Goal: Task Accomplishment & Management: Use online tool/utility

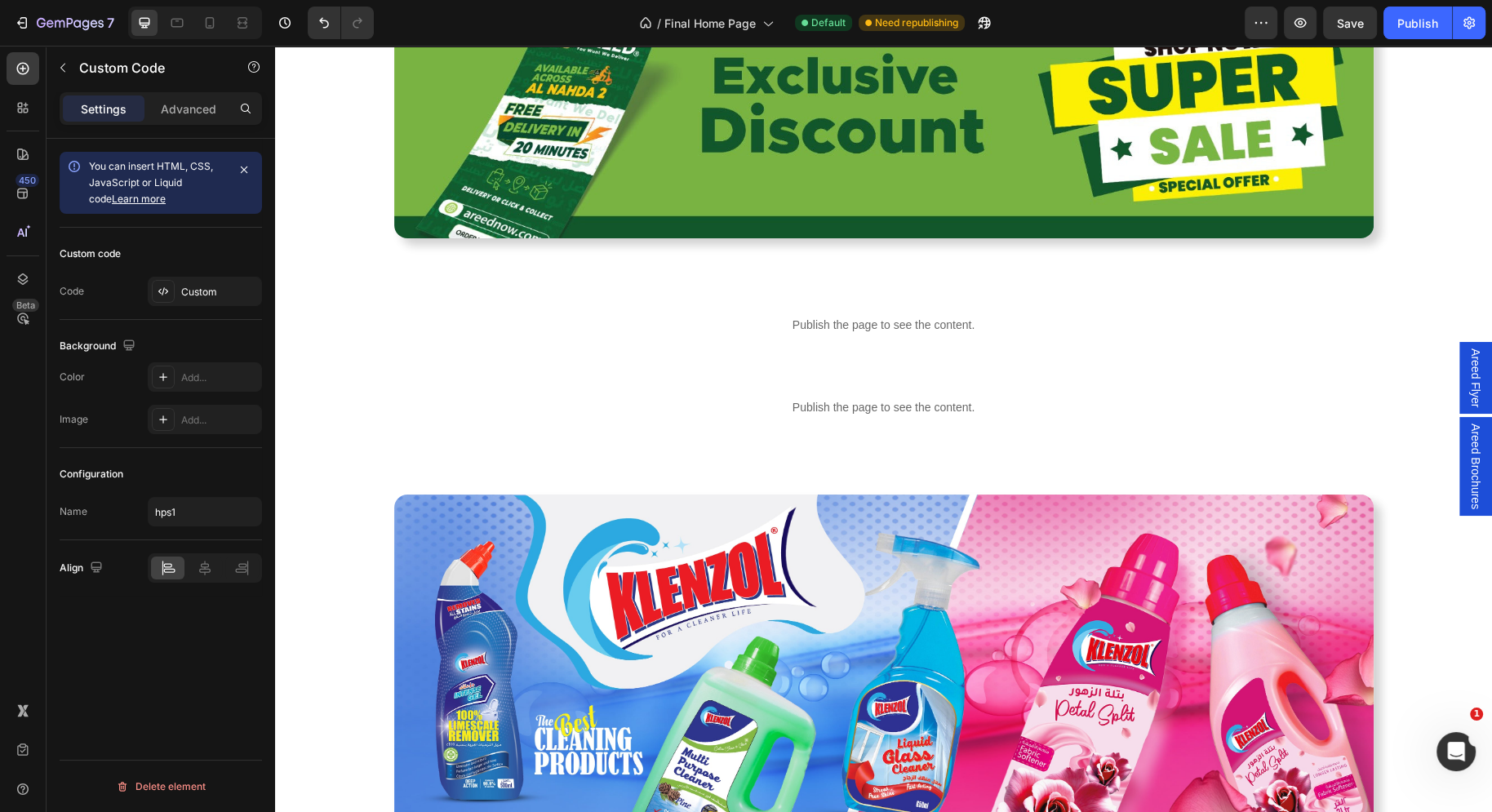
scroll to position [1323, 0]
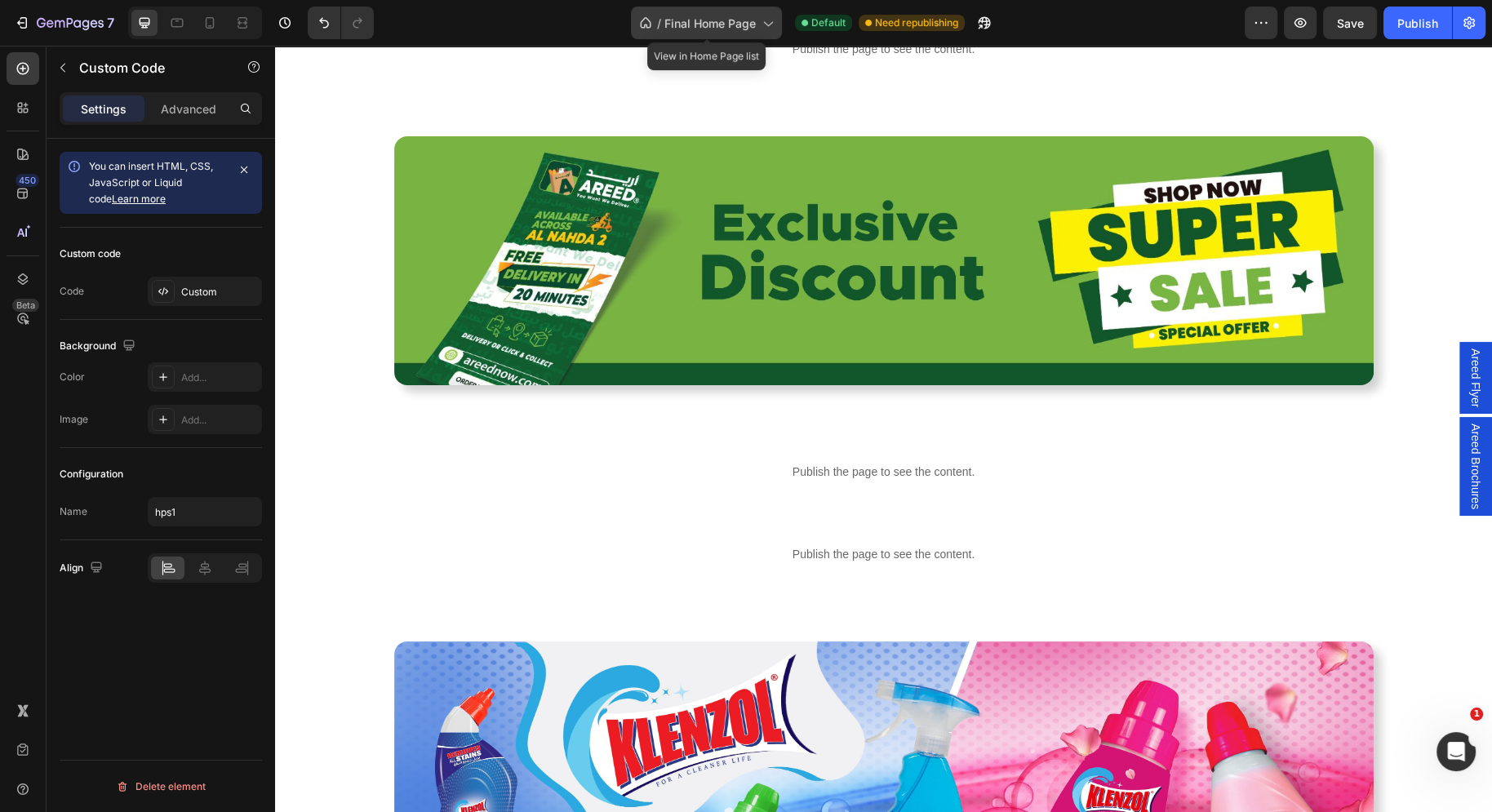
click at [757, 28] on div "/ Final Home Page" at bounding box center [707, 23] width 151 height 33
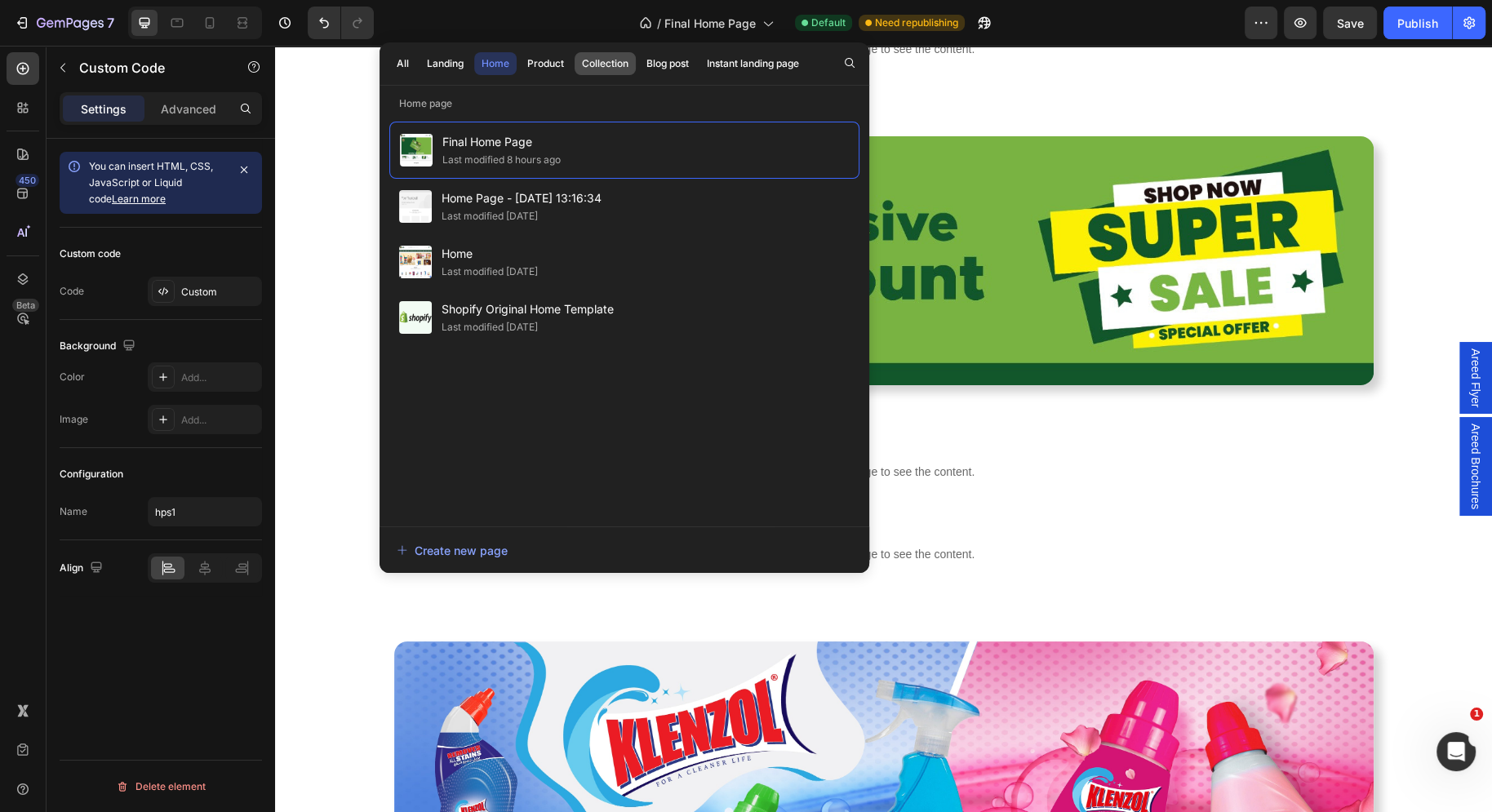
click at [586, 63] on div "Collection" at bounding box center [605, 63] width 47 height 14
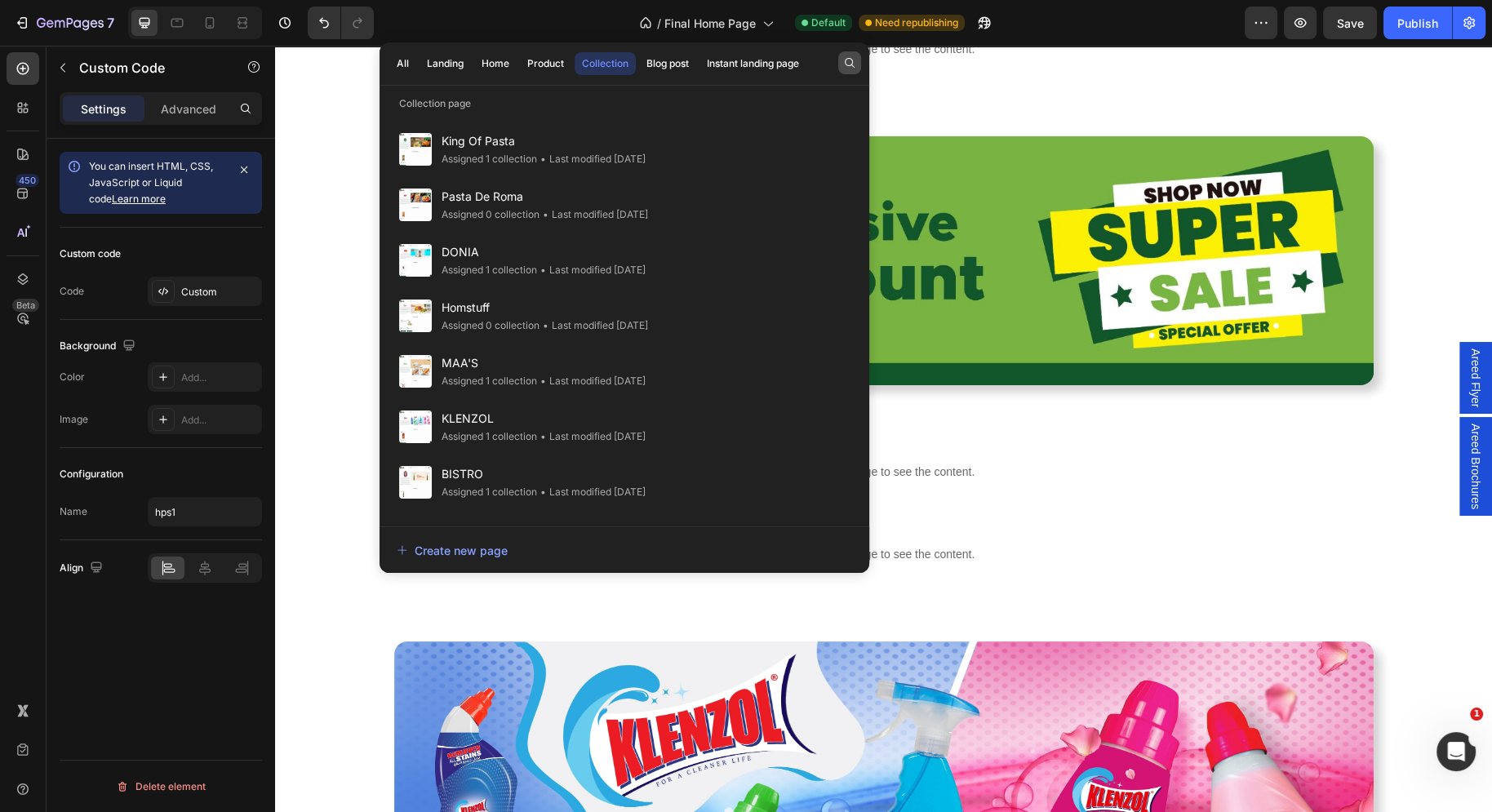
click at [848, 63] on icon "button" at bounding box center [849, 63] width 13 height 13
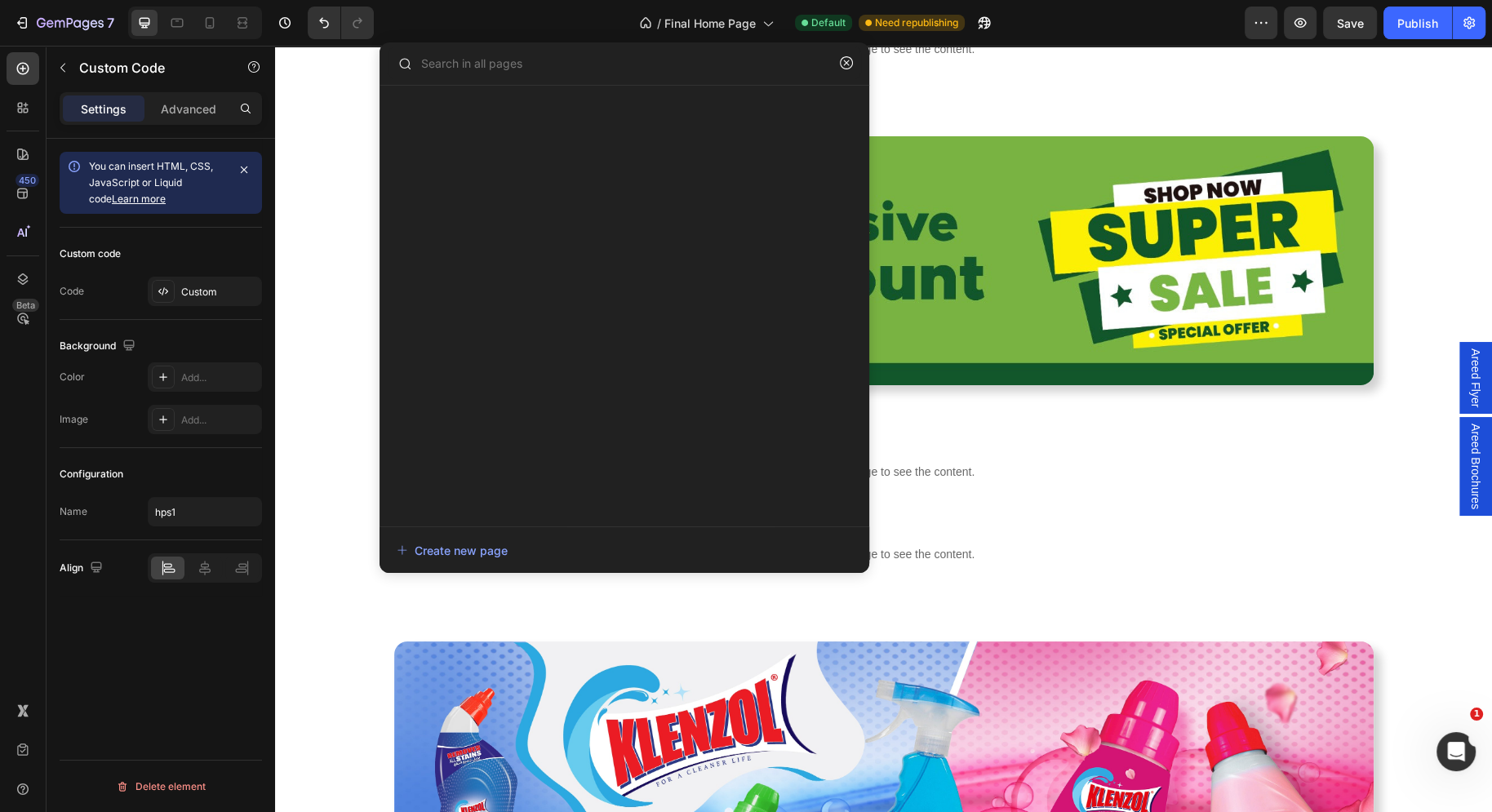
type input "b"
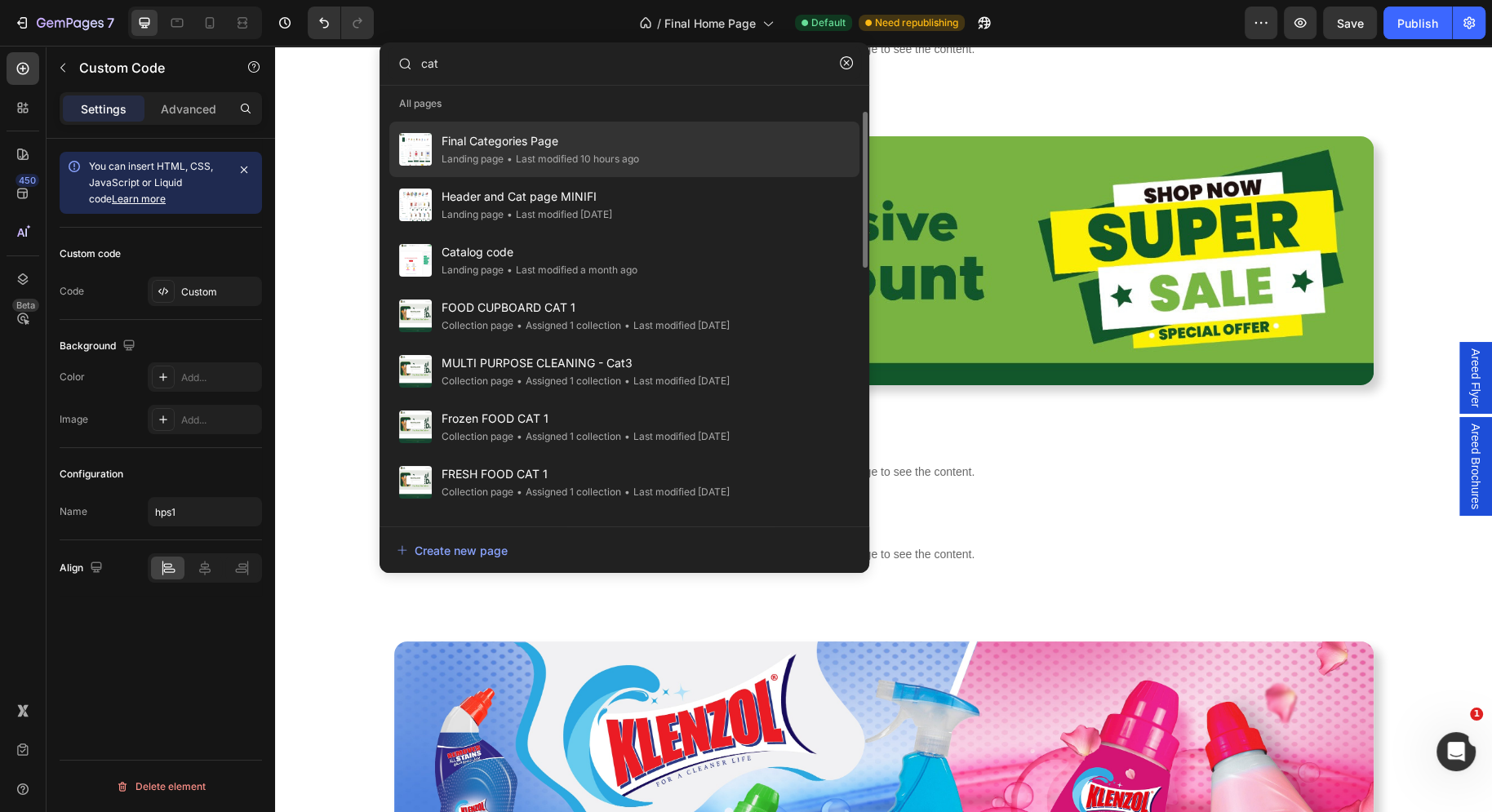
type input "cat"
click at [712, 177] on div "Final Categories Page Landing page • Last modified 10 hours ago" at bounding box center [624, 205] width 470 height 56
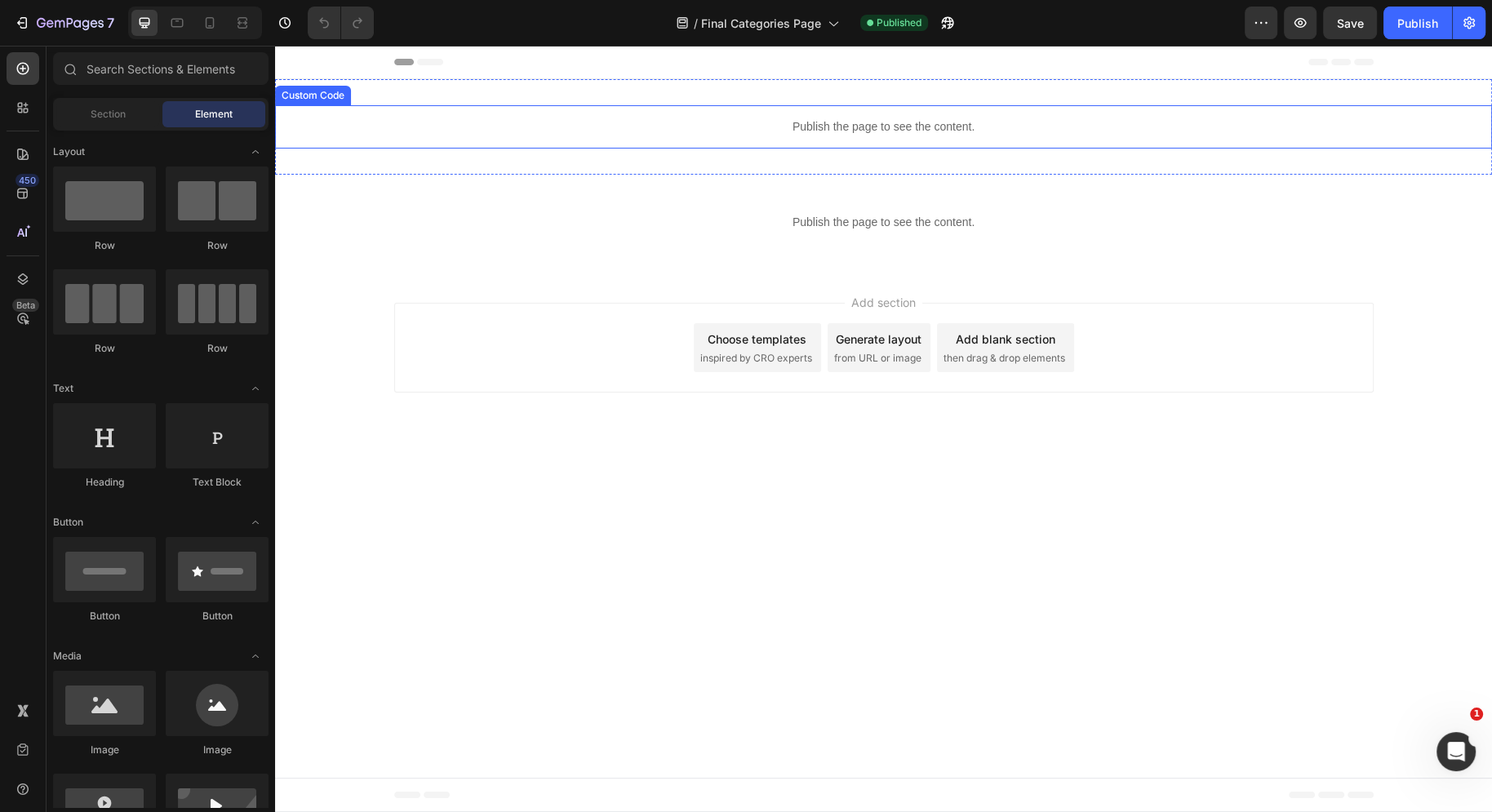
click at [897, 126] on p "Publish the page to see the content." at bounding box center [883, 127] width 1217 height 17
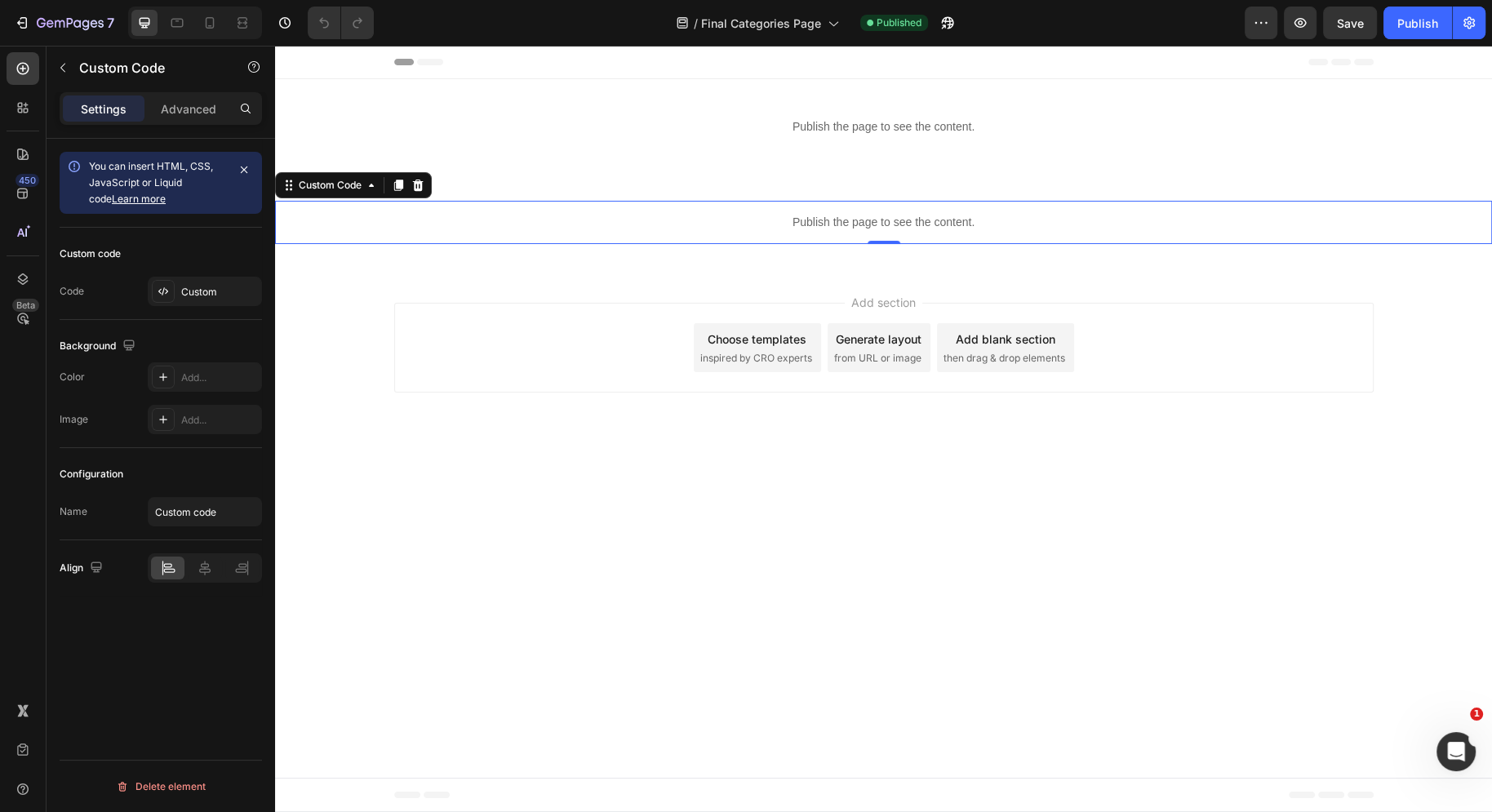
click at [683, 202] on div "Publish the page to see the content." at bounding box center [883, 222] width 1217 height 43
click at [189, 292] on div "Custom" at bounding box center [219, 291] width 77 height 14
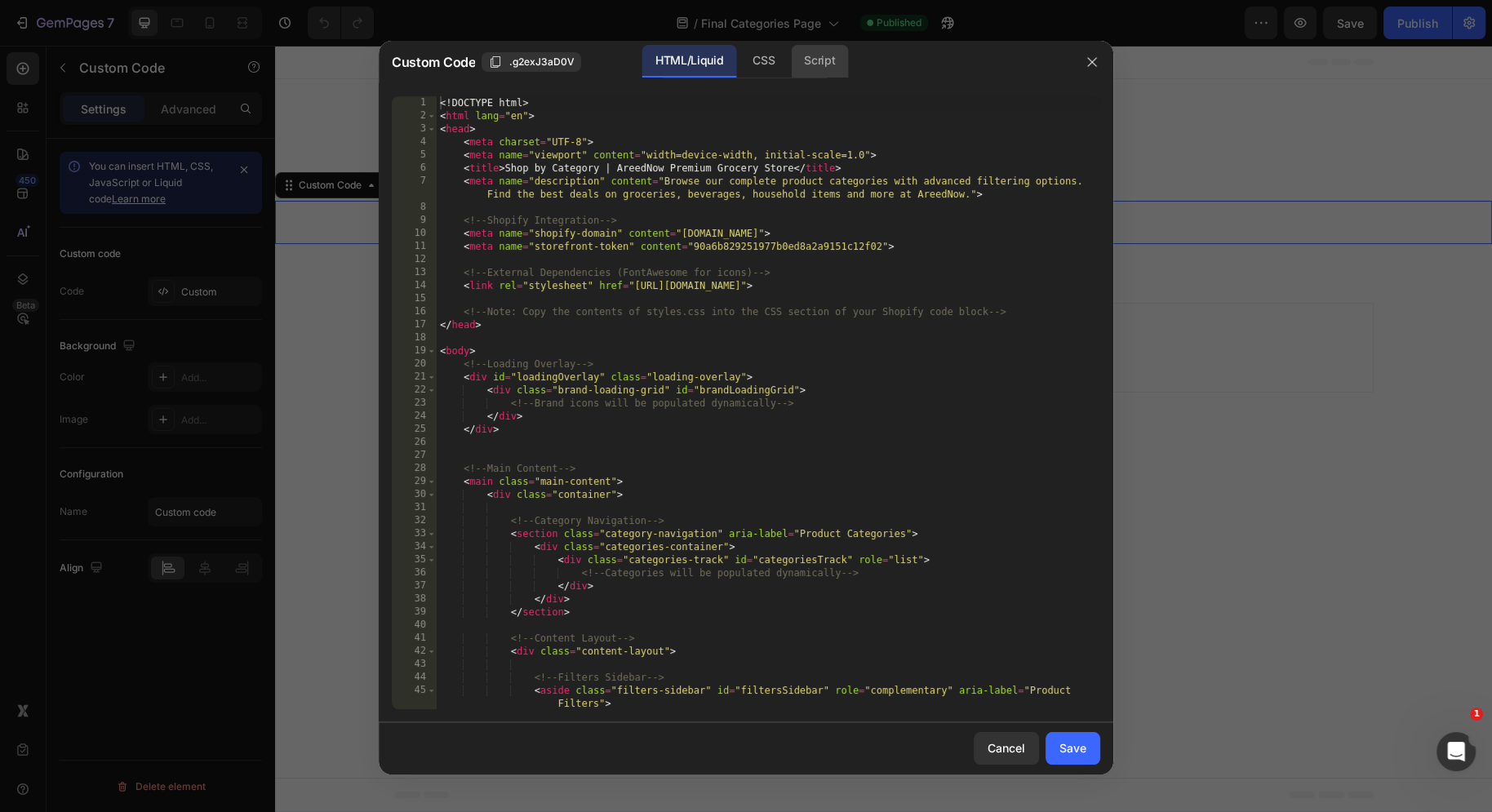
click at [813, 71] on div "Script" at bounding box center [820, 61] width 57 height 33
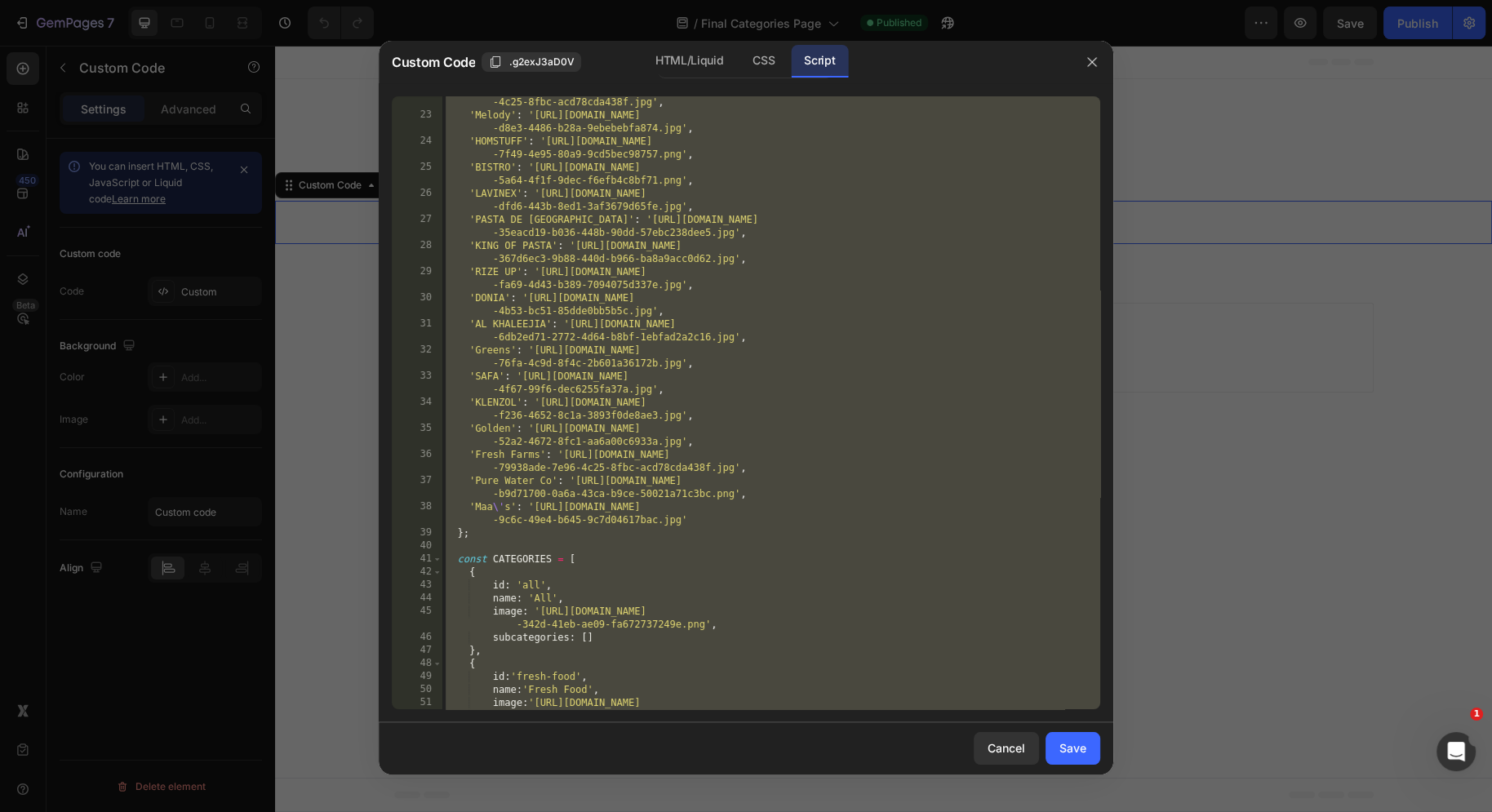
click at [770, 305] on div "'BUNO' : '[URL][DOMAIN_NAME] -4c25-8fbc-acd78cda438f.jpg' , 'Melody' : '[URL][D…" at bounding box center [771, 415] width 658 height 665
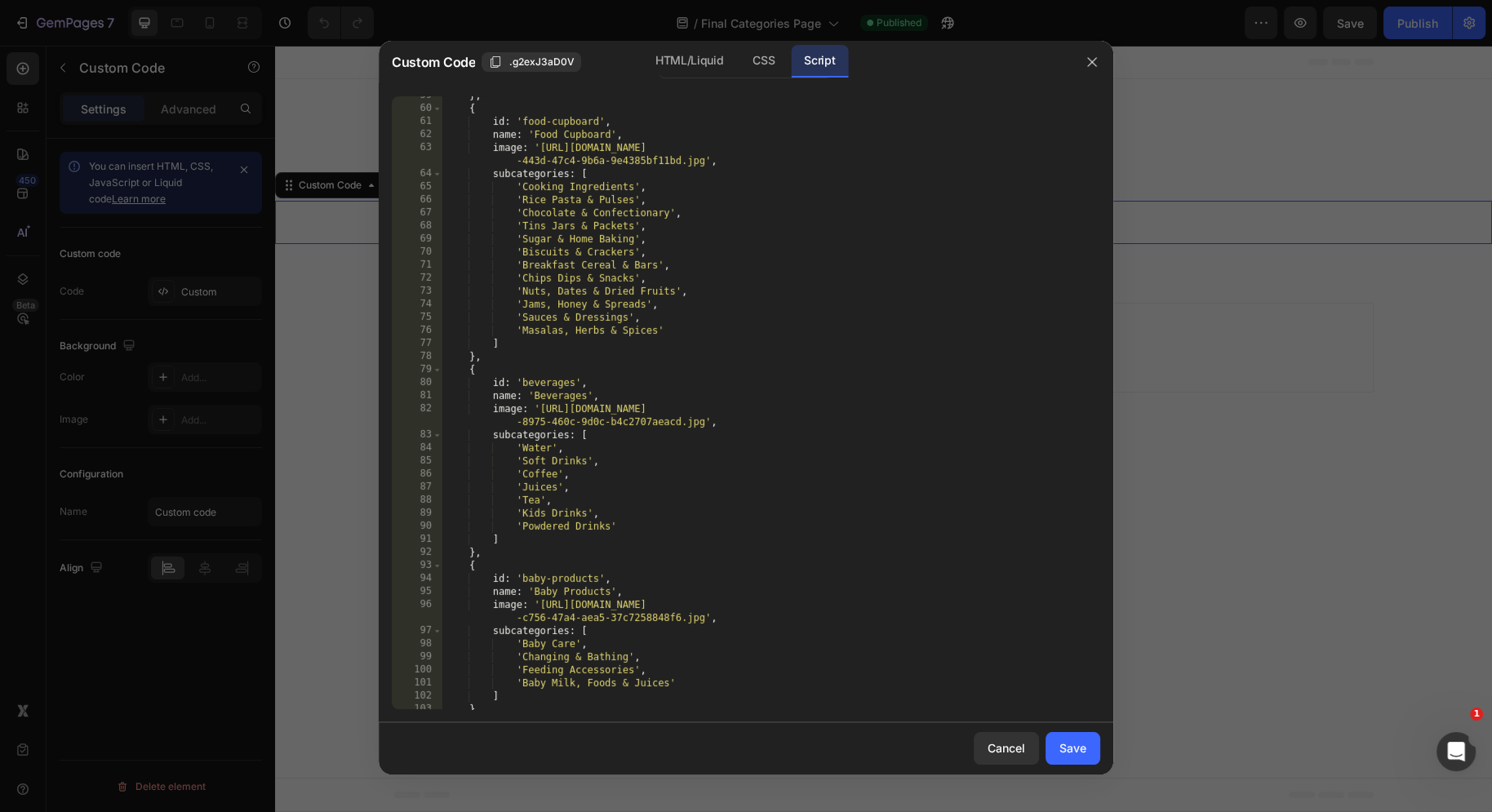
scroll to position [1013, 0]
click at [643, 523] on div "} , { id : 'food-cupboard' , name : 'Food Cupboard' , image : '[URL][DOMAIN_NAM…" at bounding box center [771, 409] width 658 height 640
click at [616, 502] on div "} , { id : 'food-cupboard' , name : 'Food Cupboard' , image : '[URL][DOMAIN_NAM…" at bounding box center [771, 409] width 658 height 640
type textarea "'Tea',"
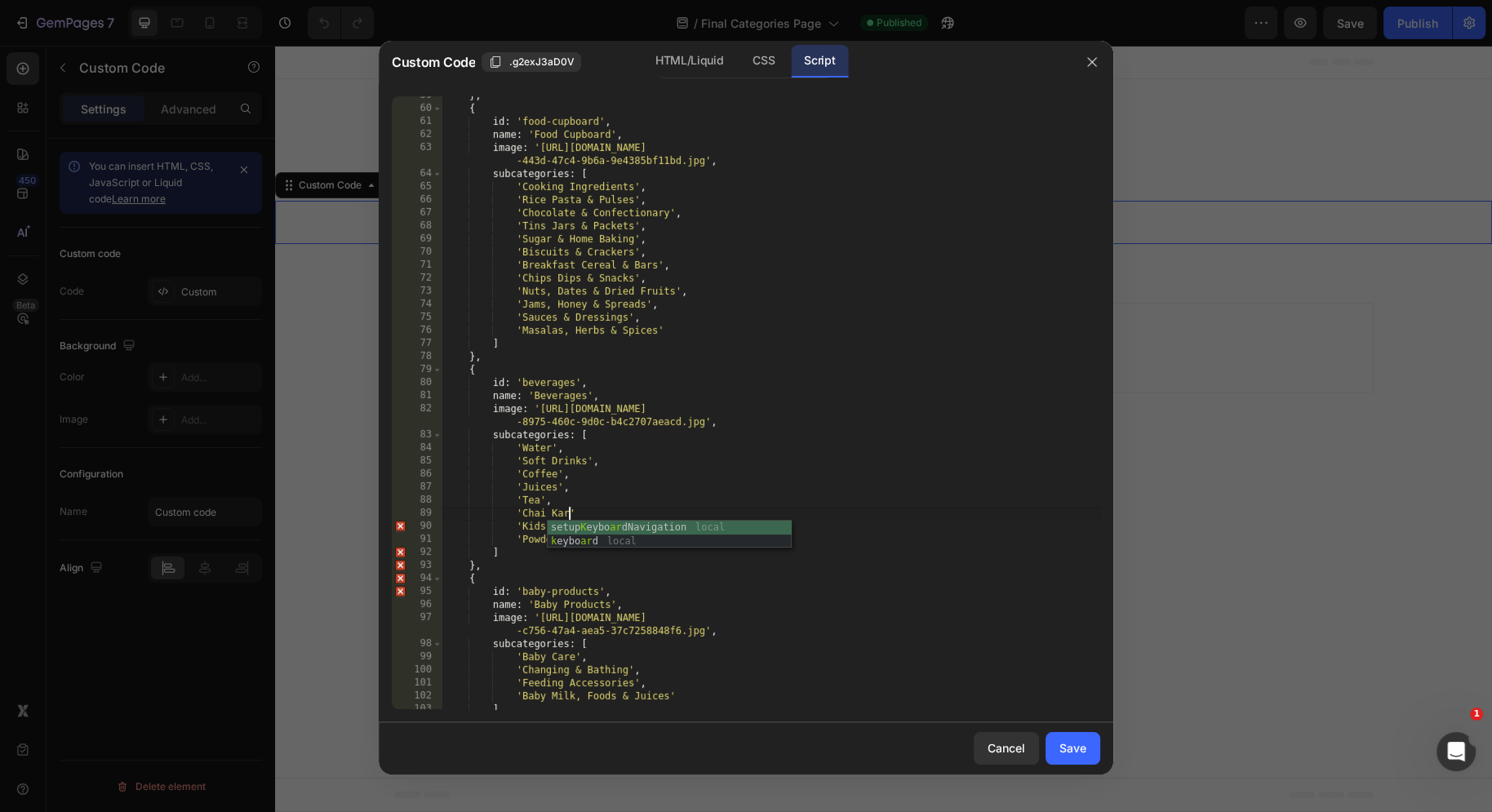
scroll to position [0, 10]
click at [649, 512] on div "} , { id : 'food-cupboard' , name : 'Food Cupboard' , image : '[URL][DOMAIN_NAM…" at bounding box center [771, 409] width 658 height 640
click at [808, 528] on div "} , { id : 'food-cupboard' , name : 'Food Cupboard' , image : '[URL][DOMAIN_NAM…" at bounding box center [771, 409] width 658 height 640
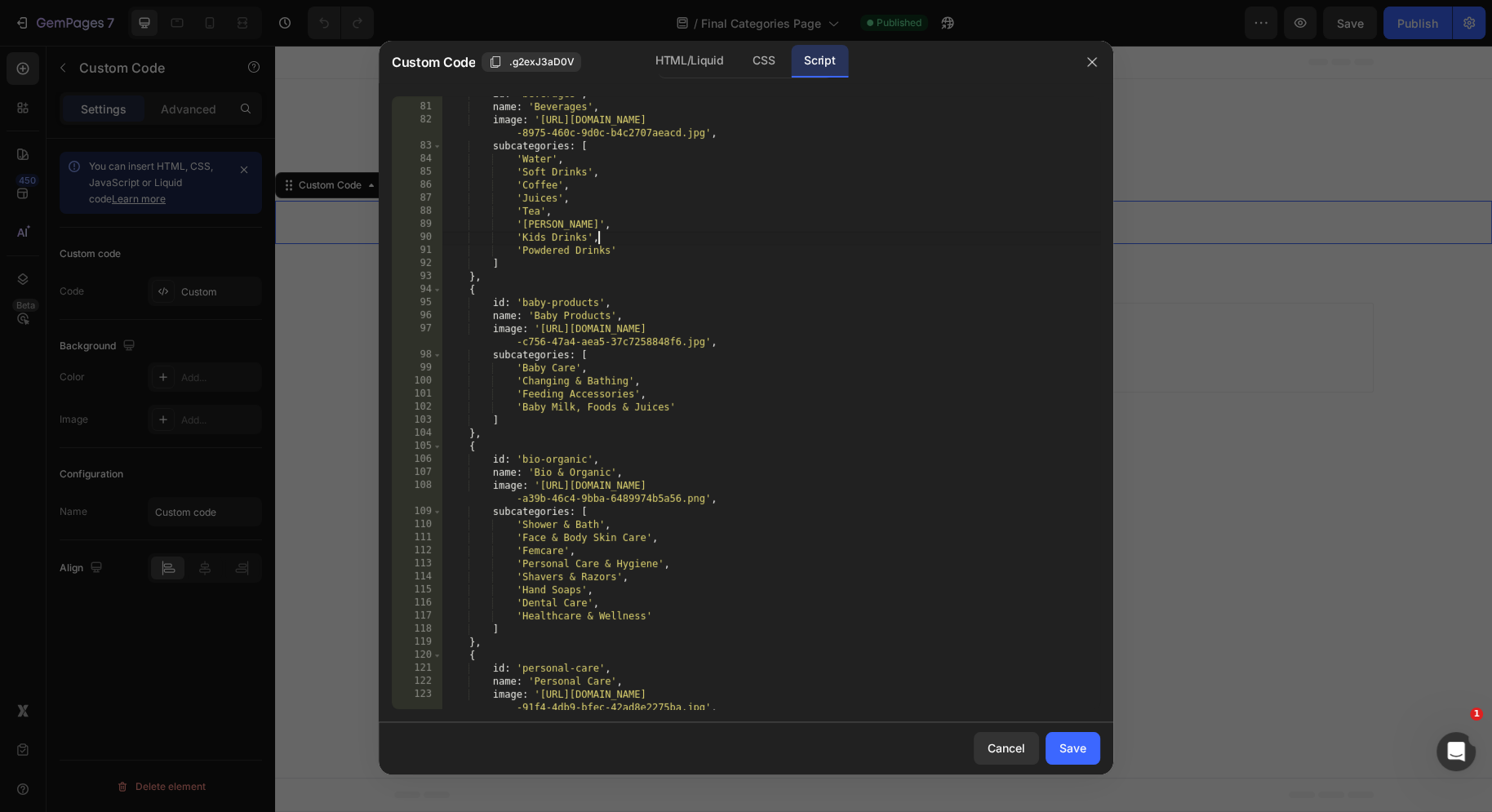
scroll to position [1301, 0]
click at [552, 224] on div "id : 'beverages' , name : 'Beverages' , image : '[URL][DOMAIN_NAME] -8975-460c-…" at bounding box center [771, 414] width 658 height 653
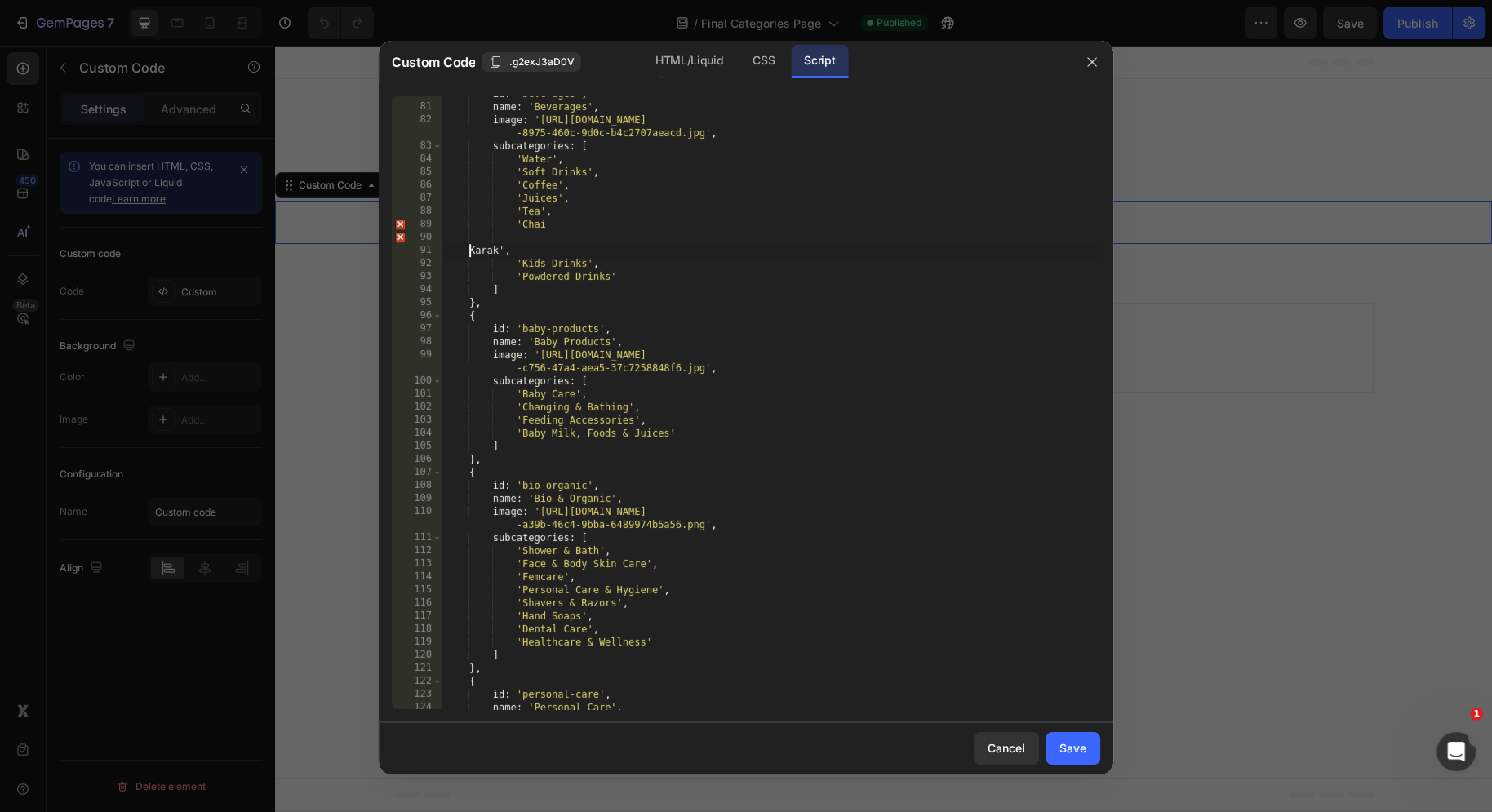
scroll to position [0, 2]
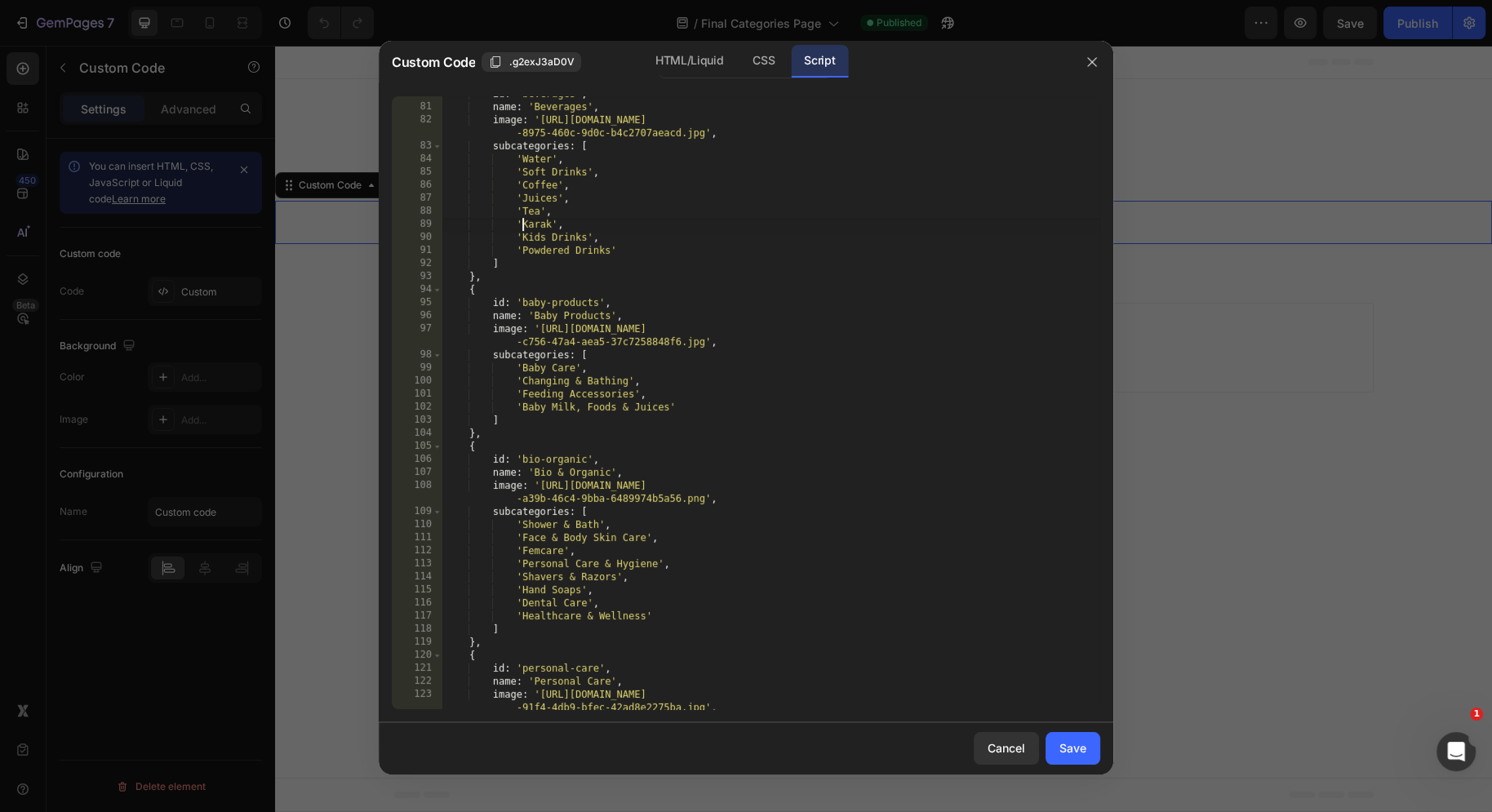
click at [553, 225] on div "id : 'beverages' , name : 'Beverages' , image : '[URL][DOMAIN_NAME] -8975-460c-…" at bounding box center [771, 414] width 658 height 653
type textarea "'Karak',"
click at [1086, 751] on div "Save" at bounding box center [1073, 748] width 27 height 17
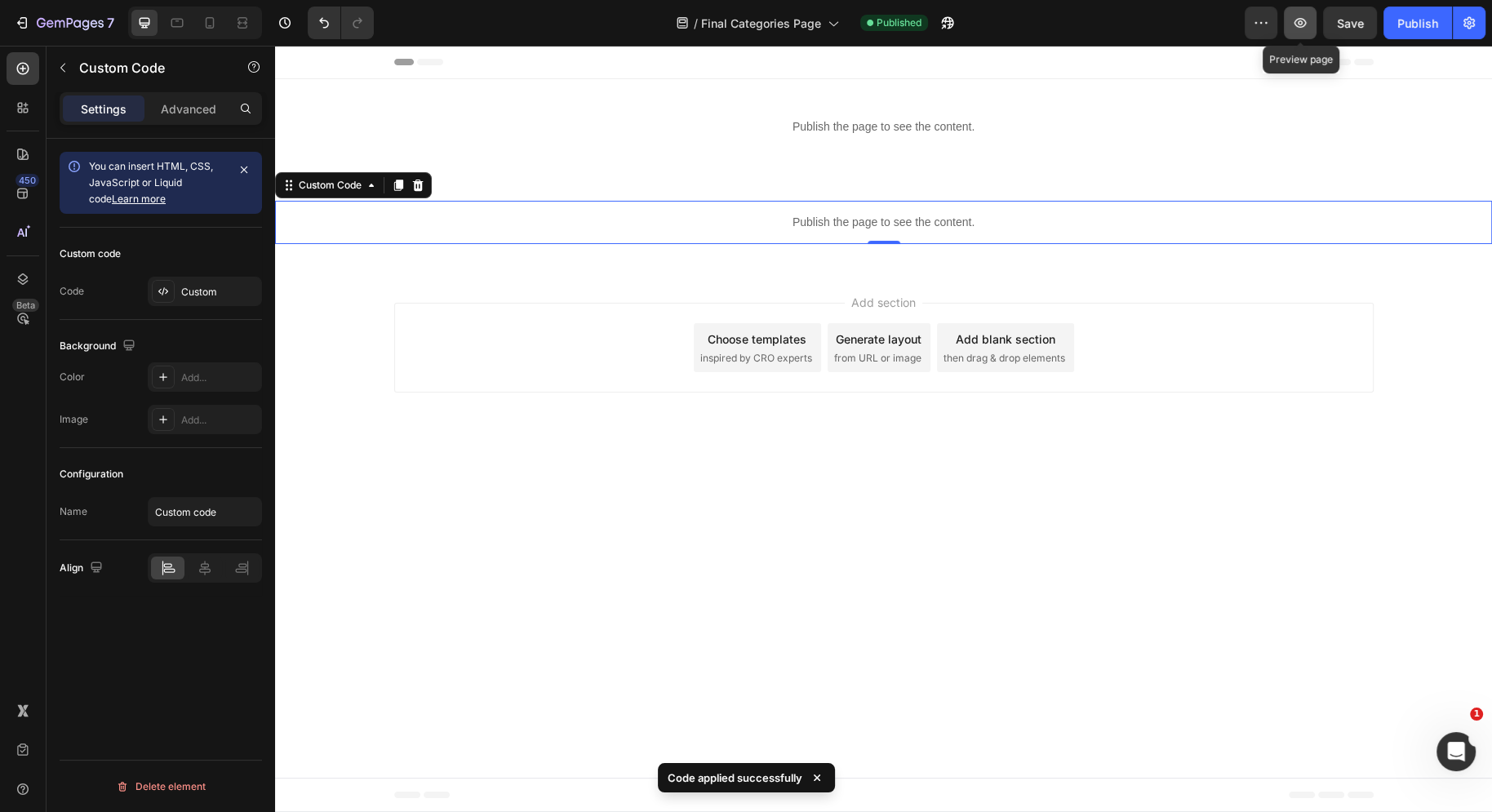
click at [1294, 19] on icon "button" at bounding box center [1300, 22] width 16 height 16
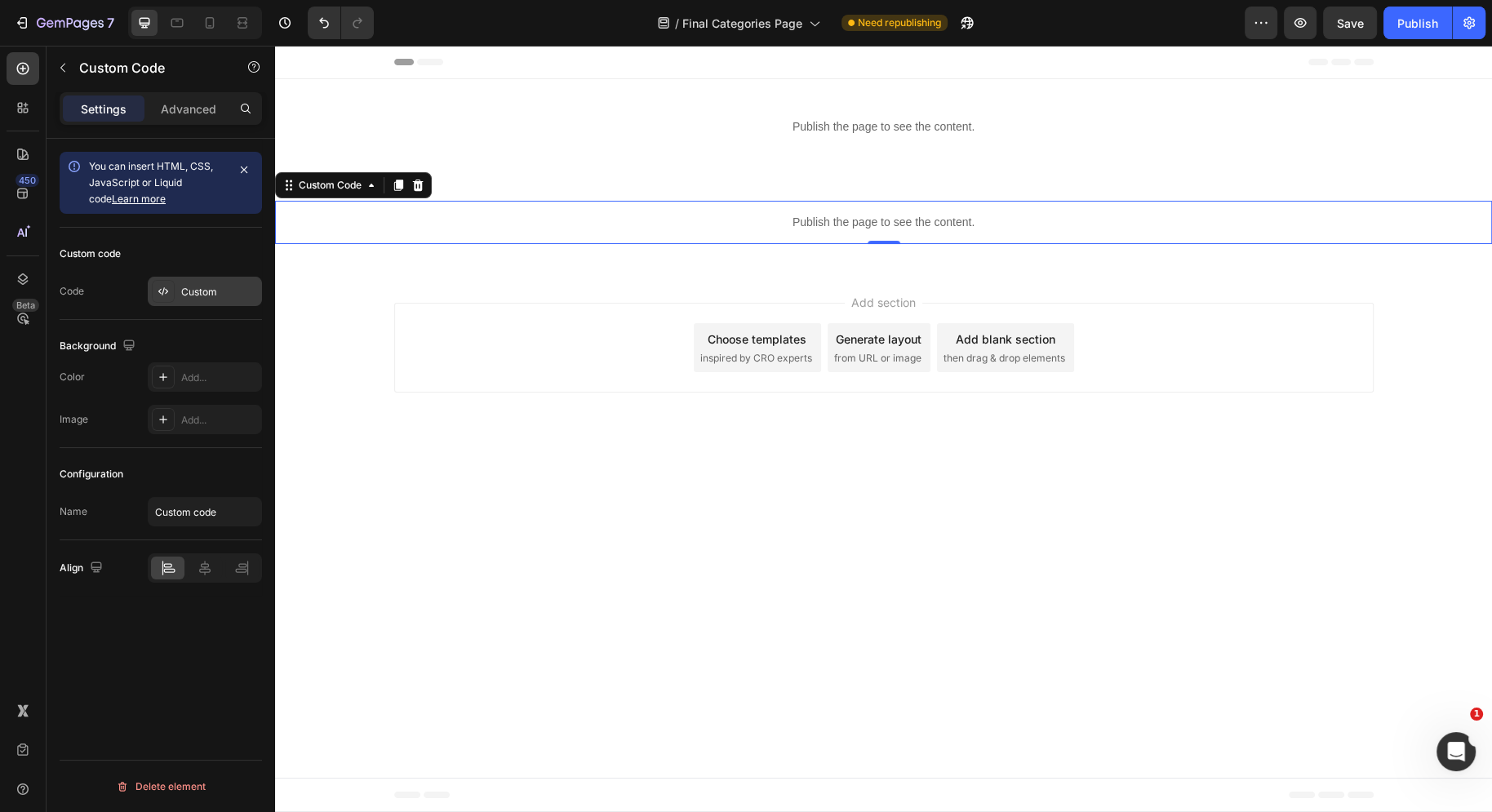
click at [215, 284] on div "Custom" at bounding box center [219, 291] width 77 height 14
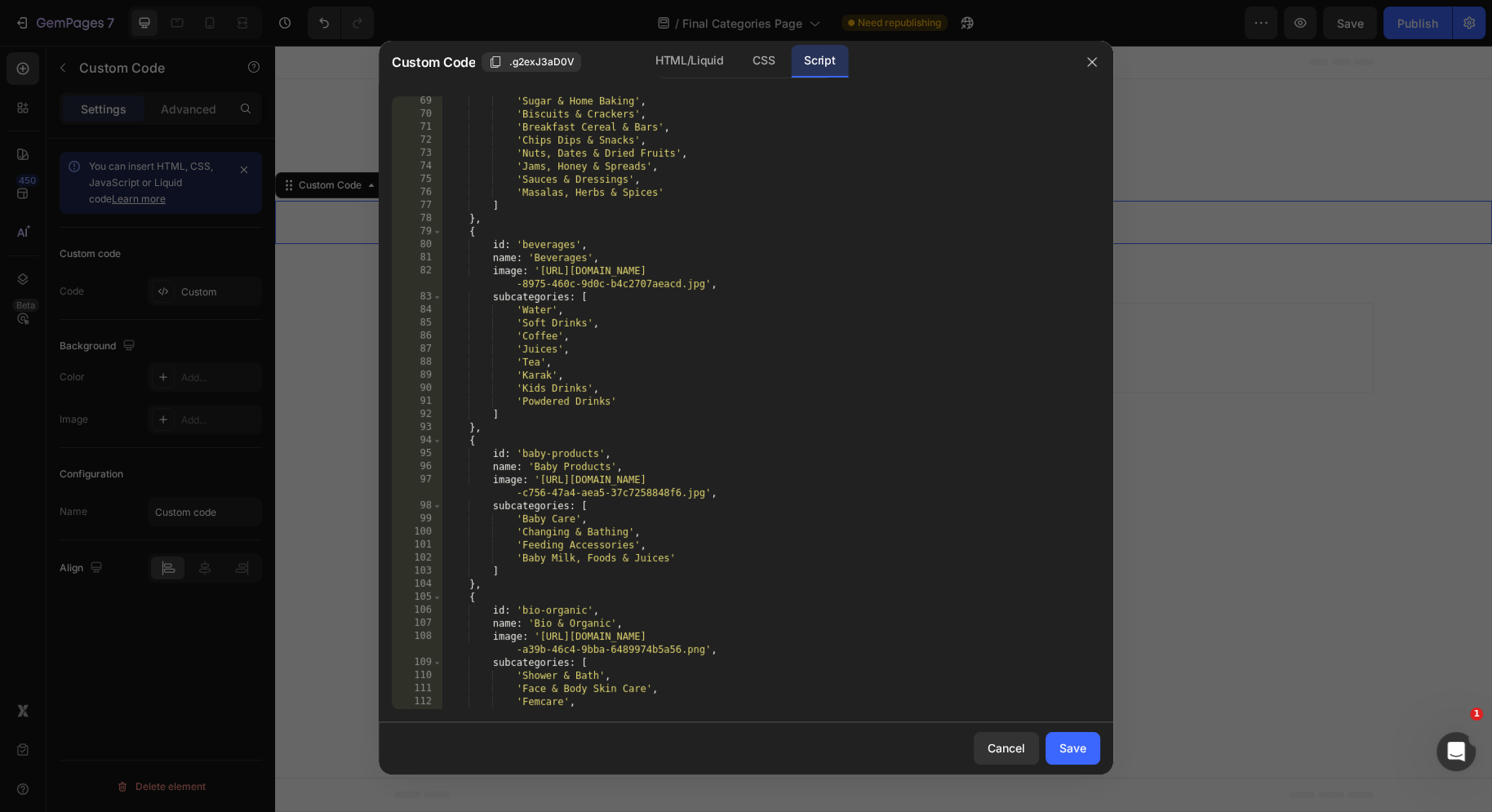
scroll to position [1137, 0]
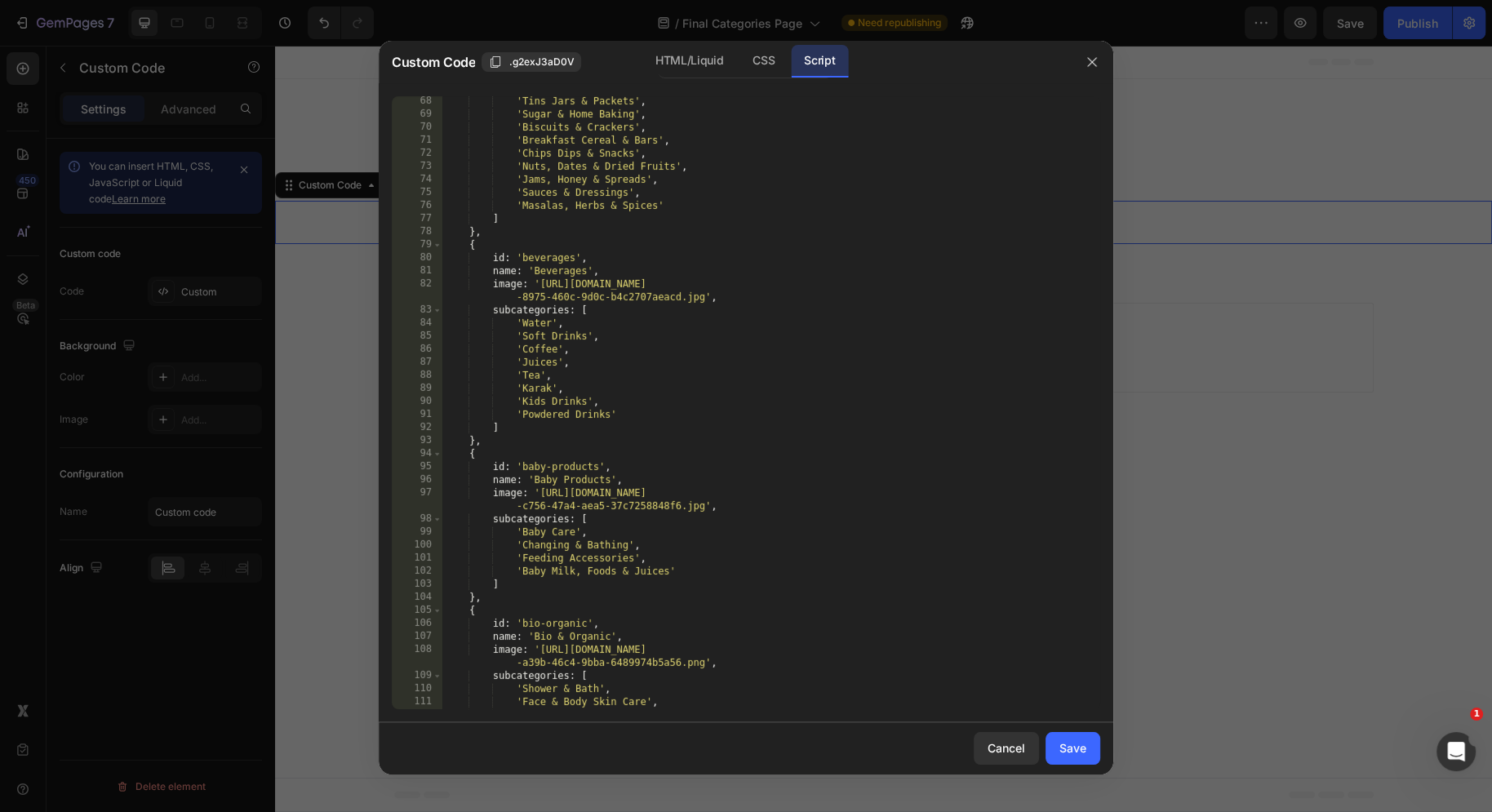
click at [638, 411] on div "'Tins Jars & Packets' , 'Sugar & Home Baking' , 'Biscuits & Crackers' , 'Breakf…" at bounding box center [771, 415] width 658 height 640
drag, startPoint x: 611, startPoint y: 413, endPoint x: 523, endPoint y: 412, distance: 88.0
click at [522, 413] on div "'Tins Jars & Packets' , 'Sugar & Home Baking' , 'Biscuits & Crackers' , 'Breakf…" at bounding box center [771, 415] width 658 height 640
click at [775, 378] on div "'Tins Jars & Packets' , 'Sugar & Home Baking' , 'Biscuits & Crackers' , 'Breakf…" at bounding box center [771, 415] width 658 height 640
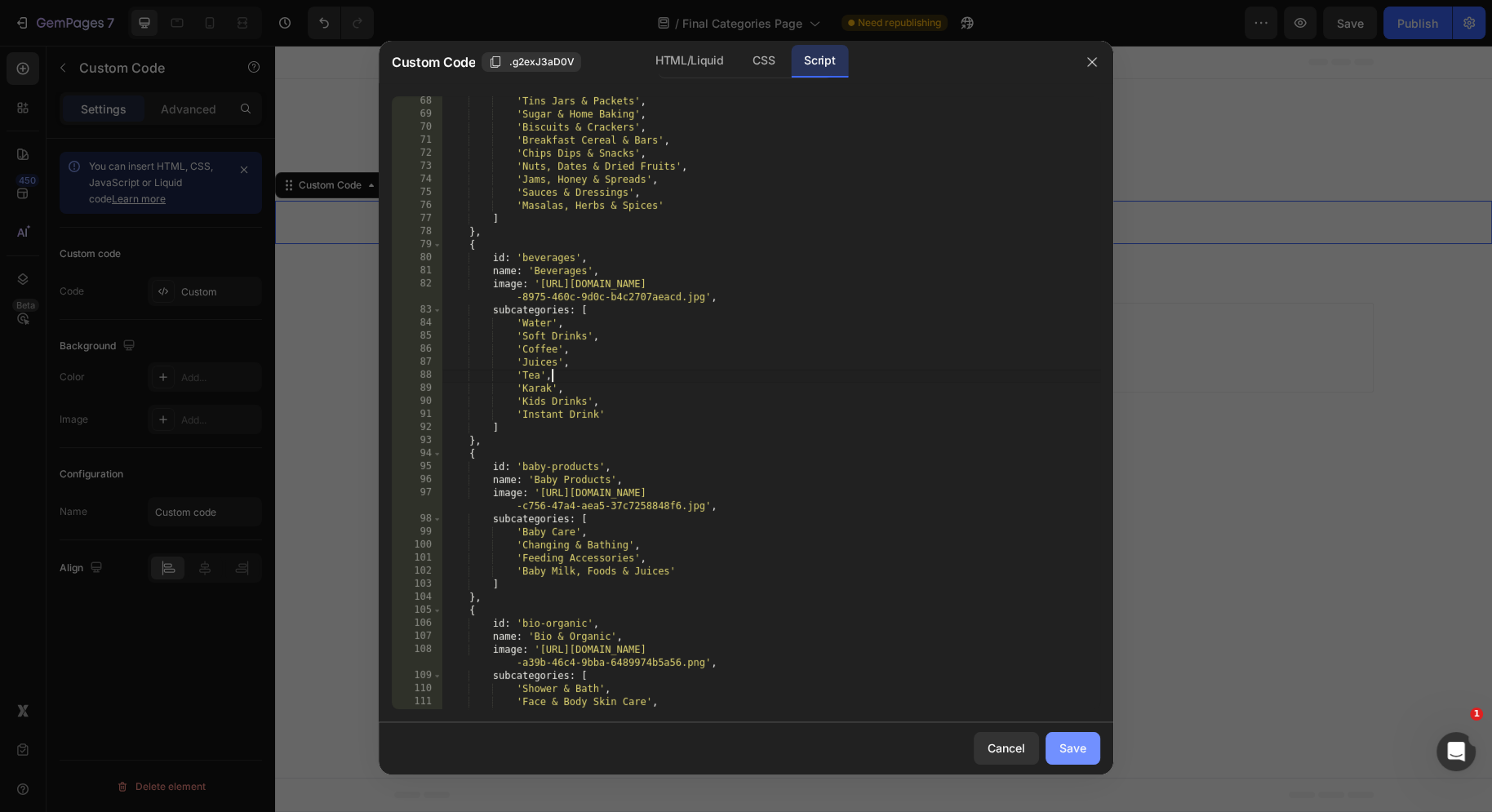
type textarea "'Tea',"
click at [1079, 751] on div "Save" at bounding box center [1073, 748] width 27 height 17
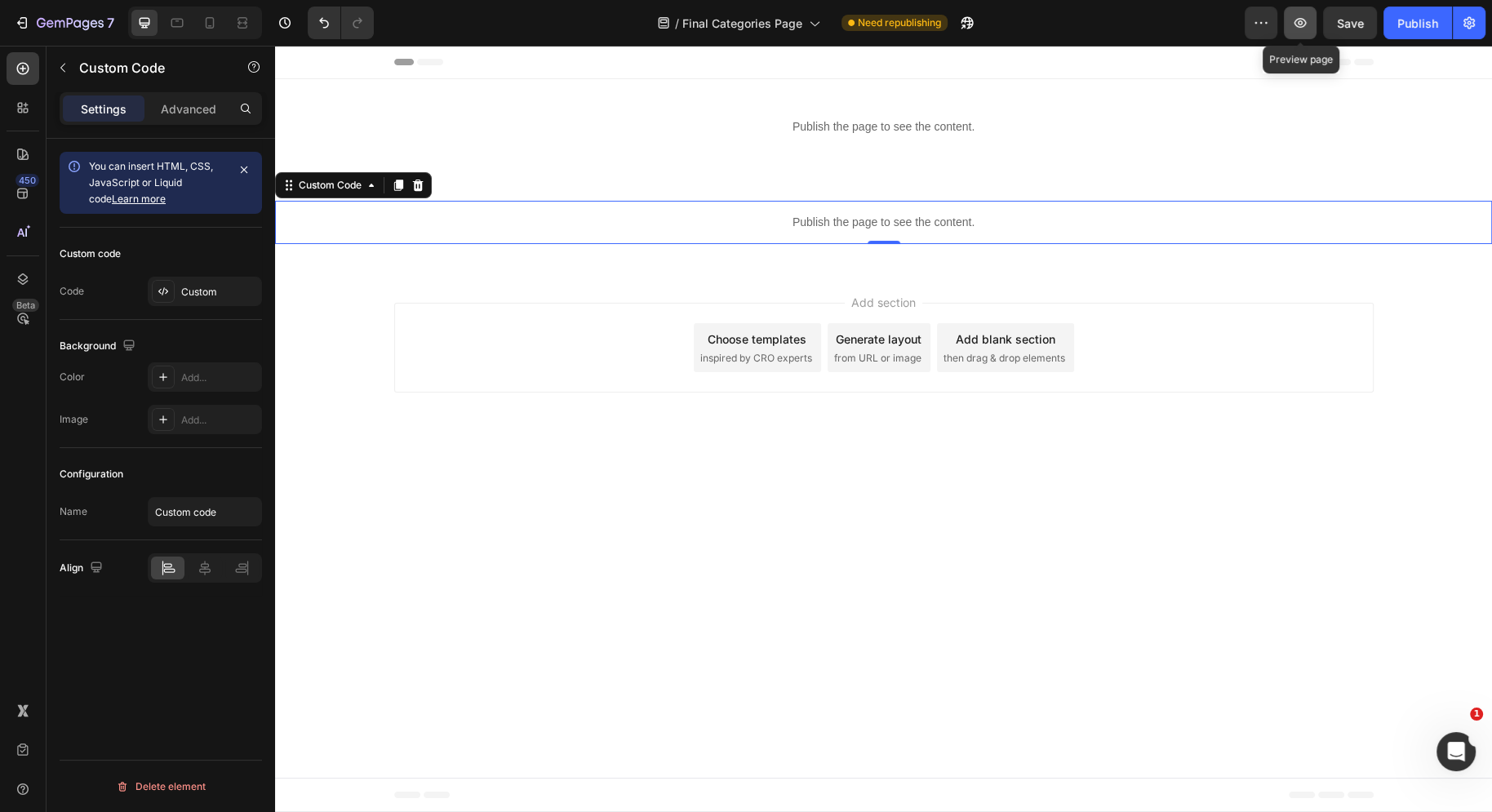
click at [1302, 21] on icon "button" at bounding box center [1300, 23] width 12 height 10
click at [204, 301] on div "Custom" at bounding box center [204, 291] width 114 height 30
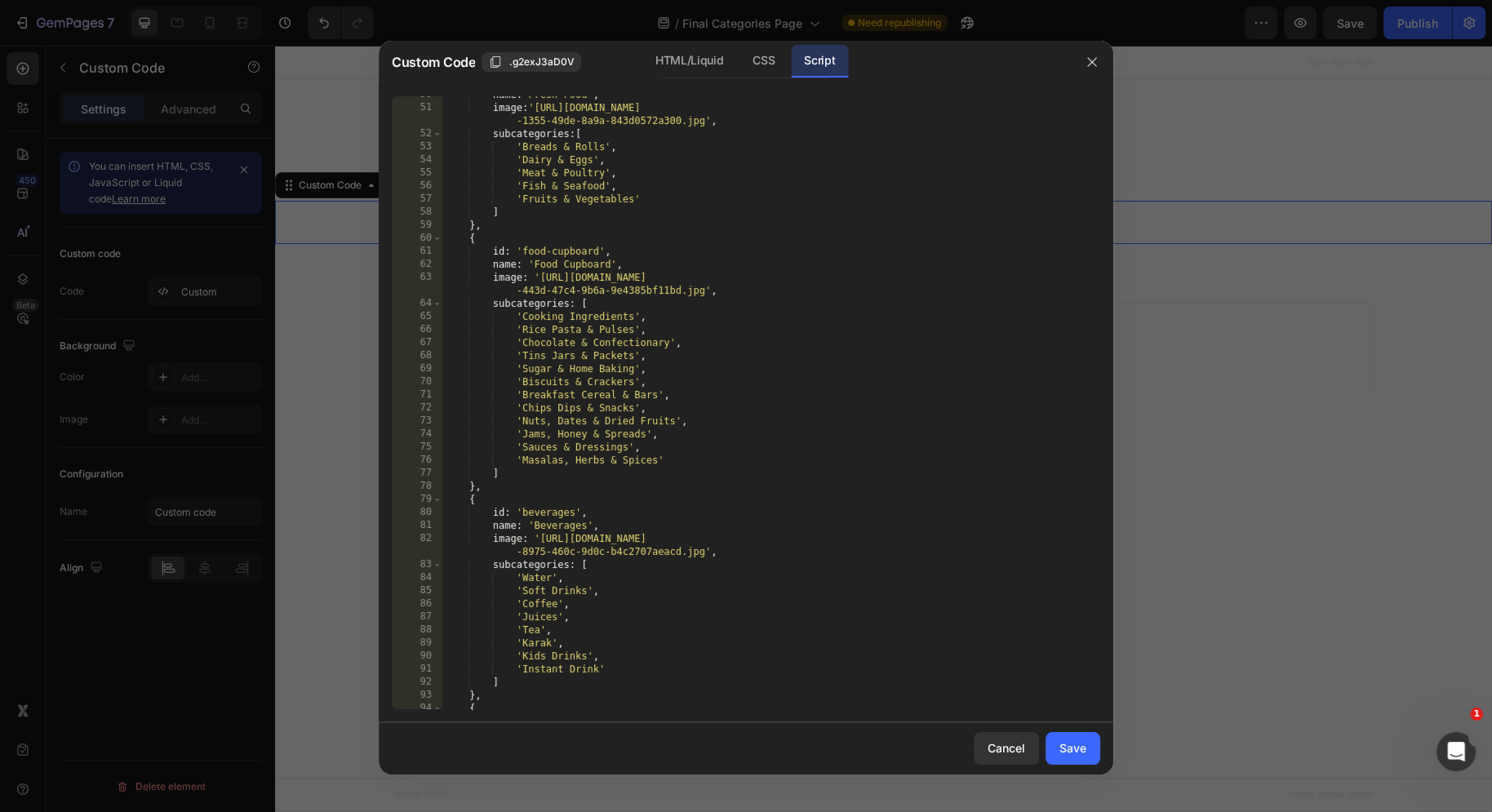
scroll to position [883, 0]
click at [692, 466] on div "name : 'Fresh Food' , image : '[URL][DOMAIN_NAME] -1355-49de-8a9a-843d0572a300.…" at bounding box center [771, 408] width 658 height 640
click at [688, 461] on div "name : 'Fresh Food' , image : '[URL][DOMAIN_NAME] -1355-49de-8a9a-843d0572a300.…" at bounding box center [771, 408] width 658 height 640
type textarea "'Masalas, Herbs & Spices',"
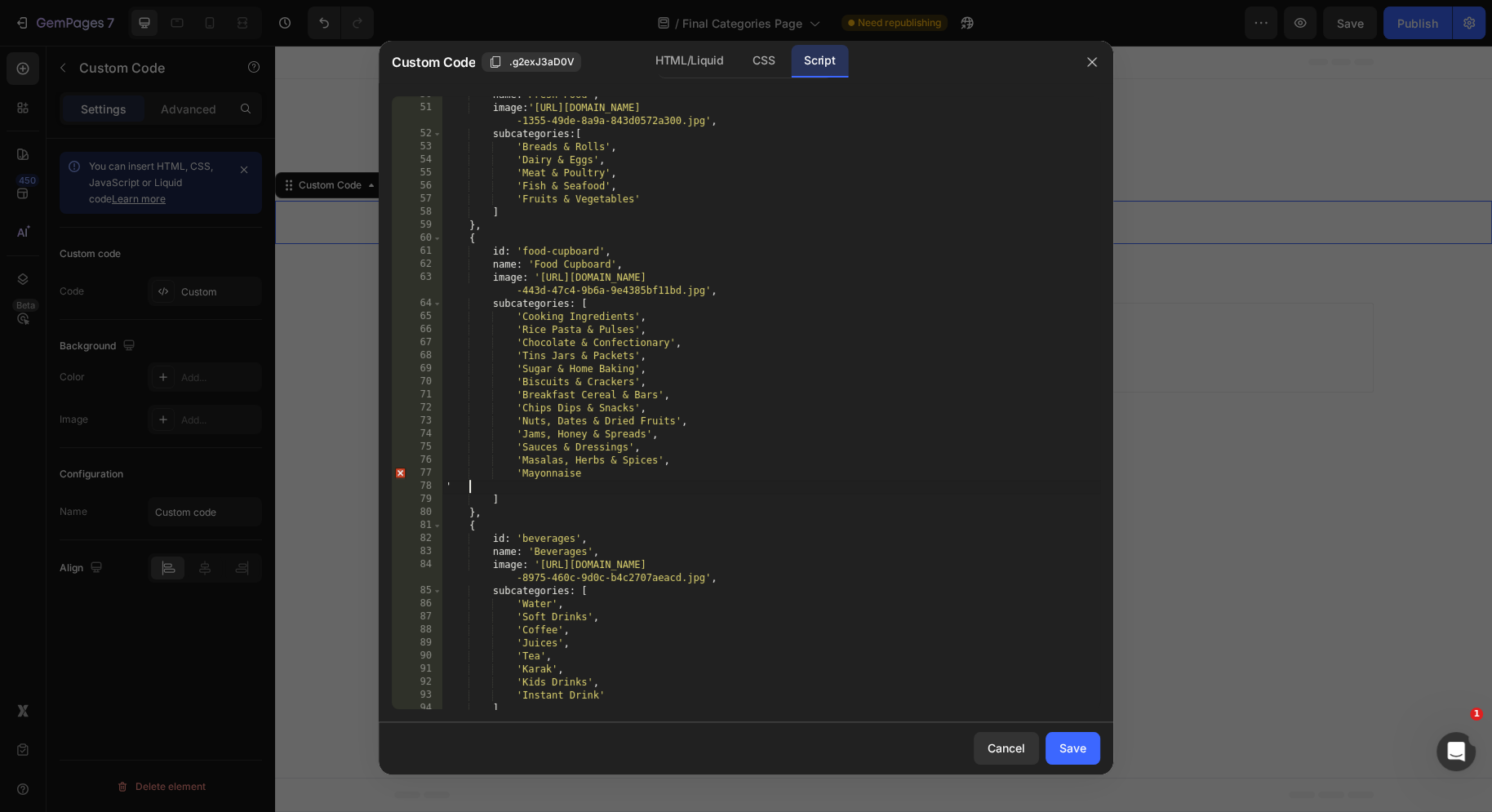
scroll to position [0, 0]
type textarea "'Mayonnaise'"
click at [1079, 750] on div "Save" at bounding box center [1073, 748] width 27 height 17
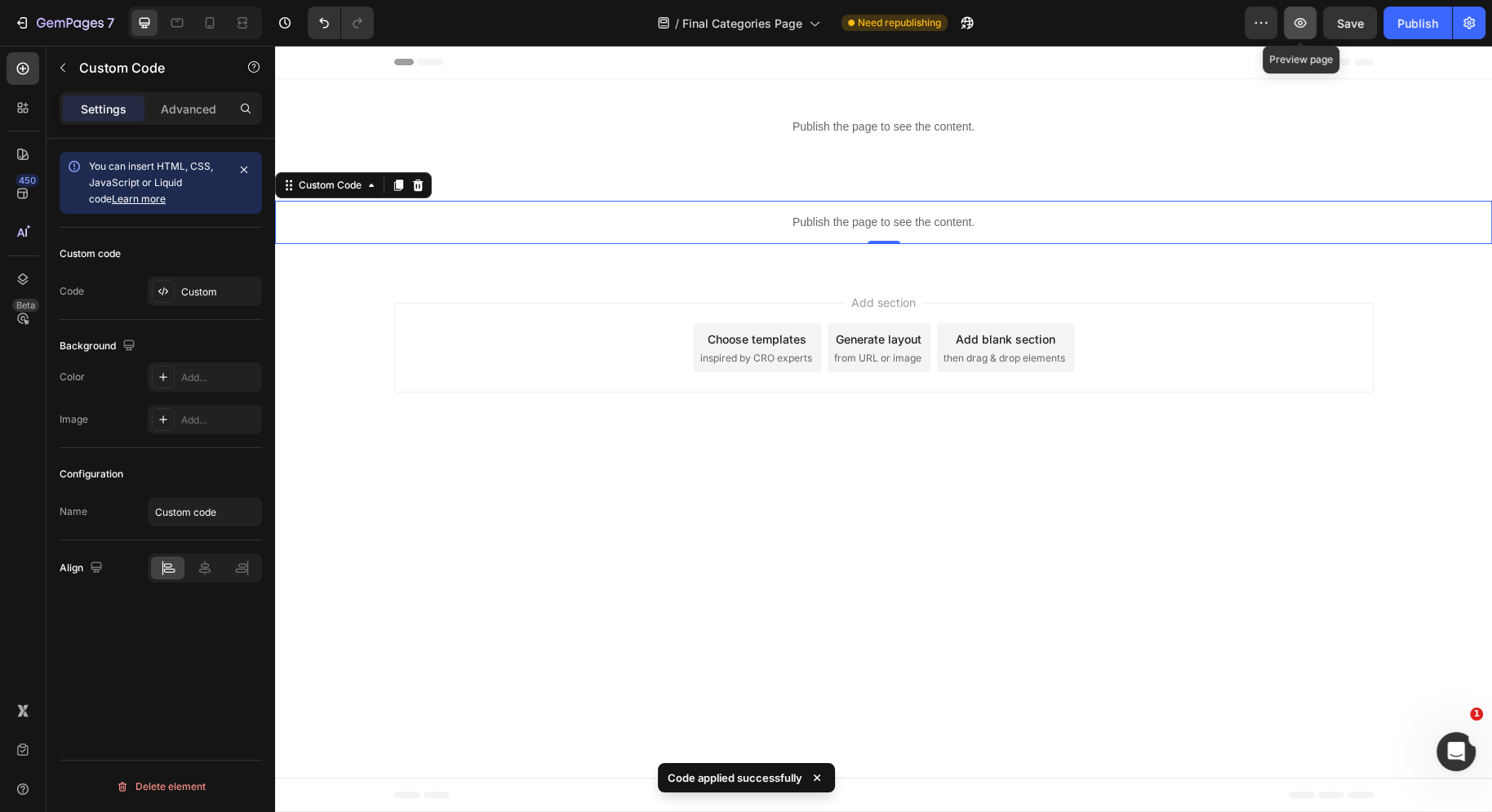
click at [1309, 12] on button "button" at bounding box center [1300, 23] width 33 height 33
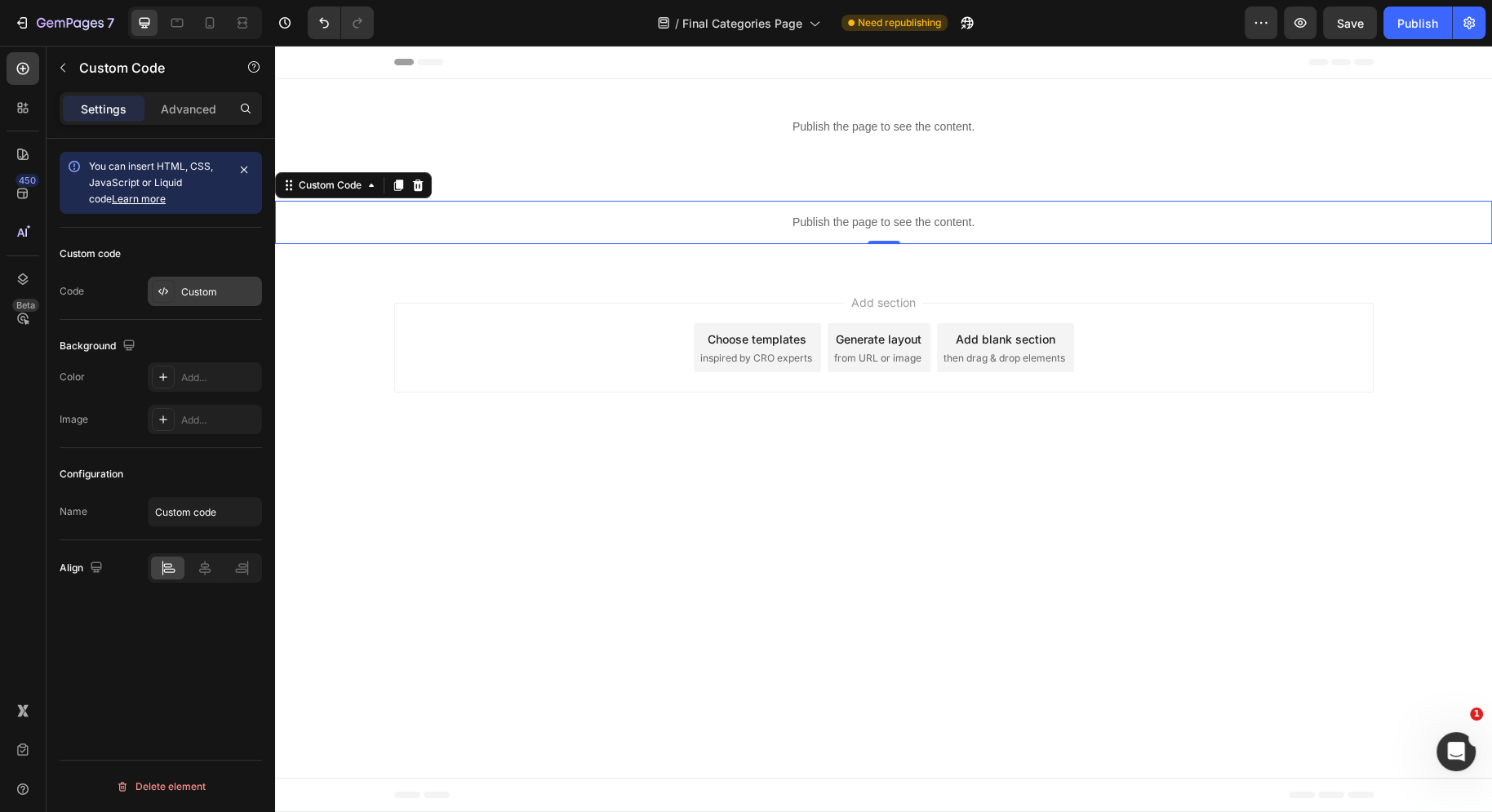
click at [222, 284] on div "Custom" at bounding box center [219, 291] width 77 height 14
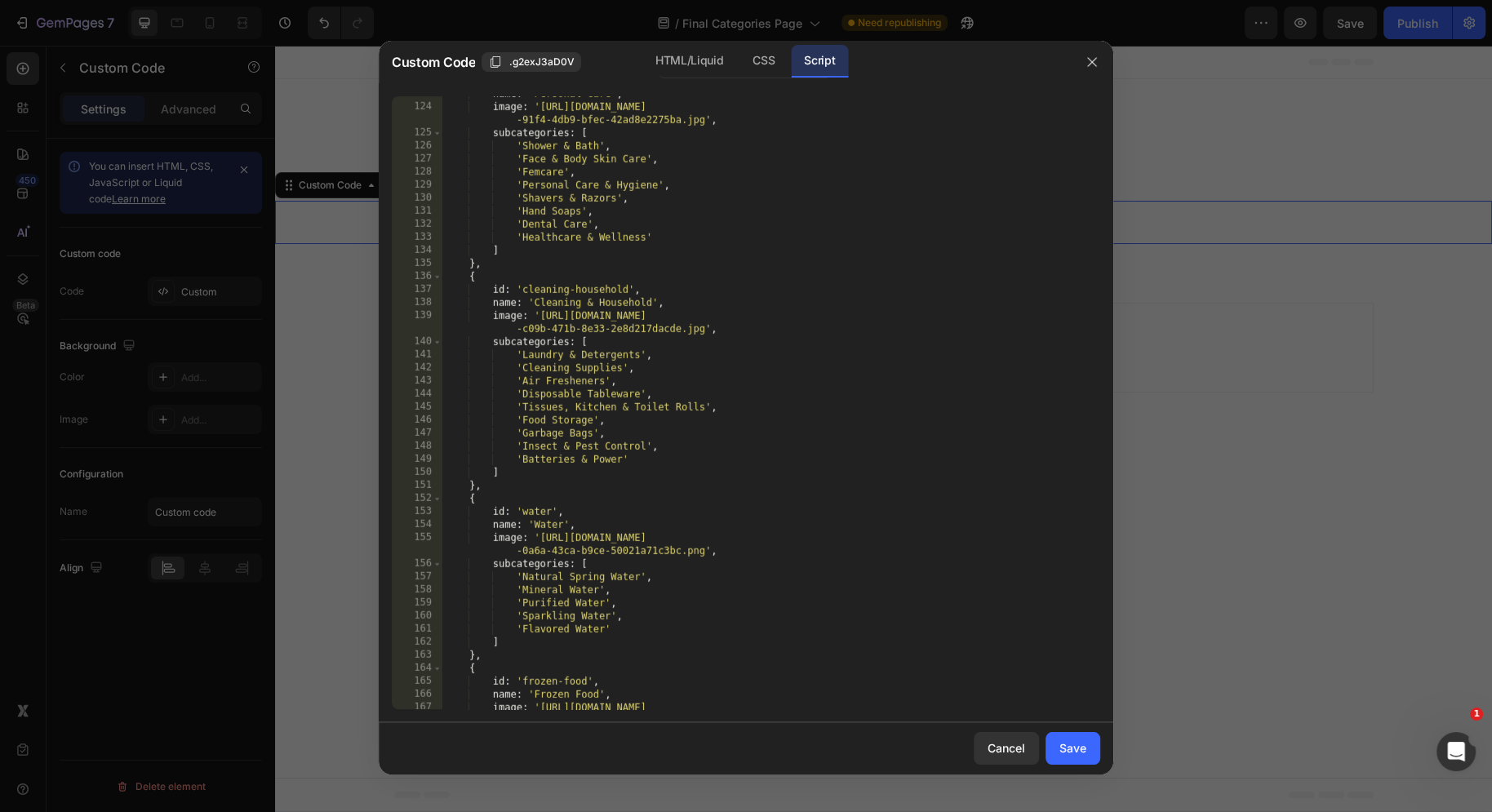
scroll to position [1865, 0]
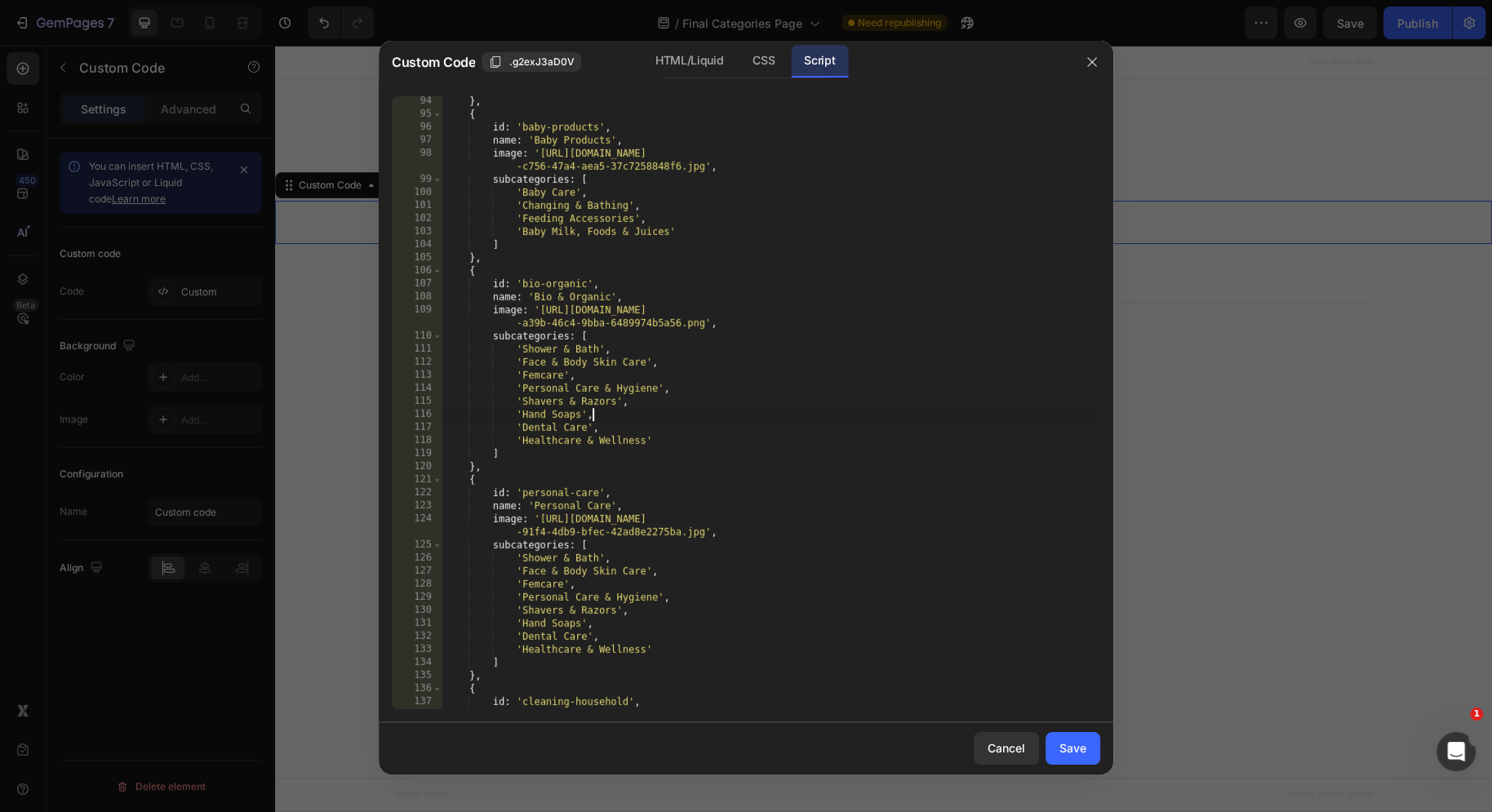
click at [622, 420] on div "} , { id : 'baby-products' , name : 'Baby Products' , image : '[URL][DOMAIN_NAM…" at bounding box center [771, 415] width 658 height 640
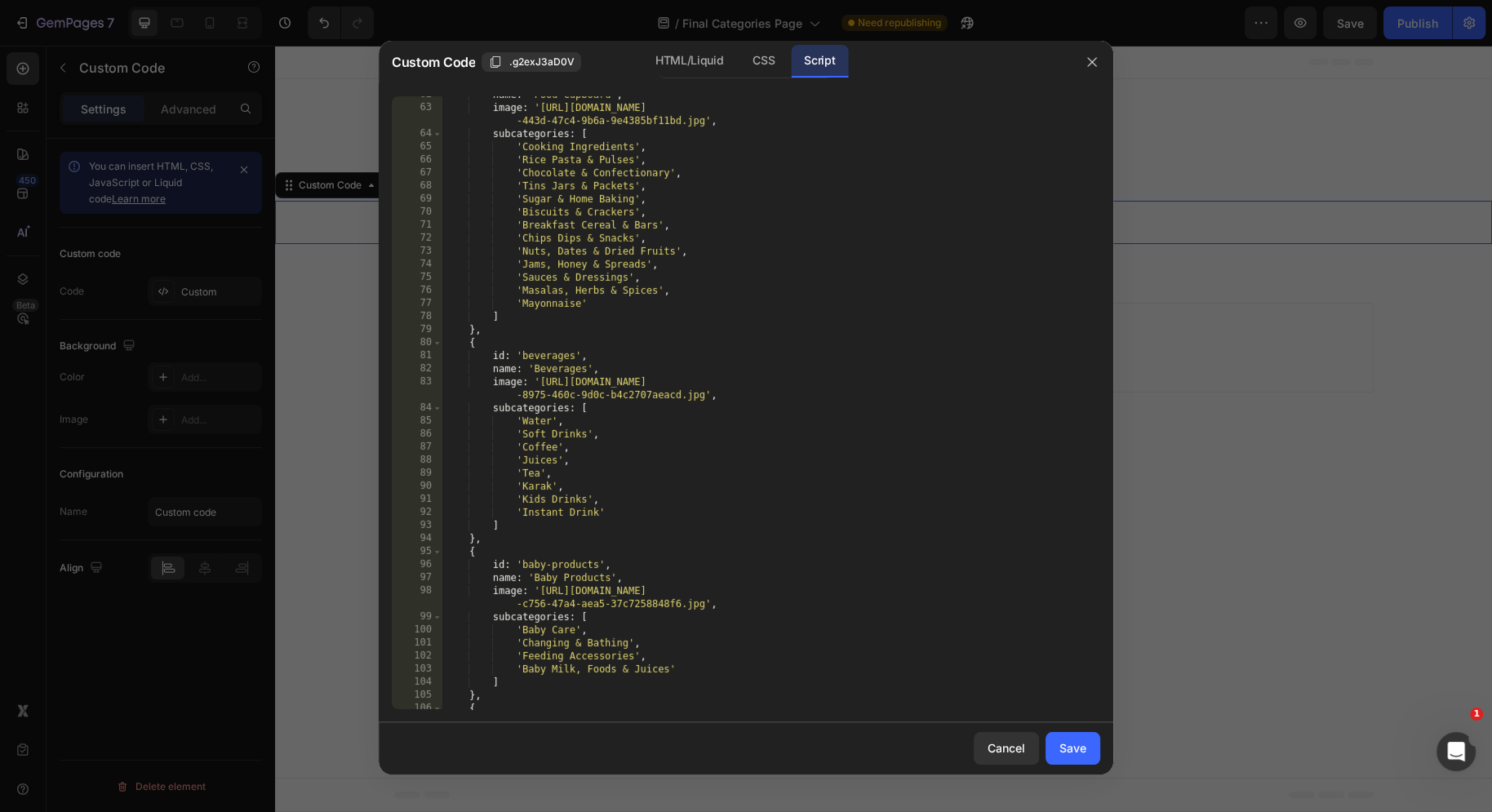
scroll to position [1052, 0]
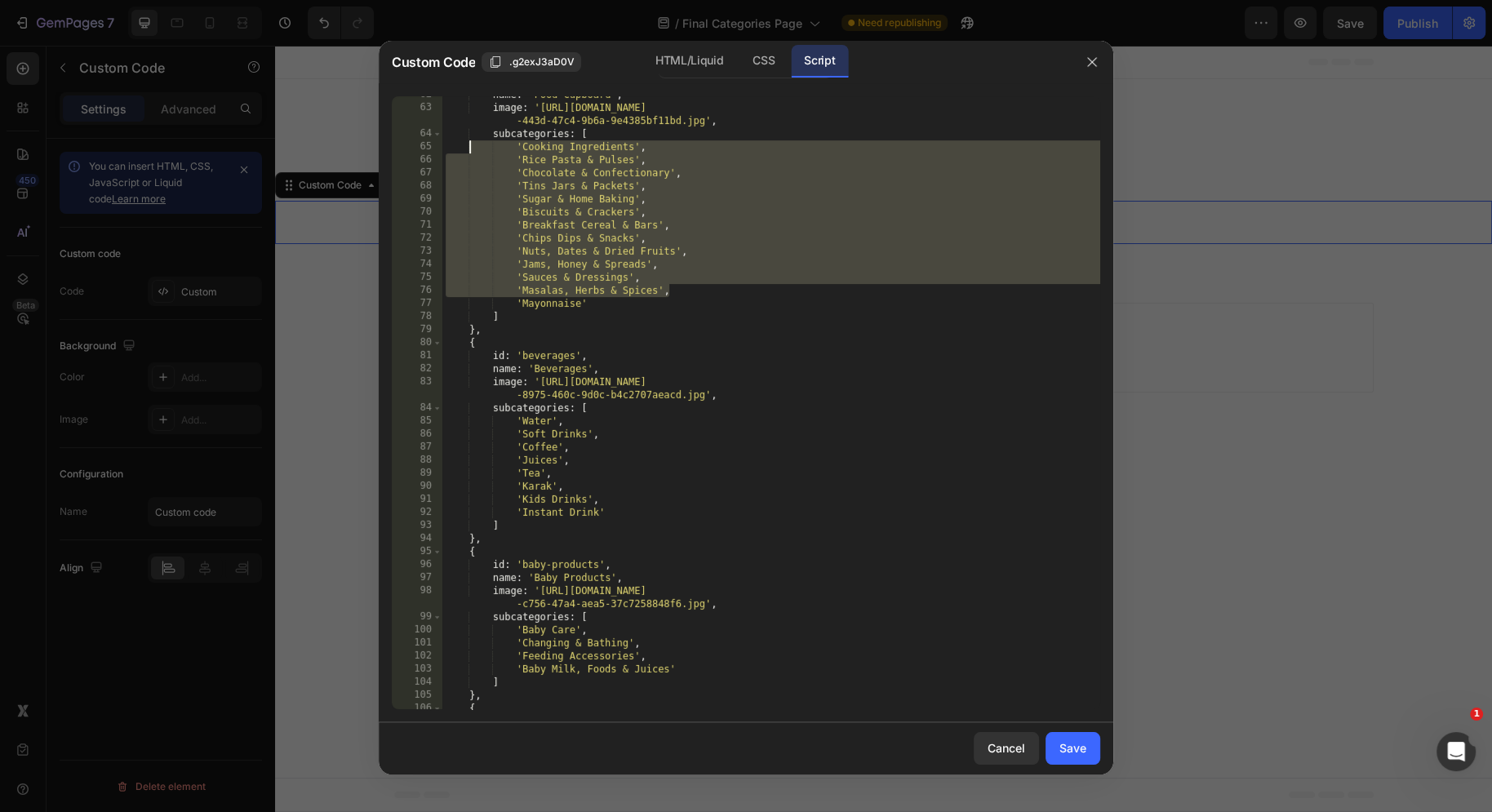
drag, startPoint x: 674, startPoint y: 295, endPoint x: 466, endPoint y: 150, distance: 253.6
click at [466, 150] on div "name : 'Food Cupboard' , image : '[URL][DOMAIN_NAME] -443d-47c4-9b6a-9e4385bf11…" at bounding box center [771, 408] width 658 height 640
type textarea "'Cooking Ingredients', 'Rice Pasta & Pulses',"
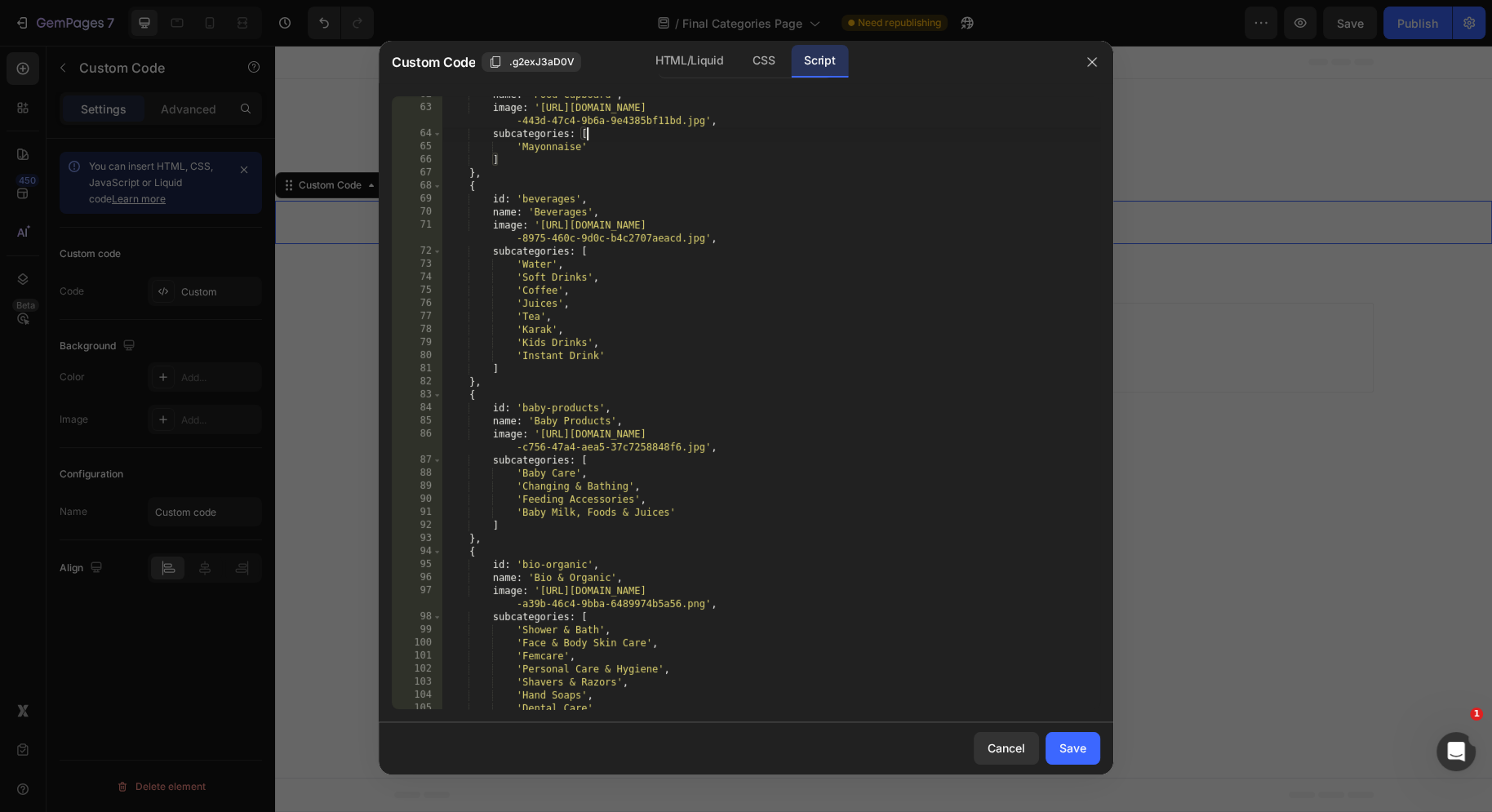
click at [599, 150] on div "name : 'Food Cupboard' , image : '[URL][DOMAIN_NAME] -443d-47c4-9b6a-9e4385bf11…" at bounding box center [771, 408] width 658 height 640
type textarea "'Mayonnaise',"
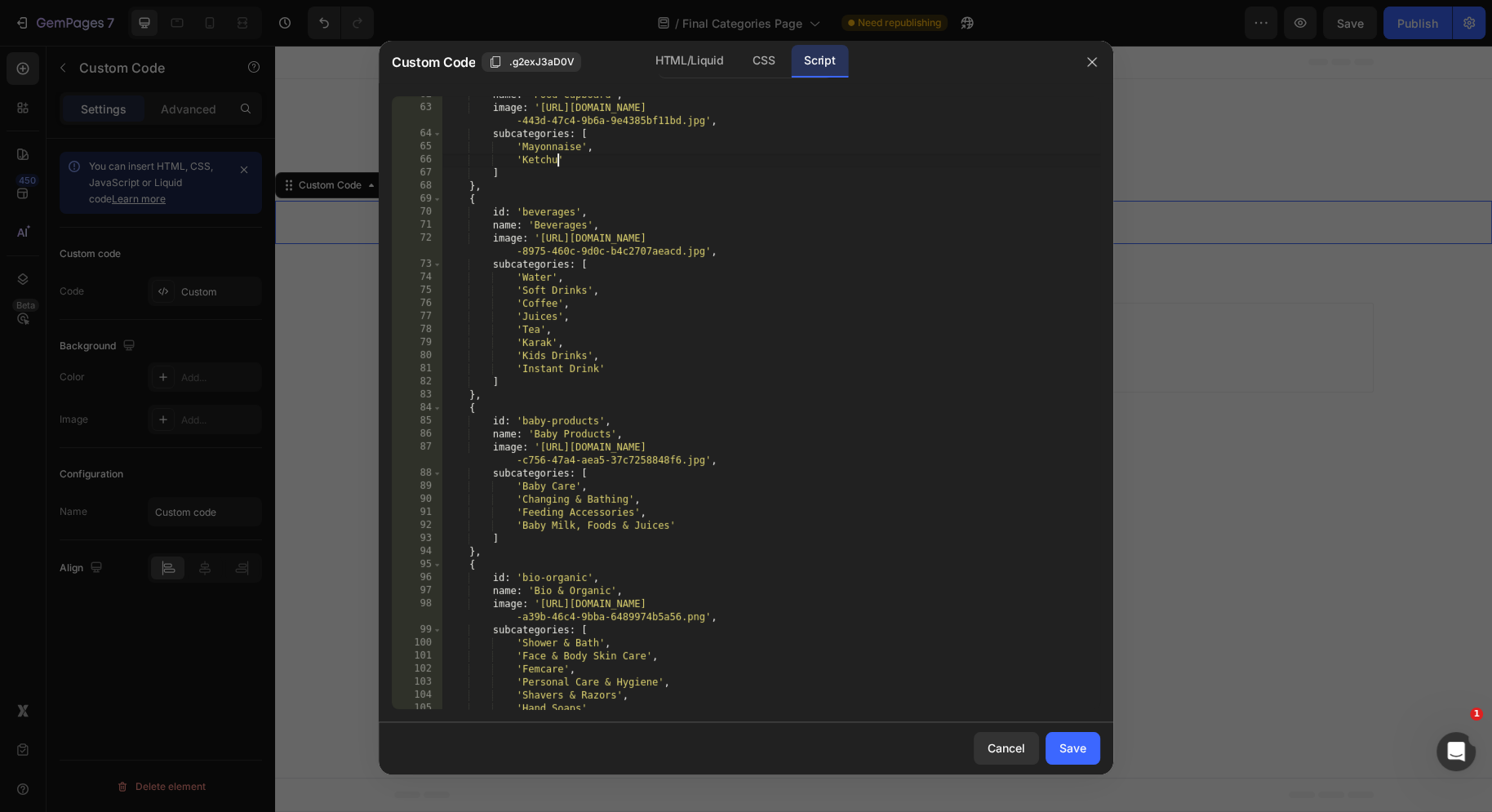
scroll to position [0, 9]
type textarea "'Ketchup',"
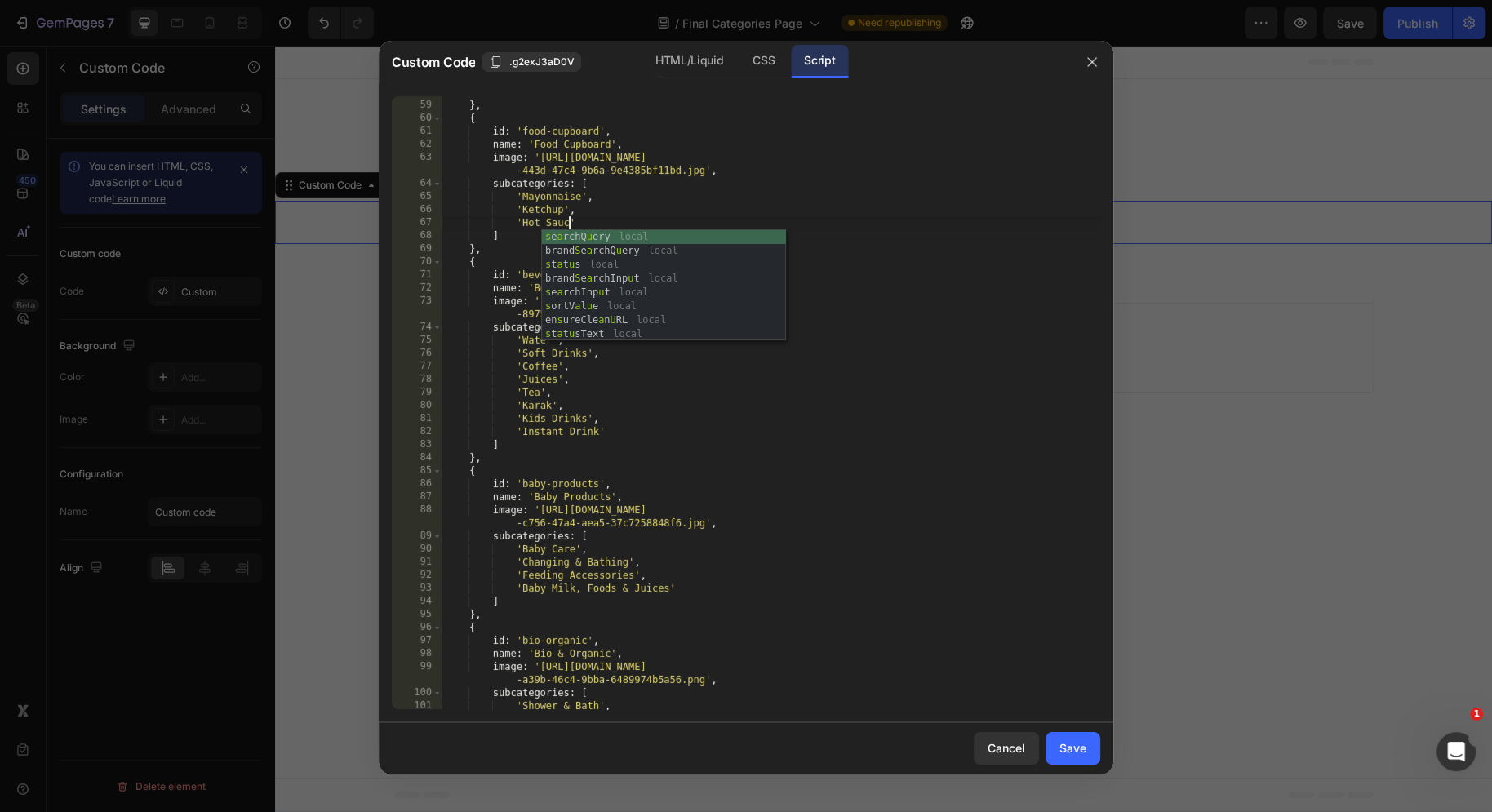
scroll to position [0, 10]
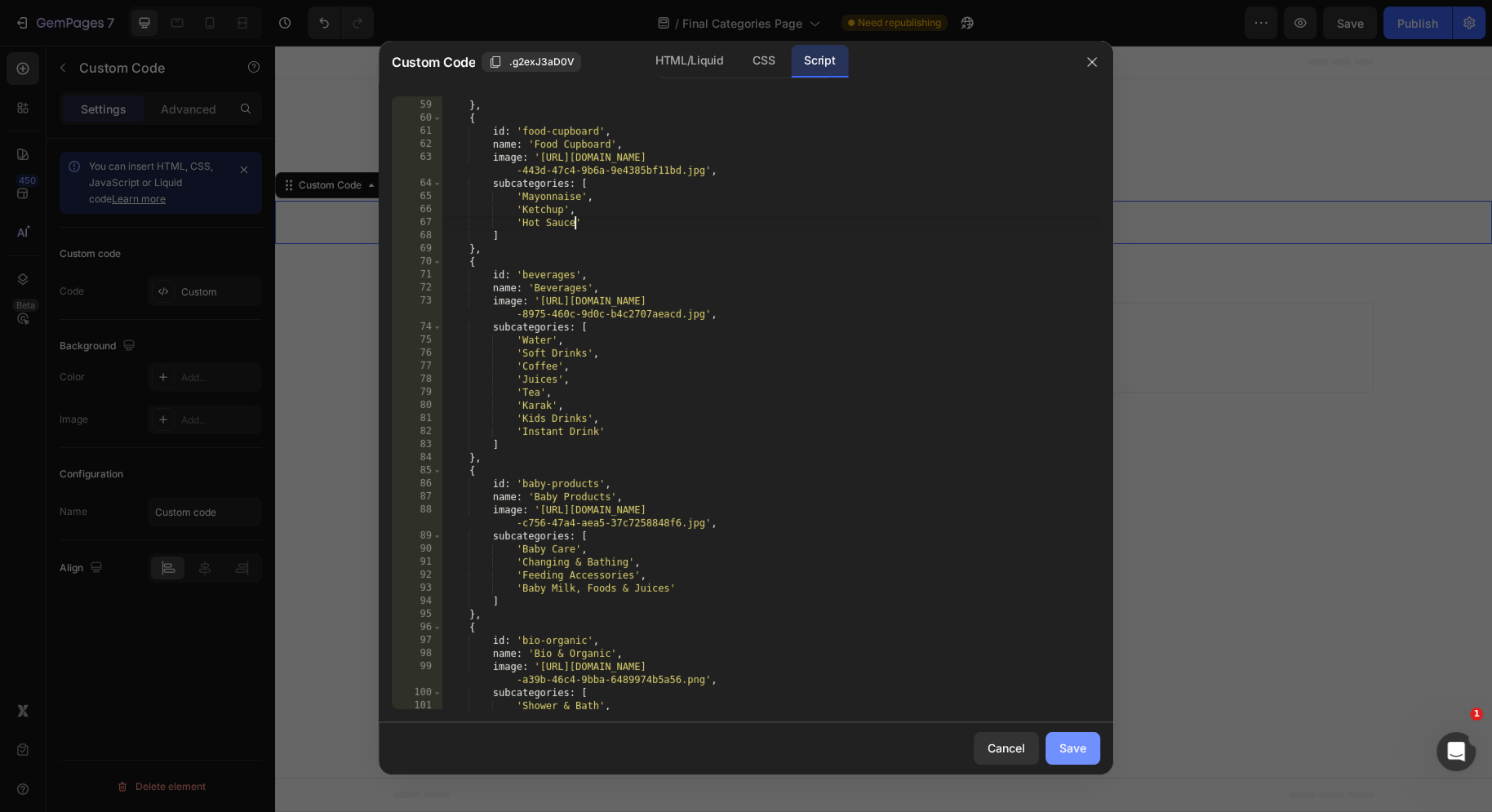
type textarea "'Hot Sauce"
click at [1091, 742] on button "Save" at bounding box center [1073, 748] width 55 height 33
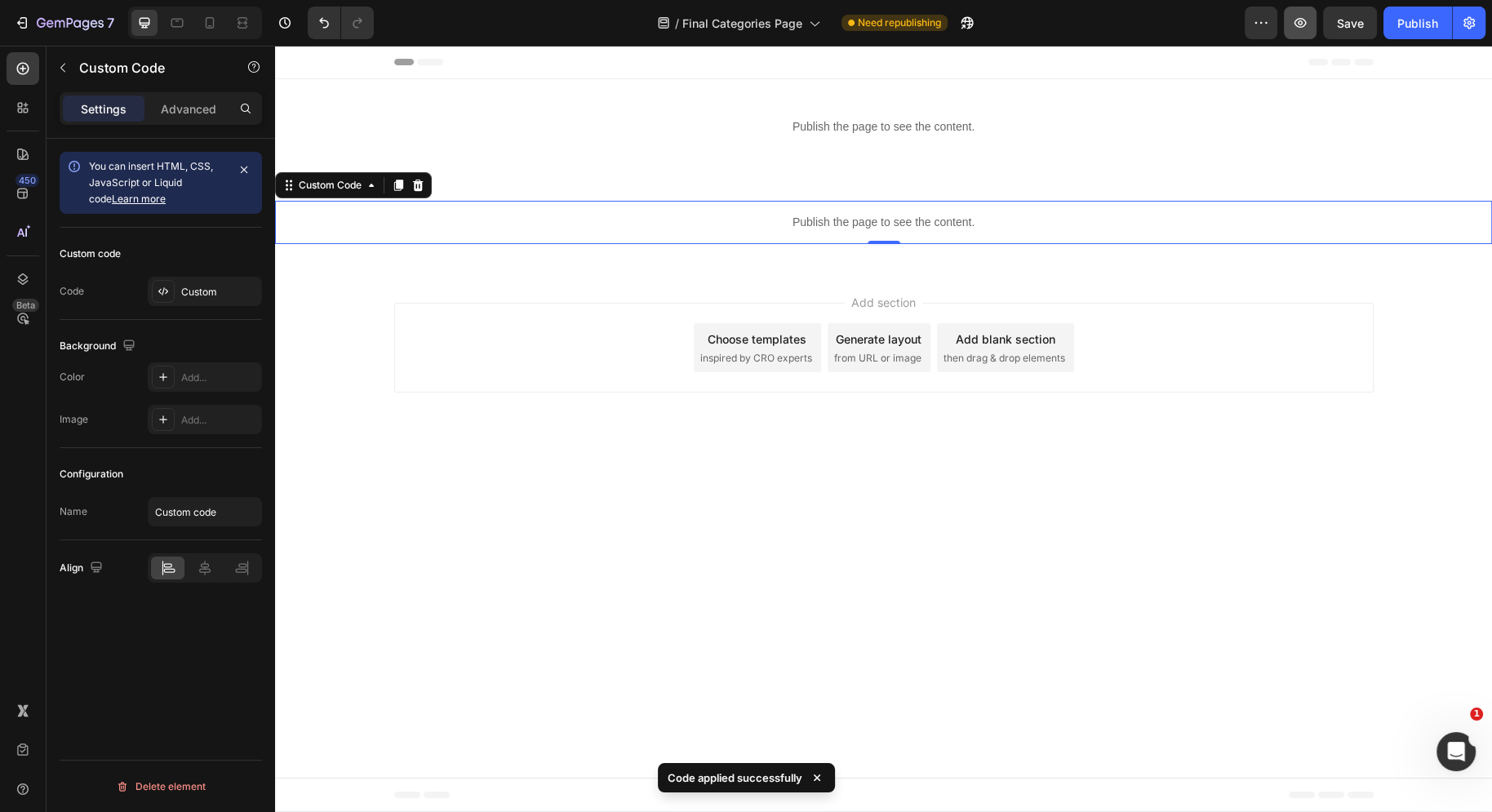
click at [1305, 25] on icon "button" at bounding box center [1300, 23] width 12 height 10
click at [205, 300] on div "Custom" at bounding box center [204, 291] width 114 height 30
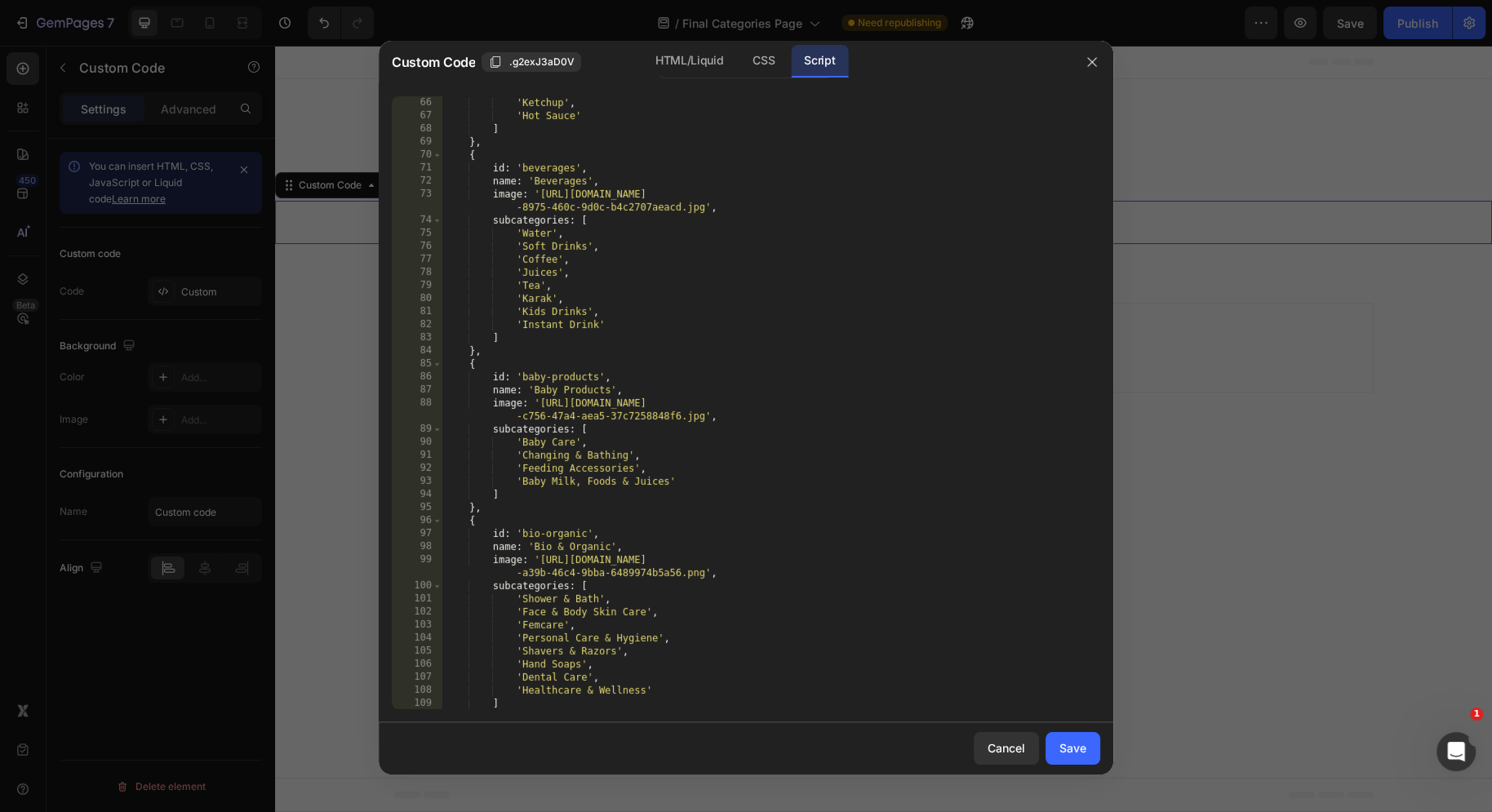
scroll to position [1093, 0]
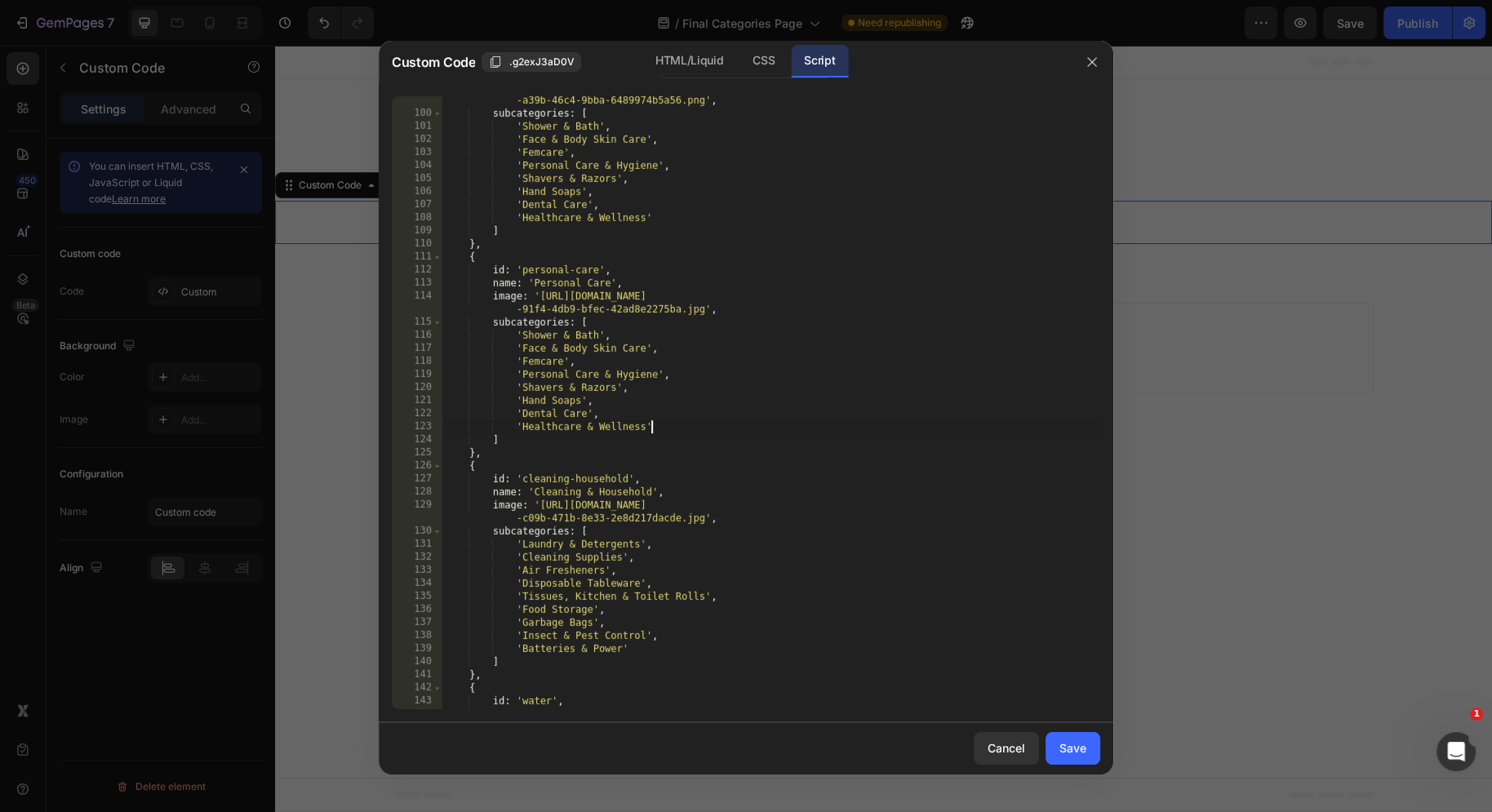
click at [672, 431] on div "image : '[URL][DOMAIN_NAME] -a39b-46c4-9bba-6489974b5a56.png' , subcategories :…" at bounding box center [771, 407] width 658 height 653
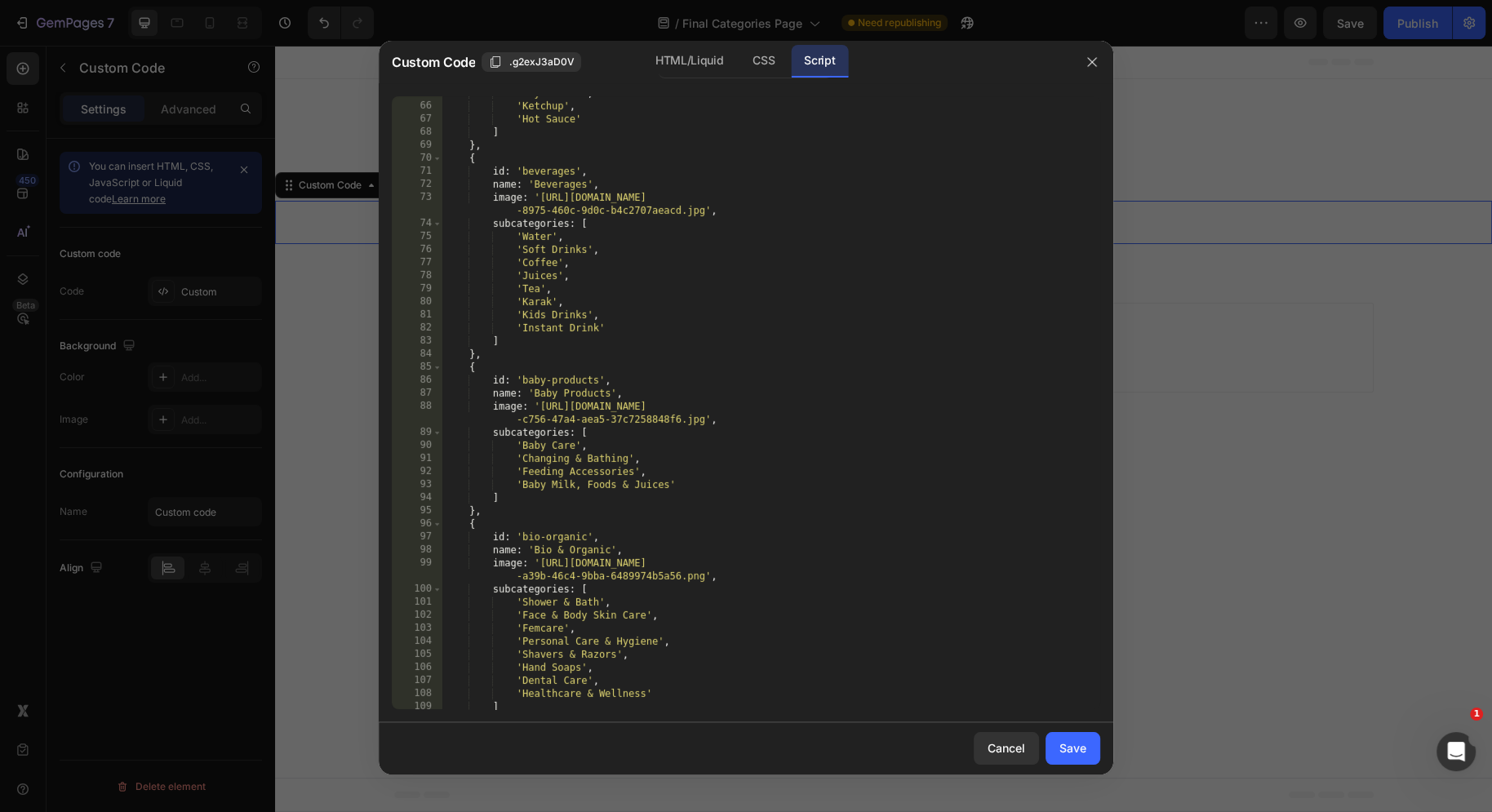
scroll to position [1066, 0]
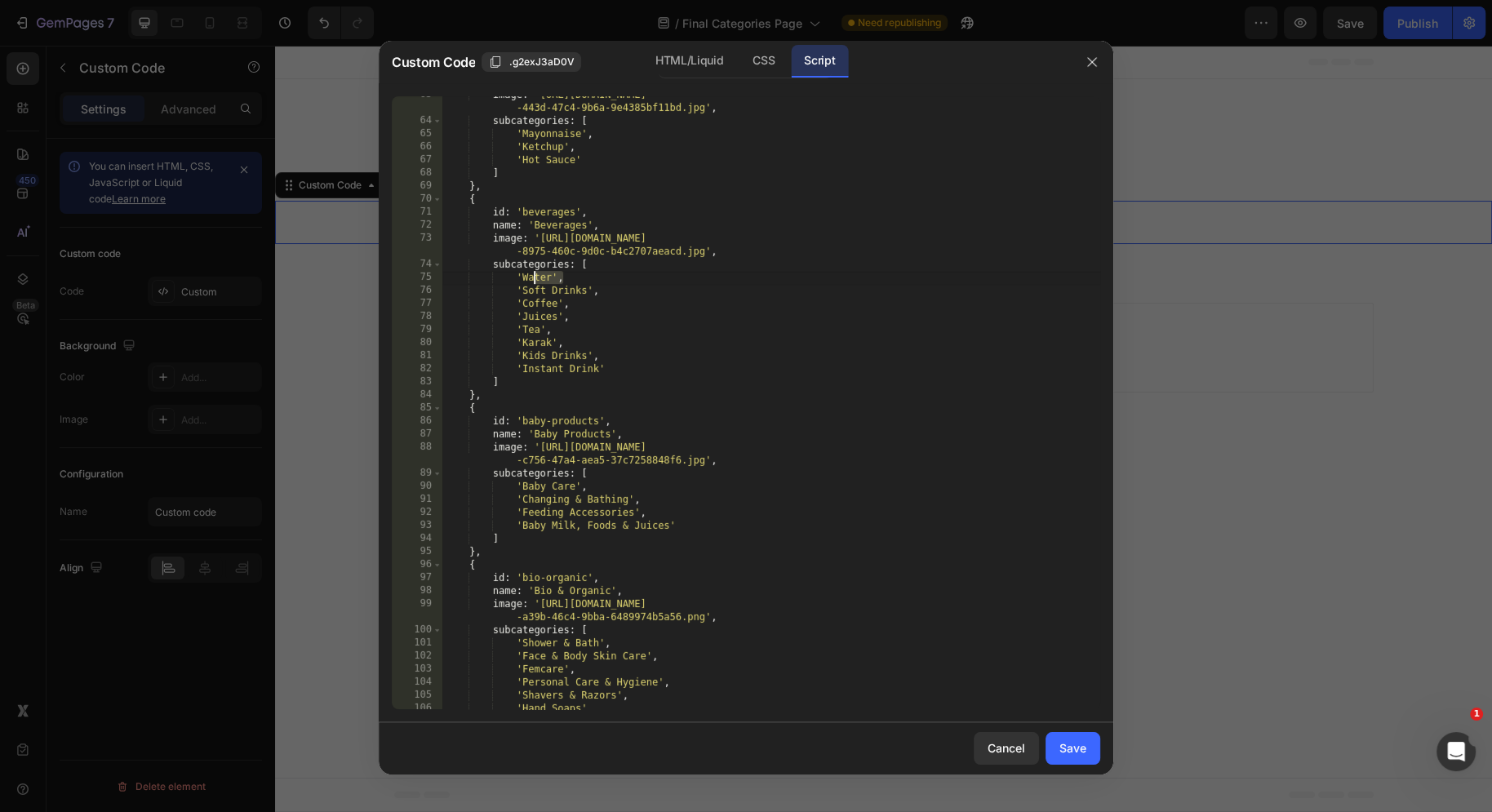
drag, startPoint x: 577, startPoint y: 278, endPoint x: 456, endPoint y: 278, distance: 121.0
click at [456, 278] on div "image : '[URL][DOMAIN_NAME] -443d-47c4-9b6a-9e4385bf11bd.jpg' , subcategories :…" at bounding box center [771, 415] width 658 height 653
type textarea "'Water',"
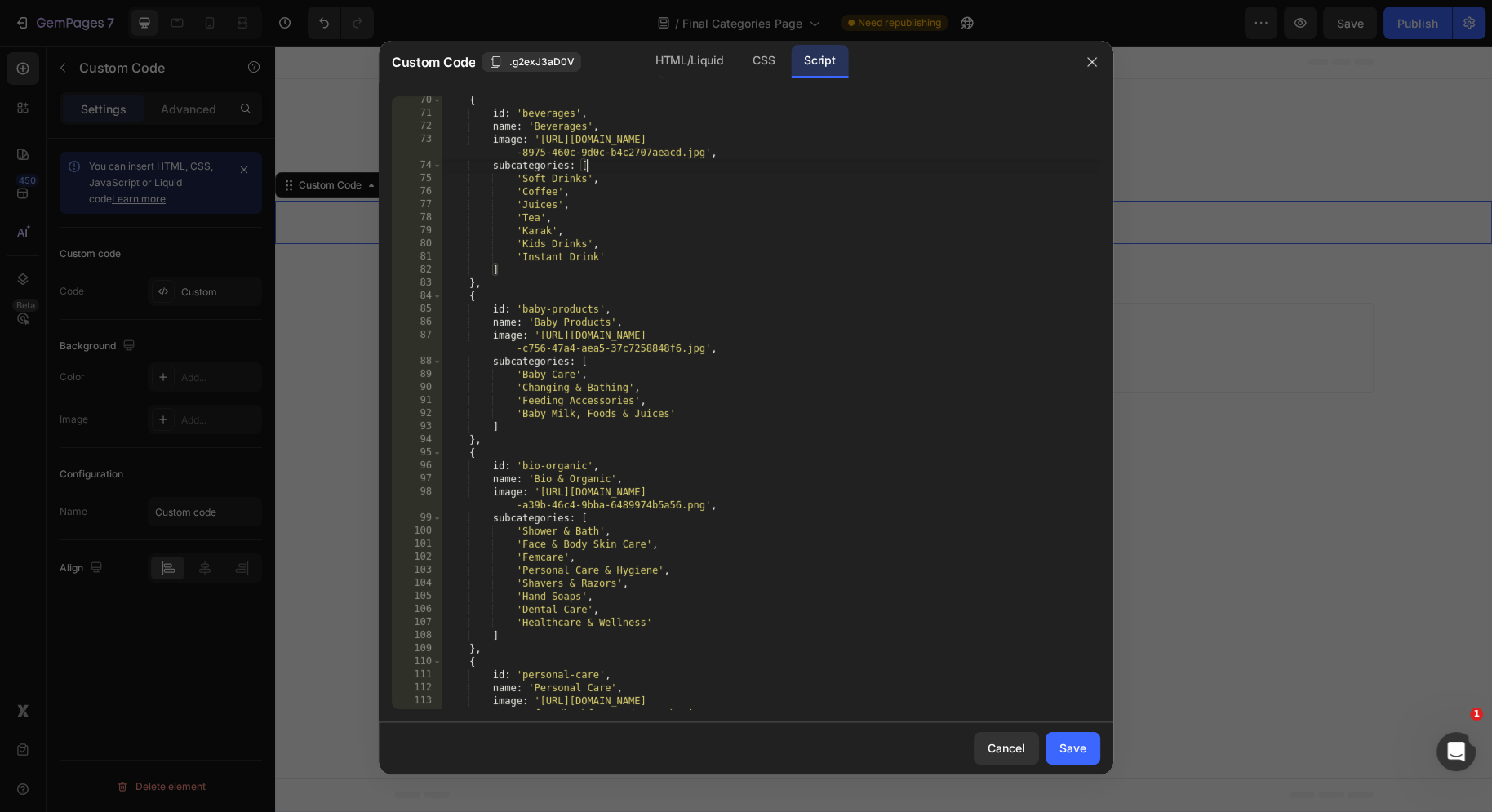
scroll to position [1164, 0]
click at [713, 418] on div "{ id : 'beverages' , name : 'Beverages' , image : '[URL][DOMAIN_NAME] -8975-460…" at bounding box center [771, 420] width 658 height 653
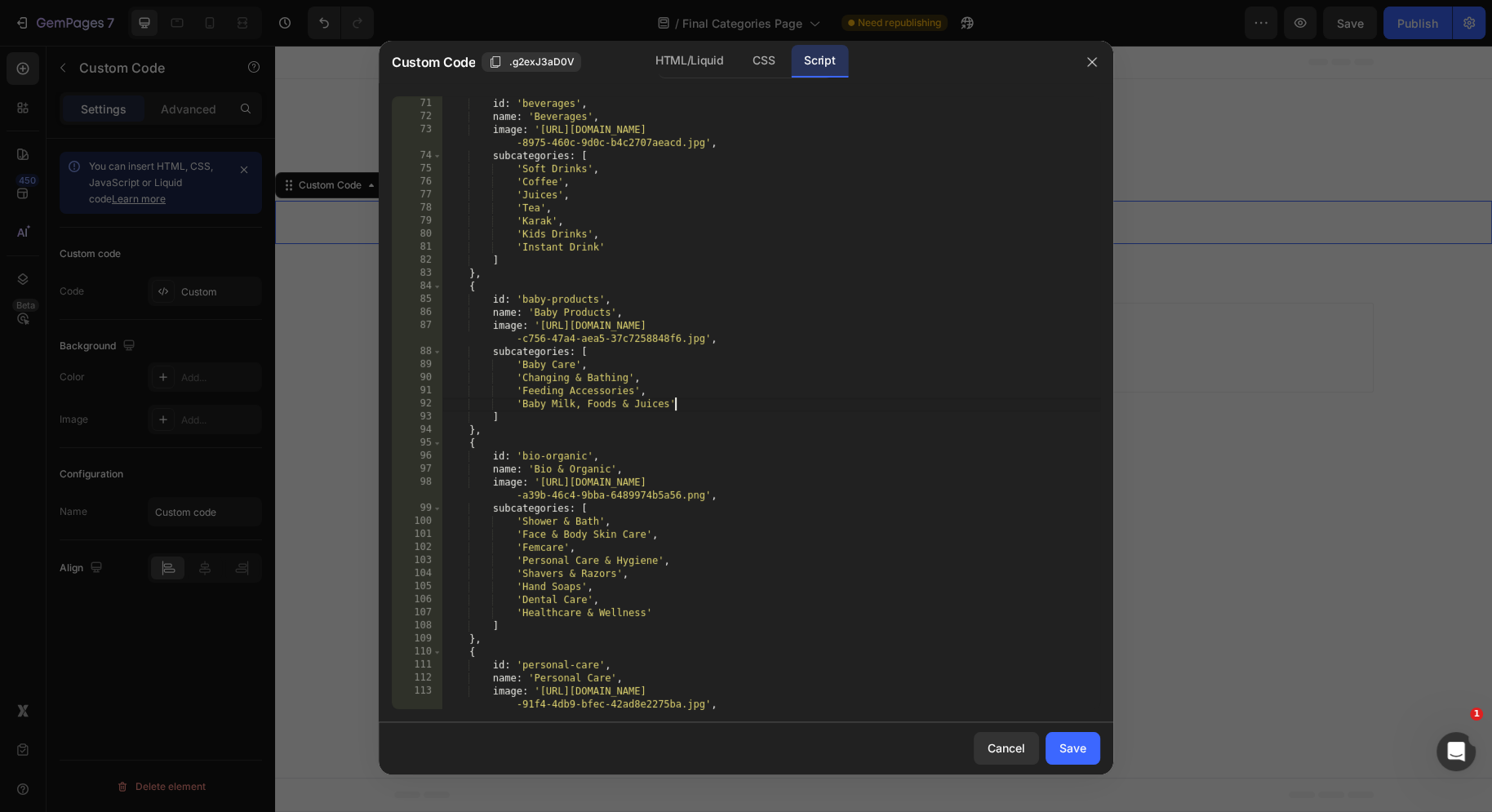
scroll to position [1104, 0]
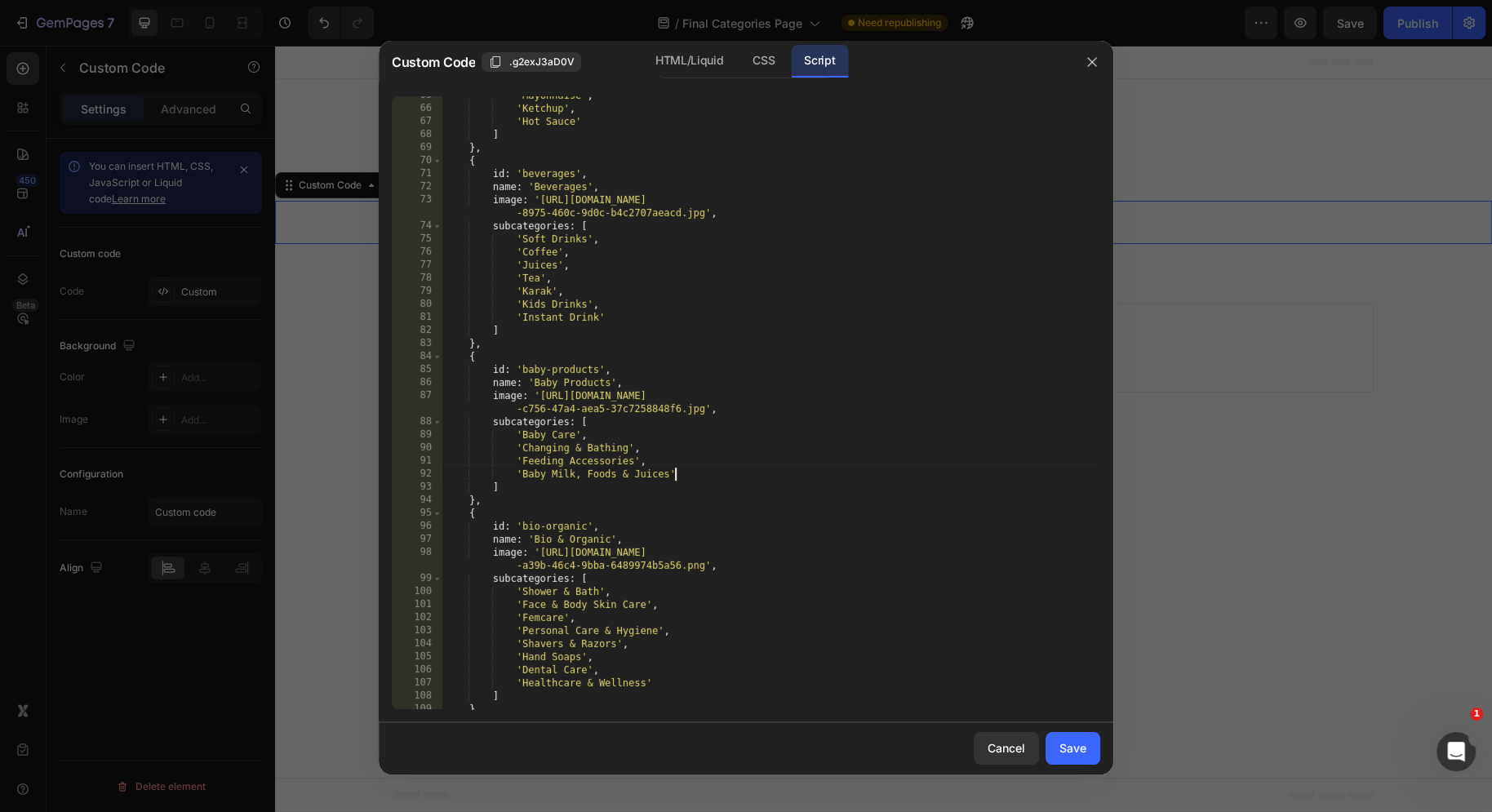
click at [614, 119] on div "'Mayonnaise' , 'Ketchup' , 'Hot Sauce' ] } , { id : 'beverages' , name : 'Bever…" at bounding box center [771, 409] width 658 height 640
type textarea "'Hot Sauce',"
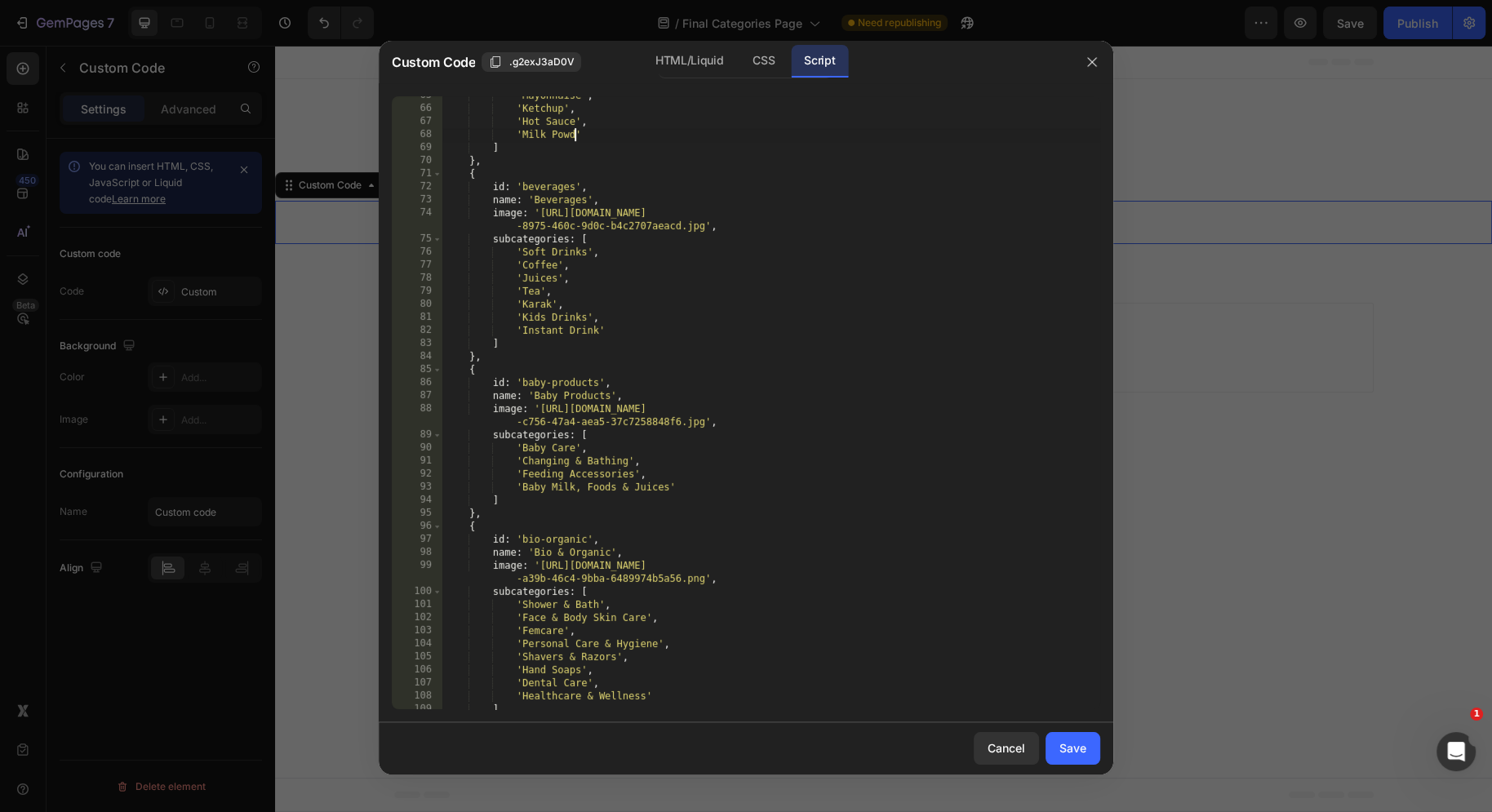
scroll to position [0, 11]
type textarea "'Milk Powder',"
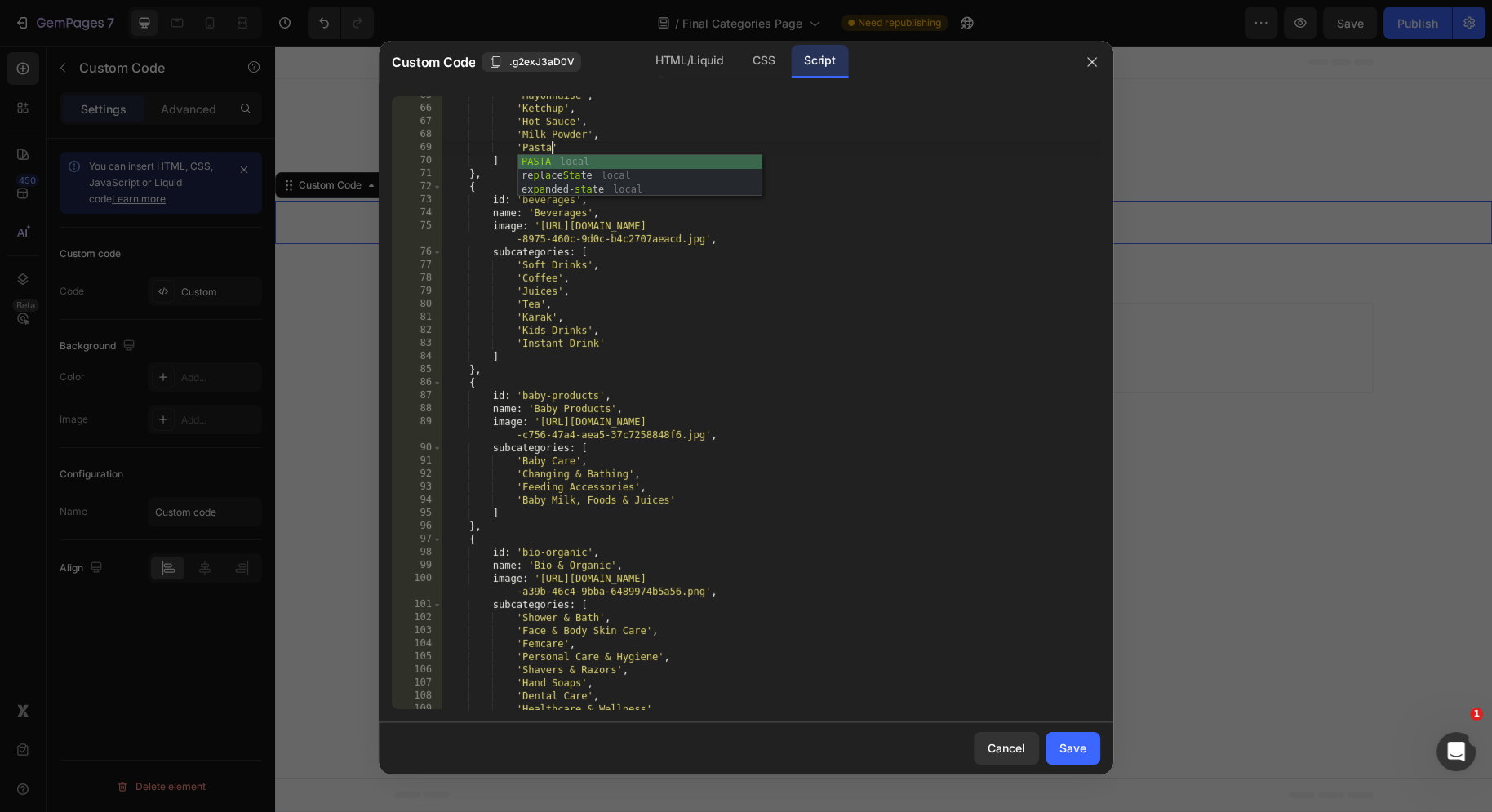
scroll to position [0, 8]
type textarea "'Pasta',"
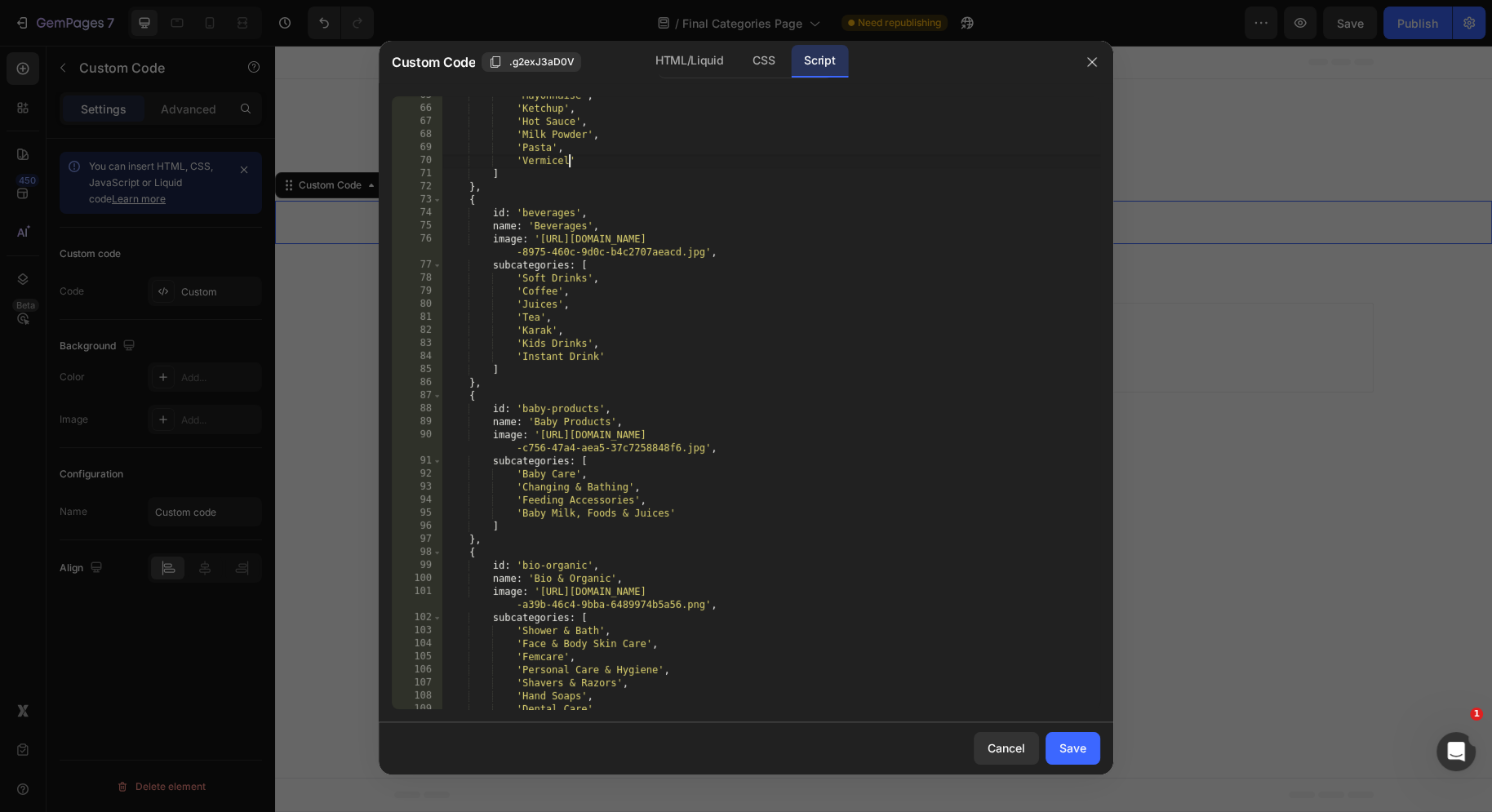
scroll to position [0, 10]
type textarea "'Vermicelli',"
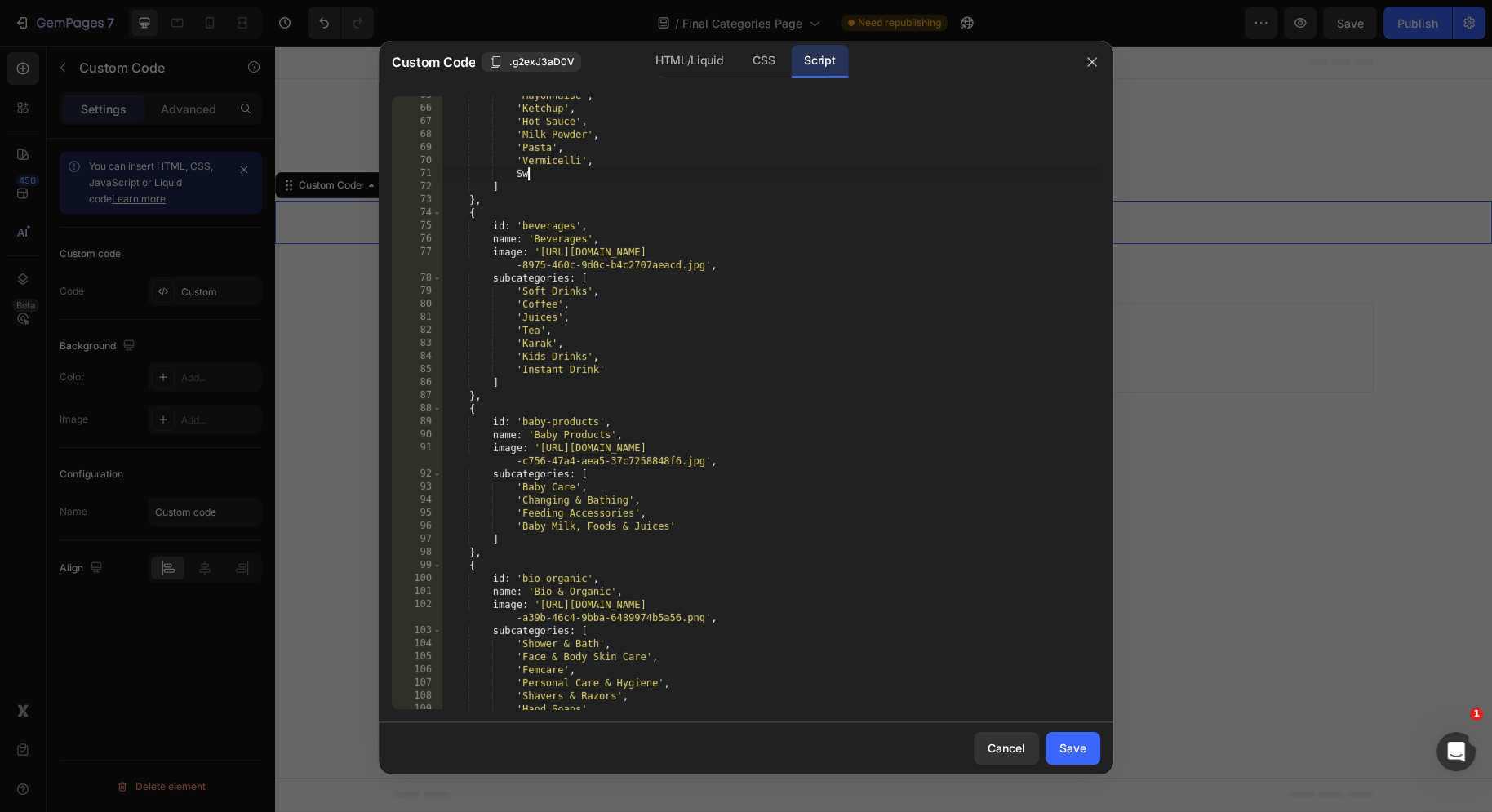
type textarea "S"
type textarea "'Sweetend Condensed Milk',"
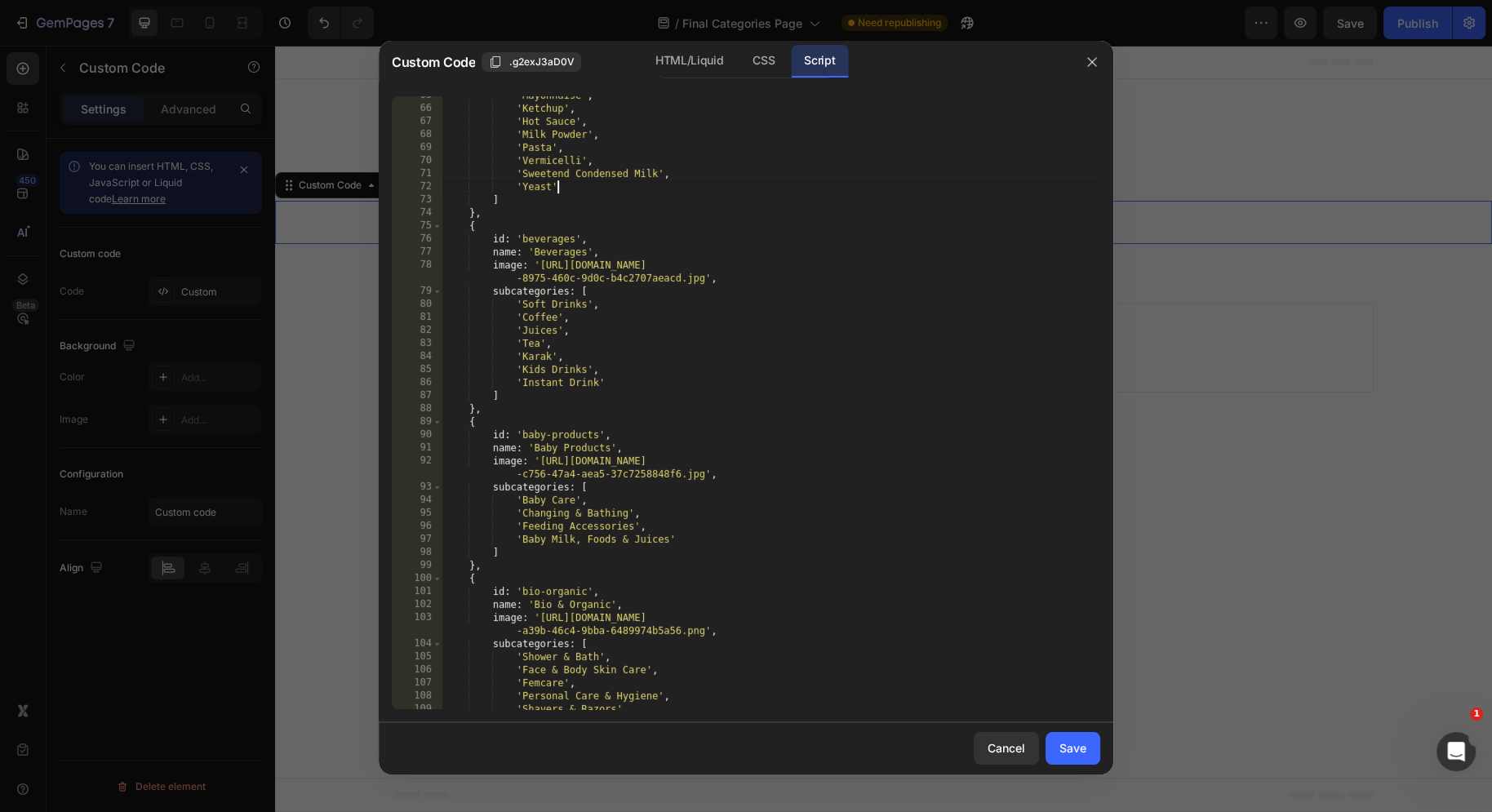
scroll to position [0, 3]
type textarea "'Yeast',"
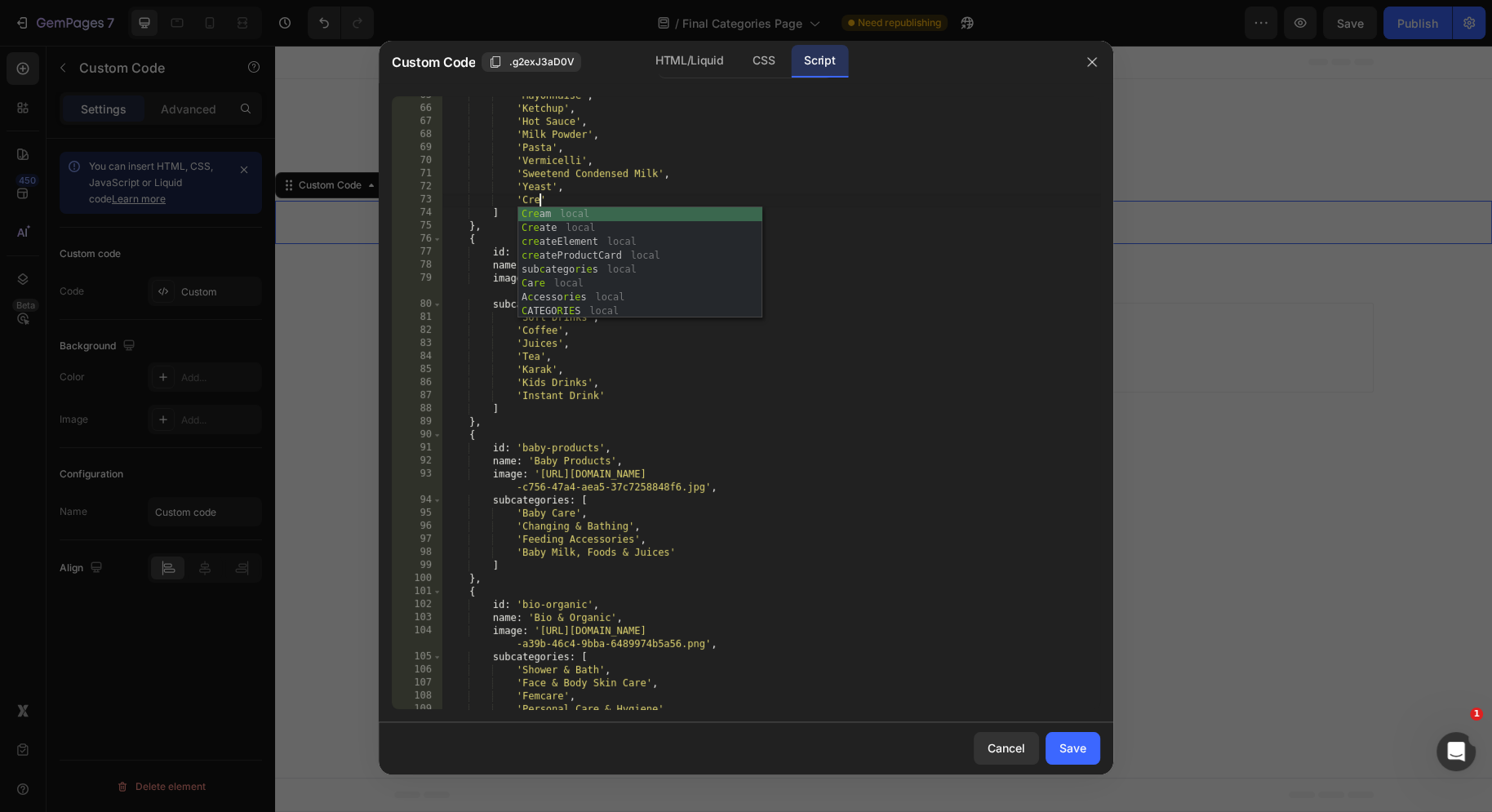
scroll to position [0, 8]
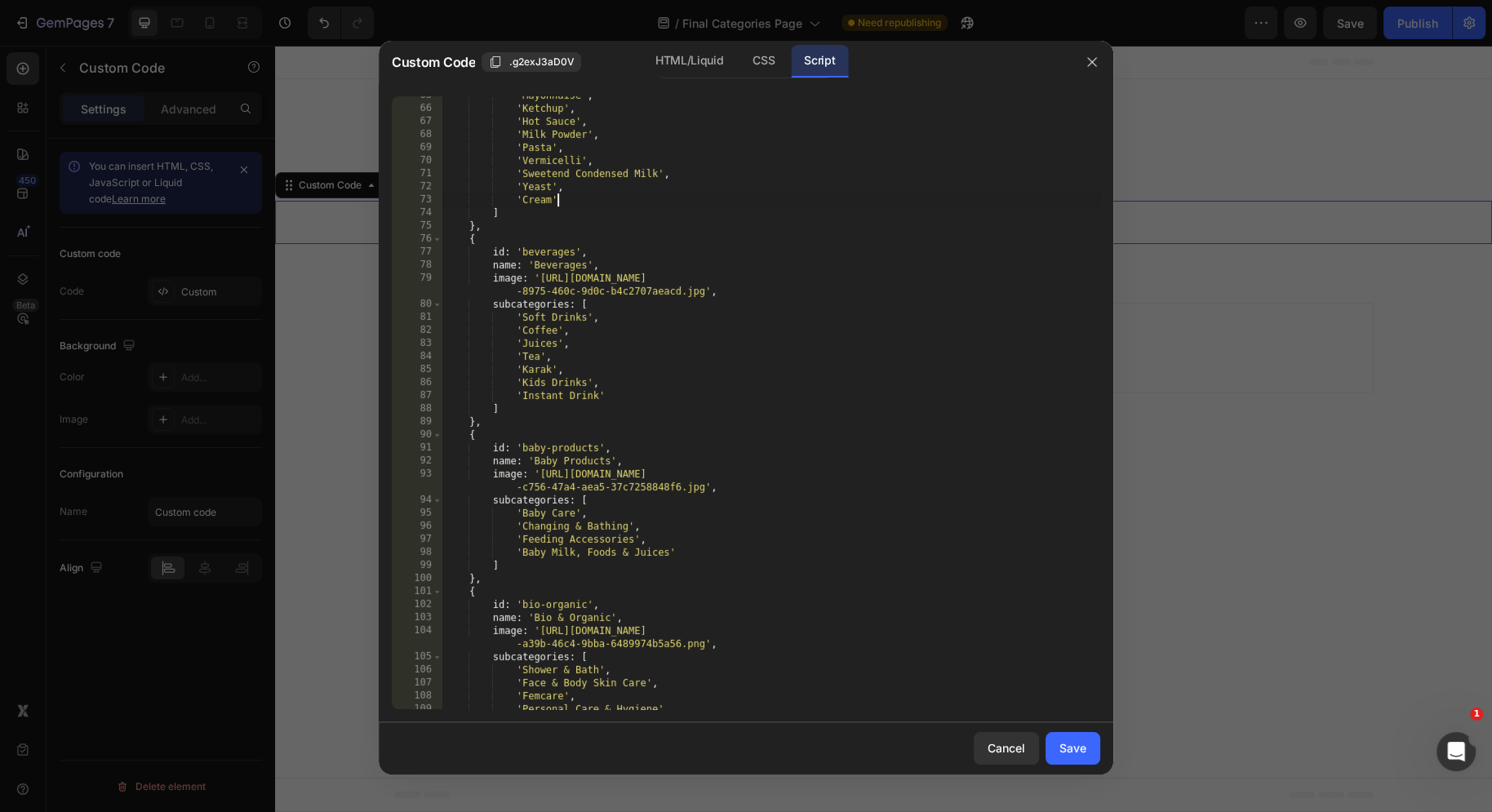
type textarea "'Cream',"
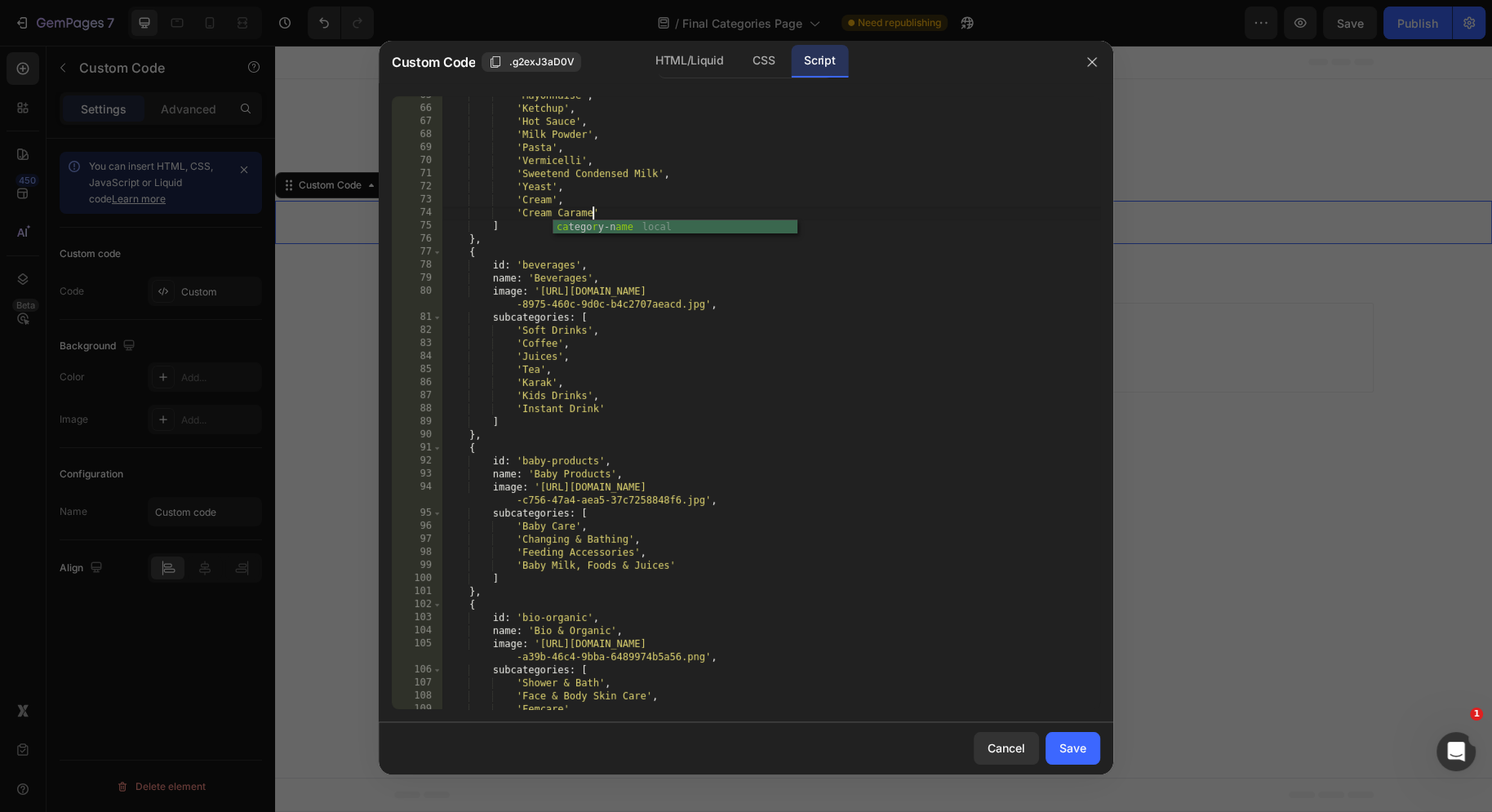
scroll to position [0, 12]
type textarea "'Cream Caramel'"
click at [1064, 749] on div "Save" at bounding box center [1073, 748] width 27 height 17
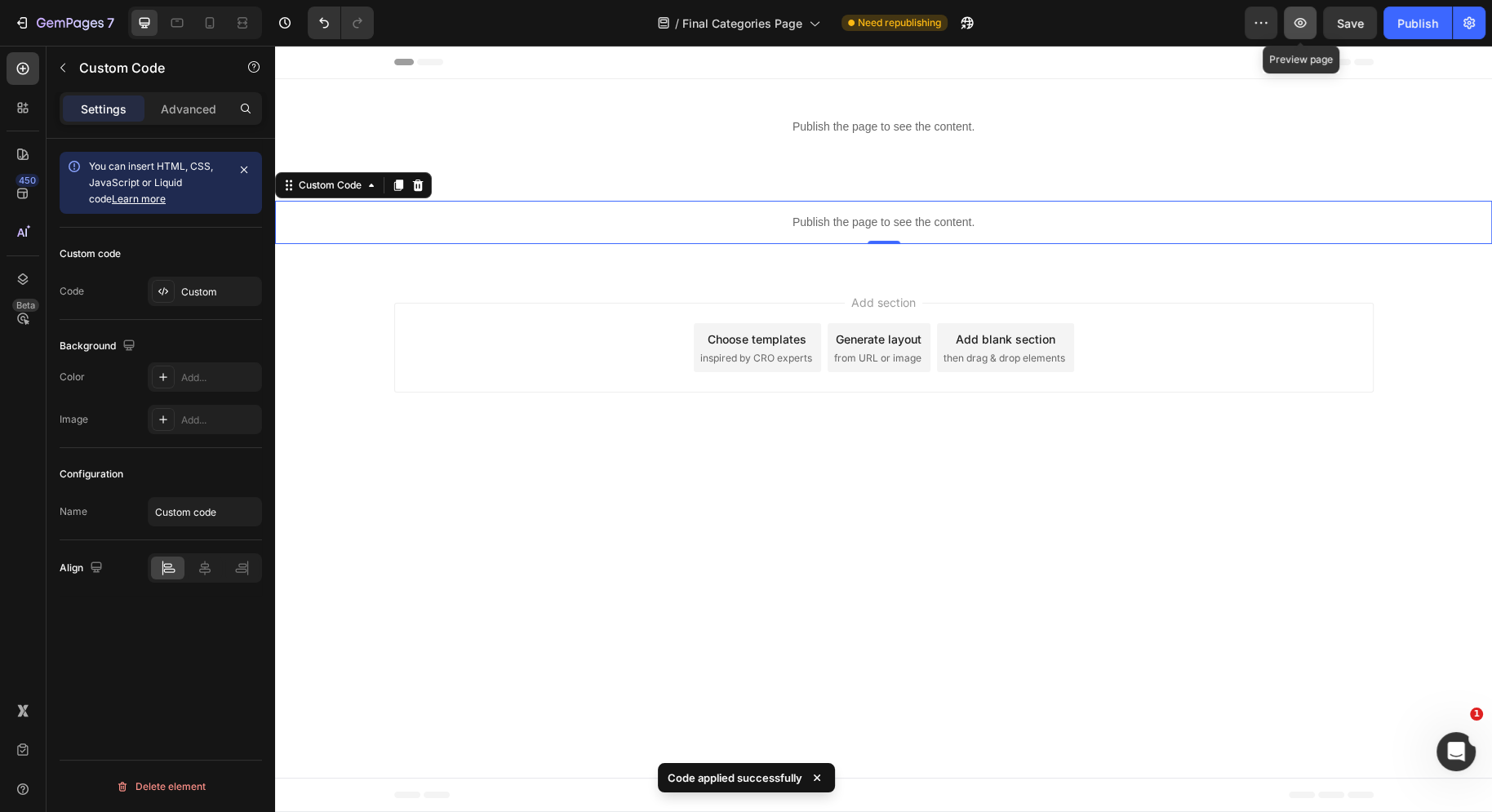
click at [1295, 36] on button "button" at bounding box center [1300, 23] width 33 height 33
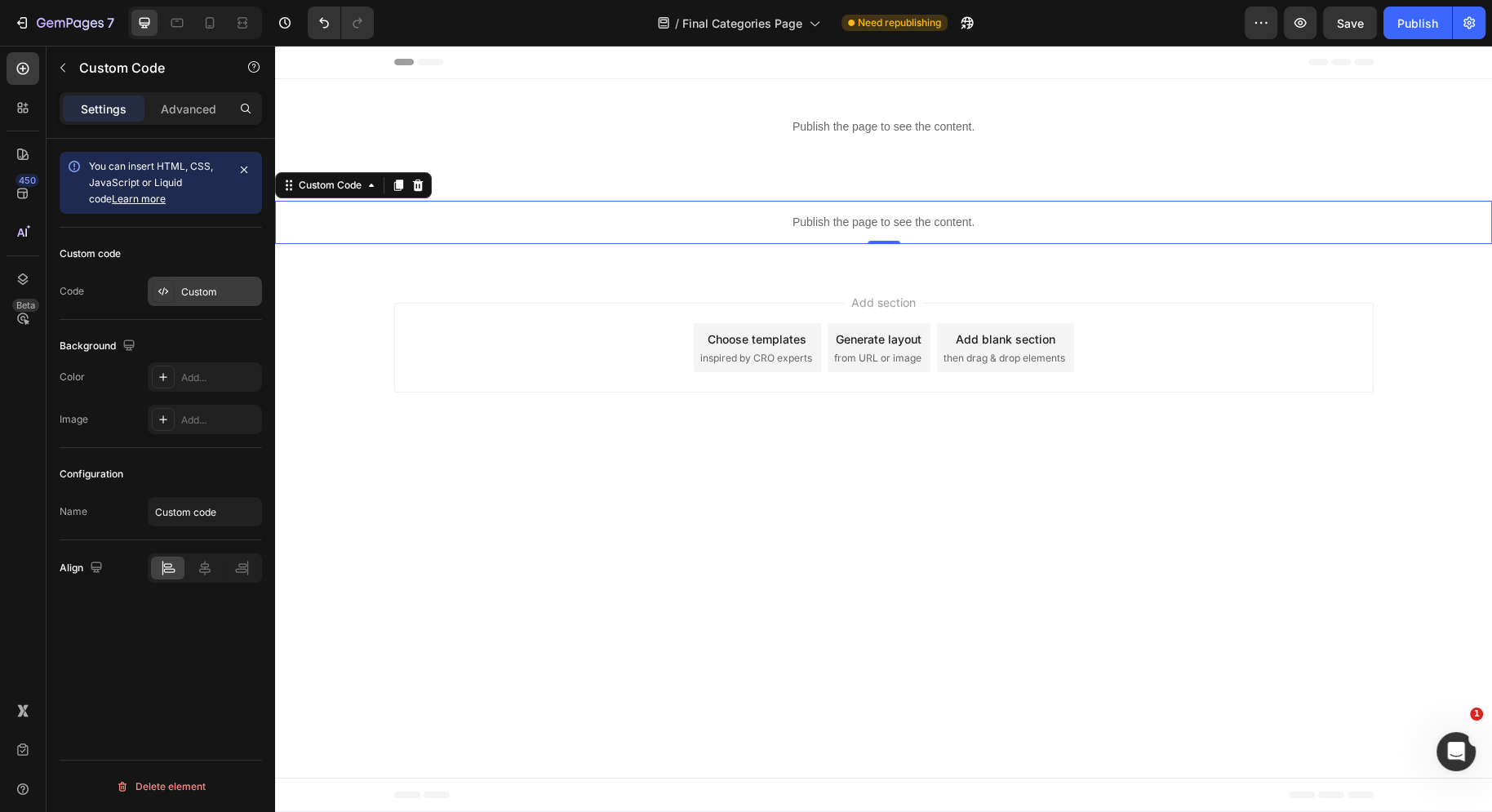
click at [152, 291] on div at bounding box center [164, 291] width 23 height 23
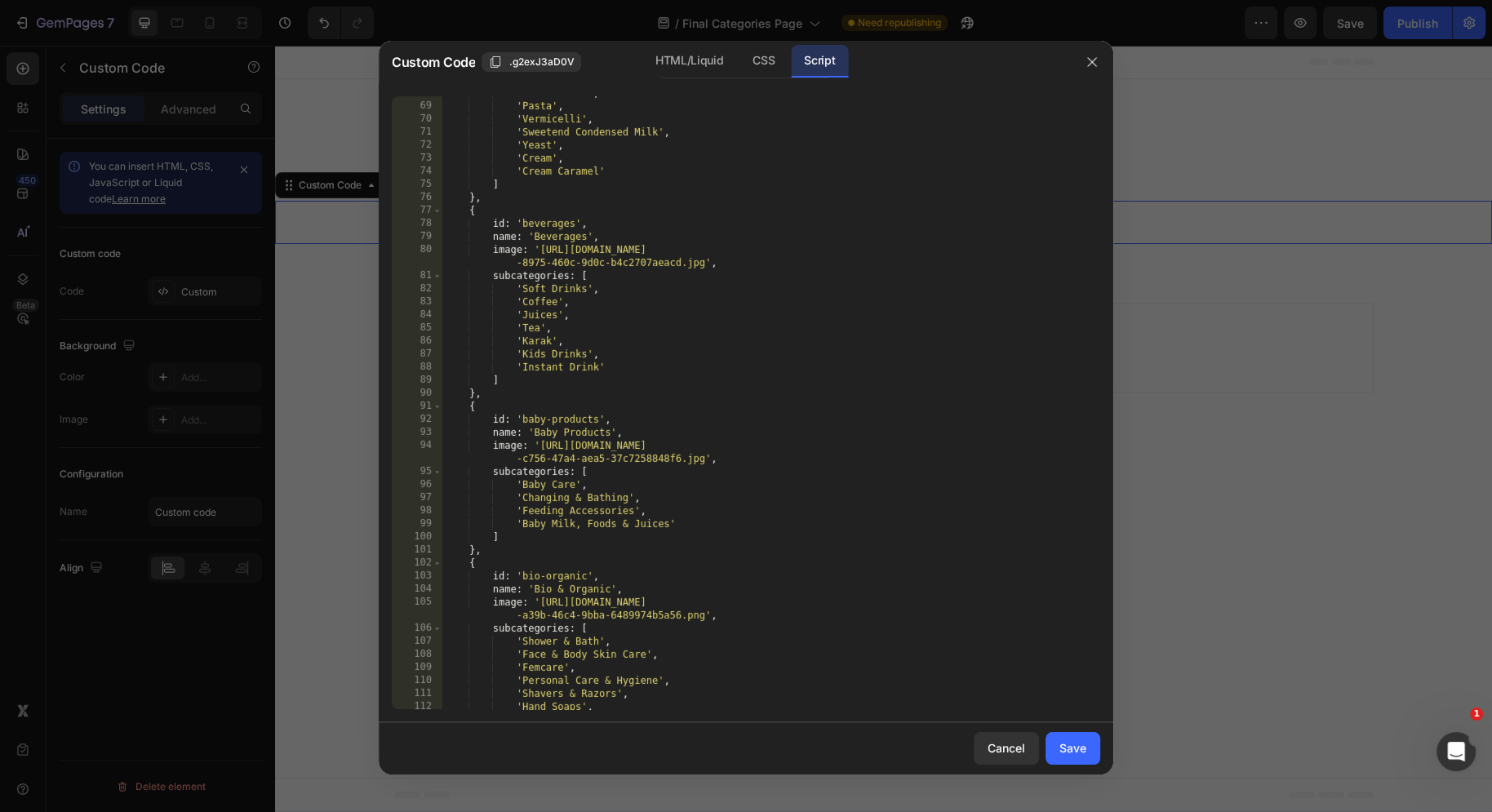
scroll to position [1145, 0]
click at [637, 371] on div "'Milk Powder' , 'Pasta' , 'Vermicelli' , 'Sweetend Condensed Milk' , 'Yeast' , …" at bounding box center [771, 406] width 658 height 640
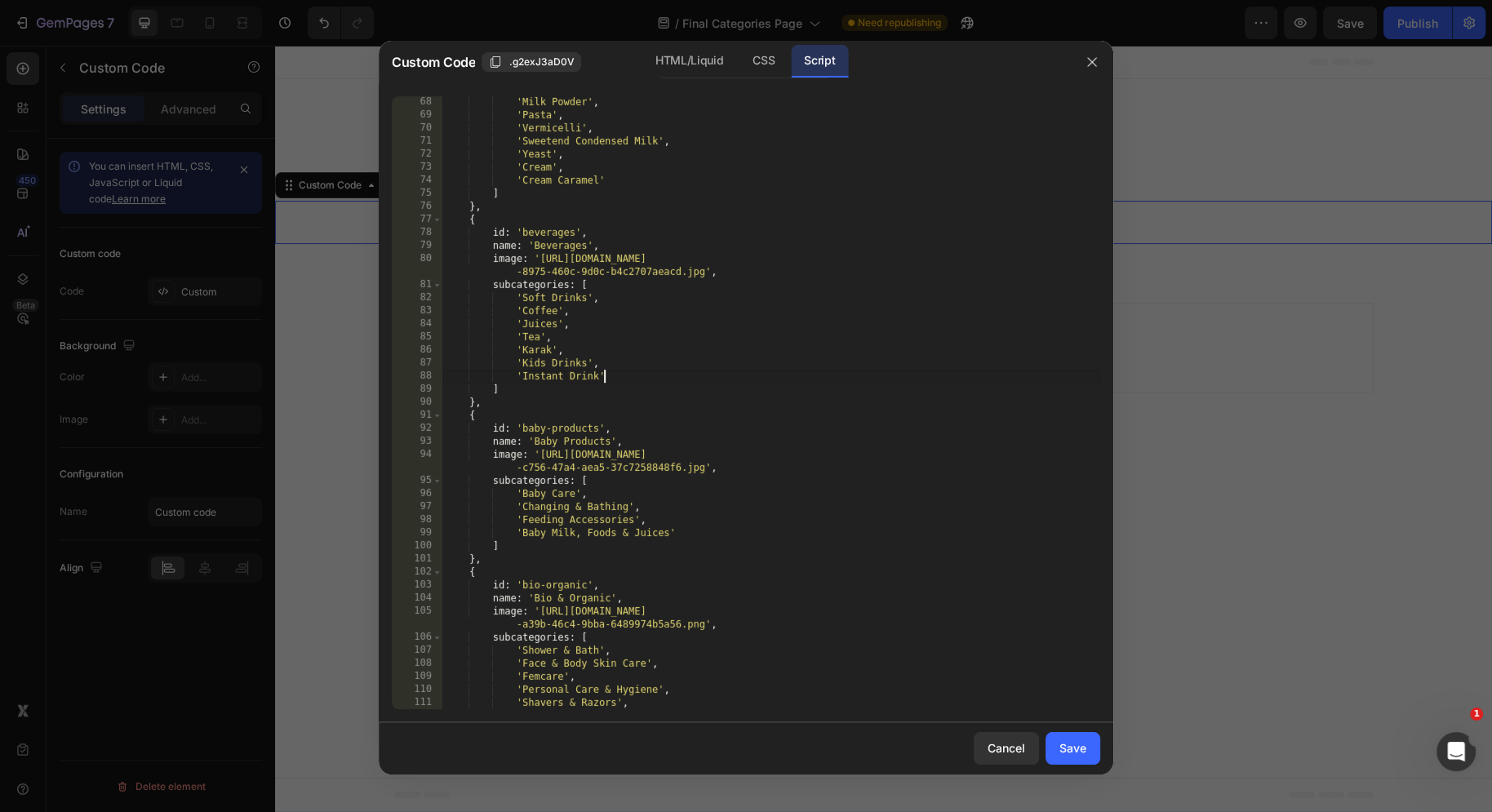
scroll to position [1086, 0]
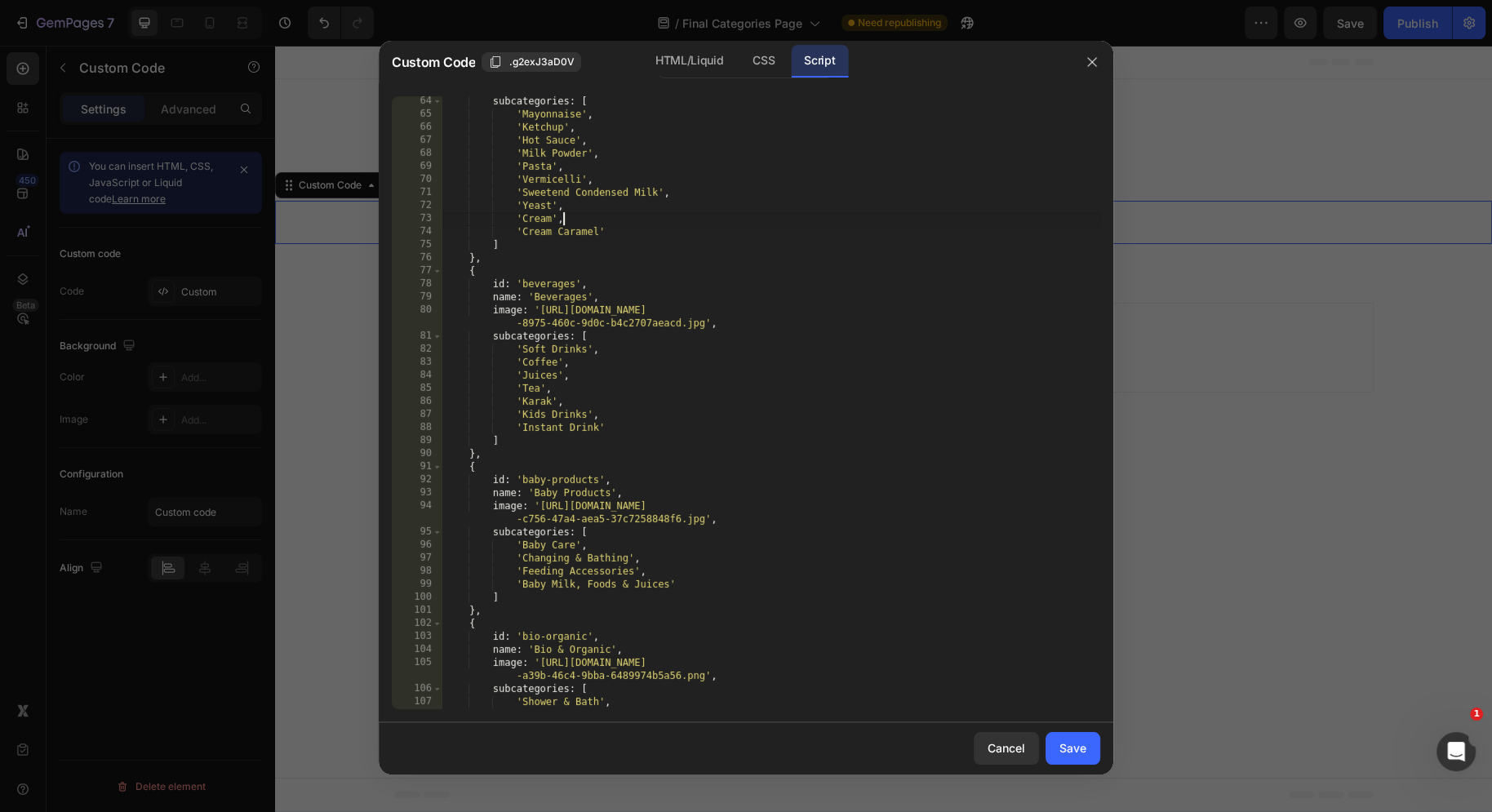
click at [632, 224] on div "subcategories : [ 'Mayonnaise' , 'Ketchup' , 'Hot Sauce' , 'Milk Powder' , 'Pas…" at bounding box center [771, 415] width 658 height 640
click at [622, 227] on div "subcategories : [ 'Mayonnaise' , 'Ketchup' , 'Hot Sauce' , 'Milk Powder' , 'Pas…" at bounding box center [771, 415] width 658 height 640
type textarea "'Cream Caramel',"
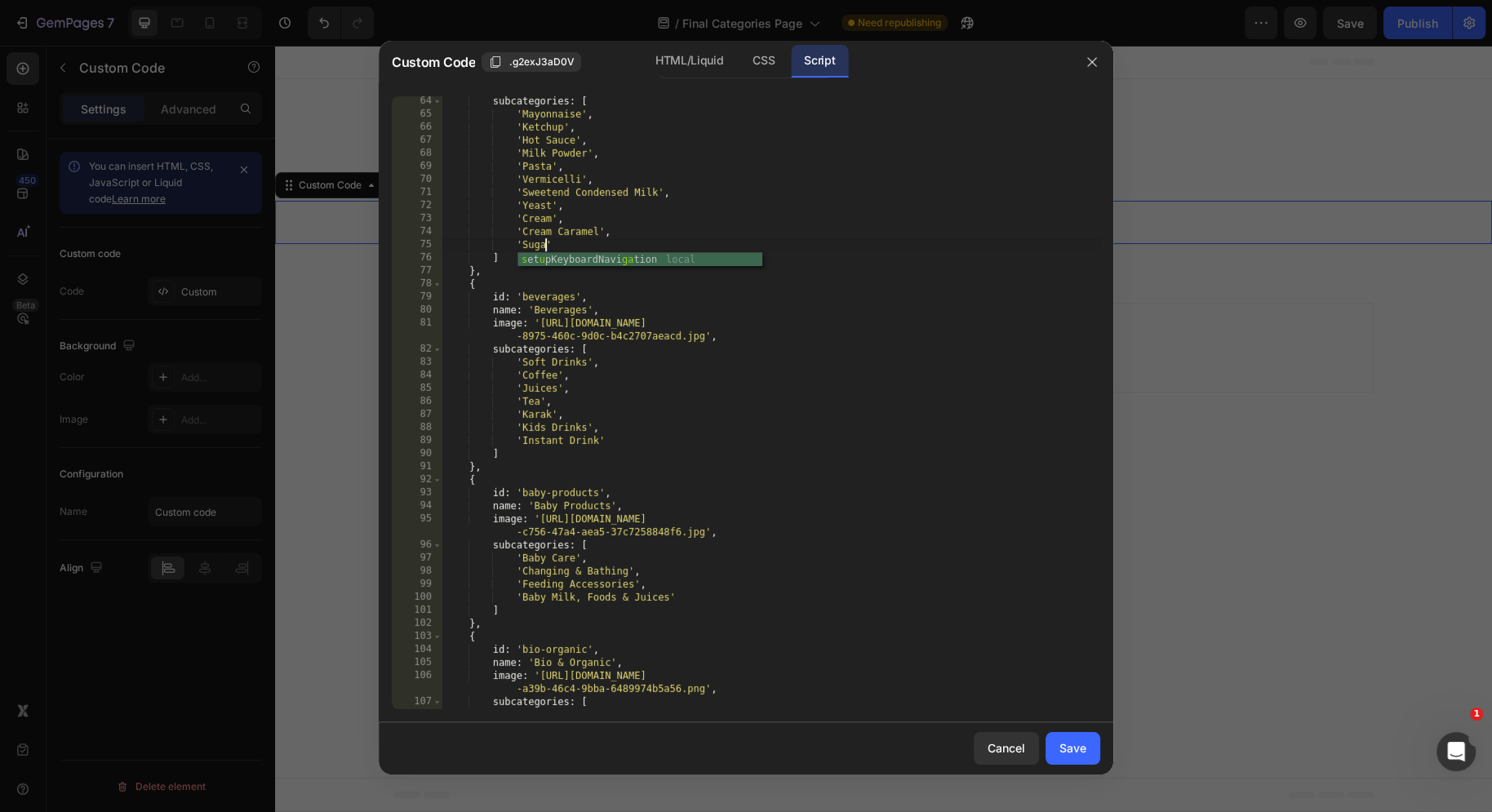
scroll to position [0, 8]
type textarea "'Sugar',"
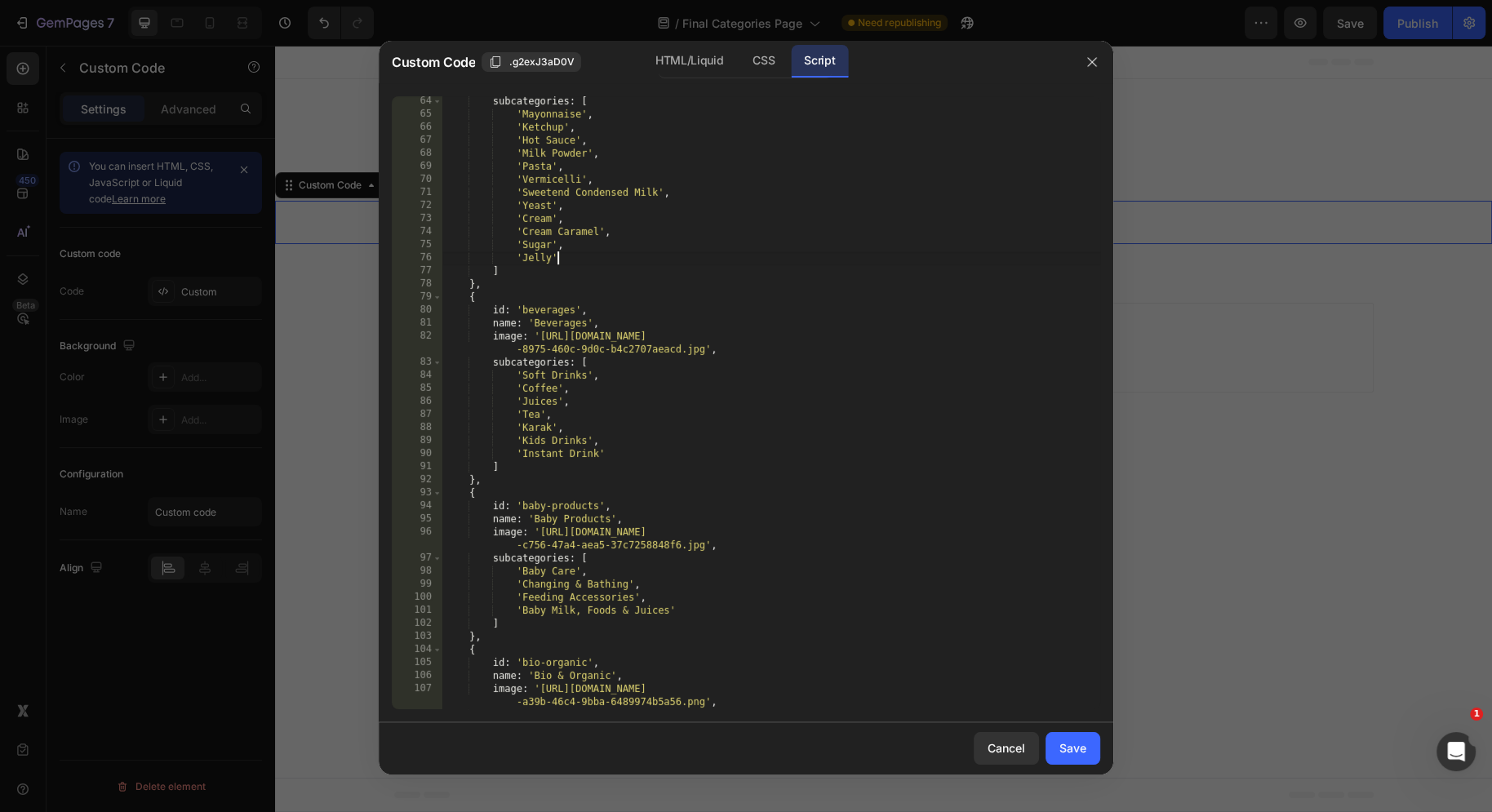
type textarea "'Jelly',"
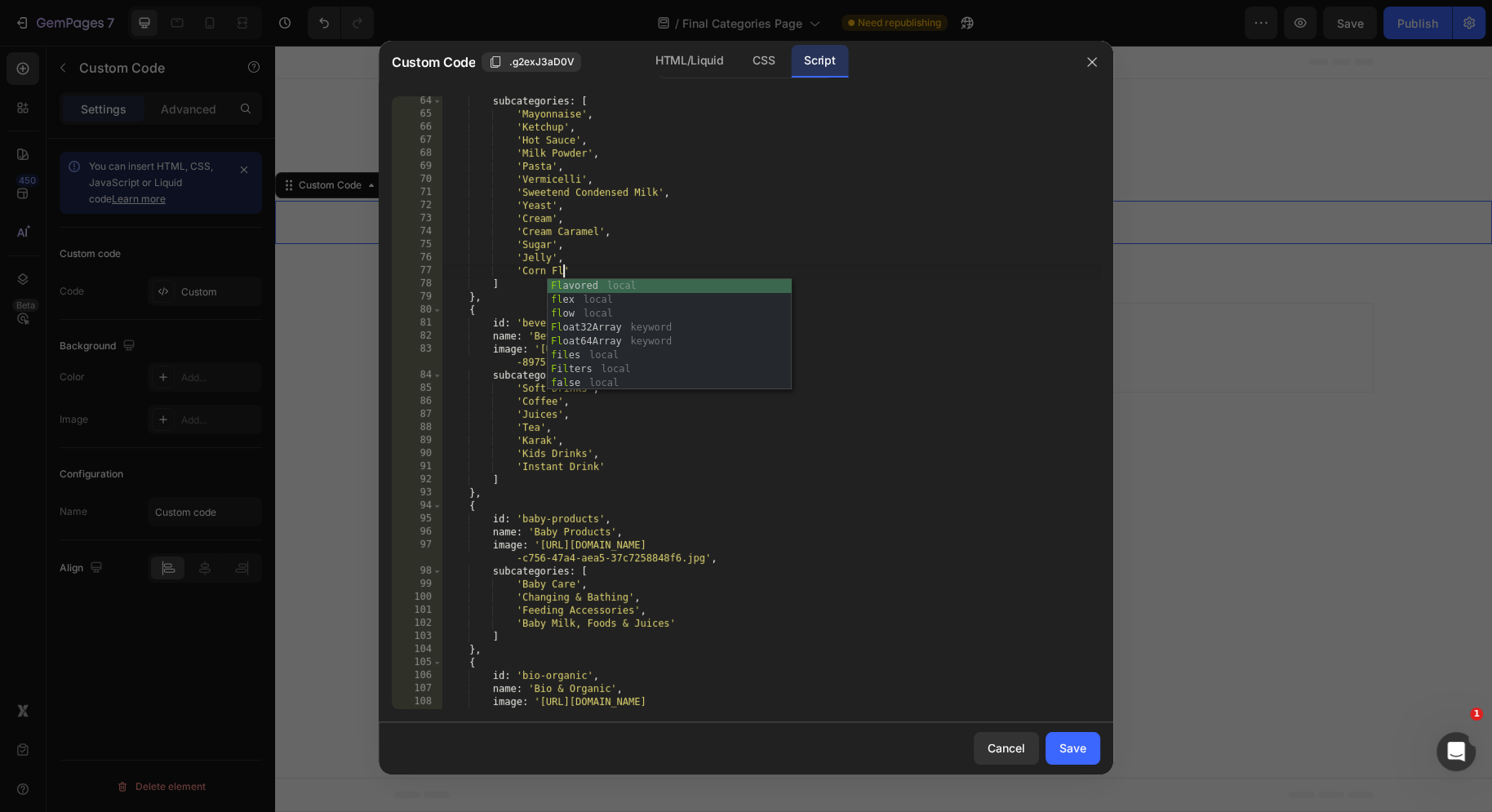
scroll to position [0, 10]
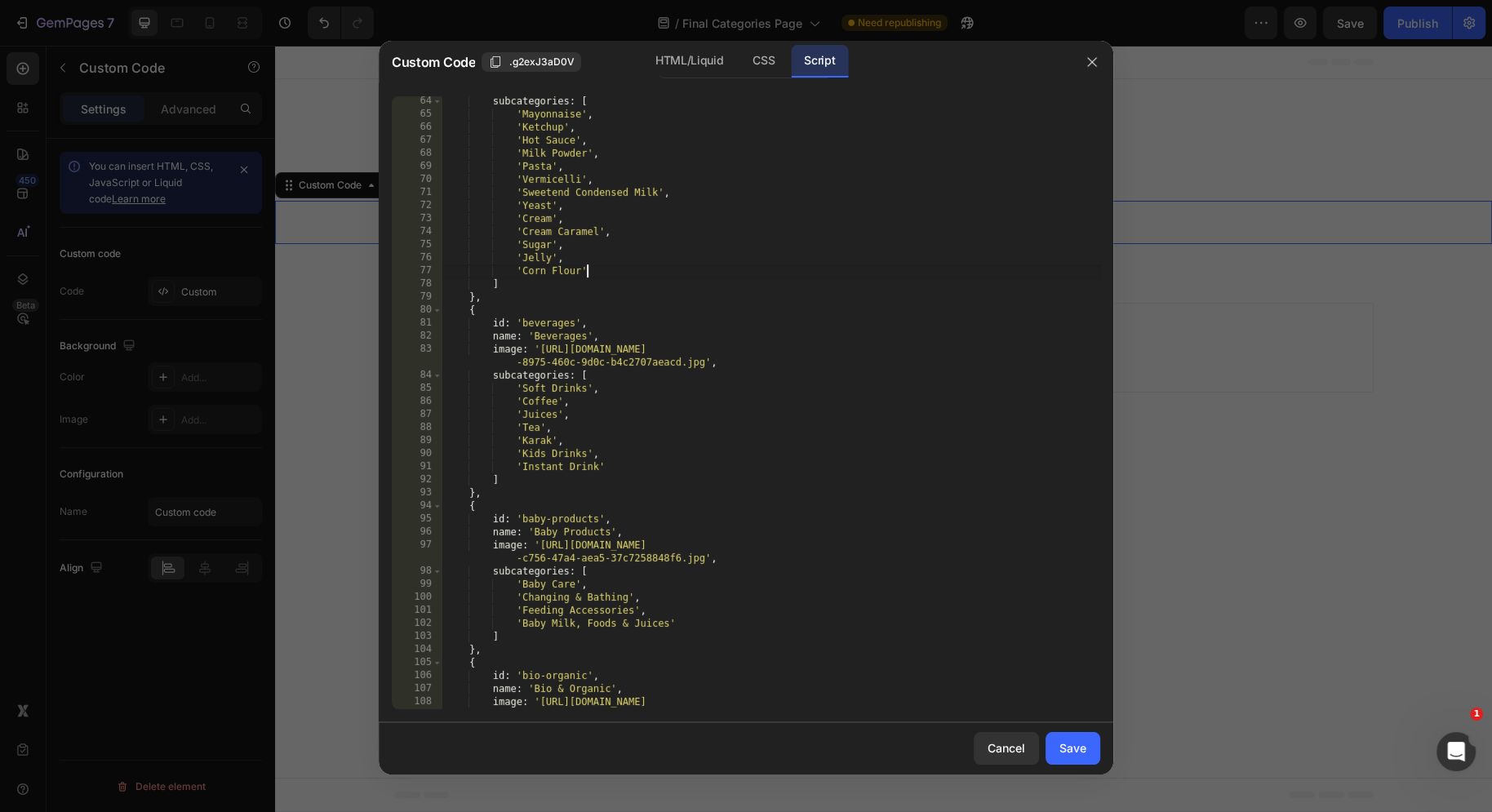
type textarea "'Corn Flour',"
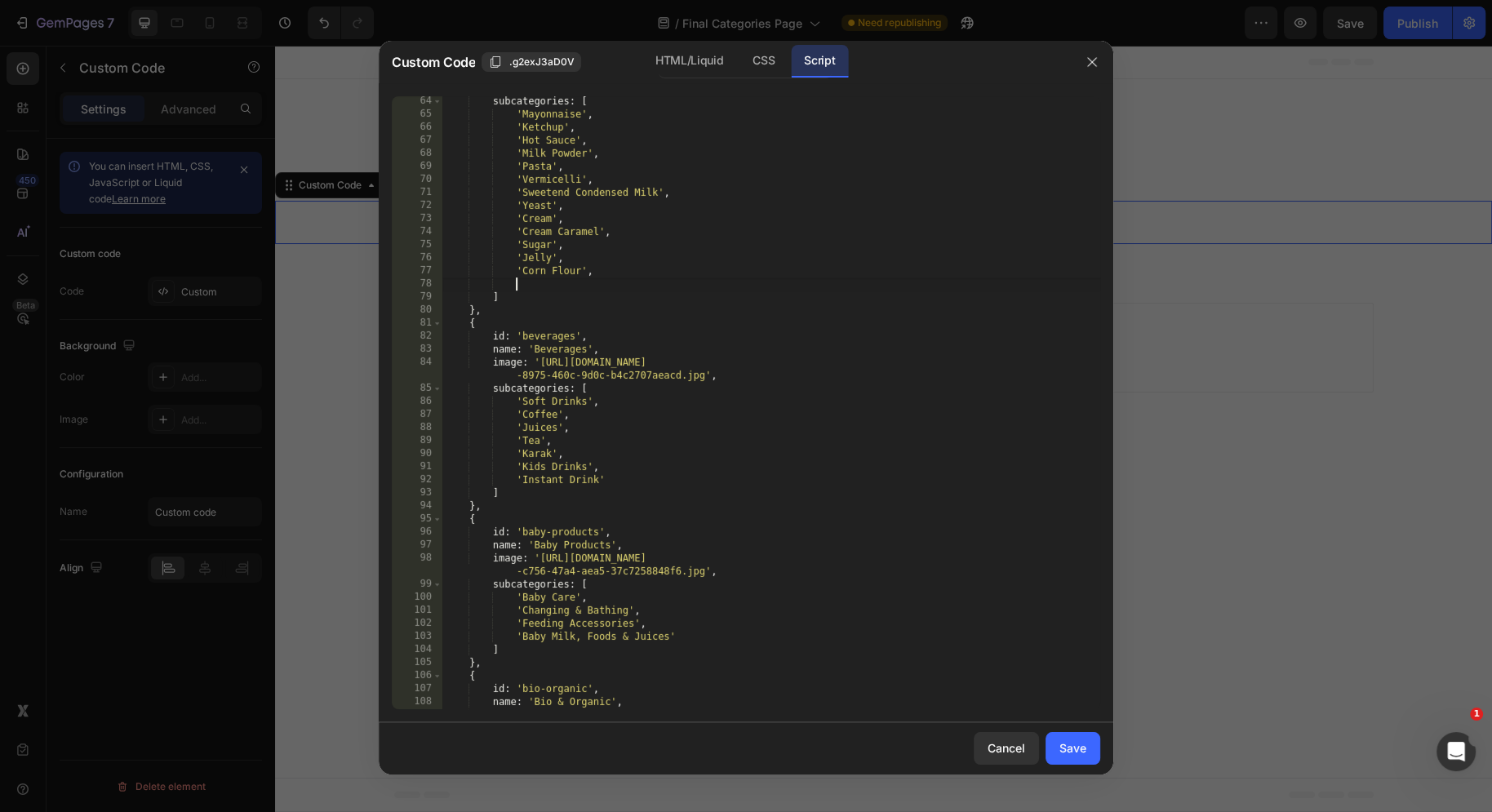
type textarea ";"
type textarea "'Tomato Paste',"
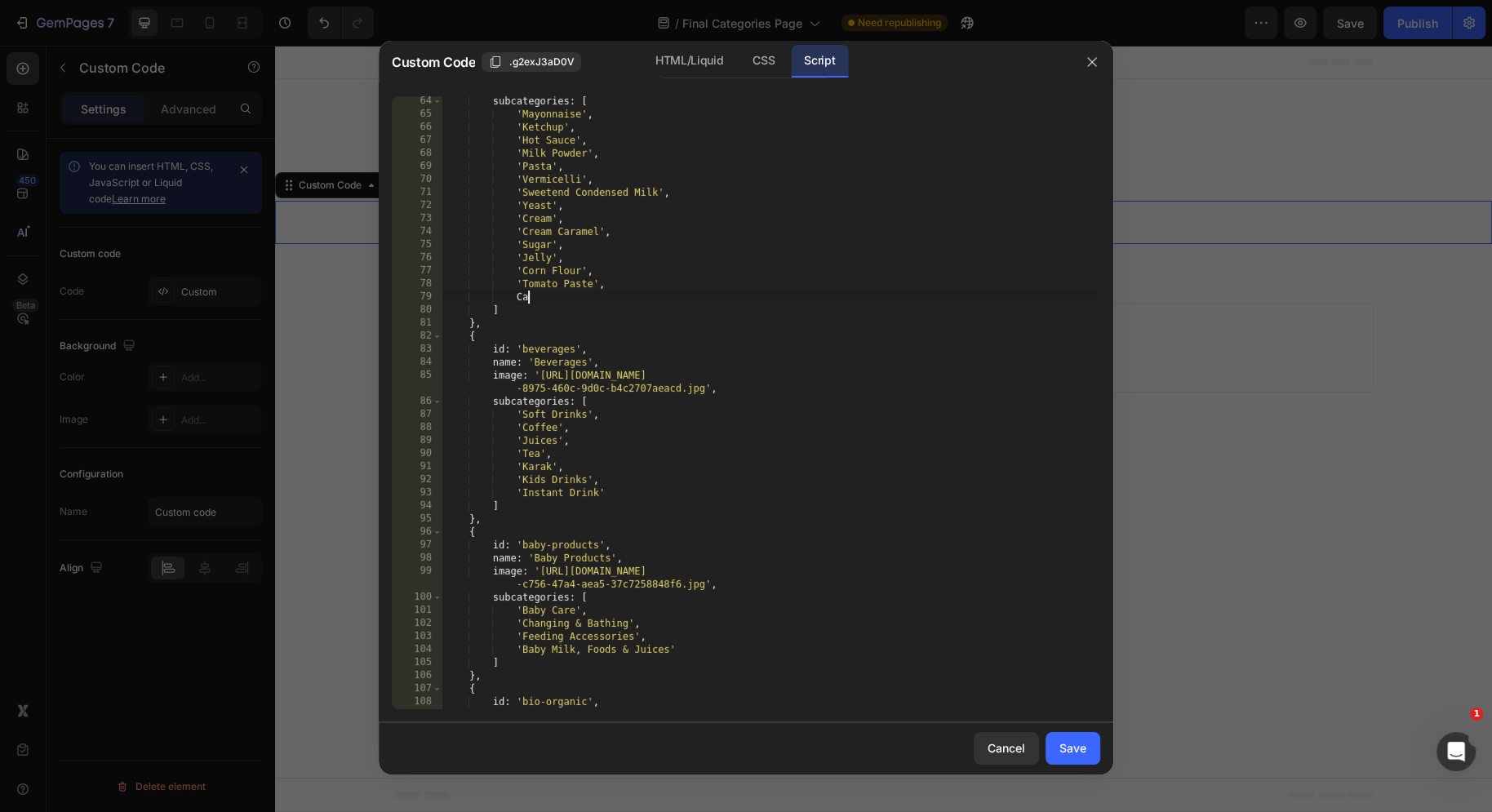
type textarea "C"
type textarea "'Cake Mix"
click at [1068, 747] on div "Save" at bounding box center [1073, 748] width 27 height 17
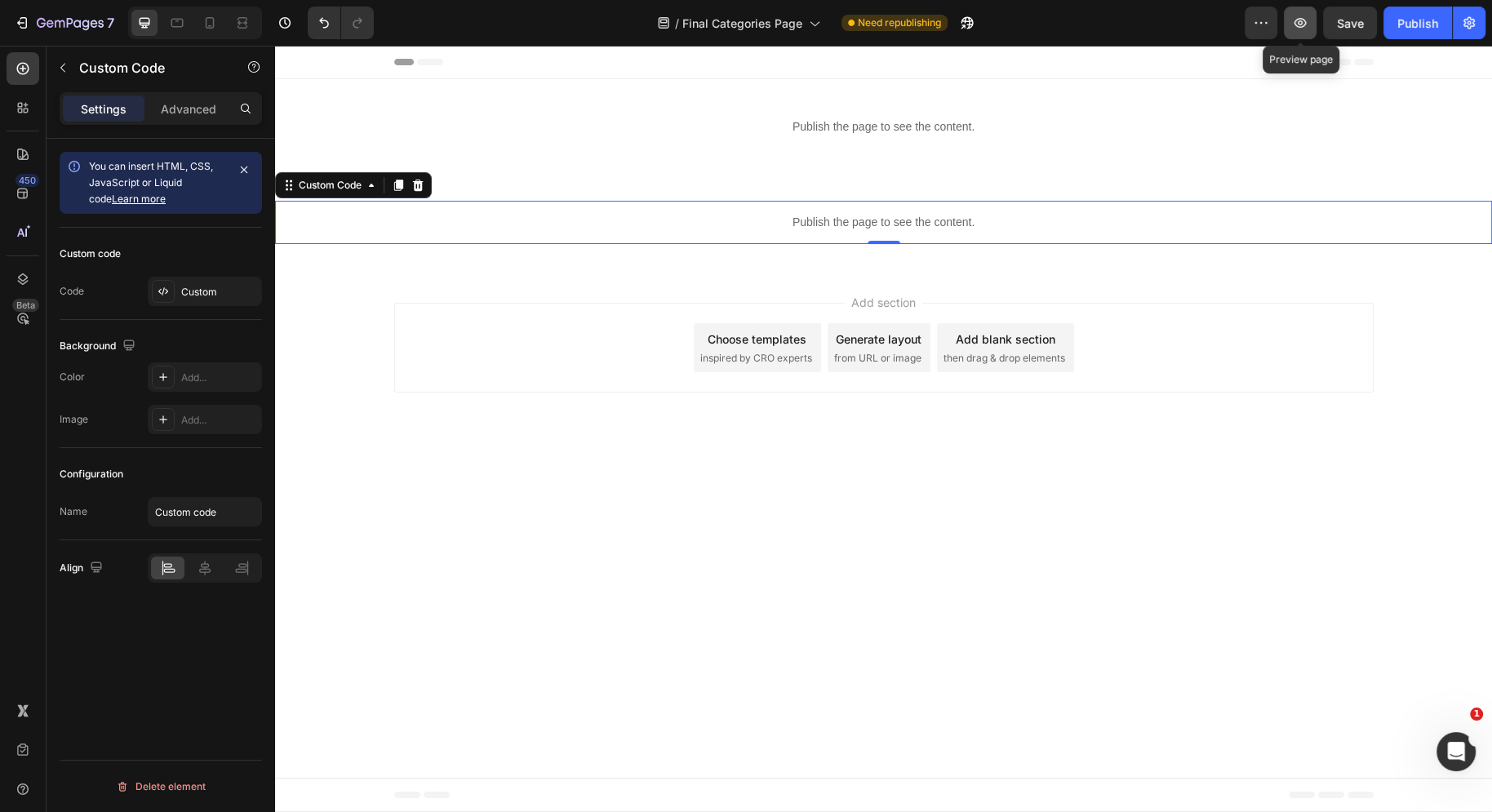
click at [1296, 16] on icon "button" at bounding box center [1300, 22] width 16 height 16
click at [197, 287] on div "Custom" at bounding box center [219, 291] width 77 height 14
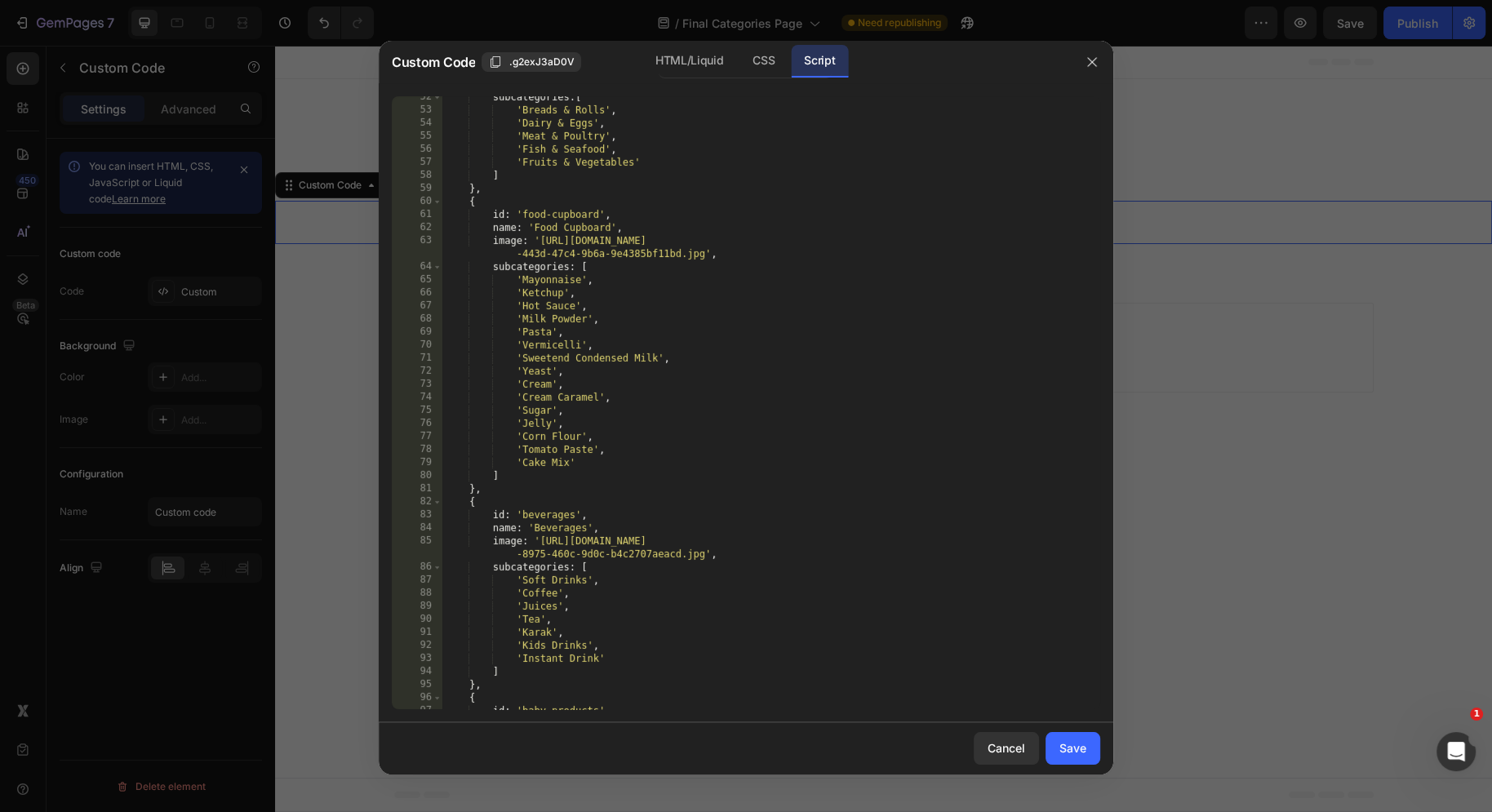
scroll to position [927, 0]
click at [587, 453] on div "'Breads & Rolls' , 'Dairy & Eggs' , 'Meat & Poultry' , 'Fish & Seafood' , 'Frui…" at bounding box center [771, 417] width 658 height 640
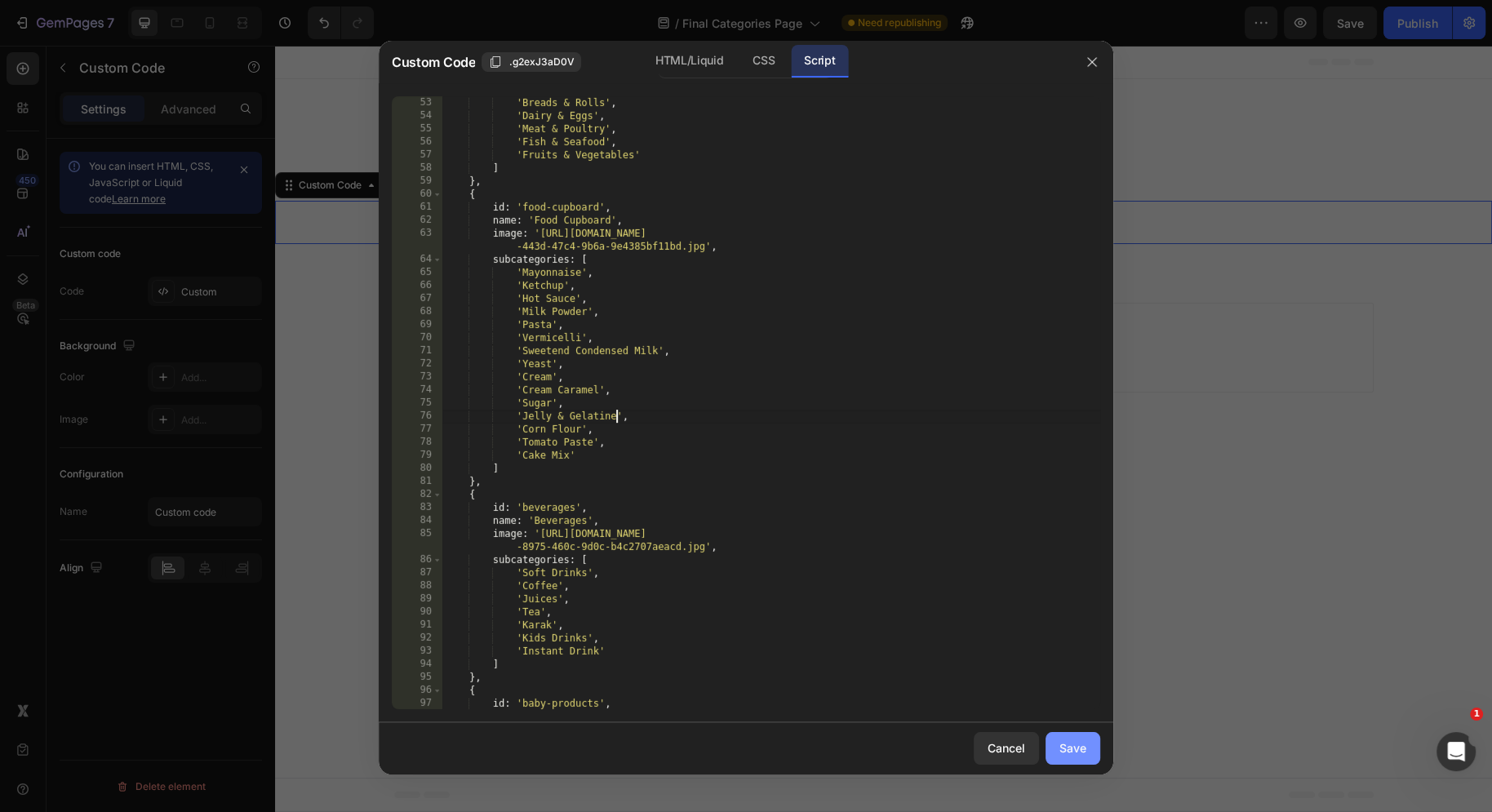
type textarea "'Jelly & Gelatine',"
click at [1084, 755] on div "Save" at bounding box center [1073, 748] width 27 height 17
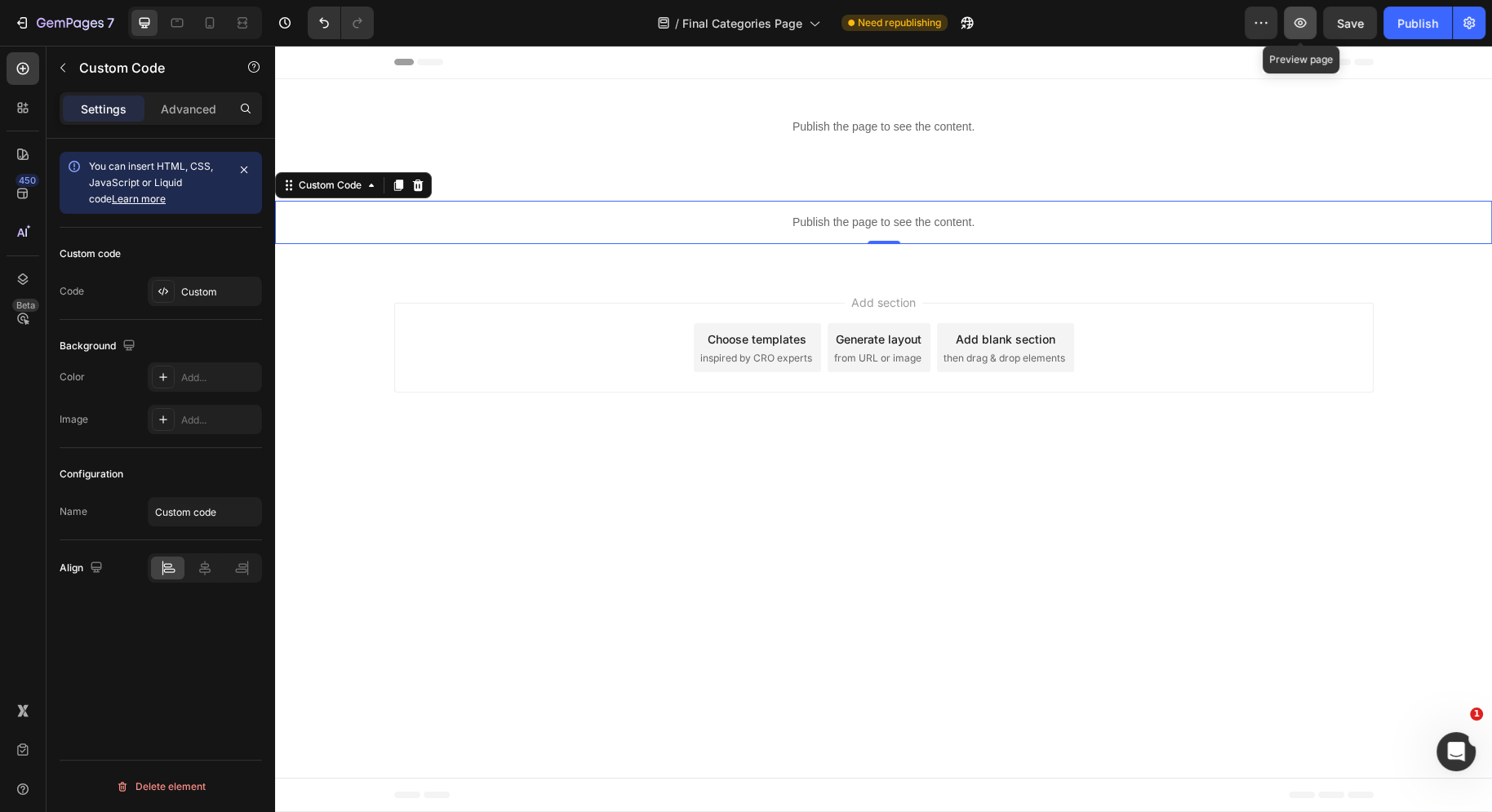
click at [1305, 22] on icon "button" at bounding box center [1300, 22] width 16 height 16
click at [190, 301] on div "Custom" at bounding box center [204, 291] width 114 height 30
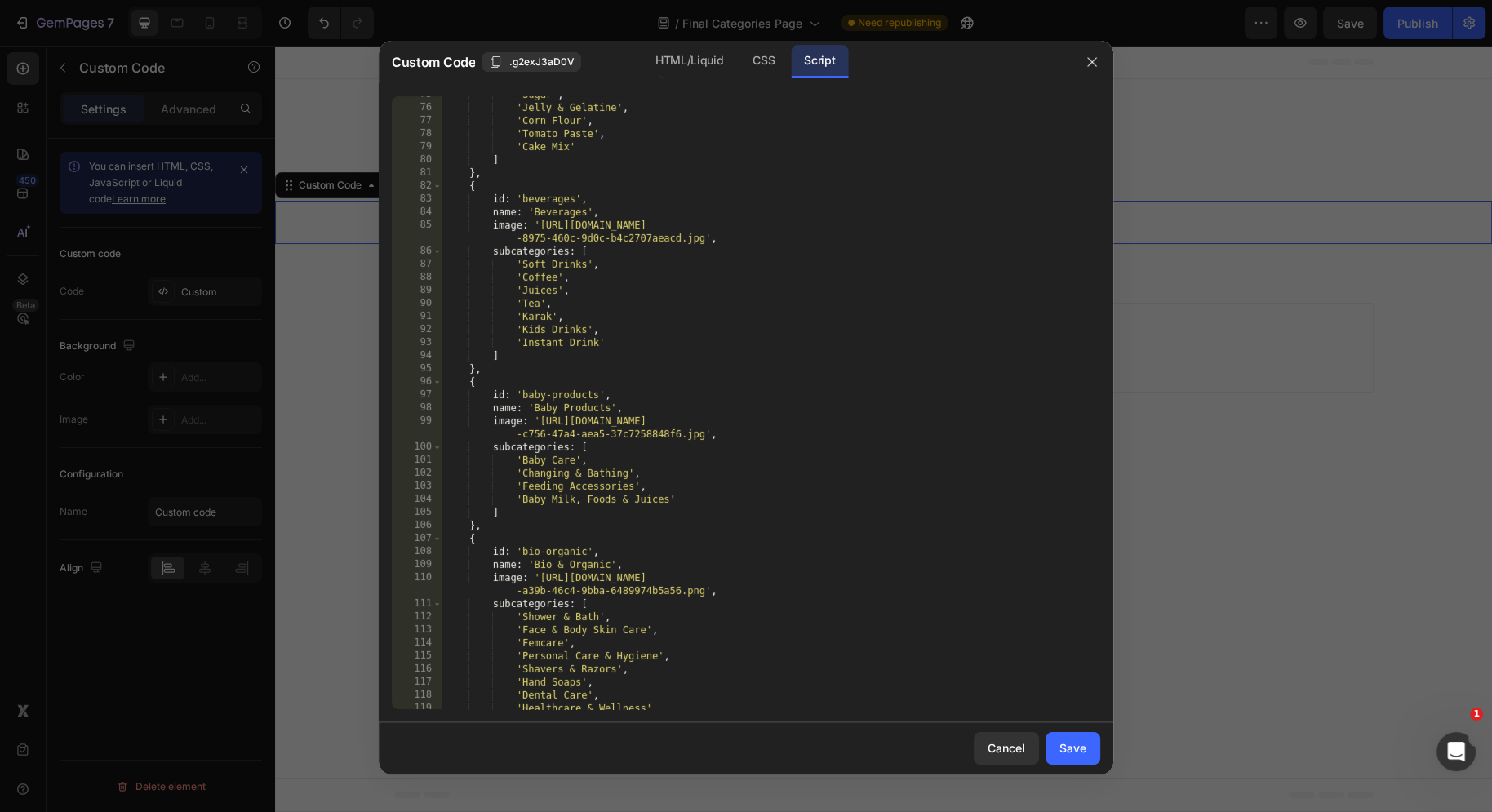
scroll to position [1078, 0]
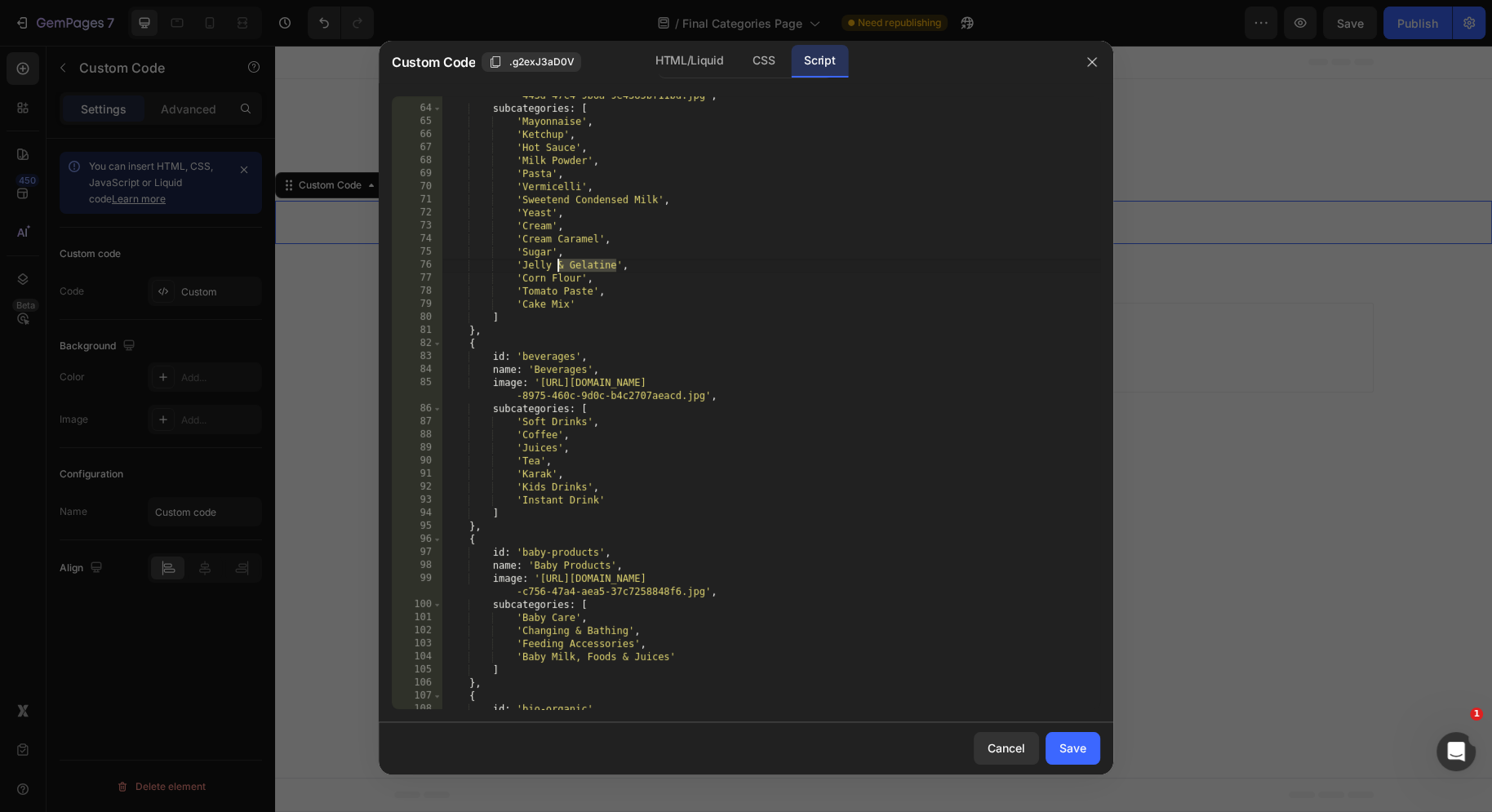
drag, startPoint x: 616, startPoint y: 266, endPoint x: 553, endPoint y: 268, distance: 63.0
click at [553, 268] on div "image : '[URL][DOMAIN_NAME] -443d-47c4-9b6a-9e4385bf11bd.jpg' , subcategories :…" at bounding box center [771, 402] width 658 height 653
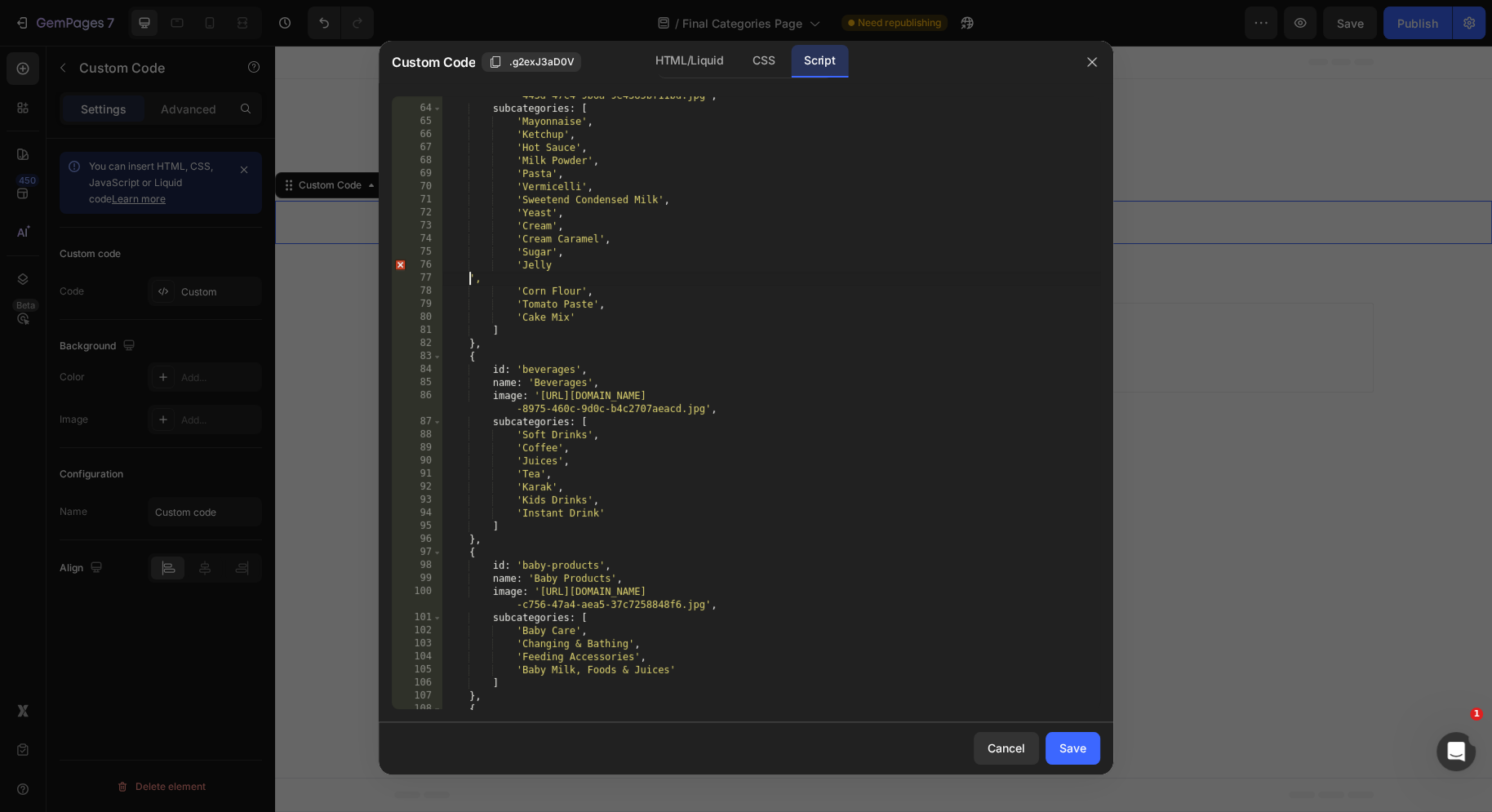
scroll to position [0, 0]
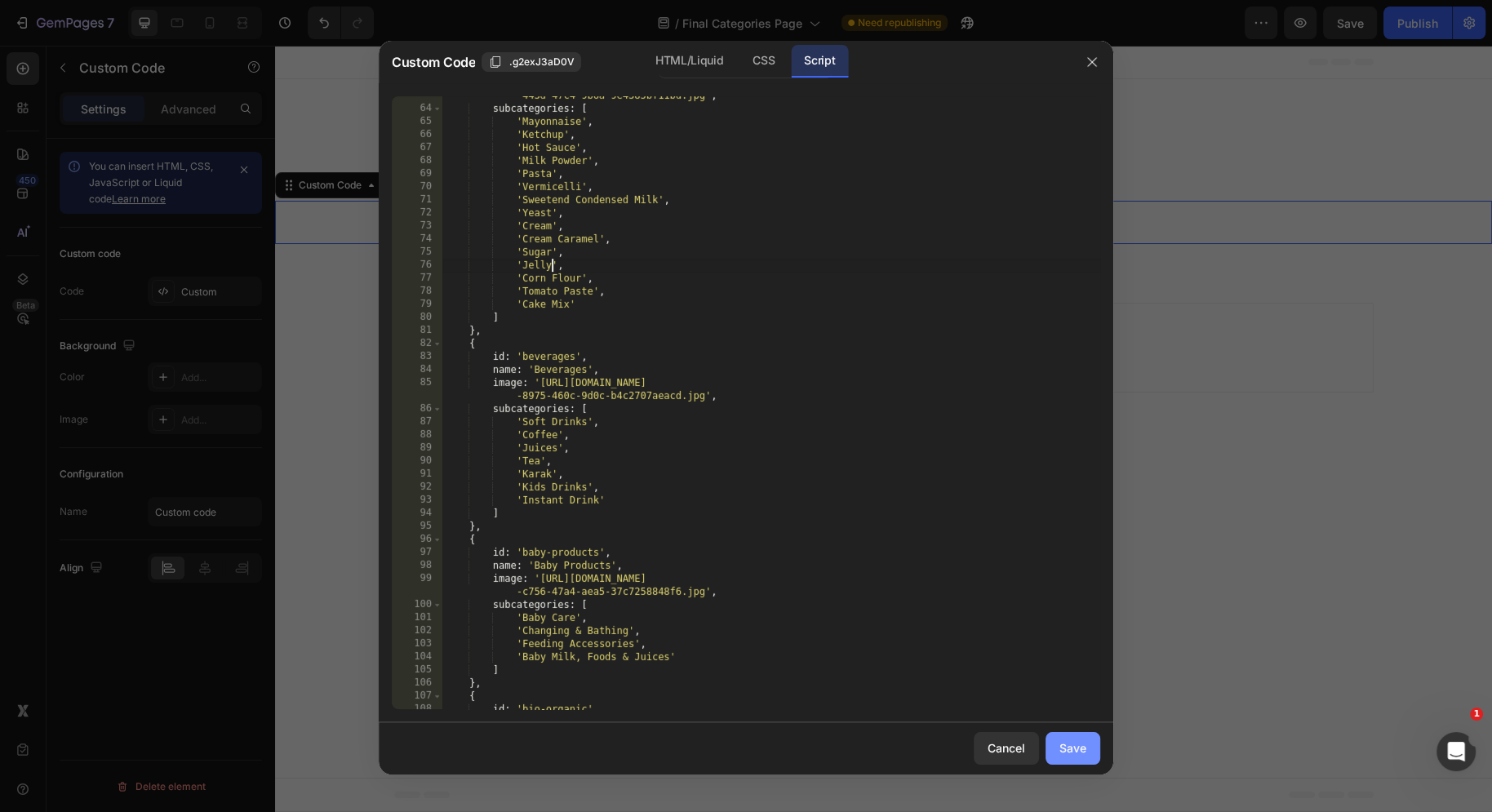
type textarea "'Jelly',"
click at [1081, 749] on div "Save" at bounding box center [1073, 748] width 27 height 17
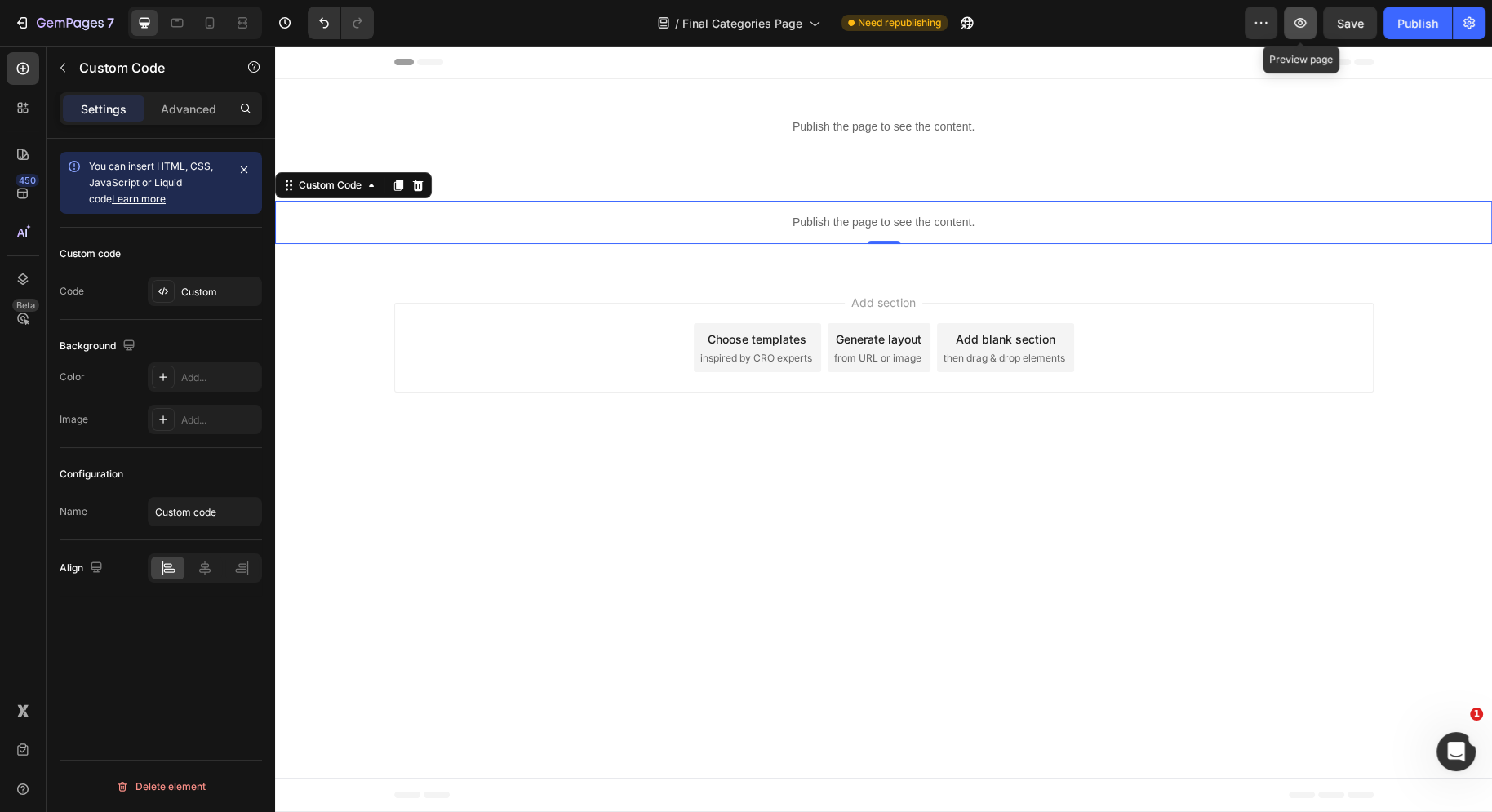
click at [1295, 30] on icon "button" at bounding box center [1300, 22] width 16 height 16
click at [188, 284] on div "Custom" at bounding box center [219, 291] width 77 height 14
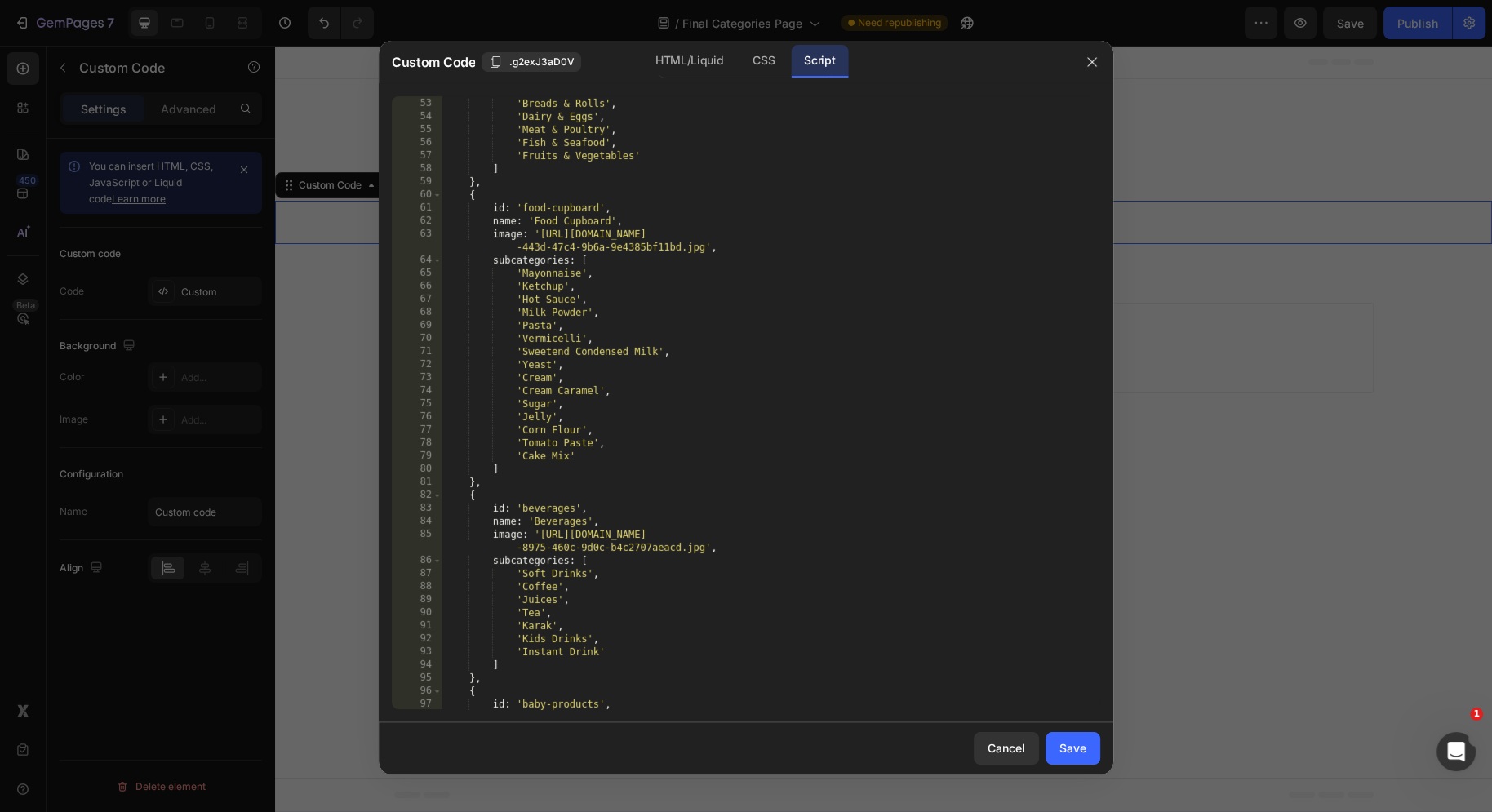
scroll to position [992, 0]
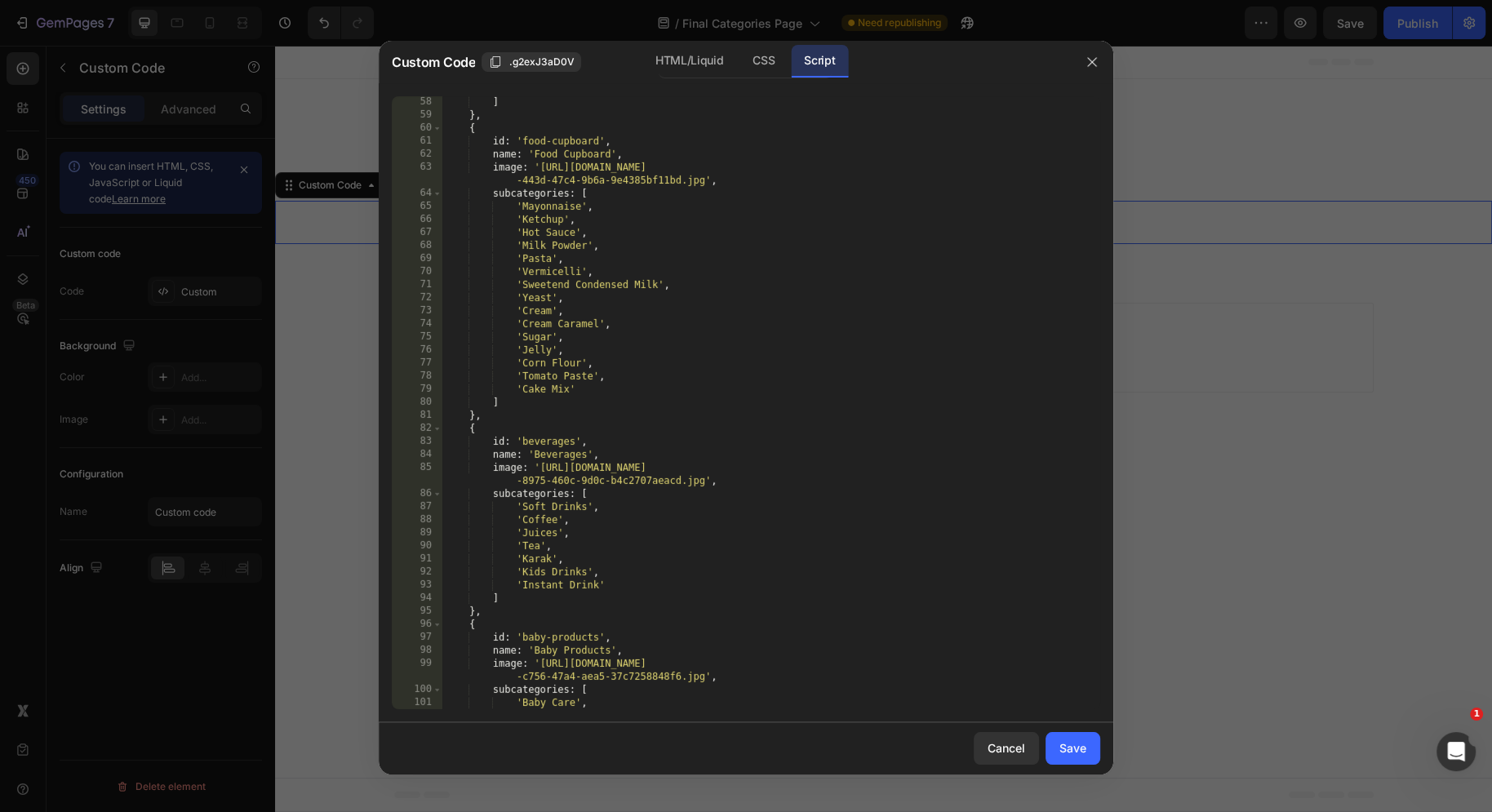
click at [613, 393] on div "] } , { id : 'food-cupboard' , name : 'Food Cupboard' , image : '[URL][DOMAIN_N…" at bounding box center [771, 416] width 658 height 640
type textarea "'Cake Mix',"
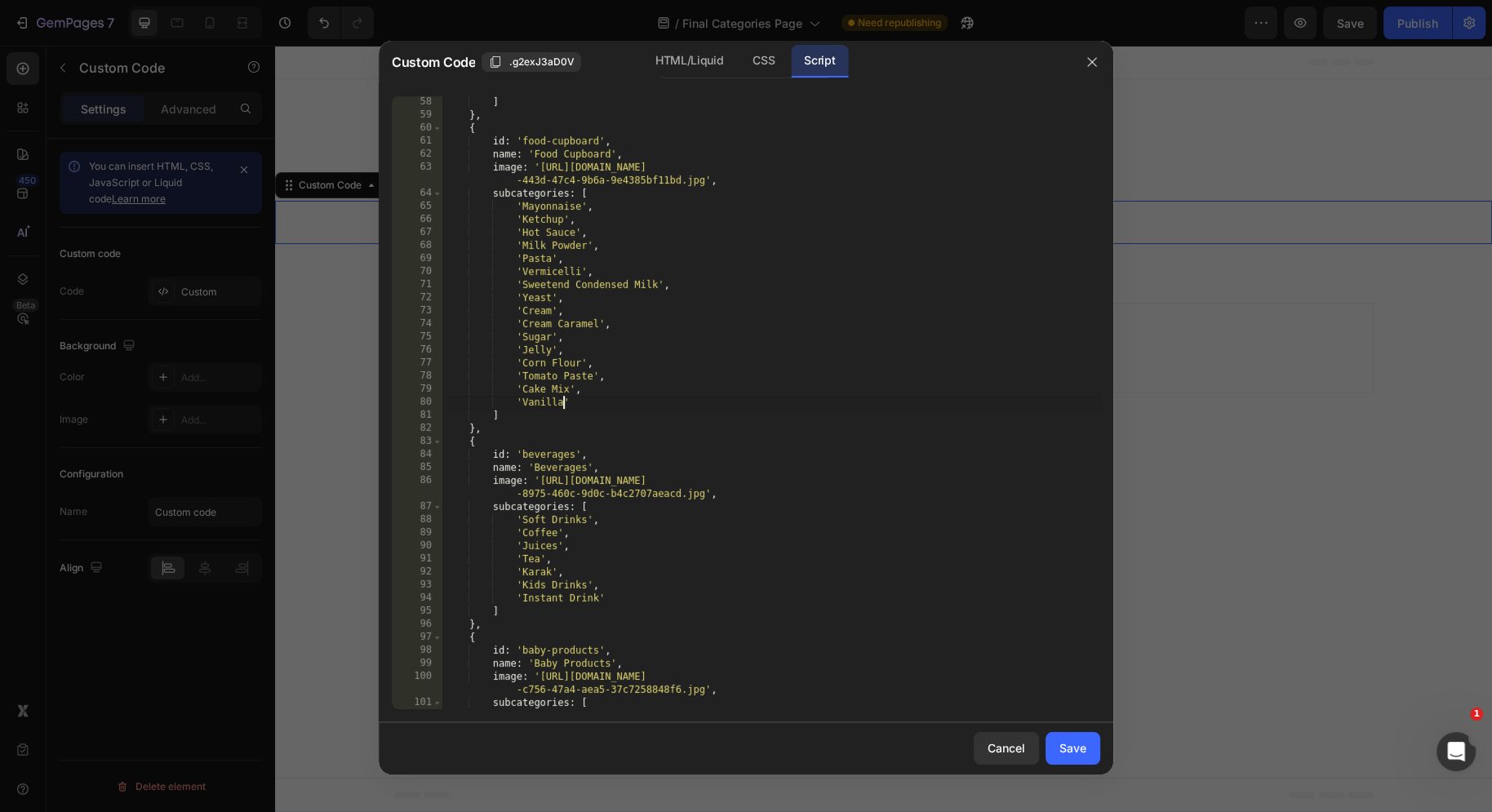
scroll to position [0, 9]
click at [627, 394] on div "] } , { id : 'food-cupboard' , name : 'Food Cupboard' , image : '[URL][DOMAIN_N…" at bounding box center [771, 416] width 658 height 640
click at [619, 406] on div "] } , { id : 'food-cupboard' , name : 'Food Cupboard' , image : '[URL][DOMAIN_N…" at bounding box center [771, 416] width 658 height 640
type textarea "'Vanilla',"
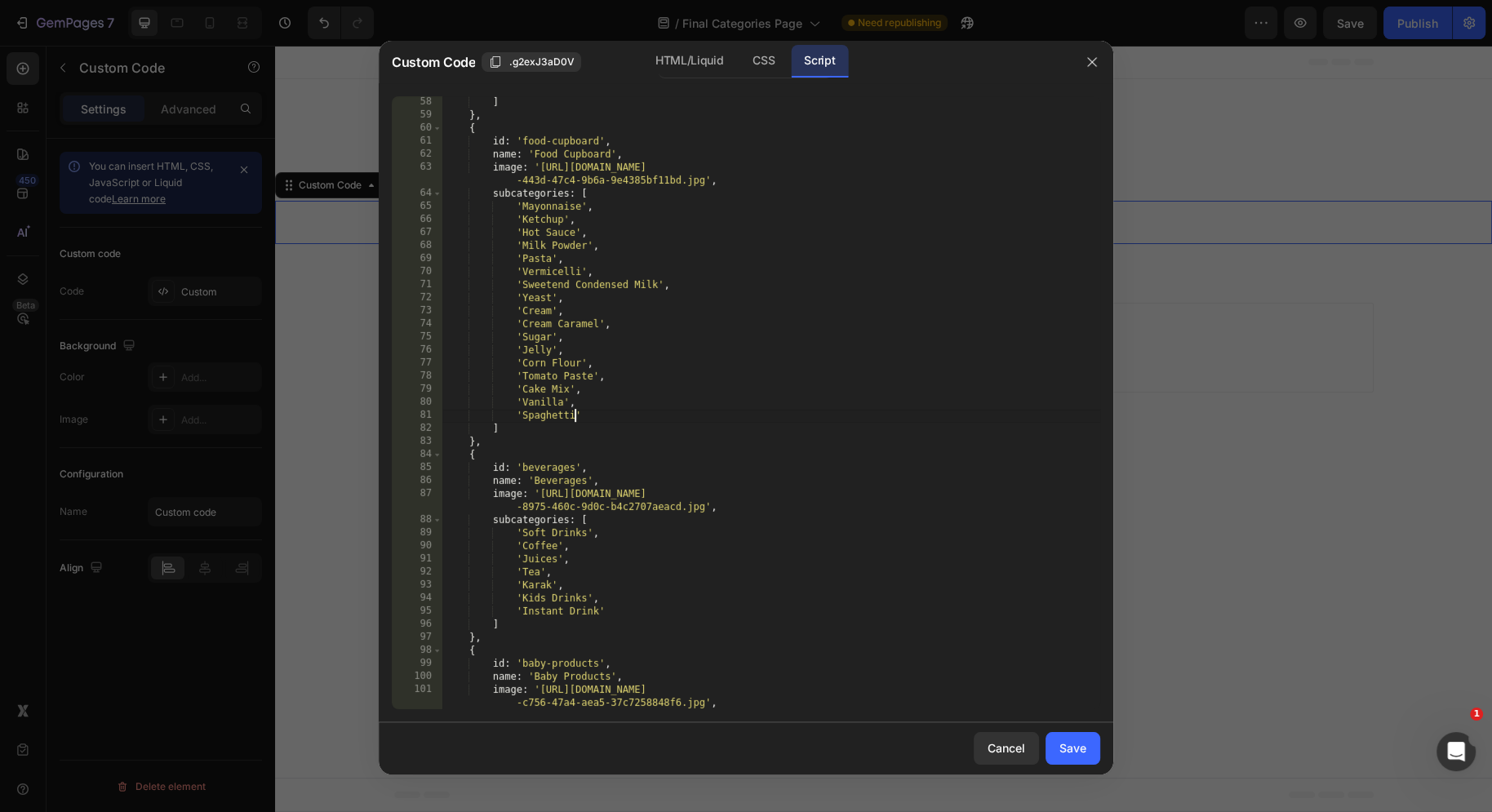
scroll to position [0, 10]
type textarea "'Spaghetti"
click at [1067, 756] on div "Save" at bounding box center [1073, 748] width 27 height 17
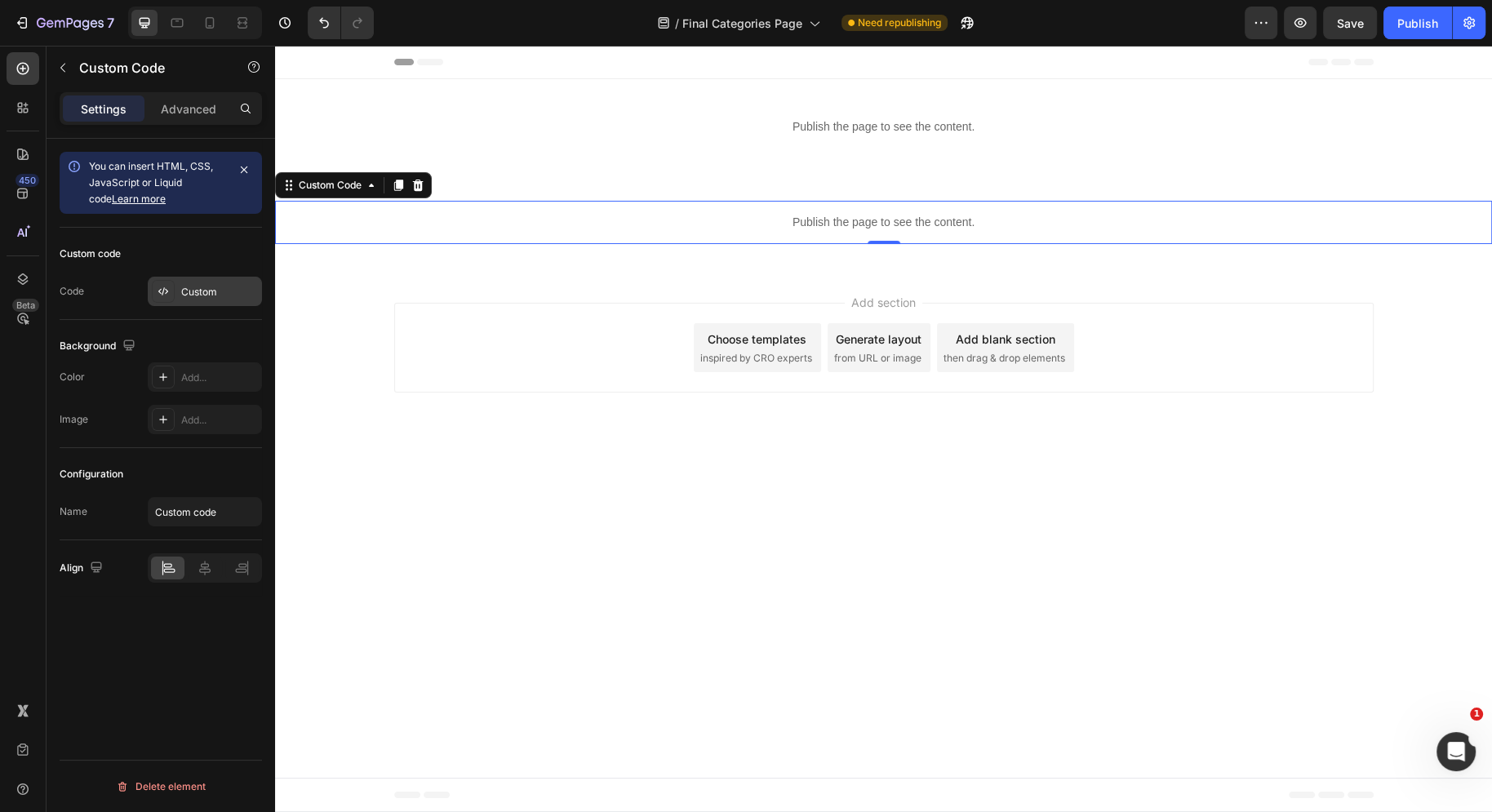
click at [194, 279] on div "Custom" at bounding box center [204, 291] width 114 height 30
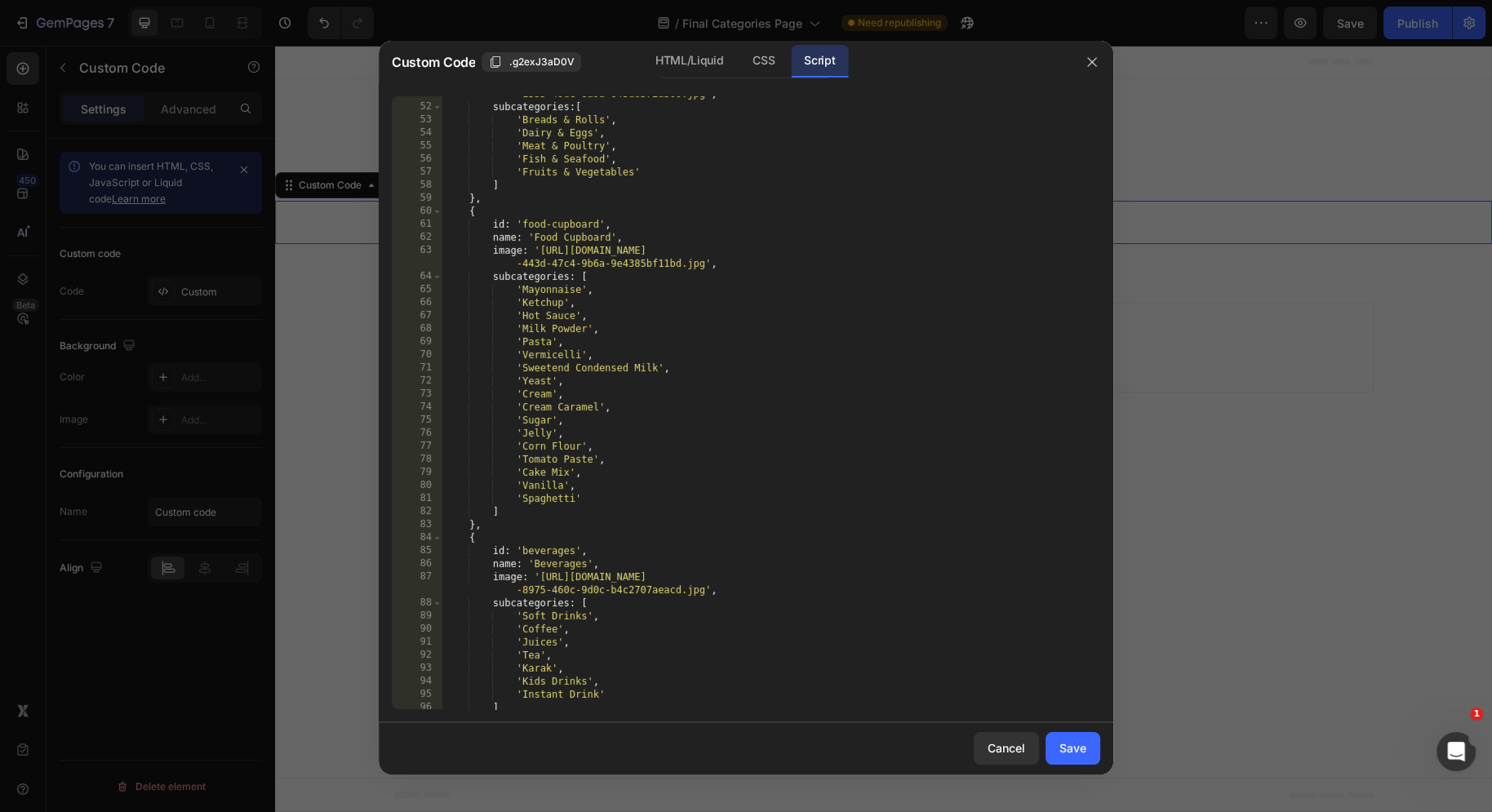
scroll to position [909, 0]
click at [613, 500] on div "image : '[URL][DOMAIN_NAME] -1355-49de-8a9a-843d0572a300.jpg' , subcategories :…" at bounding box center [771, 401] width 658 height 653
type textarea "'Spaghetti',"
click at [598, 517] on div "image : '[URL][DOMAIN_NAME] -1355-49de-8a9a-843d0572a300.jpg' , subcategories :…" at bounding box center [771, 401] width 658 height 653
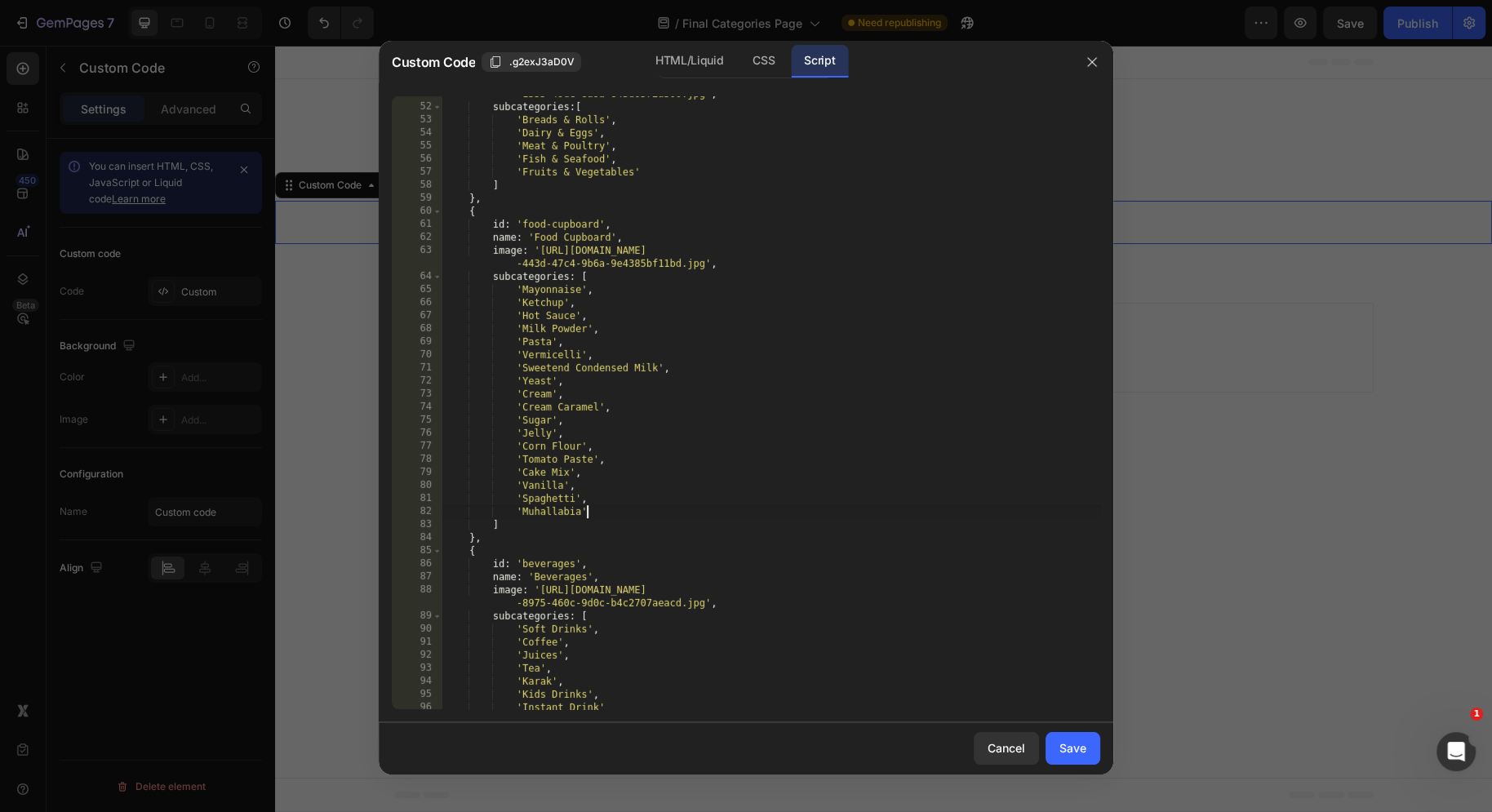
type textarea "'Muhallabia',"
type textarea "'Evaporated Milk',"
click at [644, 511] on div "image : '[URL][DOMAIN_NAME] -1355-49de-8a9a-843d0572a300.jpg' , subcategories :…" at bounding box center [771, 401] width 658 height 653
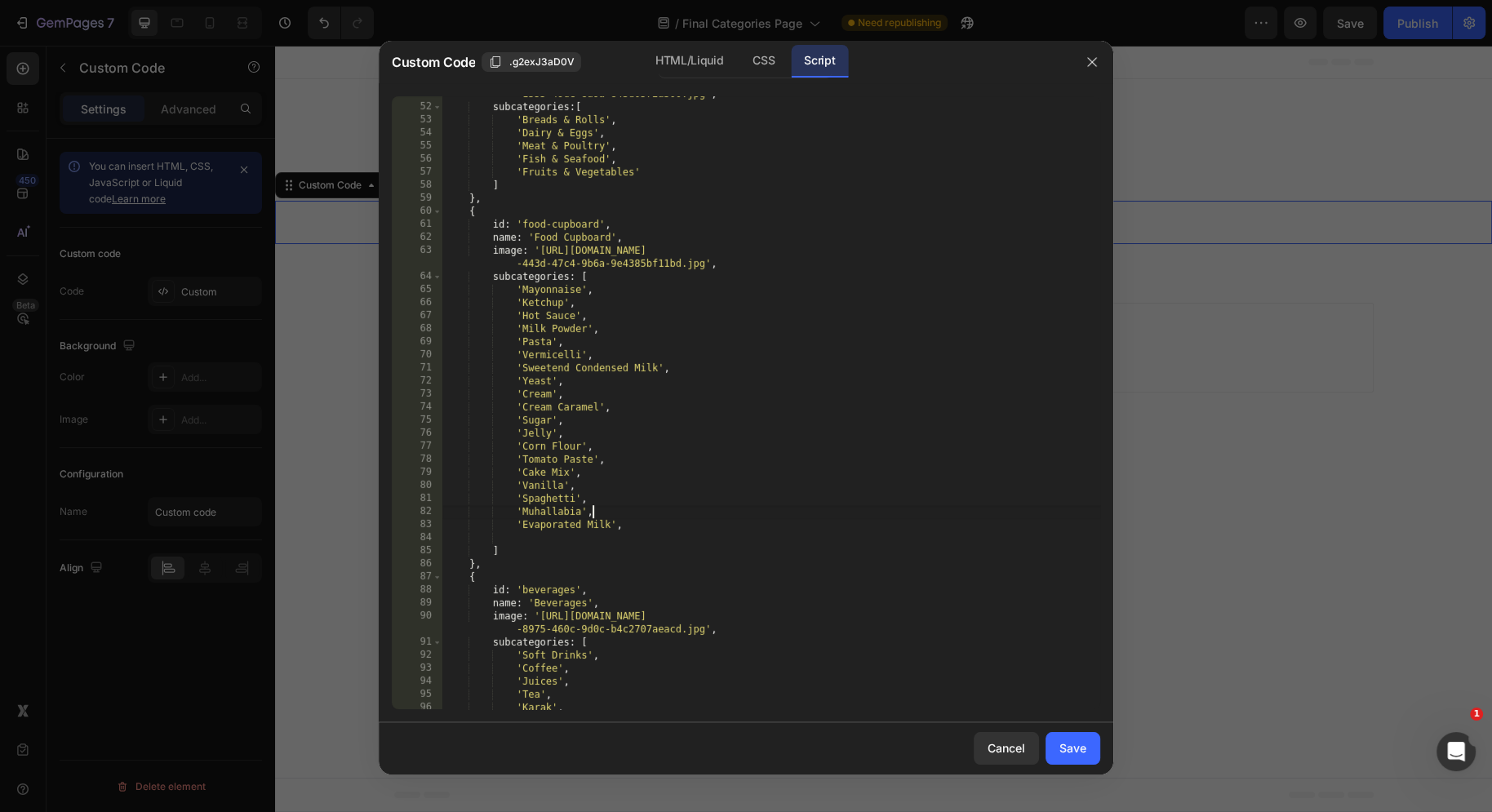
click at [644, 528] on div "image : '[URL][DOMAIN_NAME] -1355-49de-8a9a-843d0572a300.jpg' , subcategories :…" at bounding box center [771, 401] width 658 height 653
type textarea "'Evaporated Milk',"
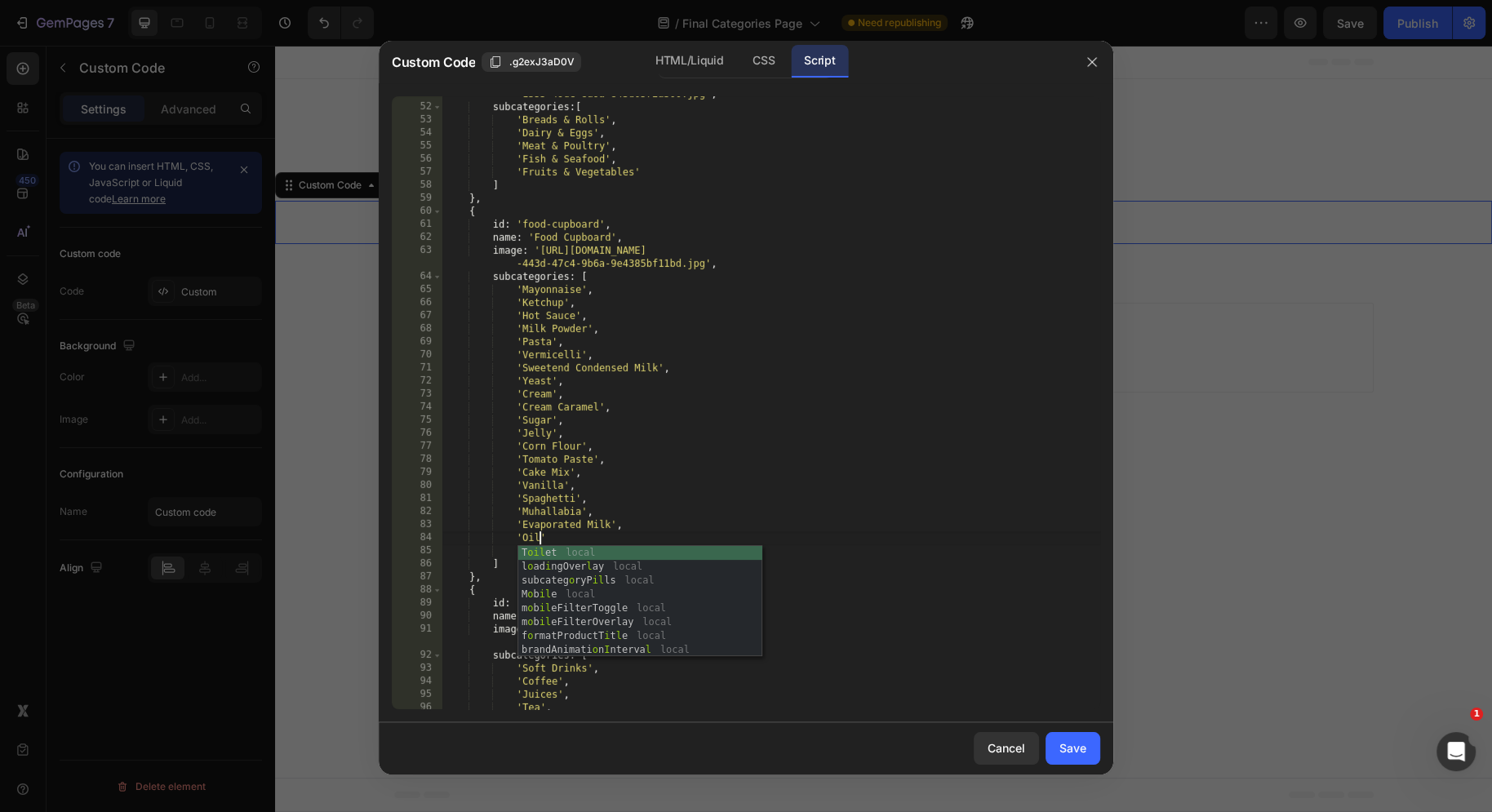
scroll to position [0, 7]
click at [693, 489] on div "image : '[URL][DOMAIN_NAME] -1355-49de-8a9a-843d0572a300.jpg' , subcategories :…" at bounding box center [771, 401] width 658 height 653
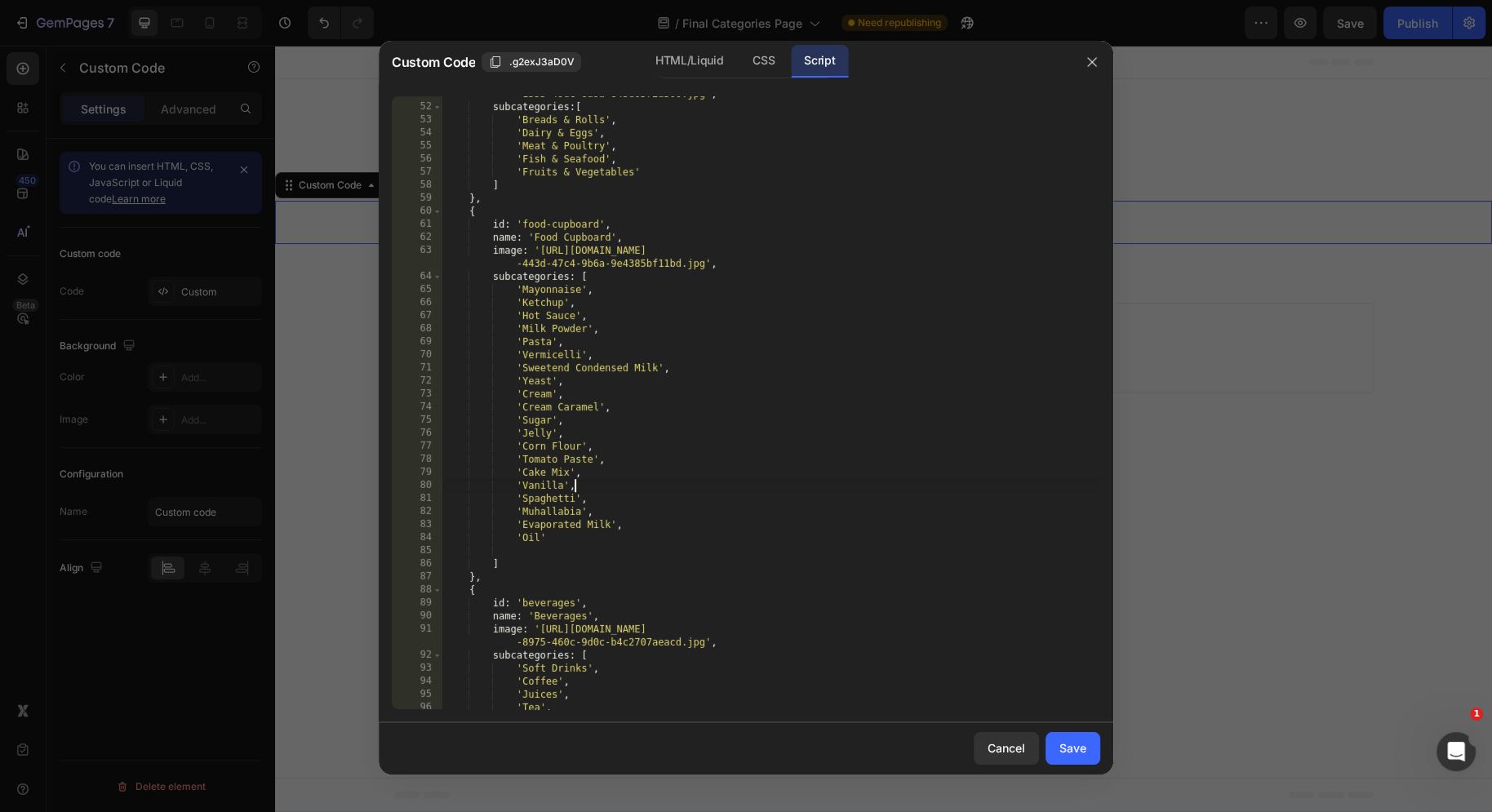
click at [588, 533] on div "image : '[URL][DOMAIN_NAME] -1355-49de-8a9a-843d0572a300.jpg' , subcategories :…" at bounding box center [771, 401] width 658 height 653
type textarea "'Oil',"
click at [633, 551] on div "image : '[URL][DOMAIN_NAME] -1355-49de-8a9a-843d0572a300.jpg' , subcategories :…" at bounding box center [771, 401] width 658 height 653
type textarea "'Custard',"
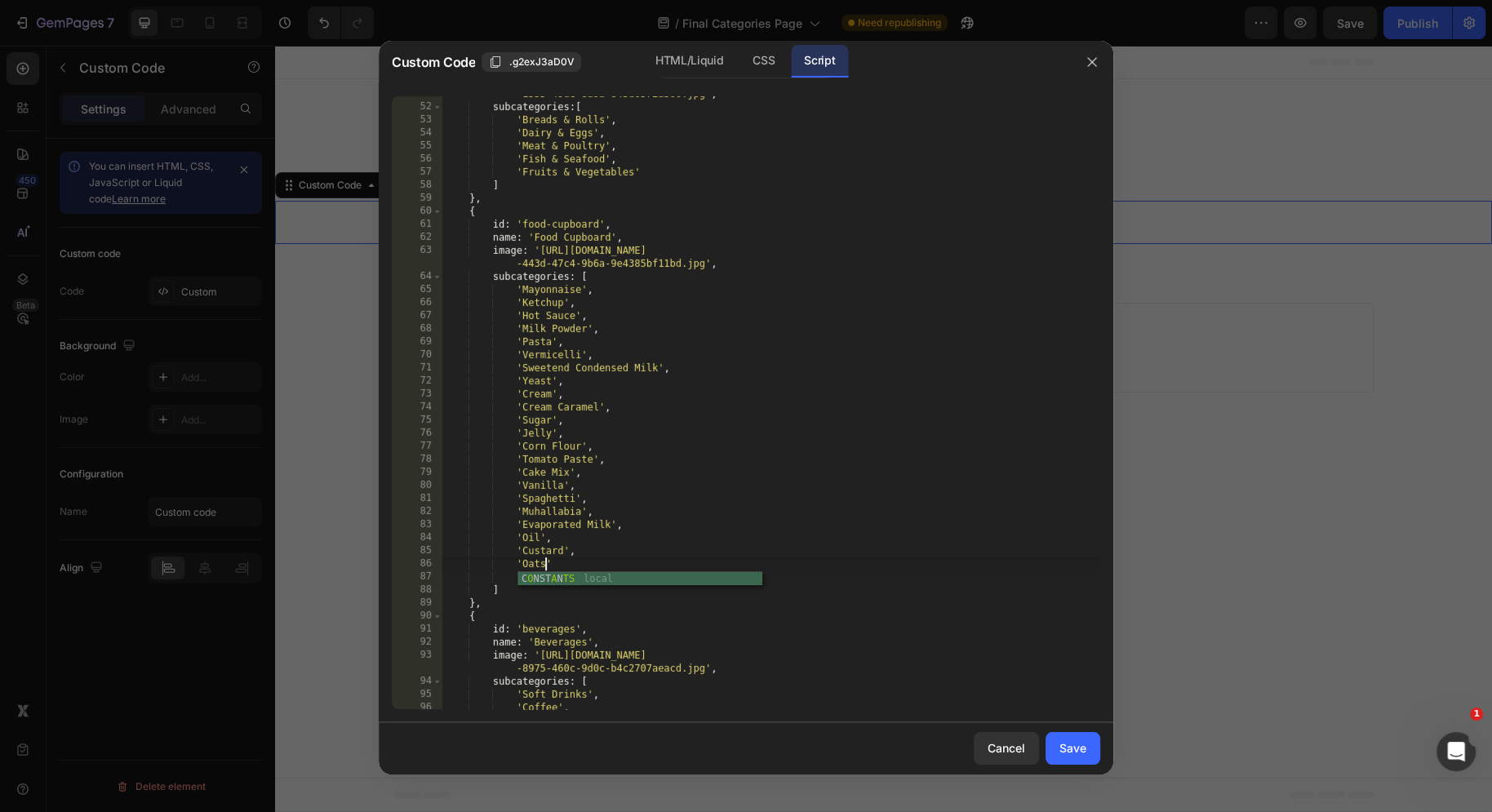
scroll to position [0, 7]
click at [627, 566] on div "image : '[URL][DOMAIN_NAME] -1355-49de-8a9a-843d0572a300.jpg' , subcategories :…" at bounding box center [771, 401] width 658 height 653
type textarea "'Oats'"
click at [1076, 745] on div "Save" at bounding box center [1073, 748] width 27 height 17
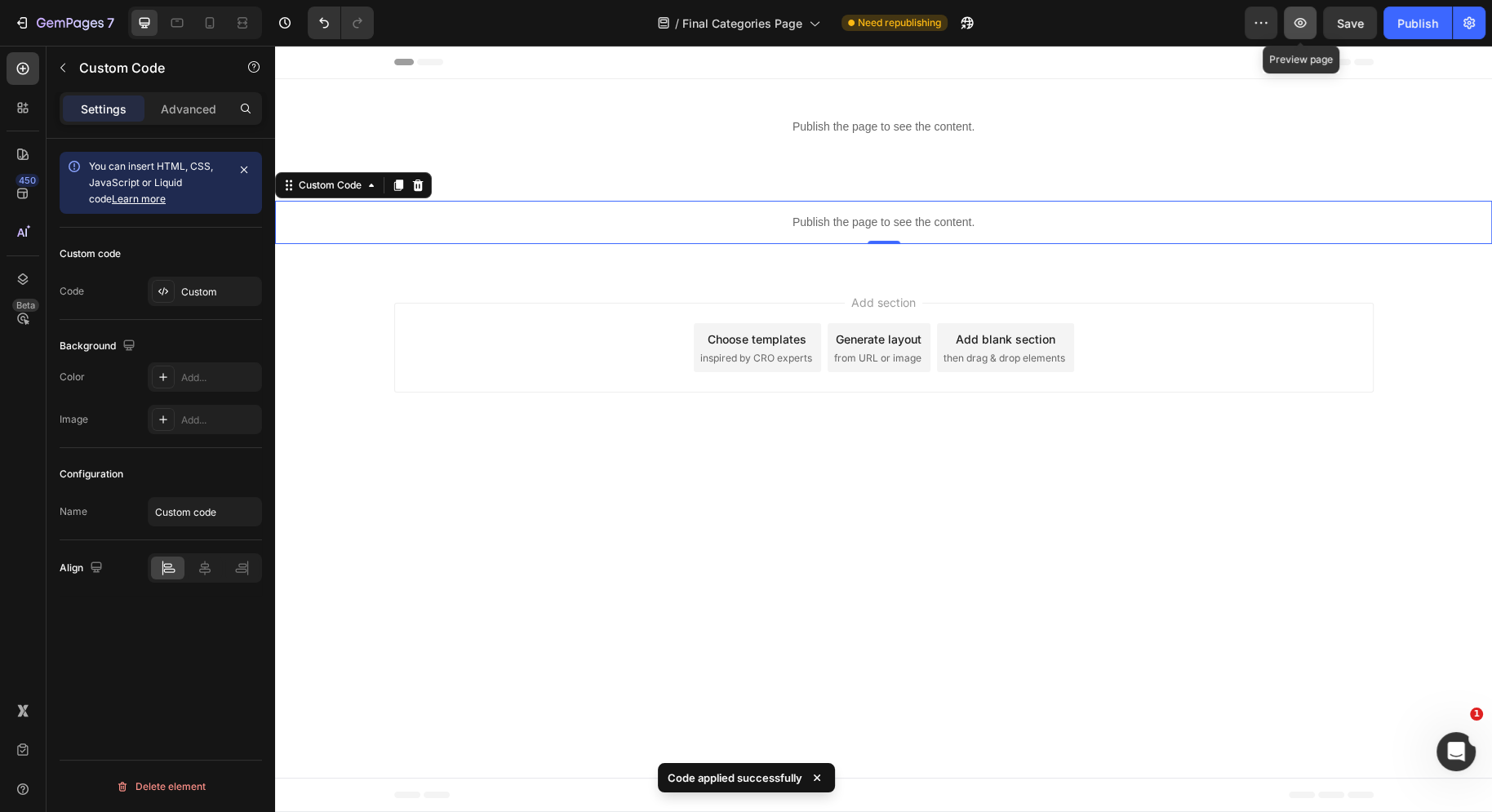
click at [1299, 30] on icon "button" at bounding box center [1300, 22] width 16 height 16
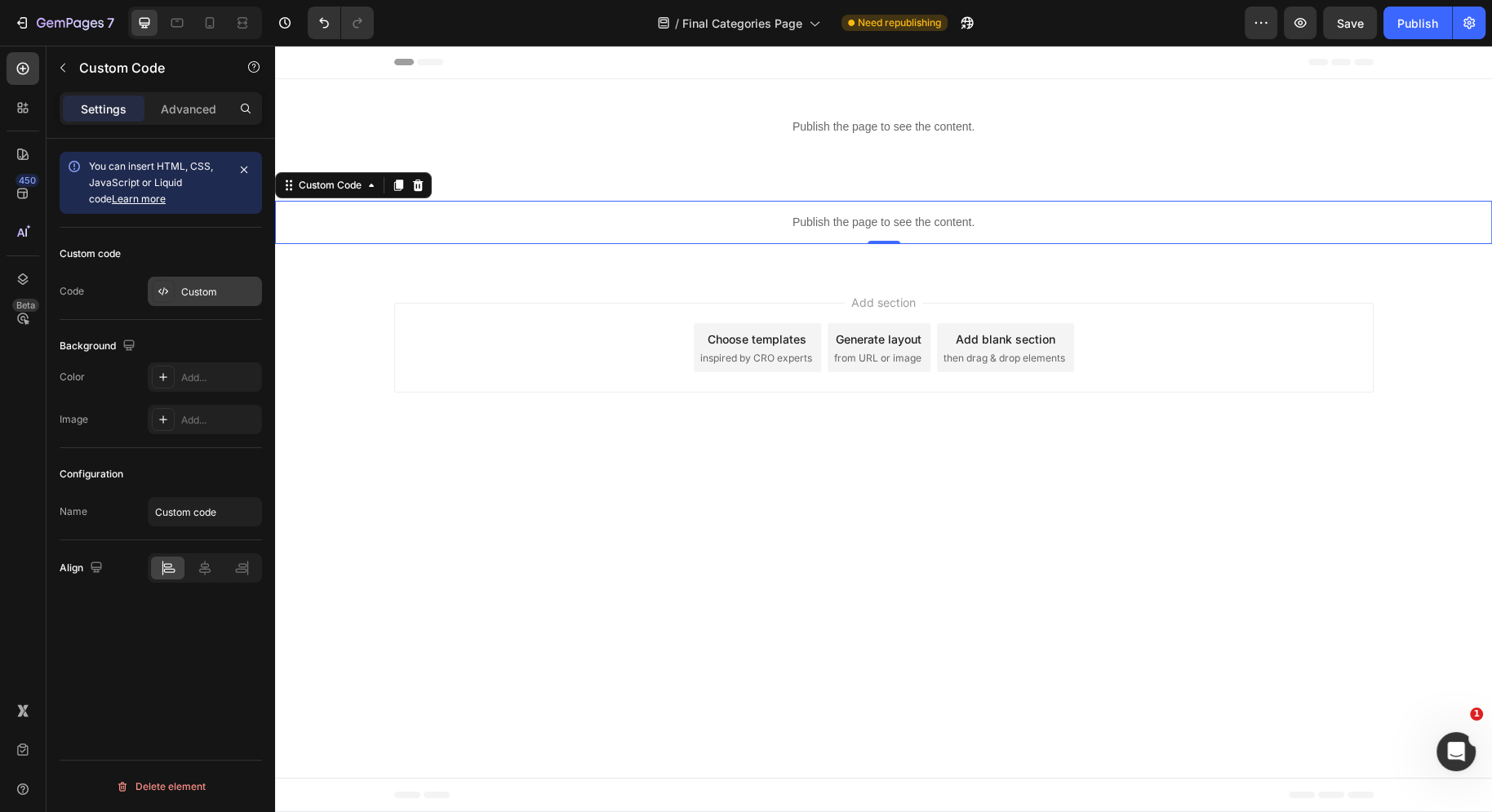
click at [177, 301] on div "Custom" at bounding box center [204, 291] width 114 height 30
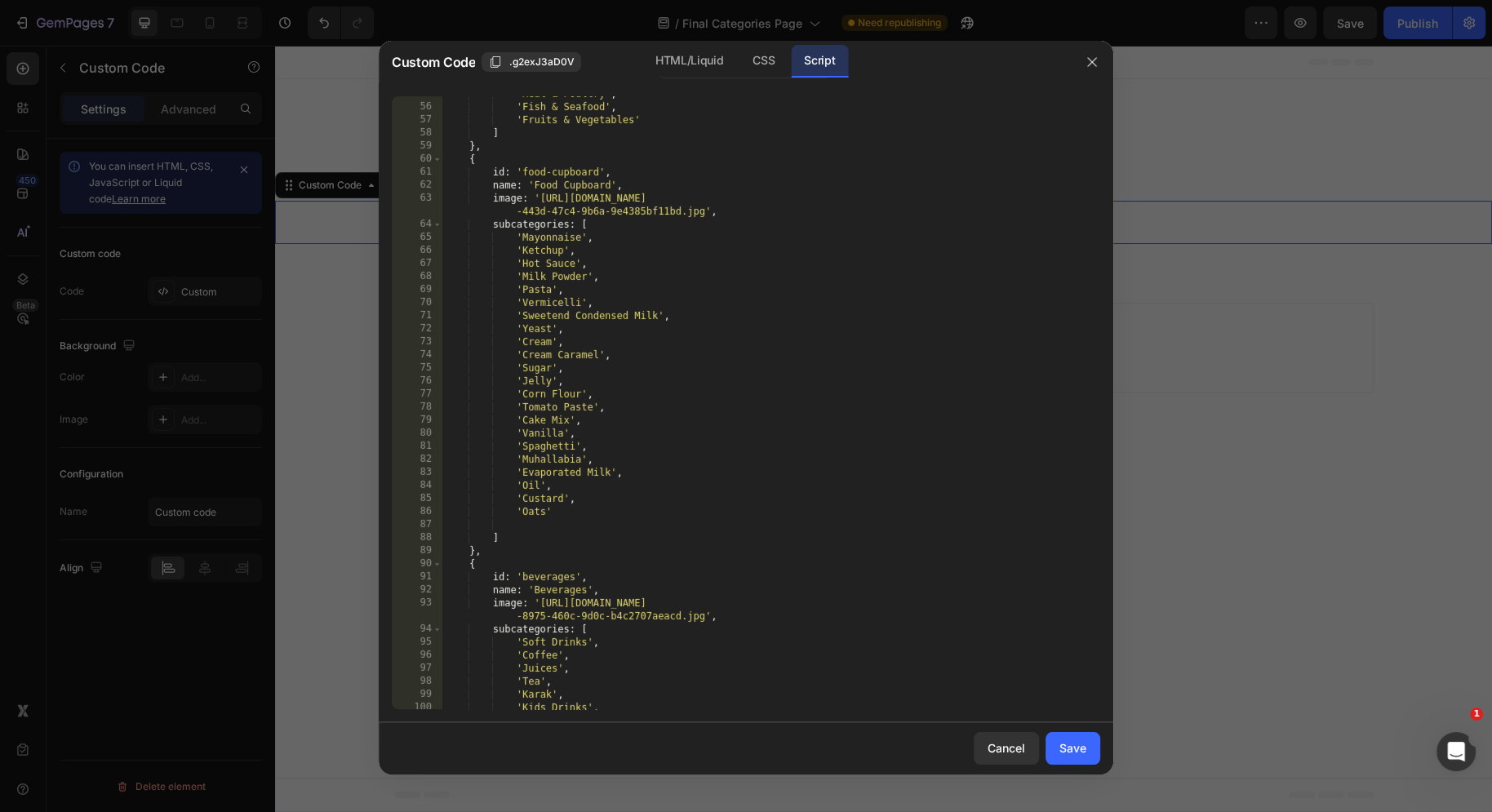
scroll to position [984, 0]
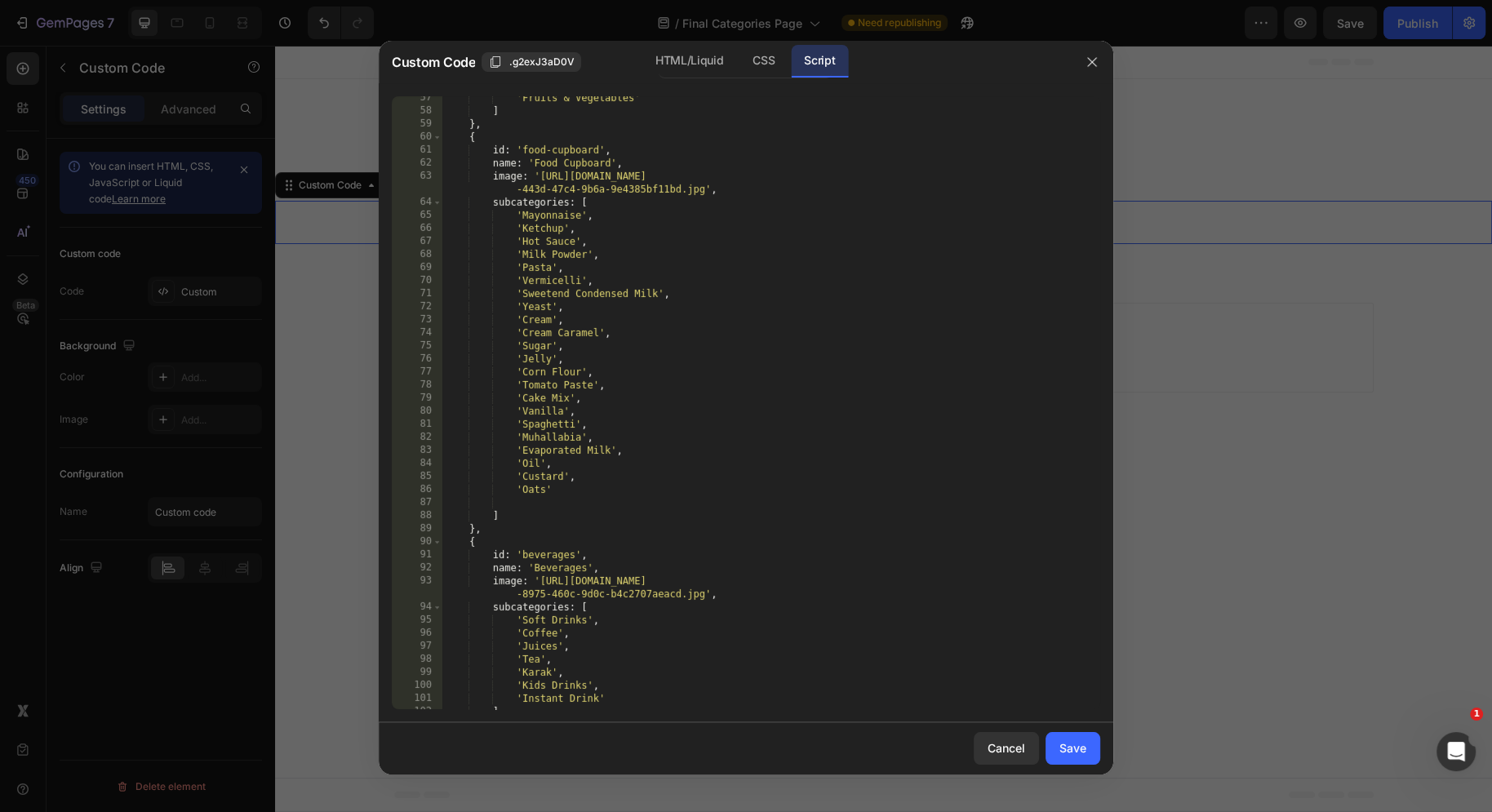
click at [599, 495] on div "'Fruits & Vegetables' ] } , { id : 'food-cupboard' , name : 'Food Cupboard' , i…" at bounding box center [771, 411] width 658 height 640
type textarea "'Oats',"
type textarea "'Gelatine"
click at [1082, 746] on div "Save" at bounding box center [1073, 748] width 27 height 17
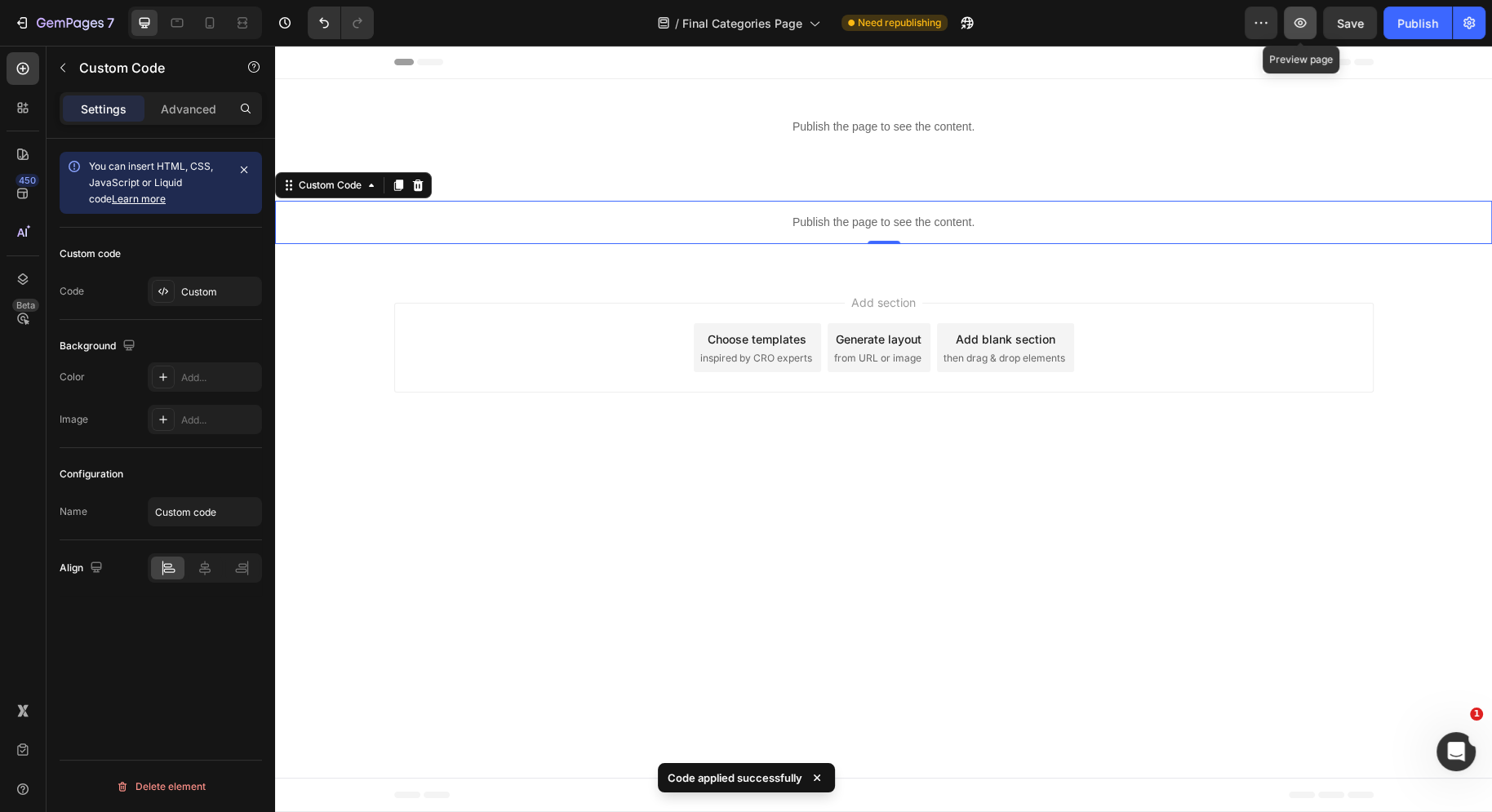
click at [1294, 11] on button "button" at bounding box center [1300, 23] width 33 height 33
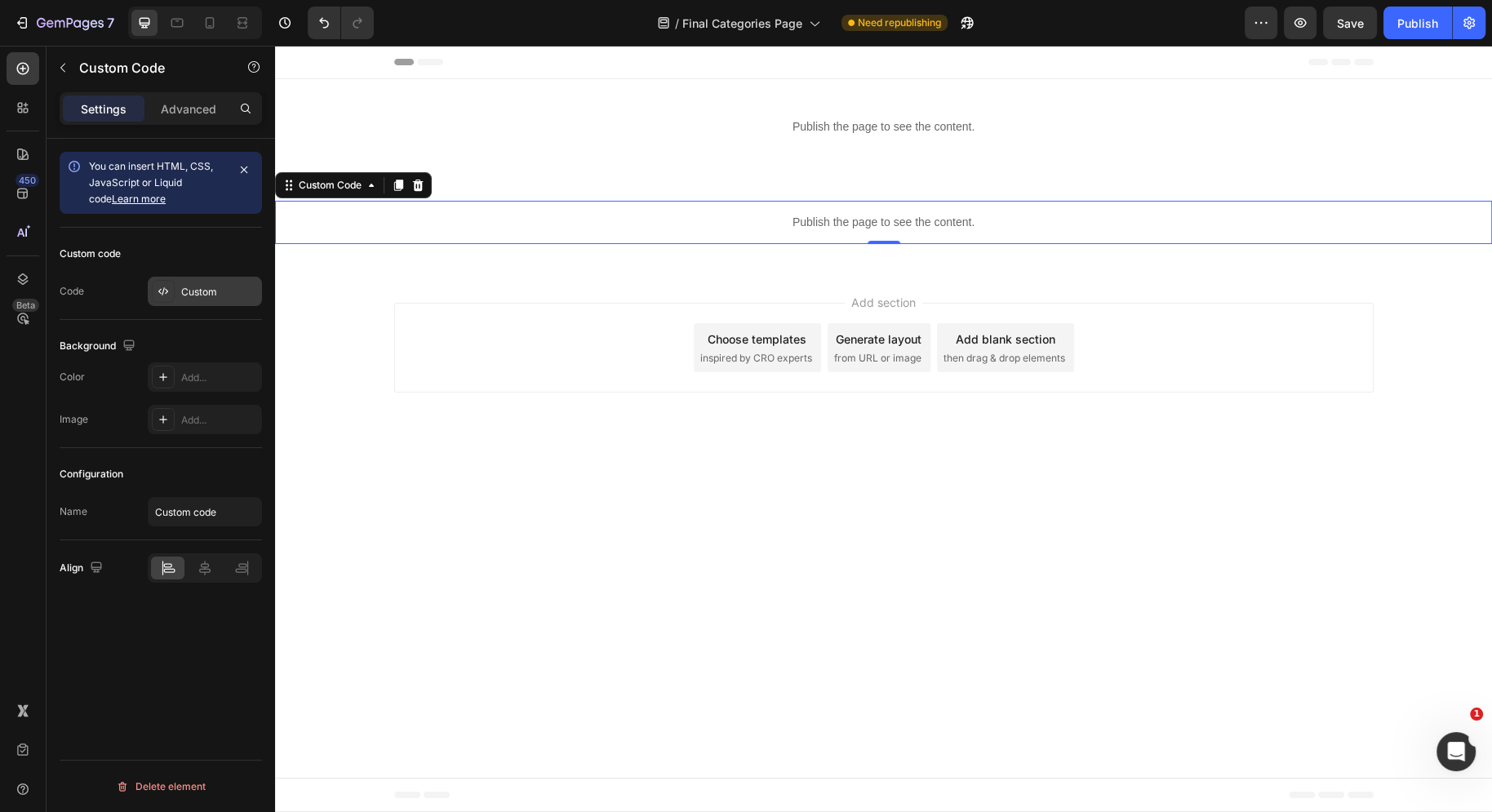
click at [201, 296] on div "Custom" at bounding box center [219, 291] width 77 height 14
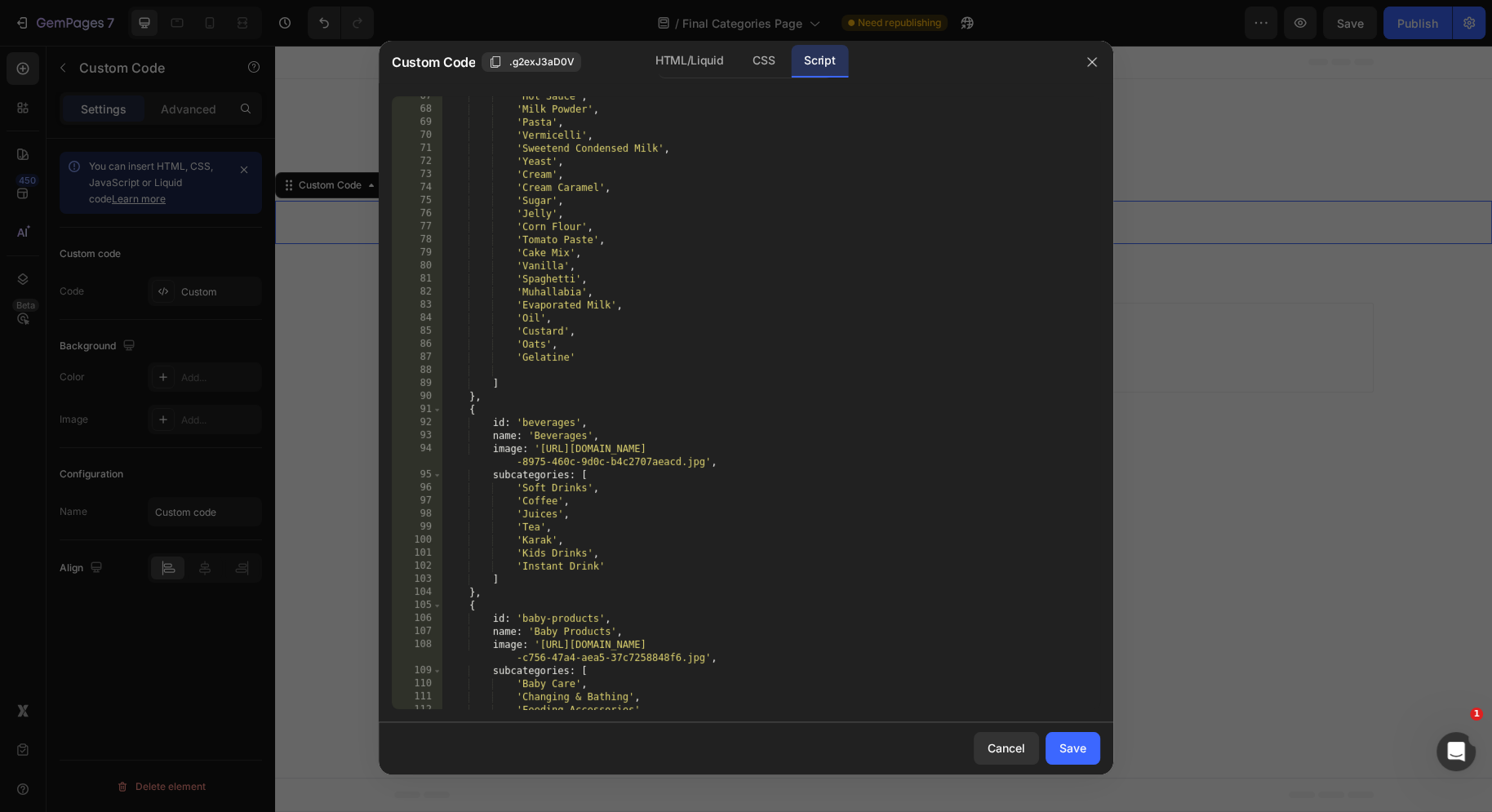
scroll to position [1129, 0]
drag, startPoint x: 587, startPoint y: 357, endPoint x: 395, endPoint y: 350, distance: 192.1
click at [395, 350] on div "'Gelatine' 67 68 69 70 71 72 73 74 75 76 77 78 79 80 81 82 83 84 85 86 87 88 89…" at bounding box center [746, 403] width 709 height 613
click at [581, 377] on div "'Hot Sauce' , 'Milk Powder' , 'Pasta' , 'Vermicelli' , 'Sweetend Condensed Milk…" at bounding box center [771, 410] width 658 height 640
drag, startPoint x: 593, startPoint y: 353, endPoint x: 411, endPoint y: 357, distance: 182.0
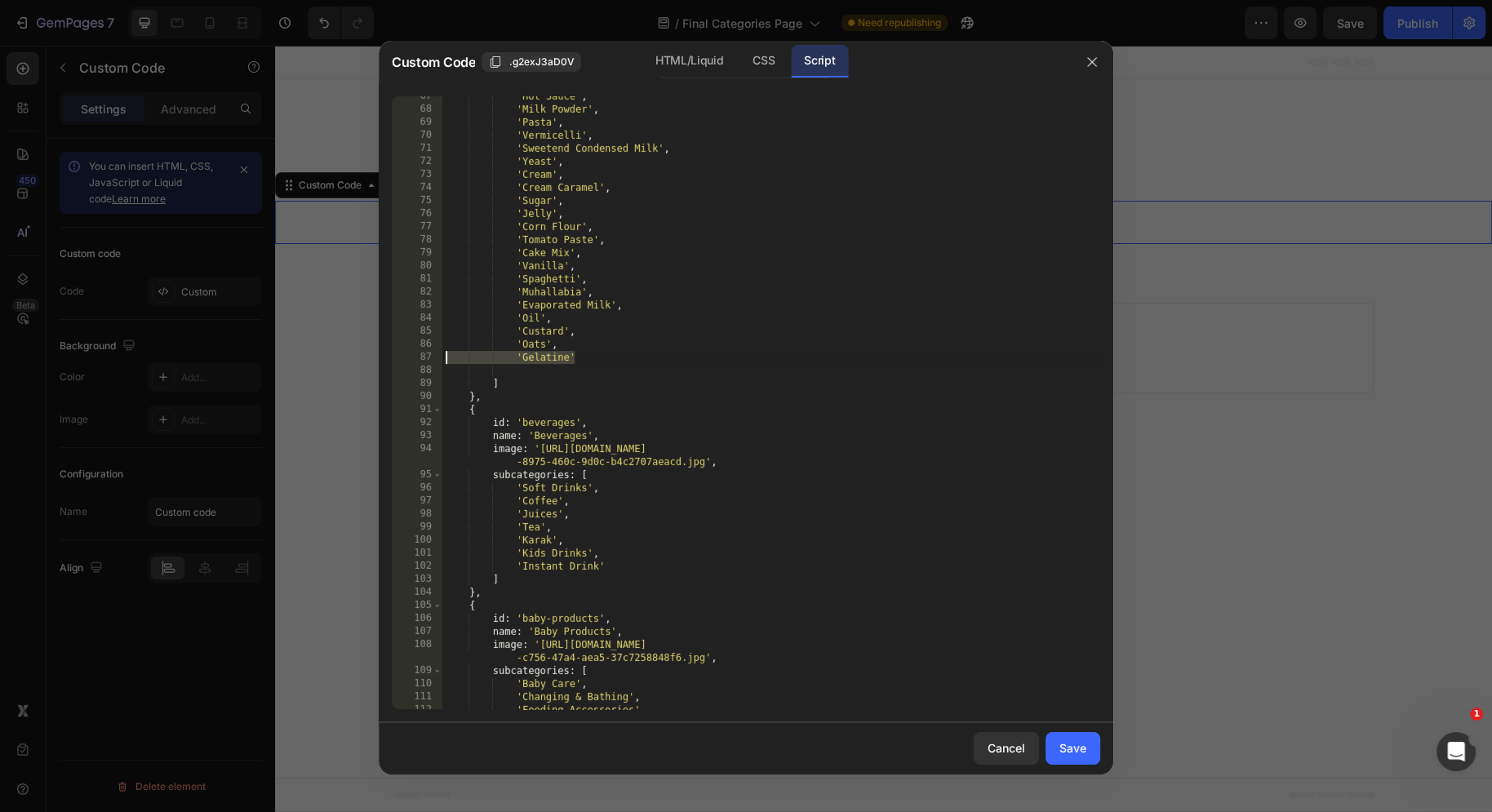
click at [412, 359] on div "] 67 68 69 70 71 72 73 74 75 76 77 78 79 80 81 82 83 84 85 86 87 88 89 90 91 92…" at bounding box center [746, 403] width 709 height 613
type textarea "'Gelatine'"
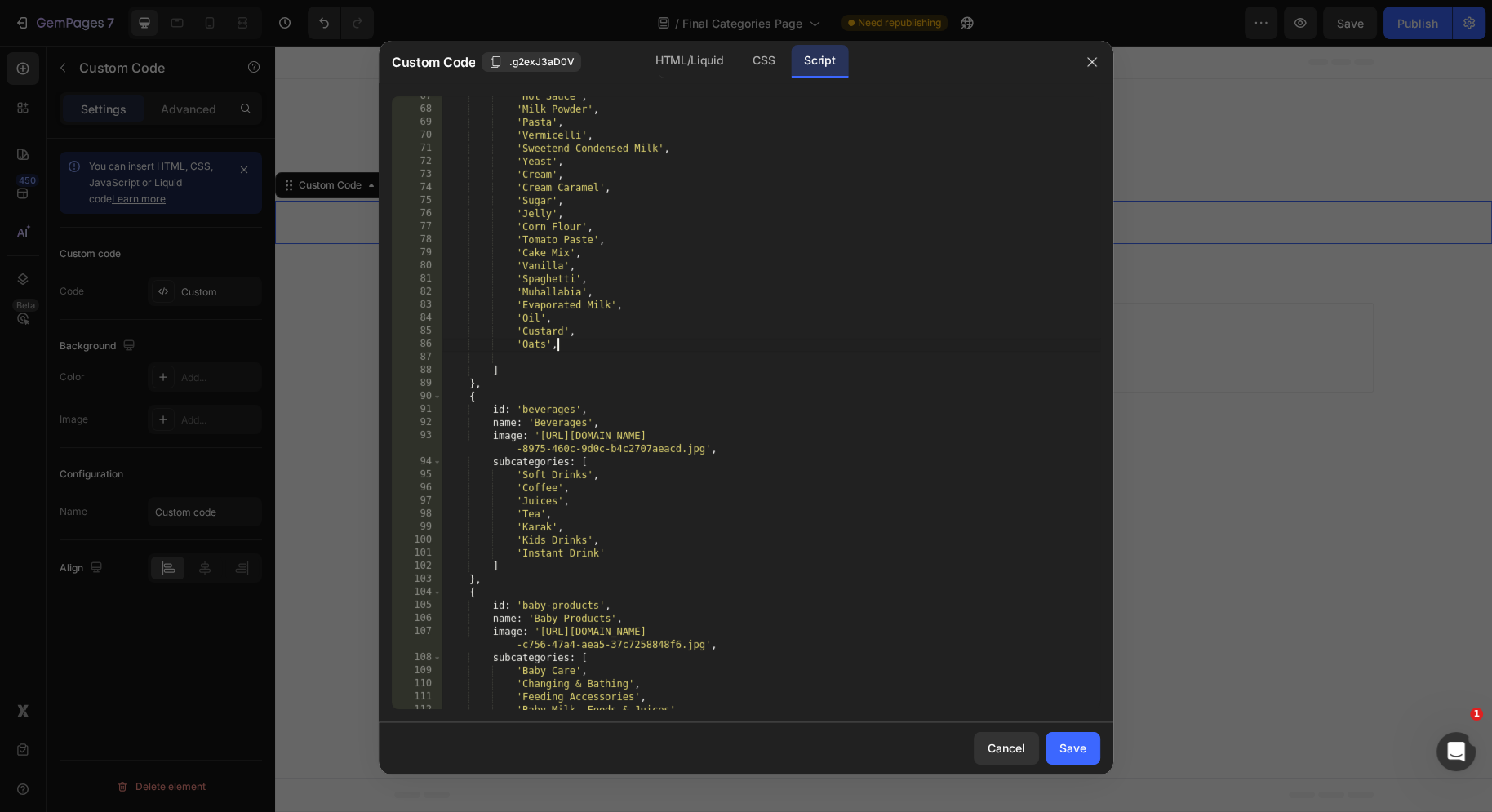
type textarea "'Oats'"
click at [1085, 758] on button "Save" at bounding box center [1073, 748] width 55 height 33
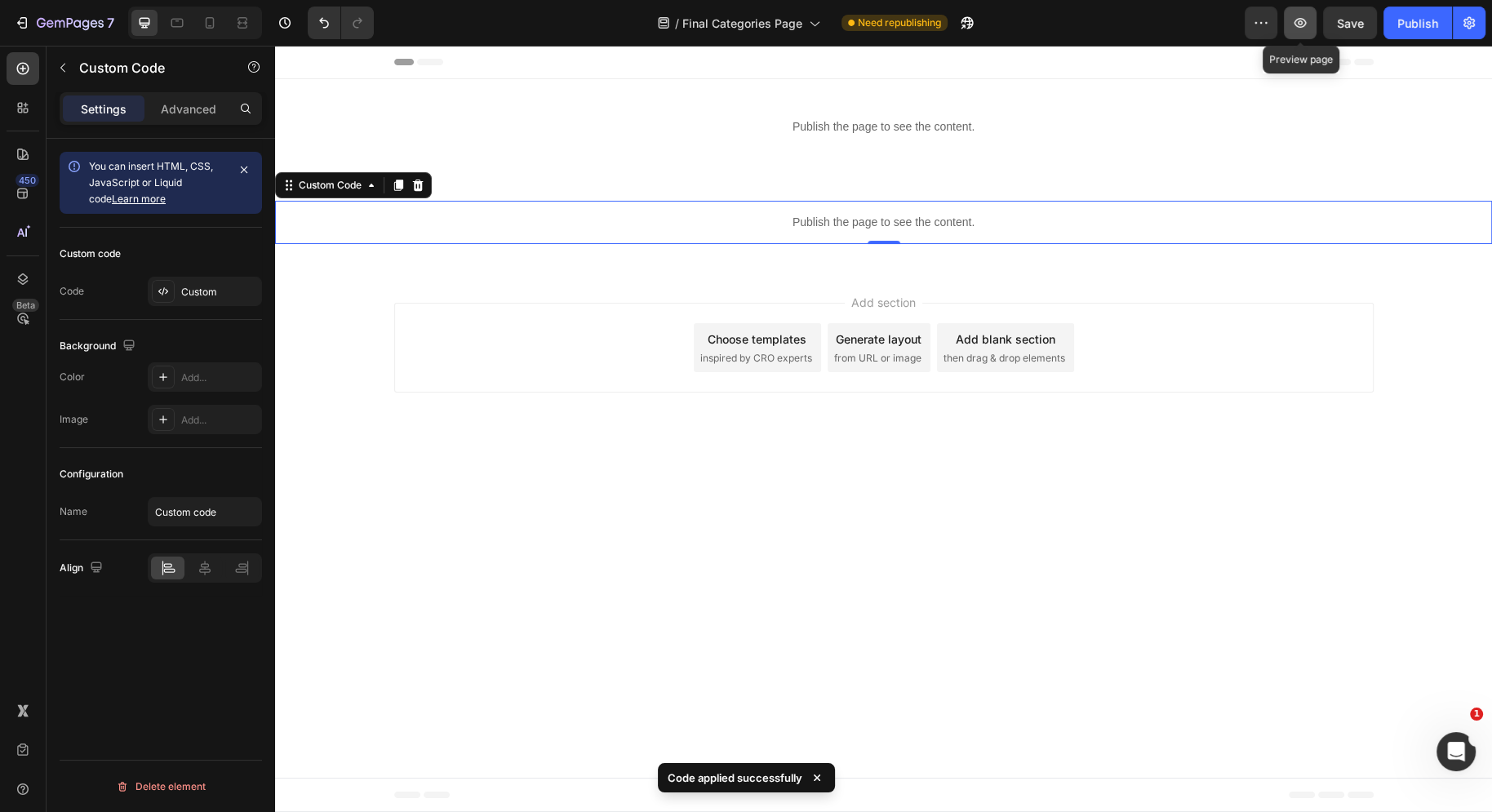
click at [1297, 14] on icon "button" at bounding box center [1300, 22] width 16 height 16
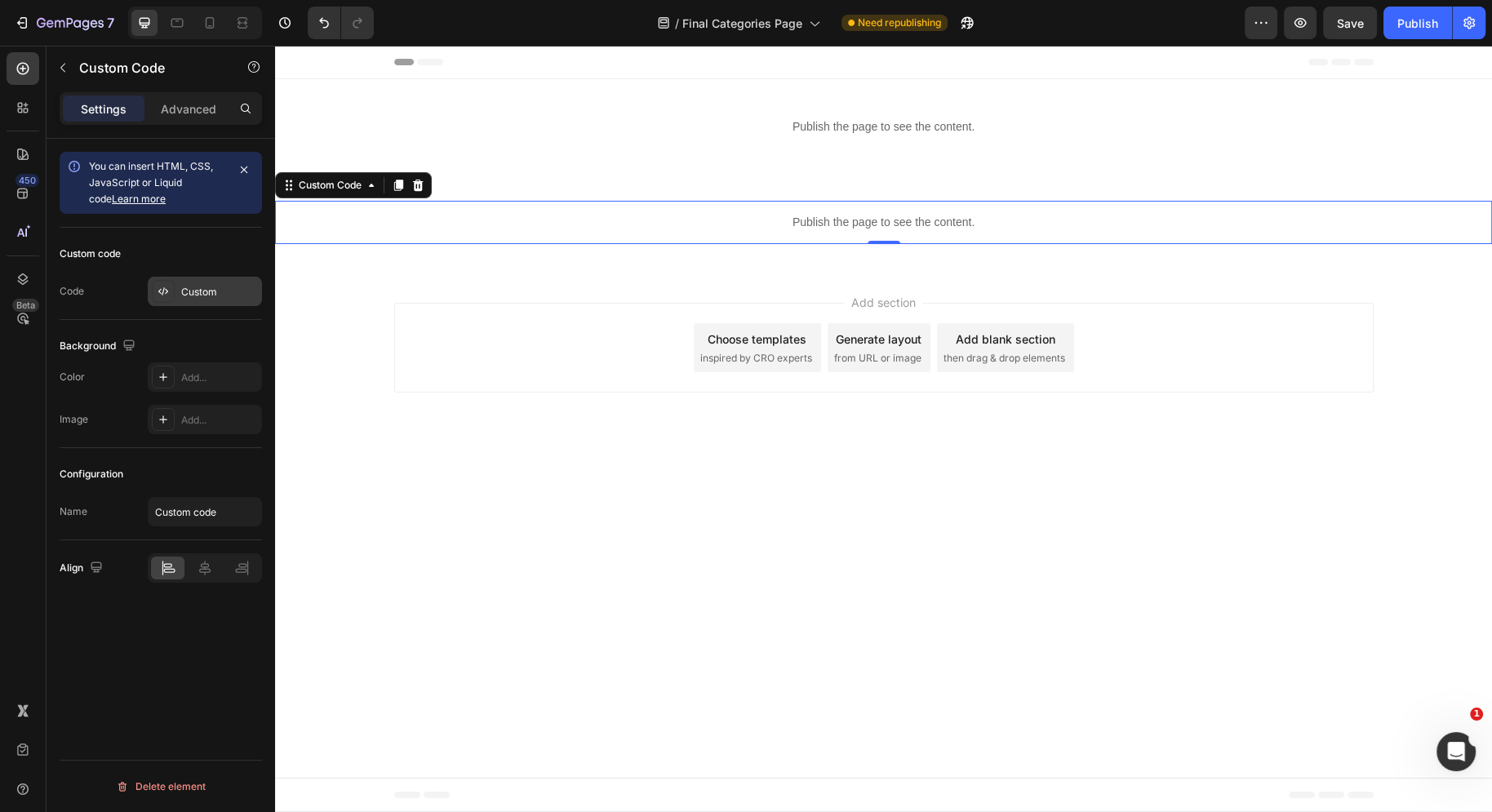
click at [169, 296] on div at bounding box center [164, 291] width 23 height 23
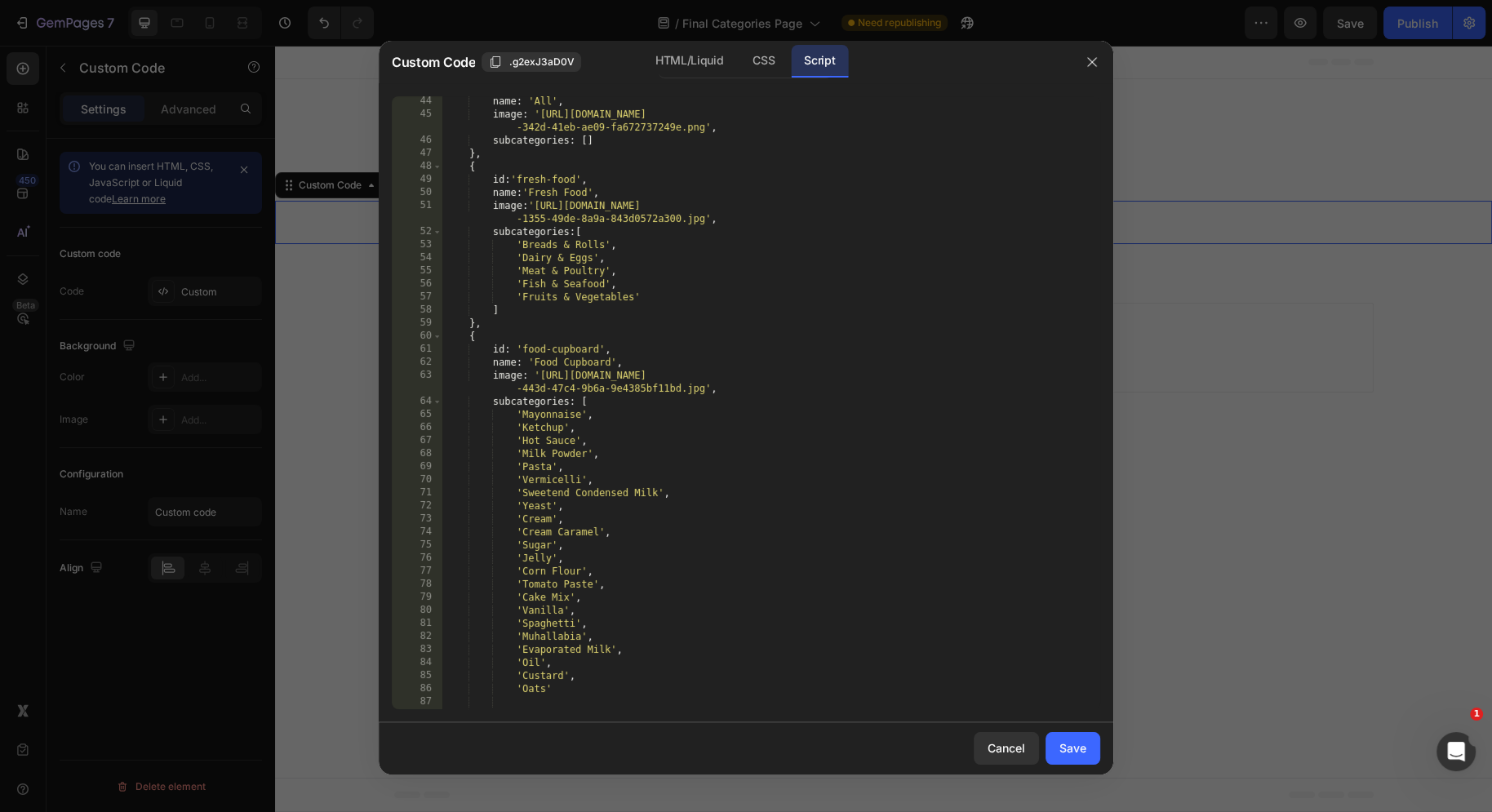
scroll to position [802, 0]
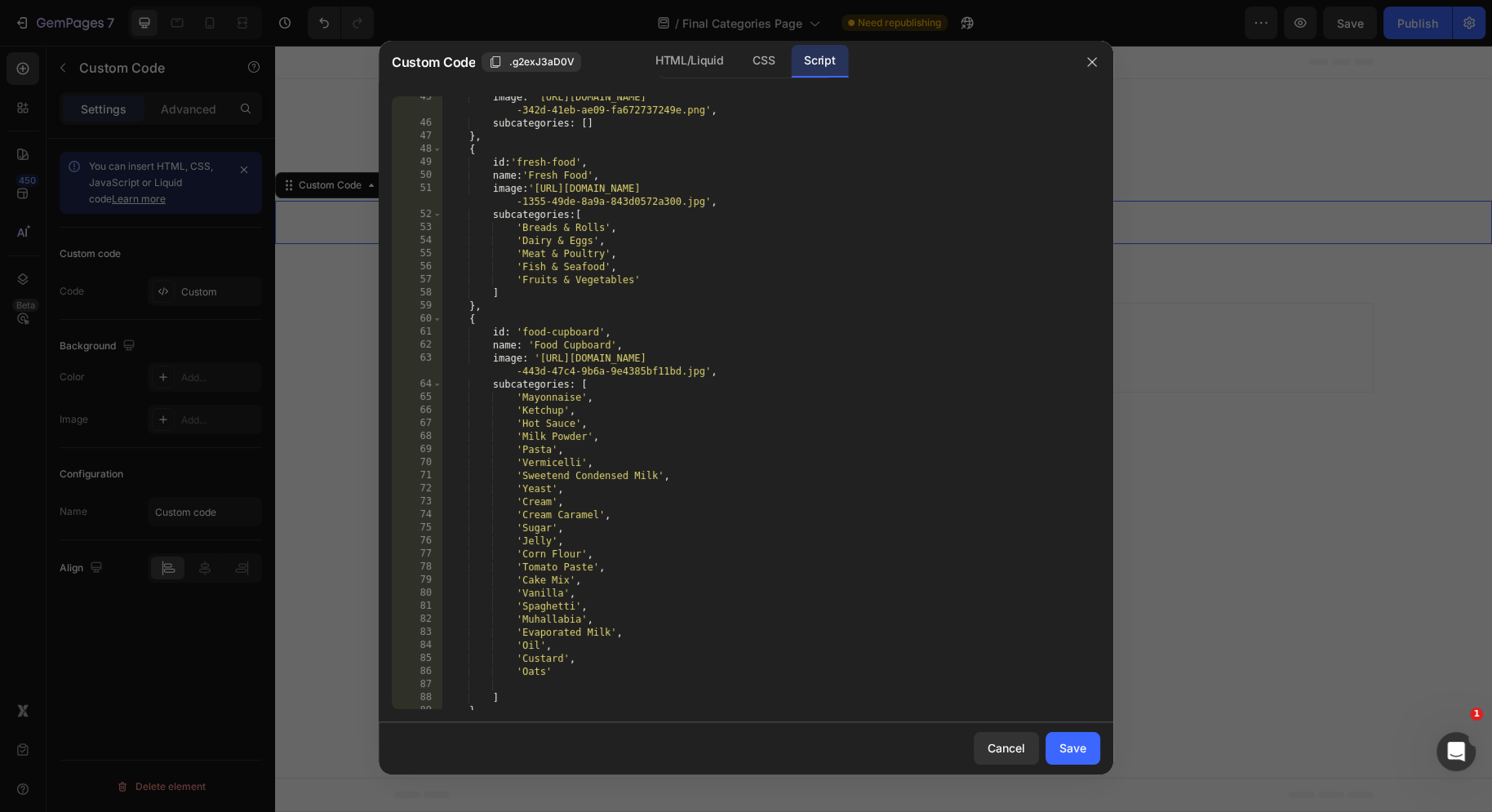
click at [601, 677] on div "image : '[URL][DOMAIN_NAME] -342d-41eb-ae09-fa672737249e.png' , subcategories :…" at bounding box center [771, 417] width 658 height 653
type textarea "'Oats',"
type textarea "'Gelatine"
click at [1085, 756] on div "Save" at bounding box center [1073, 748] width 27 height 17
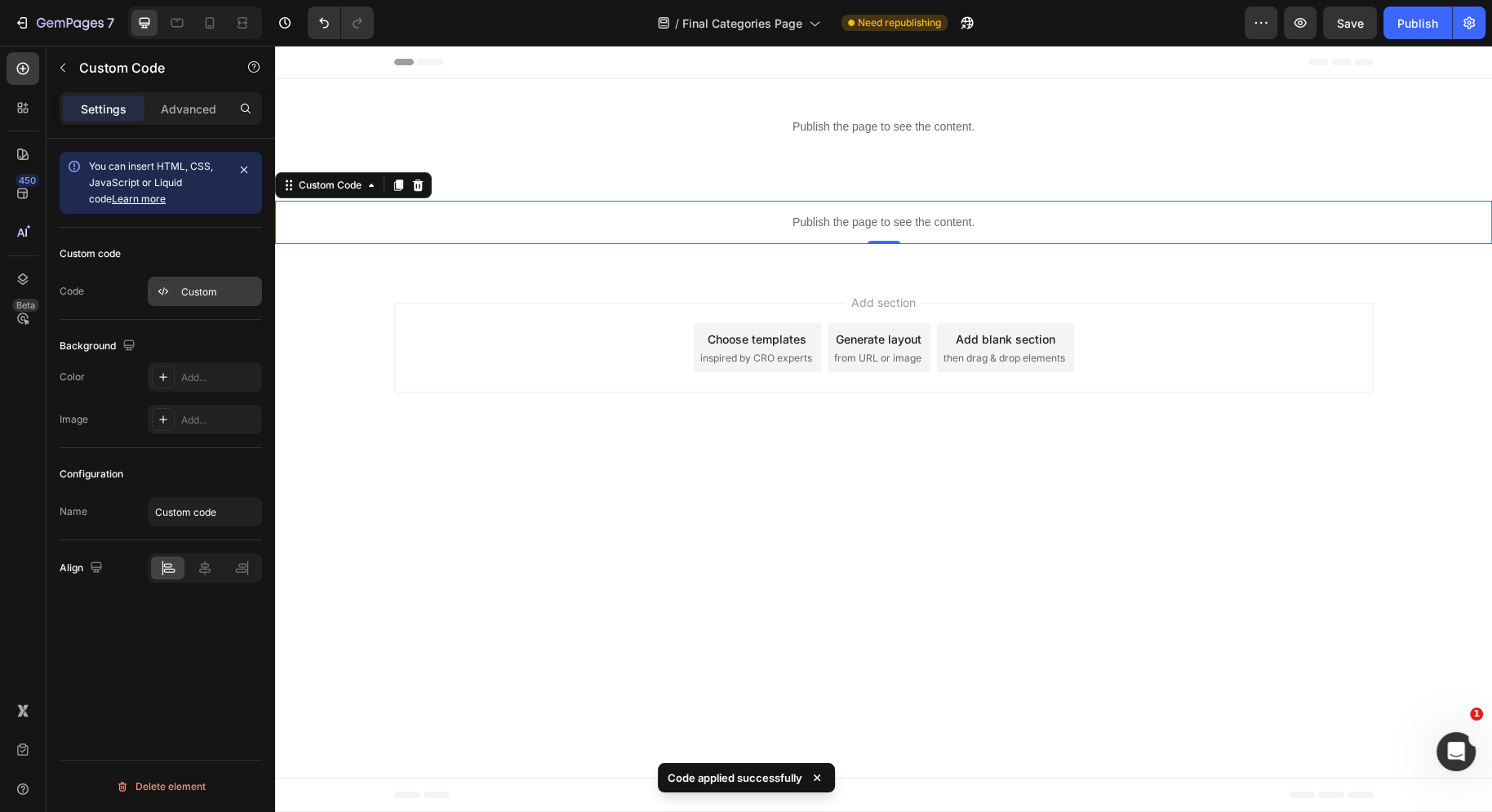
click at [192, 301] on div "Custom" at bounding box center [204, 291] width 114 height 30
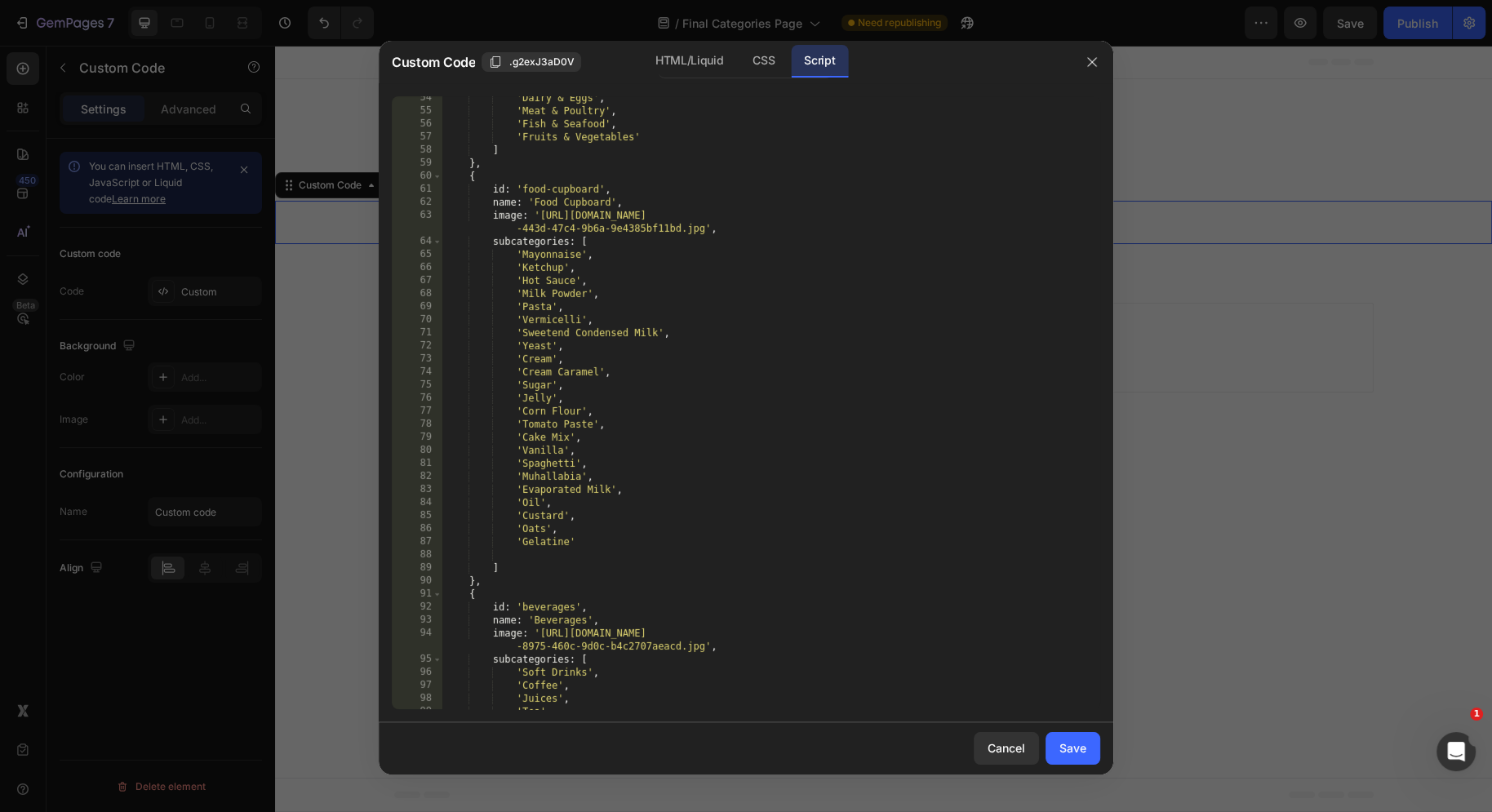
scroll to position [944, 0]
click at [616, 237] on div "'Dairy & Eggs' , 'Meat & Poultry' , 'Fish & Seafood' , 'Fruits & Vegetables' ] …" at bounding box center [771, 411] width 658 height 640
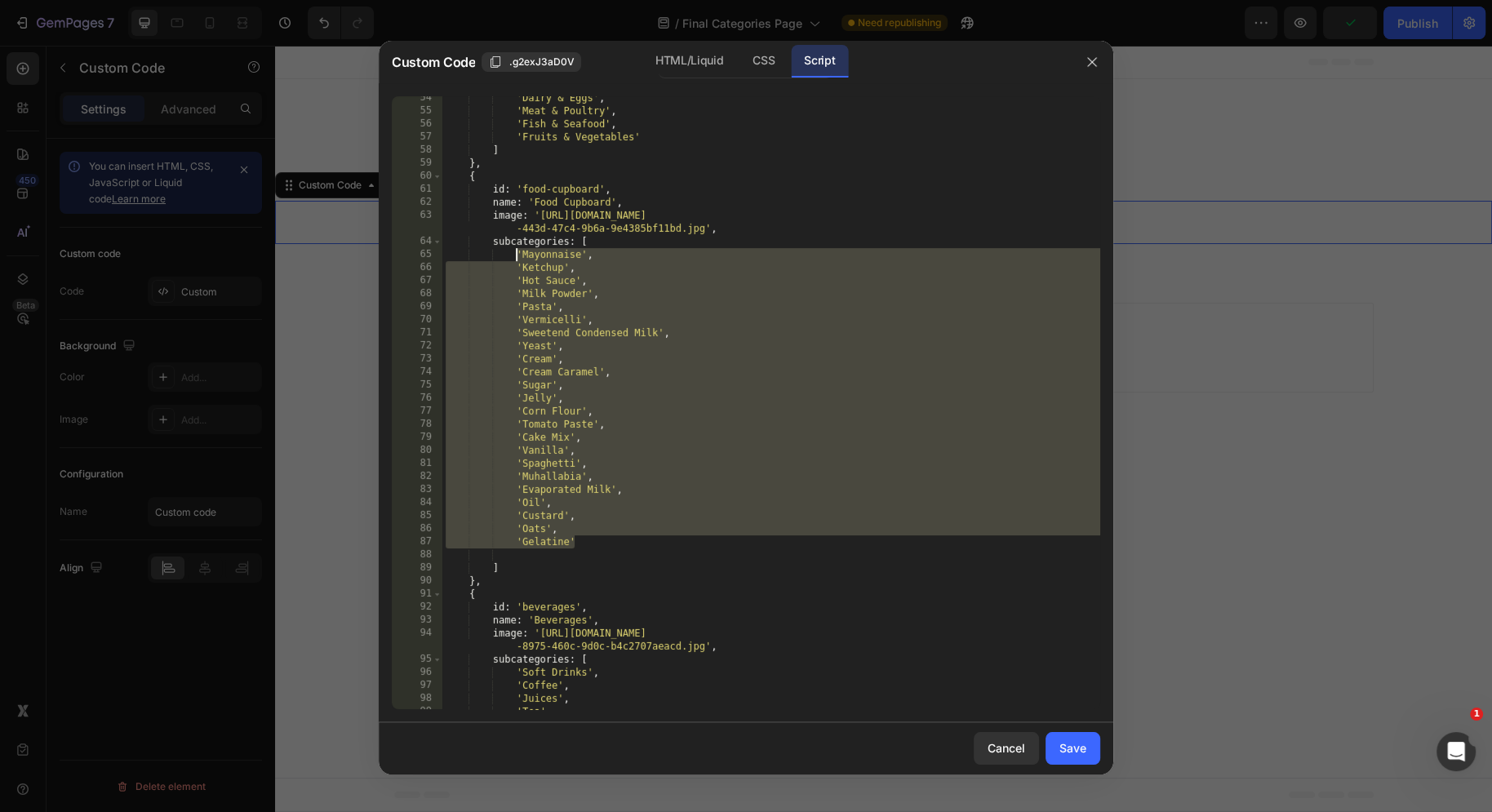
drag, startPoint x: 597, startPoint y: 540, endPoint x: 515, endPoint y: 250, distance: 301.4
click at [515, 250] on div "'Dairy & Eggs' , 'Meat & Poultry' , 'Fish & Seafood' , 'Fruits & Vegetables' ] …" at bounding box center [771, 411] width 658 height 640
click at [516, 565] on div "'Dairy & Eggs' , 'Meat & Poultry' , 'Fish & Seafood' , 'Fruits & Vegetables' ] …" at bounding box center [771, 411] width 658 height 640
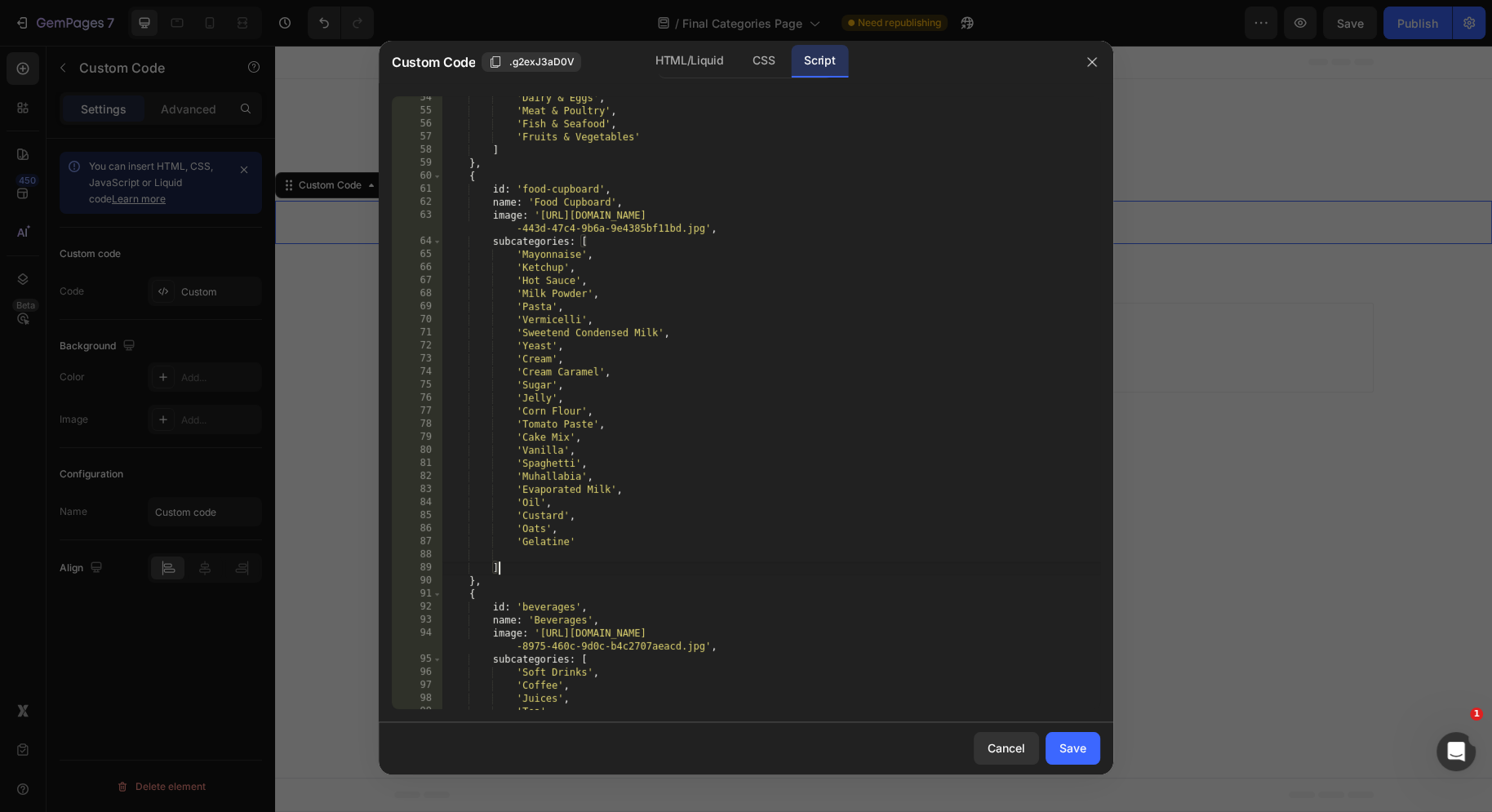
click at [597, 245] on div "'Dairy & Eggs' , 'Meat & Poultry' , 'Fish & Seafood' , 'Fruits & Vegetables' ] …" at bounding box center [771, 411] width 658 height 640
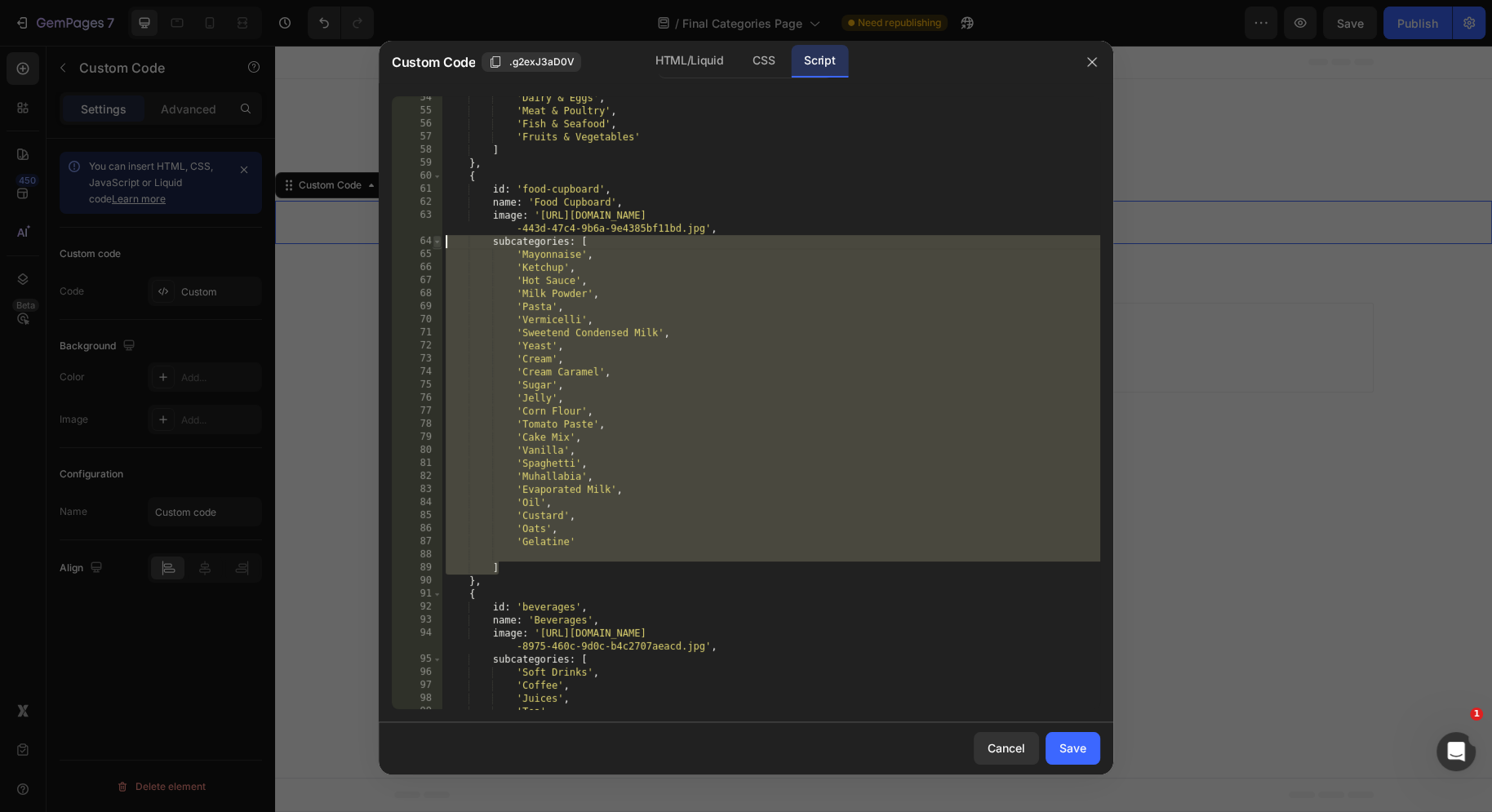
drag, startPoint x: 505, startPoint y: 568, endPoint x: 441, endPoint y: 240, distance: 334.2
click at [441, 240] on div "subcategories: [ 54 55 56 57 58 59 60 61 62 63 64 65 66 67 68 69 70 71 72 73 74…" at bounding box center [746, 403] width 709 height 613
click at [504, 574] on div "'Dairy & Eggs' , 'Meat & Poultry' , 'Fish & Seafood' , 'Fruits & Vegetables' ] …" at bounding box center [771, 411] width 658 height 640
drag, startPoint x: 518, startPoint y: 571, endPoint x: 444, endPoint y: 237, distance: 342.1
click at [444, 237] on div "'Dairy & Eggs' , 'Meat & Poultry' , 'Fish & Seafood' , 'Fruits & Vegetables' ] …" at bounding box center [771, 411] width 658 height 640
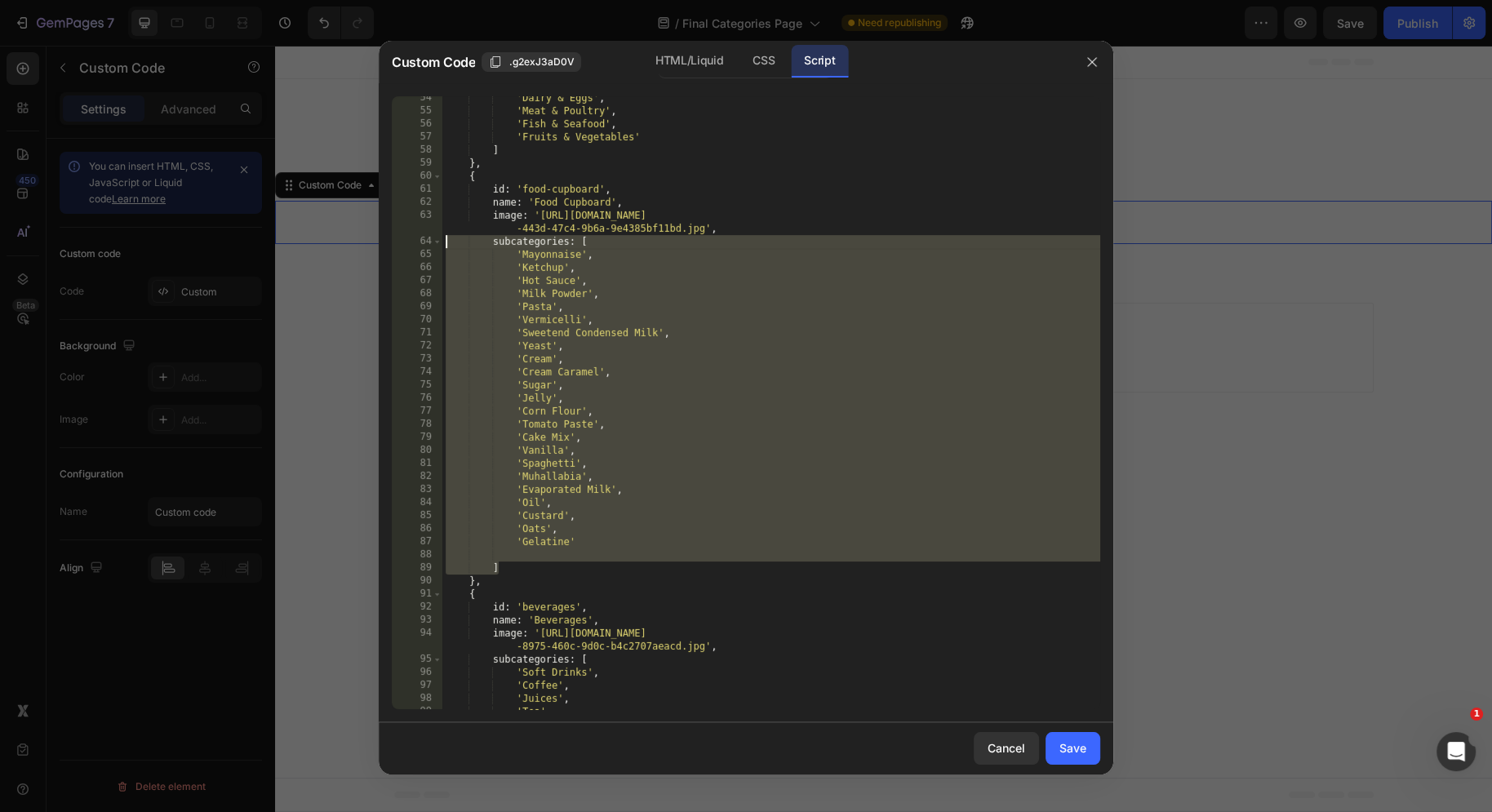
type textarea "subcategories: [ 'Mayonnaise',"
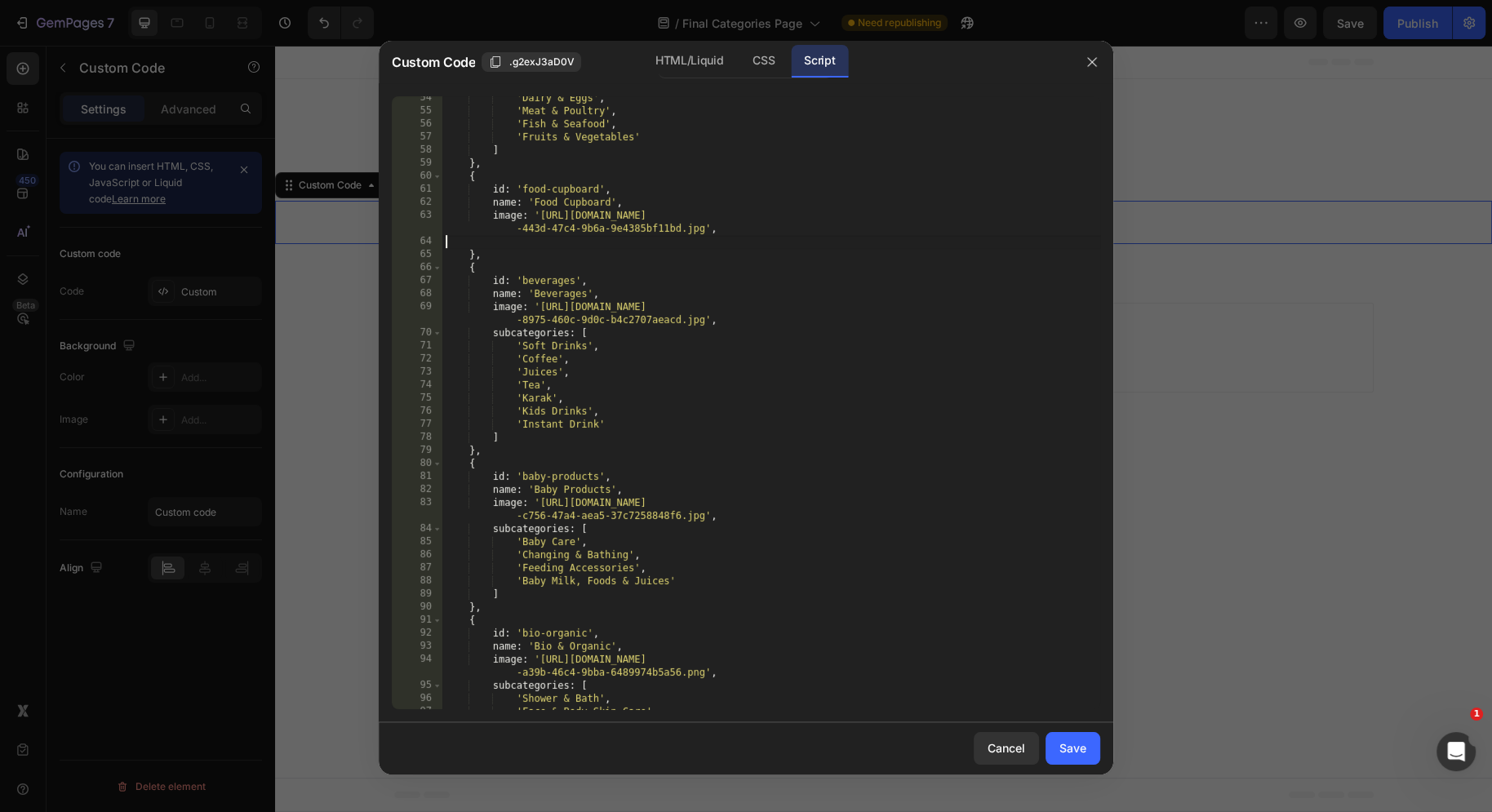
paste textarea "]"
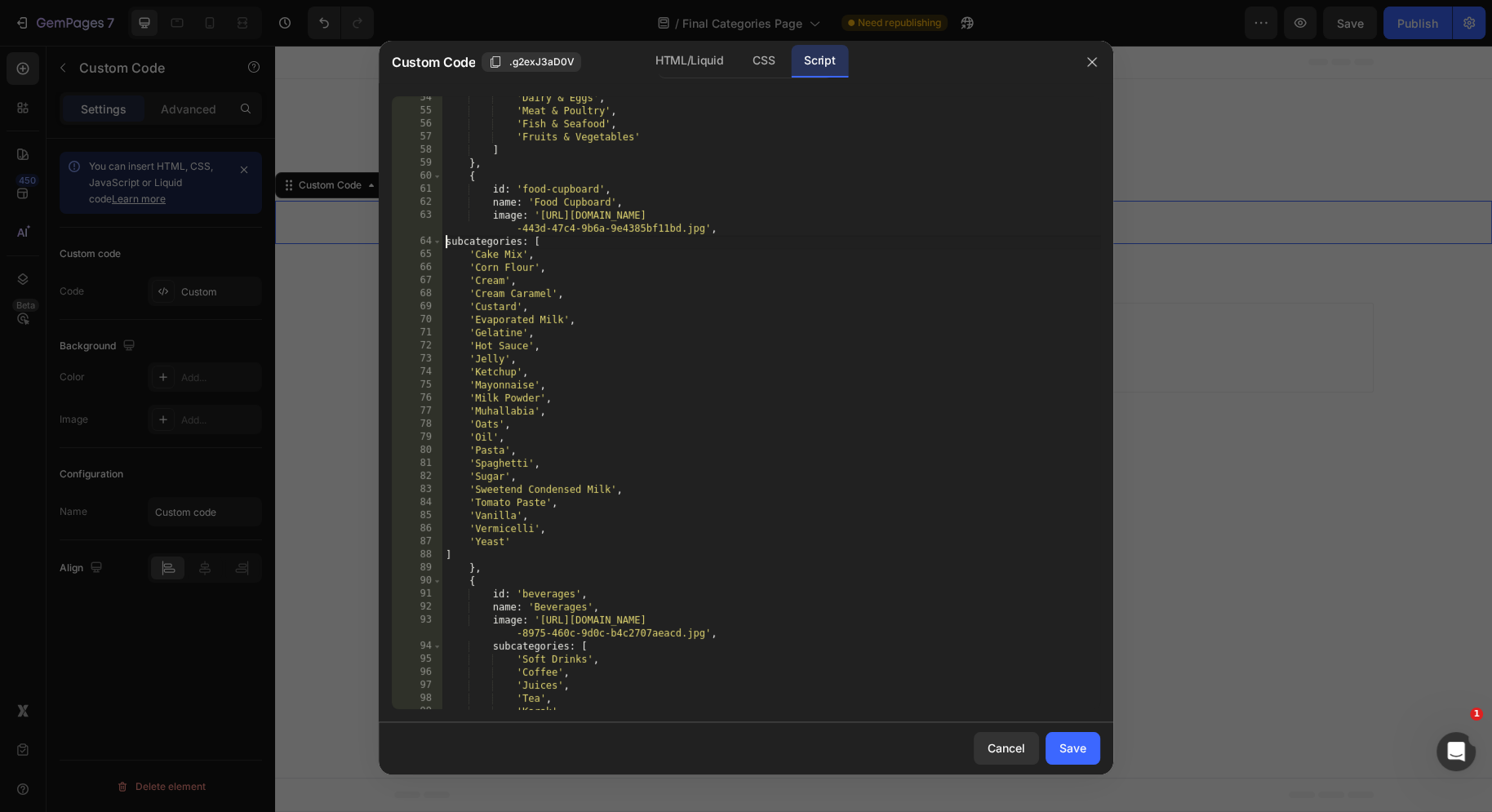
click at [448, 239] on div "'Dairy & Eggs' , 'Meat & Poultry' , 'Fish & Seafood' , 'Fruits & Vegetables' ] …" at bounding box center [771, 411] width 658 height 640
click at [444, 553] on div "'Dairy & Eggs' , 'Meat & Poultry' , 'Fish & Seafood' , 'Fruits & Vegetables' ] …" at bounding box center [771, 411] width 658 height 640
type textarea "subcategories: ["
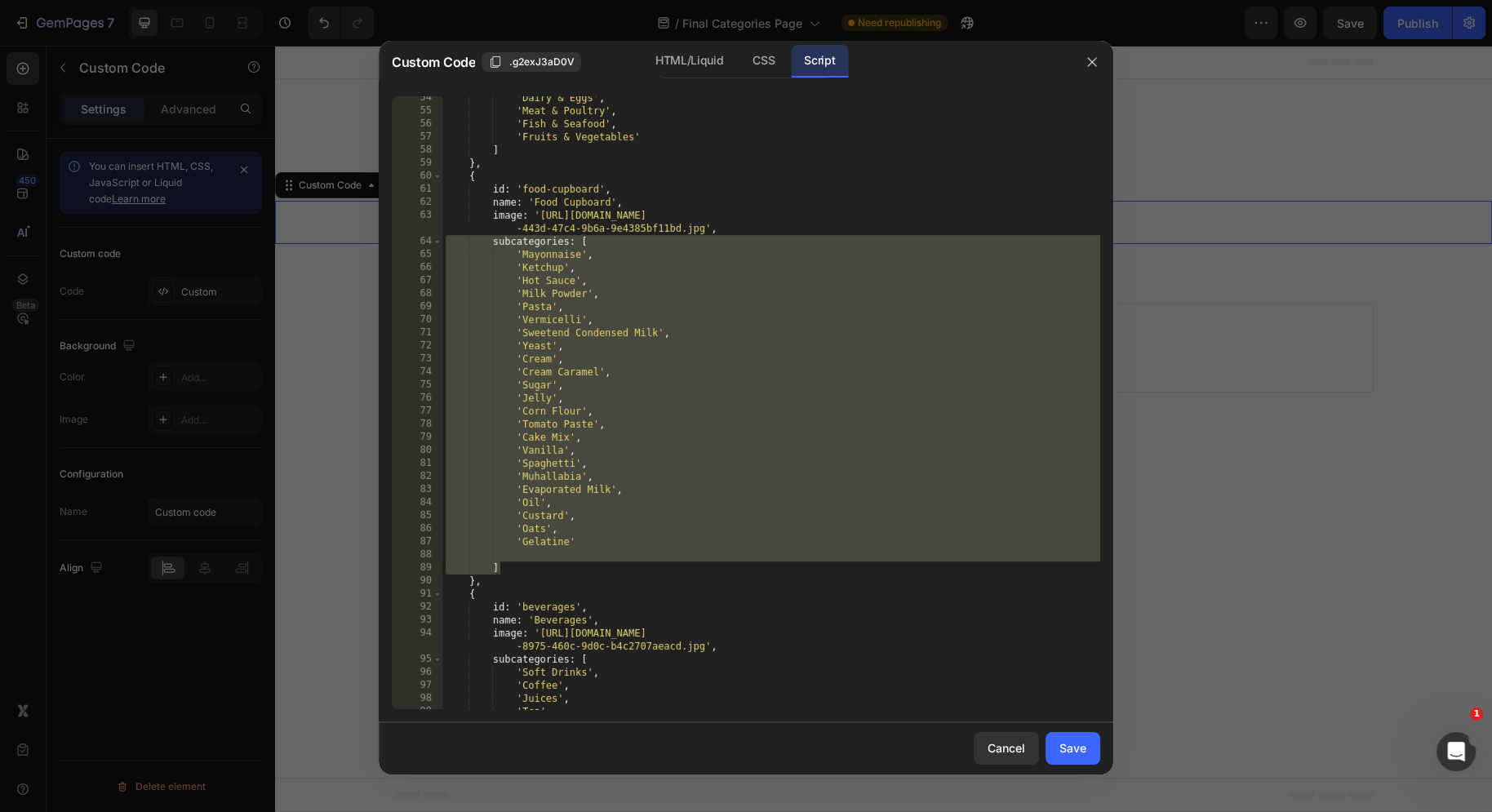
drag, startPoint x: 613, startPoint y: 753, endPoint x: 613, endPoint y: 737, distance: 16.0
click at [613, 752] on div "Cancel Save" at bounding box center [745, 748] width 735 height 53
click at [545, 563] on div "'Dairy & Eggs' , 'Meat & Poultry' , 'Fish & Seafood' , 'Fruits & Vegetables' ] …" at bounding box center [771, 411] width 658 height 640
drag, startPoint x: 516, startPoint y: 561, endPoint x: 445, endPoint y: 239, distance: 329.7
click at [445, 239] on div "'Dairy & Eggs' , 'Meat & Poultry' , 'Fish & Seafood' , 'Fruits & Vegetables' ] …" at bounding box center [771, 411] width 658 height 640
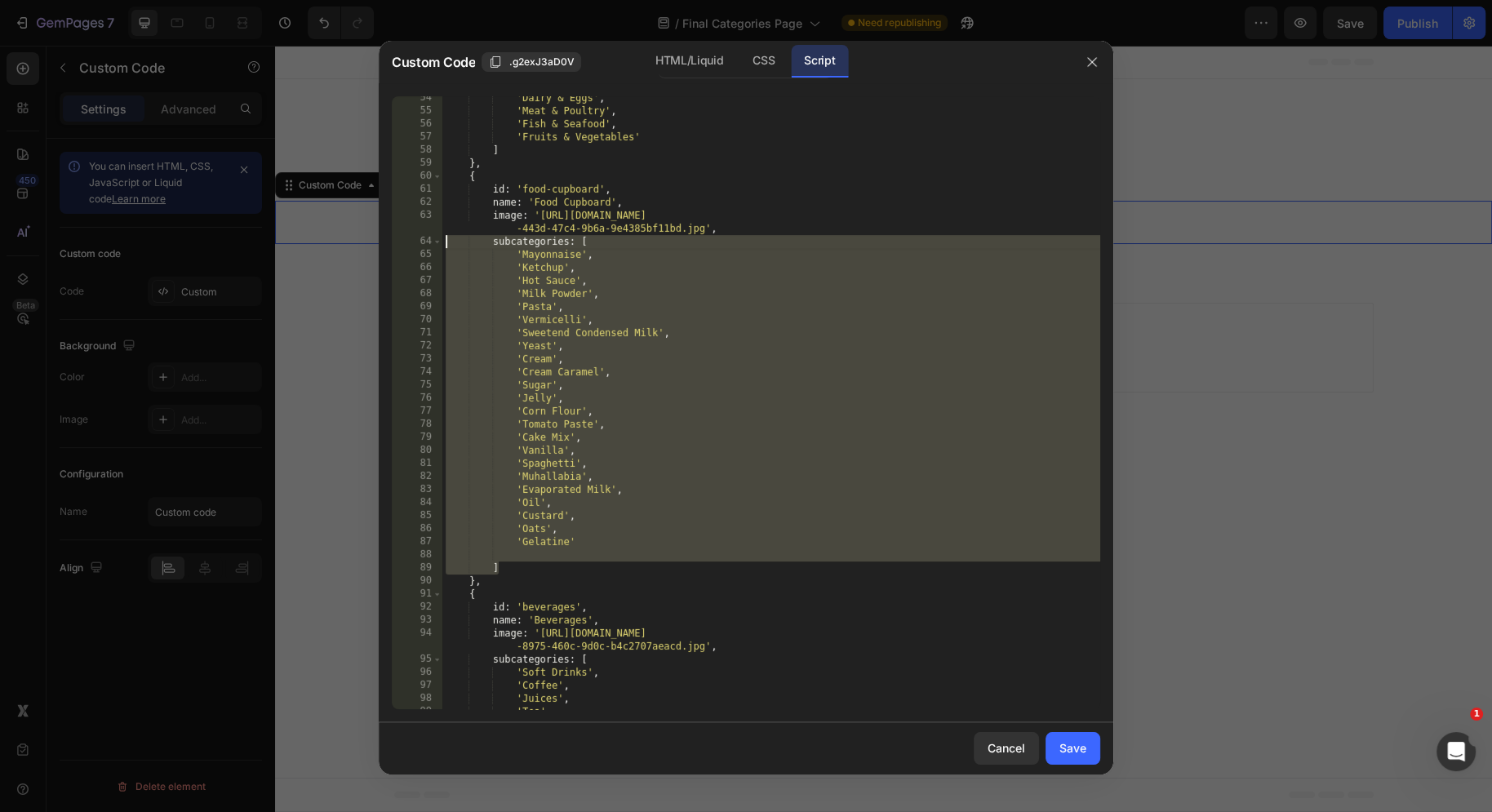
type textarea "subcategories: [ 'Mayonnaise',"
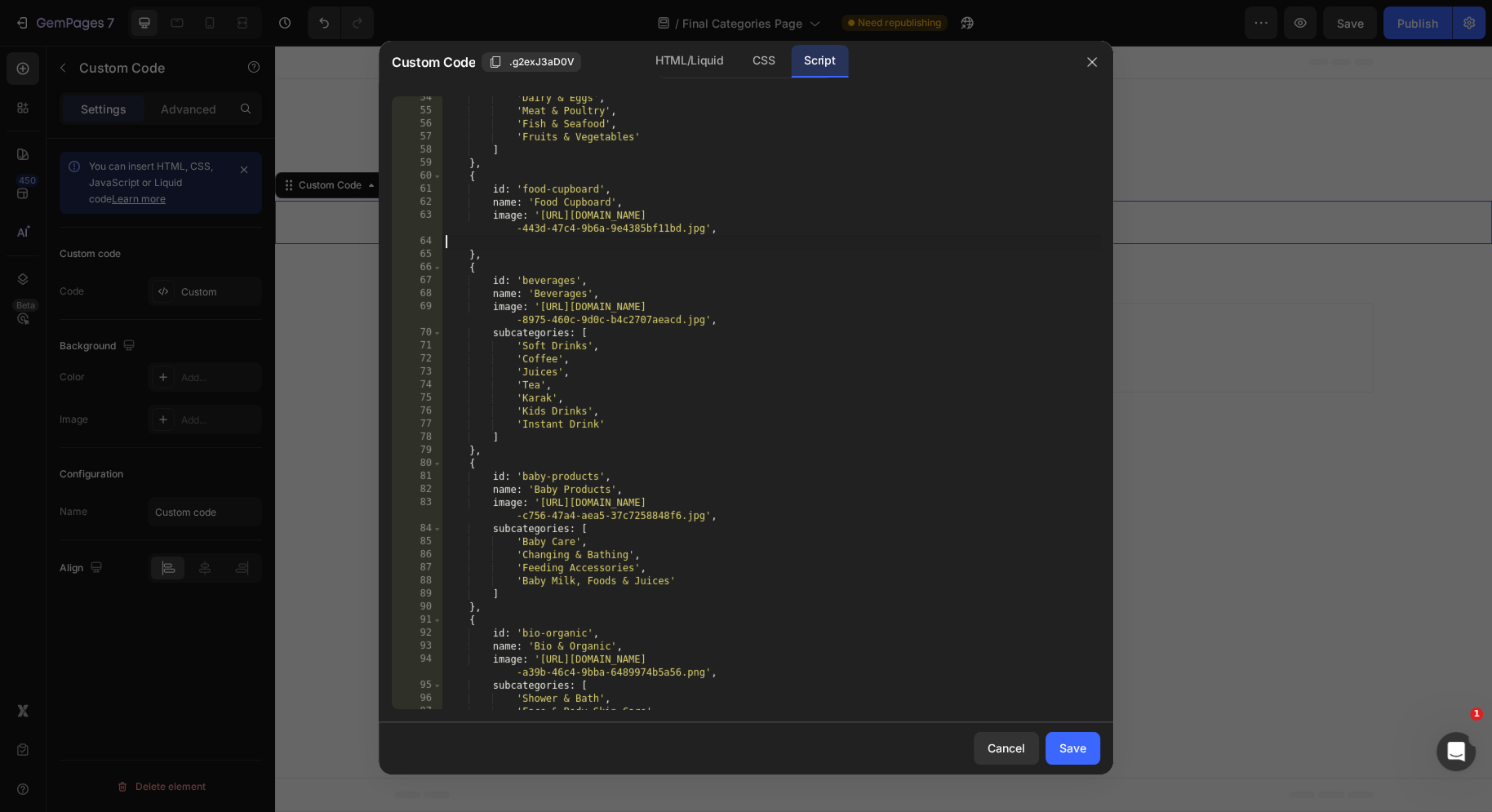
paste textarea "]"
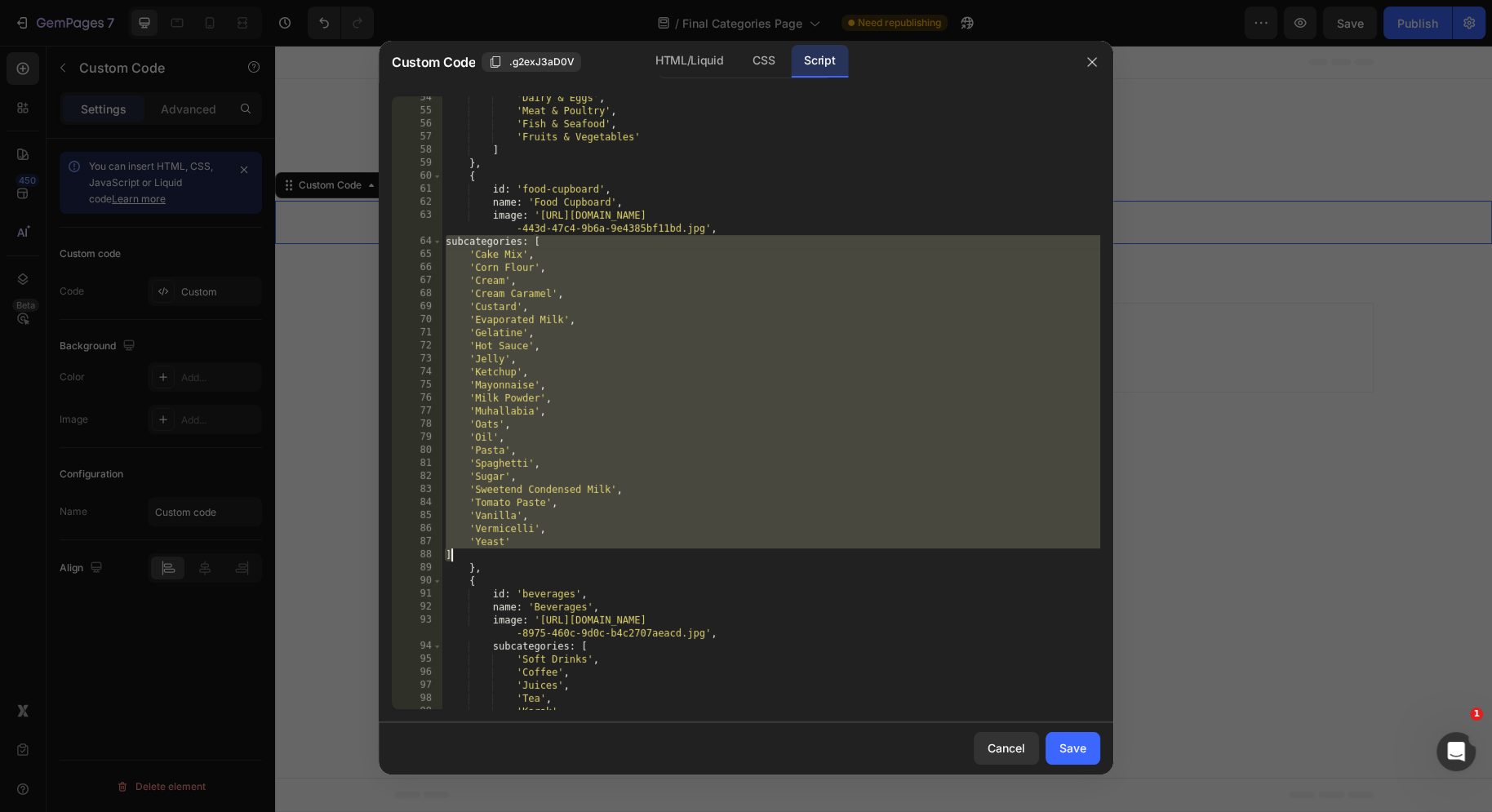
drag, startPoint x: 445, startPoint y: 238, endPoint x: 484, endPoint y: 550, distance: 314.4
click at [484, 550] on div "'Dairy & Eggs' , 'Meat & Poultry' , 'Fish & Seafood' , 'Fruits & Vegetables' ] …" at bounding box center [771, 411] width 658 height 640
type textarea "'Yeast' ]"
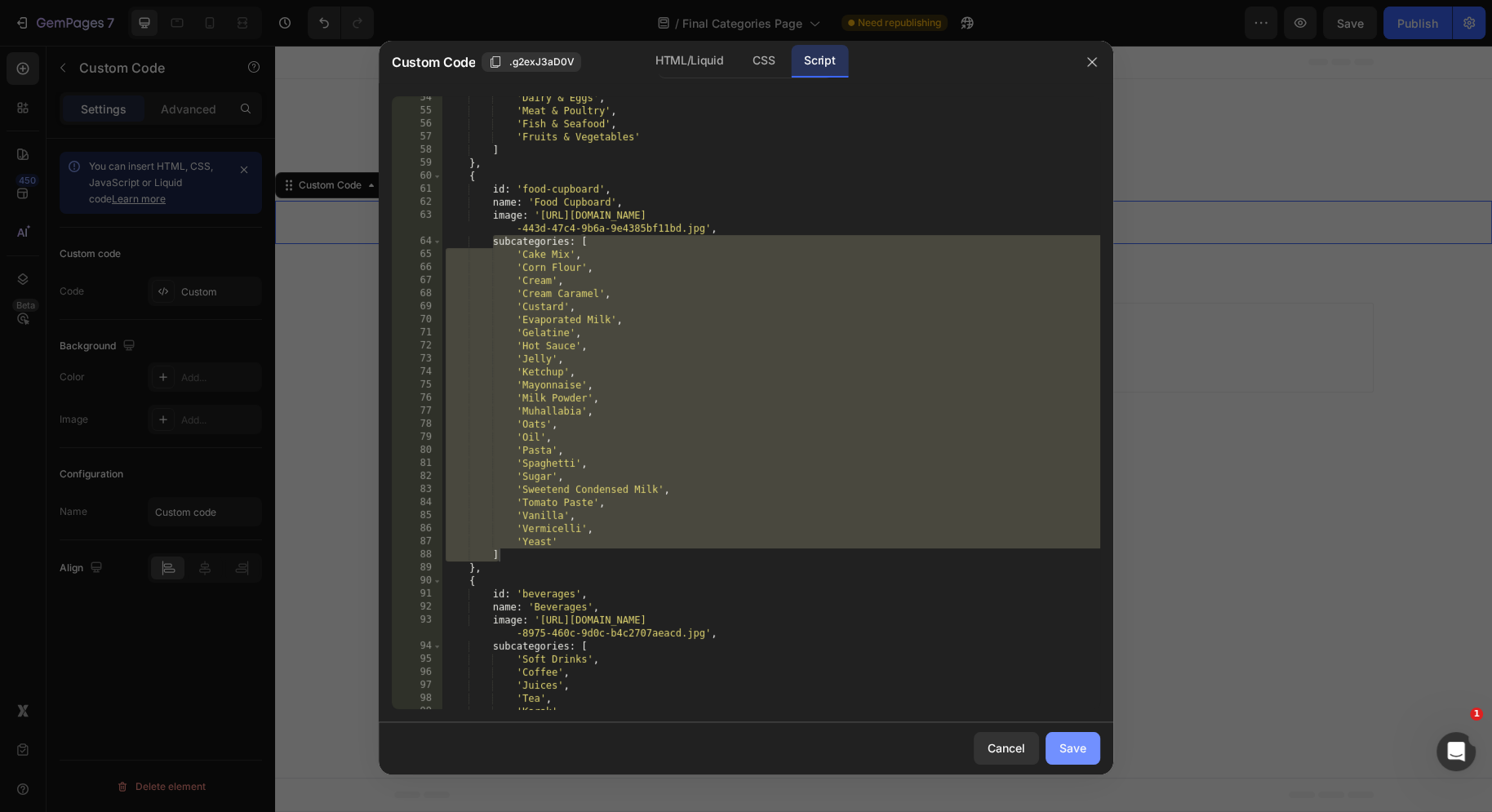
click at [1081, 749] on div "Save" at bounding box center [1073, 748] width 27 height 17
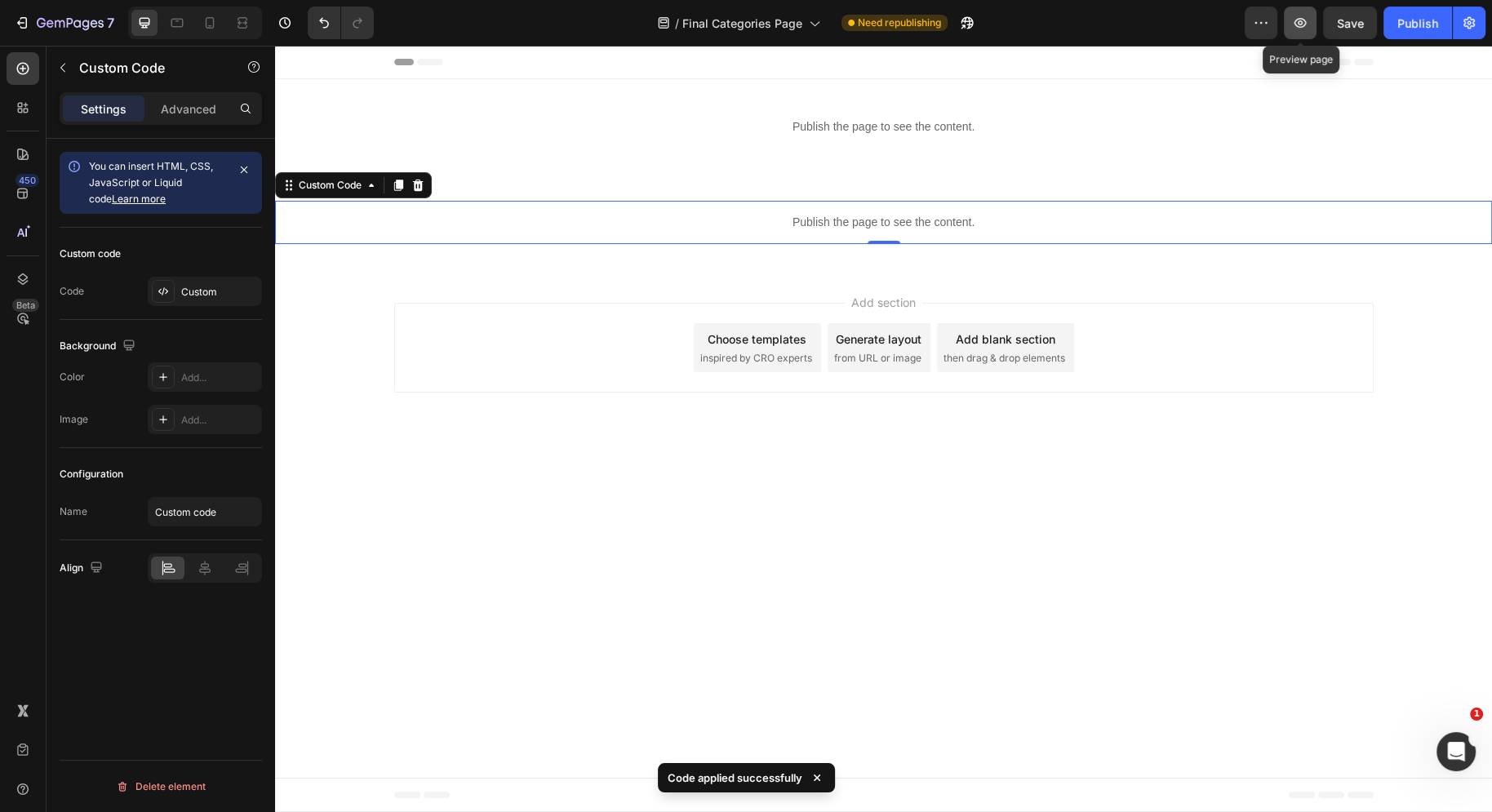
click at [1300, 30] on icon "button" at bounding box center [1300, 22] width 16 height 16
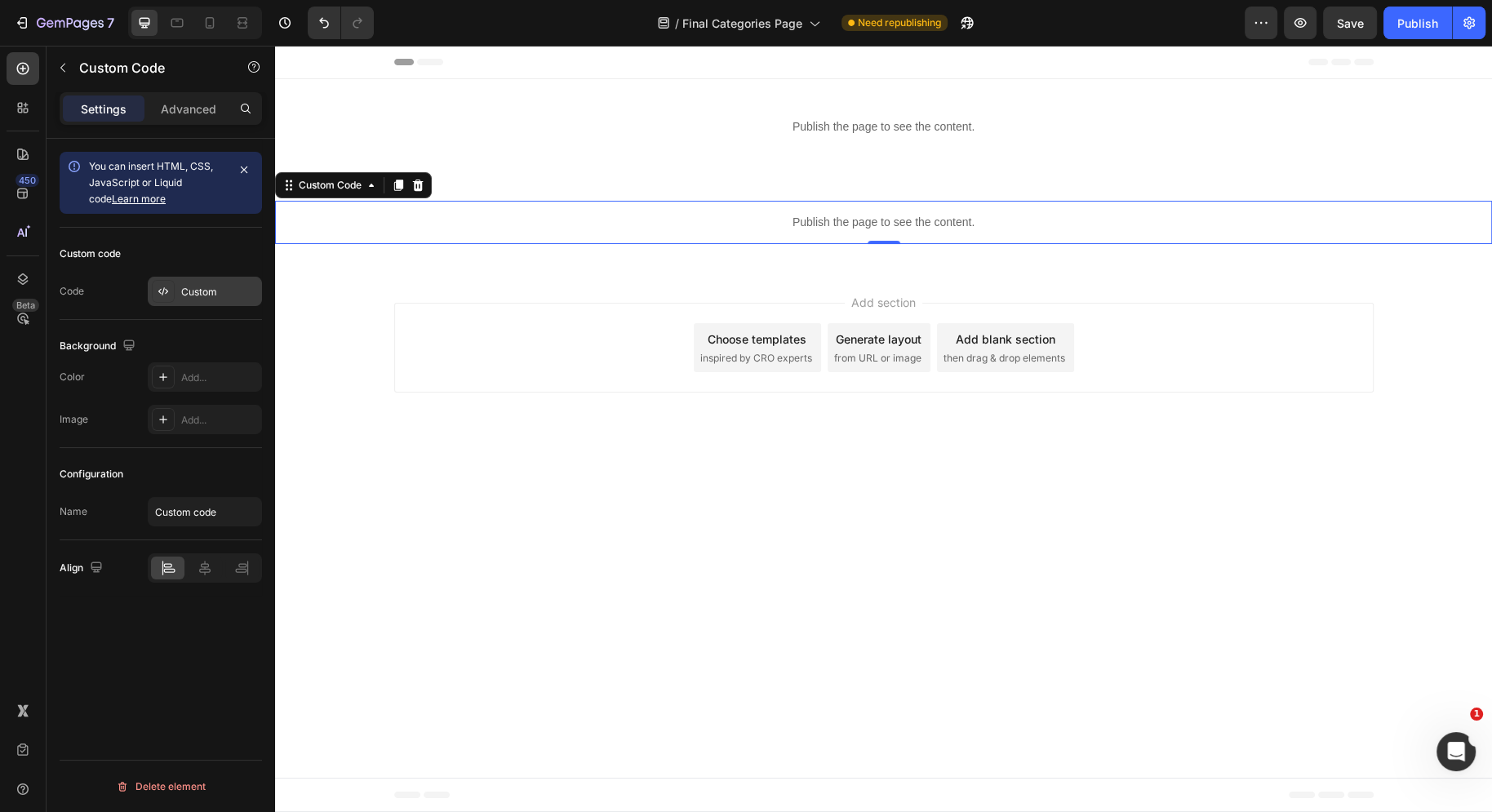
click at [196, 277] on div "Custom" at bounding box center [204, 291] width 114 height 30
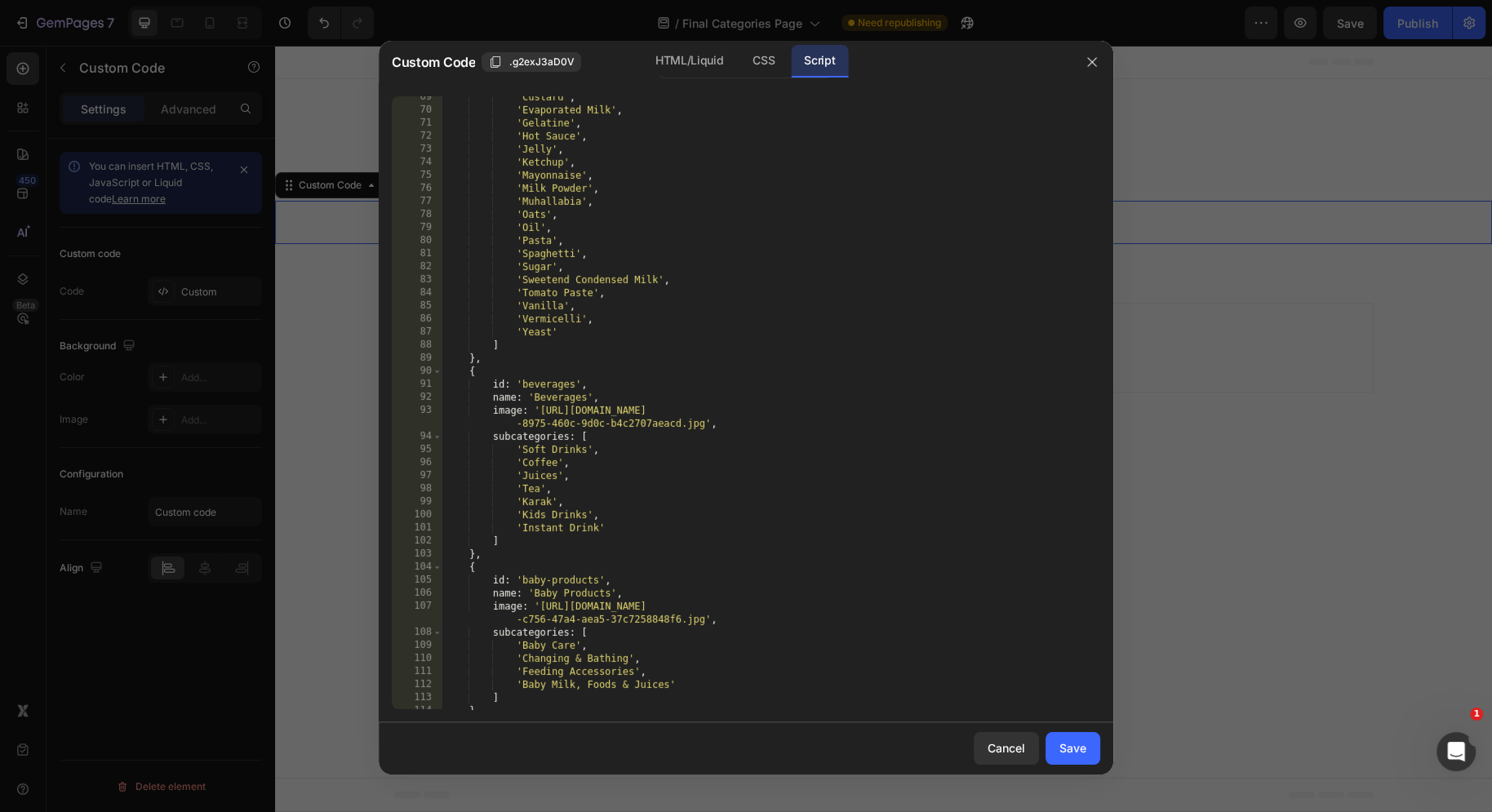
scroll to position [1282, 0]
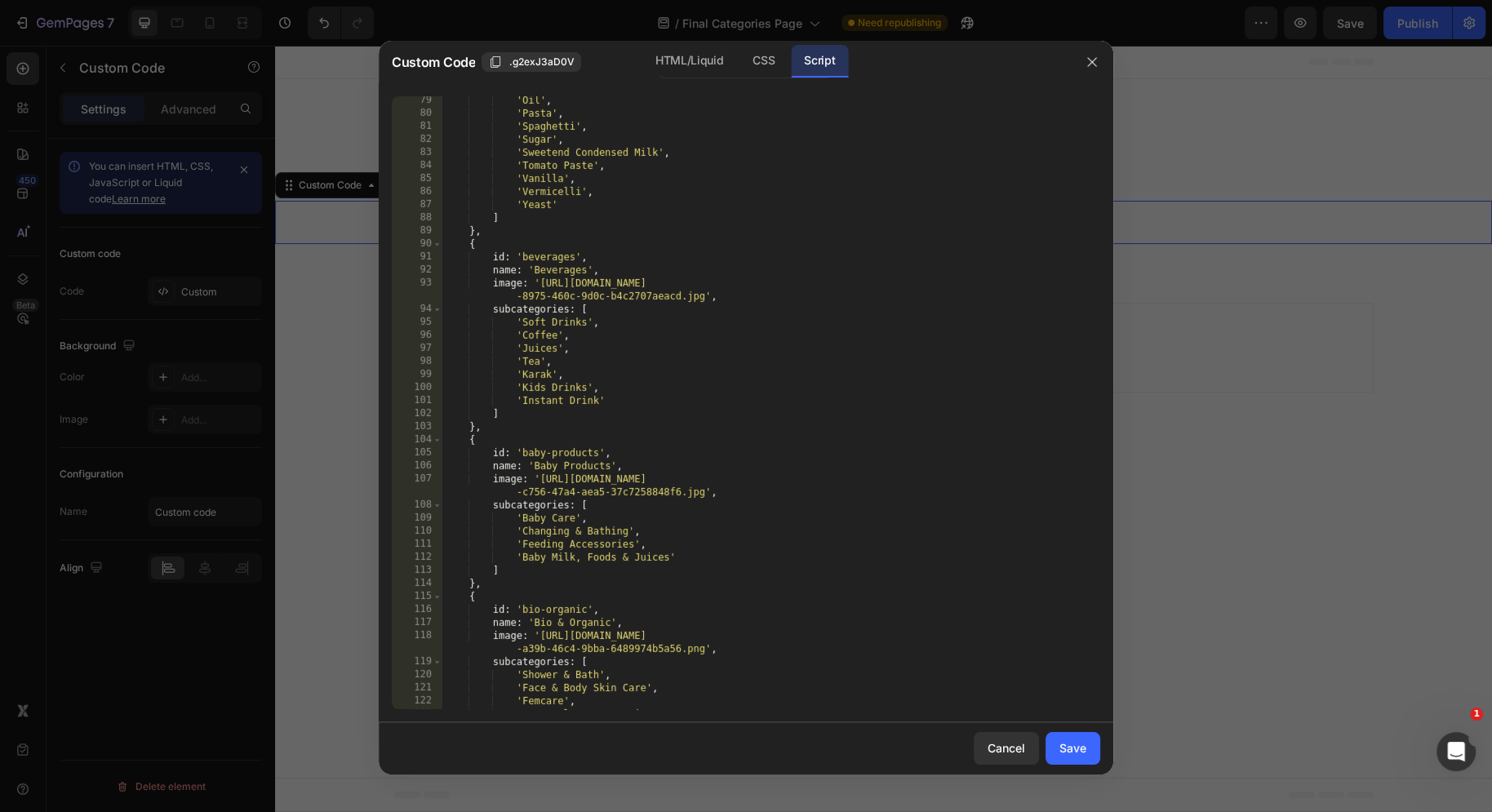
click at [627, 406] on div "'Oil' , 'Pasta' , 'Spaghetti' , 'Sugar' , 'Sweetend Condensed Milk' , 'Tomato P…" at bounding box center [771, 414] width 658 height 640
type textarea "'Instant Drink',"
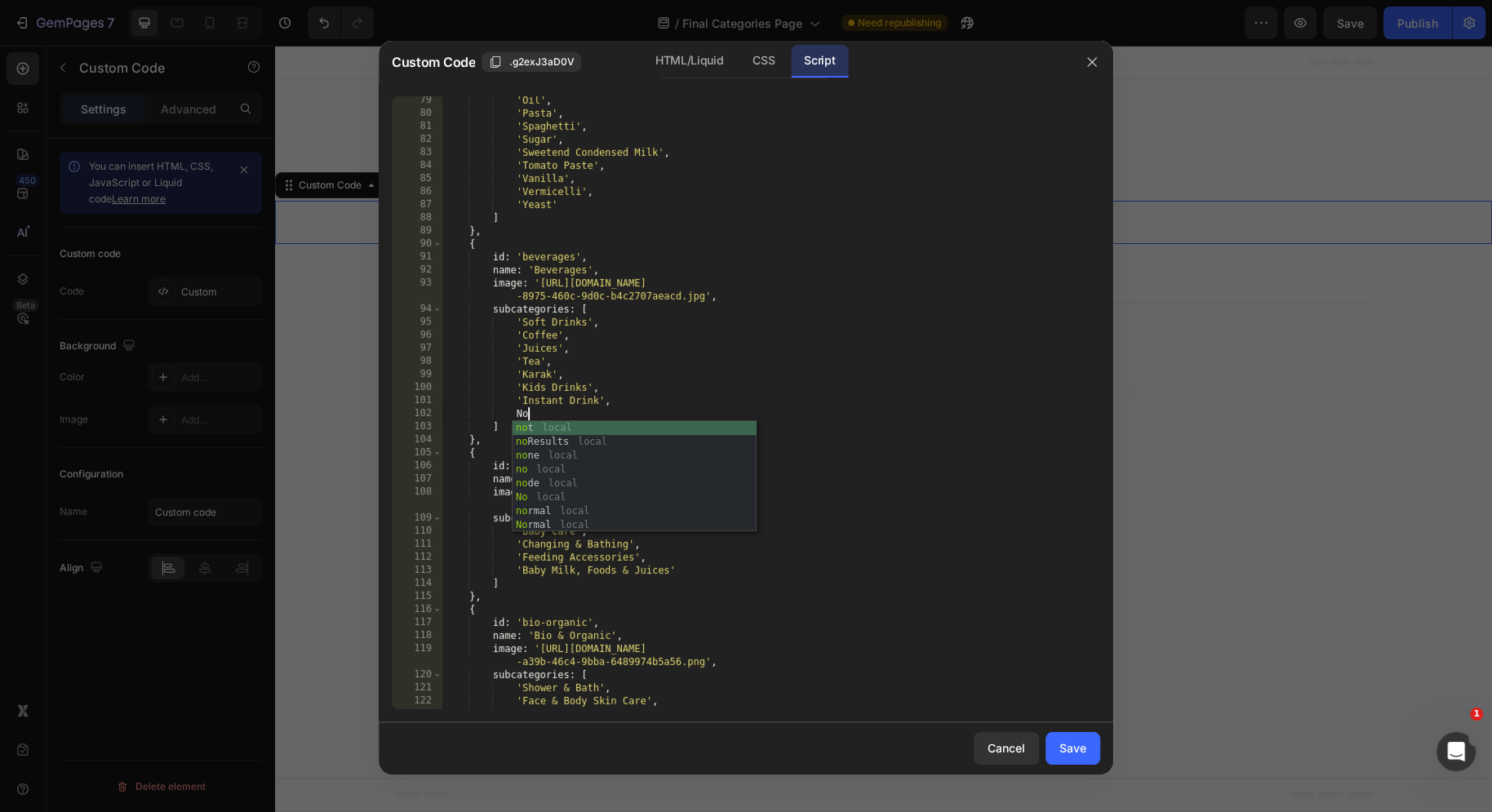
type textarea "N"
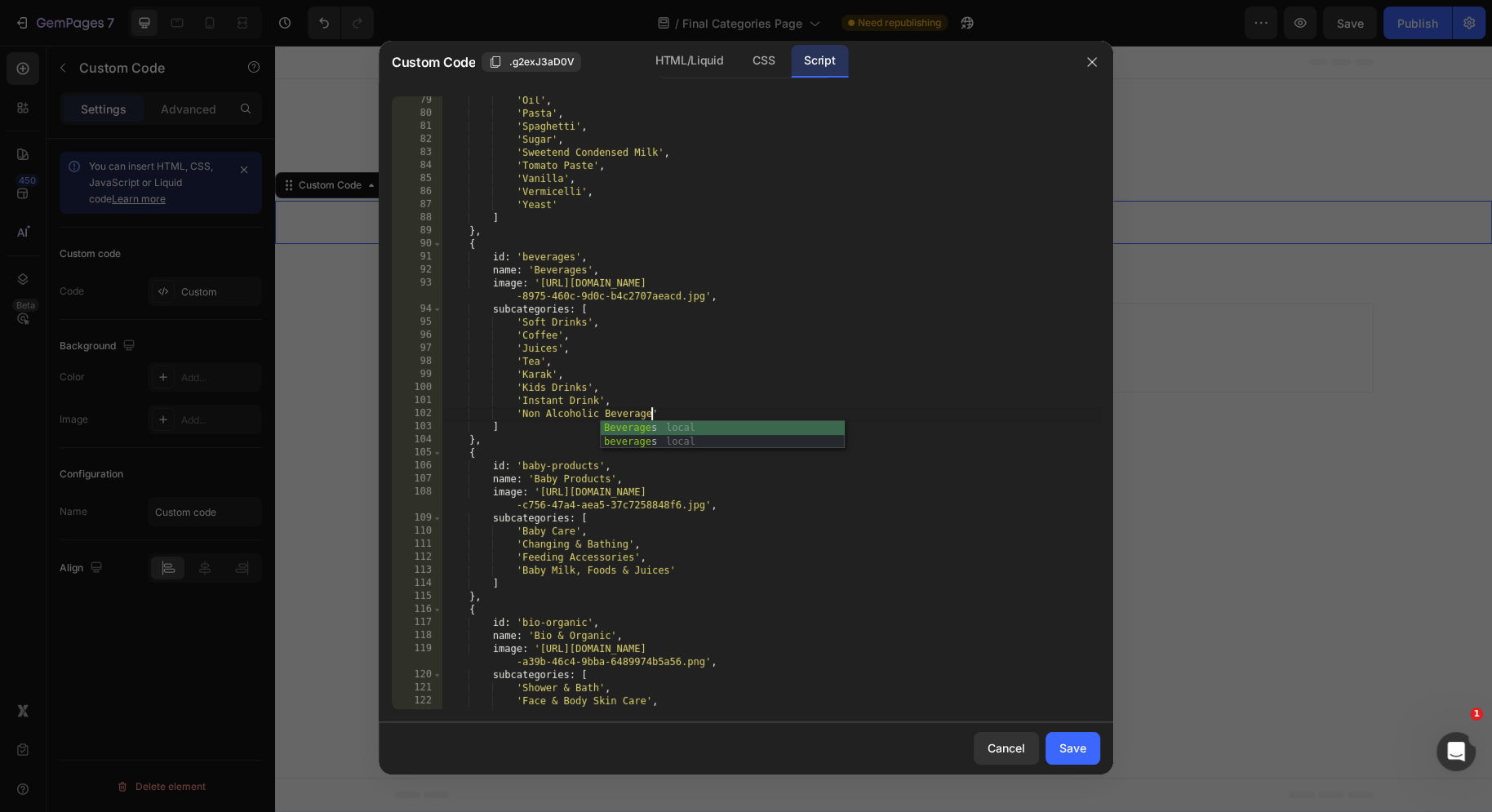
scroll to position [0, 16]
type textarea "'Non Alcoholic Beverage"
click at [1092, 746] on button "Save" at bounding box center [1073, 748] width 55 height 33
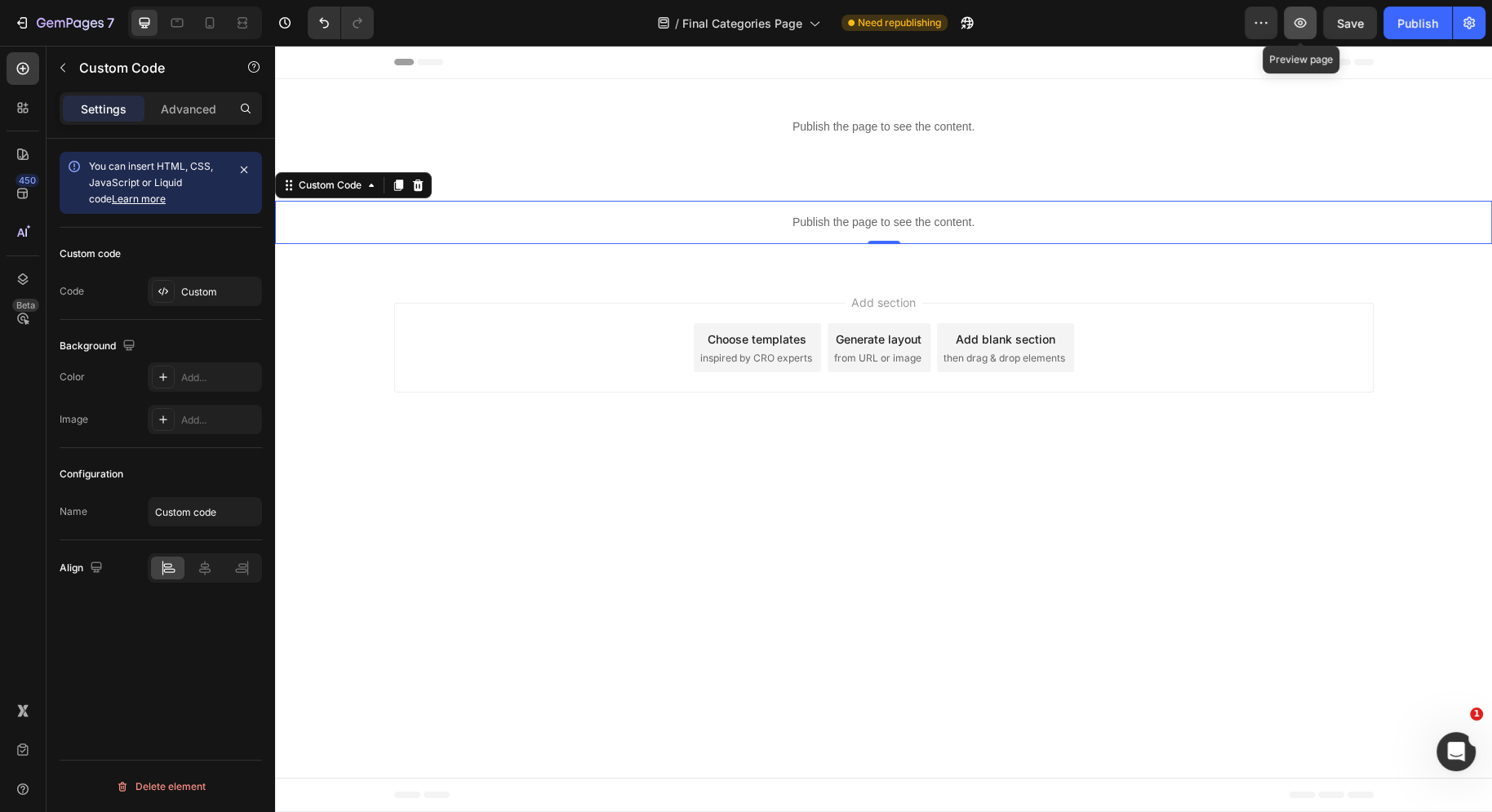
click at [1299, 23] on icon "button" at bounding box center [1300, 22] width 16 height 16
click at [191, 277] on div "Custom" at bounding box center [204, 291] width 114 height 30
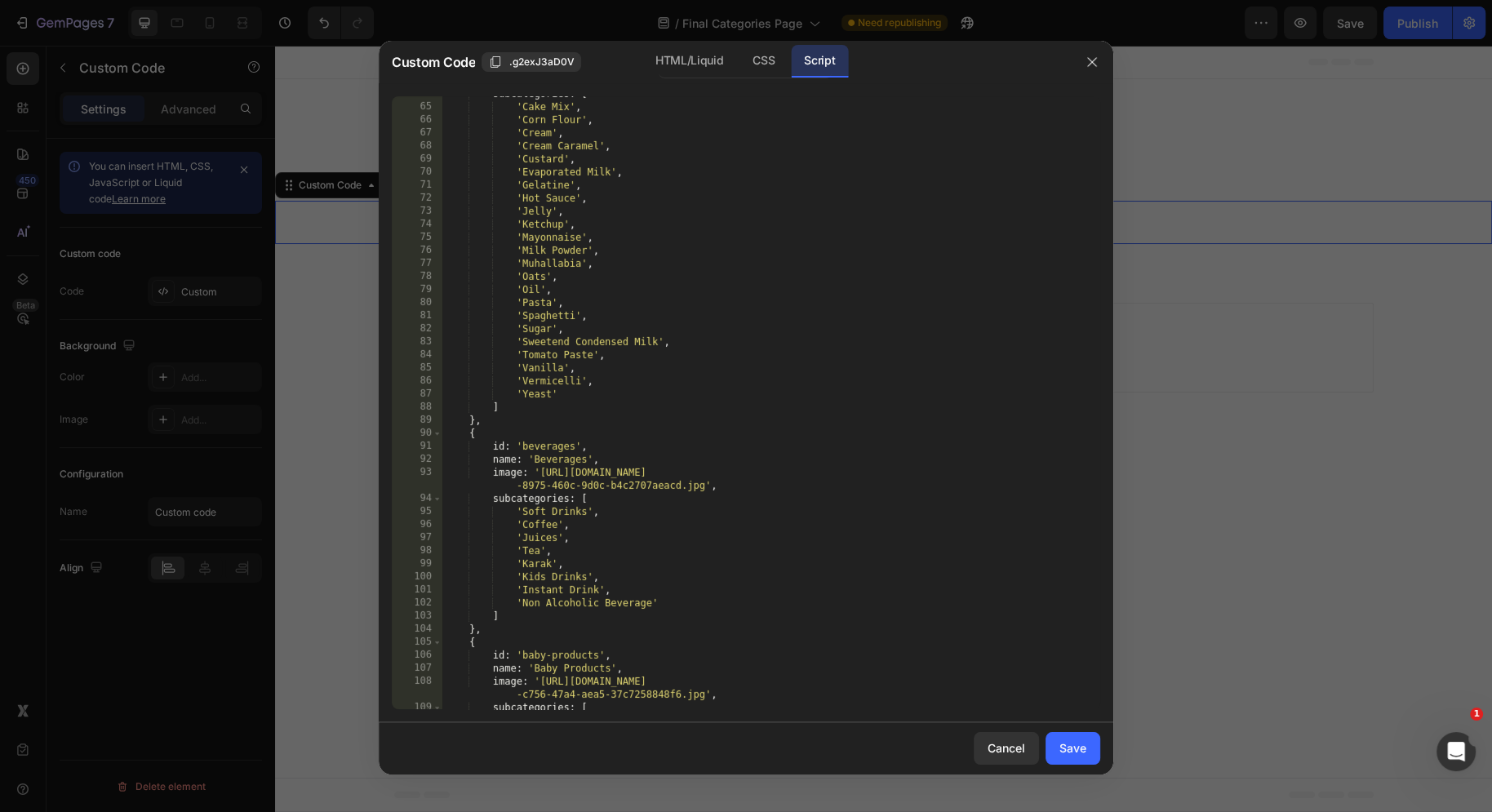
scroll to position [1232, 0]
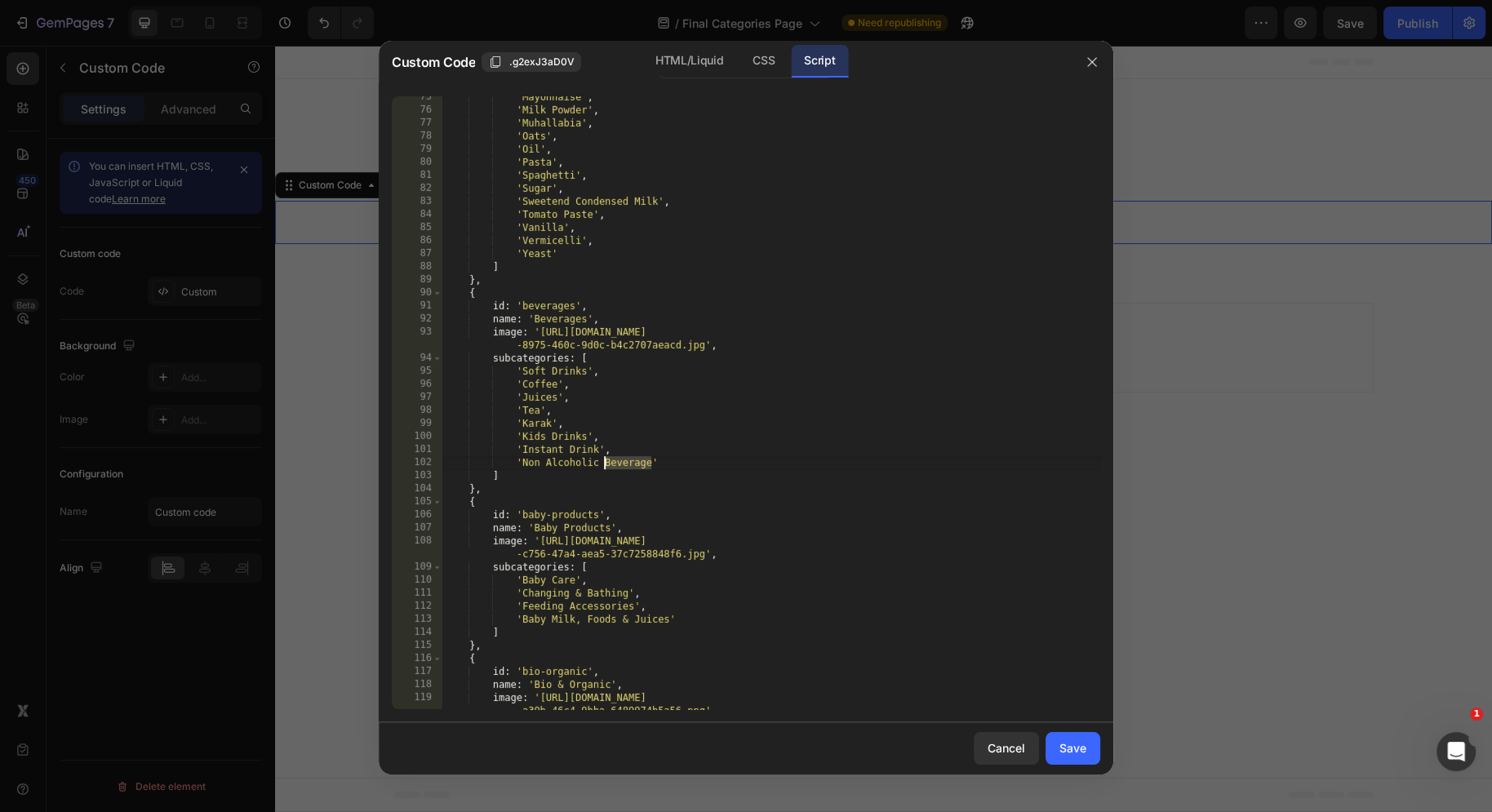
drag, startPoint x: 651, startPoint y: 463, endPoint x: 594, endPoint y: 461, distance: 57.0
click at [594, 461] on div "'Mayonnaise' , 'Milk Powder' , 'Muhallabia' , 'Oats' , 'Oil' , 'Pasta' , 'Spagh…" at bounding box center [771, 417] width 658 height 653
type textarea "'Non Alcoholic'"
click at [1086, 757] on button "Save" at bounding box center [1073, 748] width 55 height 33
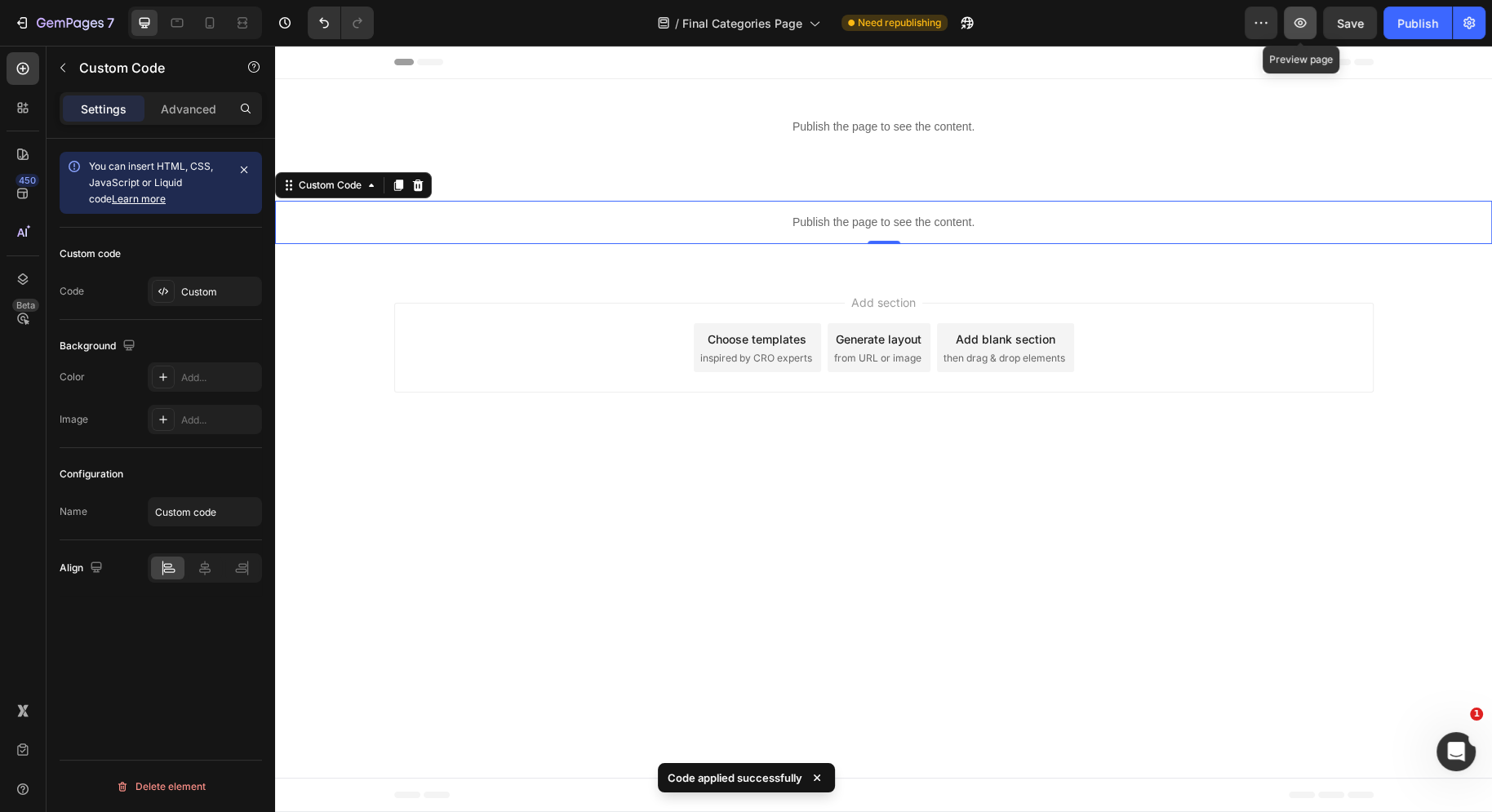
click at [1306, 13] on button "button" at bounding box center [1300, 23] width 33 height 33
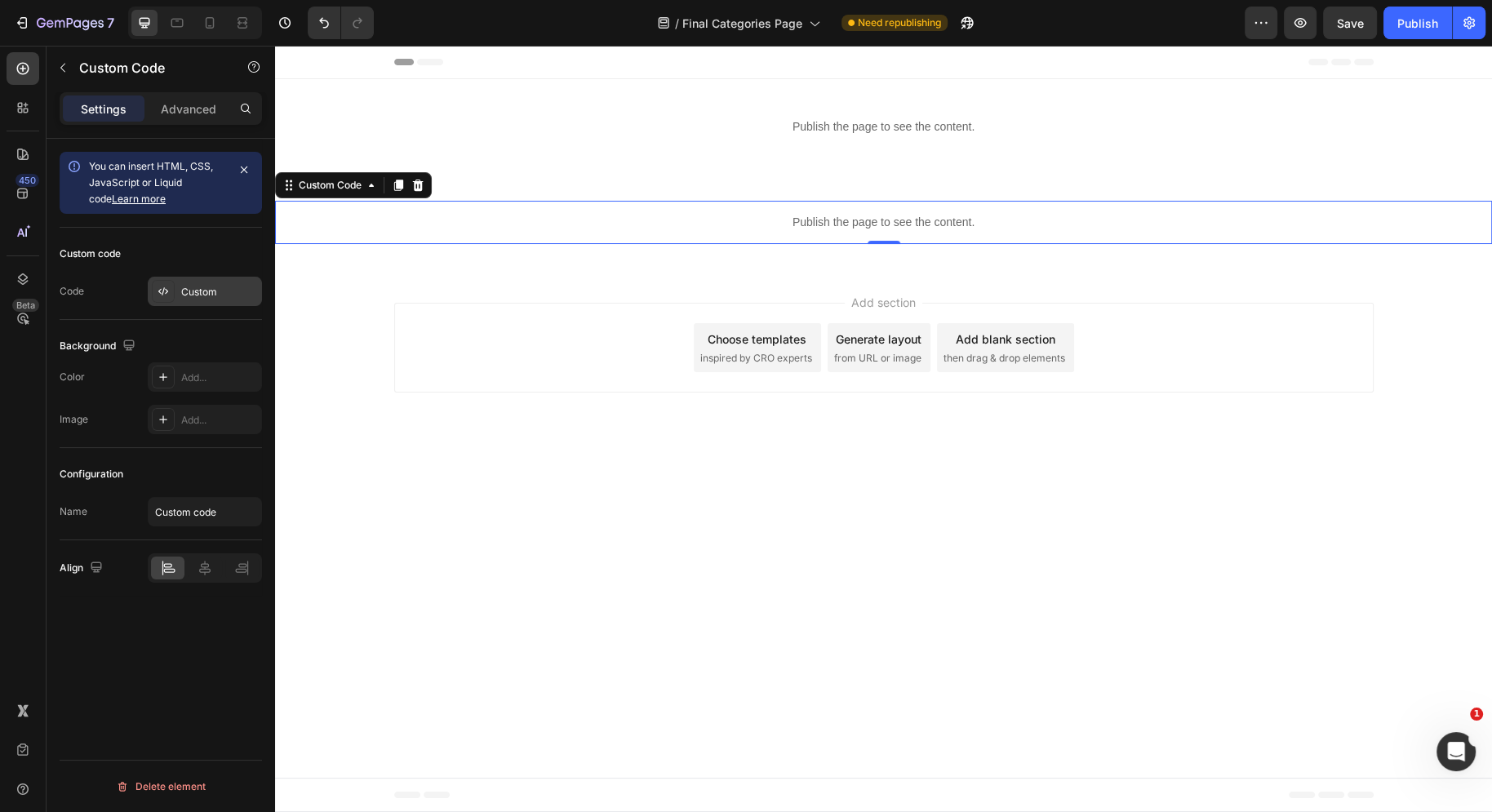
click at [183, 284] on div "Custom" at bounding box center [219, 291] width 77 height 14
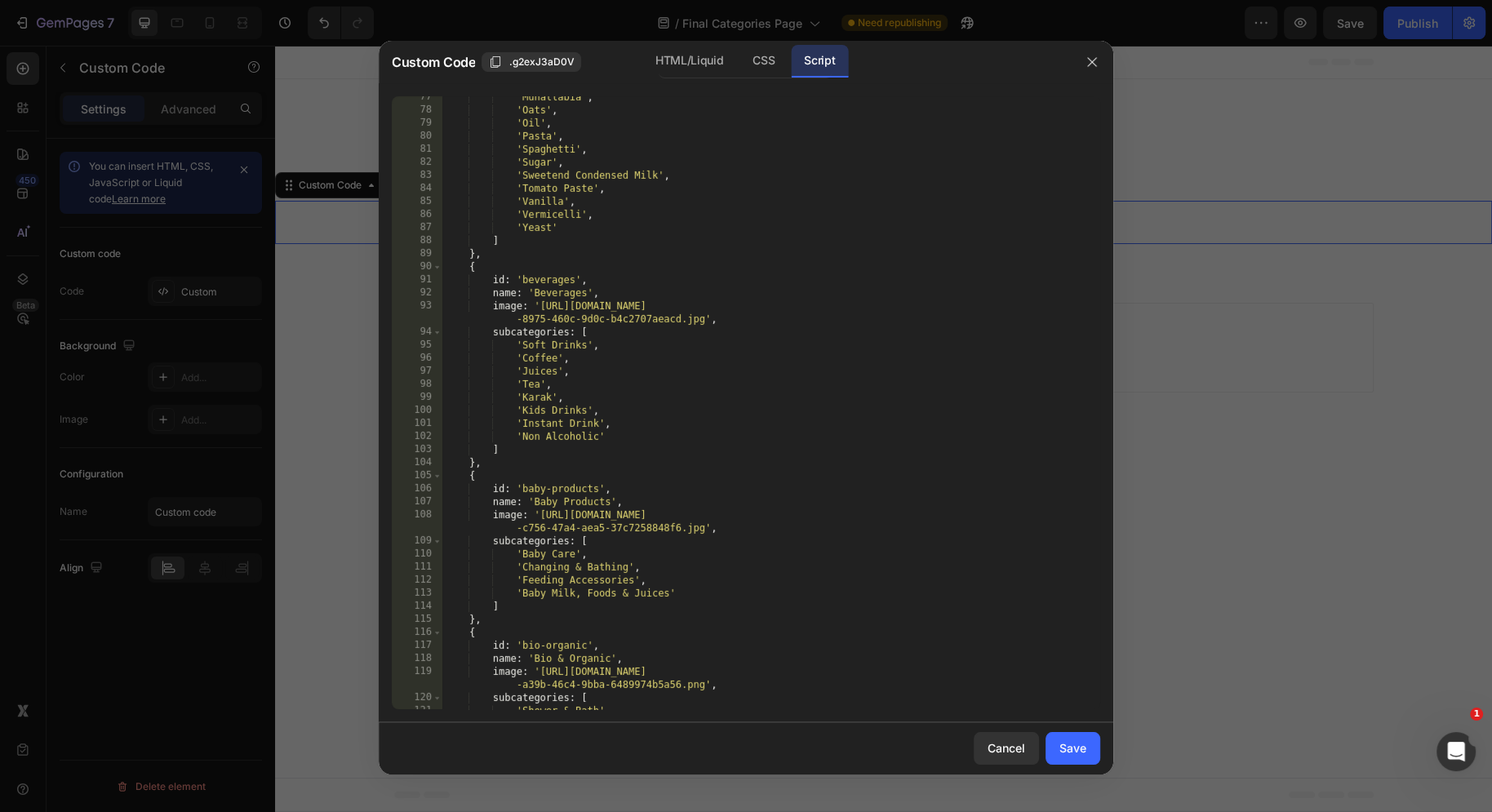
scroll to position [1259, 0]
drag, startPoint x: 599, startPoint y: 439, endPoint x: 522, endPoint y: 435, distance: 77.1
click at [522, 435] on div "'Muhallabia' , 'Oats' , 'Oil' , 'Pasta' , 'Spaghetti' , 'Sugar' , 'Sweetend Con…" at bounding box center [771, 411] width 658 height 640
click at [737, 374] on div "'Muhallabia' , 'Oats' , 'Oil' , 'Pasta' , 'Spaghetti' , 'Sugar' , 'Sweetend Con…" at bounding box center [771, 411] width 658 height 640
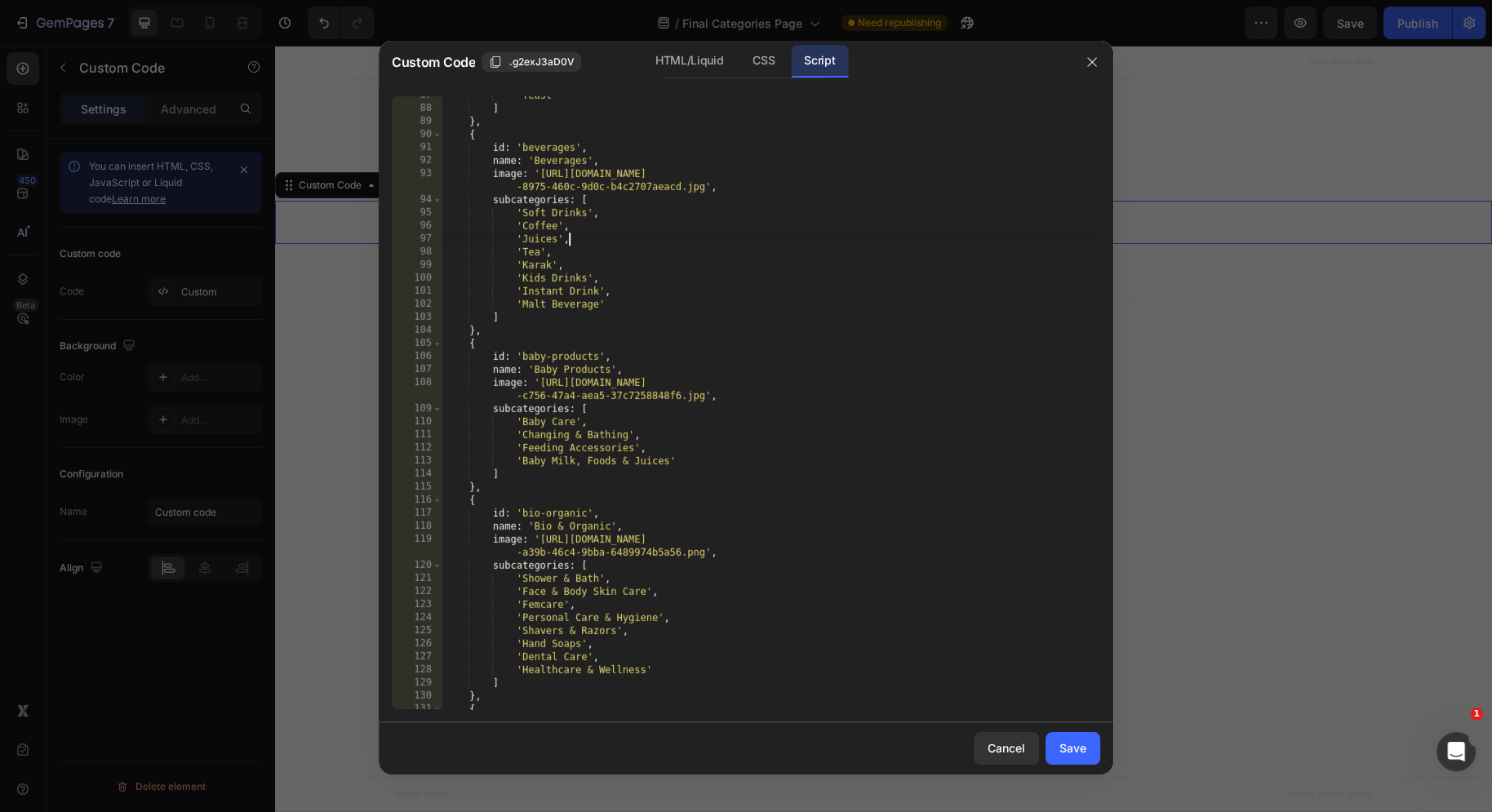
scroll to position [1377, 0]
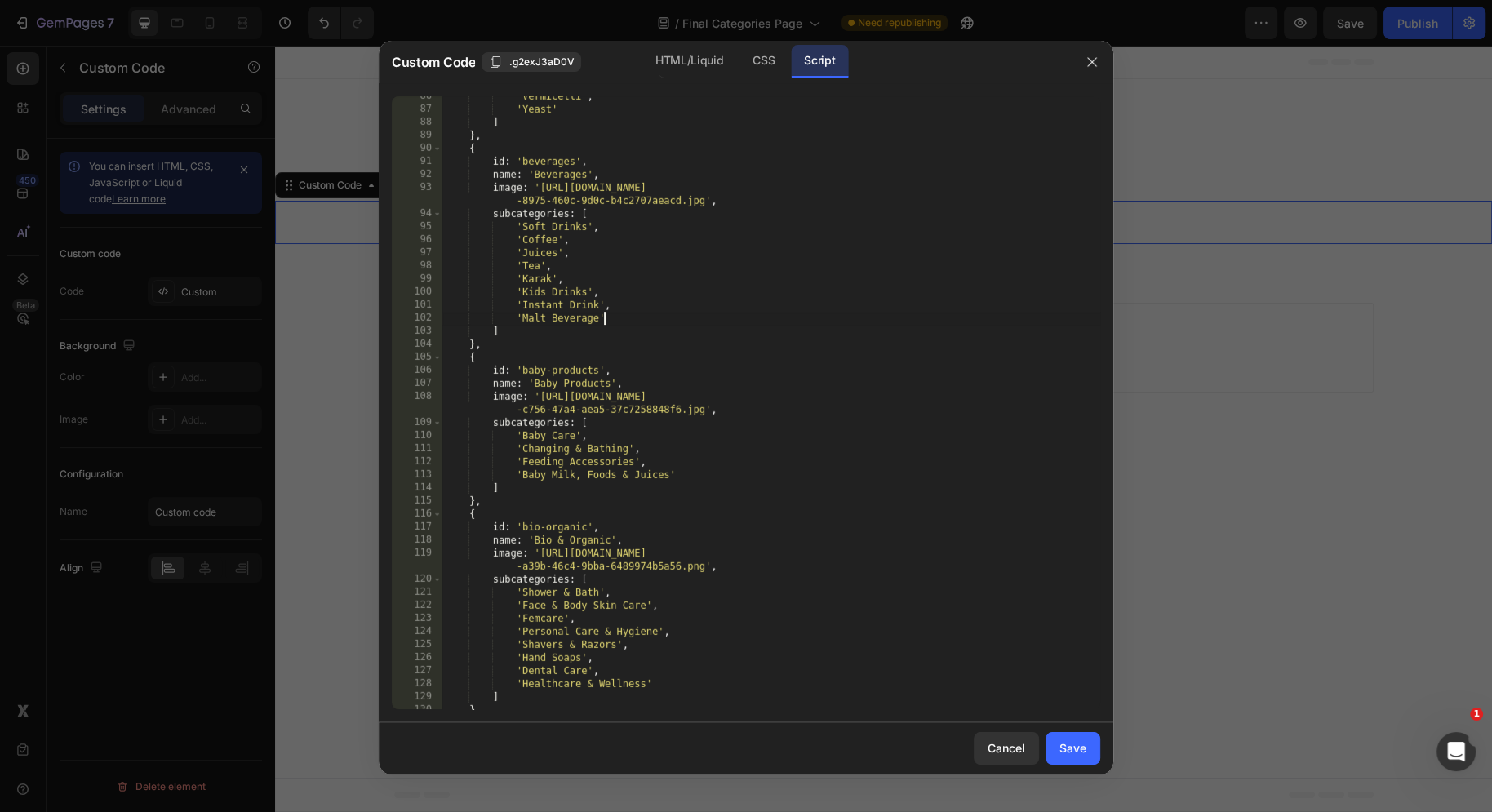
click at [622, 319] on div "'Vermicelli' , 'Yeast' ] } , { id : 'beverages' , name : 'Beverages' , image : …" at bounding box center [771, 410] width 658 height 640
type textarea "'Malt Beverage'"
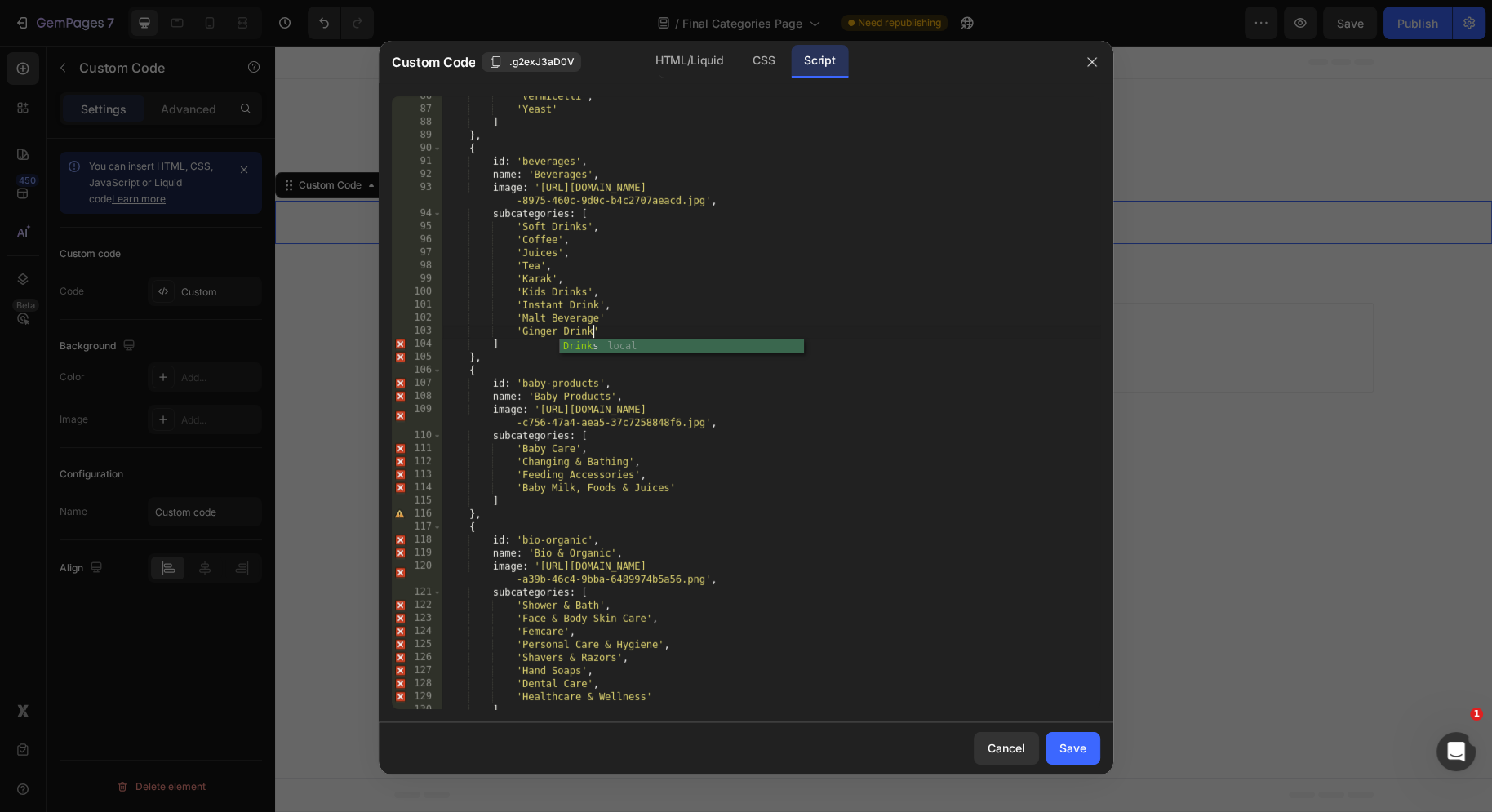
scroll to position [0, 11]
click at [633, 323] on div "'Vermicelli' , 'Yeast' ] } , { id : 'beverages' , name : 'Beverages' , image : …" at bounding box center [771, 410] width 658 height 640
click at [619, 334] on div "'Vermicelli' , 'Yeast' ] } , { id : 'beverages' , name : 'Beverages' , image : …" at bounding box center [771, 410] width 658 height 640
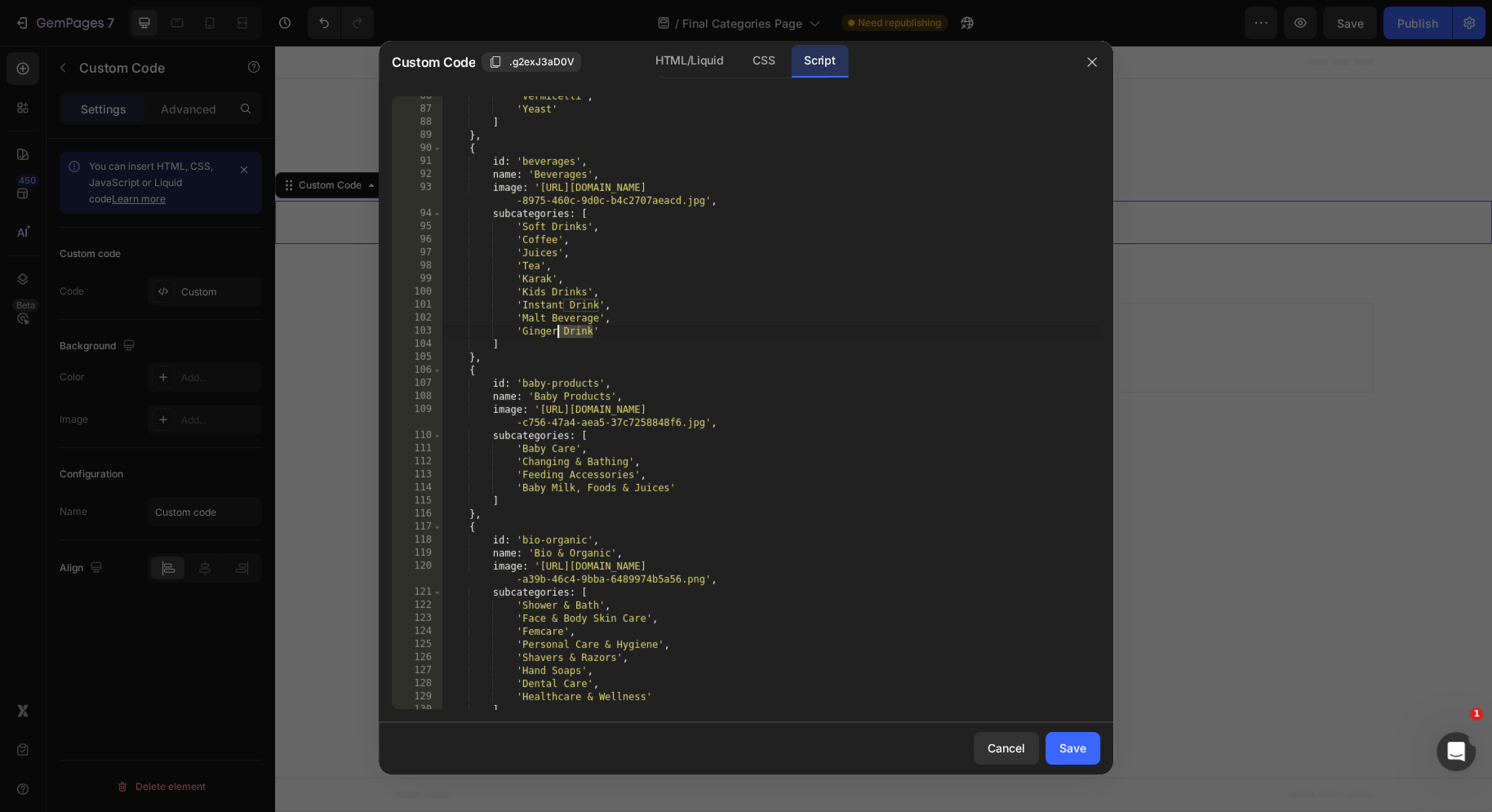
drag, startPoint x: 594, startPoint y: 332, endPoint x: 558, endPoint y: 332, distance: 36.0
click at [558, 332] on div "'Vermicelli' , 'Yeast' ] } , { id : 'beverages' , name : 'Beverages' , image : …" at bounding box center [771, 410] width 658 height 640
click at [588, 356] on div "'Vermicelli' , 'Yeast' ] } , { id : 'beverages' , name : 'Beverages' , image : …" at bounding box center [771, 410] width 658 height 640
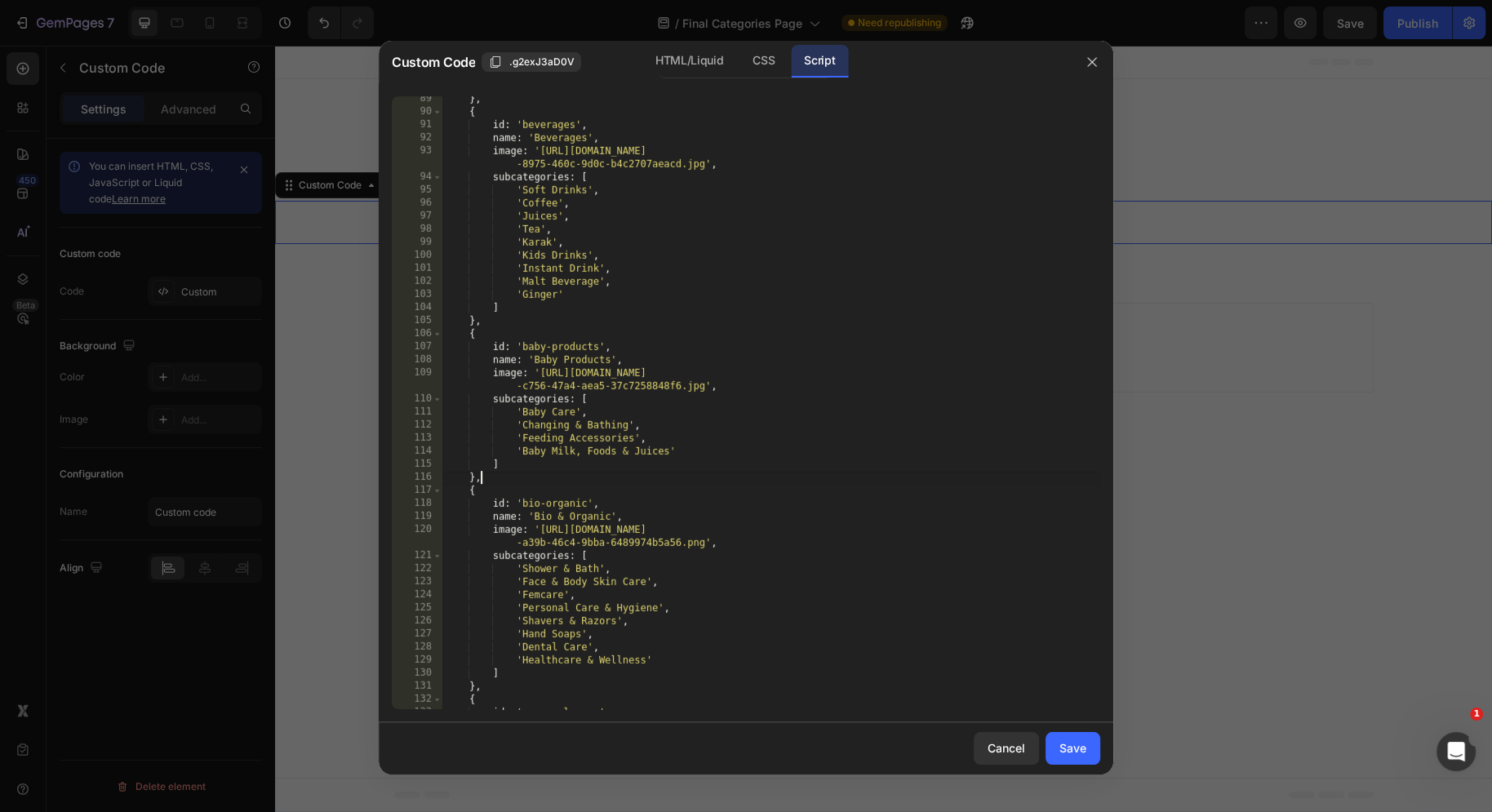
click at [616, 476] on div "} , { id : 'beverages' , name : 'Beverages' , image : '[URL][DOMAIN_NAME] -8975…" at bounding box center [771, 412] width 658 height 640
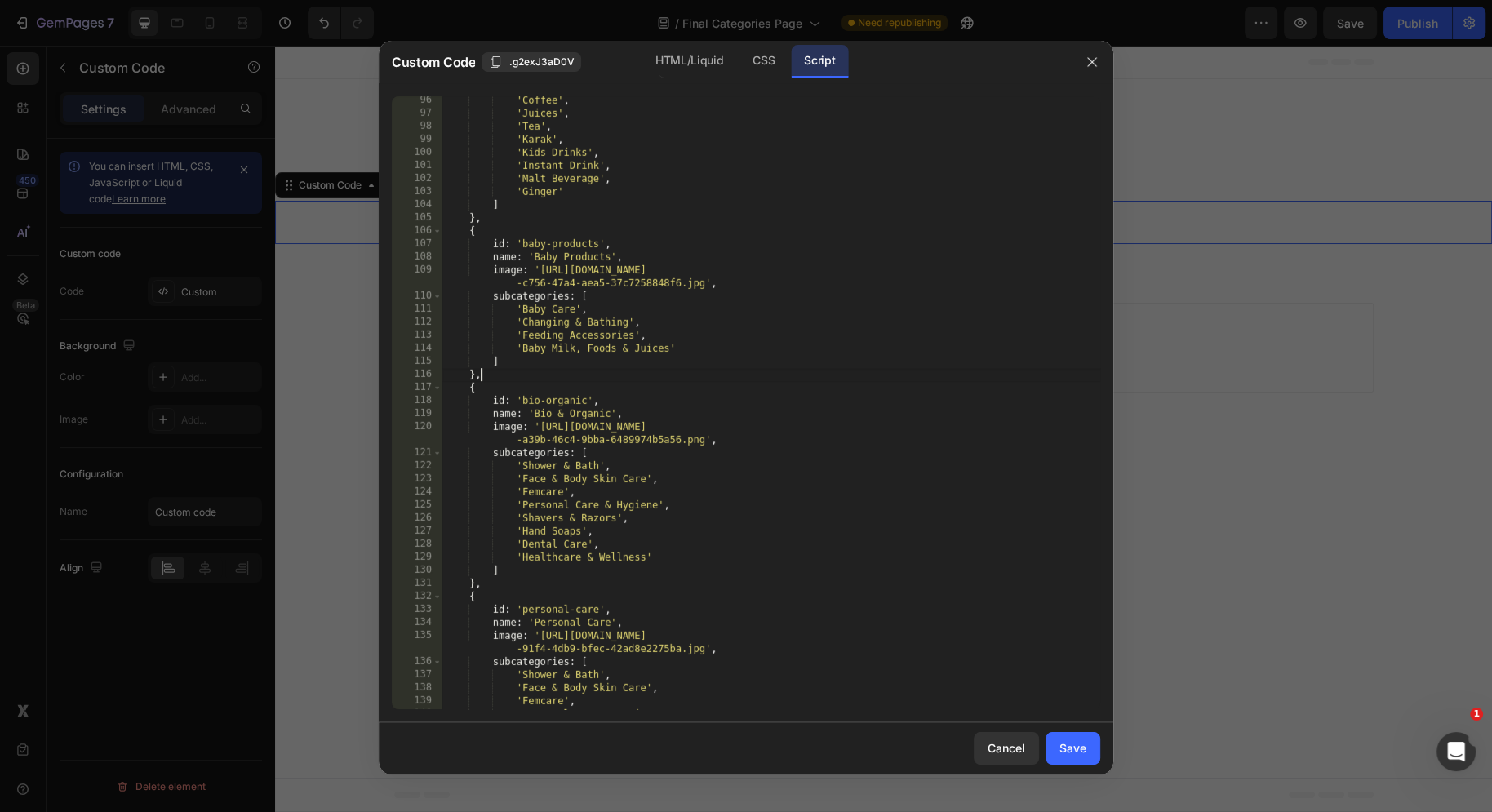
scroll to position [1518, 0]
click at [619, 447] on div "'Coffee' , 'Juices' , 'Tea' , 'Karak' , 'Kids Drinks' , 'Instant Drink' , 'Malt…" at bounding box center [771, 413] width 658 height 640
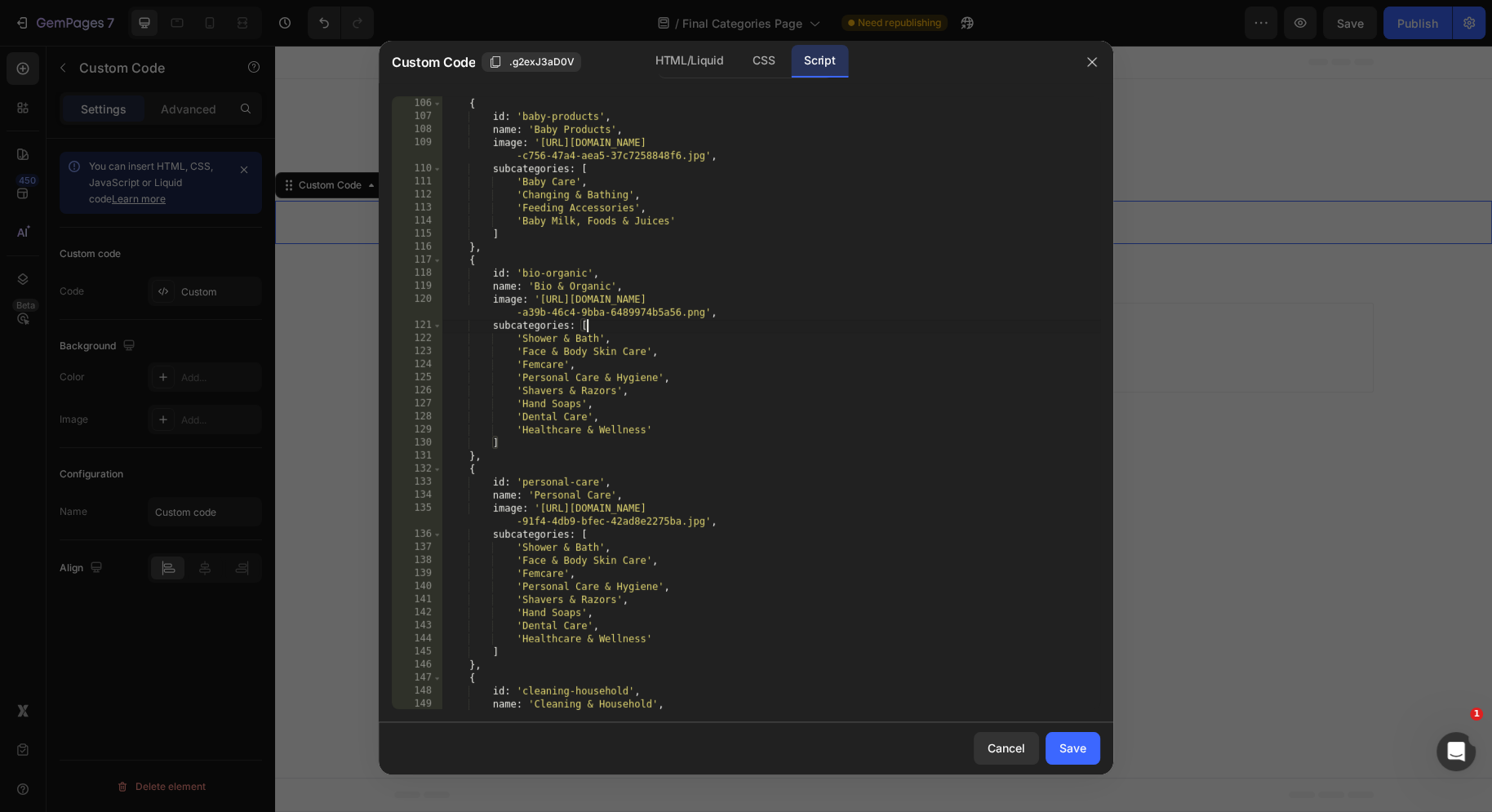
scroll to position [1644, 0]
click at [720, 330] on div "} , { id : 'baby-products' , name : 'Baby Products' , image : '[URL][DOMAIN_NAM…" at bounding box center [771, 404] width 658 height 640
click at [663, 424] on div "} , { id : 'baby-products' , name : 'Baby Products' , image : '[URL][DOMAIN_NAM…" at bounding box center [771, 404] width 658 height 640
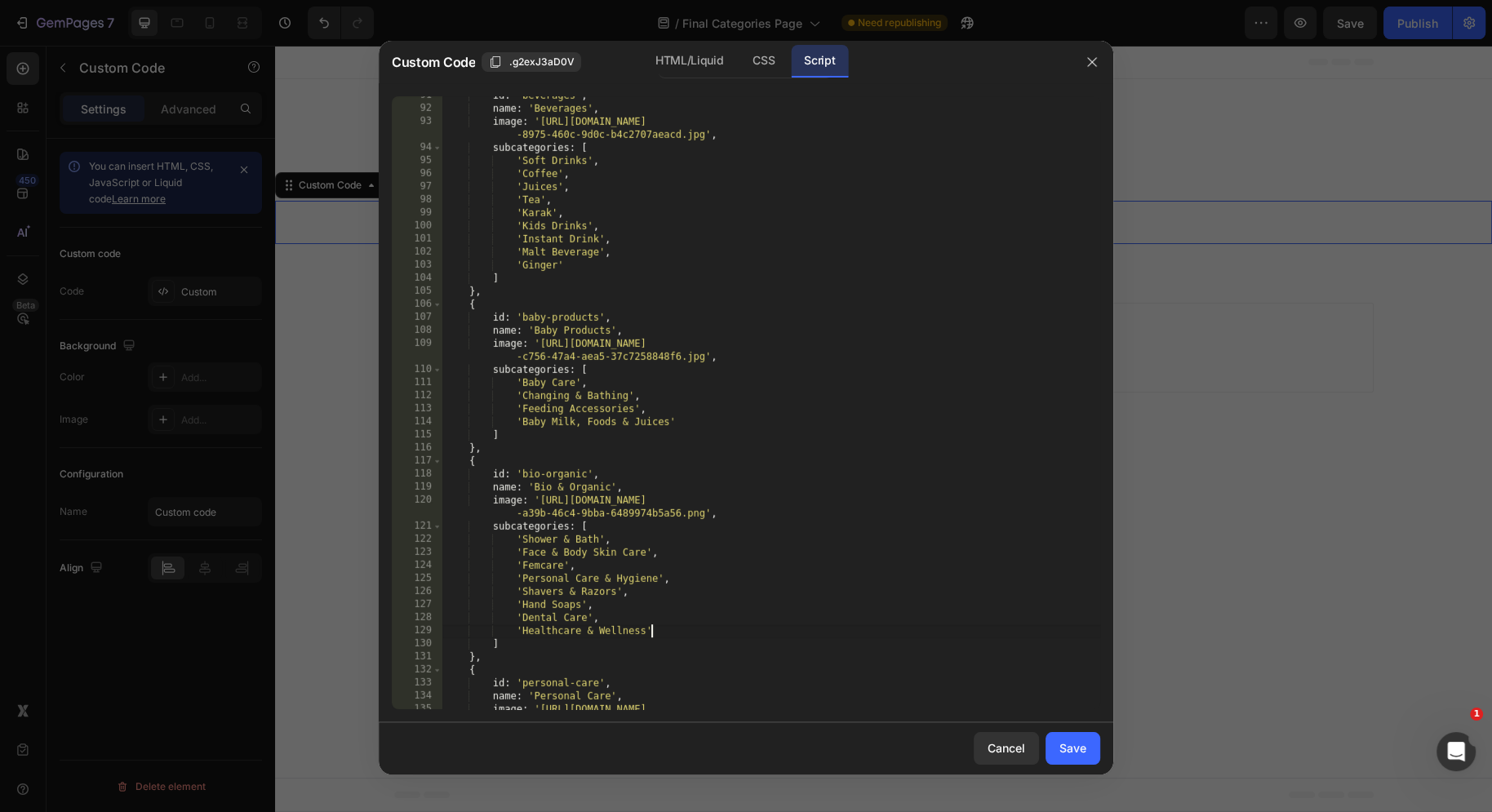
scroll to position [1432, 0]
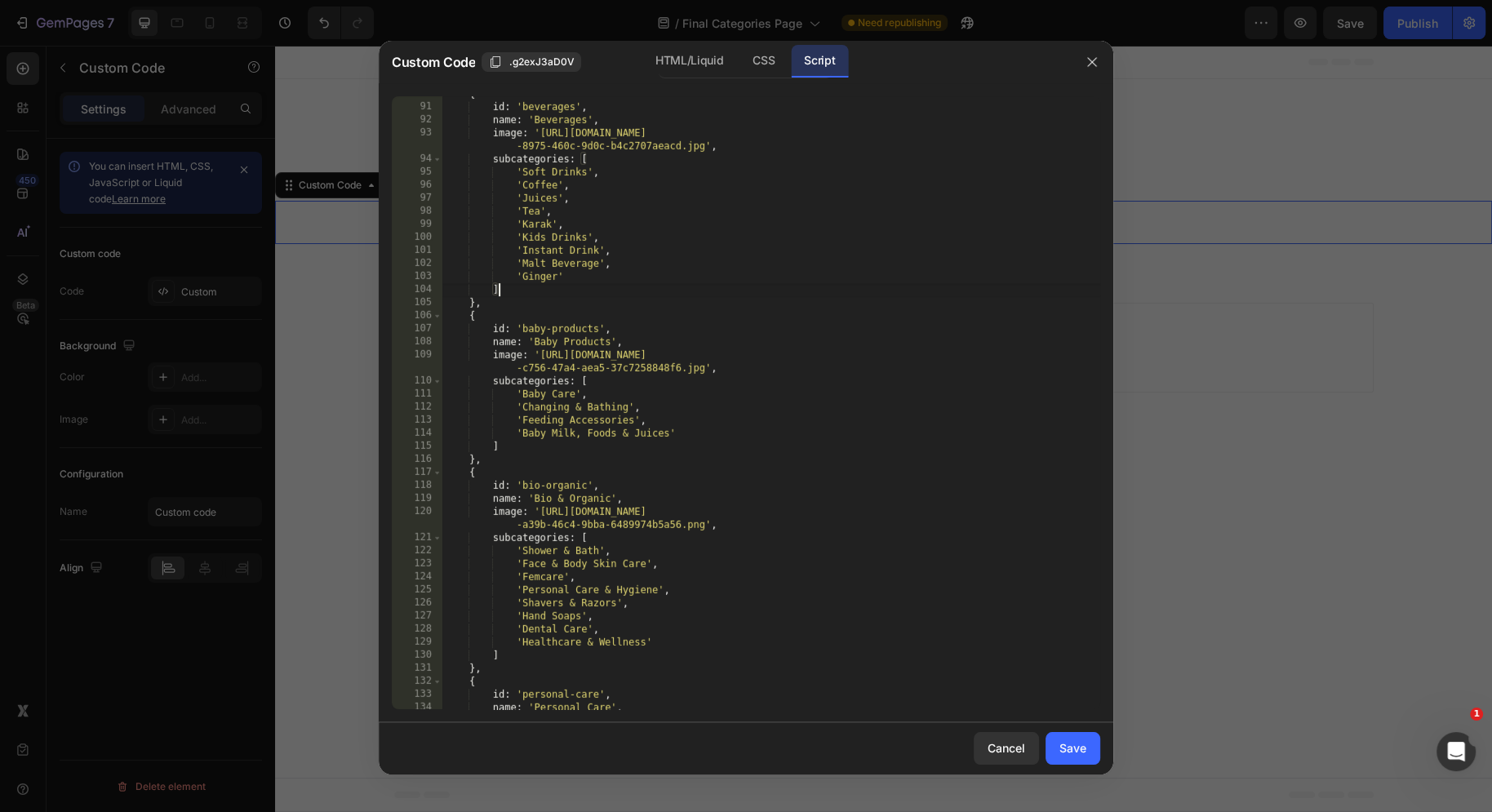
click at [627, 290] on div "{ id : 'beverages' , name : 'Beverages' , image : '[URL][DOMAIN_NAME] -8975-460…" at bounding box center [771, 407] width 658 height 640
click at [627, 278] on div "{ id : 'beverages' , name : 'Beverages' , image : '[URL][DOMAIN_NAME] -8975-460…" at bounding box center [771, 407] width 658 height 640
type textarea "'Ginger',"
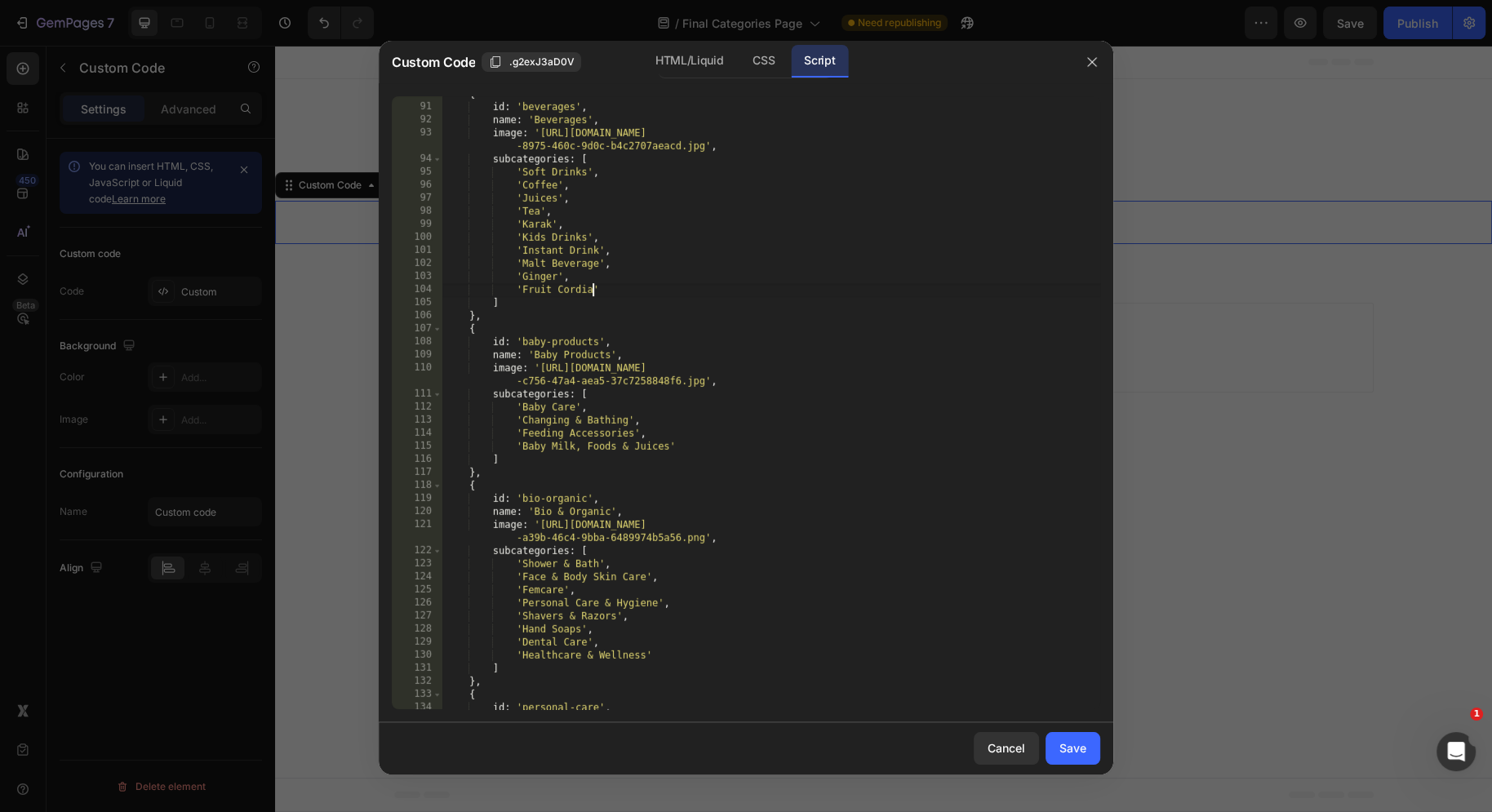
scroll to position [0, 11]
type textarea "'Fruit Cordial"
click at [1080, 738] on button "Save" at bounding box center [1073, 748] width 55 height 33
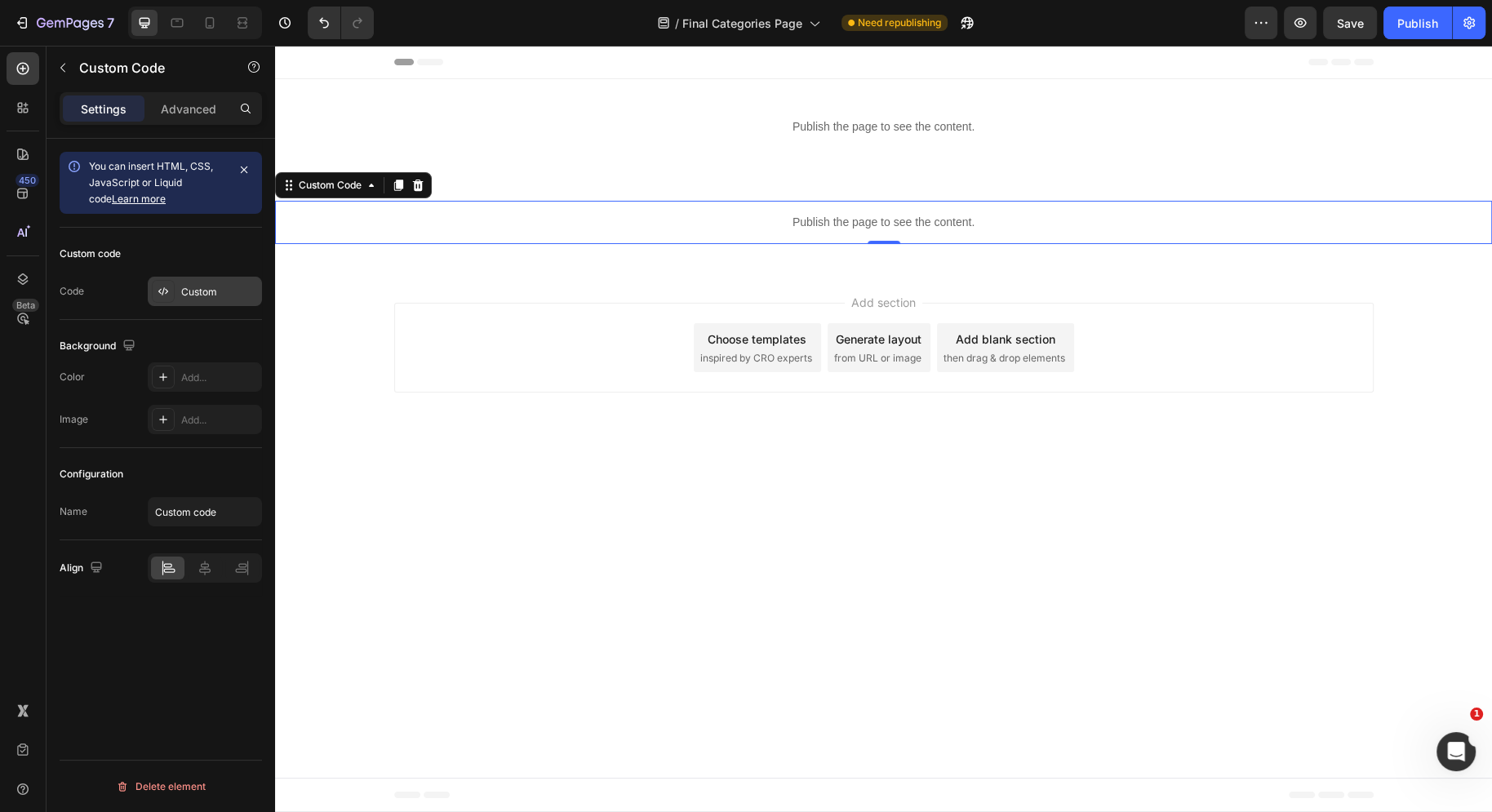
click at [176, 290] on div "Custom" at bounding box center [204, 291] width 114 height 30
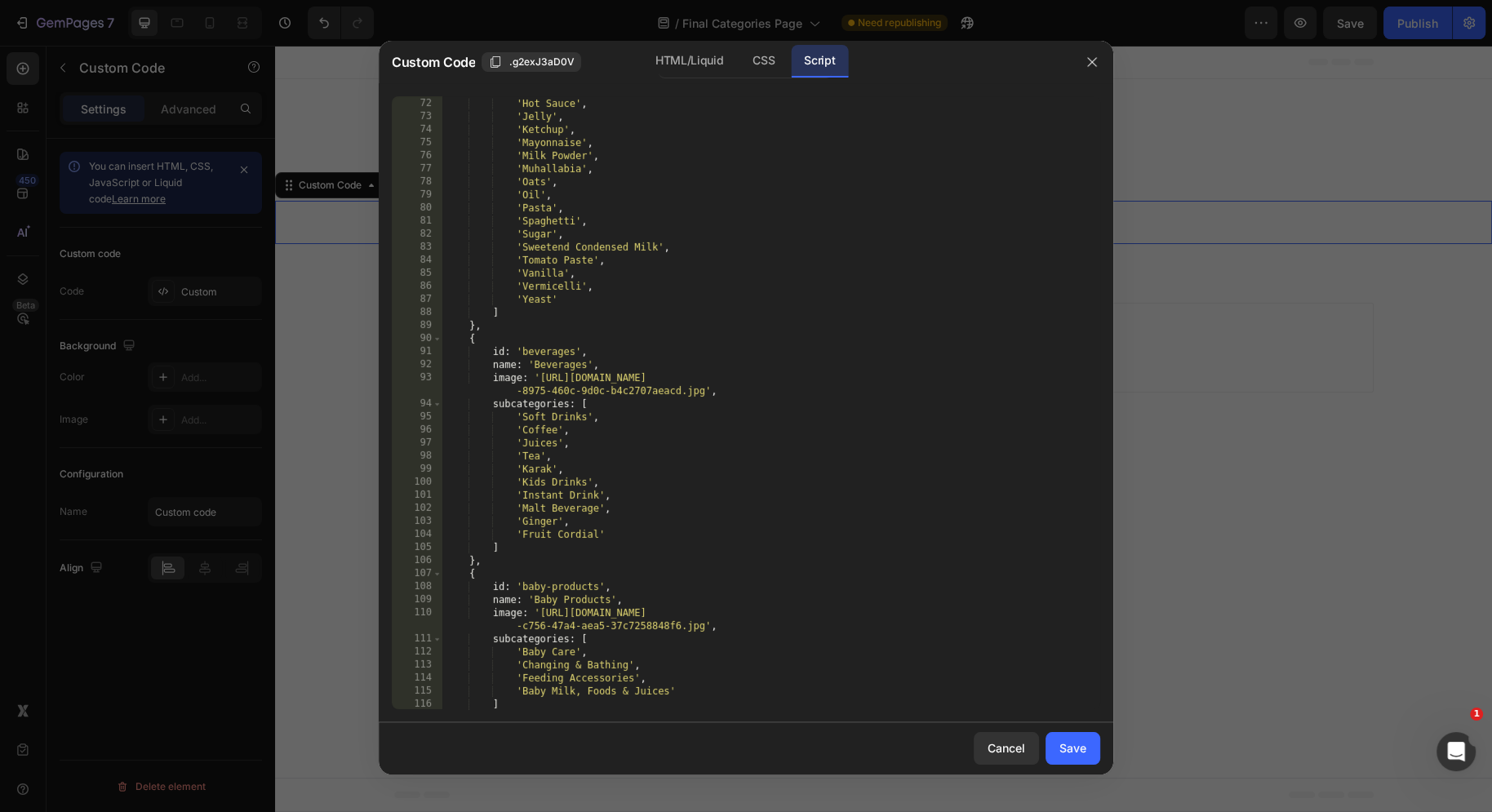
scroll to position [1191, 0]
click at [659, 538] on div "'Hot Sauce' , 'Jelly' , 'Ketchup' , 'Mayonnaise' , 'Milk Powder' , 'Muhallabia'…" at bounding box center [771, 412] width 658 height 640
click at [654, 533] on div "'Hot Sauce' , 'Jelly' , 'Ketchup' , 'Mayonnaise' , 'Milk Powder' , 'Muhallabia'…" at bounding box center [771, 412] width 658 height 640
type textarea "'Fruit Cordial',"
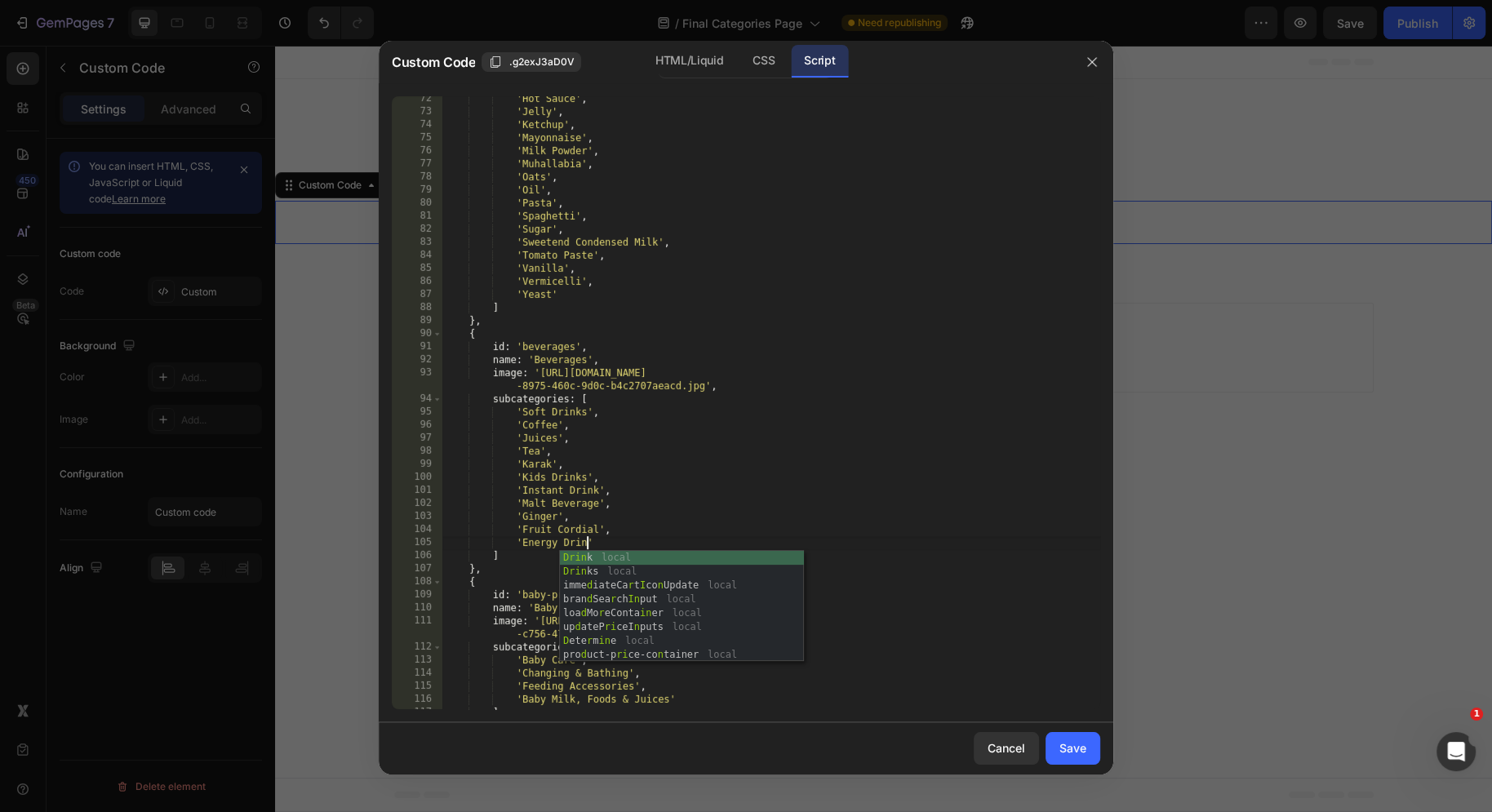
scroll to position [0, 11]
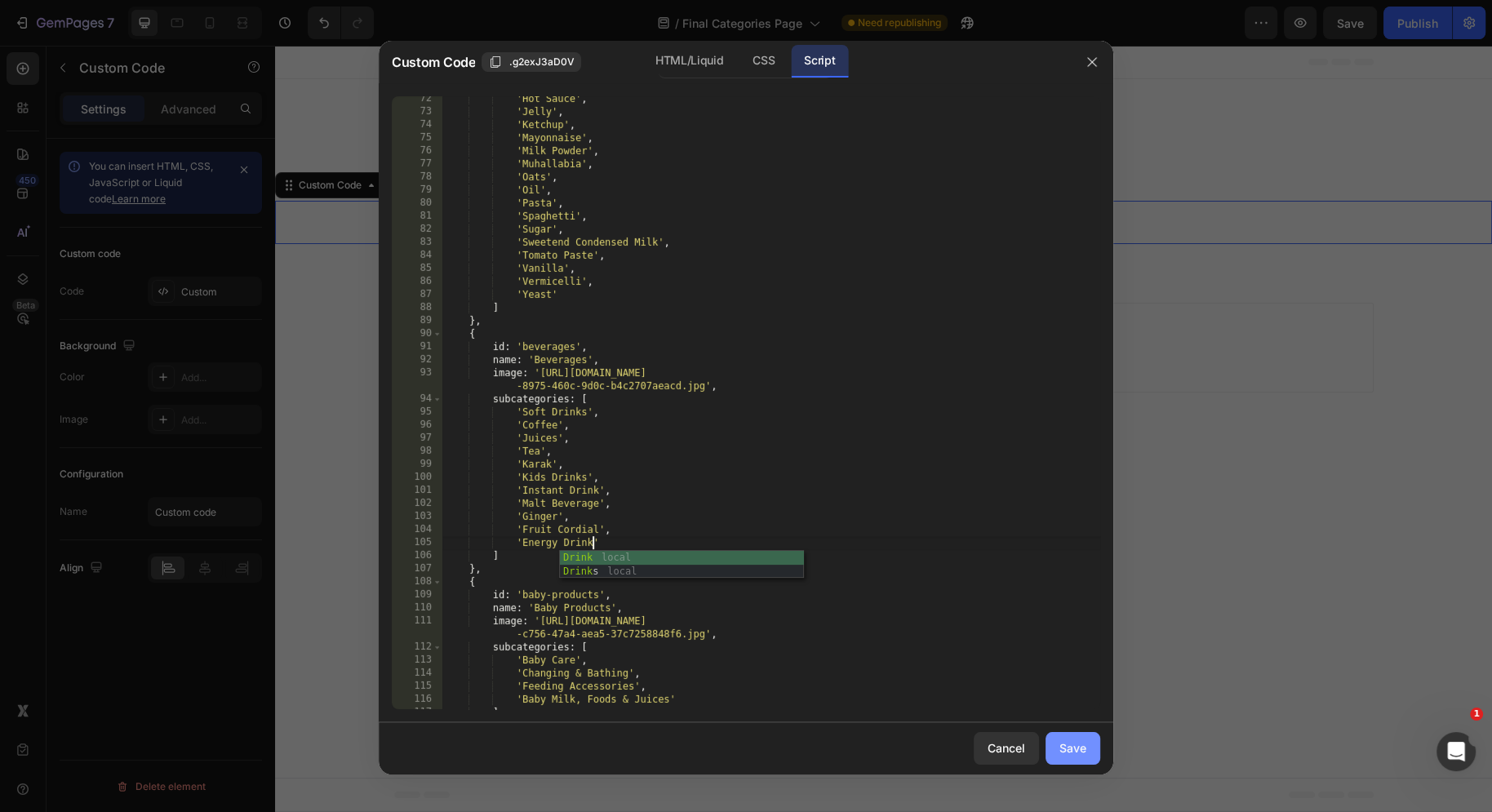
type textarea "'Energy Drink"
click at [1080, 742] on div "Save" at bounding box center [1073, 748] width 27 height 17
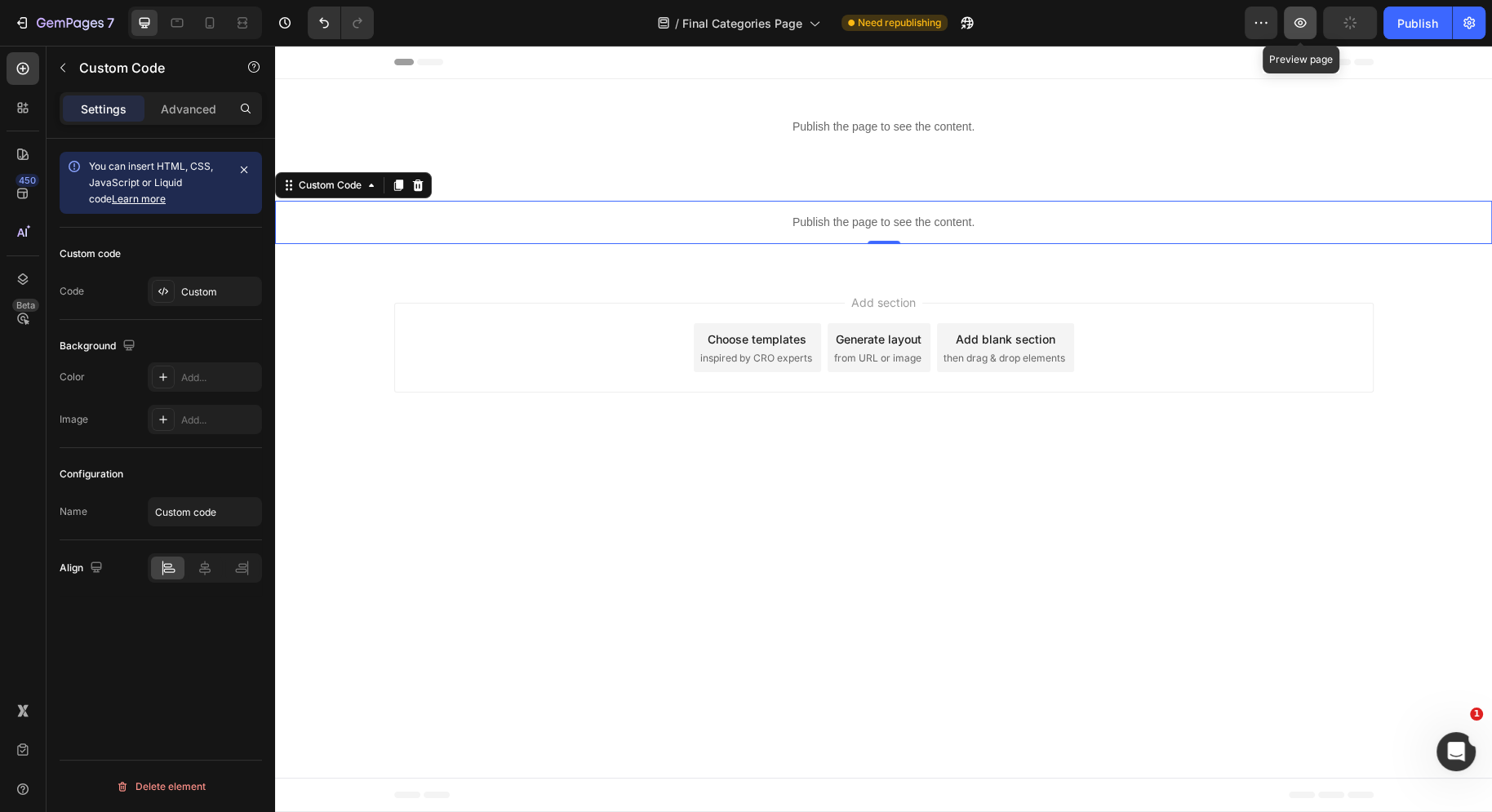
click at [1303, 25] on icon "button" at bounding box center [1300, 22] width 16 height 16
click at [178, 271] on div "Custom code Code Custom" at bounding box center [160, 274] width 202 height 92
click at [178, 284] on div "Custom" at bounding box center [204, 291] width 114 height 30
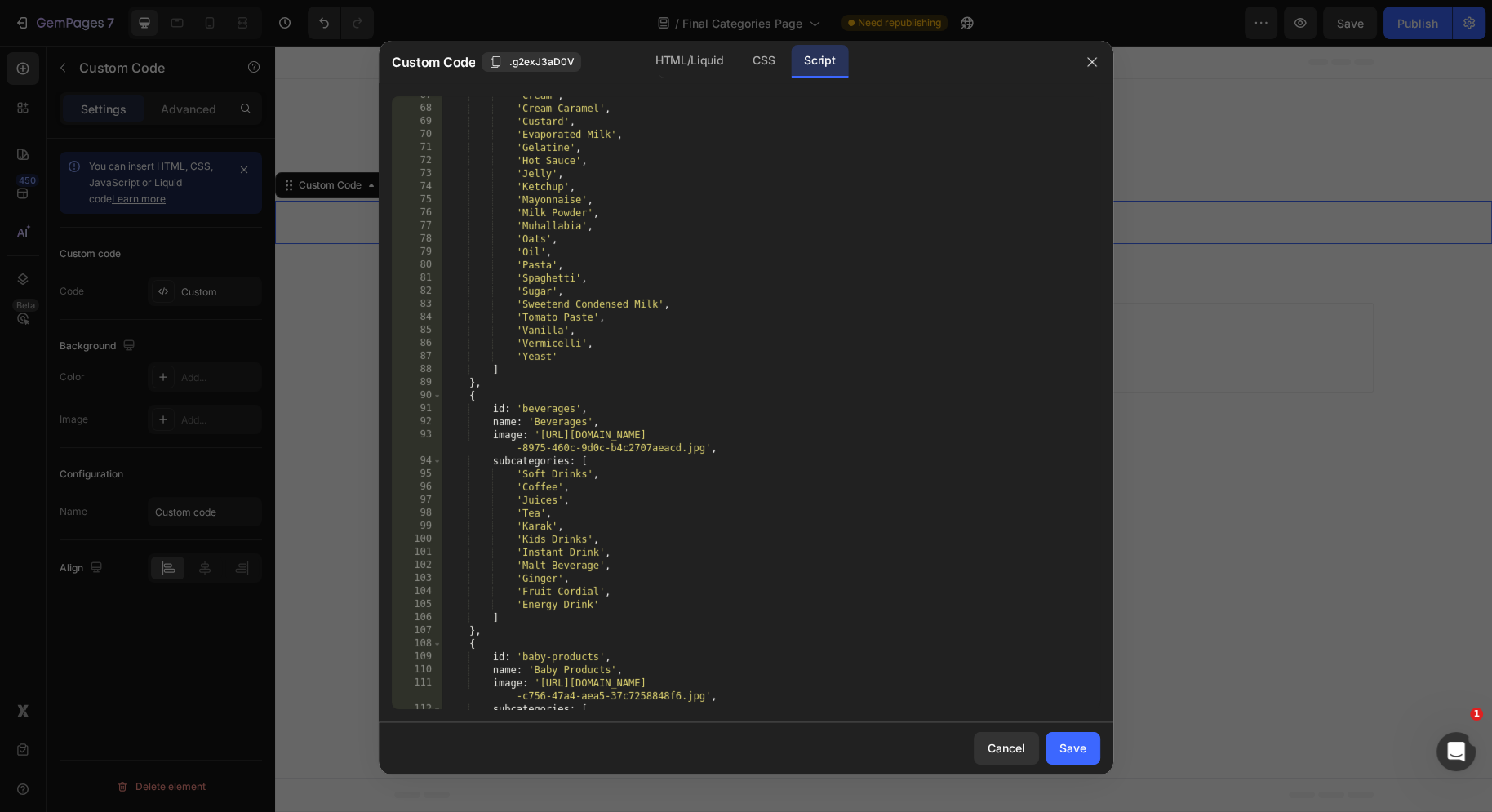
scroll to position [1170, 0]
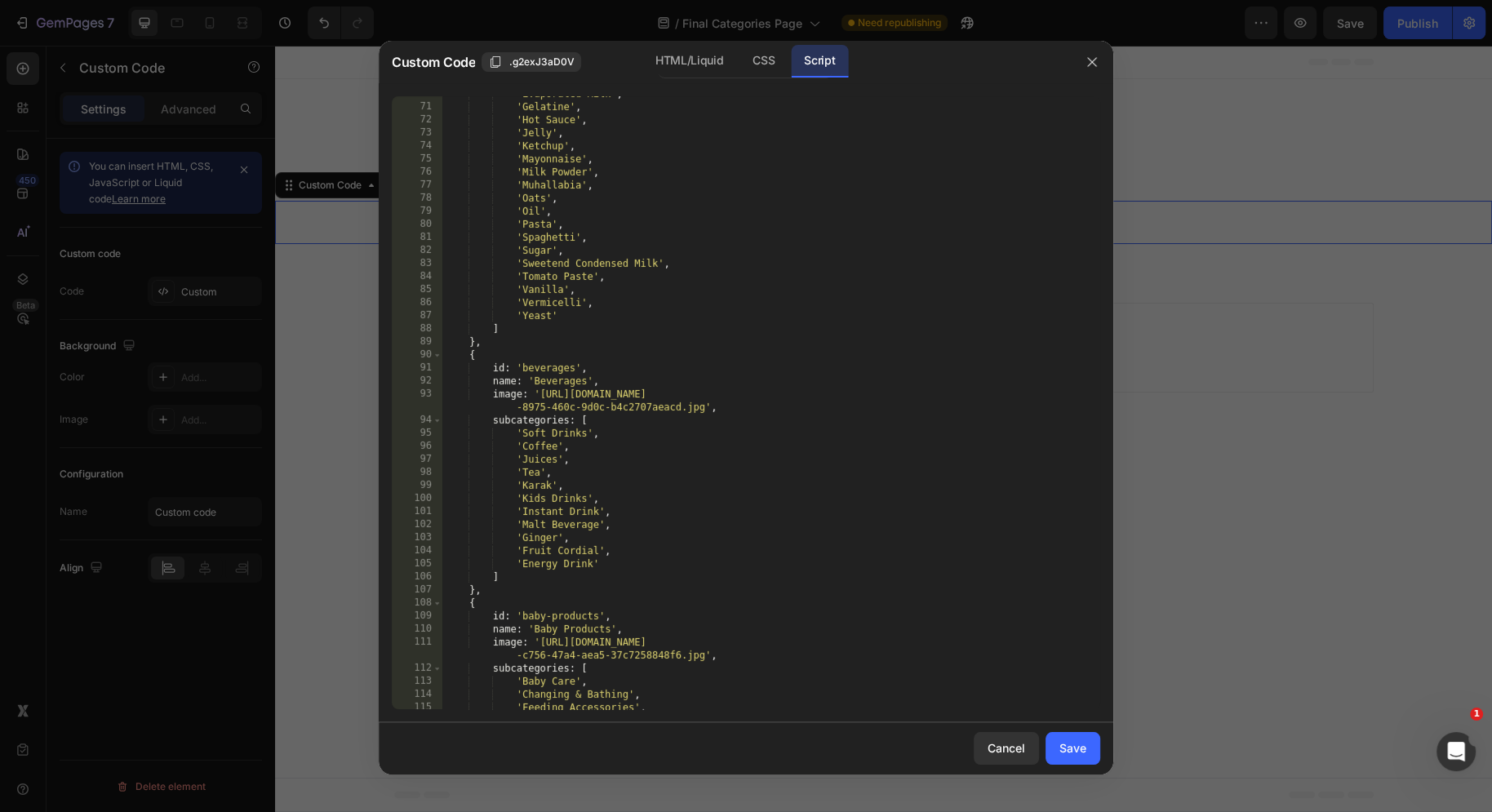
click at [618, 566] on div "'Evaporated Milk' , 'Gelatine' , 'Hot Sauce' , 'Jelly' , 'Ketchup' , 'Mayonnais…" at bounding box center [771, 407] width 658 height 640
type textarea "'Energy Drink',"
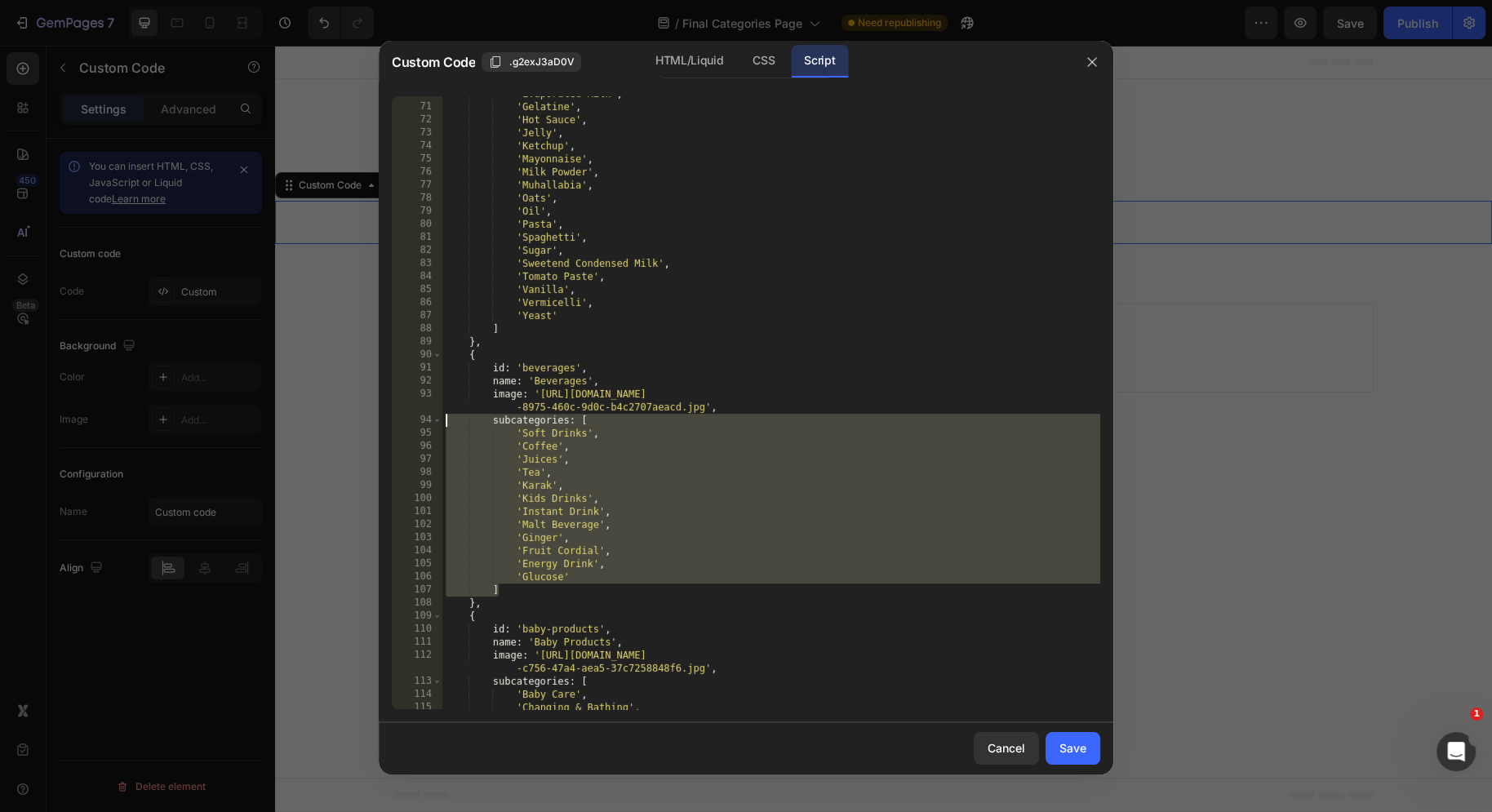
drag, startPoint x: 515, startPoint y: 592, endPoint x: 407, endPoint y: 417, distance: 205.6
click at [407, 417] on div "'Glucose 70 71 72 73 74 75 76 77 78 79 80 81 82 83 84 85 86 87 88 89 90 91 92 9…" at bounding box center [746, 403] width 709 height 613
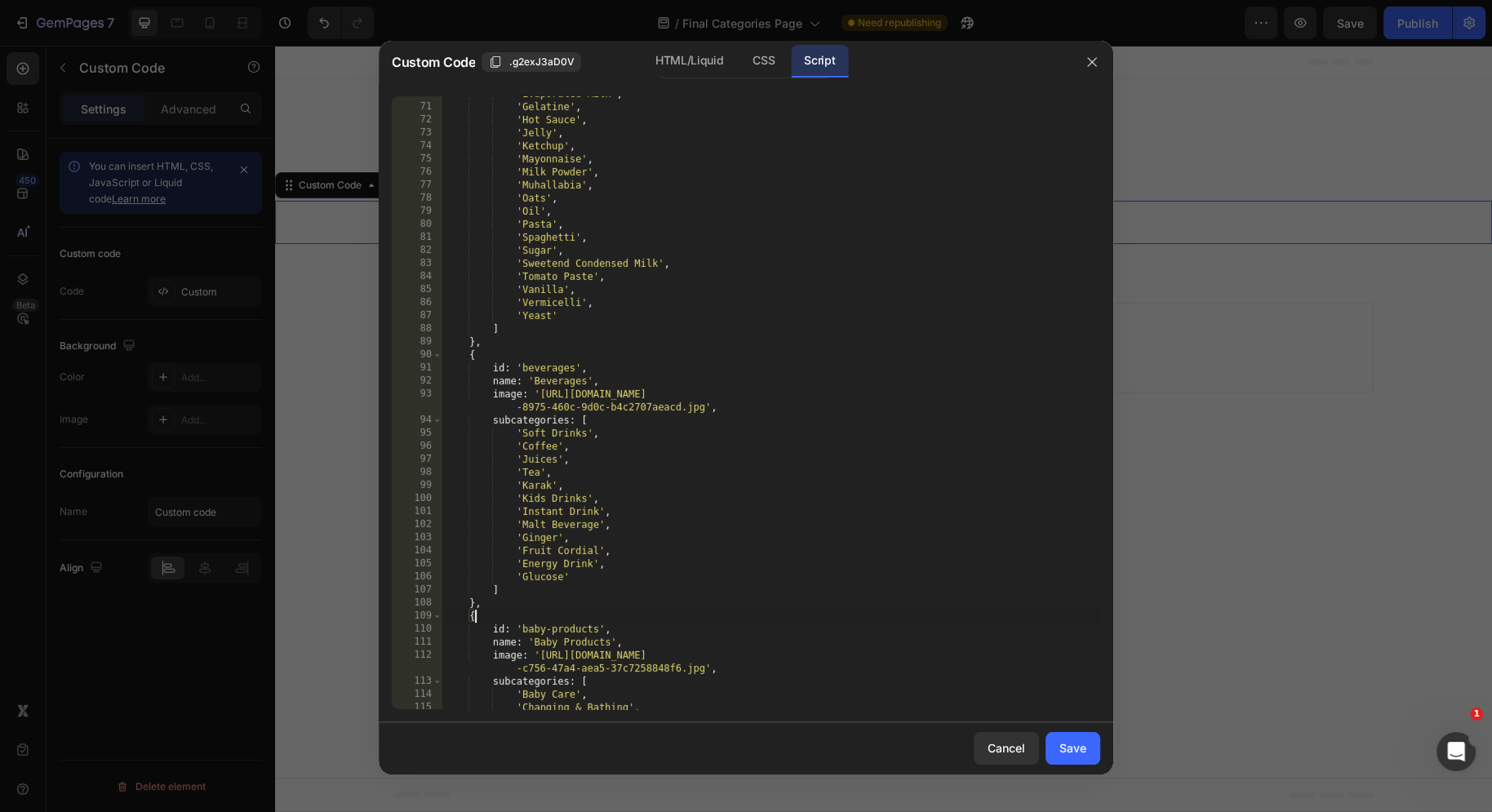
click at [750, 611] on div "'Evaporated Milk' , 'Gelatine' , 'Hot Sauce' , 'Jelly' , 'Ketchup' , 'Mayonnais…" at bounding box center [771, 407] width 658 height 640
click at [516, 598] on div "'Evaporated Milk' , 'Gelatine' , 'Hot Sauce' , 'Jelly' , 'Ketchup' , 'Mayonnais…" at bounding box center [771, 407] width 658 height 640
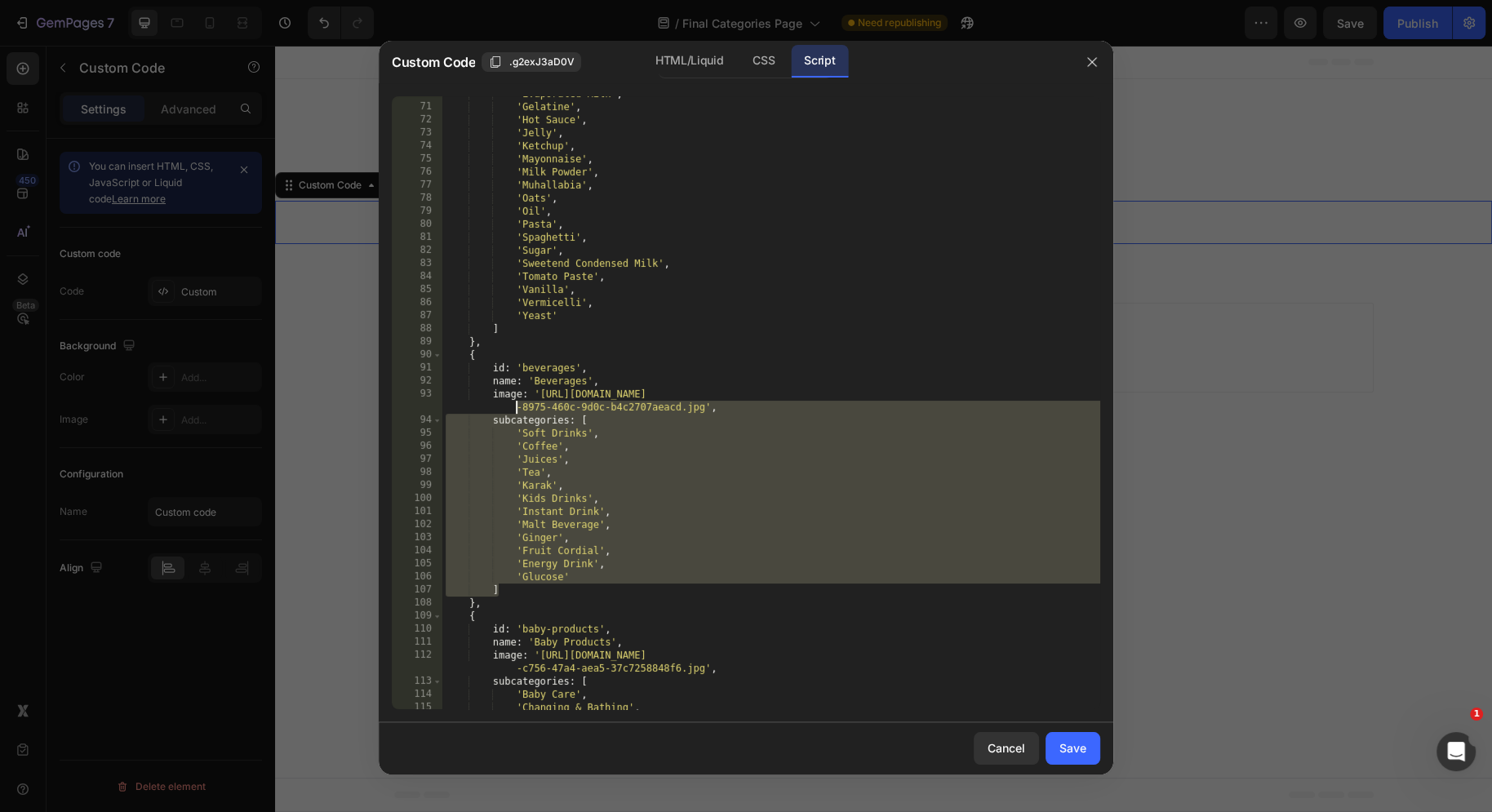
drag, startPoint x: 516, startPoint y: 596, endPoint x: 420, endPoint y: 413, distance: 206.7
click at [420, 413] on div "}, 70 71 72 73 74 75 76 77 78 79 80 81 82 83 84 85 86 87 88 89 90 91 92 93 94 9…" at bounding box center [746, 403] width 709 height 613
click at [579, 577] on div "'Evaporated Milk' , 'Gelatine' , 'Hot Sauce' , 'Jelly' , 'Ketchup' , 'Mayonnais…" at bounding box center [771, 407] width 658 height 640
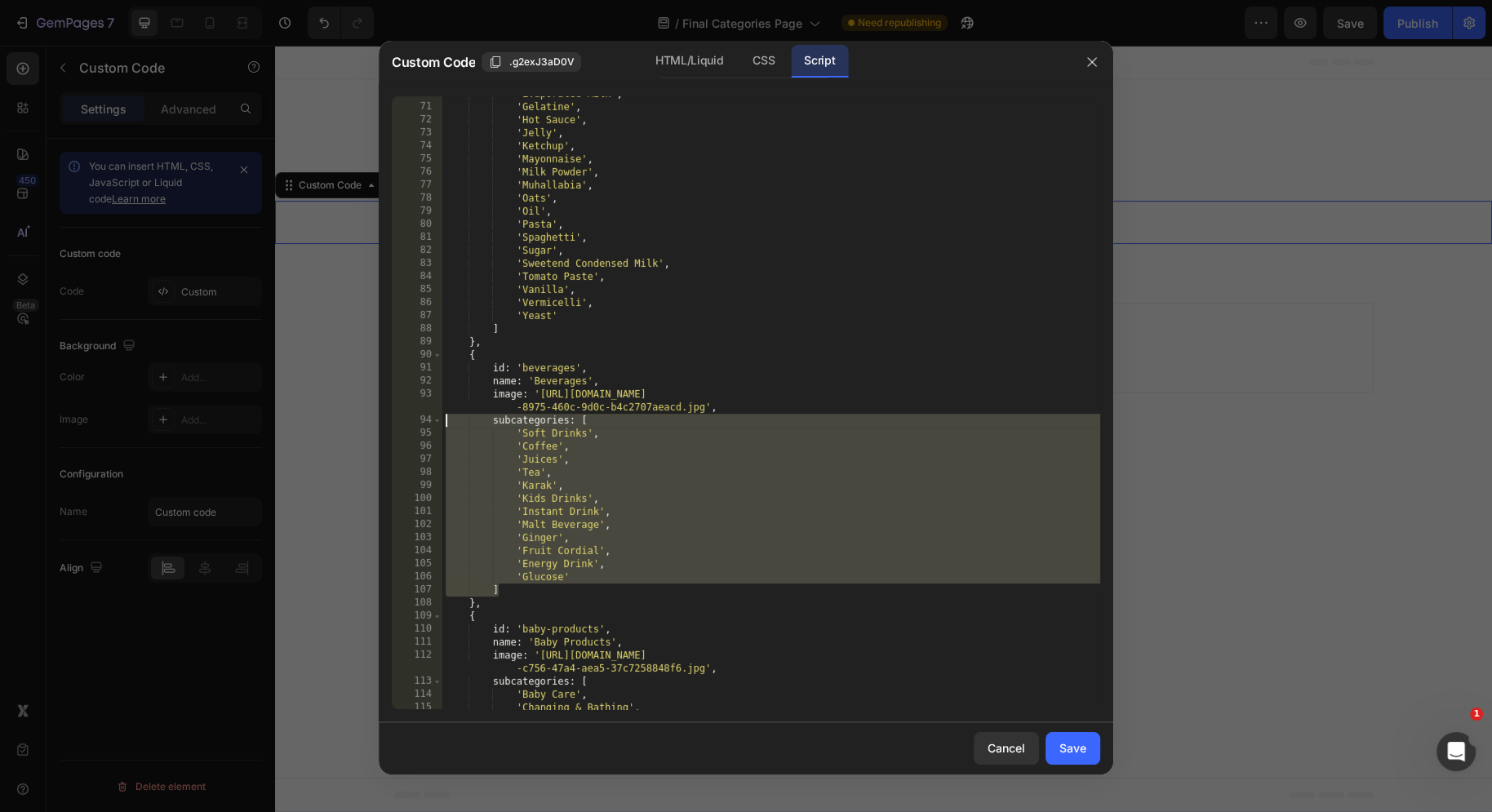
drag, startPoint x: 501, startPoint y: 594, endPoint x: 444, endPoint y: 417, distance: 186.0
click at [444, 417] on div "'Evaporated Milk' , 'Gelatine' , 'Hot Sauce' , 'Jelly' , 'Ketchup' , 'Mayonnais…" at bounding box center [771, 407] width 658 height 640
type textarea "subcategories: [ 'Soft Drinks',"
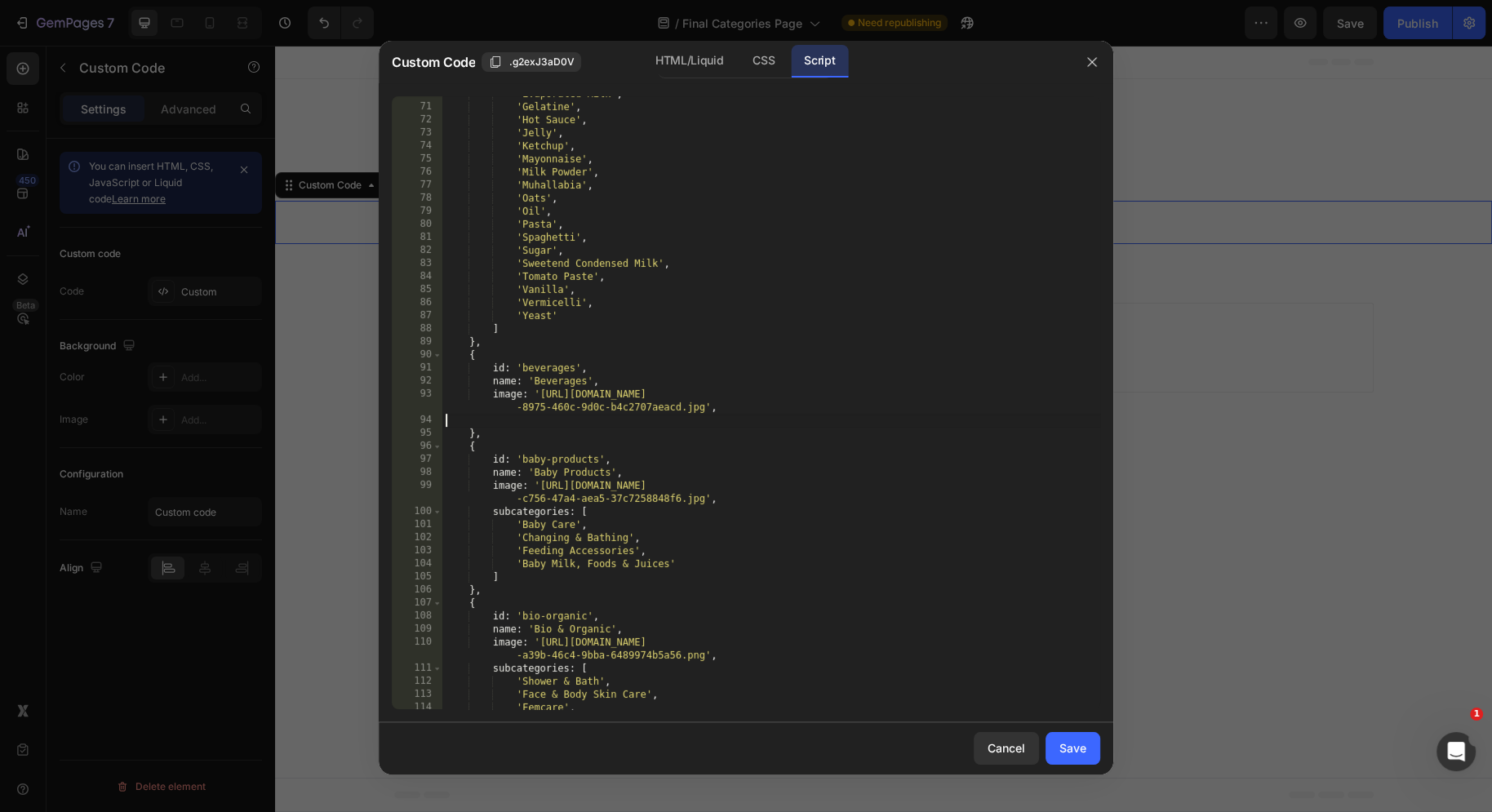
paste textarea "]"
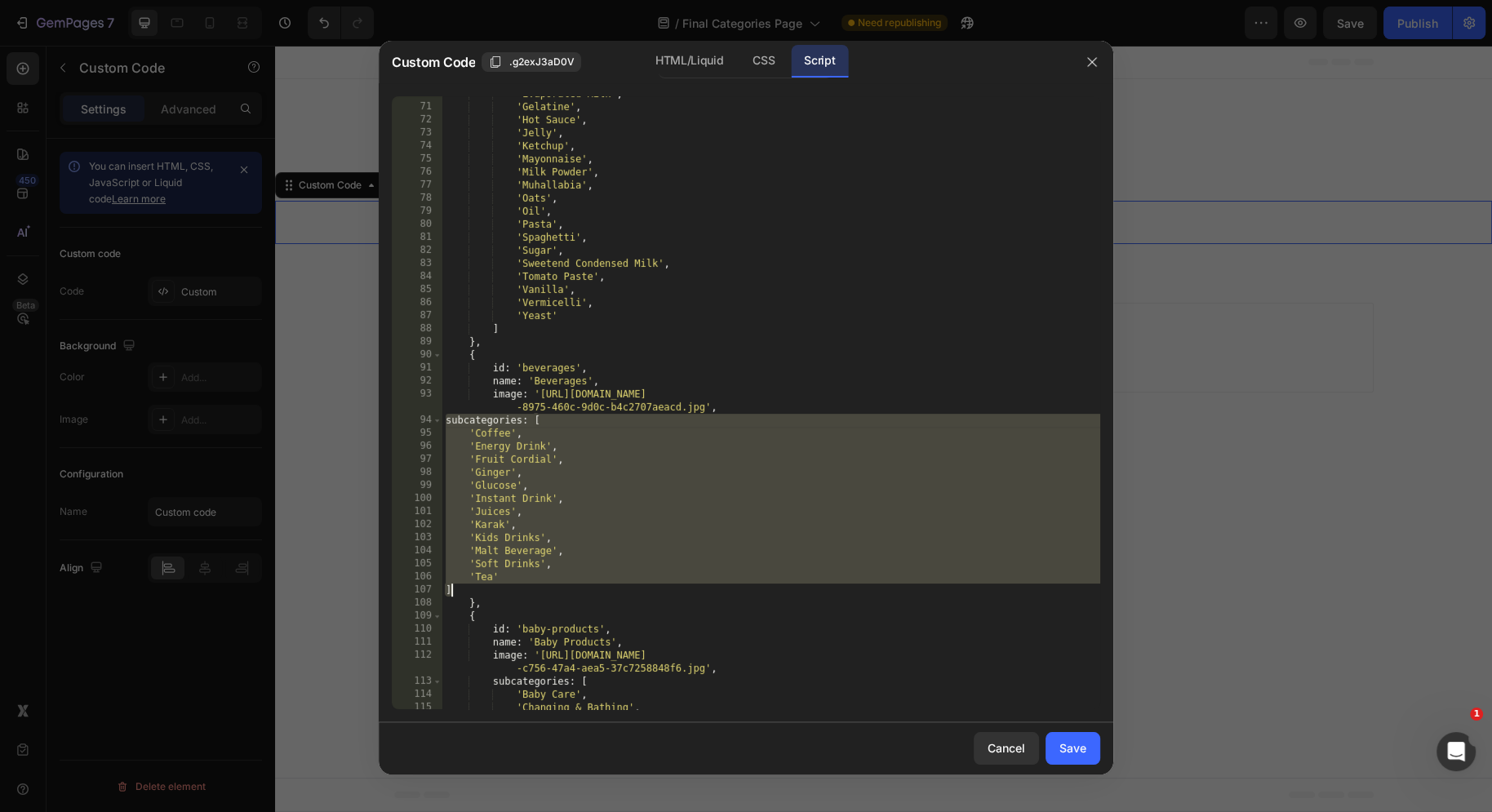
drag, startPoint x: 446, startPoint y: 421, endPoint x: 480, endPoint y: 594, distance: 176.3
click at [480, 594] on div "'Evaporated Milk' , 'Gelatine' , 'Hot Sauce' , 'Jelly' , 'Ketchup' , 'Mayonnais…" at bounding box center [771, 407] width 658 height 640
click at [523, 582] on div "'Evaporated Milk' , 'Gelatine' , 'Hot Sauce' , 'Jelly' , 'Ketchup' , 'Mayonnais…" at bounding box center [771, 407] width 658 height 640
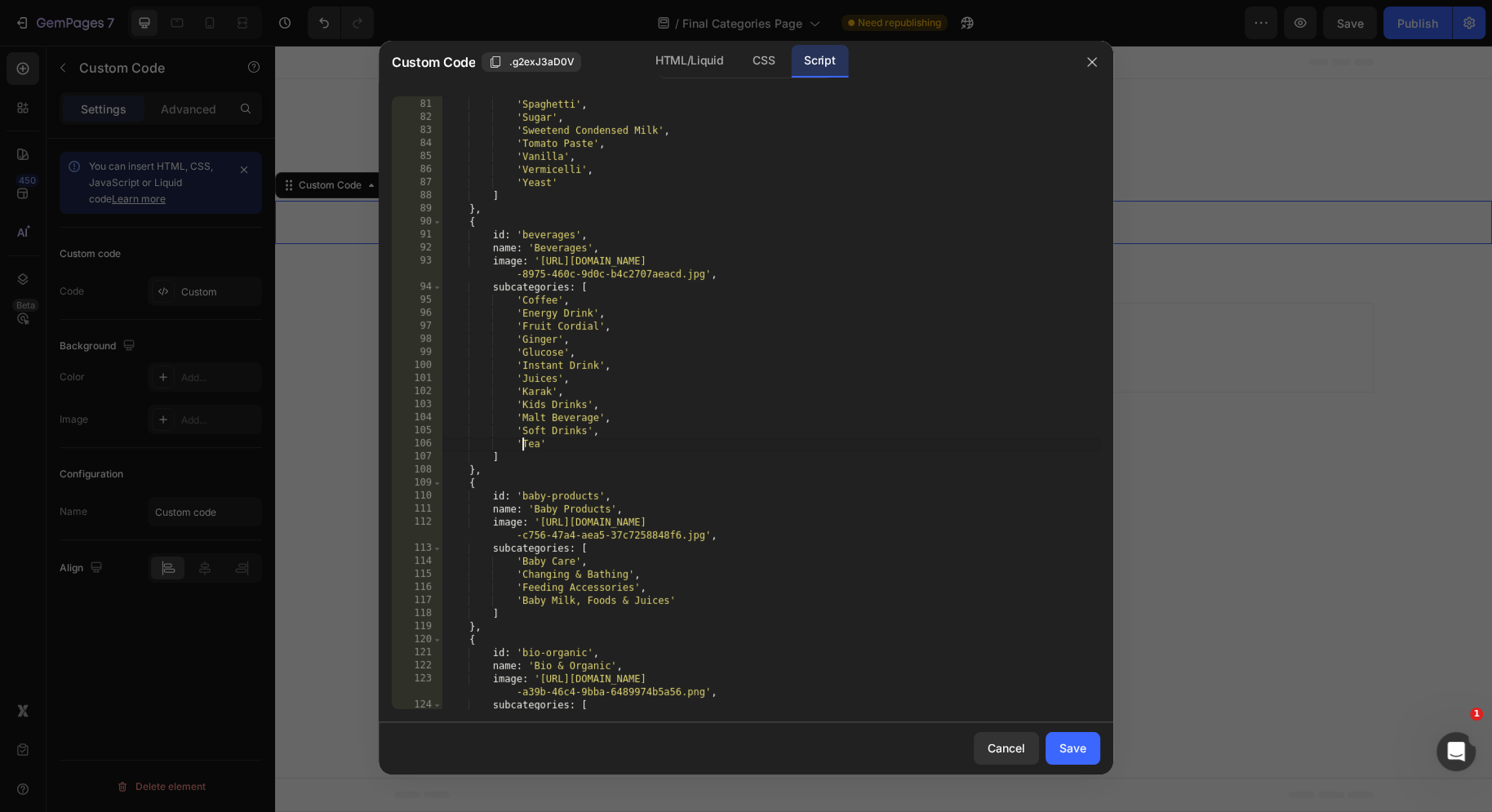
click at [567, 621] on div "'Pasta' , 'Spaghetti' , 'Sugar' , 'Sweetend Condensed Milk' , 'Tomato Paste' , …" at bounding box center [771, 405] width 658 height 640
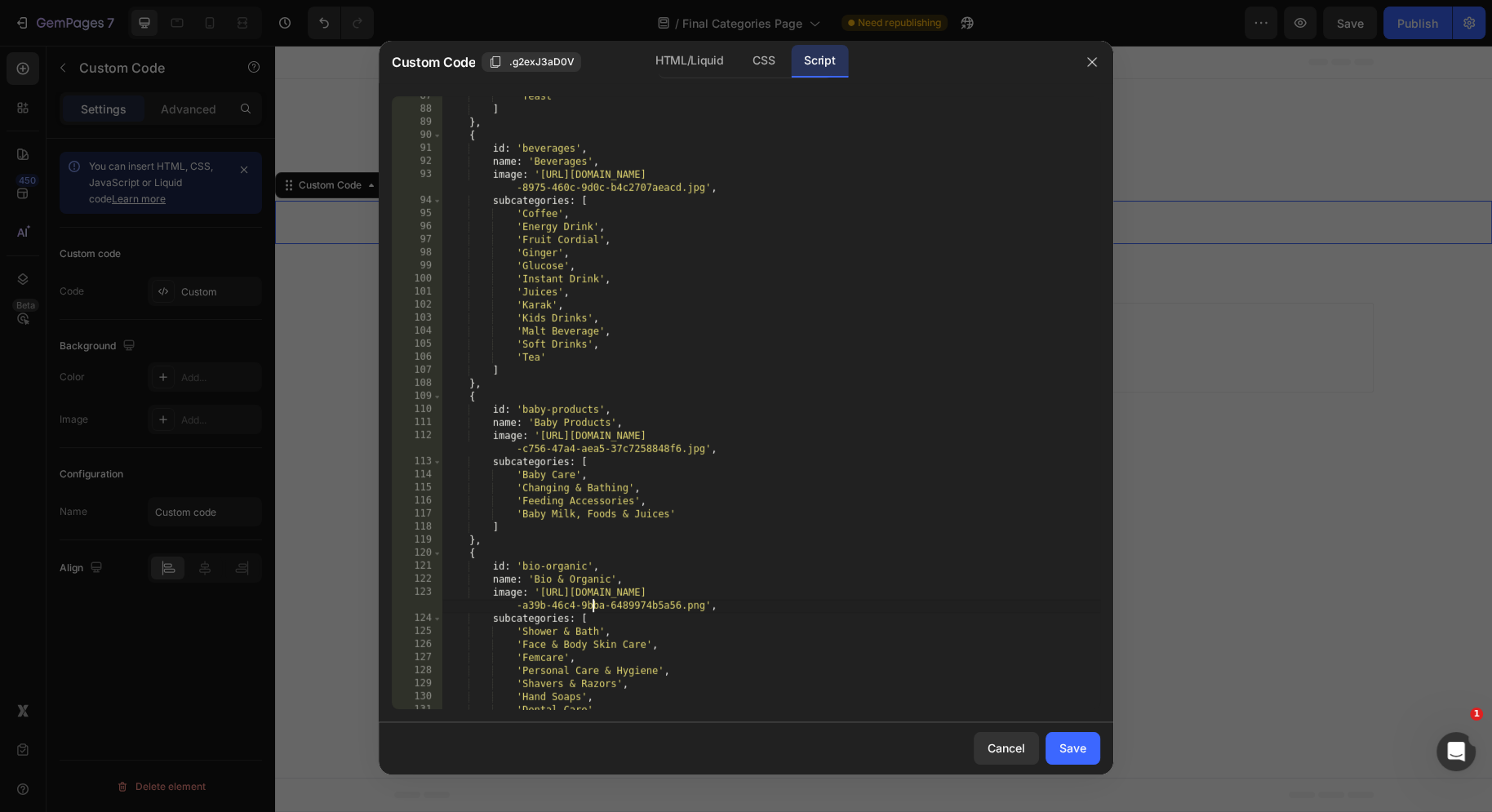
click at [595, 605] on div "'Yeast' ] } , { id : 'beverages' , name : 'Beverages' , image : '[URL][DOMAIN_N…" at bounding box center [771, 410] width 658 height 640
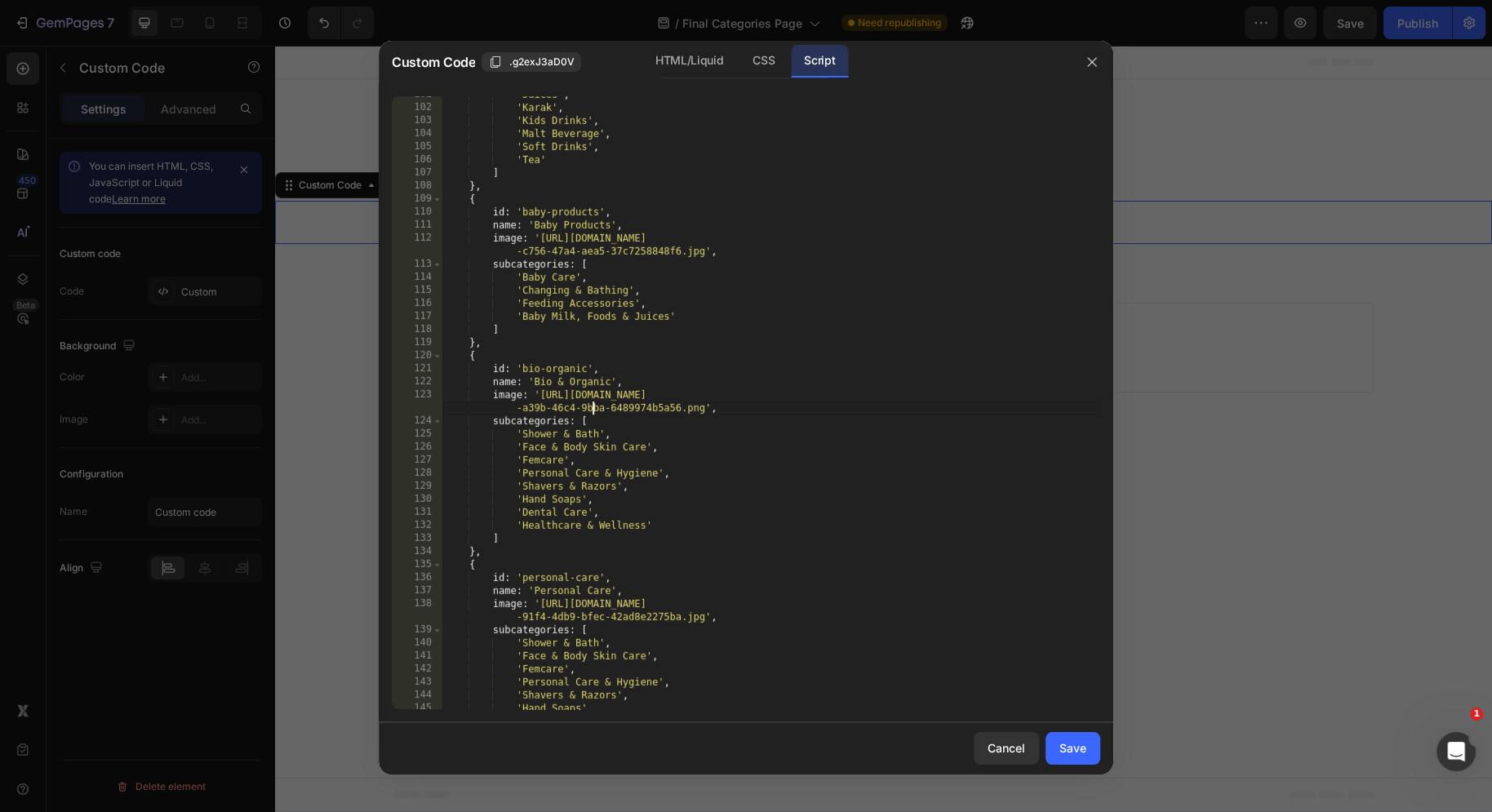
scroll to position [1608, 0]
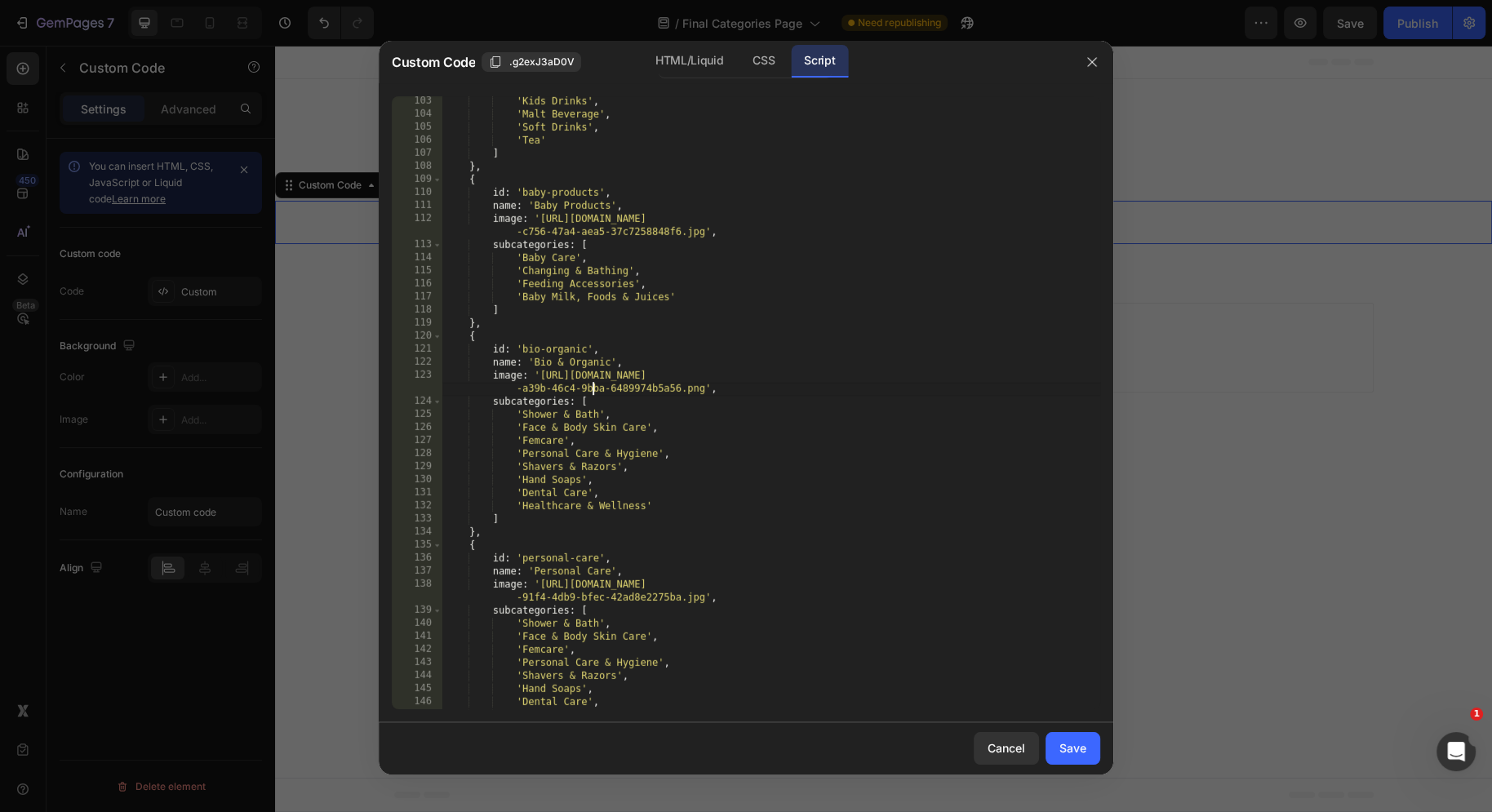
click at [596, 576] on div "'Kids Drinks' , 'Malt Beverage' , 'Soft Drinks' , 'Tea' ] } , { id : 'baby-prod…" at bounding box center [771, 415] width 658 height 640
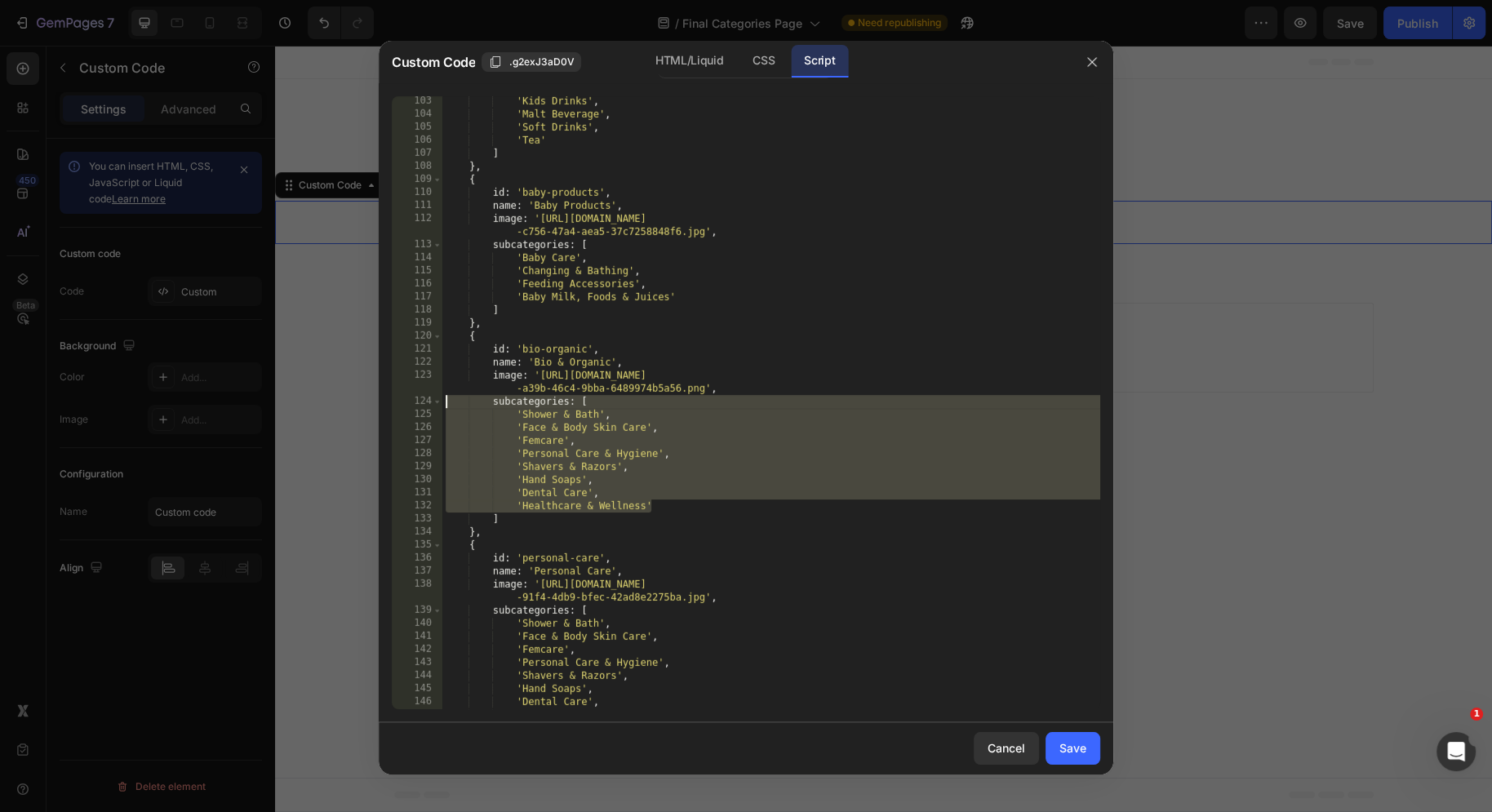
drag, startPoint x: 658, startPoint y: 507, endPoint x: 443, endPoint y: 406, distance: 237.5
click at [443, 406] on div "'Kids Drinks' , 'Malt Beverage' , 'Soft Drinks' , 'Tea' ] } , { id : 'baby-prod…" at bounding box center [771, 415] width 658 height 640
click at [564, 542] on div "'Kids Drinks' , 'Malt Beverage' , 'Soft Drinks' , 'Tea' ] } , { id : 'baby-prod…" at bounding box center [771, 415] width 658 height 640
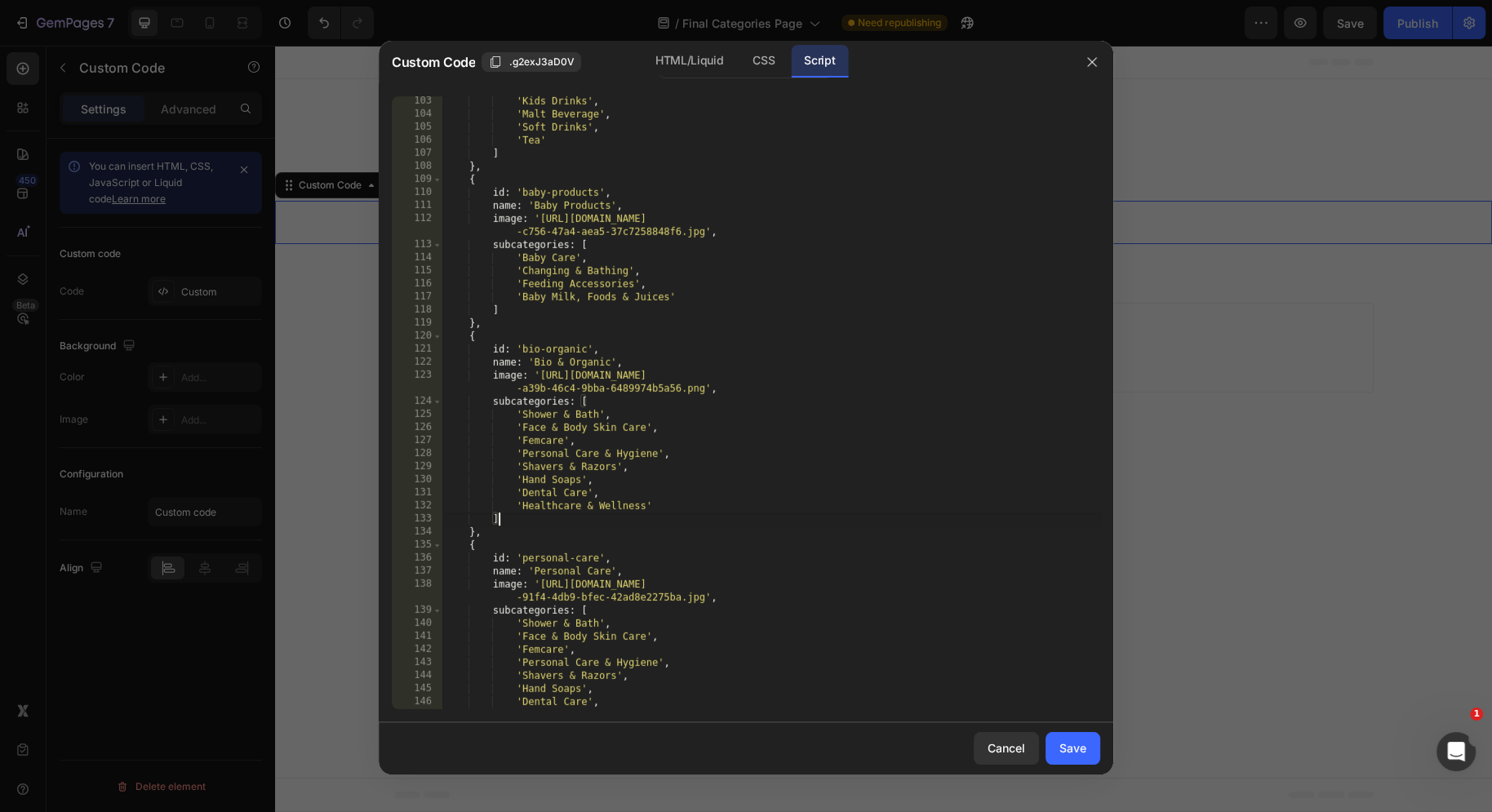
click at [512, 516] on div "'Kids Drinks' , 'Malt Beverage' , 'Soft Drinks' , 'Tea' ] } , { id : 'baby-prod…" at bounding box center [771, 415] width 658 height 640
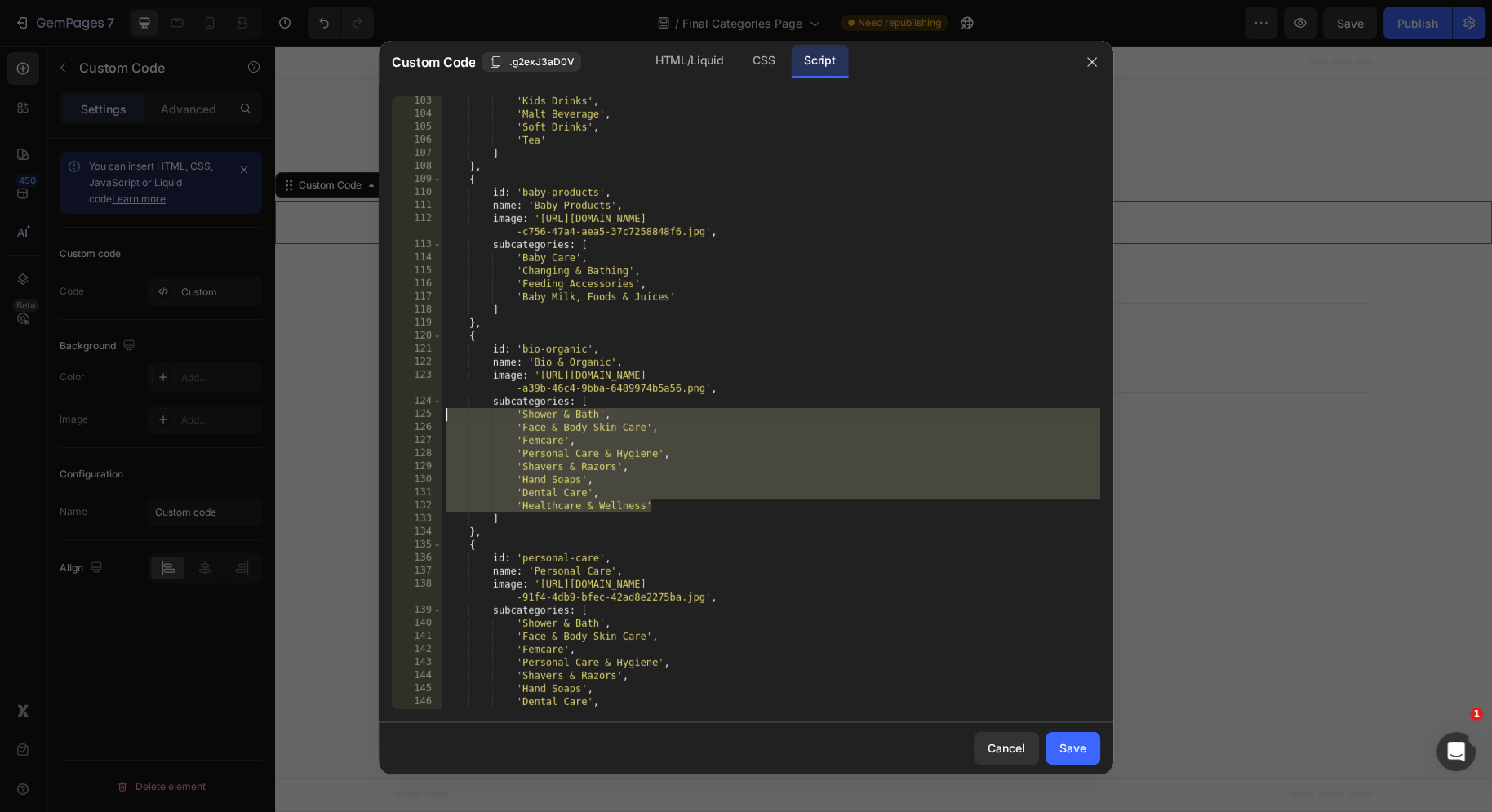
drag, startPoint x: 657, startPoint y: 500, endPoint x: 400, endPoint y: 420, distance: 269.2
click at [400, 420] on div "] 103 104 105 106 107 108 109 110 111 112 113 114 115 116 117 118 119 120 121 1…" at bounding box center [746, 403] width 709 height 613
type textarea "'Shower & Bath', 'Face & Body Skin Care',"
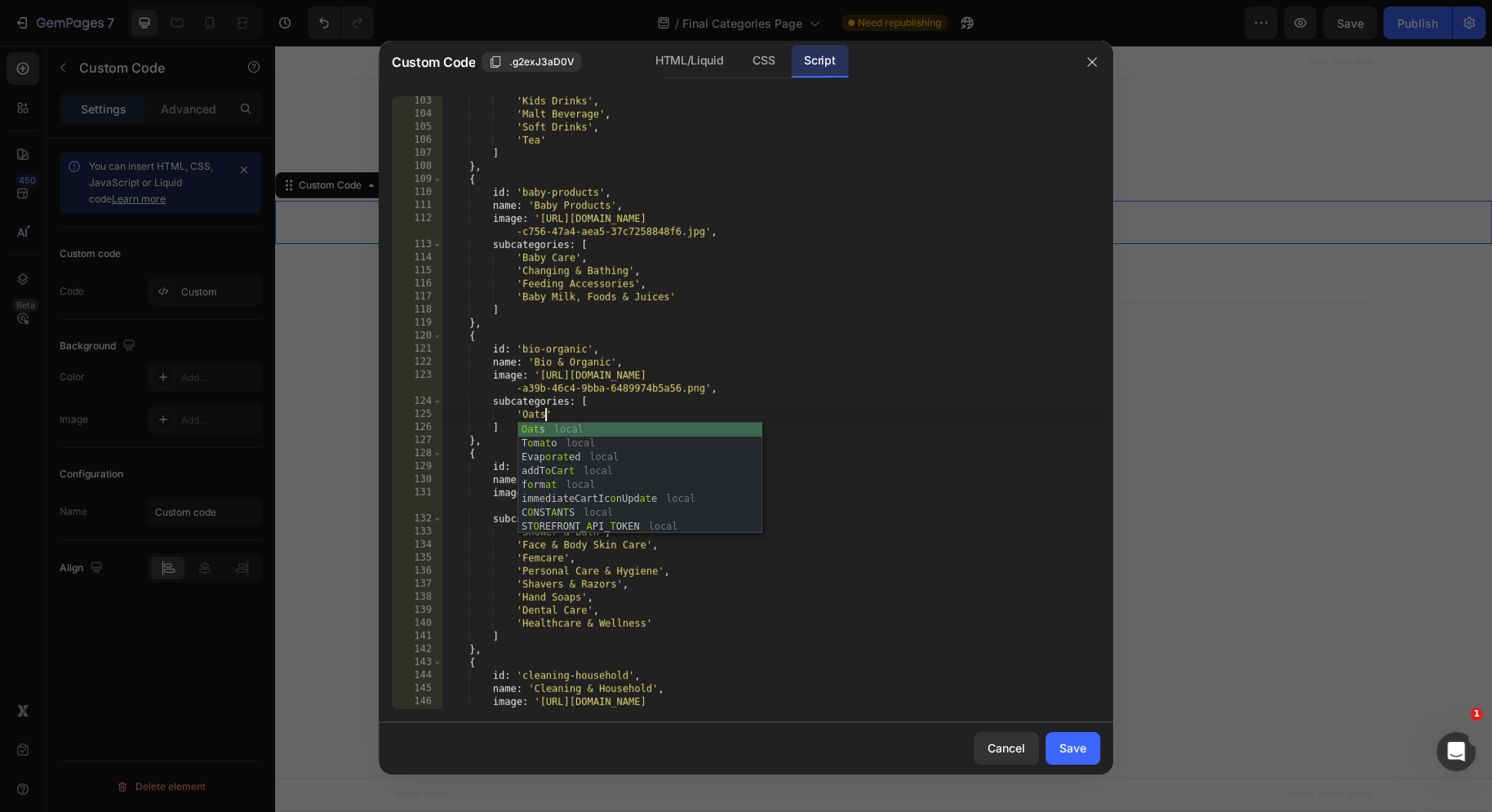
scroll to position [0, 8]
click at [591, 420] on div "'Kids Drinks' , 'Malt Beverage' , 'Soft Drinks' , 'Tea' ] } , { id : 'baby-prod…" at bounding box center [771, 421] width 658 height 653
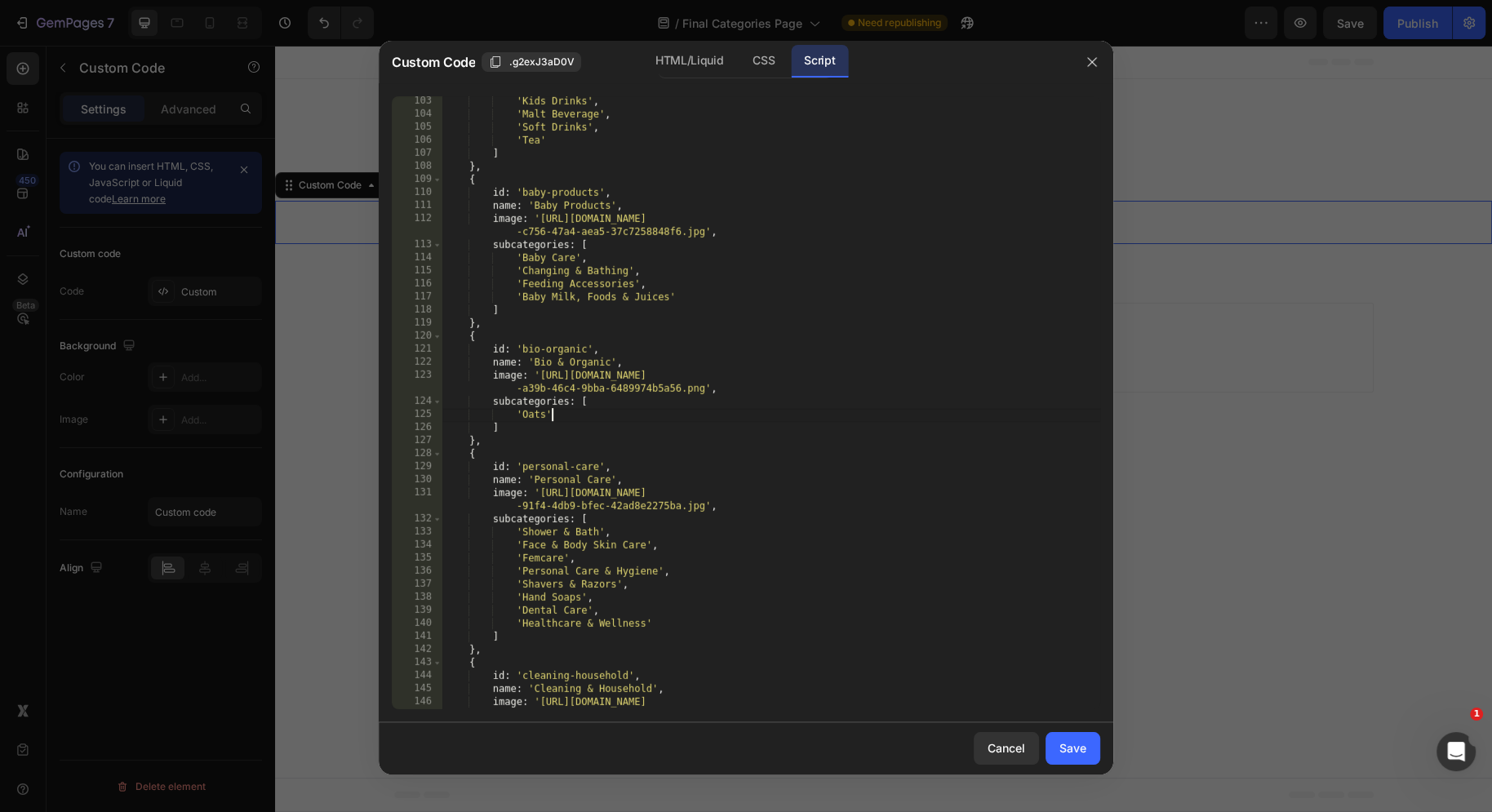
click at [634, 605] on div "'Kids Drinks' , 'Malt Beverage' , 'Soft Drinks' , 'Tea' ] } , { id : 'baby-prod…" at bounding box center [771, 421] width 658 height 653
type textarea "'Dental Care',"
click at [1074, 737] on button "Save" at bounding box center [1073, 748] width 55 height 33
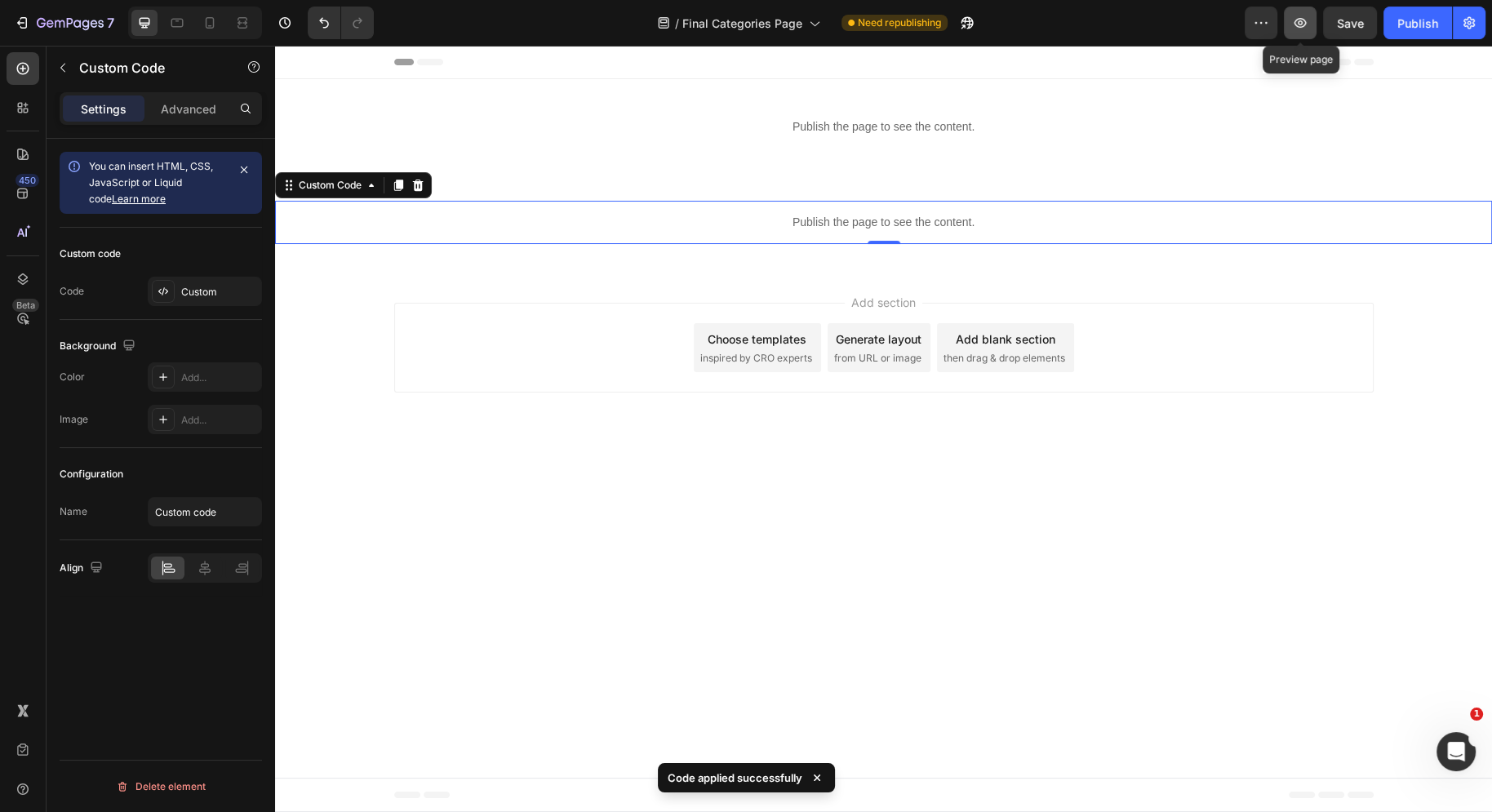
click at [1306, 26] on icon "button" at bounding box center [1300, 22] width 16 height 16
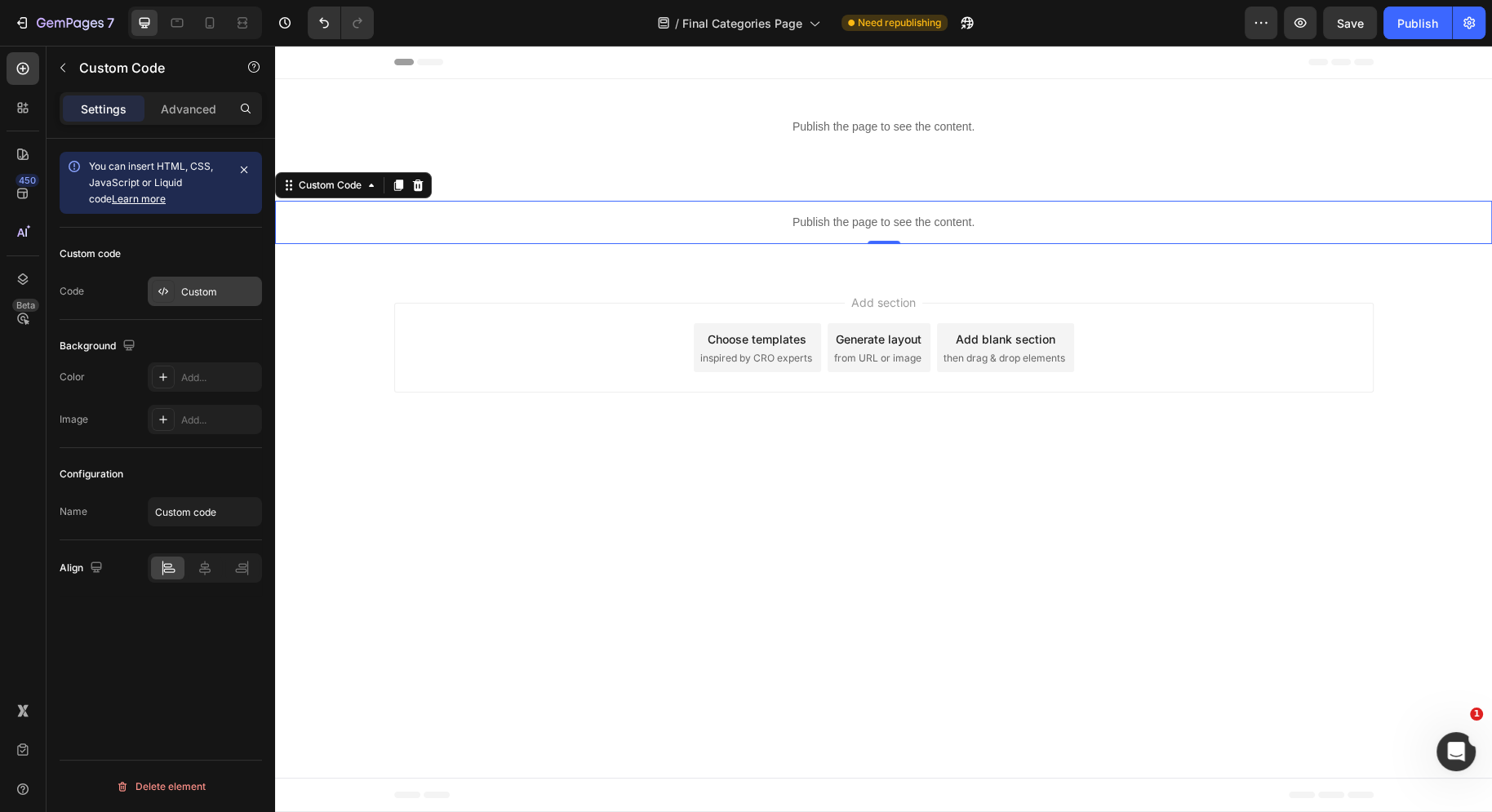
click at [215, 301] on div "Custom" at bounding box center [204, 291] width 114 height 30
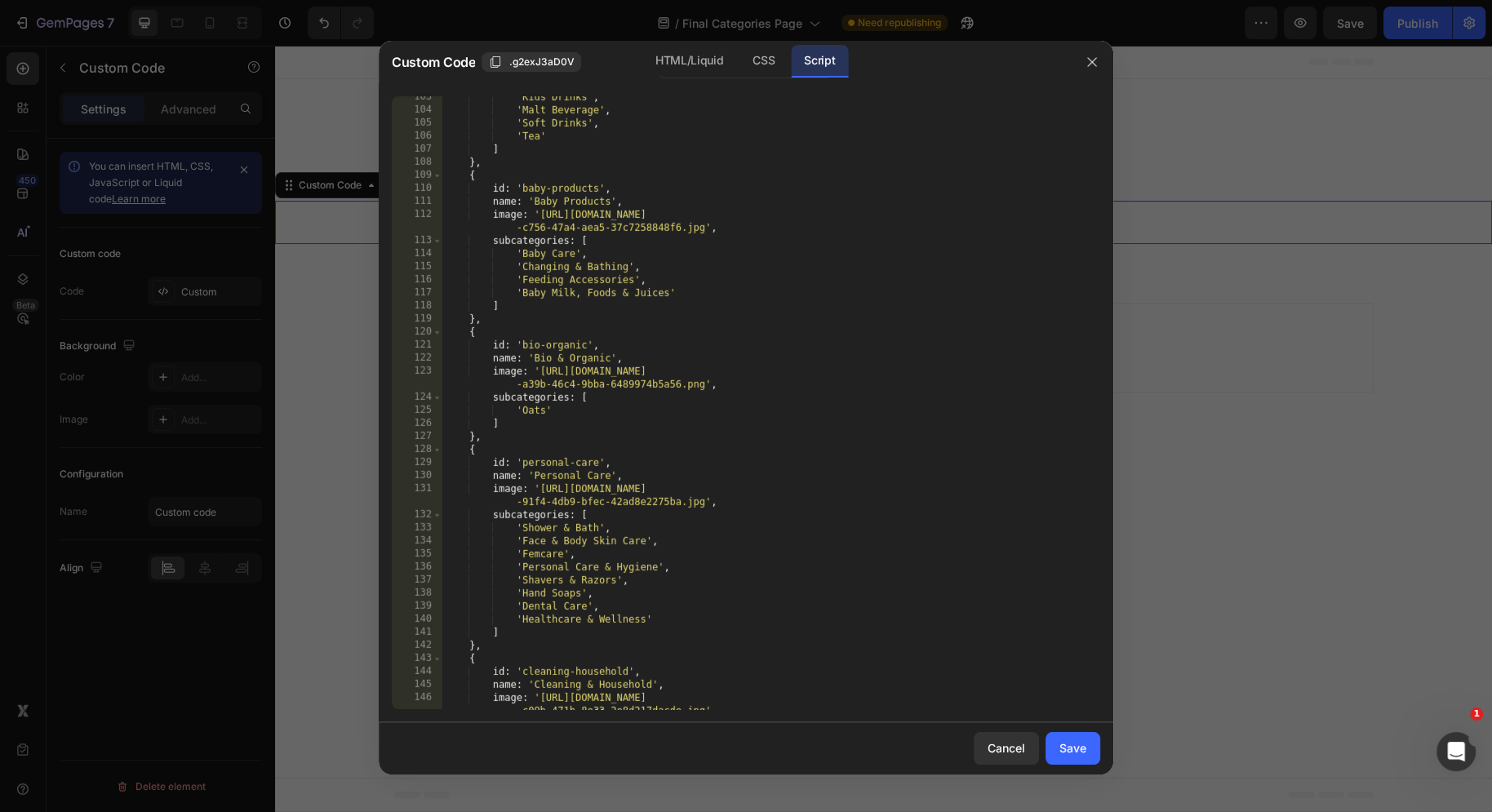
scroll to position [1612, 0]
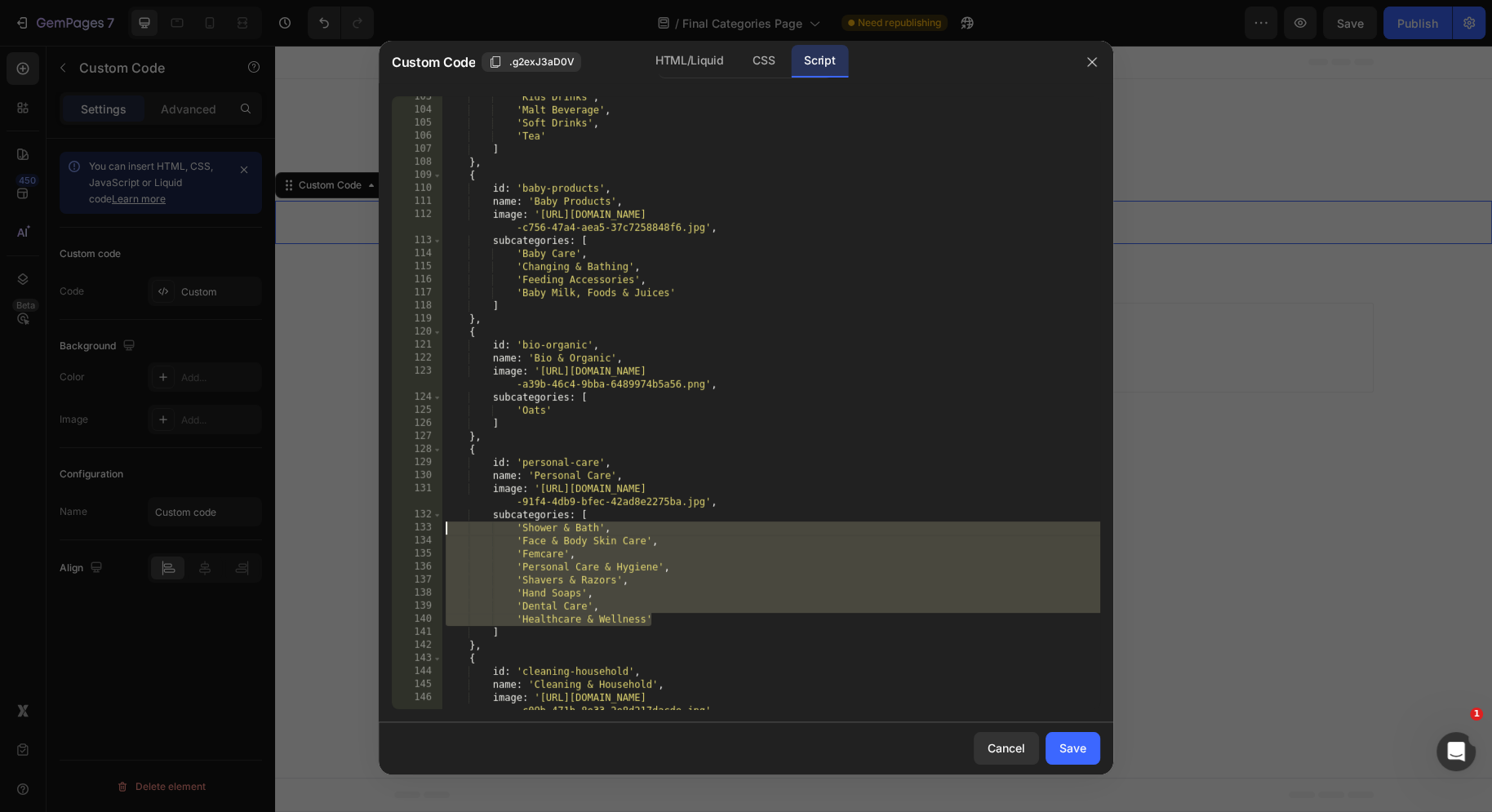
drag, startPoint x: 680, startPoint y: 619, endPoint x: 370, endPoint y: 532, distance: 322.0
click at [370, 532] on div "Custom Code .g2exJ3aD0V HTML/Liquid CSS Script 'Healthcare & Wellness' 103 104 …" at bounding box center [746, 406] width 1492 height 812
type textarea "'Shower & Bath', 'Face & Body Skin Care',"
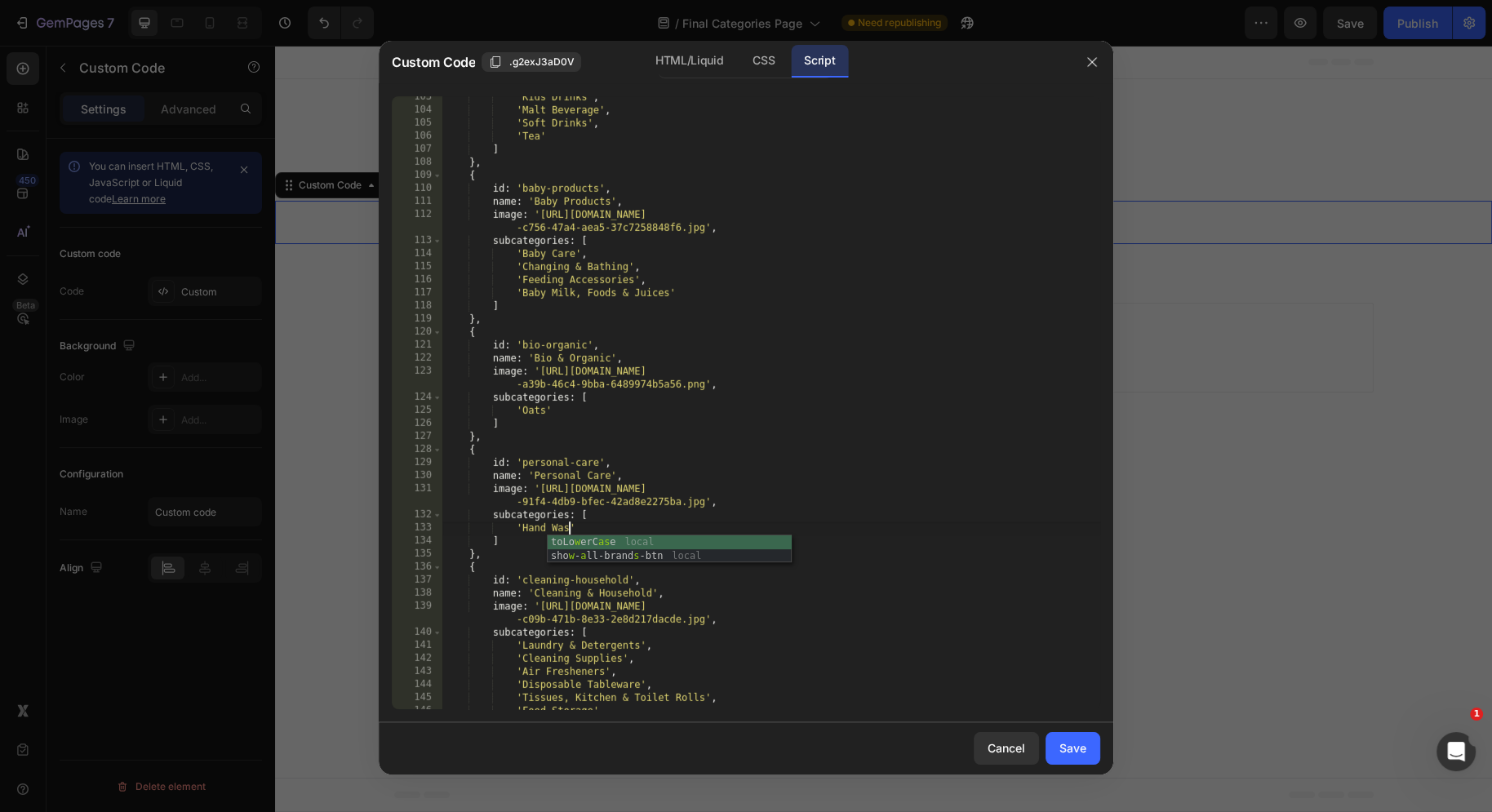
scroll to position [0, 10]
click at [627, 531] on div "'Kids Drinks' , 'Malt Beverage' , 'Soft Drinks' , 'Tea' ] } , { id : 'baby-prod…" at bounding box center [771, 411] width 658 height 640
type textarea "'Hand Wash',"
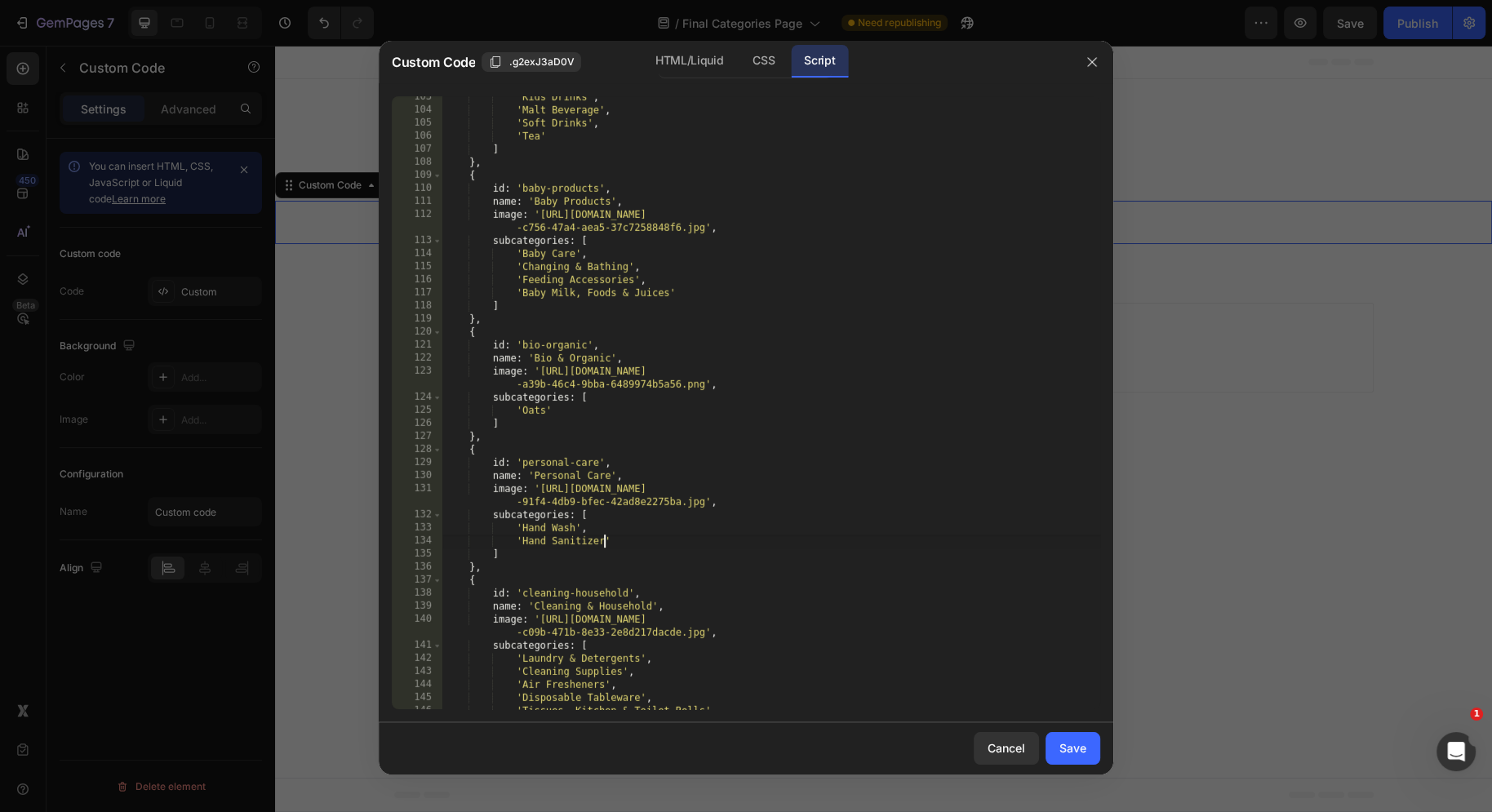
scroll to position [0, 12]
type textarea "'Hand Sanitizer'"
click at [1081, 742] on div "Save" at bounding box center [1073, 748] width 27 height 17
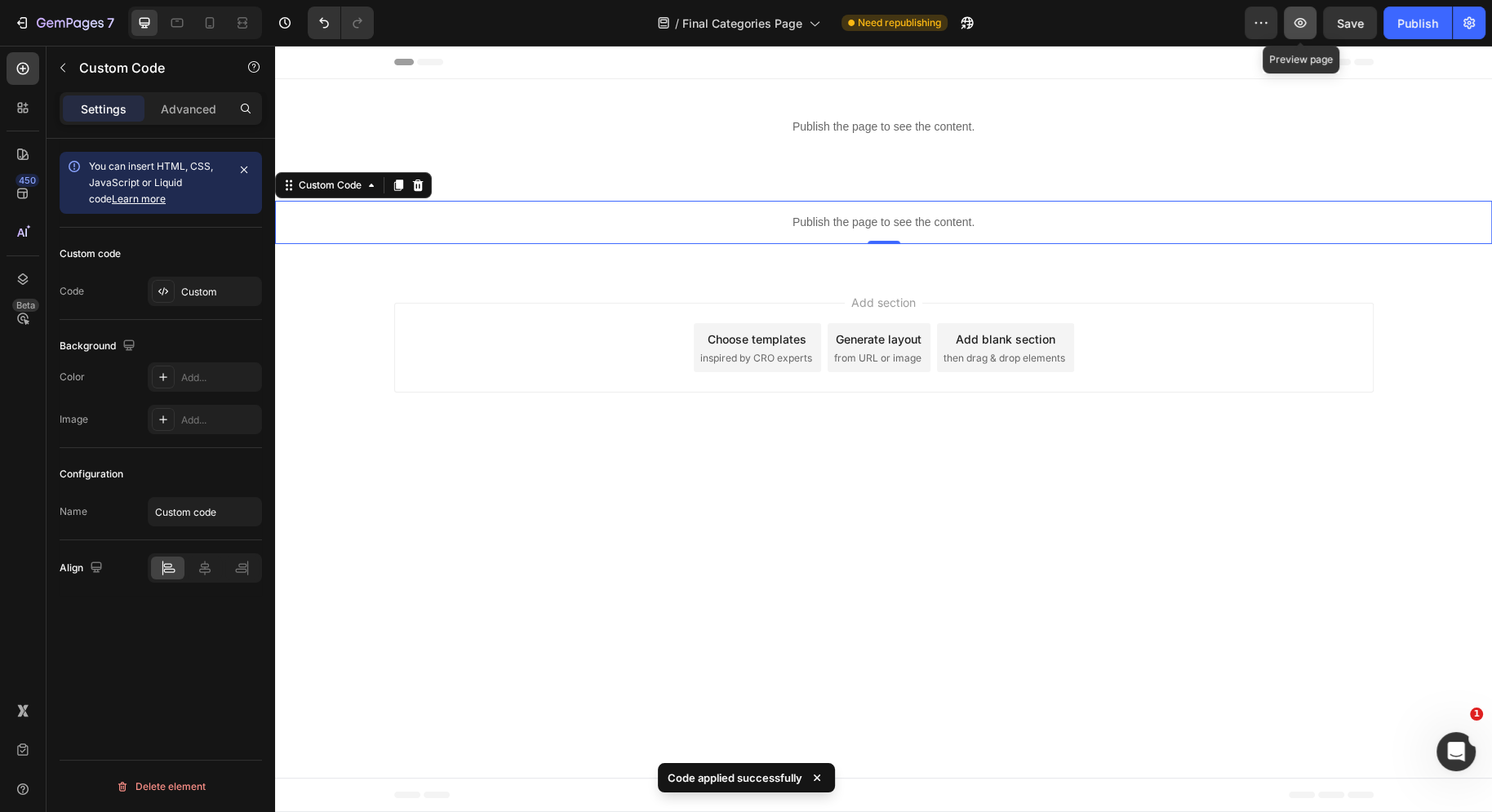
click at [1310, 31] on button "button" at bounding box center [1300, 23] width 33 height 33
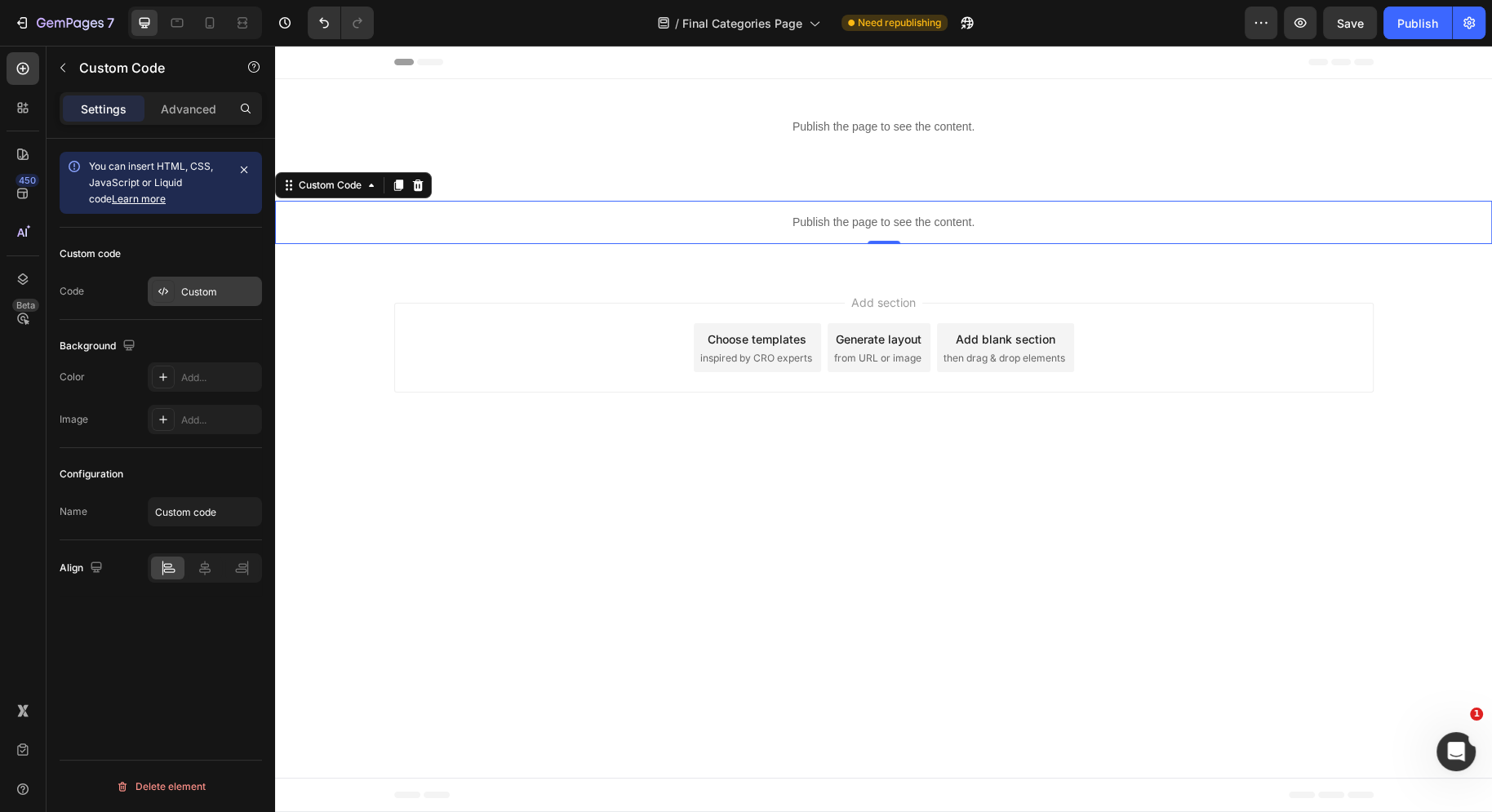
click at [192, 290] on div "Custom" at bounding box center [219, 291] width 77 height 14
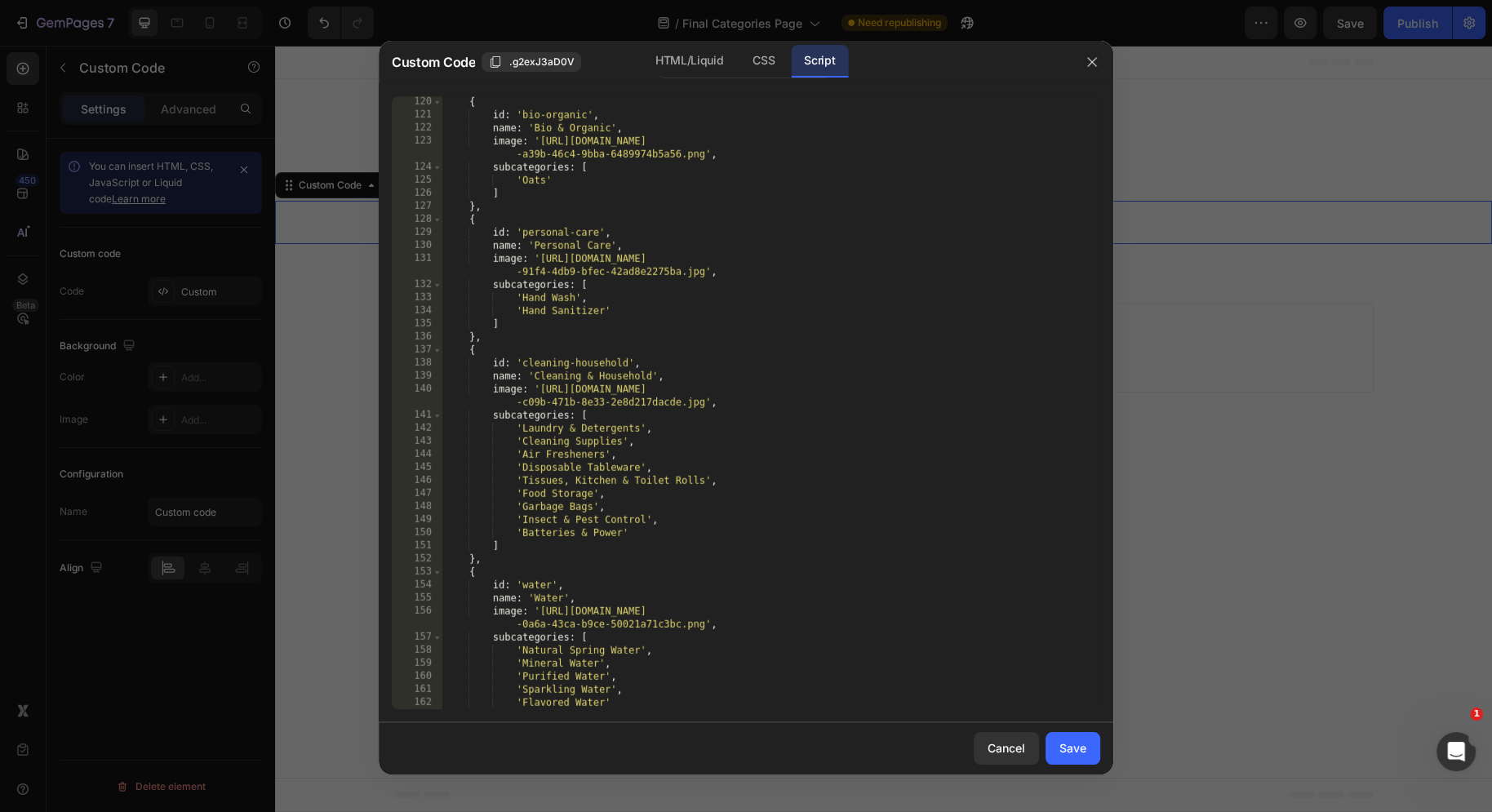
scroll to position [1669, 0]
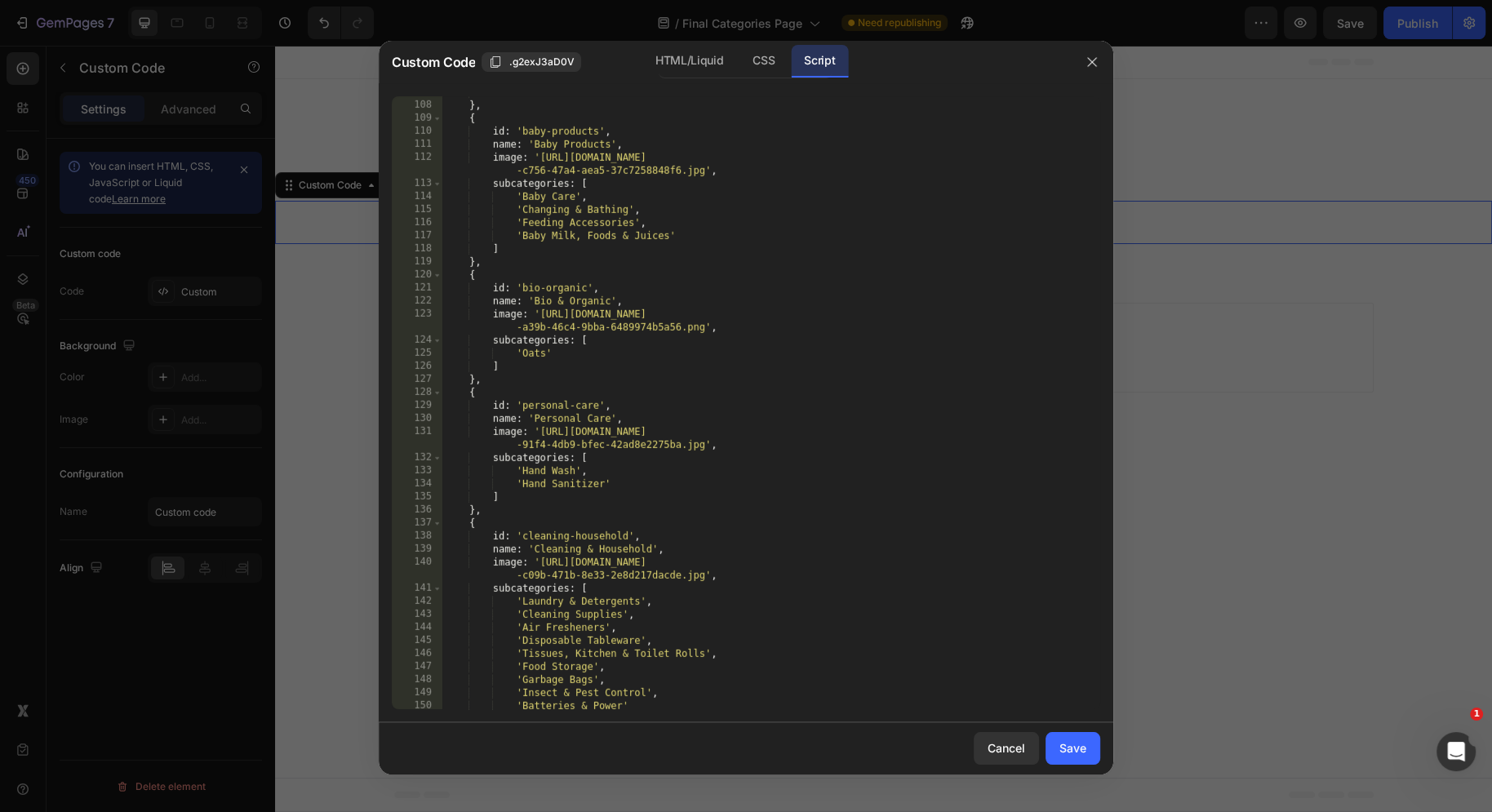
type textarea "subcategories: ["
click at [630, 456] on div "] } , { id : 'baby-products' , name : 'Baby Products' , image : '[URL][DOMAIN_N…" at bounding box center [771, 405] width 658 height 640
click at [674, 466] on div "] } , { id : 'baby-products' , name : 'Baby Products' , image : '[URL][DOMAIN_N…" at bounding box center [771, 405] width 658 height 640
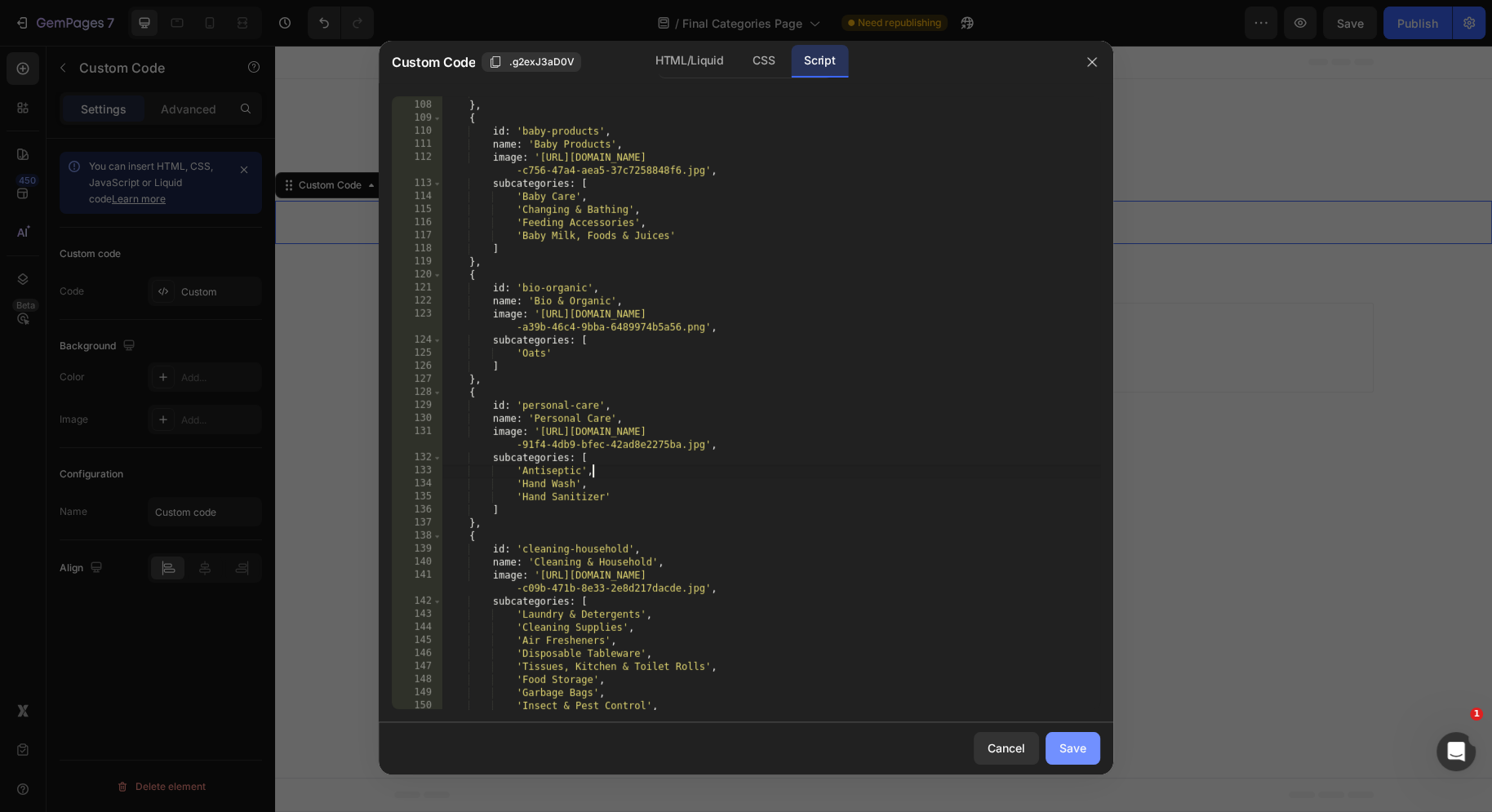
type textarea "'Antiseptic',"
click at [1079, 749] on div "Save" at bounding box center [1073, 748] width 27 height 17
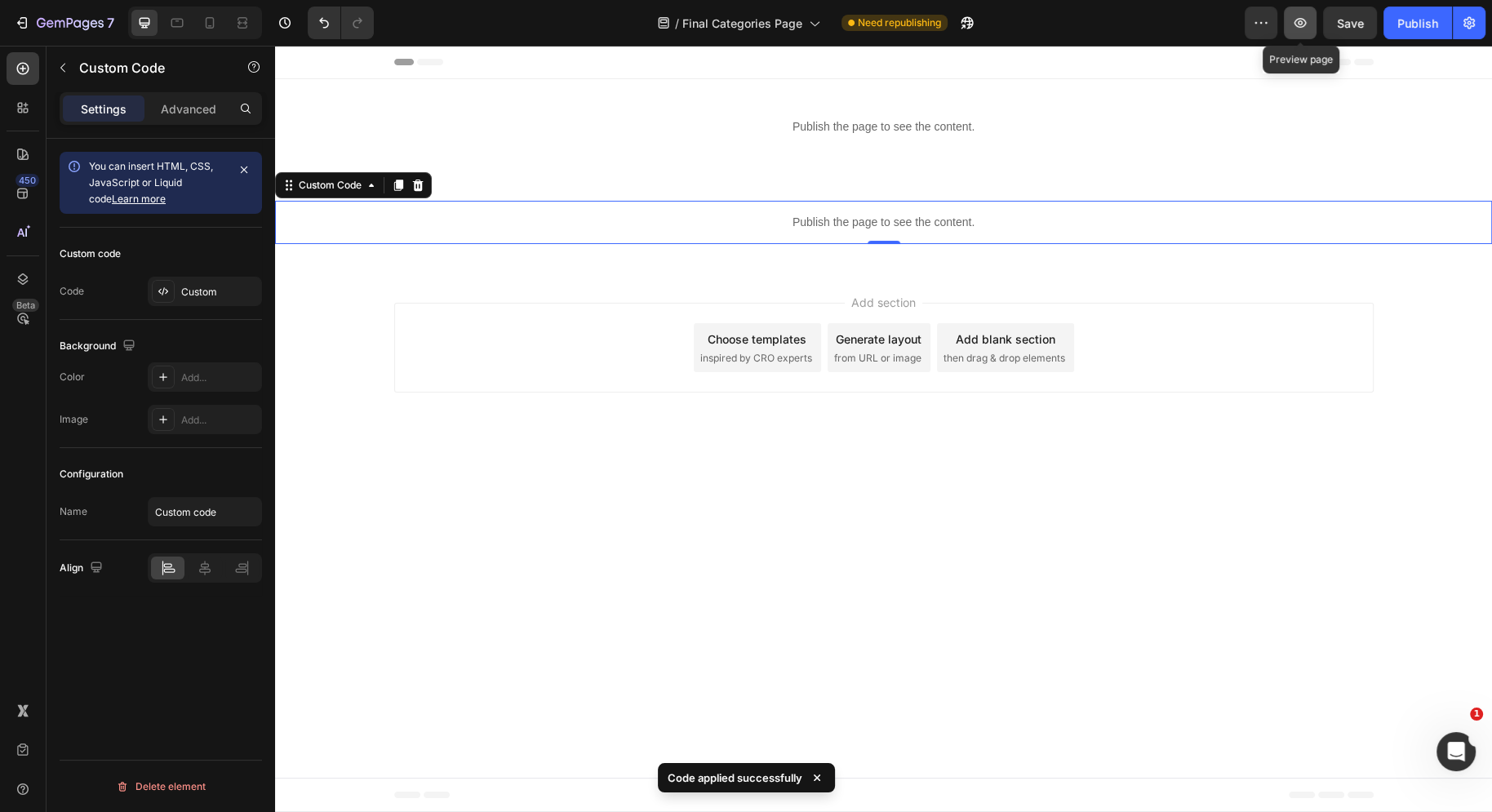
click at [1311, 10] on button "button" at bounding box center [1300, 23] width 33 height 33
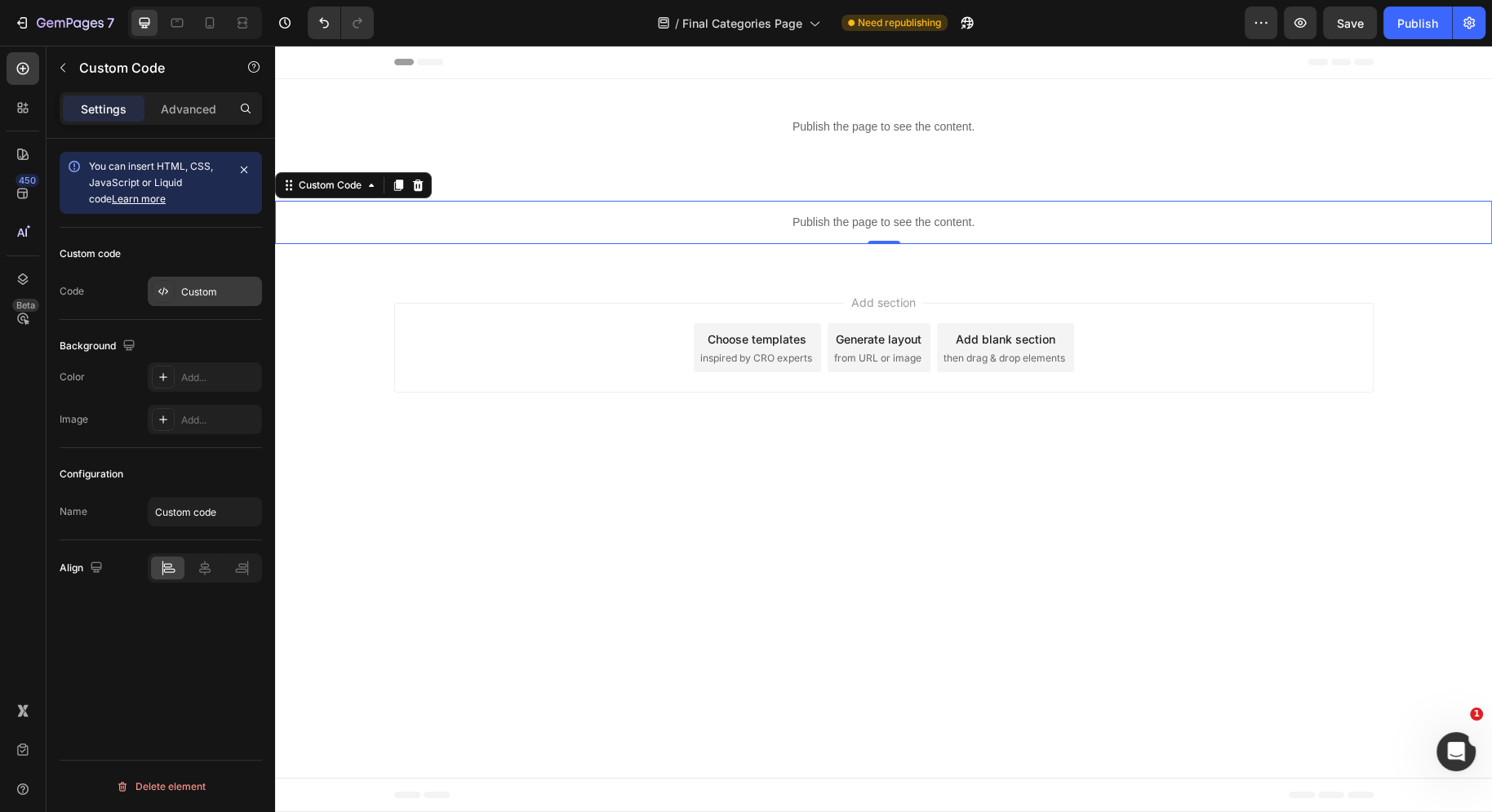
click at [194, 277] on div "Custom" at bounding box center [204, 291] width 114 height 30
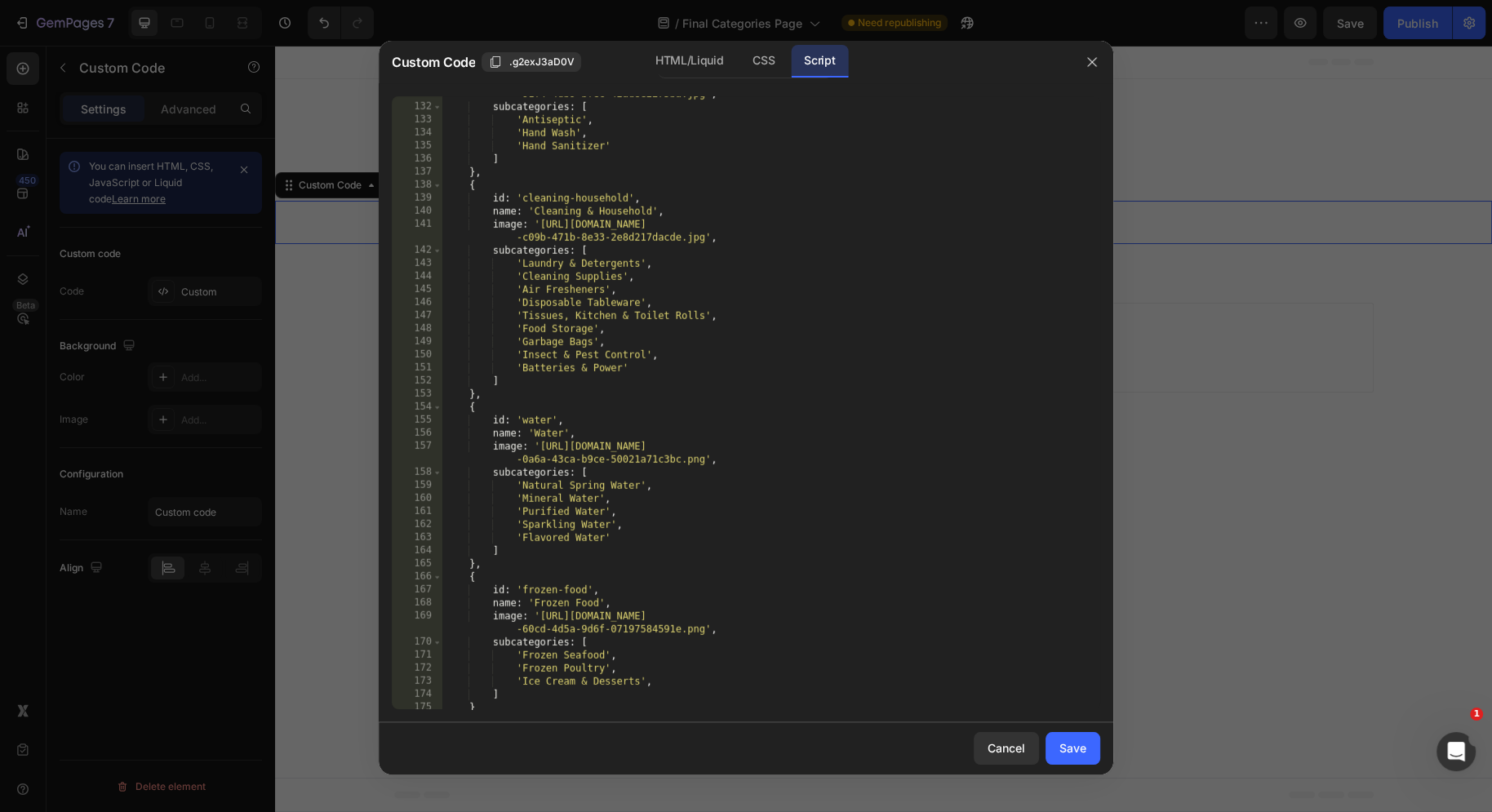
scroll to position [2019, 0]
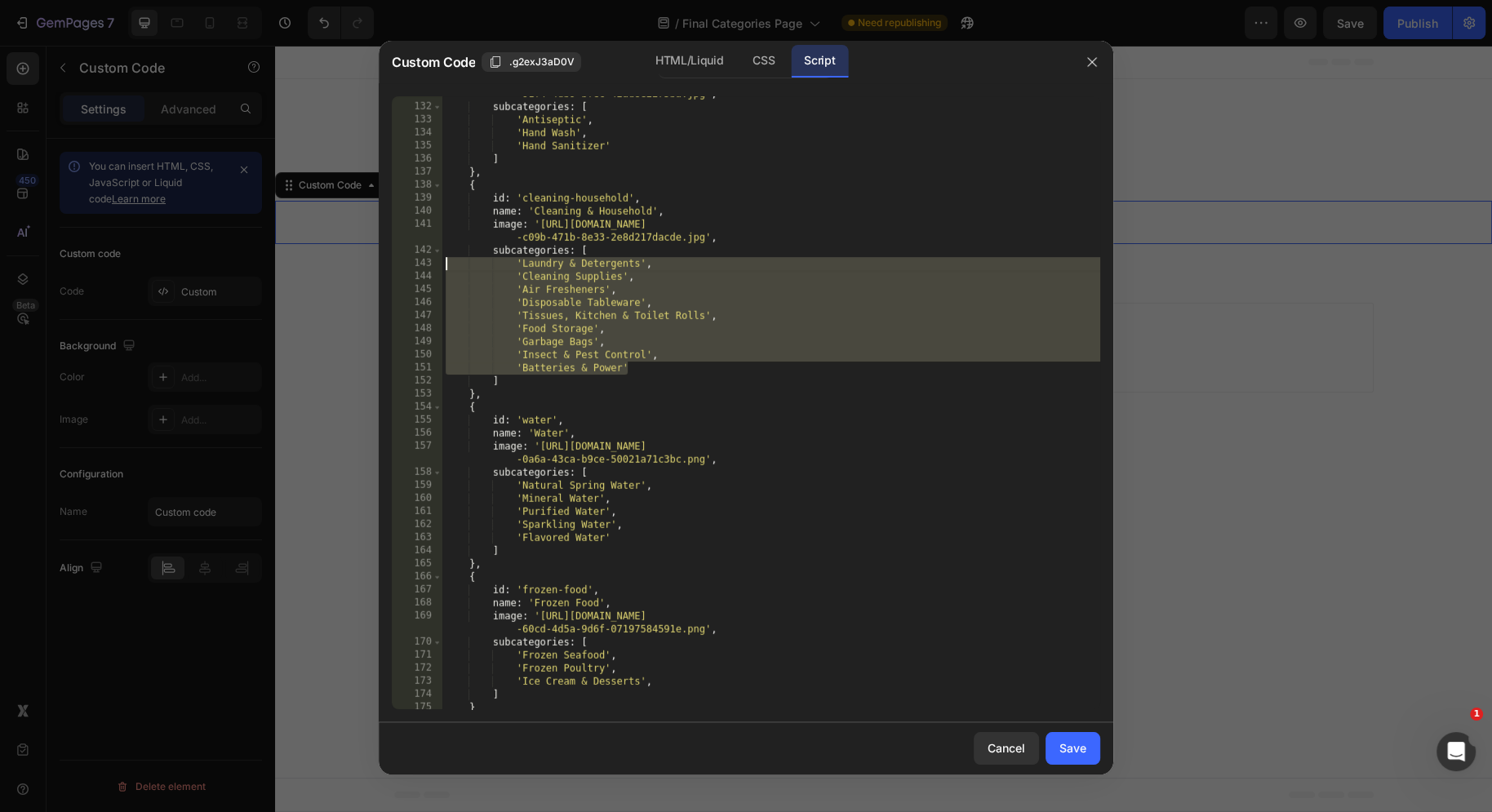
drag, startPoint x: 674, startPoint y: 362, endPoint x: 404, endPoint y: 260, distance: 288.6
click at [404, 260] on div "'Batteries & Power' 131 132 133 134 135 136 137 138 139 140 141 142 143 144 145…" at bounding box center [746, 403] width 709 height 613
click at [576, 263] on div "image : '[URL][DOMAIN_NAME] -91f4-4db9-bfec-42ad8e2275ba.jpg' , subcategories :…" at bounding box center [771, 401] width 658 height 653
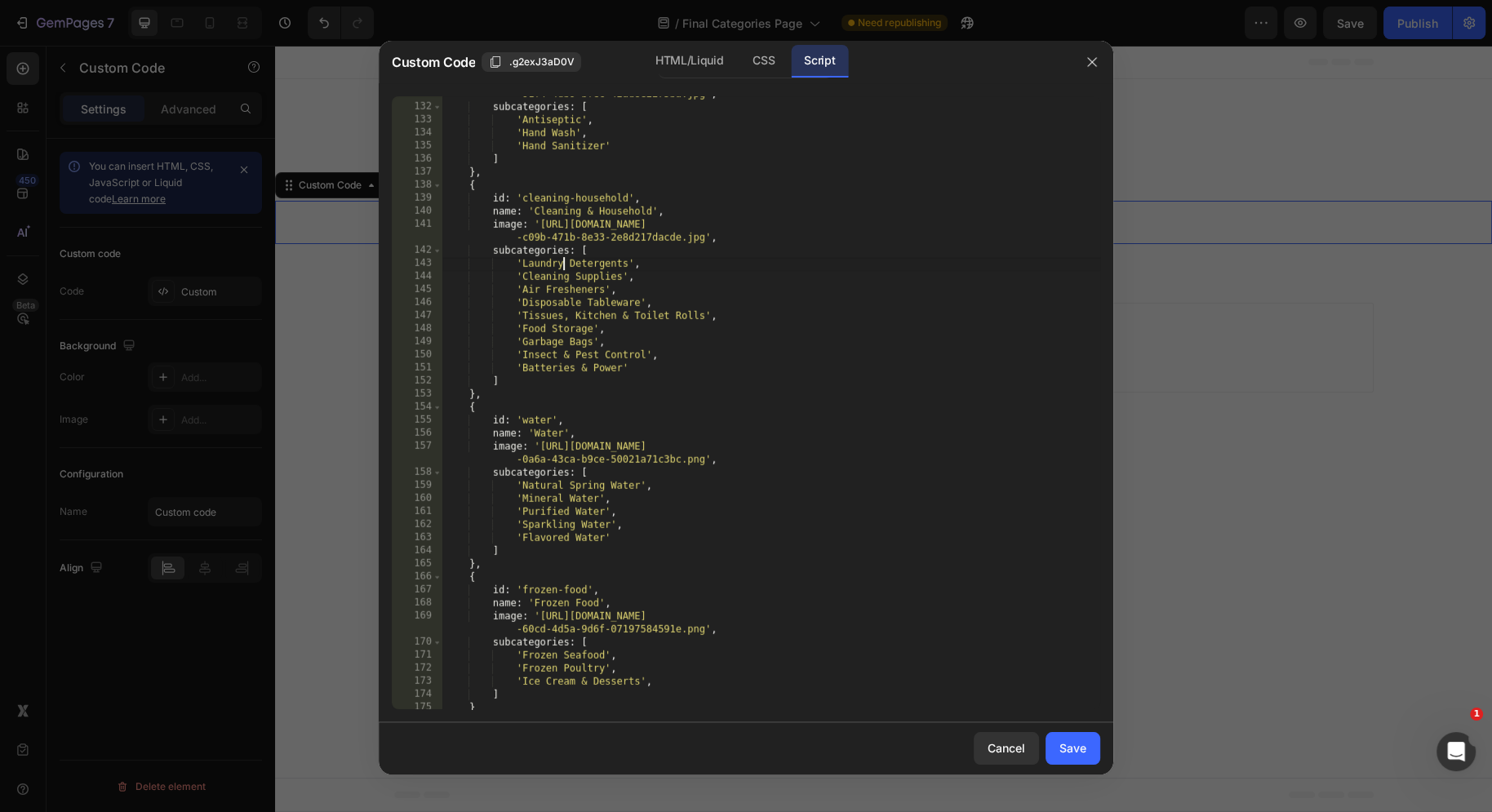
click at [627, 269] on div "image : '[URL][DOMAIN_NAME] -91f4-4db9-bfec-42ad8e2275ba.jpg' , subcategories :…" at bounding box center [771, 401] width 658 height 653
click at [642, 274] on div "image : '[URL][DOMAIN_NAME] -91f4-4db9-bfec-42ad8e2275ba.jpg' , subcategories :…" at bounding box center [771, 401] width 658 height 653
click at [622, 257] on div "image : '[URL][DOMAIN_NAME] -91f4-4db9-bfec-42ad8e2275ba.jpg' , subcategories :…" at bounding box center [771, 401] width 658 height 653
click at [617, 251] on div "image : '[URL][DOMAIN_NAME] -91f4-4db9-bfec-42ad8e2275ba.jpg' , subcategories :…" at bounding box center [771, 401] width 658 height 653
type textarea "subcategories: ["
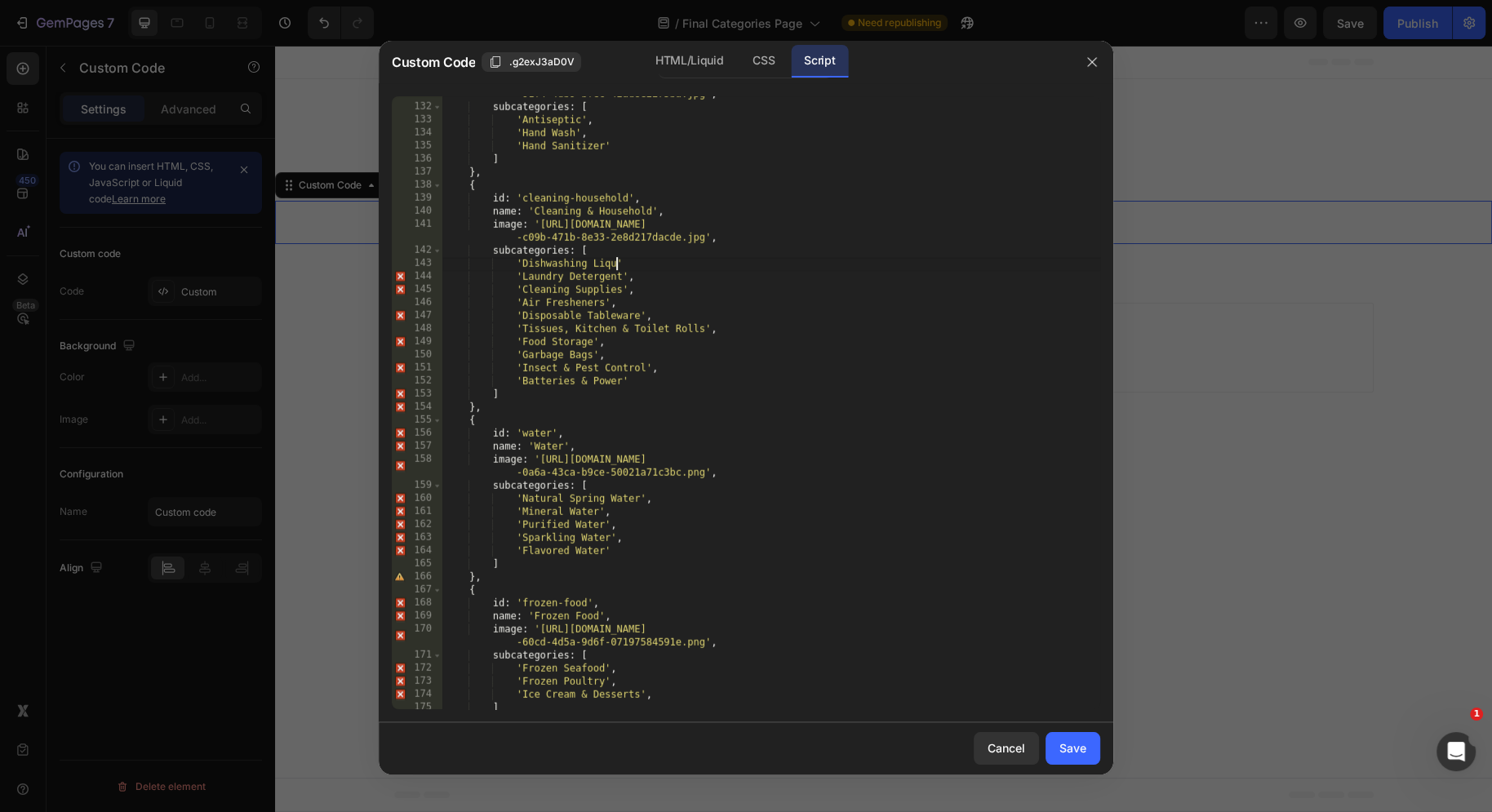
scroll to position [0, 13]
click at [656, 269] on div "image : '[URL][DOMAIN_NAME] -91f4-4db9-bfec-42ad8e2275ba.jpg' , subcategories :…" at bounding box center [771, 401] width 658 height 653
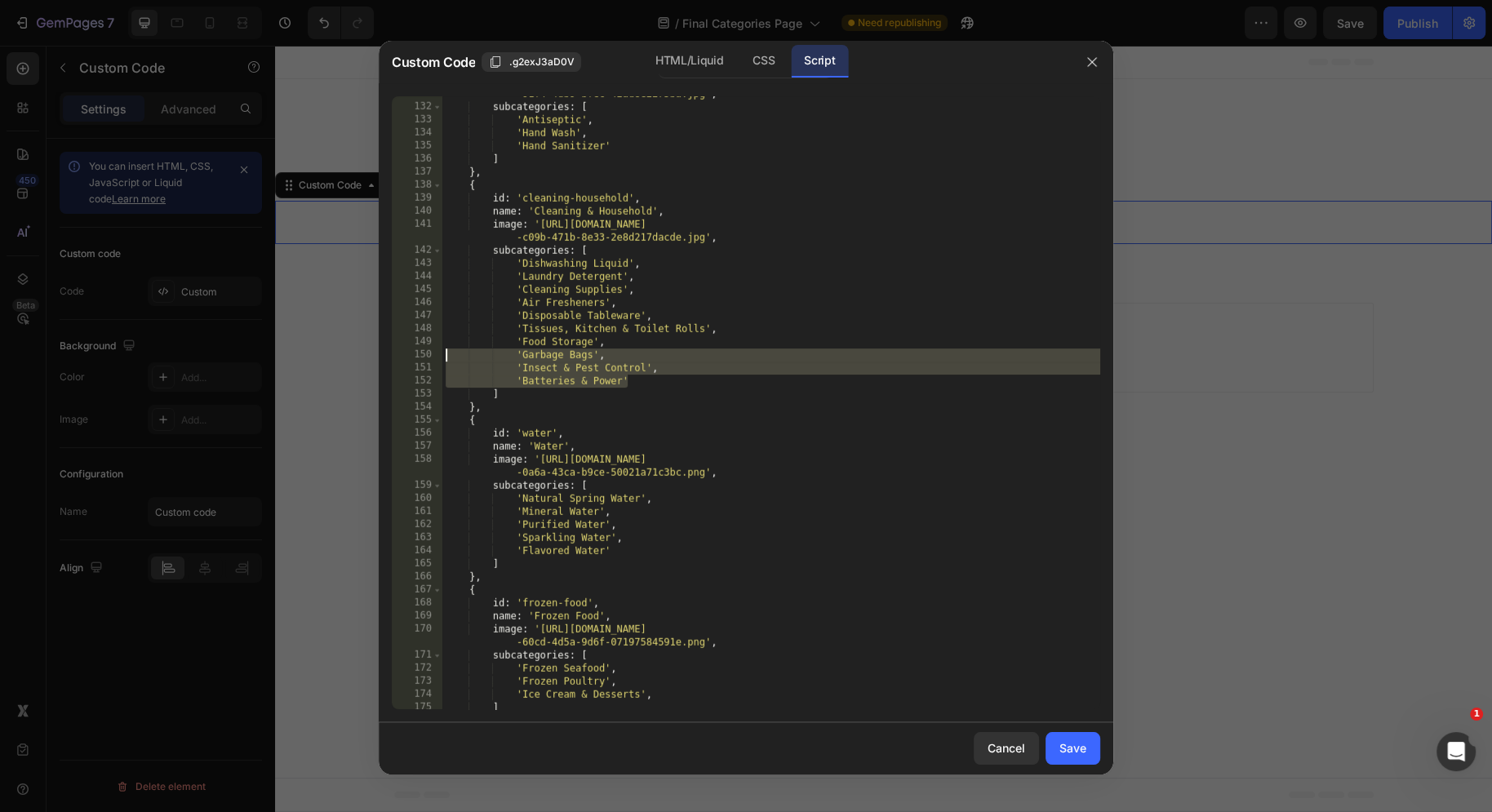
drag, startPoint x: 666, startPoint y: 374, endPoint x: 410, endPoint y: 354, distance: 256.8
click at [409, 357] on div "'Dishwashing Liquid', 131 132 133 134 135 136 137 138 139 140 141 142 143 144 1…" at bounding box center [746, 403] width 709 height 613
type textarea "'Garbage Bags', 'Insect & Pest Control',"
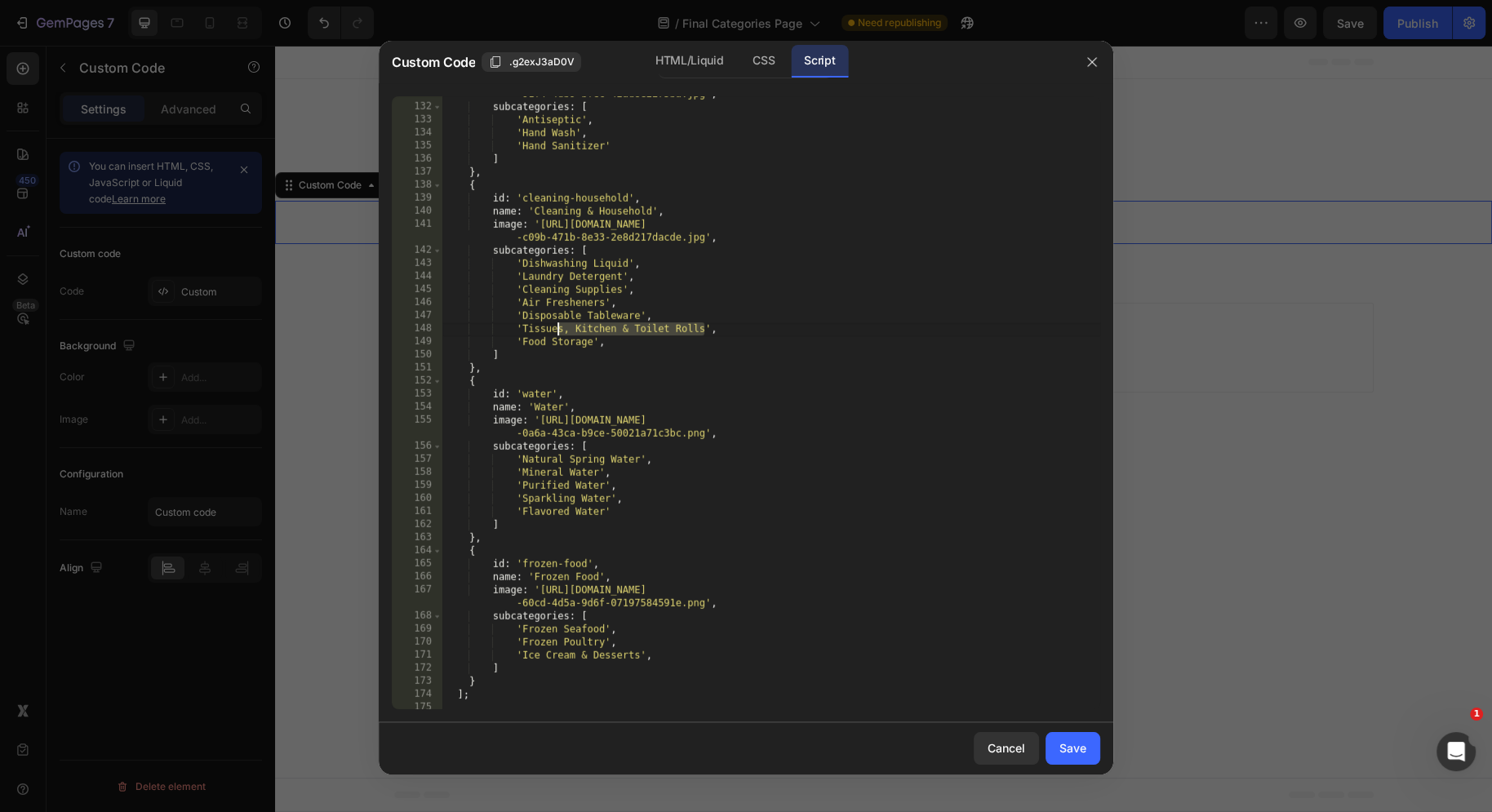
drag, startPoint x: 702, startPoint y: 327, endPoint x: 557, endPoint y: 328, distance: 145.0
click at [557, 328] on div "image : '[URL][DOMAIN_NAME] -91f4-4db9-bfec-42ad8e2275ba.jpg' , subcategories :…" at bounding box center [771, 401] width 658 height 653
click at [645, 319] on div "image : '[URL][DOMAIN_NAME] -91f4-4db9-bfec-42ad8e2275ba.jpg' , subcategories :…" at bounding box center [771, 401] width 658 height 653
drag, startPoint x: 674, startPoint y: 319, endPoint x: 392, endPoint y: 318, distance: 282.0
click at [392, 316] on div "'Disposable Tableware', 131 132 133 134 135 136 137 138 139 140 141 142 143 144…" at bounding box center [746, 403] width 709 height 613
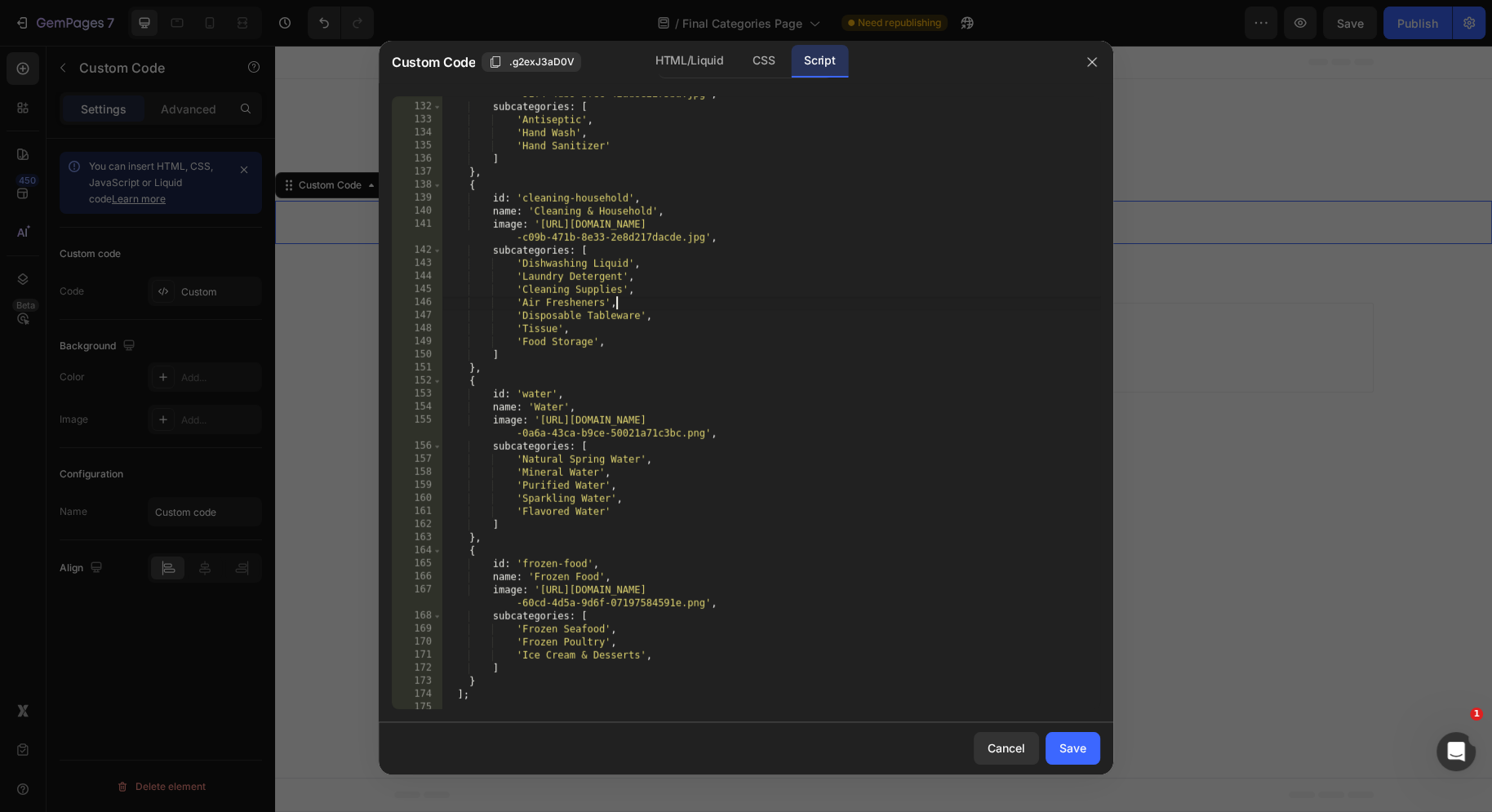
click at [633, 304] on div "image : '[URL][DOMAIN_NAME] -91f4-4db9-bfec-42ad8e2275ba.jpg' , subcategories :…" at bounding box center [771, 401] width 658 height 653
type textarea "'Air Fresheners',"
click at [1083, 754] on div "Save" at bounding box center [1073, 748] width 27 height 17
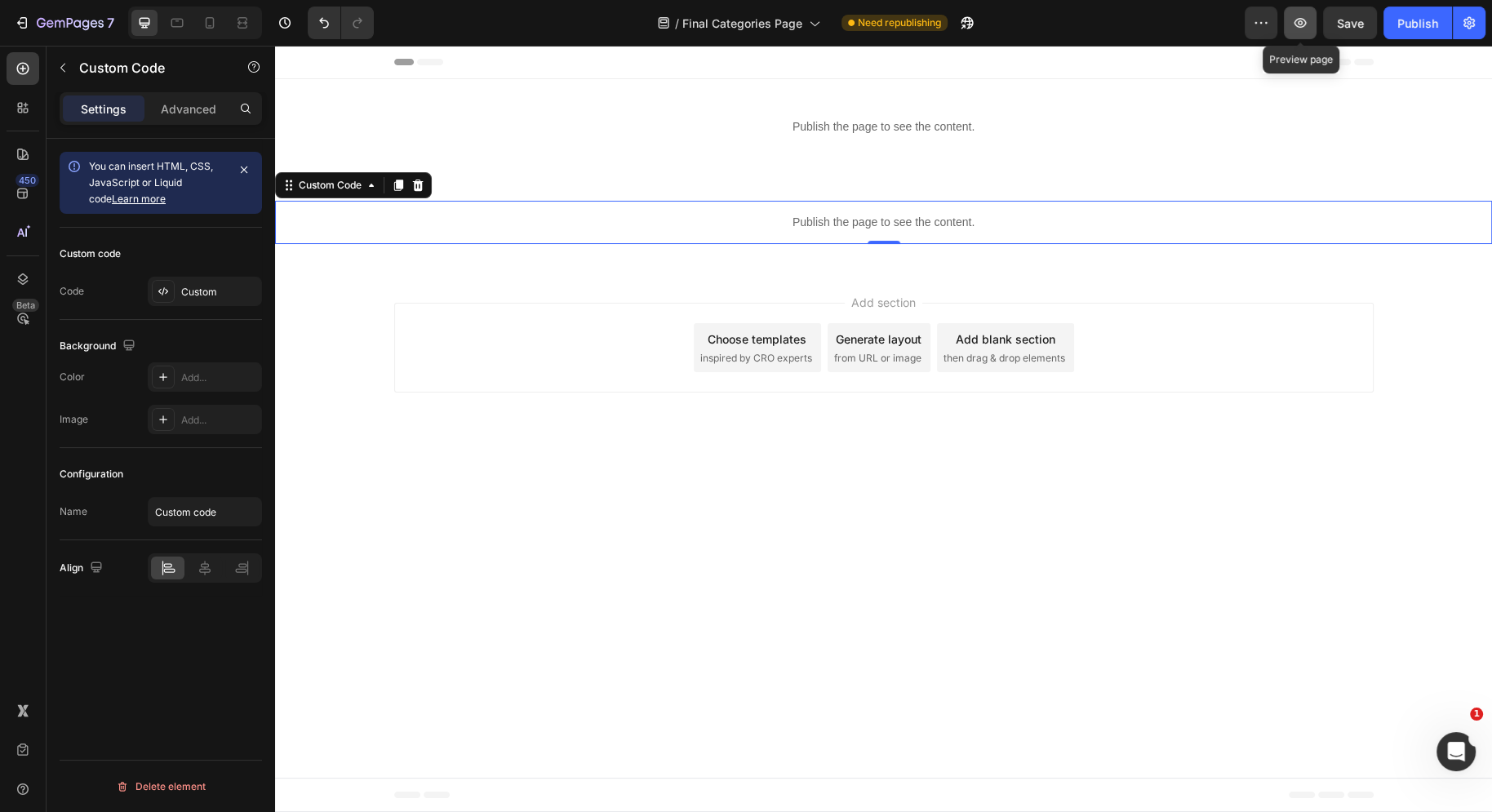
click at [1308, 21] on icon "button" at bounding box center [1300, 22] width 16 height 16
click at [229, 282] on div "Custom" at bounding box center [204, 291] width 114 height 30
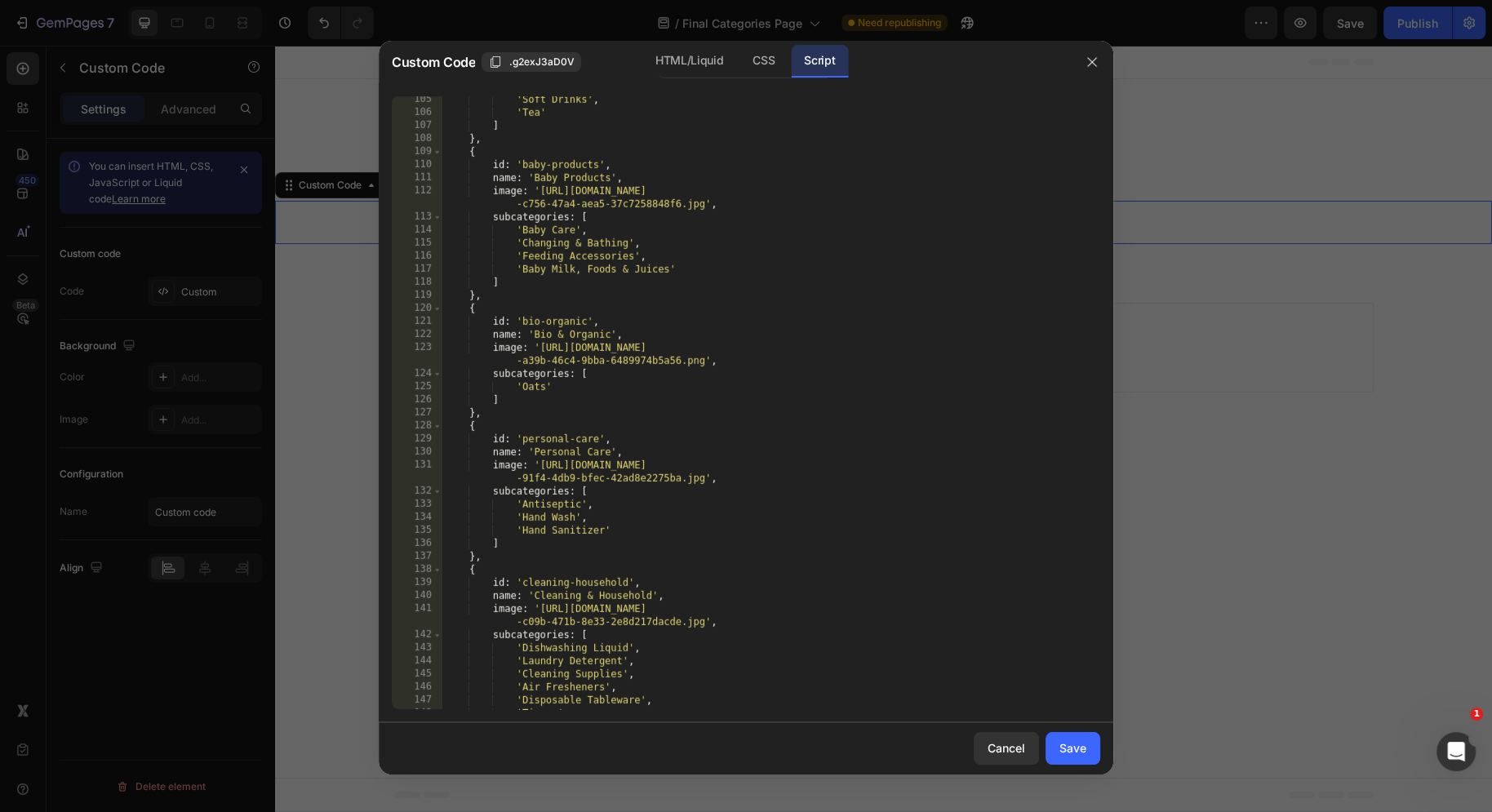
scroll to position [1658, 0]
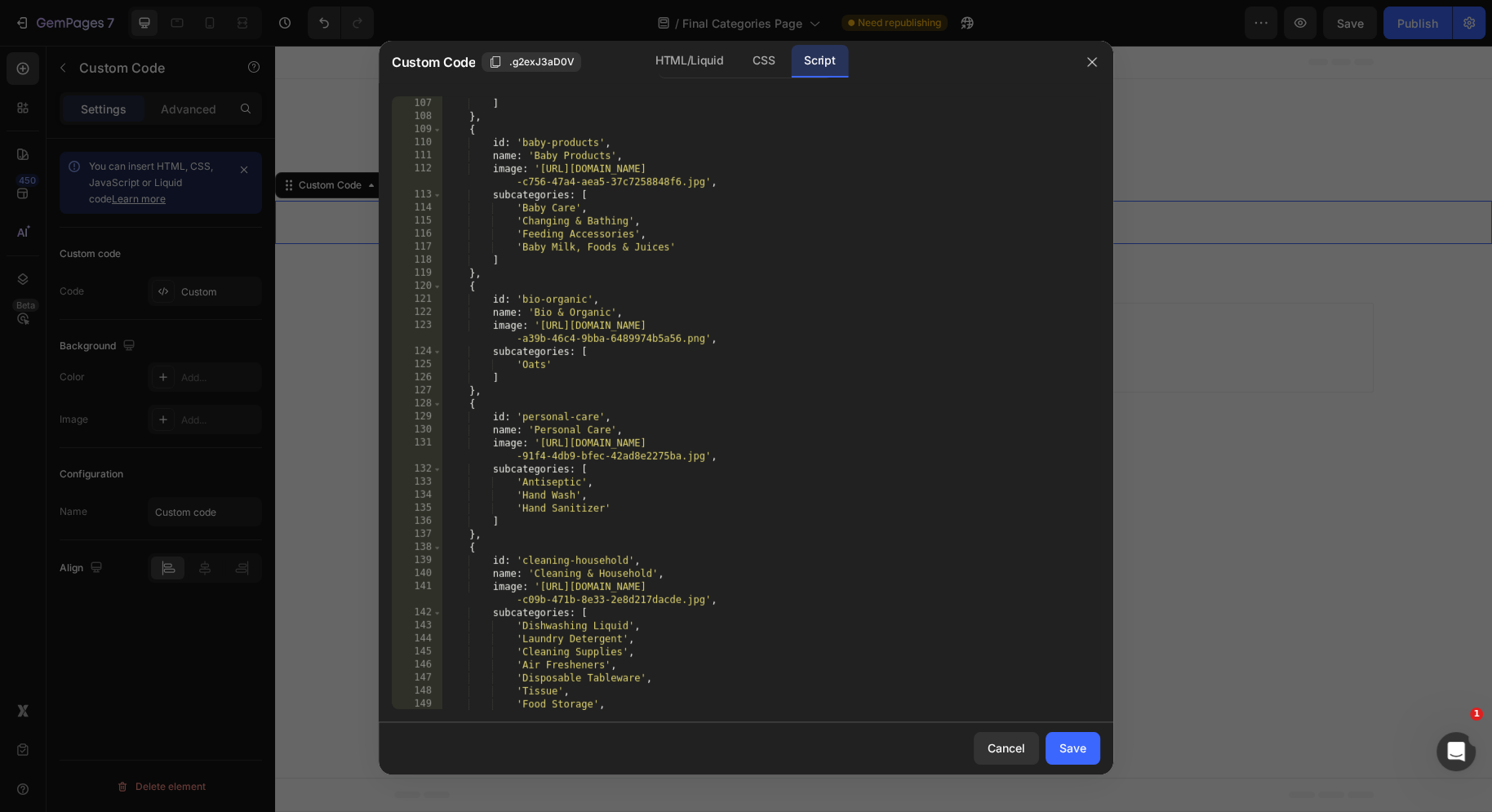
click at [586, 520] on div "'Tea' ] } , { id : 'baby-products' , name : 'Baby Products' , image : '[URL][DO…" at bounding box center [771, 404] width 658 height 640
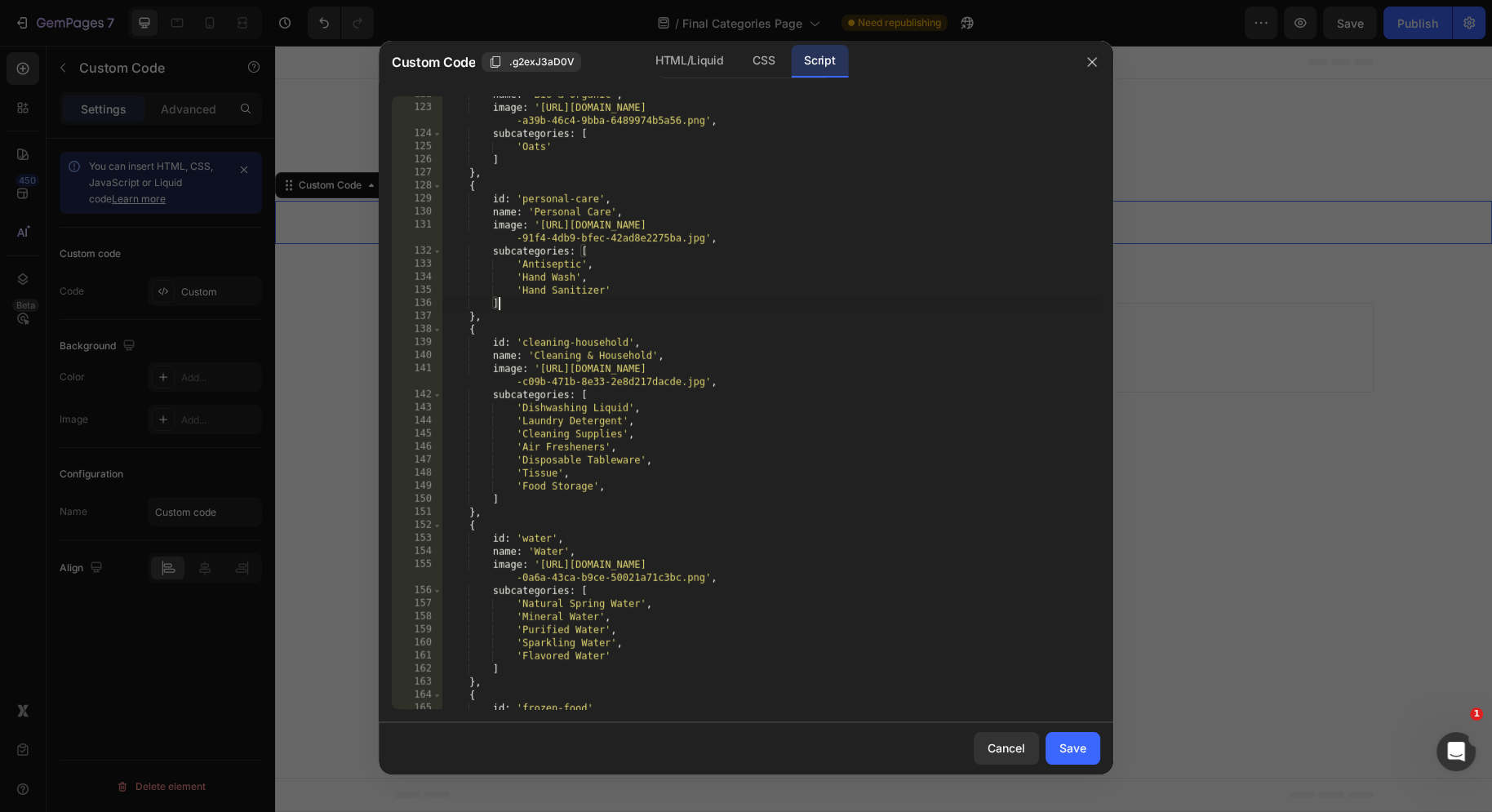
scroll to position [1877, 0]
click at [561, 421] on div "name : 'Bio & Organic' , image : '[URL][DOMAIN_NAME] -a39b-46c4-9bba-6489974b5a…" at bounding box center [771, 405] width 658 height 640
click at [647, 477] on div "name : 'Bio & Organic' , image : '[URL][DOMAIN_NAME] -a39b-46c4-9bba-6489974b5a…" at bounding box center [771, 405] width 658 height 640
click at [658, 435] on div "name : 'Bio & Organic' , image : '[URL][DOMAIN_NAME] -a39b-46c4-9bba-6489974b5a…" at bounding box center [771, 405] width 658 height 640
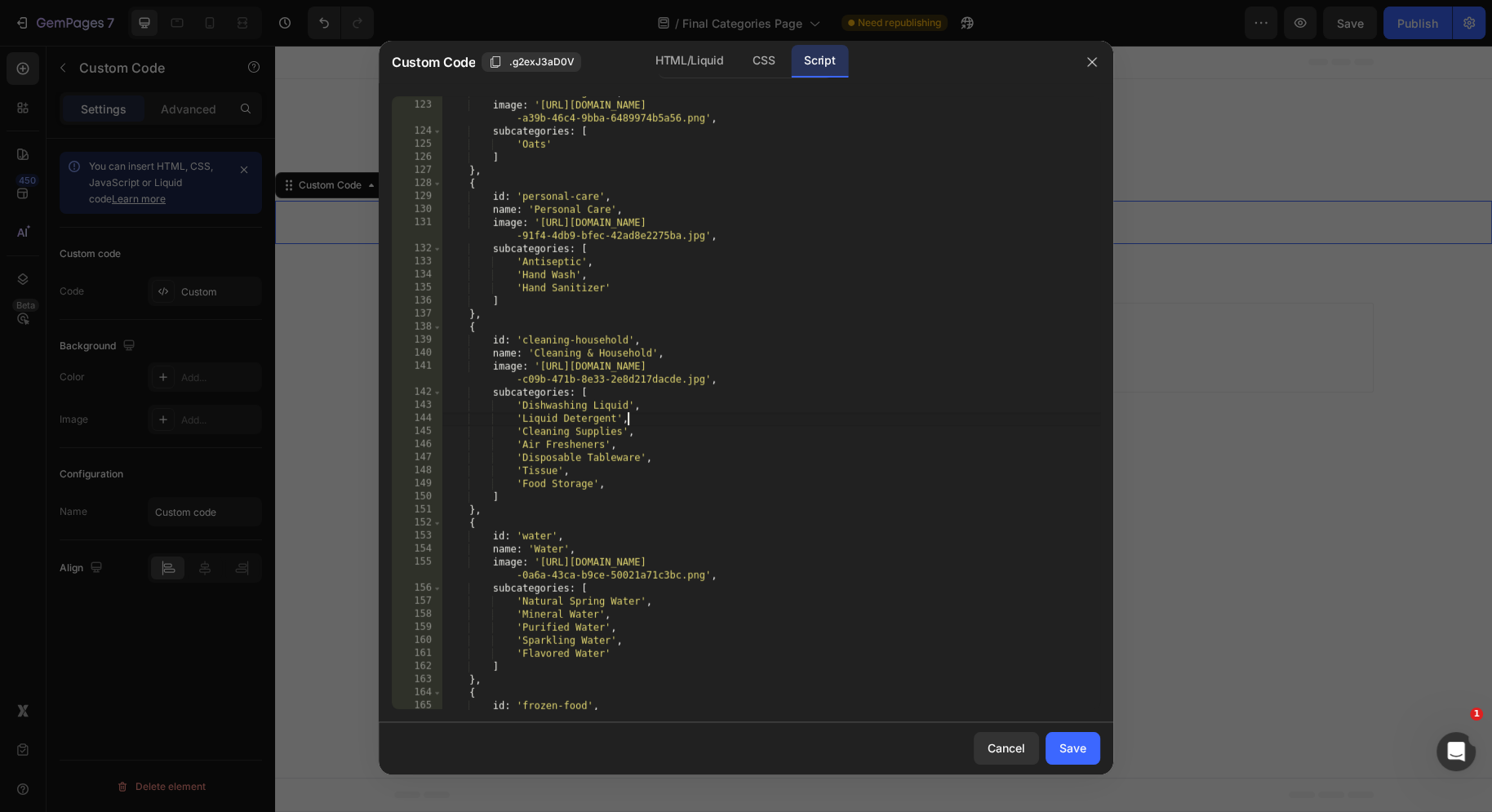
click at [658, 424] on div "name : 'Bio & Organic' , image : '[URL][DOMAIN_NAME] -a39b-46c4-9bba-6489974b5a…" at bounding box center [771, 405] width 658 height 640
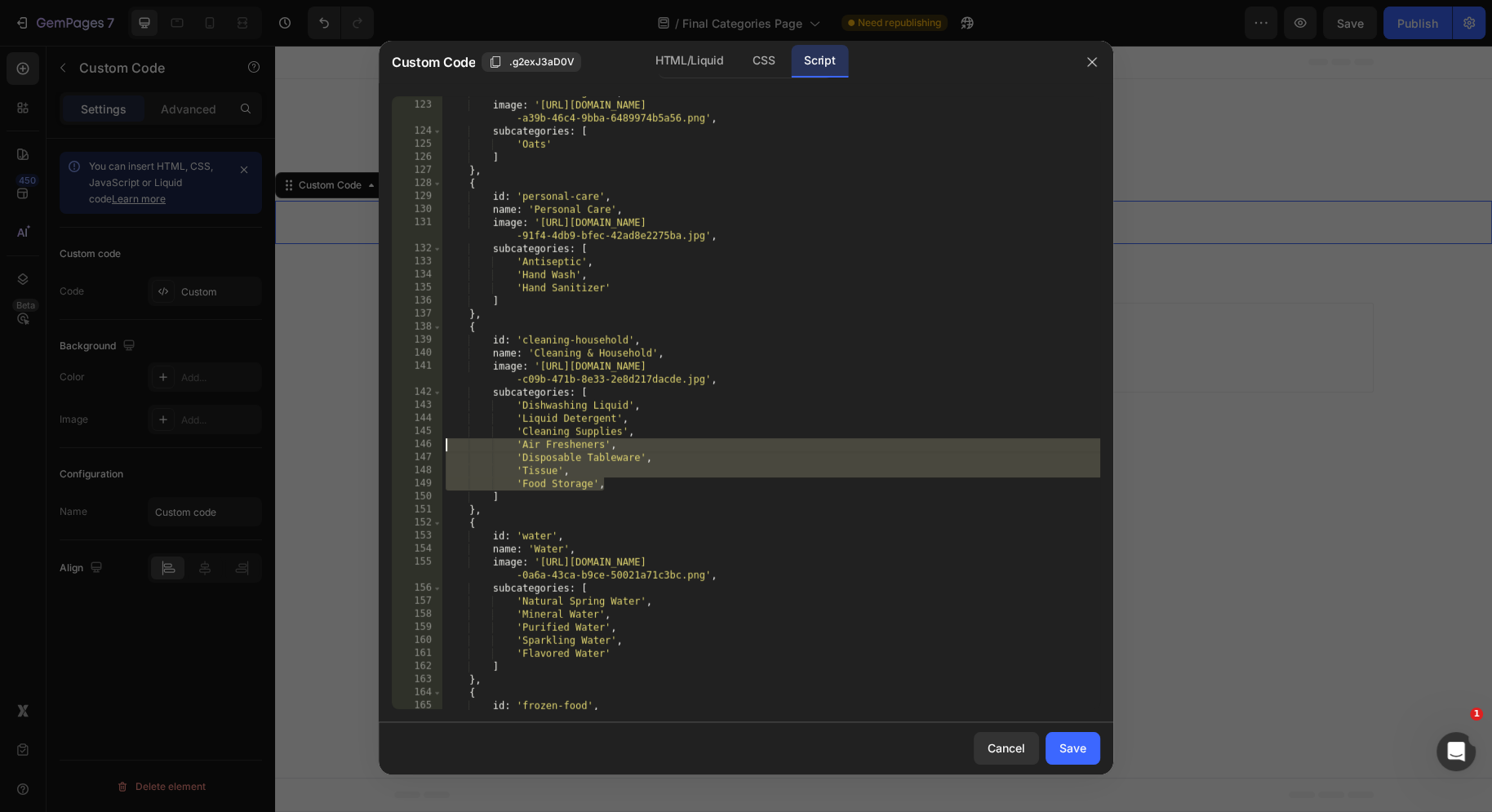
drag, startPoint x: 611, startPoint y: 485, endPoint x: 416, endPoint y: 447, distance: 198.7
click at [416, 447] on div "'Liquid Detergent', 122 123 124 125 126 127 128 129 130 131 132 133 134 135 136…" at bounding box center [746, 403] width 709 height 613
click at [648, 476] on div "name : 'Bio & Organic' , image : '[URL][DOMAIN_NAME] -a39b-46c4-9bba-6489974b5a…" at bounding box center [771, 405] width 658 height 640
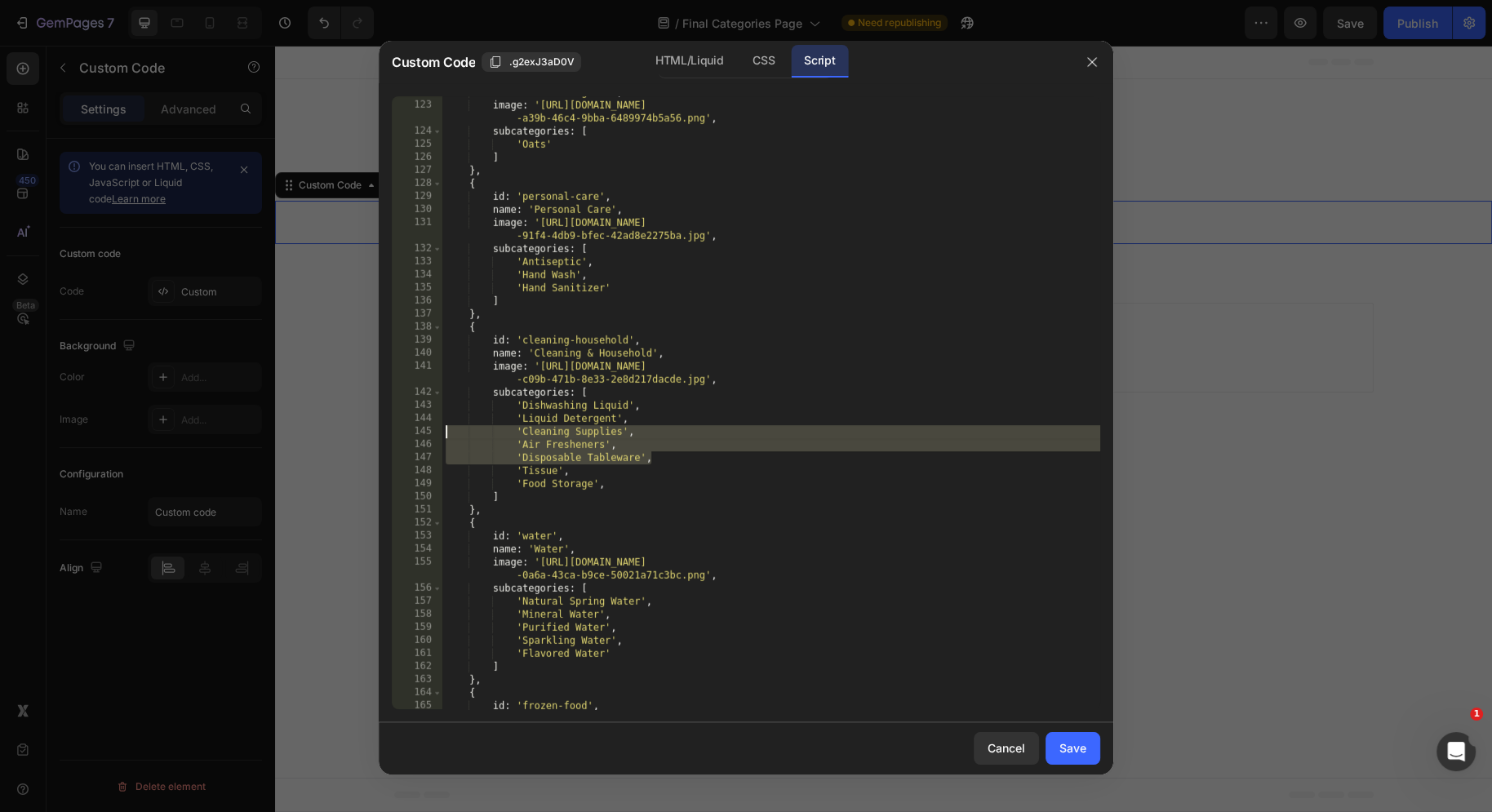
drag, startPoint x: 669, startPoint y: 456, endPoint x: 378, endPoint y: 435, distance: 291.8
click at [378, 435] on div "Custom Code .g2exJ3aD0V HTML/Liquid CSS Script 'Tissue', 122 123 124 125 126 12…" at bounding box center [746, 406] width 1492 height 812
type textarea "'Cleaning Supplies', 'Air Fresheners',"
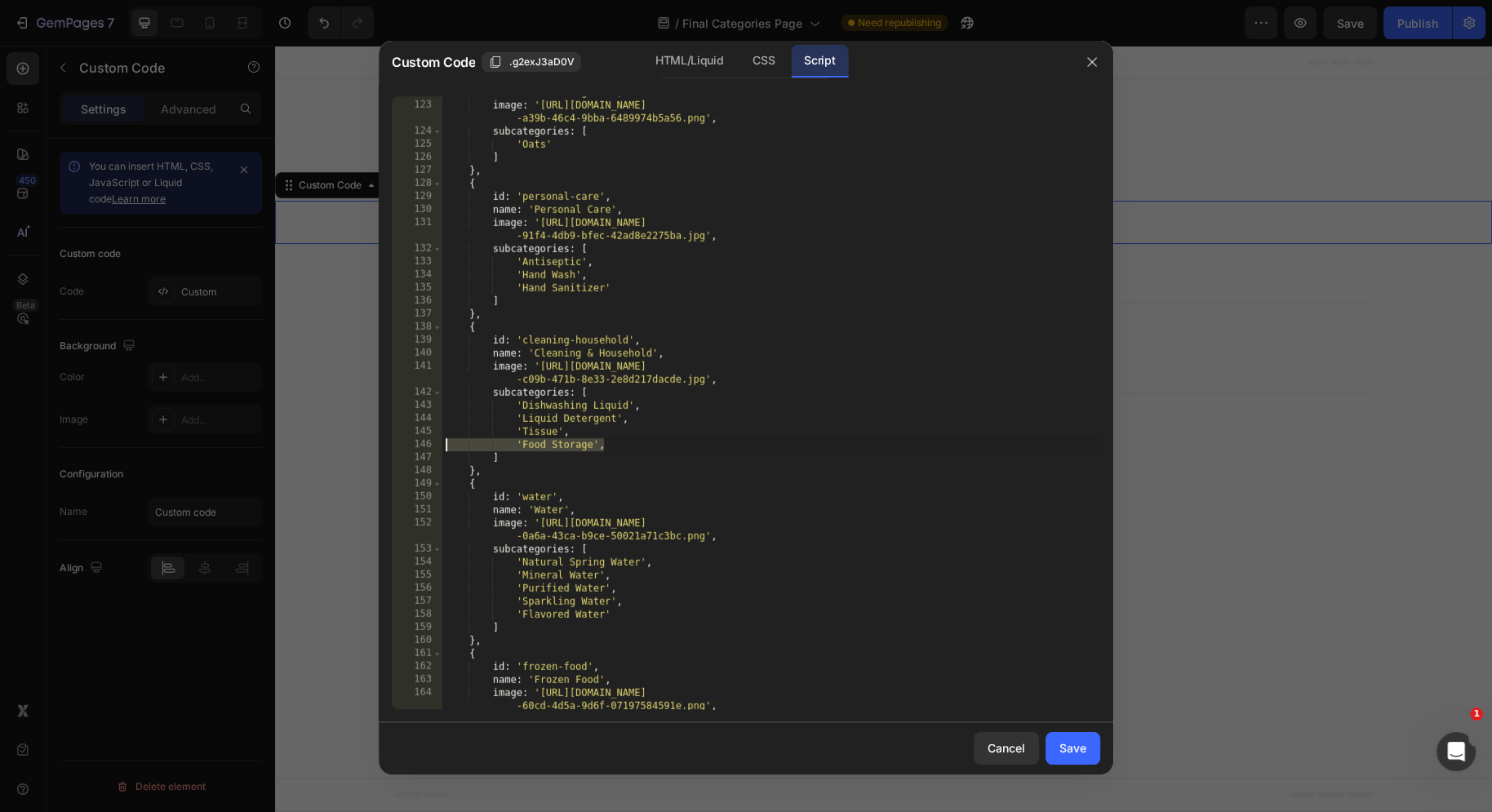
drag, startPoint x: 618, startPoint y: 451, endPoint x: 299, endPoint y: 447, distance: 319.0
click at [299, 447] on div "Custom Code .g2exJ3aD0V HTML/Liquid CSS Script 'Liquid Detergent', 122 123 124 …" at bounding box center [746, 406] width 1492 height 812
type textarea "'Food Storage',"
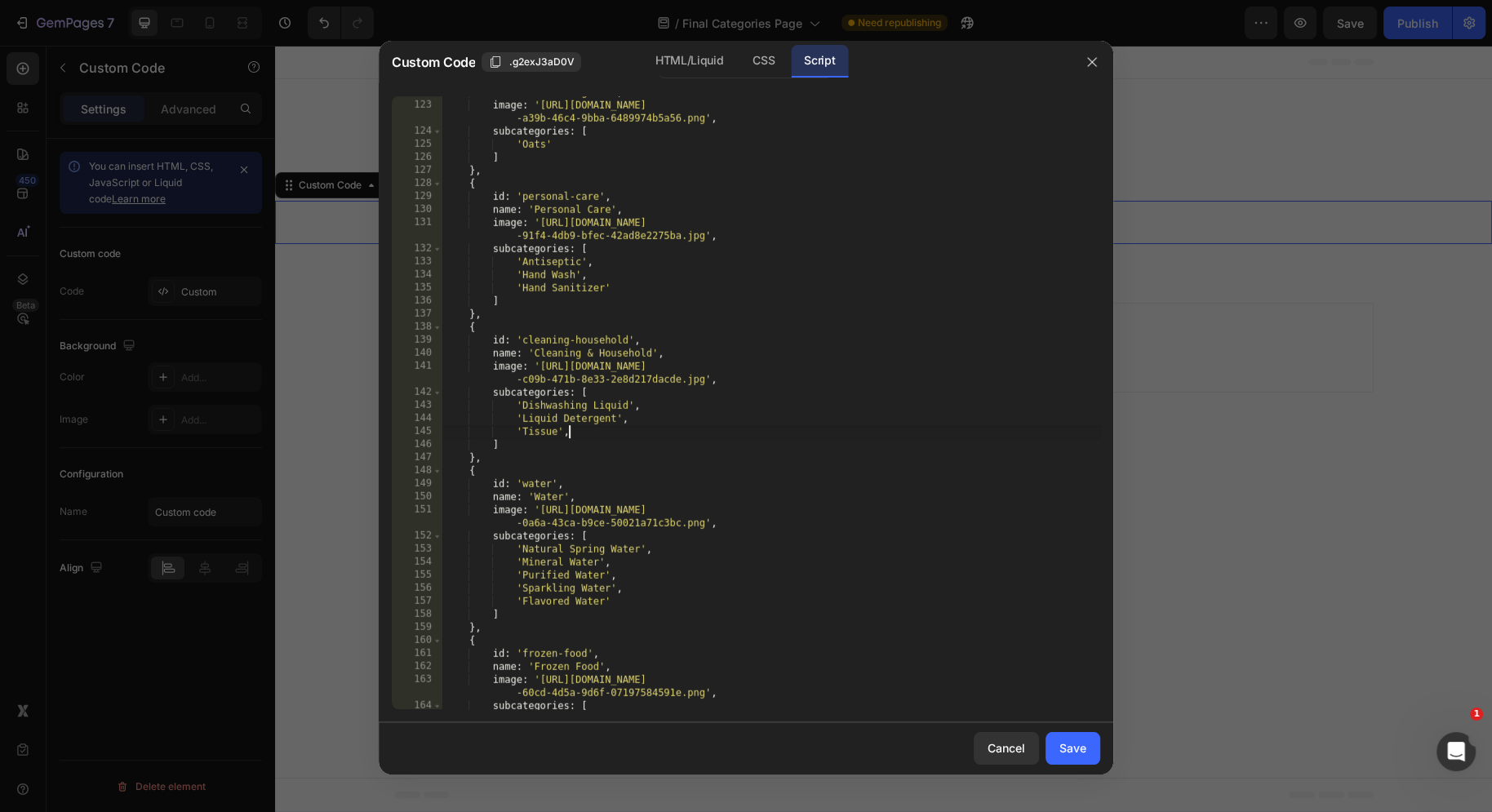
click at [664, 422] on div "name : 'Bio & Organic' , image : '[URL][DOMAIN_NAME] -a39b-46c4-9bba-6489974b5a…" at bounding box center [771, 405] width 658 height 640
click at [649, 403] on div "name : 'Bio & Organic' , image : '[URL][DOMAIN_NAME] -a39b-46c4-9bba-6489974b5a…" at bounding box center [771, 405] width 658 height 640
type textarea "'Dishwashing Liquid',"
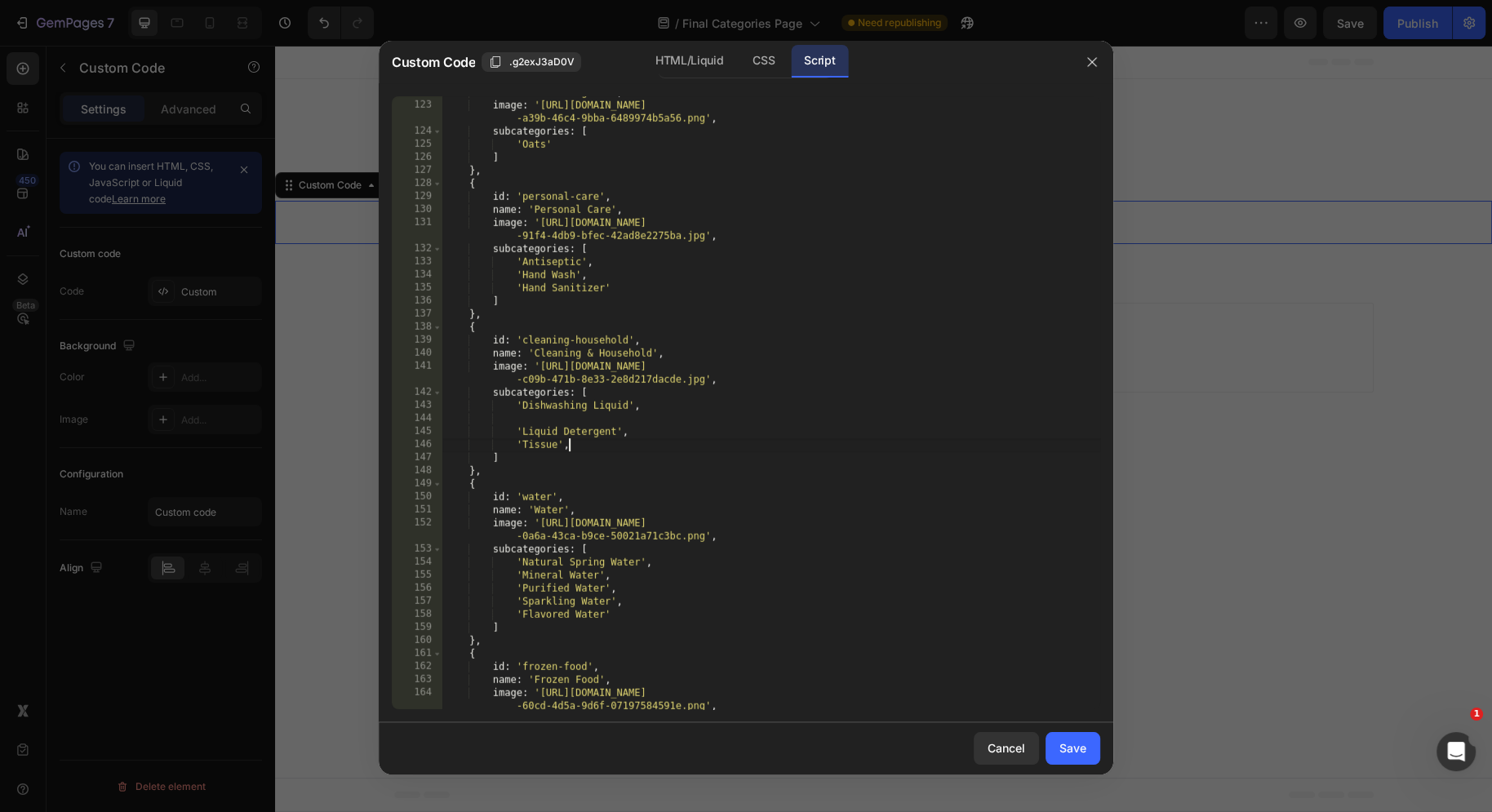
click at [639, 445] on div "name : 'Bio & Organic' , image : '[URL][DOMAIN_NAME] -a39b-46c4-9bba-6489974b5a…" at bounding box center [771, 412] width 658 height 653
type textarea "'Tissue'"
click at [587, 417] on div "name : 'Bio & Organic' , image : '[URL][DOMAIN_NAME] -a39b-46c4-9bba-6489974b5a…" at bounding box center [771, 412] width 658 height 653
click at [622, 387] on div "name : 'Bio & Organic' , image : '[URL][DOMAIN_NAME] -a39b-46c4-9bba-6489974b5a…" at bounding box center [771, 412] width 658 height 653
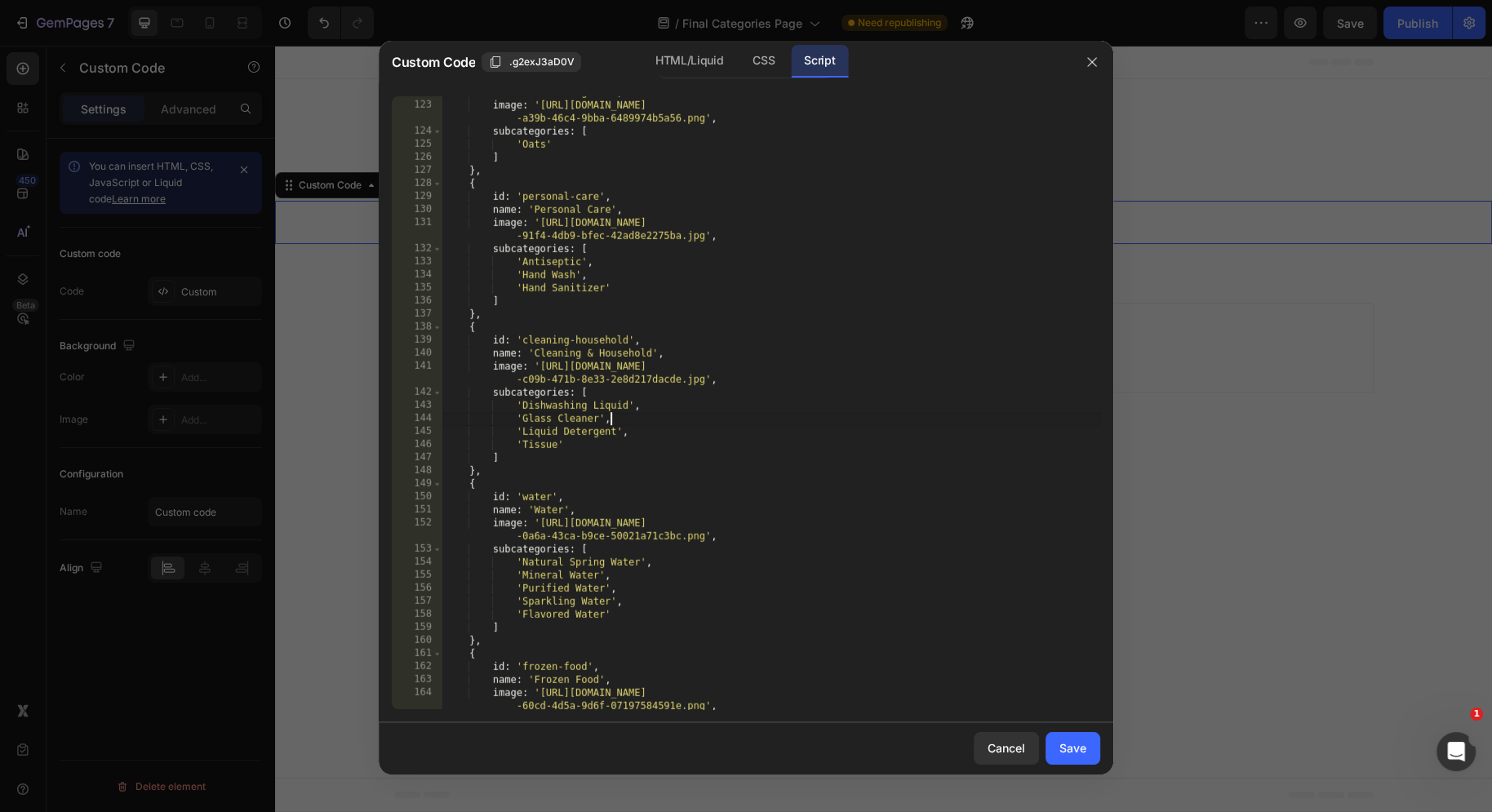
type textarea "subcategories: ["
click at [646, 450] on div "name : 'Bio & Organic' , image : '[URL][DOMAIN_NAME] -a39b-46c4-9bba-6489974b5a…" at bounding box center [771, 412] width 658 height 653
type textarea "'Liquid Detergent',"
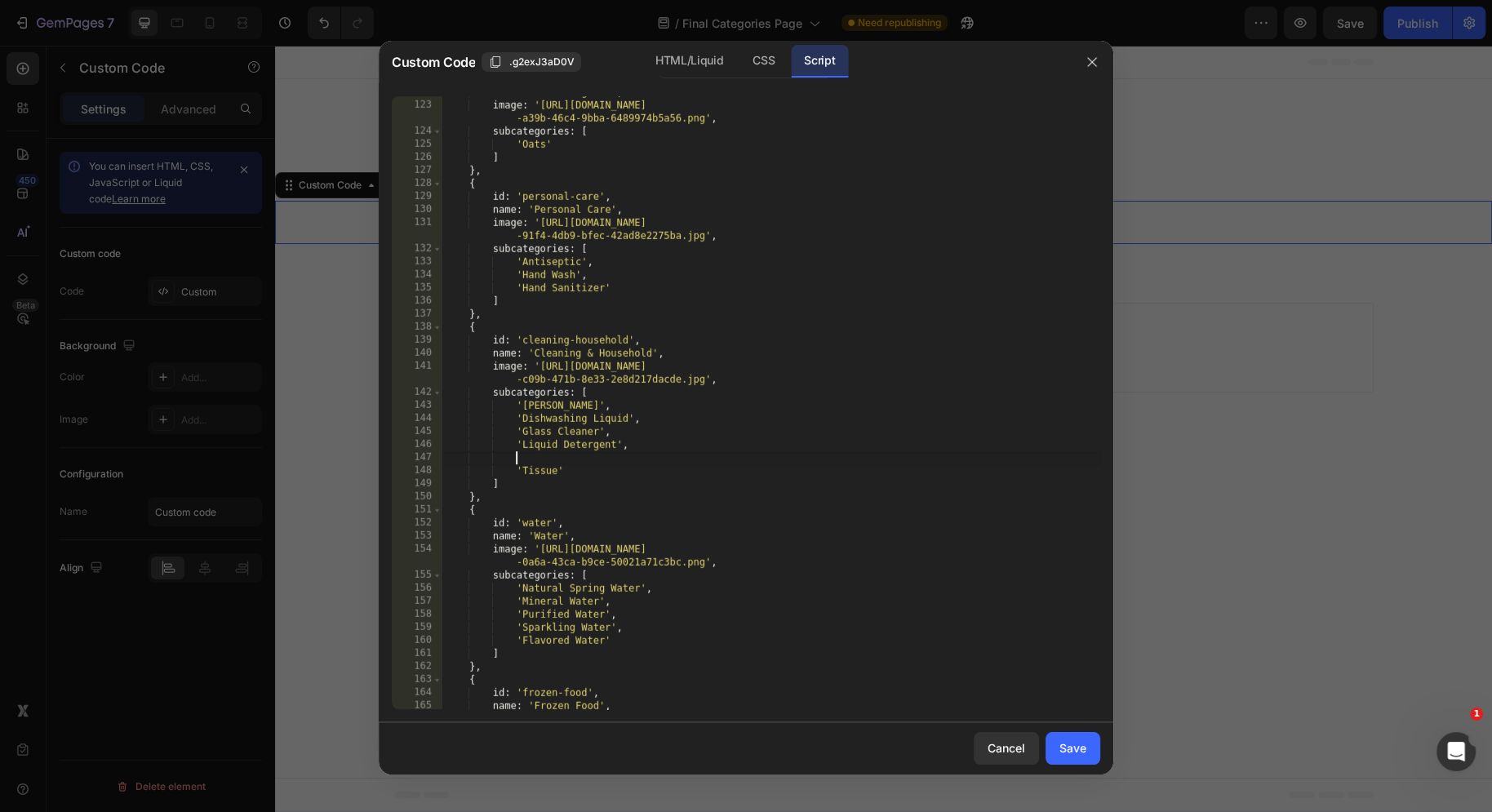
type textarea "M"
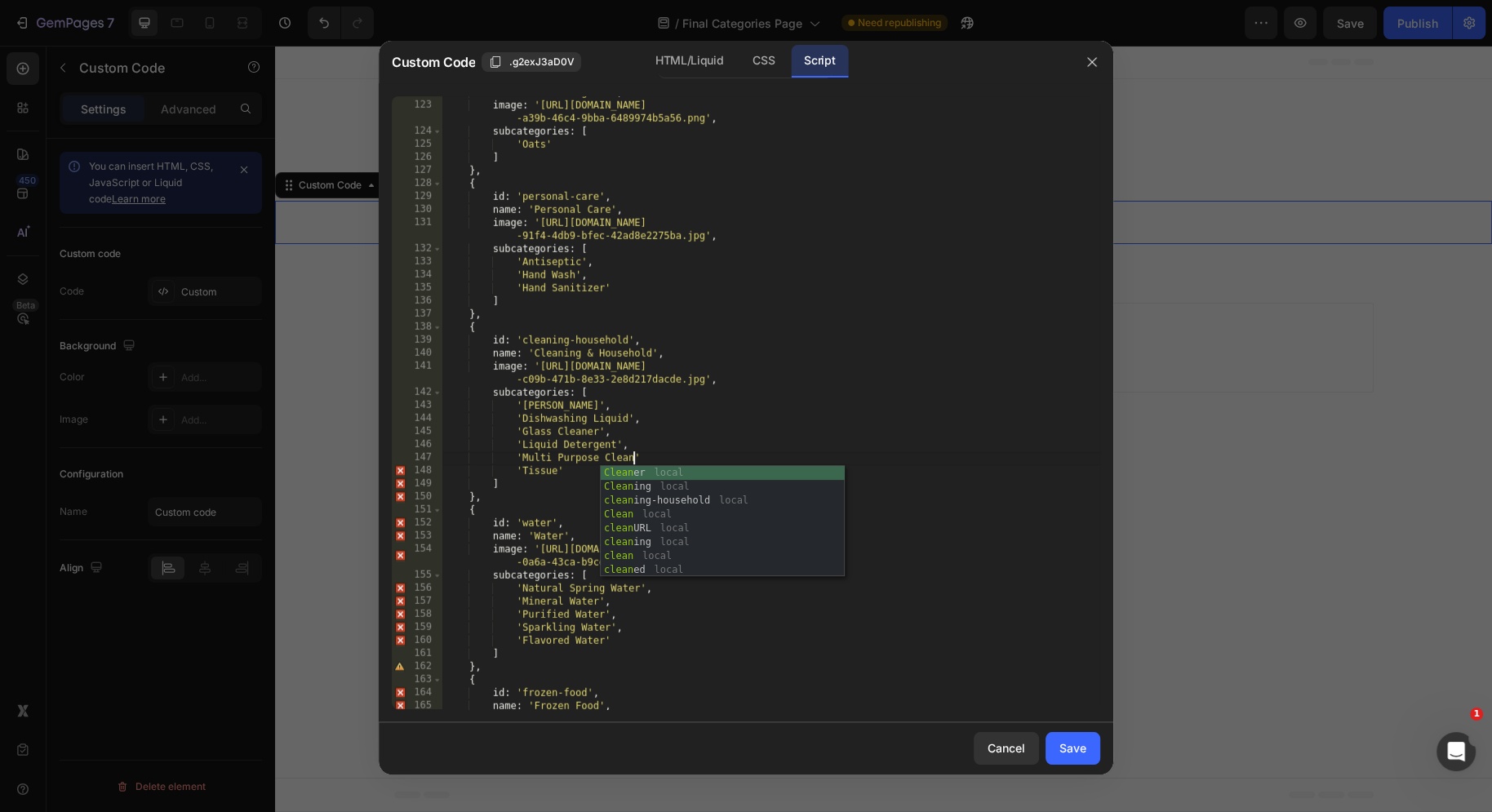
scroll to position [0, 15]
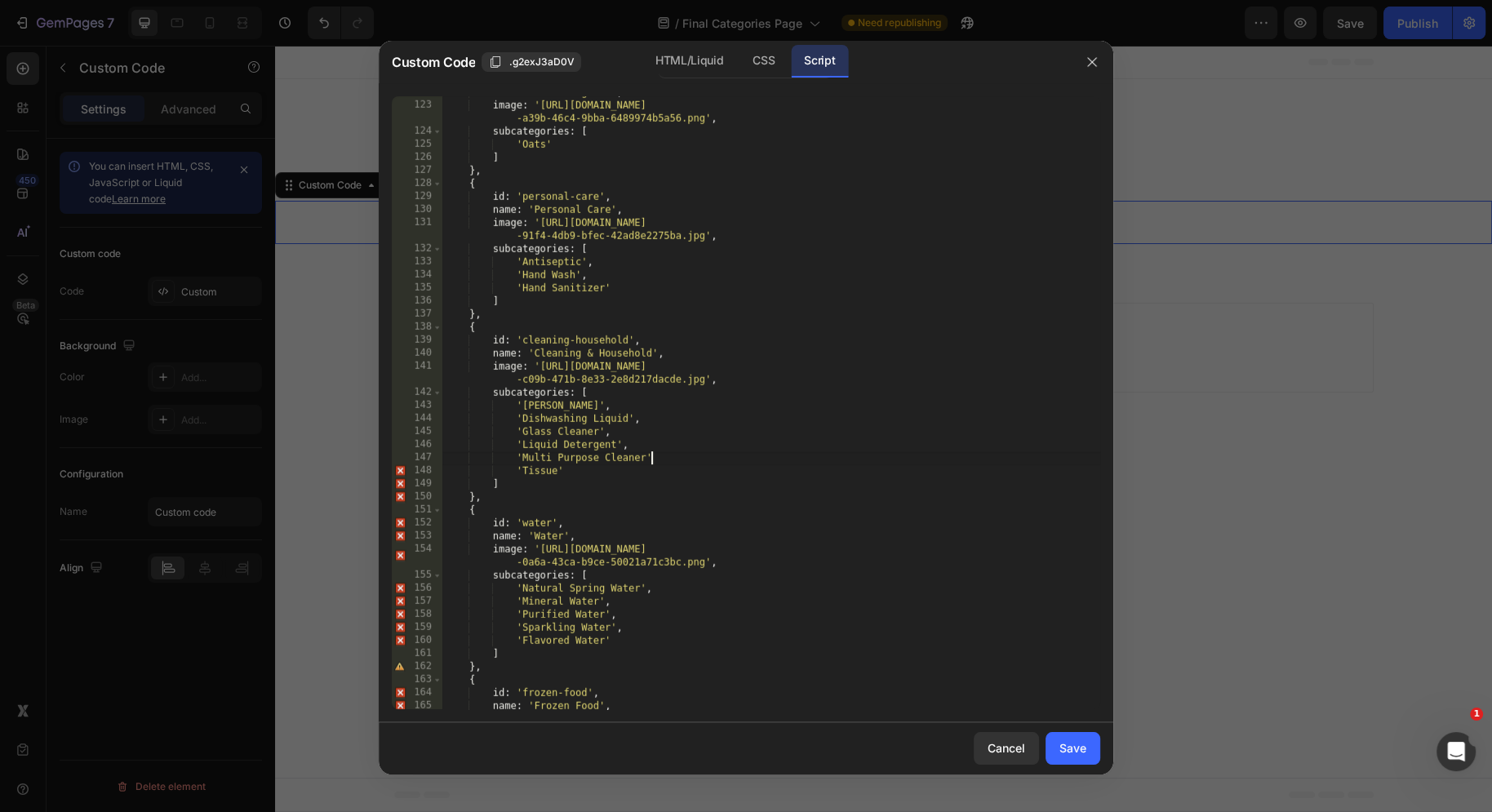
type textarea "'Multi Purpose Cleaner',"
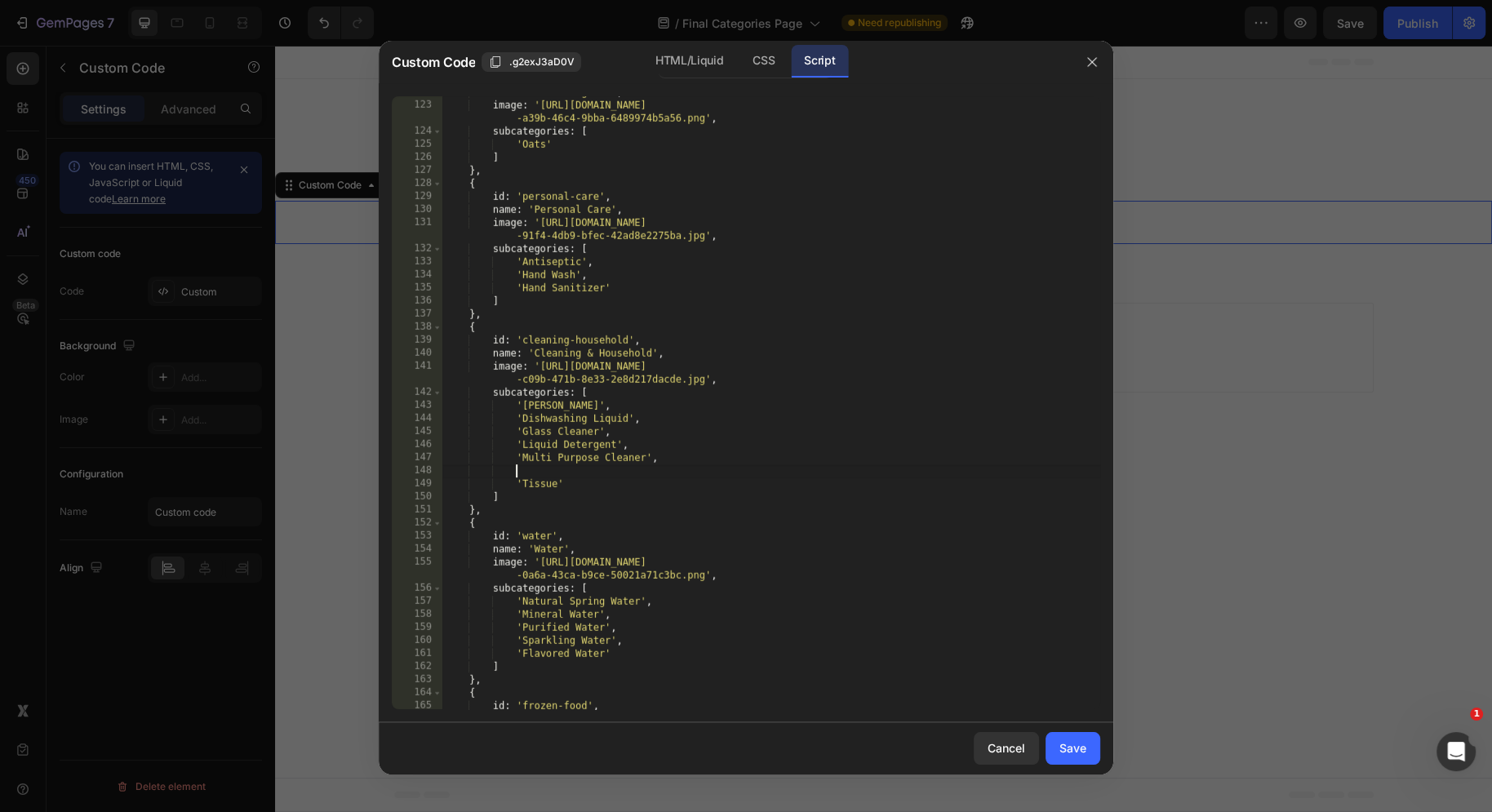
type textarea "'"
type textarea "'Tissue',"
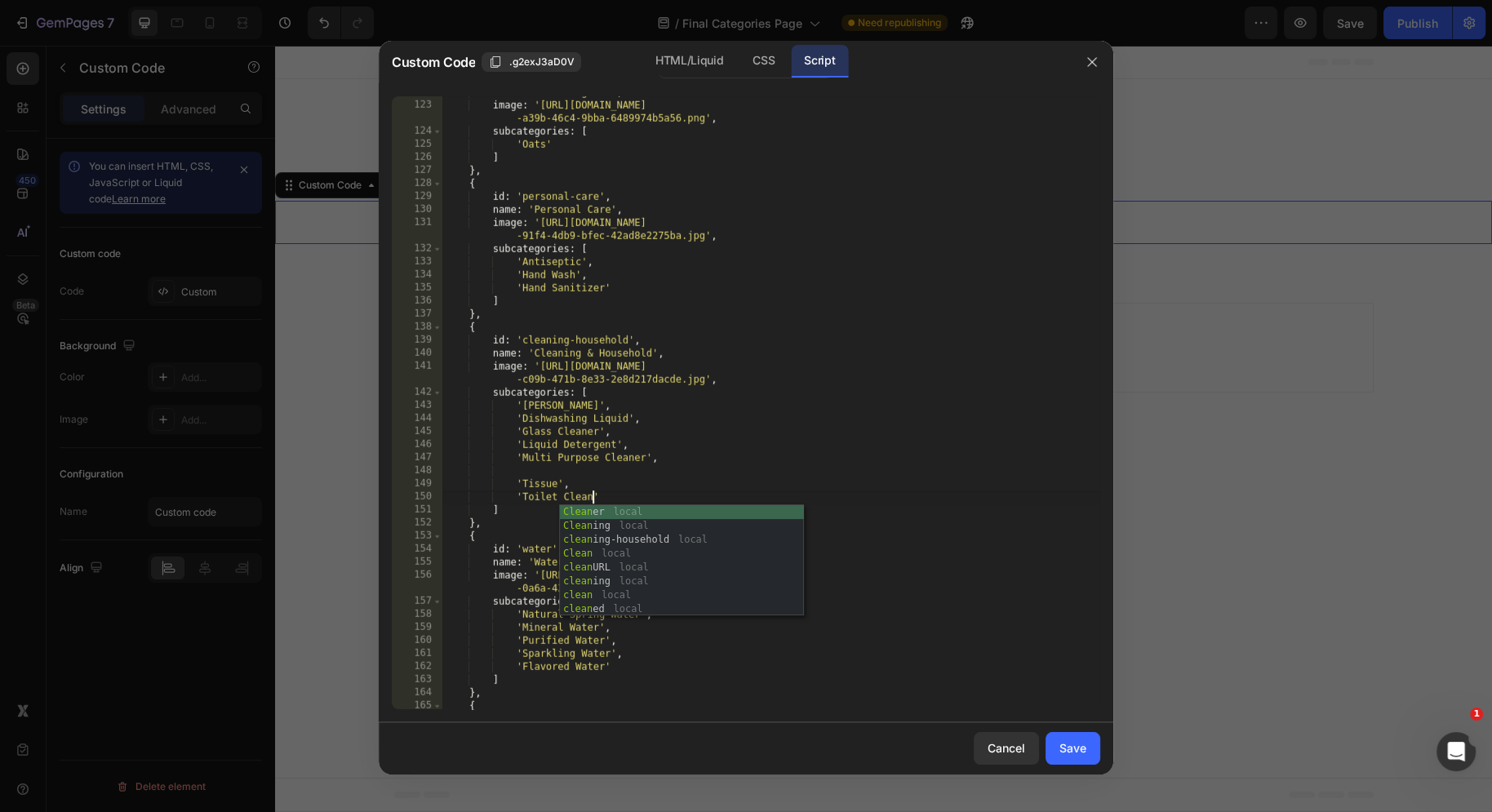
scroll to position [0, 12]
type textarea "'Toilet Cleaner'"
click at [515, 466] on div "name : 'Bio & Organic' , image : '[URL][DOMAIN_NAME] -a39b-46c4-9bba-6489974b5a…" at bounding box center [771, 405] width 658 height 640
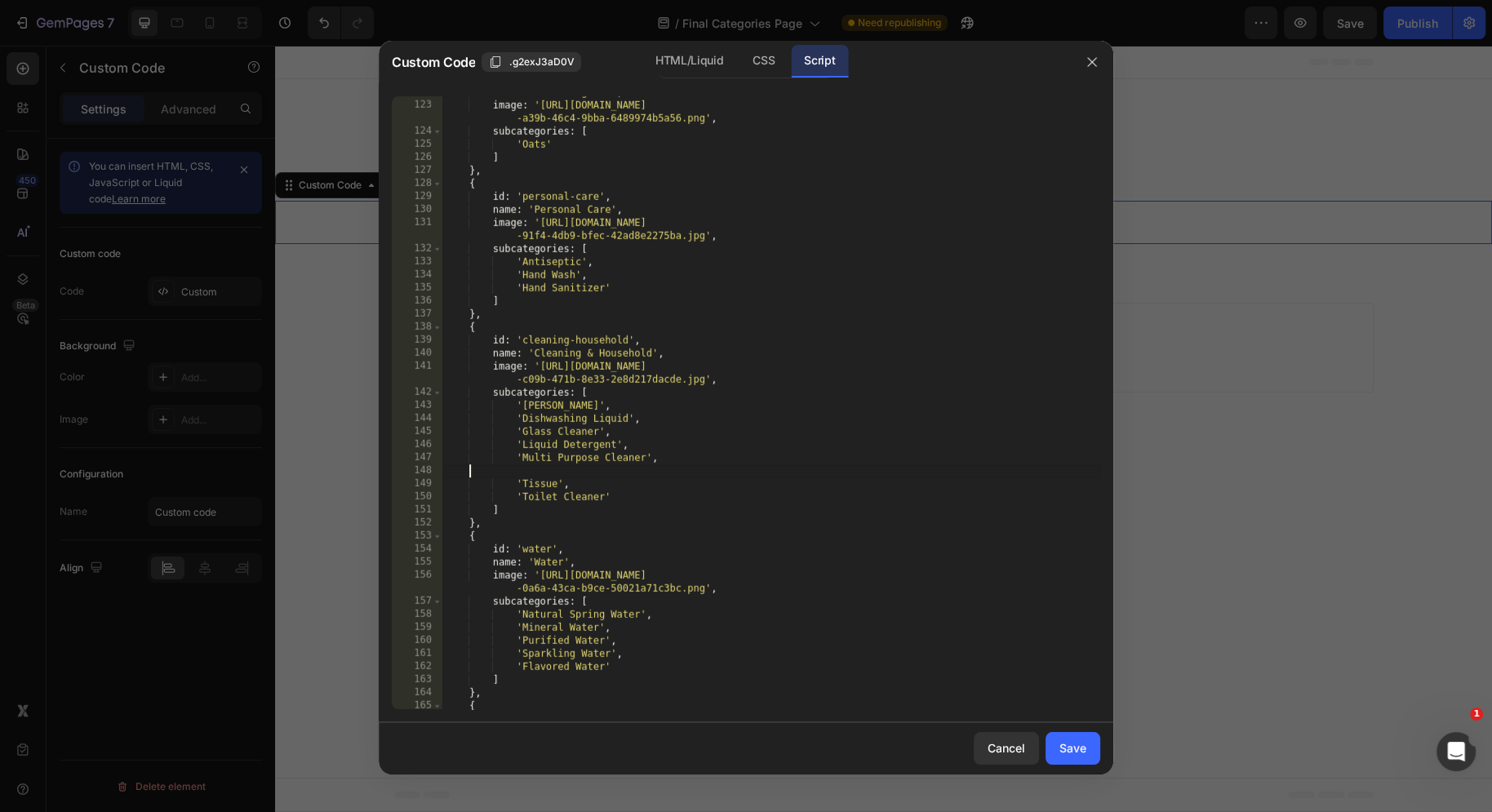
scroll to position [0, 0]
type textarea "'Multi Purpose Cleaner',"
click at [1085, 749] on div "Save" at bounding box center [1073, 748] width 27 height 17
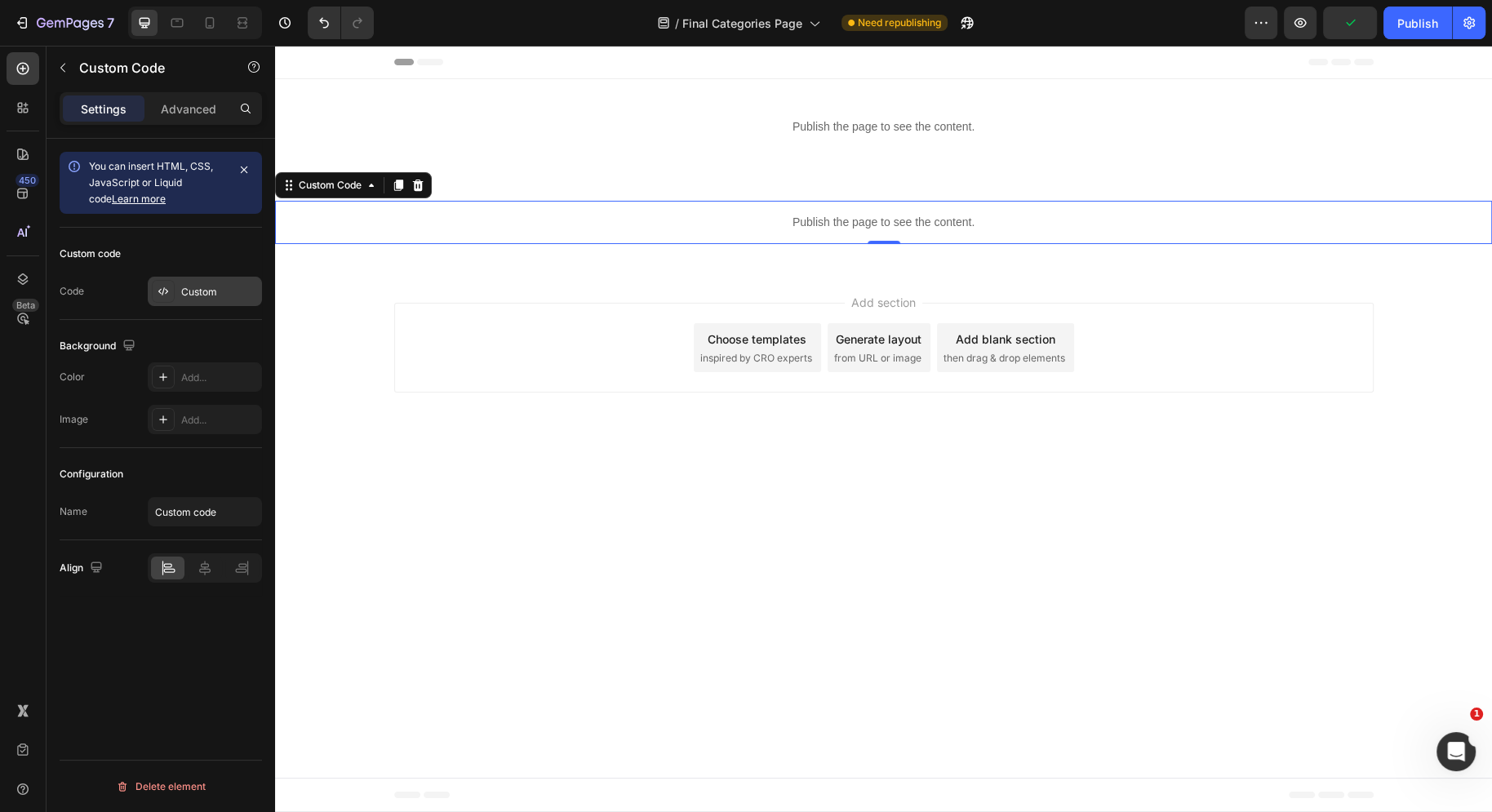
click at [196, 281] on div "Custom" at bounding box center [204, 291] width 114 height 30
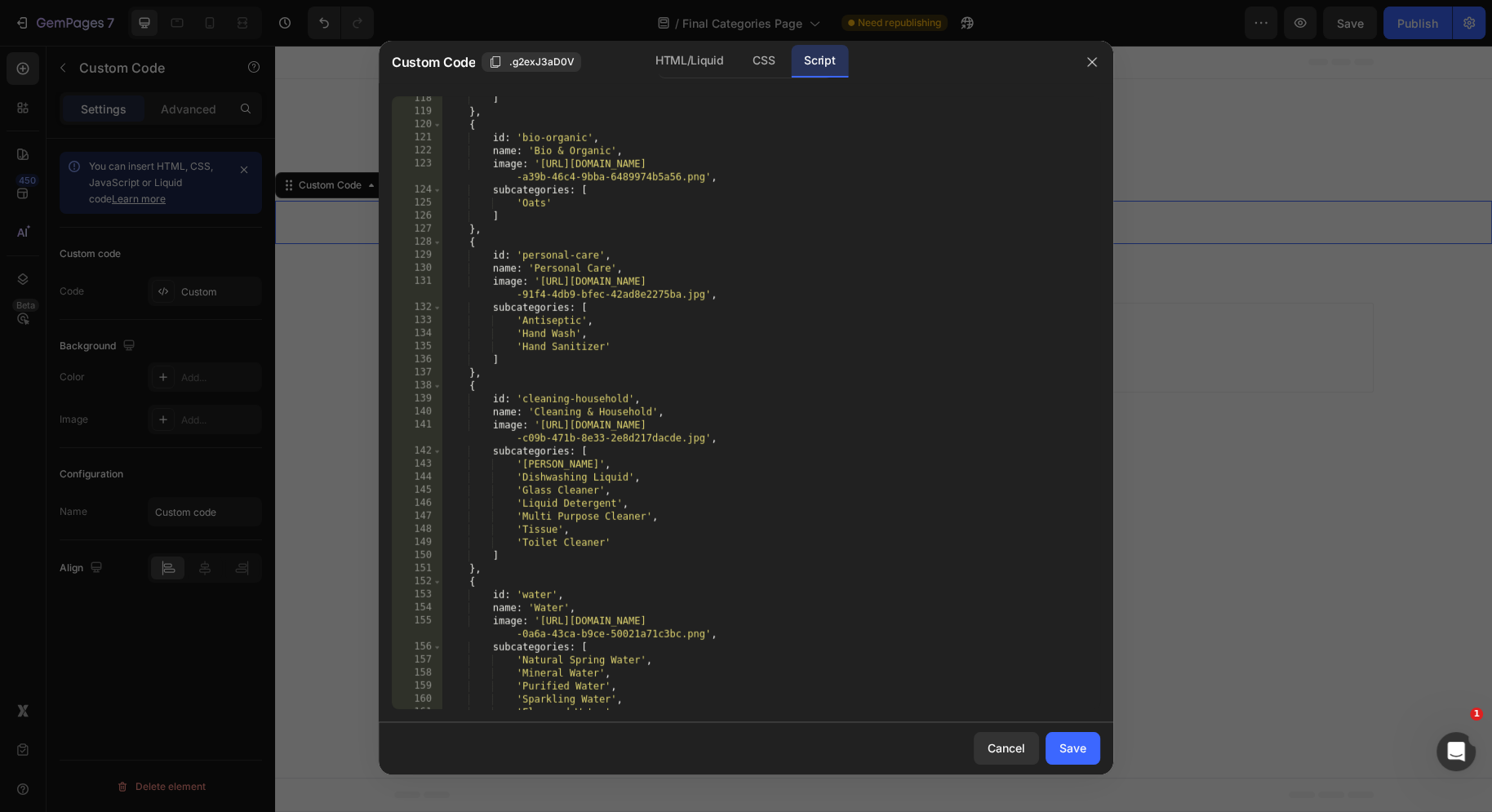
scroll to position [1828, 0]
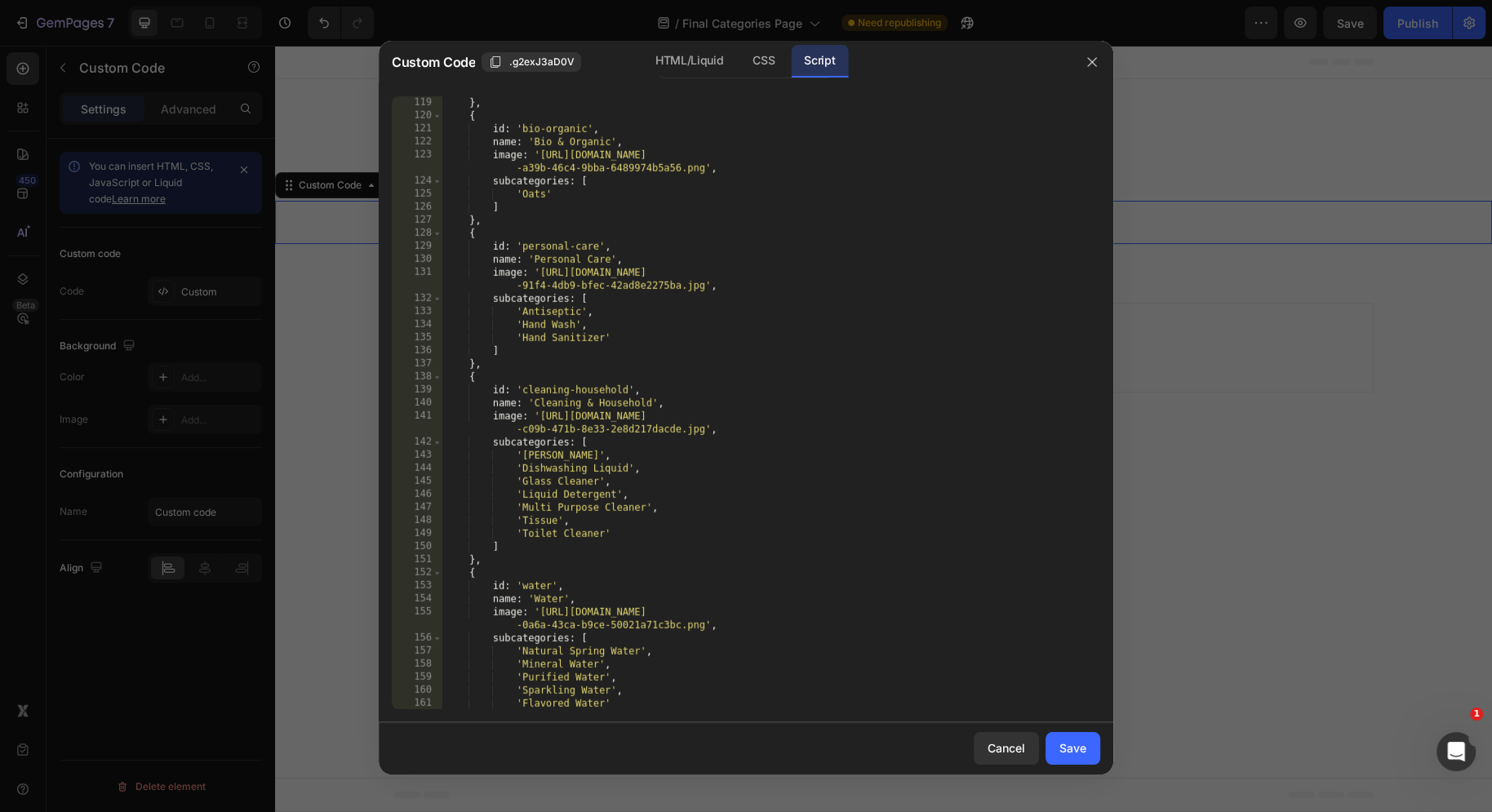
type textarea "'[PERSON_NAME]',"
click at [642, 451] on div "} , { id : 'bio-organic' , name : 'Bio & Organic' , image : '[URL][DOMAIN_NAME]…" at bounding box center [771, 417] width 658 height 640
click at [663, 516] on div "} , { id : 'bio-organic' , name : 'Bio & Organic' , image : '[URL][DOMAIN_NAME]…" at bounding box center [771, 417] width 658 height 640
click at [695, 511] on div "} , { id : 'bio-organic' , name : 'Bio & Organic' , image : '[URL][DOMAIN_NAME]…" at bounding box center [771, 417] width 658 height 640
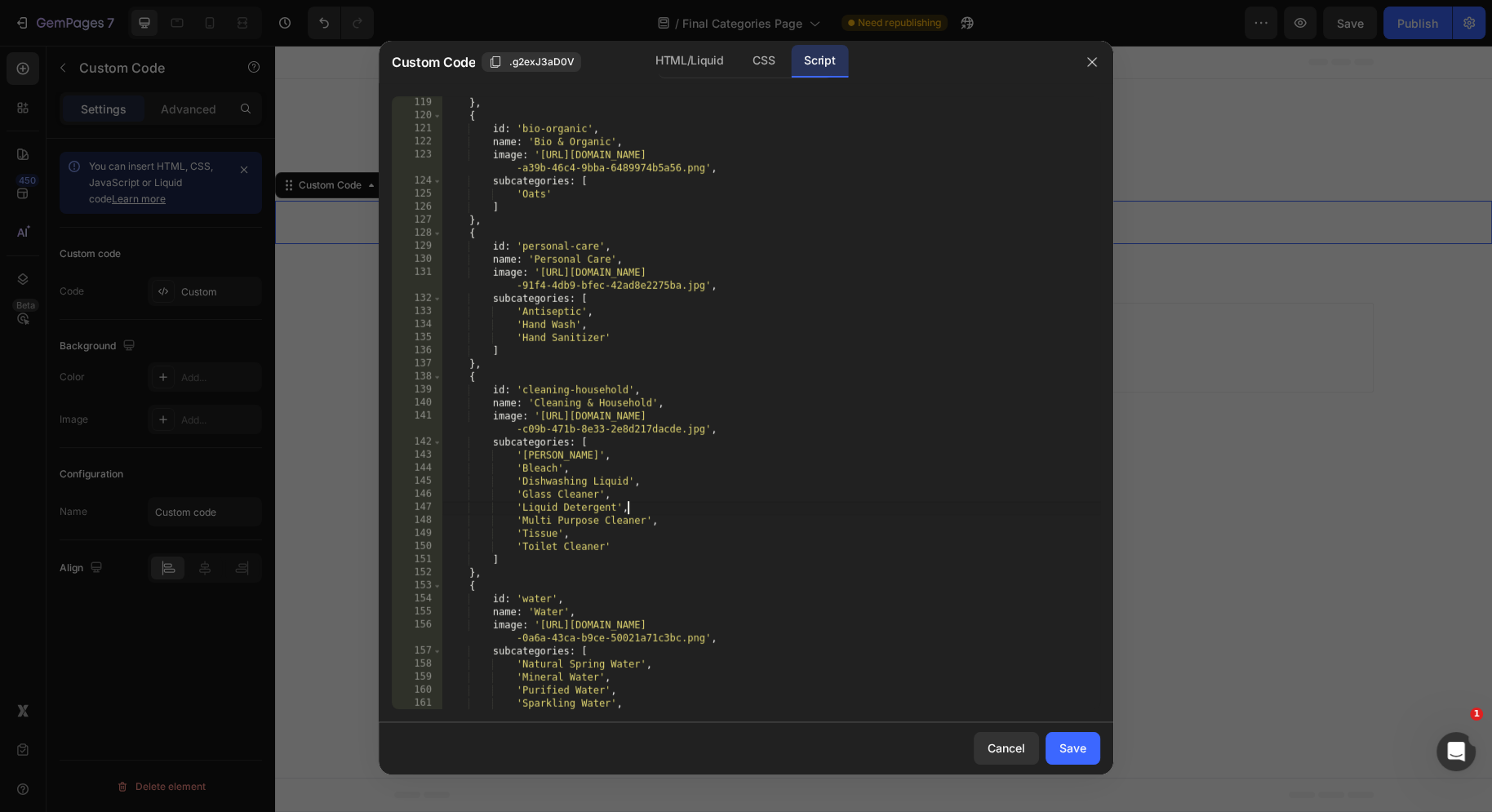
click at [688, 531] on div "} , { id : 'bio-organic' , name : 'Bio & Organic' , image : '[URL][DOMAIN_NAME]…" at bounding box center [771, 417] width 658 height 640
click at [656, 480] on div "} , { id : 'bio-organic' , name : 'Bio & Organic' , image : '[URL][DOMAIN_NAME]…" at bounding box center [771, 417] width 658 height 640
type textarea "'Dishwashing Liquid',"
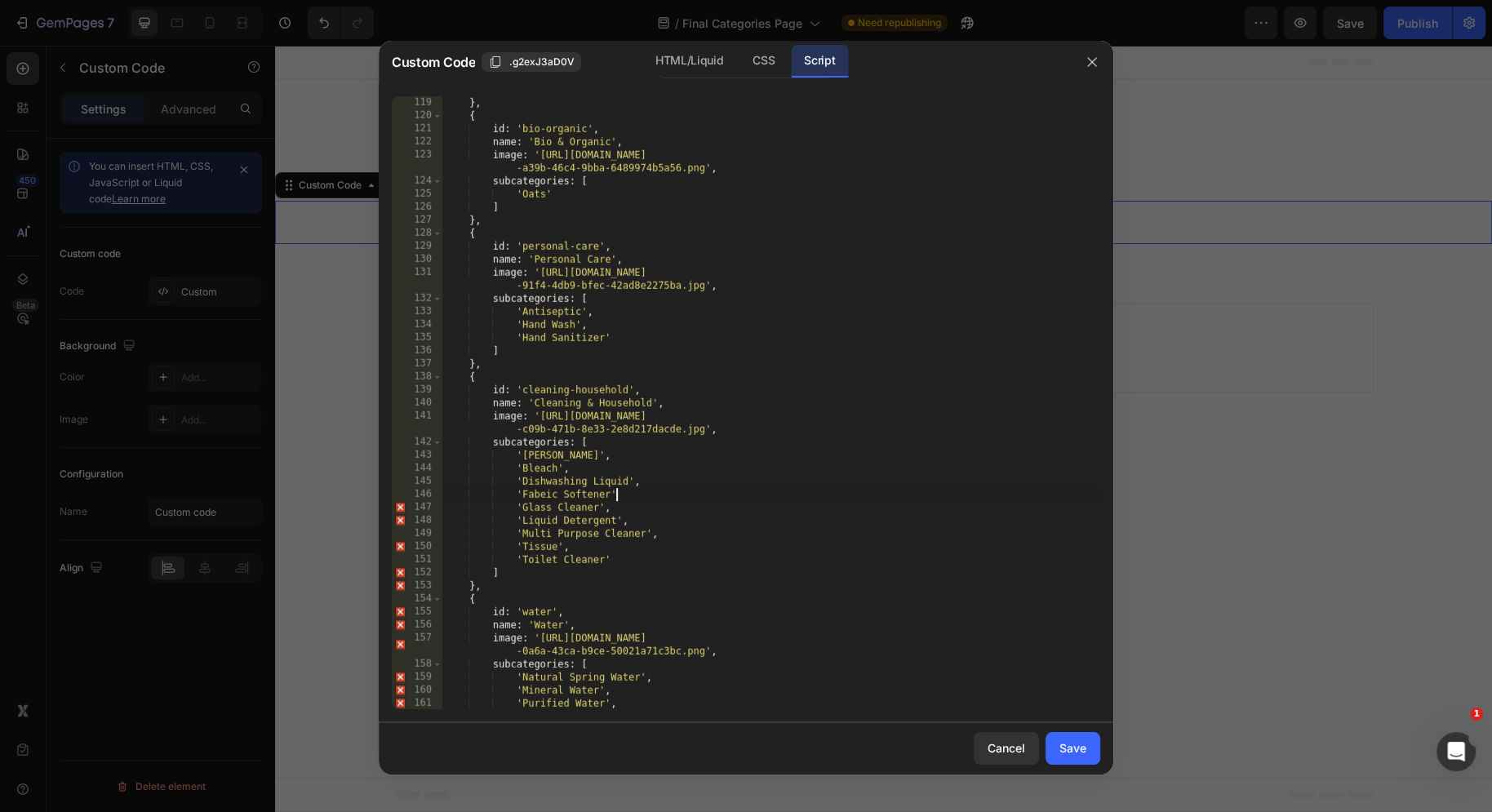
click at [622, 498] on div "} , { id : 'bio-organic' , name : 'Bio & Organic' , image : '[URL][DOMAIN_NAME]…" at bounding box center [771, 417] width 658 height 640
click at [544, 495] on div "} , { id : 'bio-organic' , name : 'Bio & Organic' , image : '[URL][DOMAIN_NAME]…" at bounding box center [771, 417] width 658 height 640
click at [766, 592] on div "} , { id : 'bio-organic' , name : 'Bio & Organic' , image : '[URL][DOMAIN_NAME]…" at bounding box center [771, 417] width 658 height 640
click at [890, 533] on div "} , { id : 'bio-organic' , name : 'Bio & Organic' , image : '[URL][DOMAIN_NAME]…" at bounding box center [771, 417] width 658 height 640
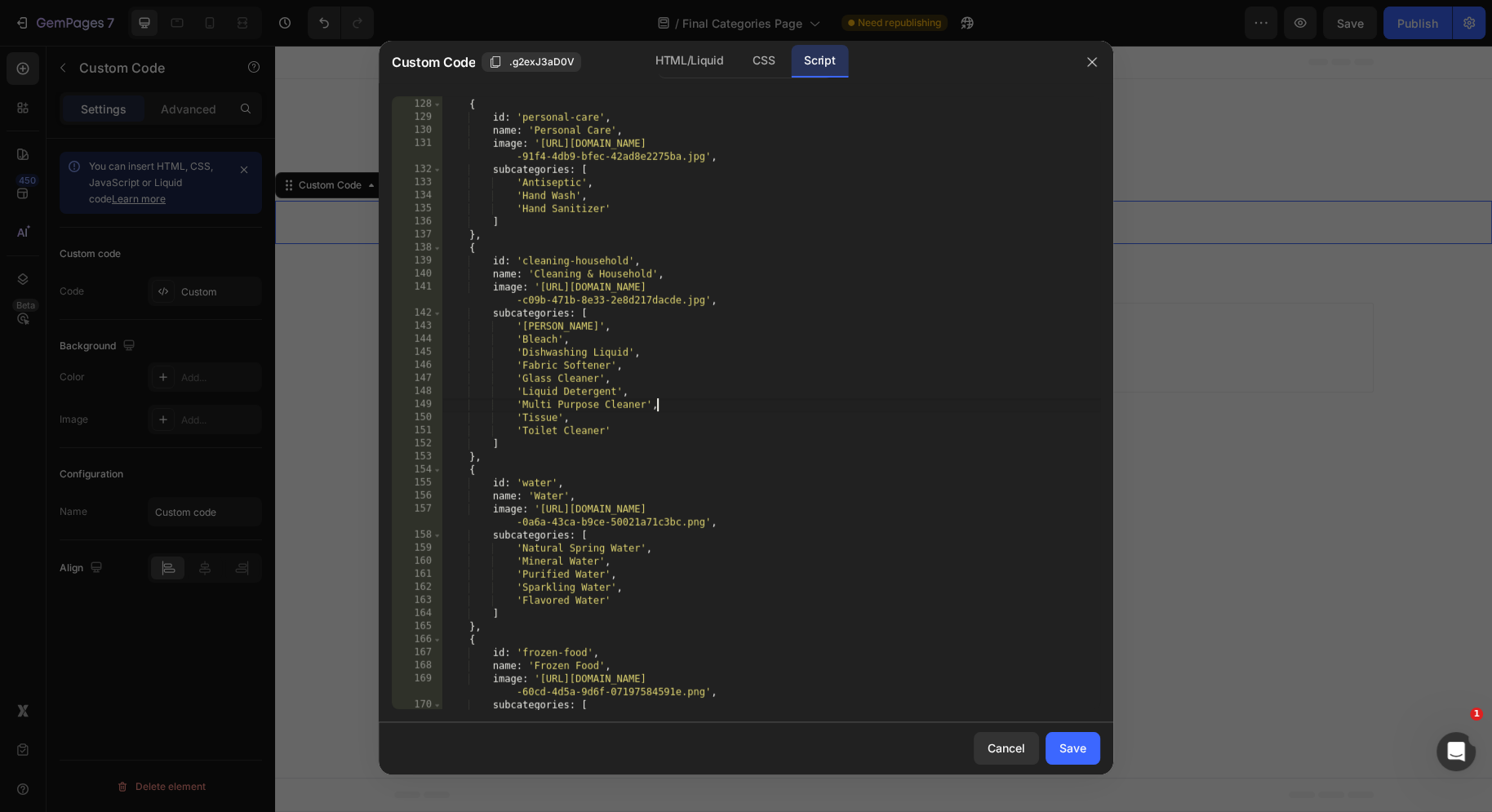
scroll to position [2021, 0]
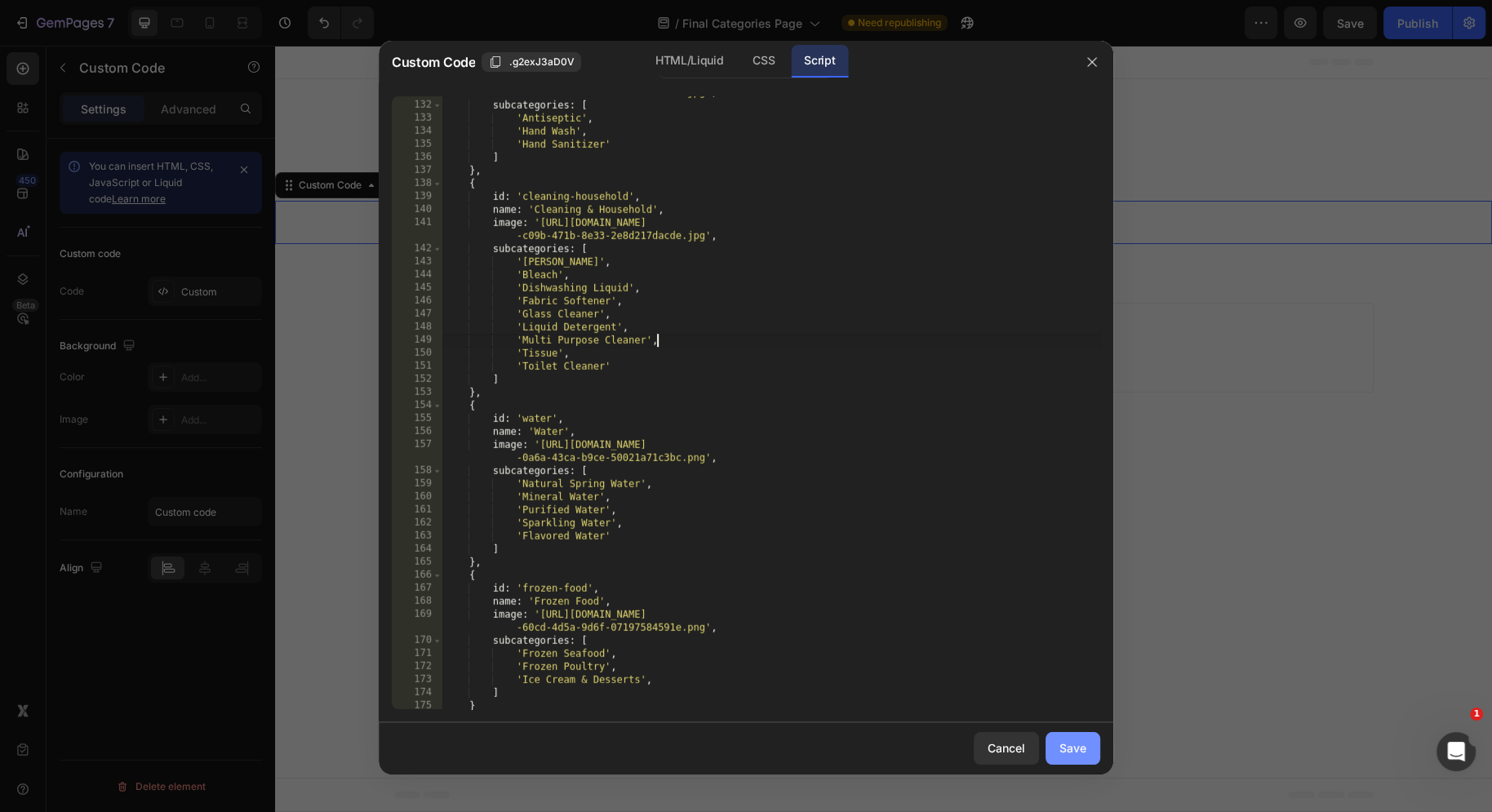
type textarea "'Multi Purpose Cleaner',"
click at [1061, 749] on div "Save" at bounding box center [1073, 748] width 27 height 17
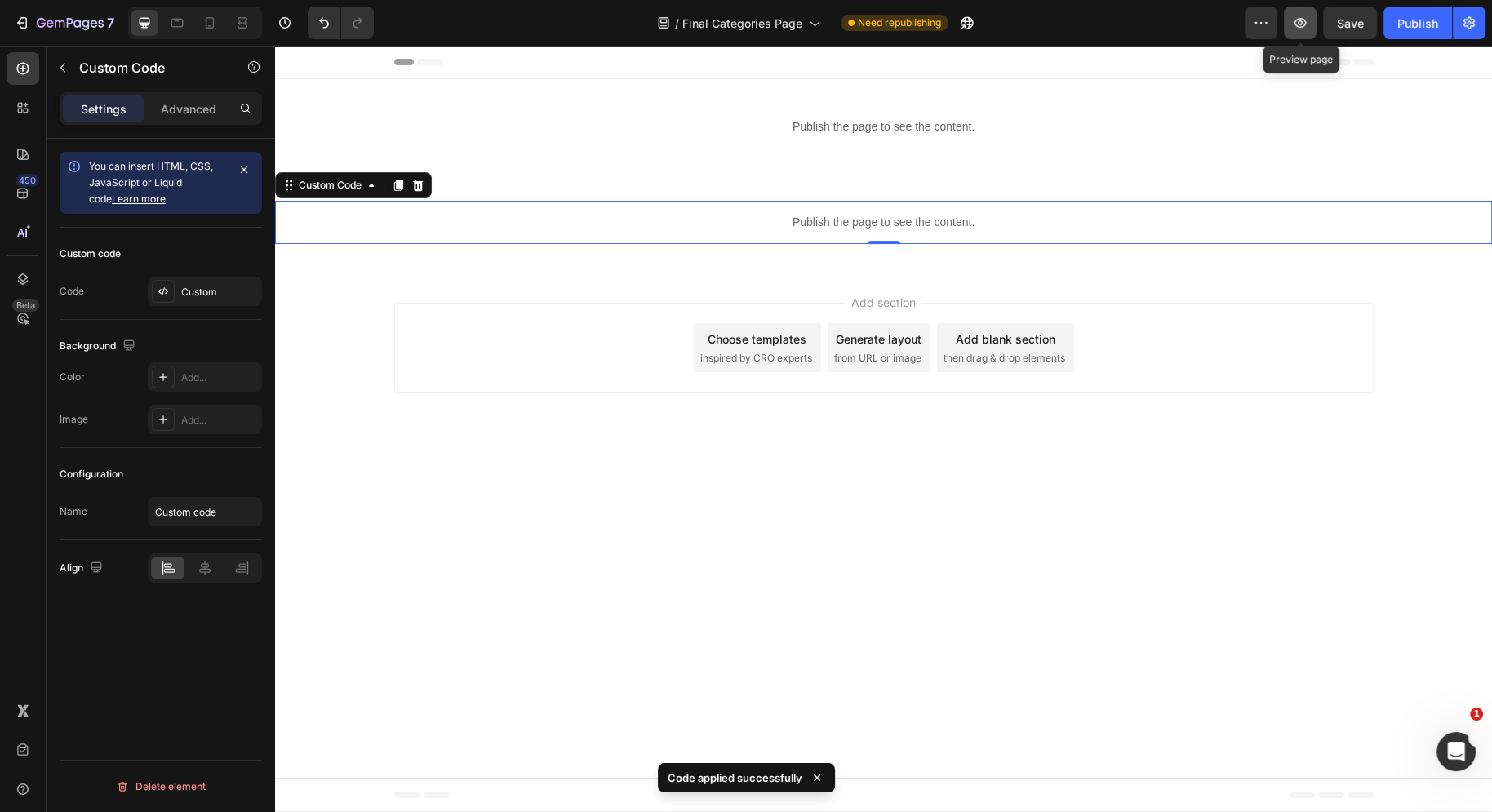
click at [1294, 19] on icon "button" at bounding box center [1300, 22] width 16 height 16
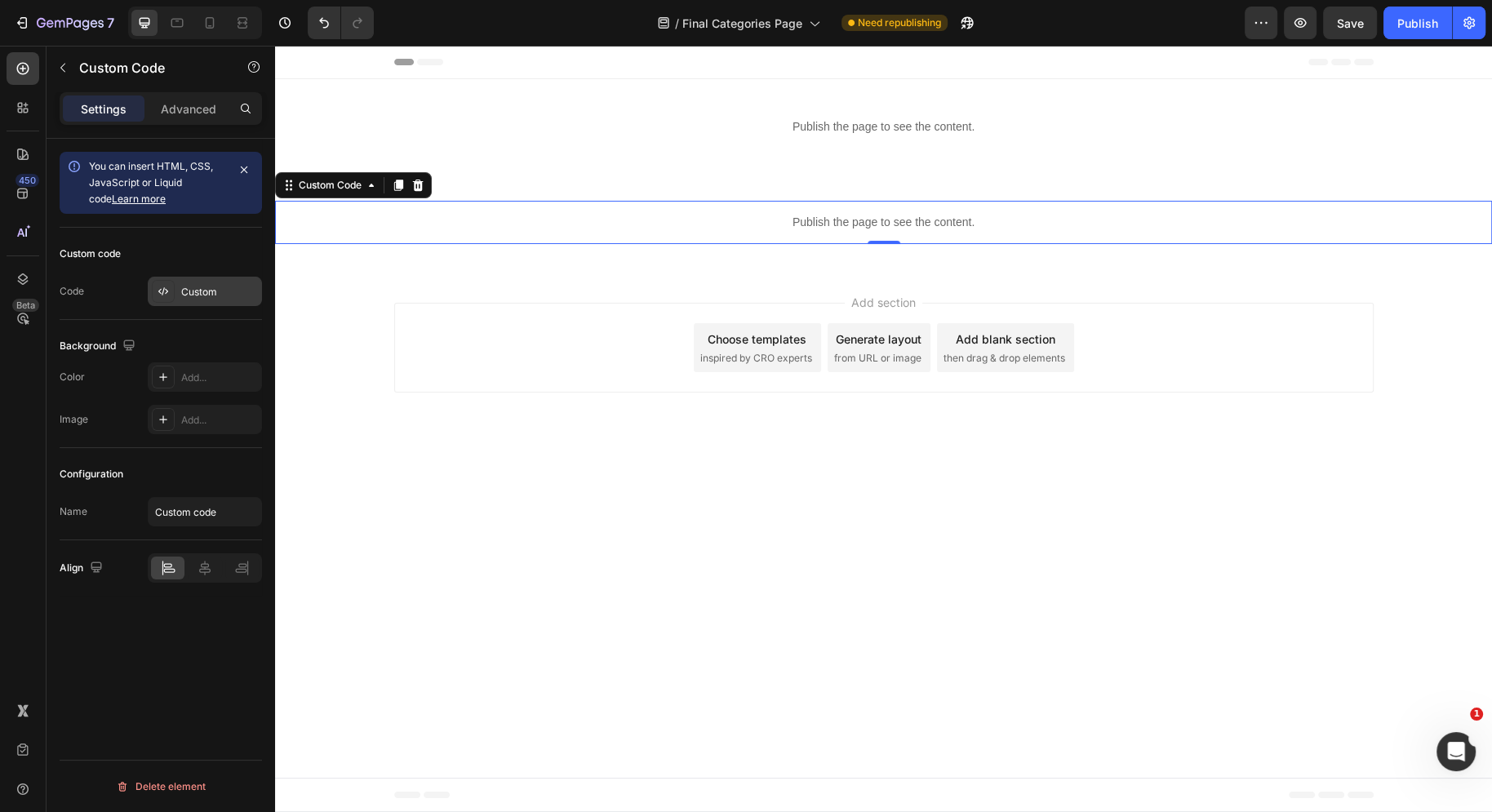
click at [189, 295] on div "Custom" at bounding box center [219, 291] width 77 height 14
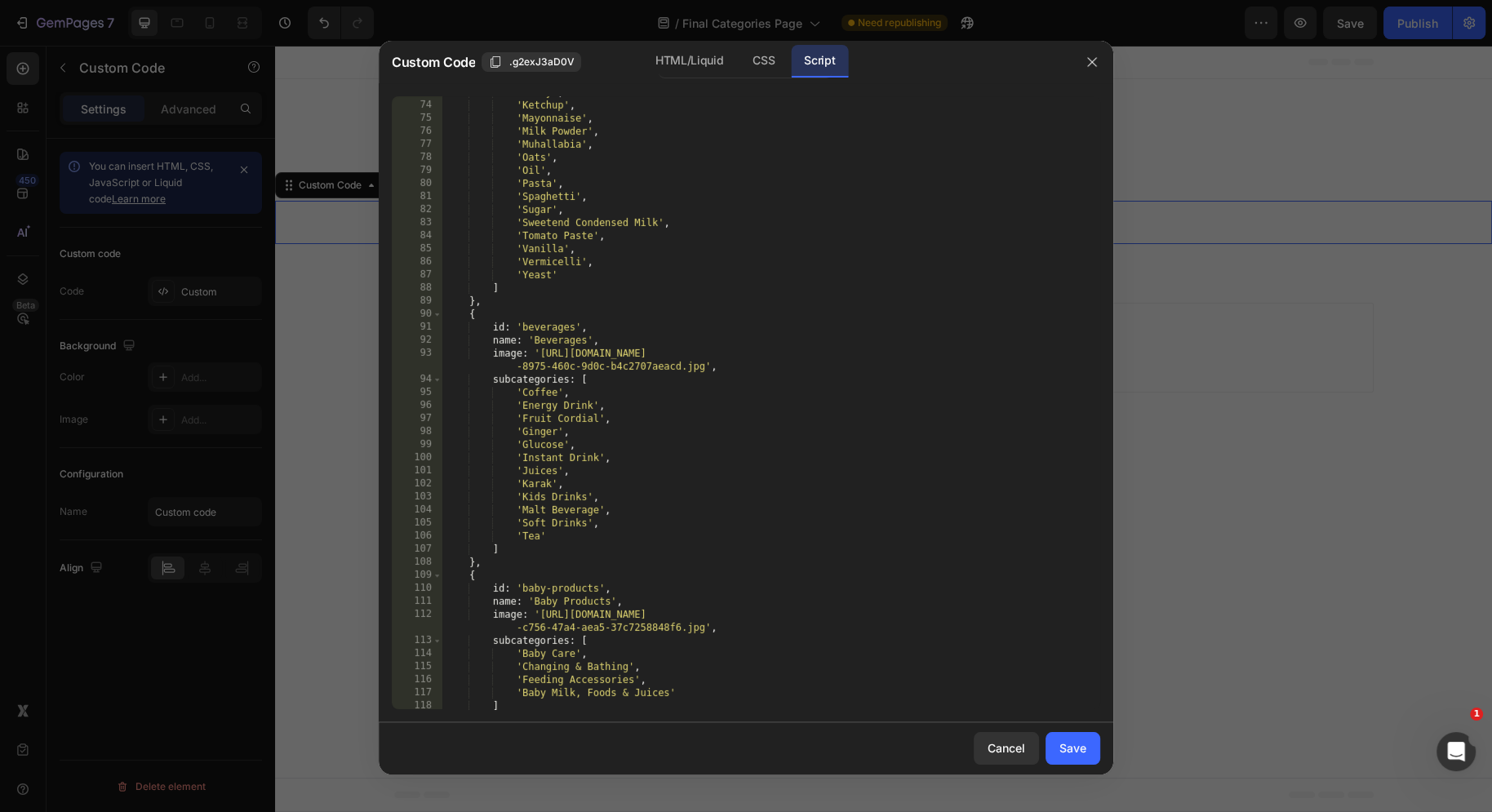
scroll to position [1239, 0]
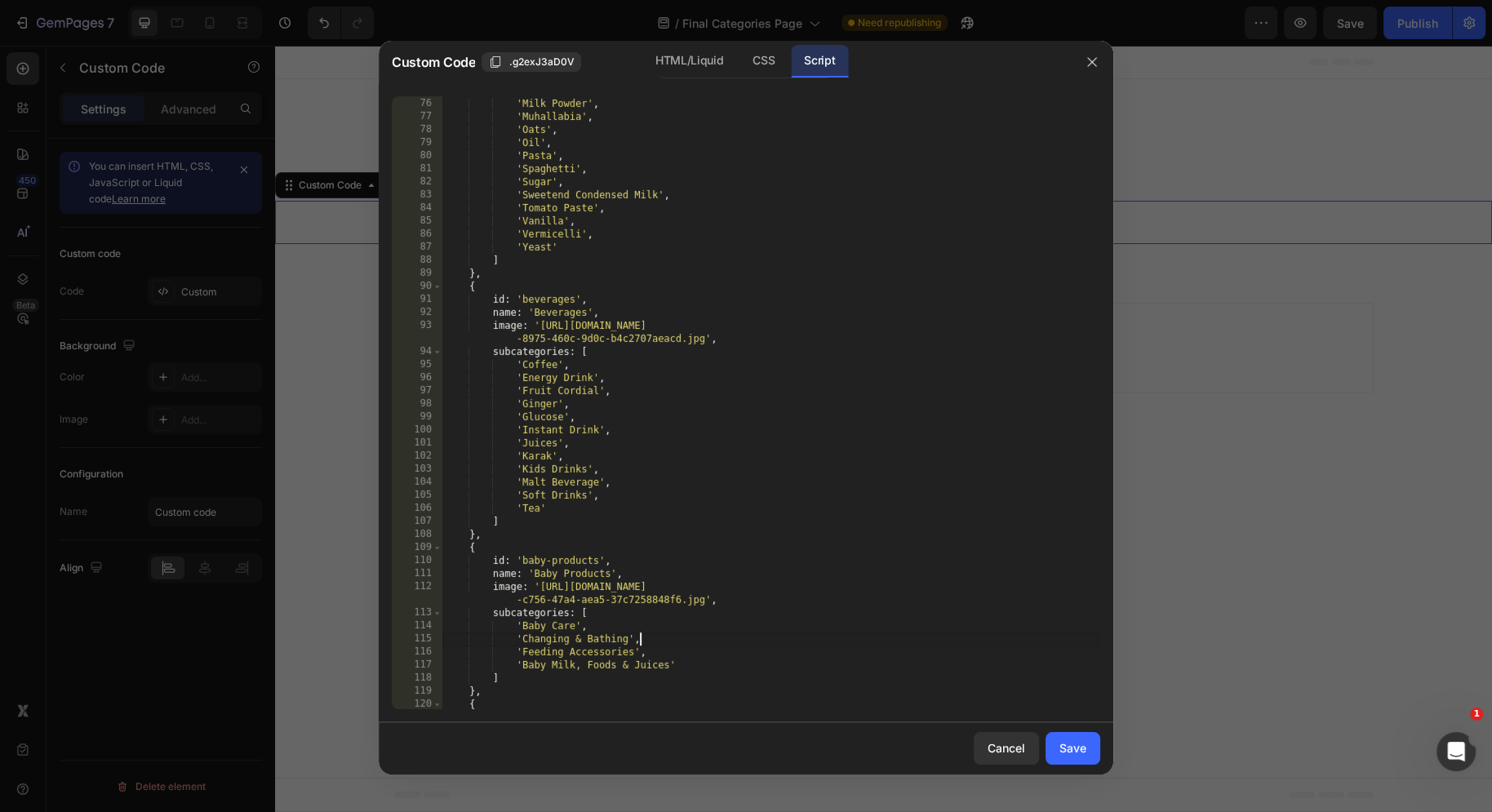
click at [710, 639] on div "'Mayonnaise' , 'Milk Powder' , 'Muhallabia' , 'Oats' , 'Oil' , 'Pasta' , 'Spagh…" at bounding box center [771, 404] width 658 height 640
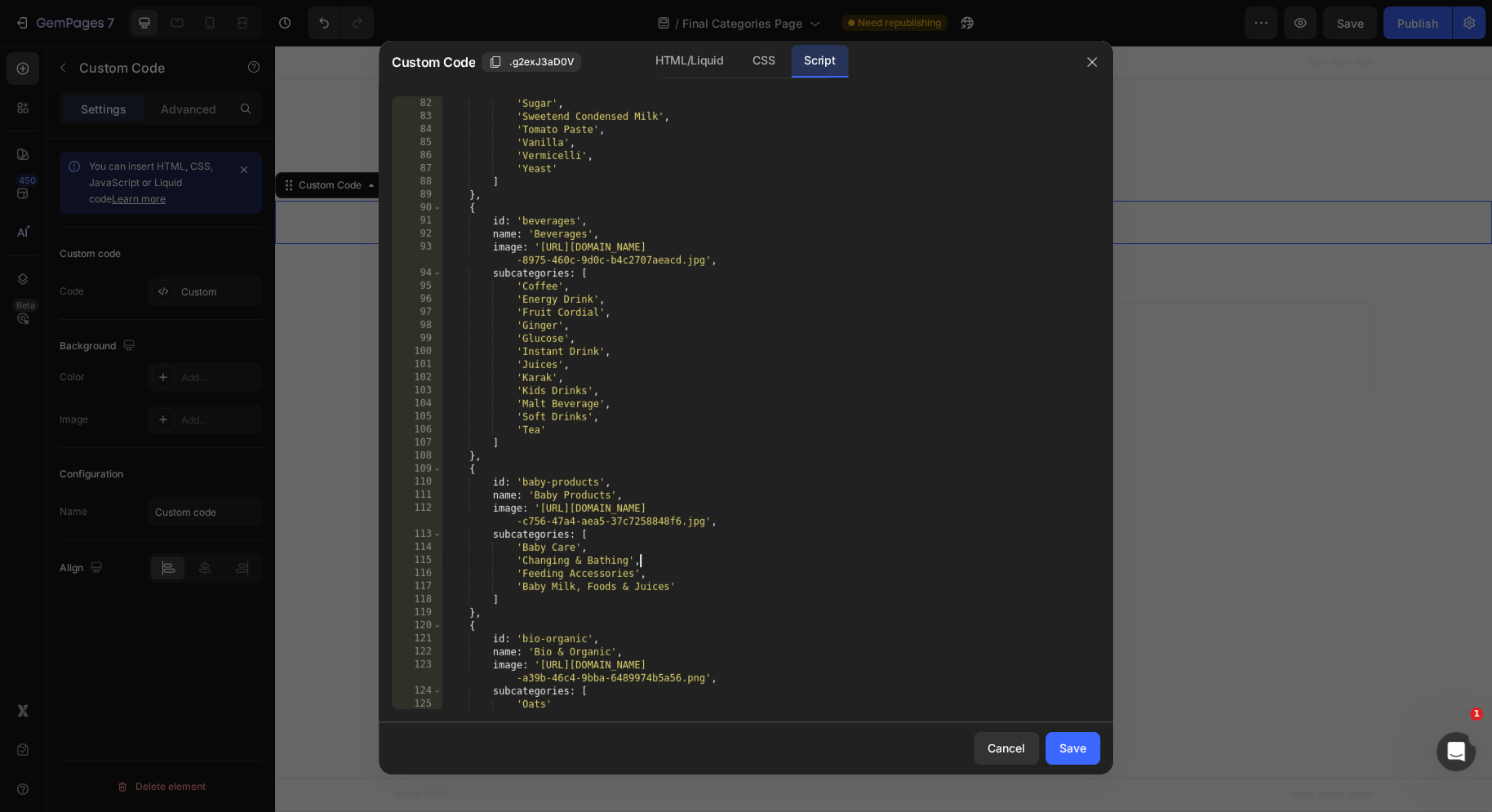
scroll to position [1319, 0]
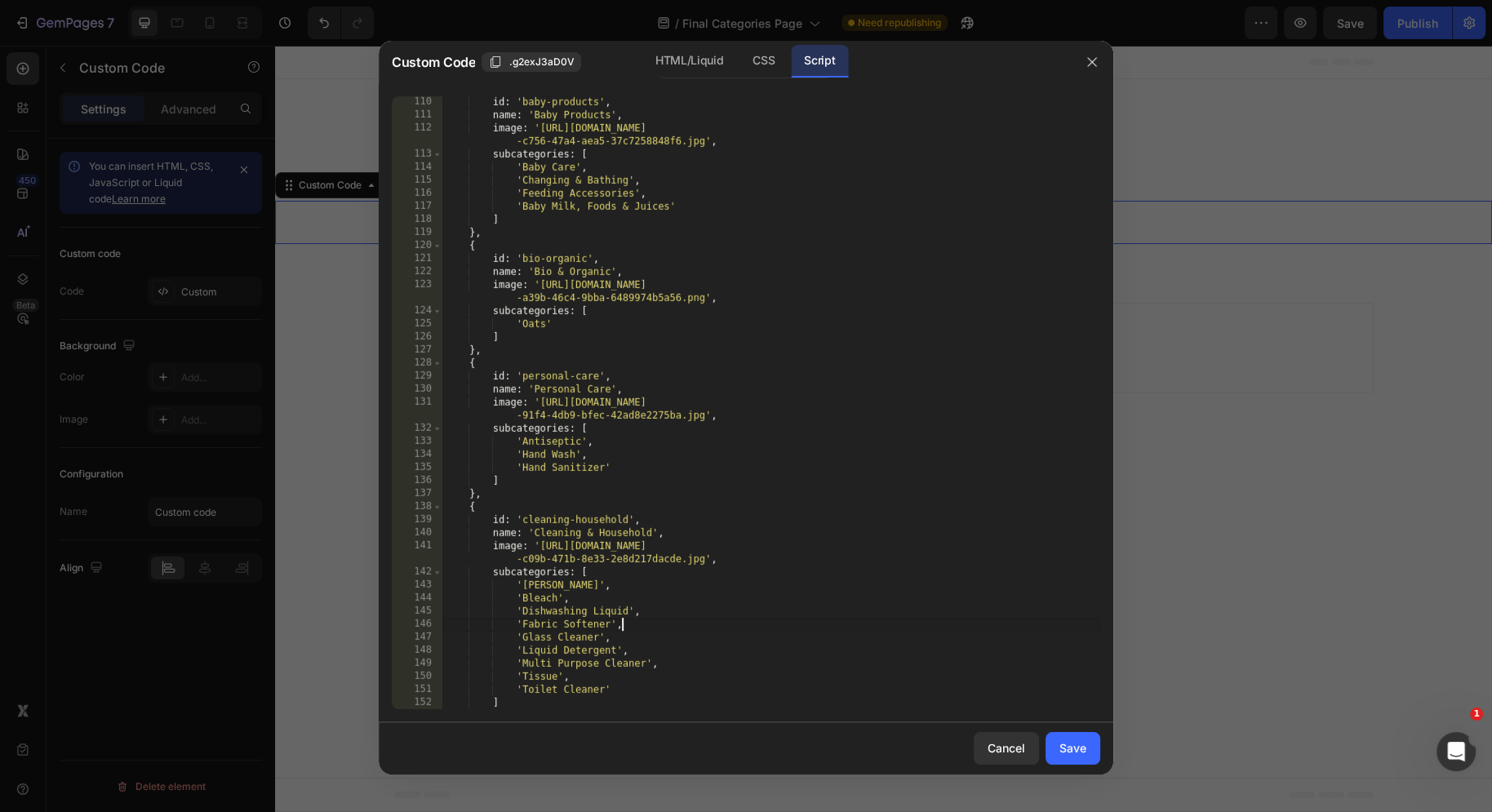
click at [710, 630] on div "id : 'baby-products' , name : 'Baby Products' , image : '[URL][DOMAIN_NAME] -c7…" at bounding box center [771, 416] width 658 height 640
type textarea "'Fabric Softener',"
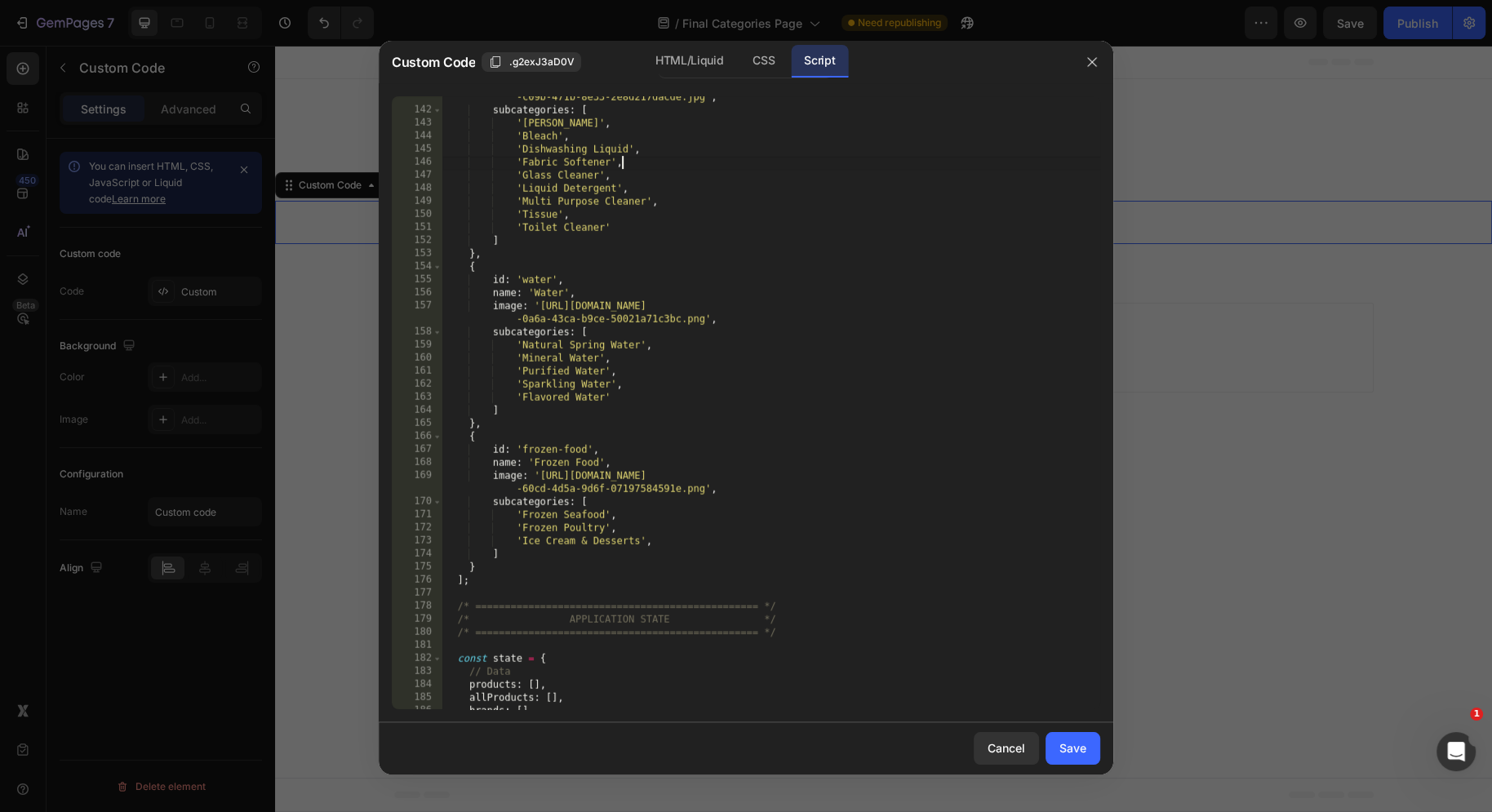
scroll to position [2168, 0]
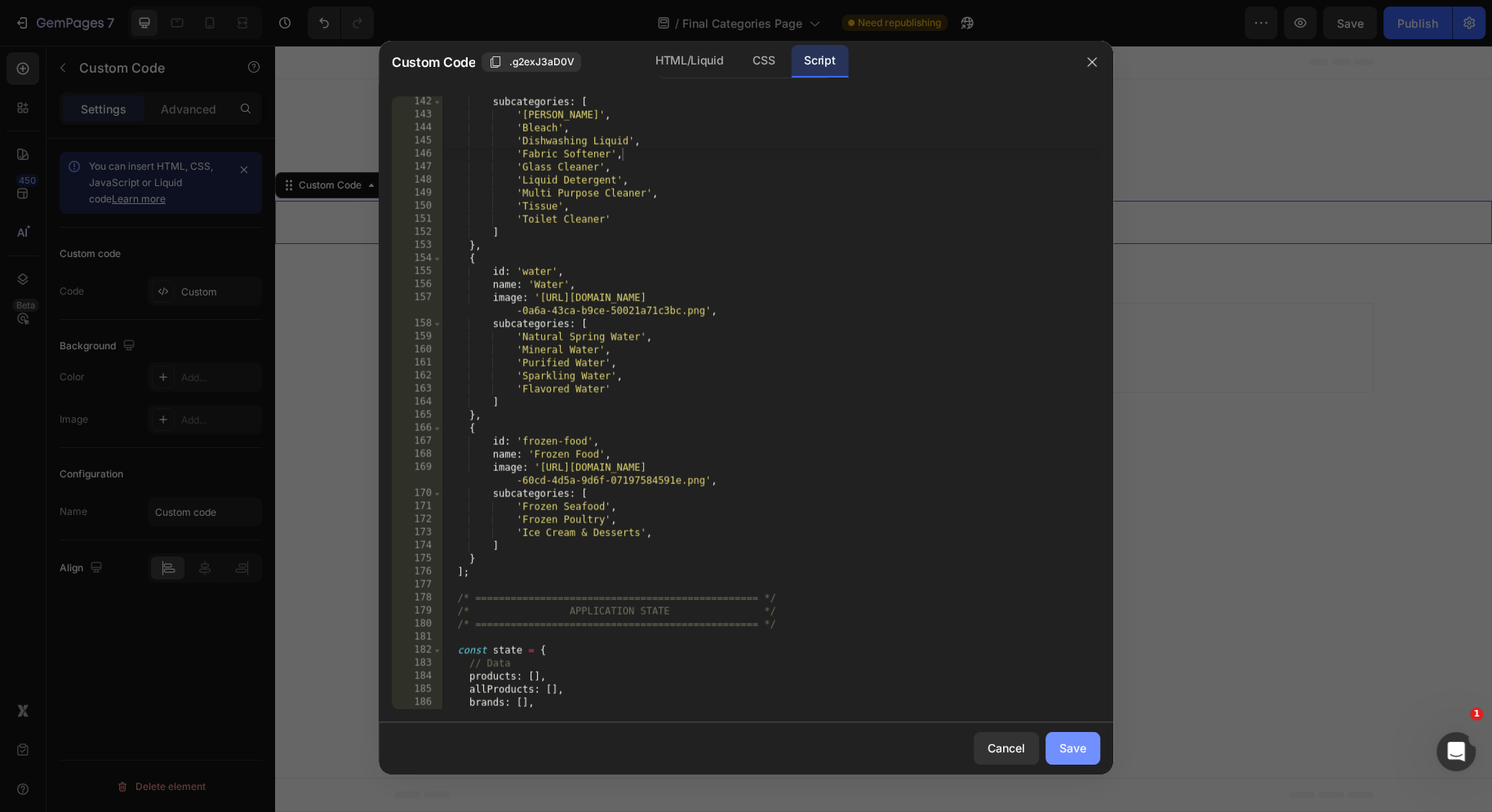
click at [1077, 743] on div "Save" at bounding box center [1073, 748] width 27 height 17
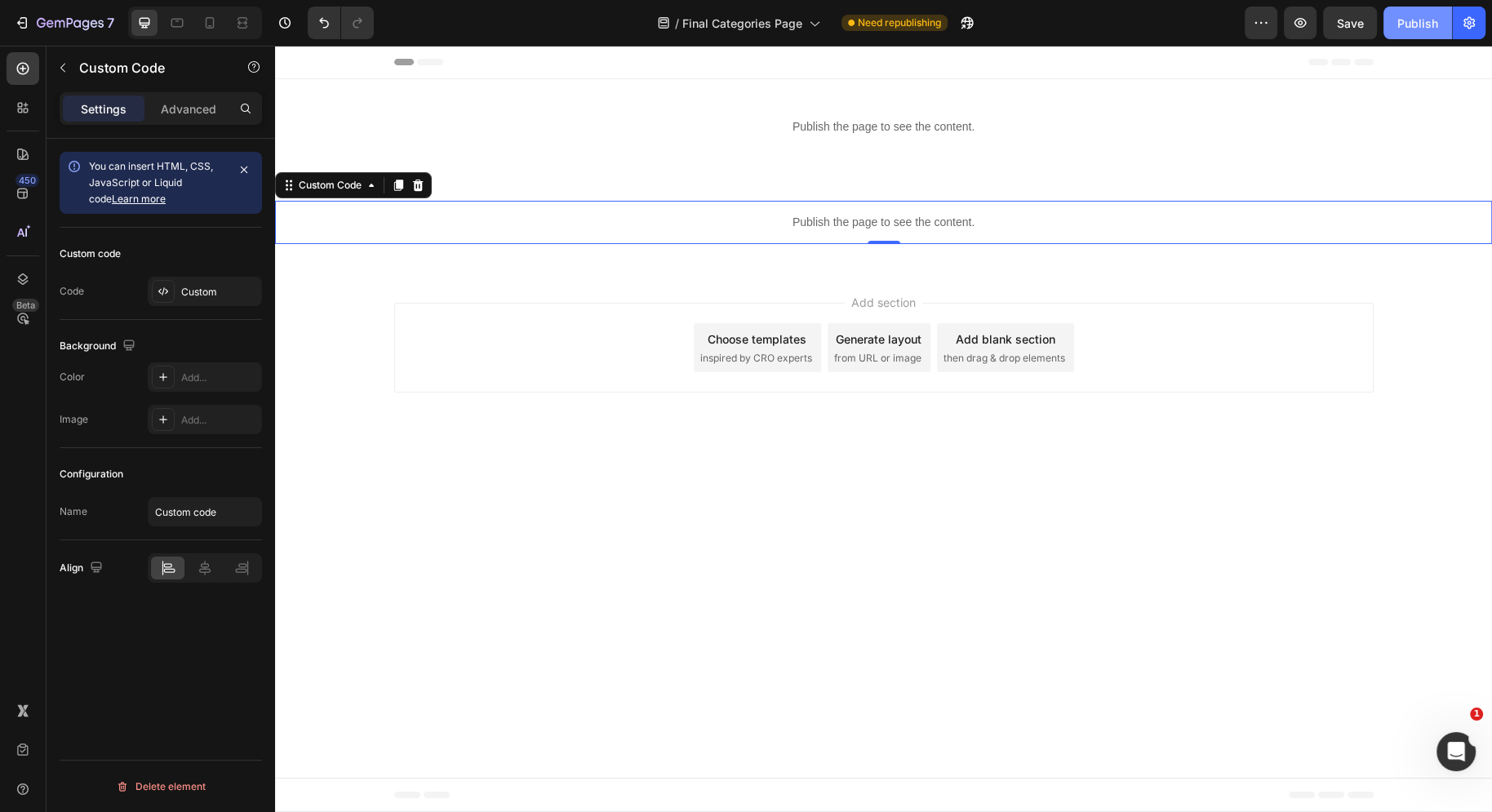
click at [1410, 14] on div "Publish" at bounding box center [1417, 23] width 41 height 17
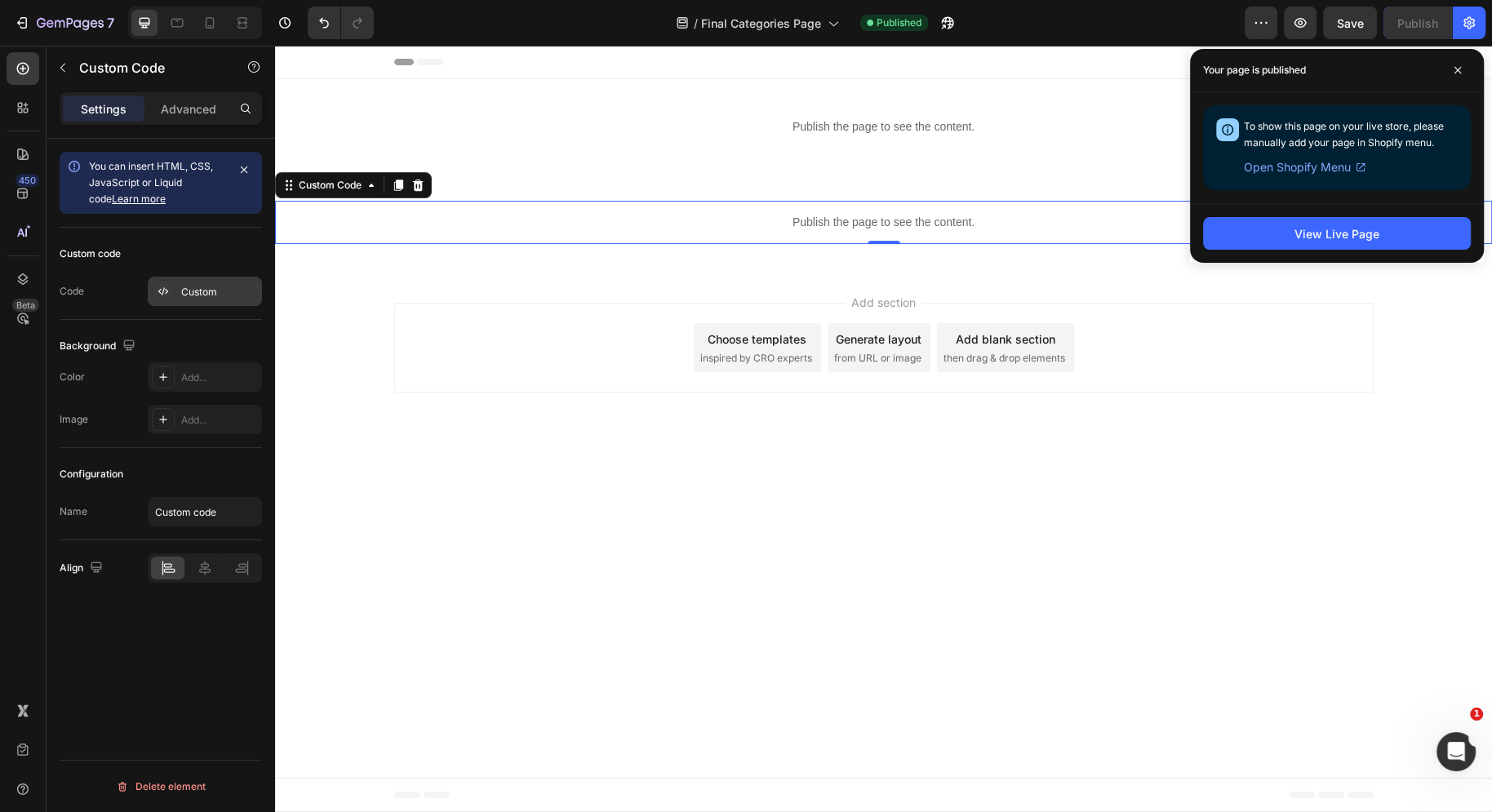
click at [196, 301] on div "Custom" at bounding box center [204, 291] width 114 height 30
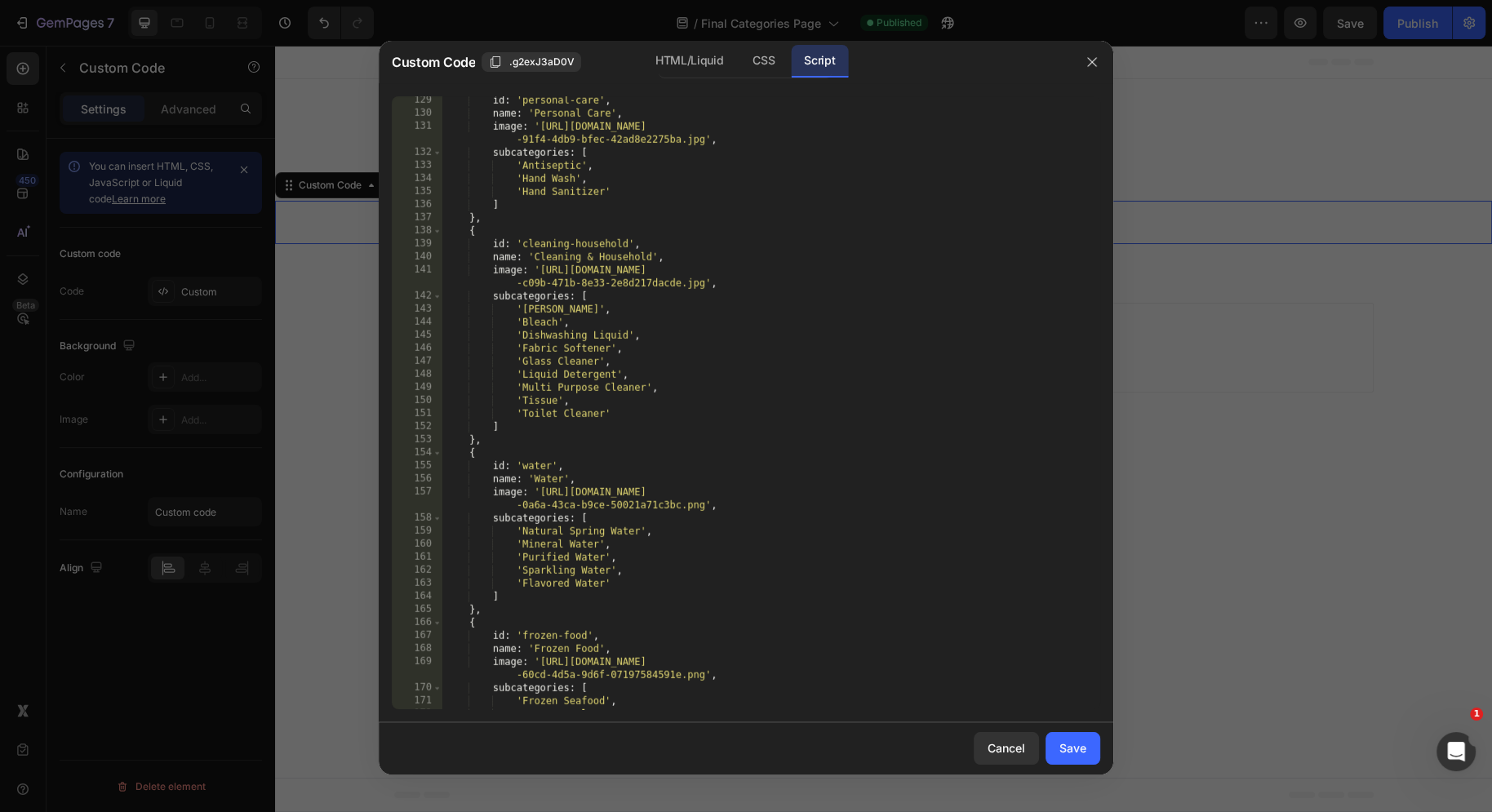
scroll to position [1974, 0]
click at [689, 350] on div "id : 'personal-care' , name : 'Personal Care' , image : '[URL][DOMAIN_NAME] -91…" at bounding box center [771, 414] width 658 height 640
click at [637, 362] on div "id : 'personal-care' , name : 'Personal Care' , image : '[URL][DOMAIN_NAME] -91…" at bounding box center [771, 414] width 658 height 640
type textarea "'Glass Cleaner',"
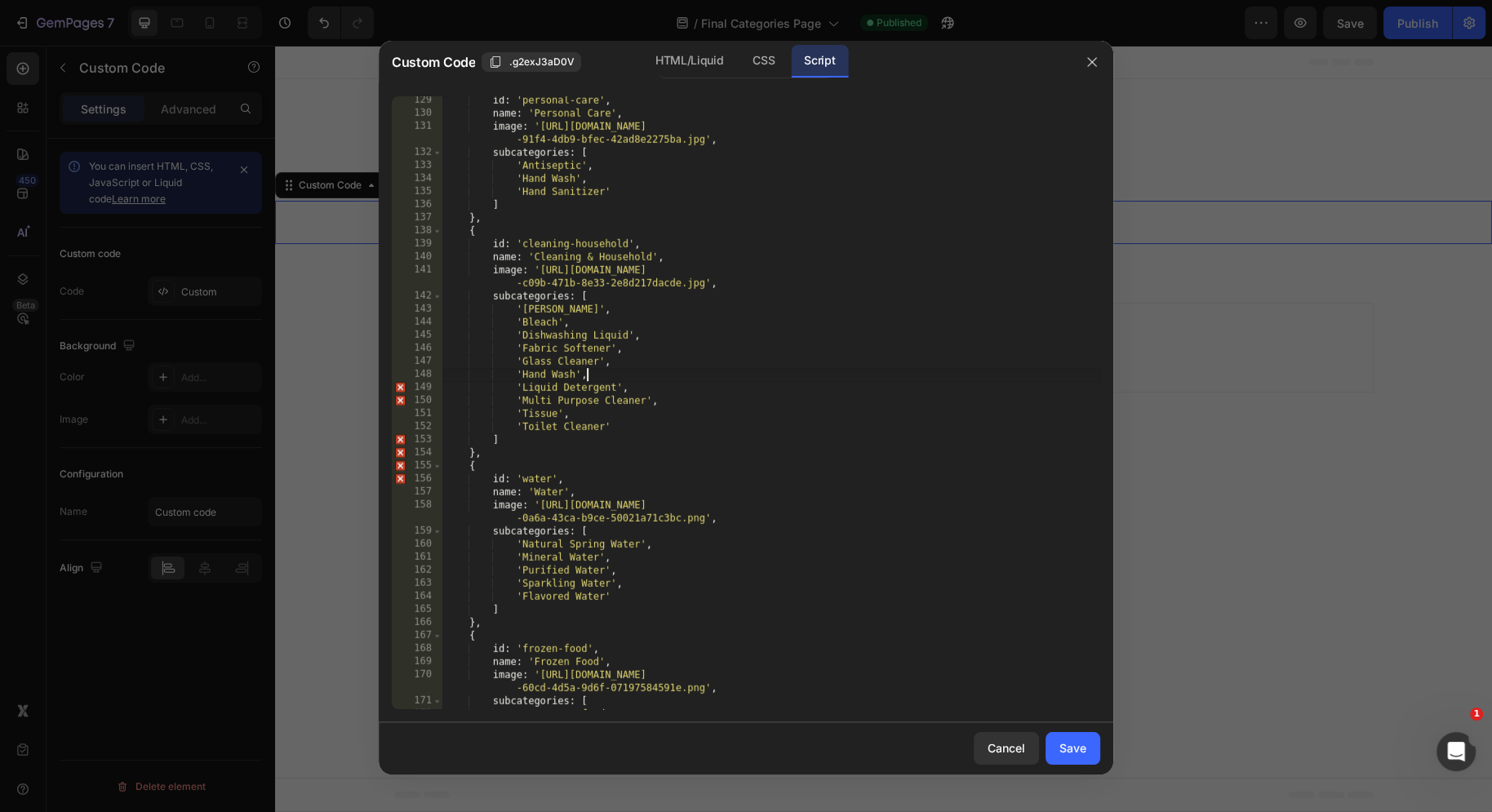
scroll to position [0, 11]
type textarea "'Hand Wash',"
click at [1069, 746] on div "Save" at bounding box center [1073, 748] width 27 height 17
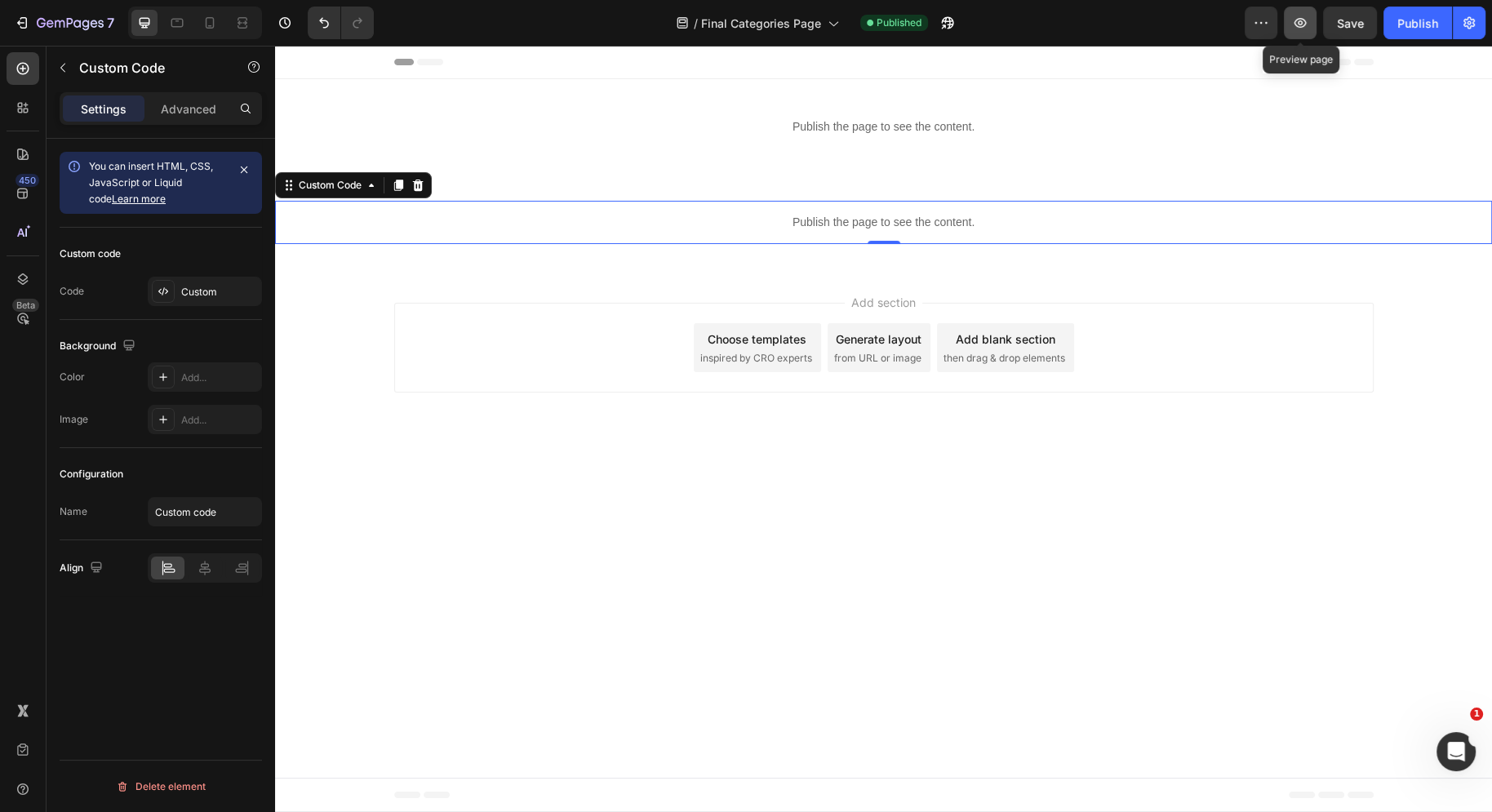
click at [1302, 32] on button "button" at bounding box center [1300, 23] width 33 height 33
click at [194, 284] on div "Custom" at bounding box center [219, 291] width 77 height 14
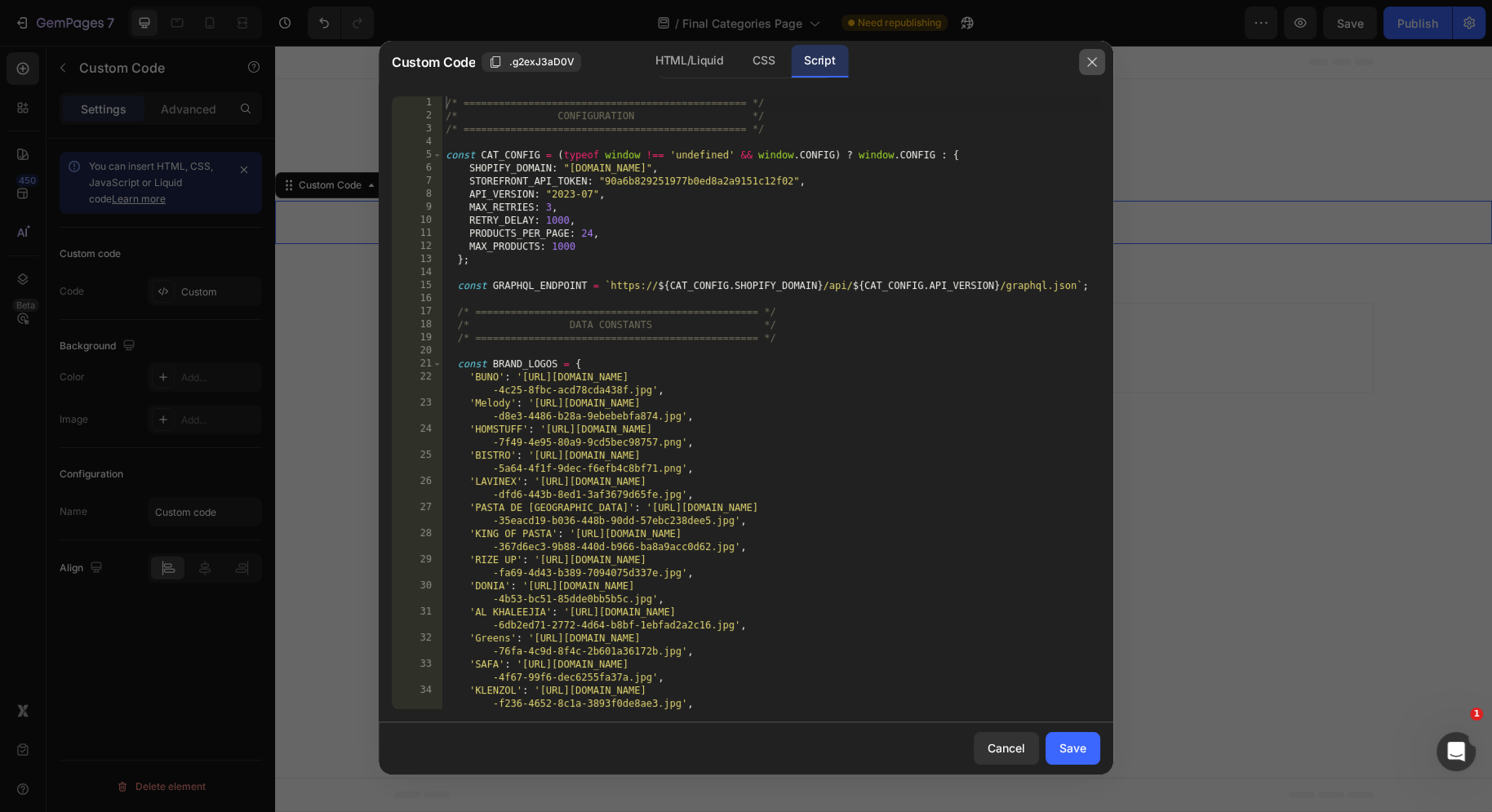
click at [1086, 63] on icon "button" at bounding box center [1093, 62] width 13 height 13
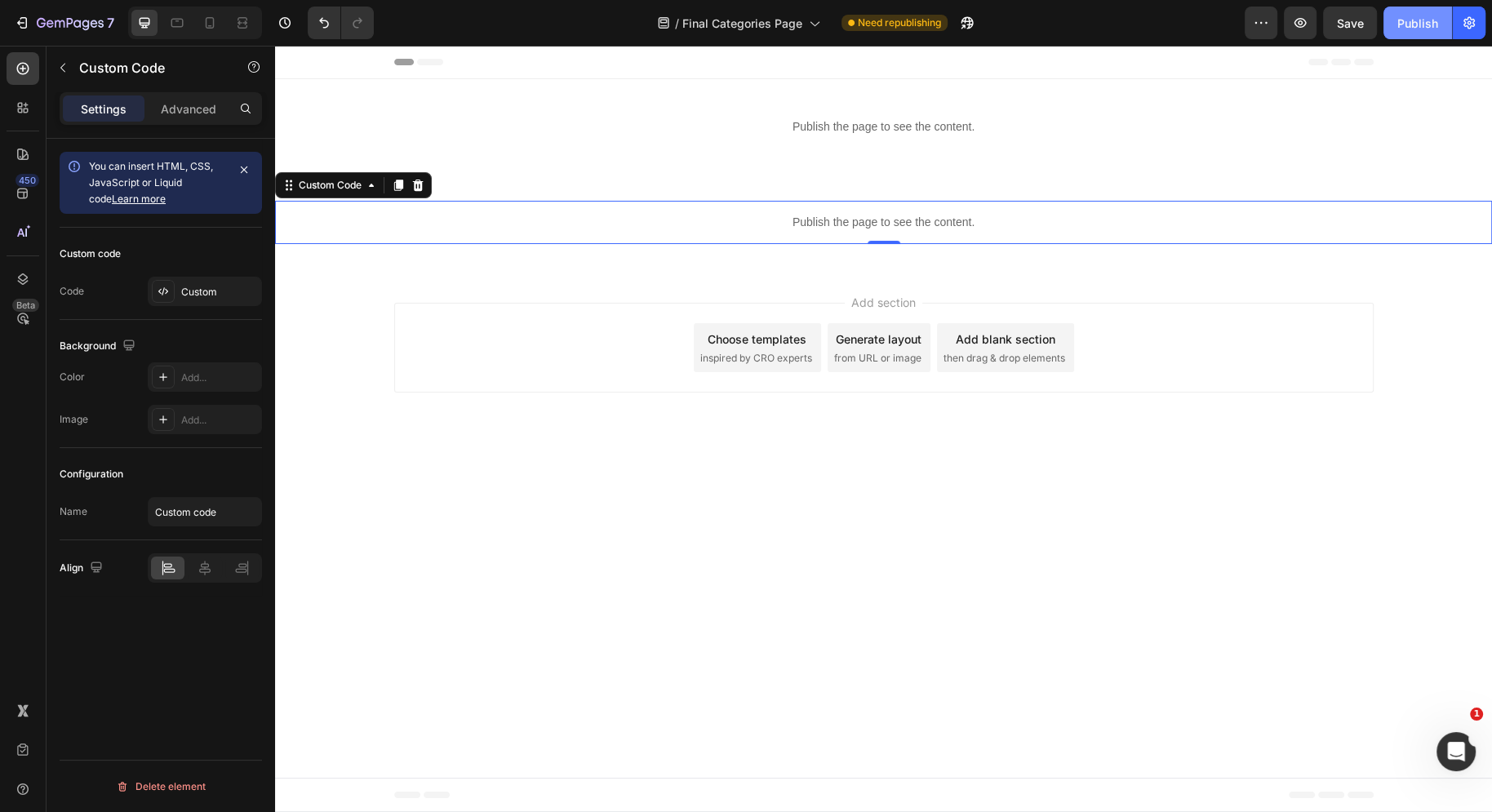
click at [1423, 19] on div "Publish" at bounding box center [1417, 23] width 41 height 17
click at [763, 29] on span "Final Categories Page" at bounding box center [741, 23] width 120 height 17
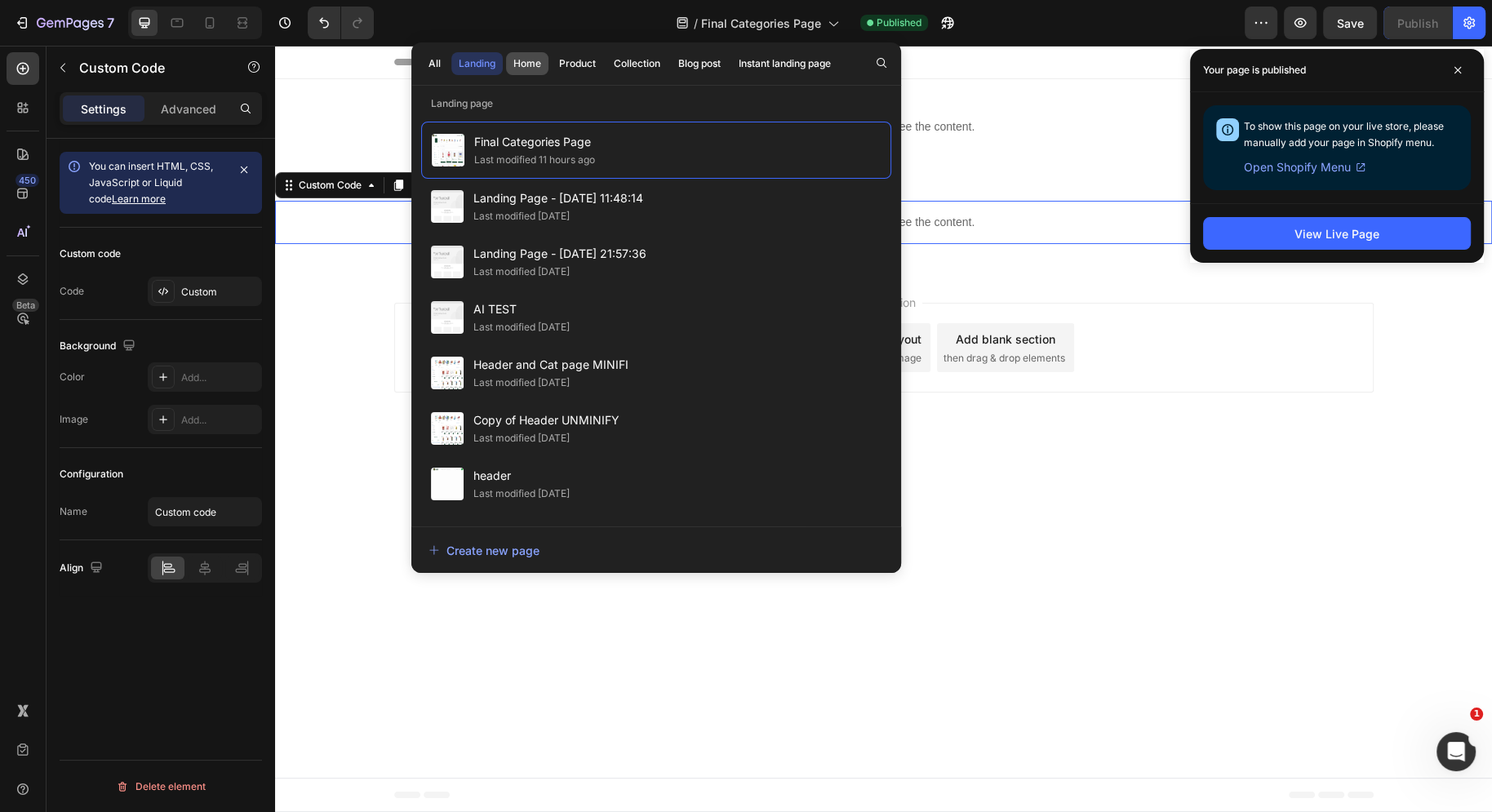
click at [528, 63] on div "Home" at bounding box center [527, 63] width 28 height 14
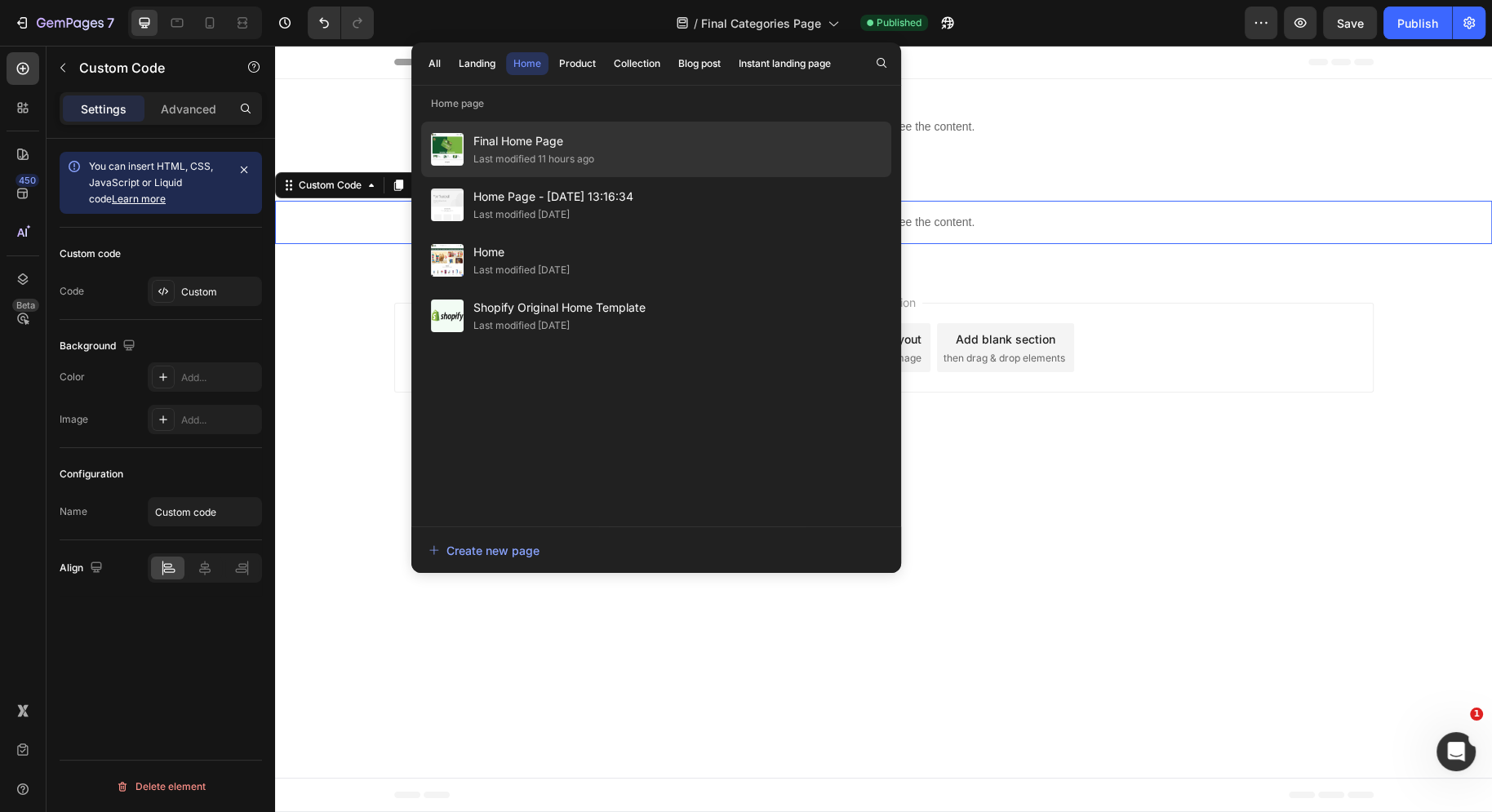
click at [622, 177] on div "Final Home Page Last modified 11 hours ago" at bounding box center [656, 205] width 470 height 56
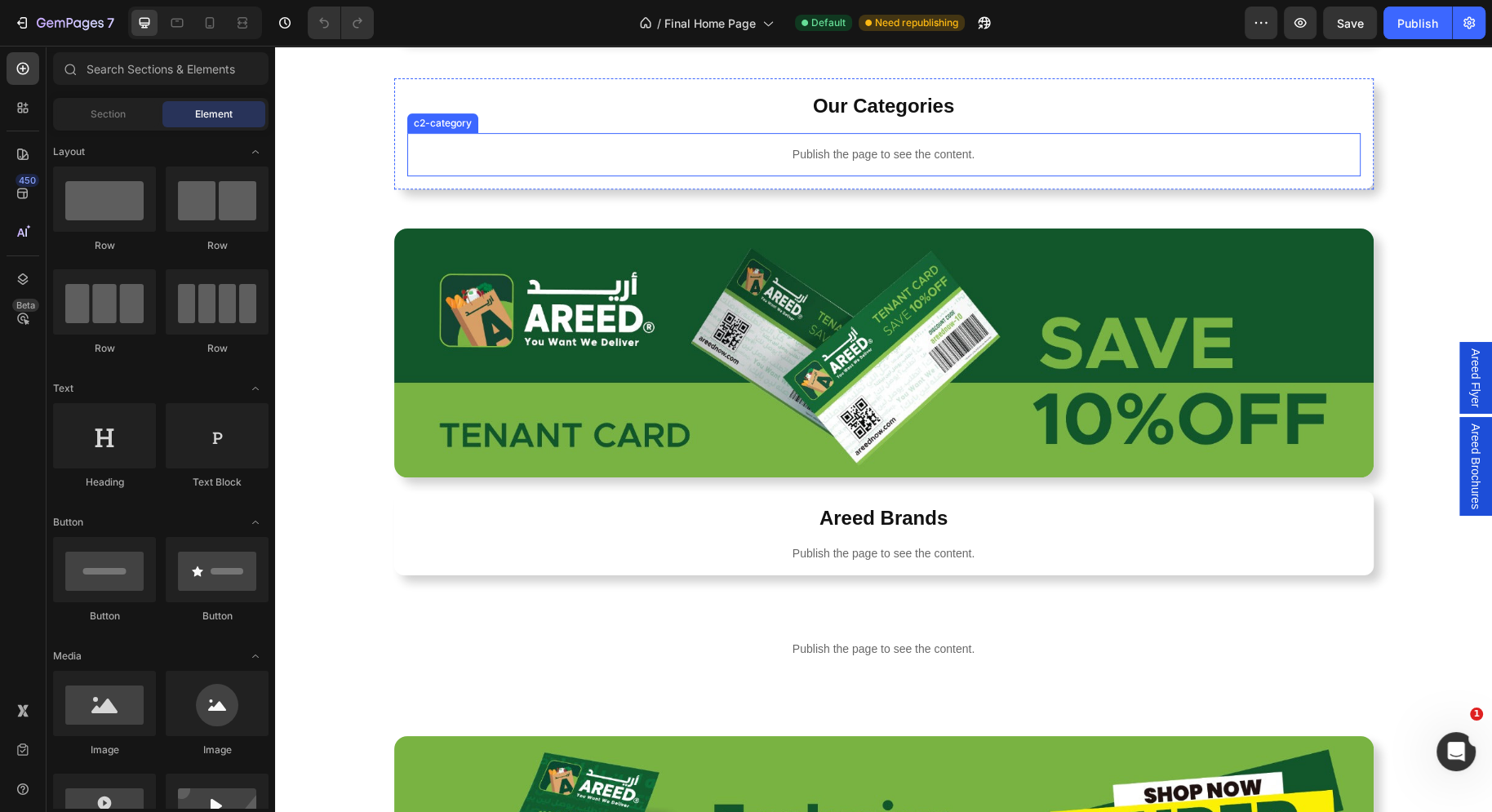
scroll to position [853, 0]
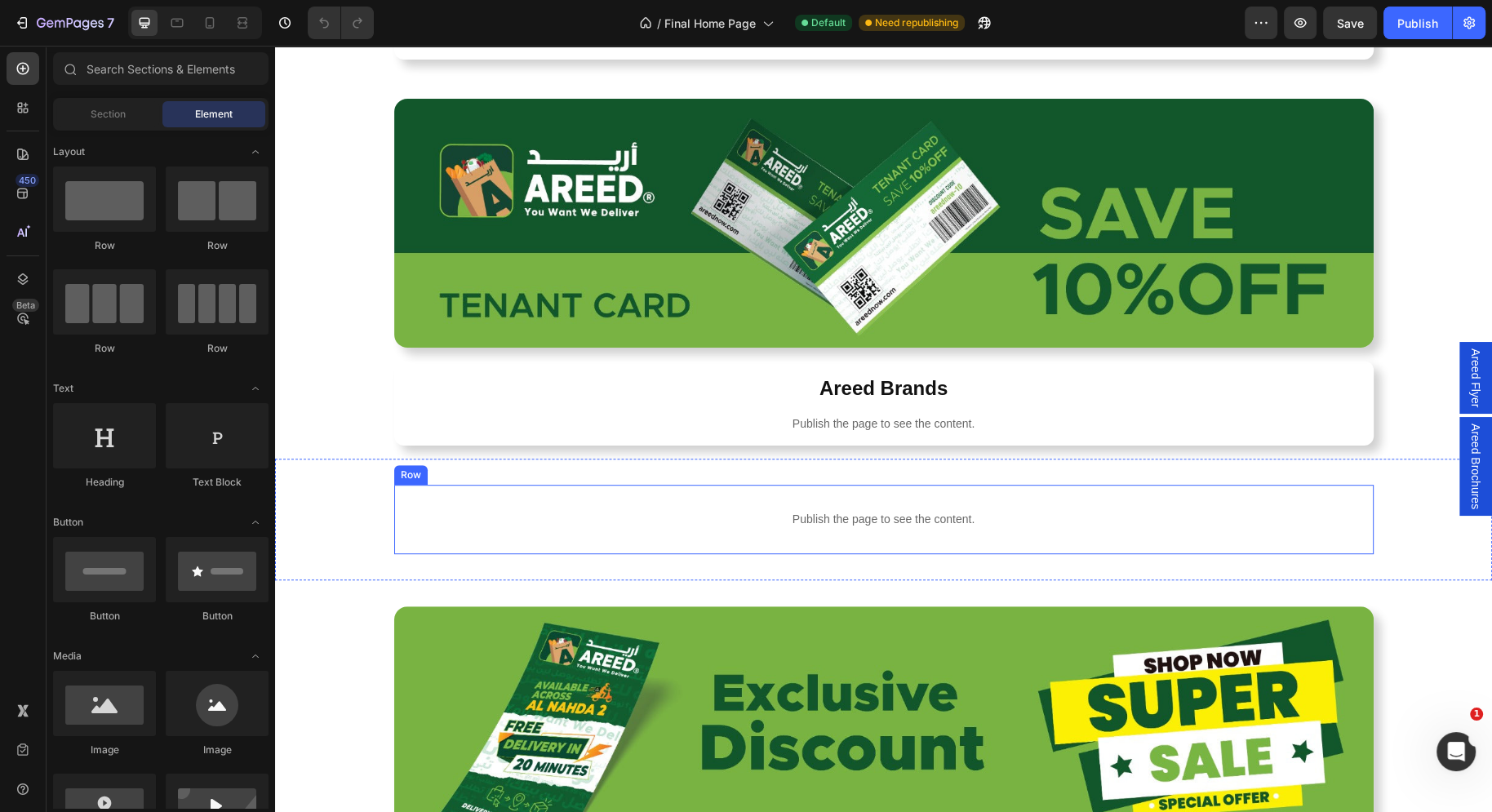
click at [713, 507] on div "Publish the page to see the content." at bounding box center [883, 519] width 953 height 43
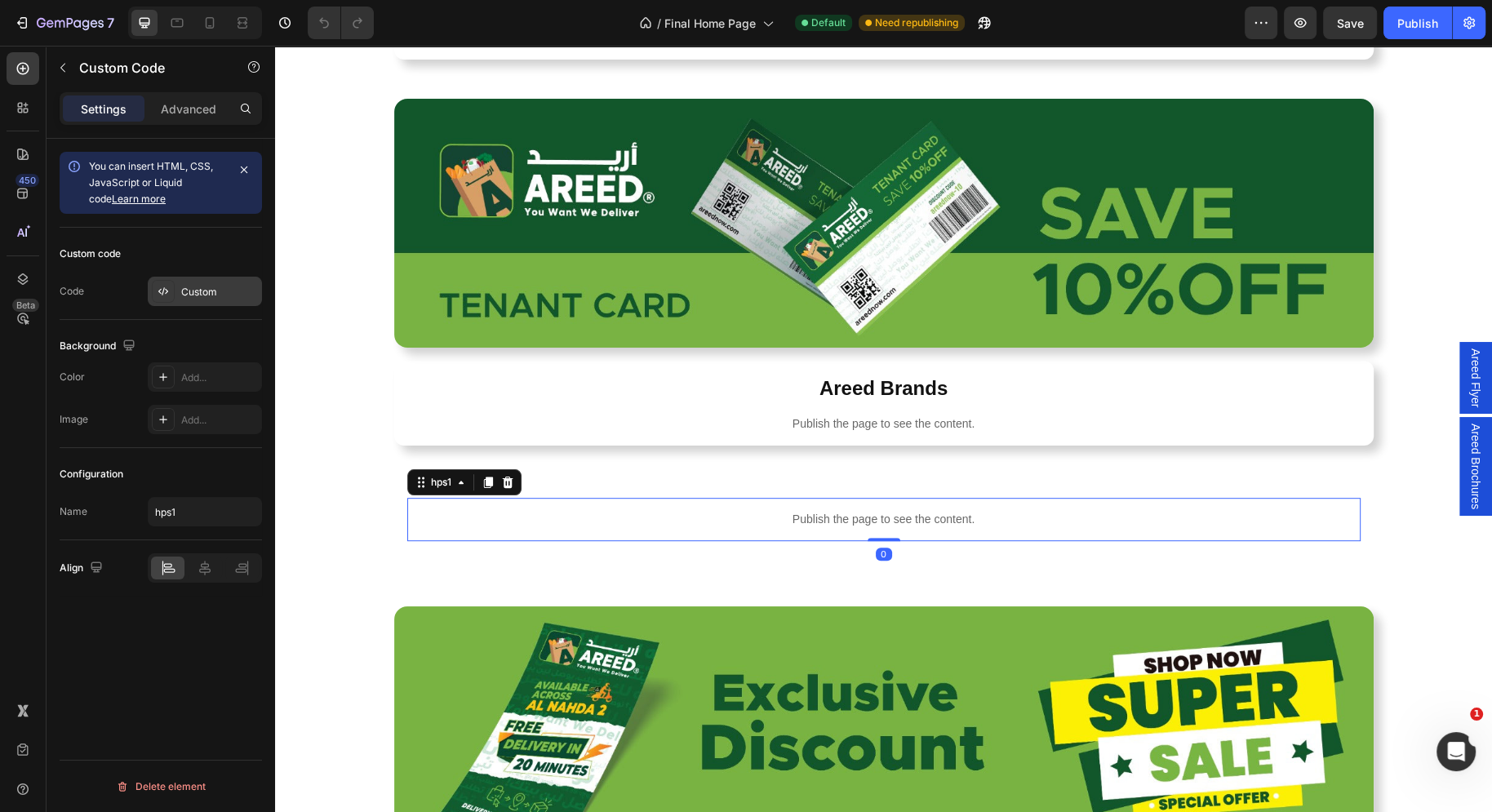
click at [175, 296] on div "Custom" at bounding box center [204, 291] width 114 height 30
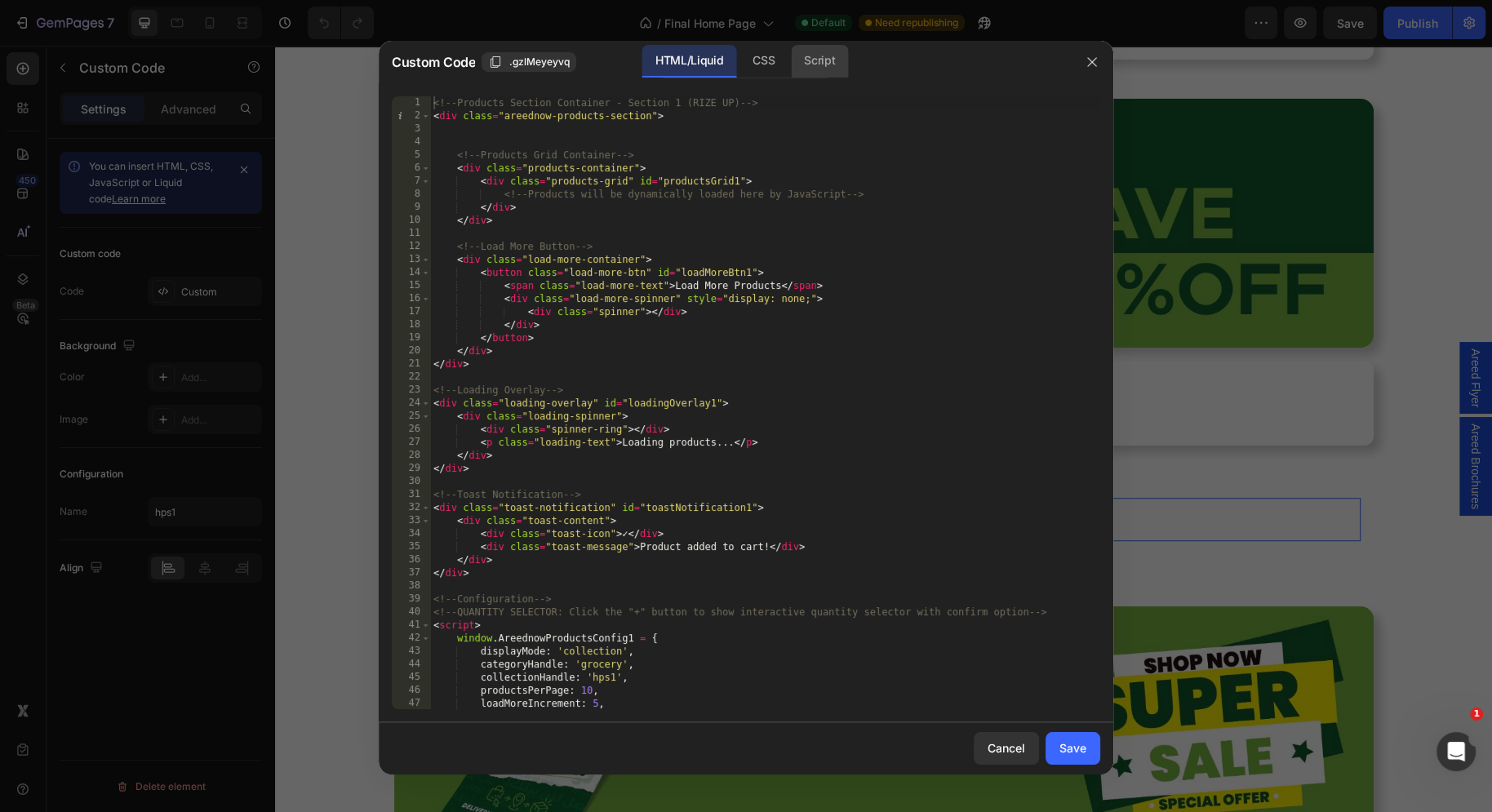
click at [819, 58] on div "Script" at bounding box center [820, 61] width 57 height 33
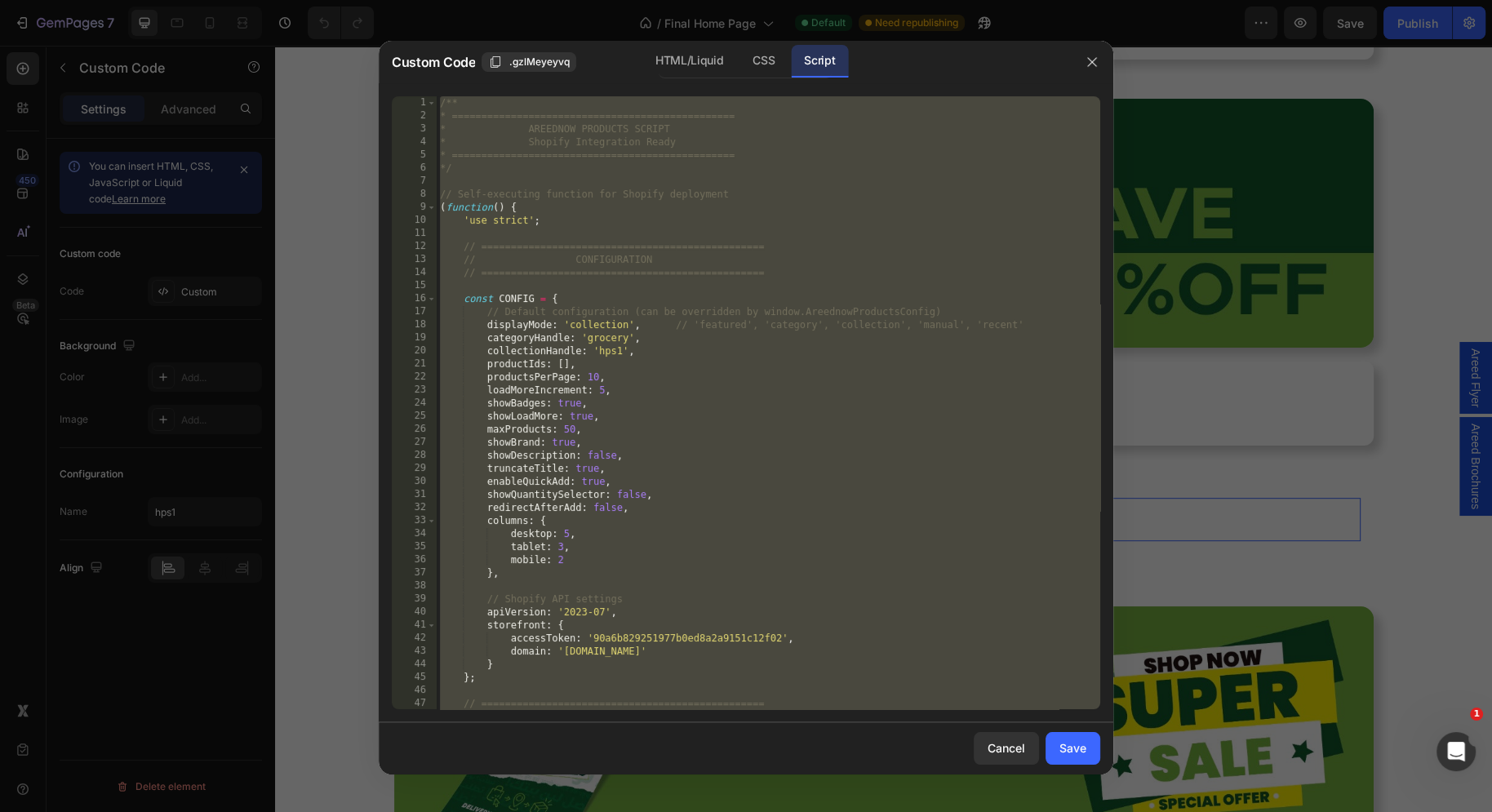
click at [744, 155] on div "/** * ================================================ * AREEDNOW PRODUCTS SCRI…" at bounding box center [768, 417] width 664 height 640
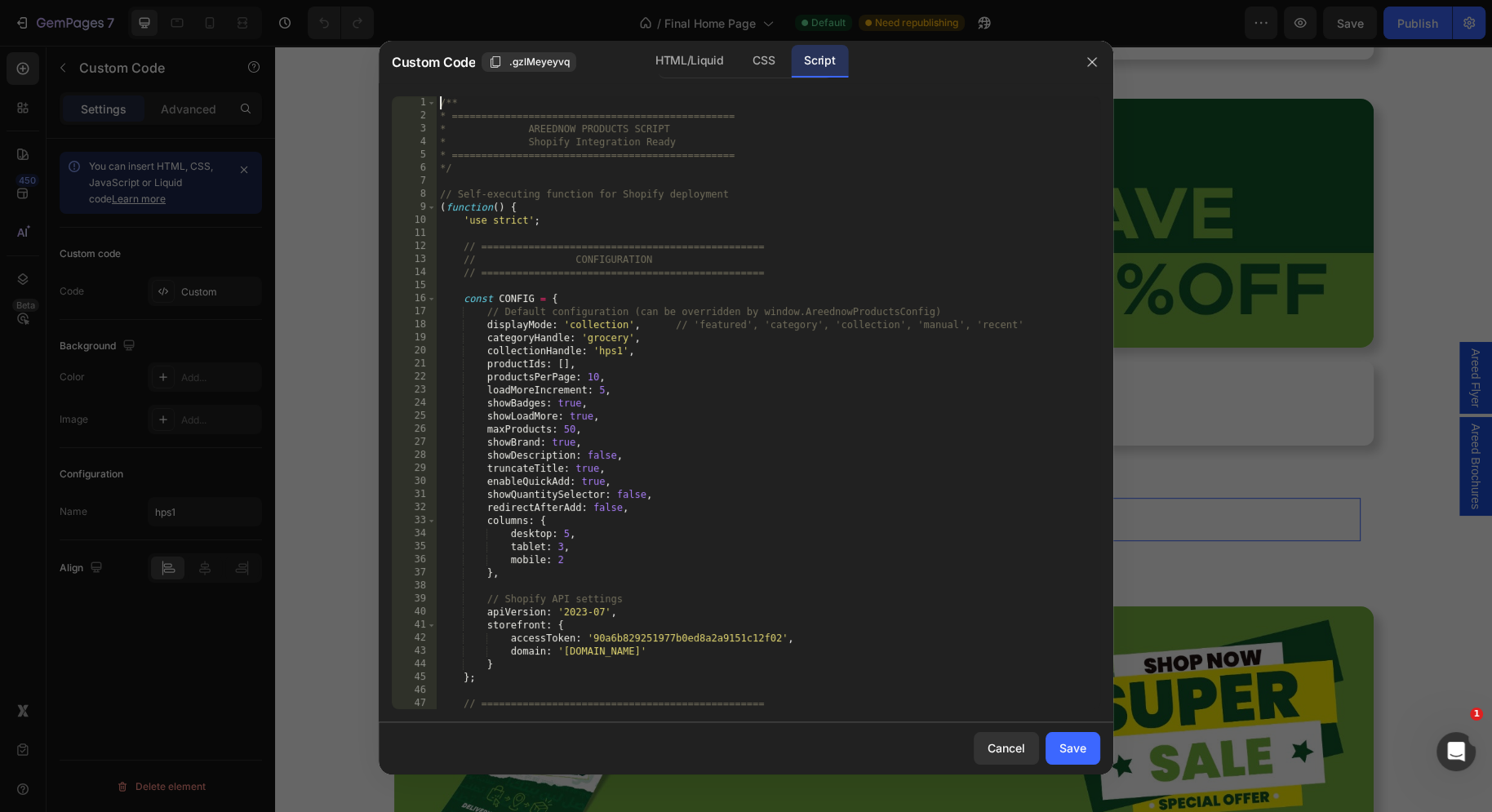
type textarea "* } */"
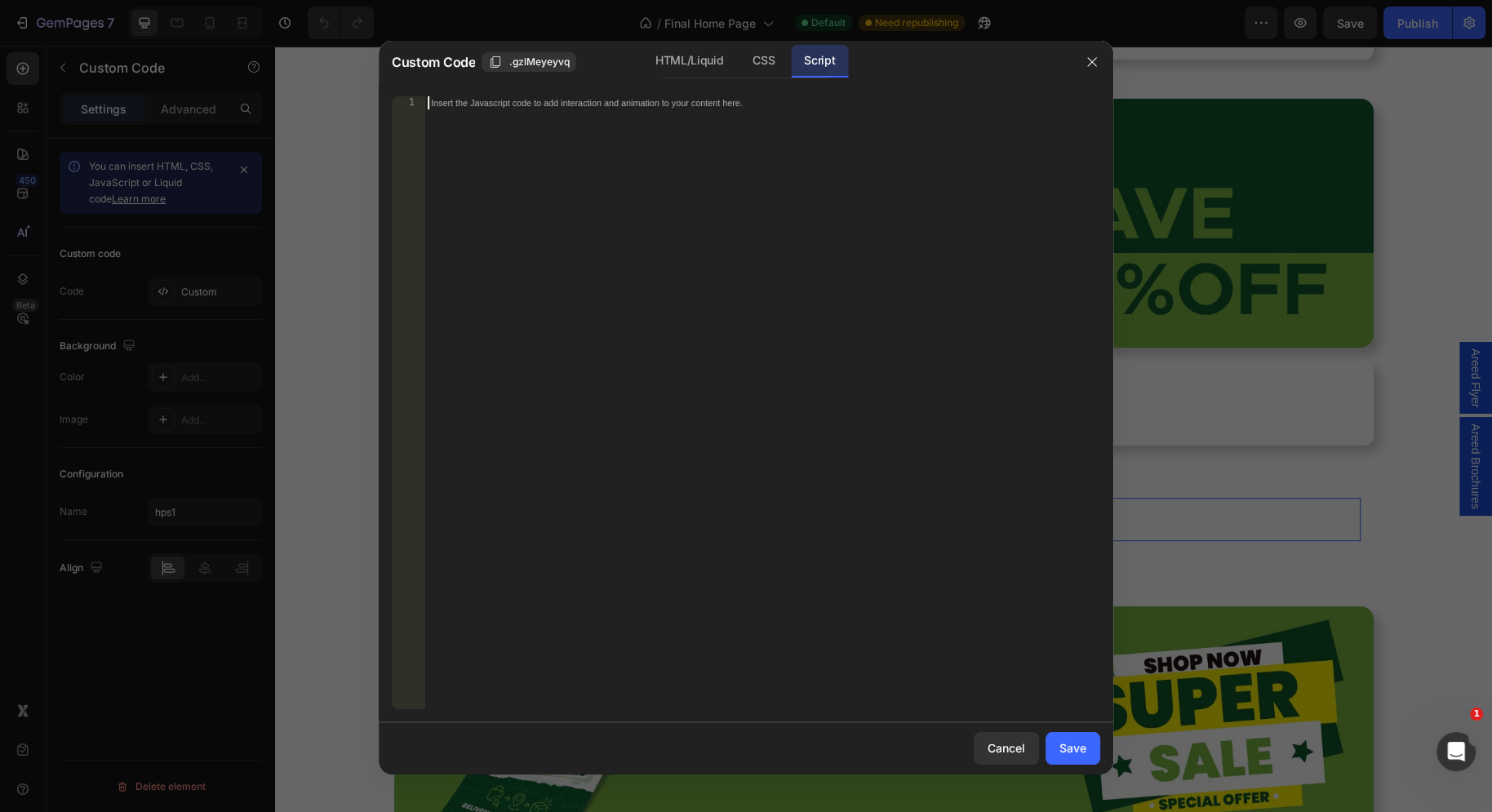
paste textarea "*/"
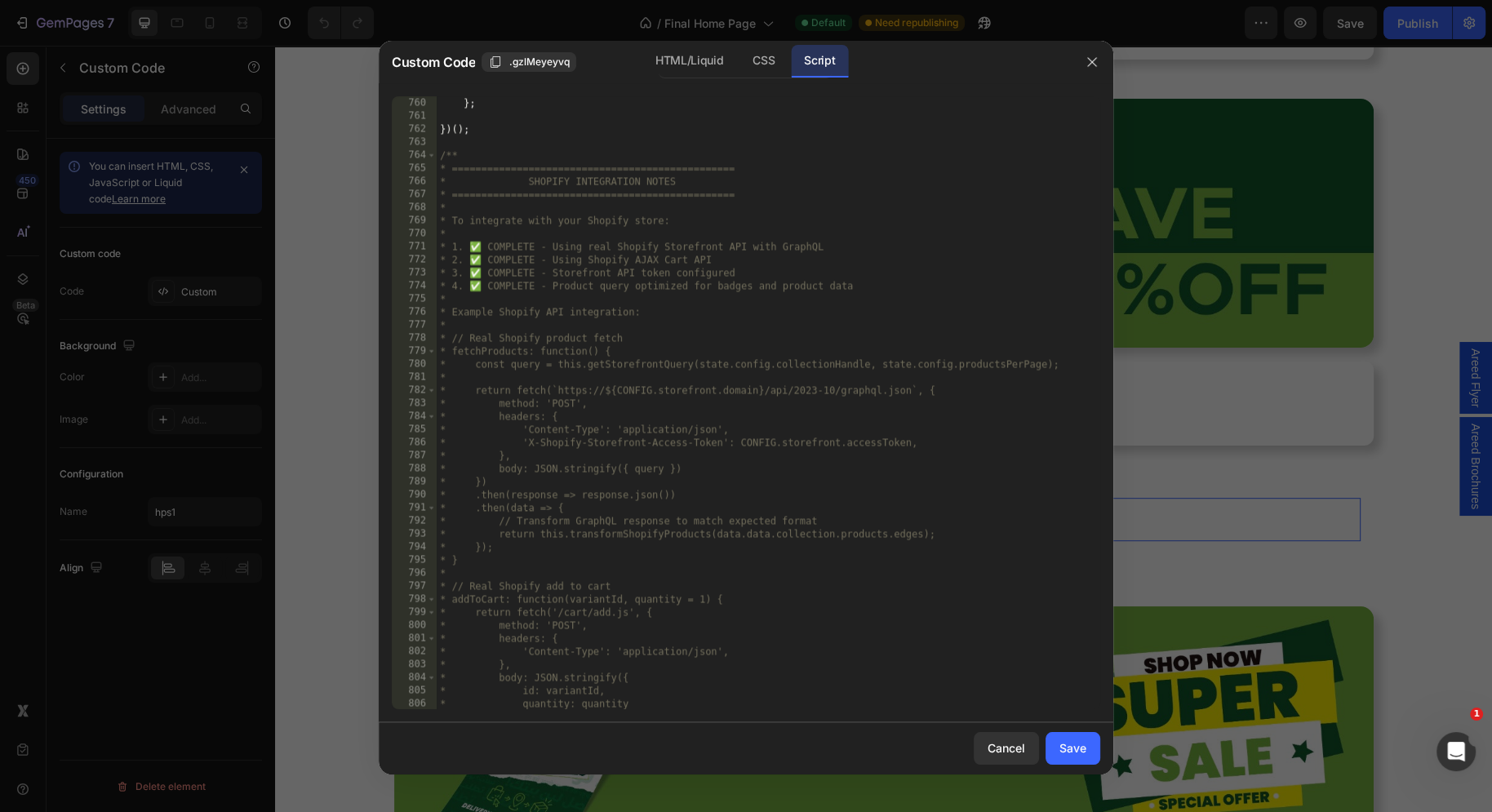
scroll to position [10198, 0]
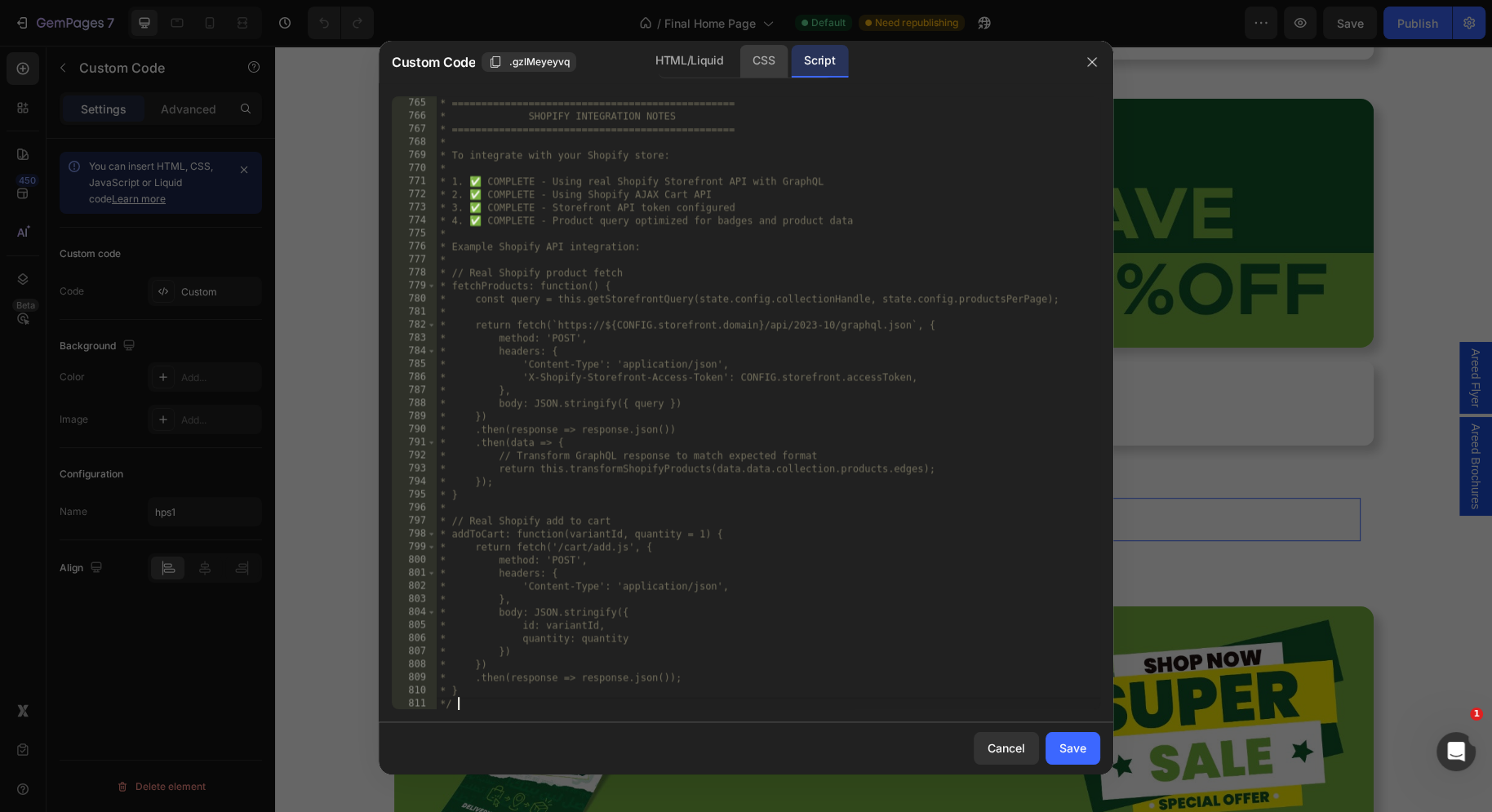
click at [769, 69] on div "CSS" at bounding box center [763, 61] width 48 height 33
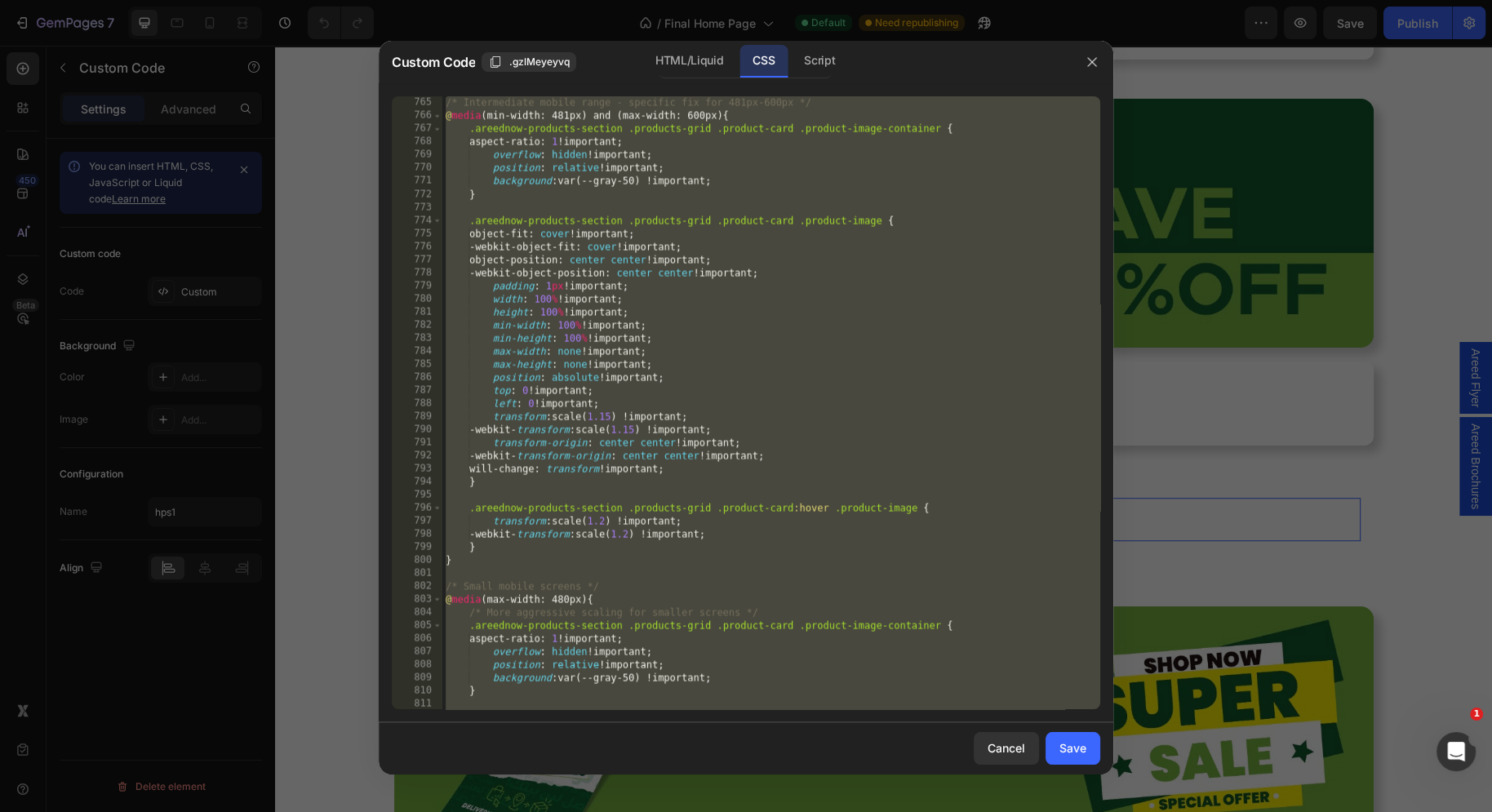
click at [584, 350] on div "/* Intermediate mobile range - specific fix for 481px-600px */ @ media (min-wid…" at bounding box center [771, 417] width 658 height 640
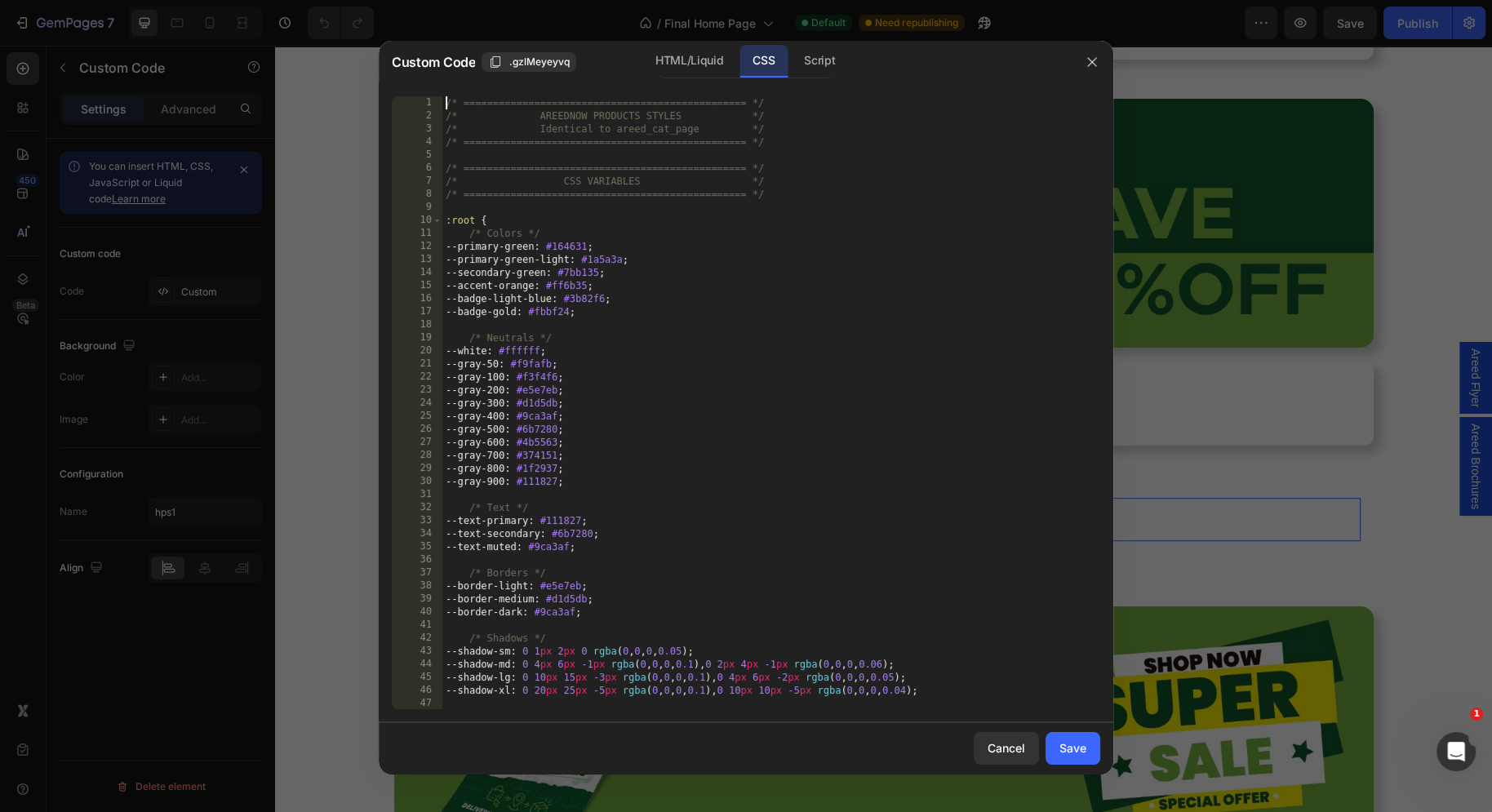
scroll to position [0, 0]
type textarea "background: rgba(255, 255, 255, 0.4) !important; }"
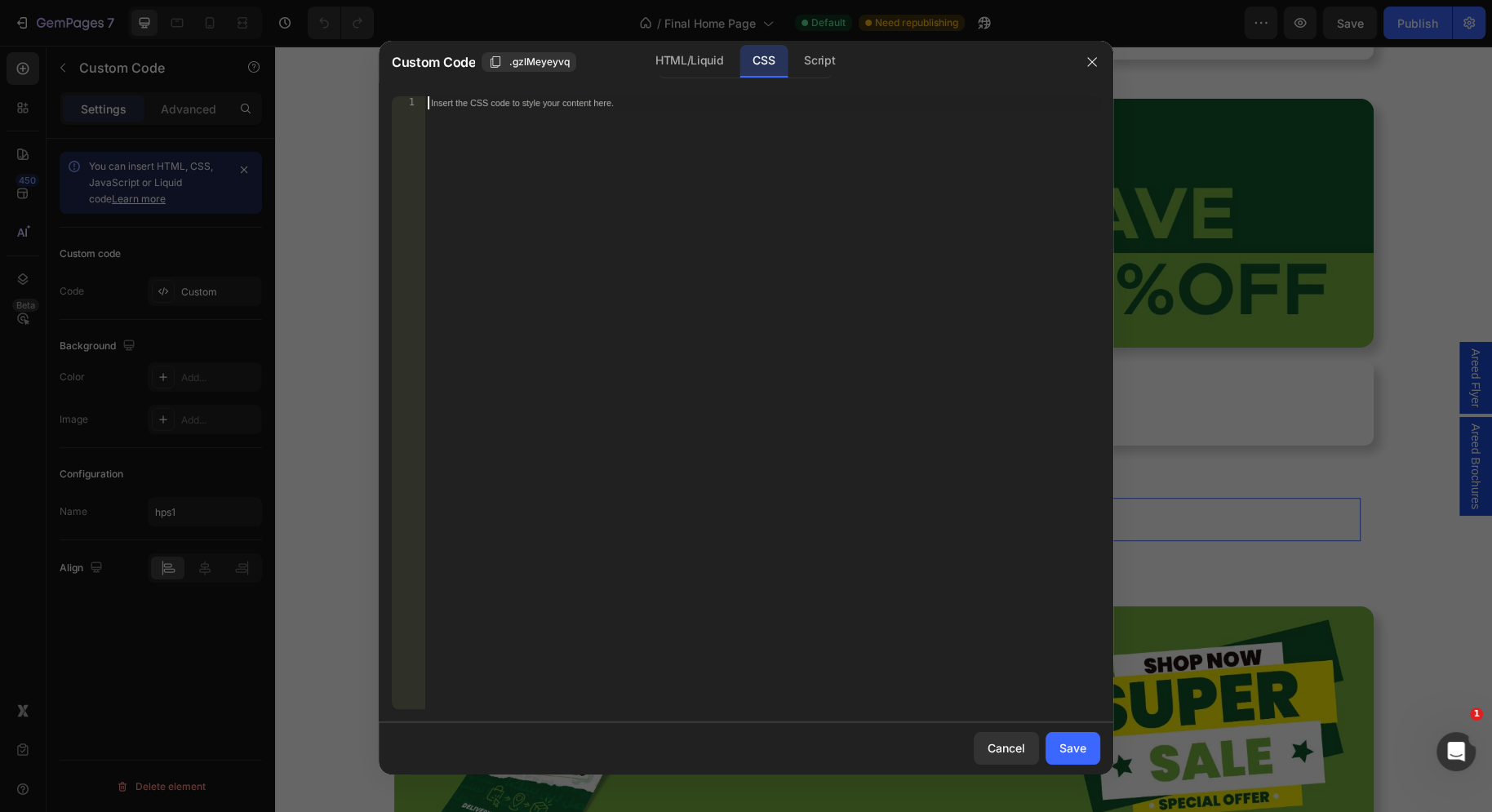
paste textarea "}"
type textarea "}"
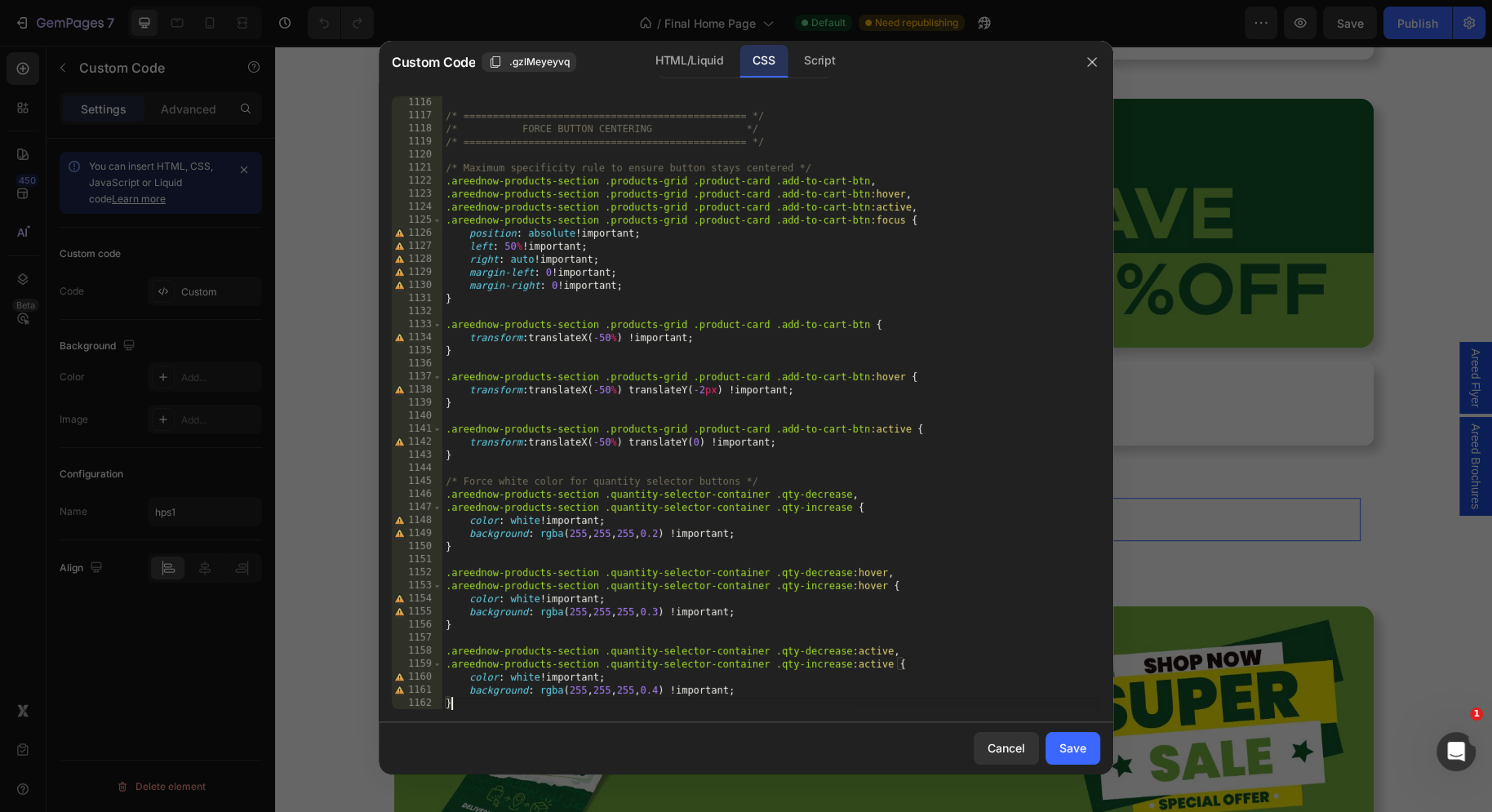
click at [1090, 732] on div "Cancel Save" at bounding box center [745, 748] width 735 height 53
click at [1088, 732] on div "Cancel Save" at bounding box center [745, 748] width 735 height 53
click at [1081, 739] on div "Save" at bounding box center [1073, 748] width 27 height 17
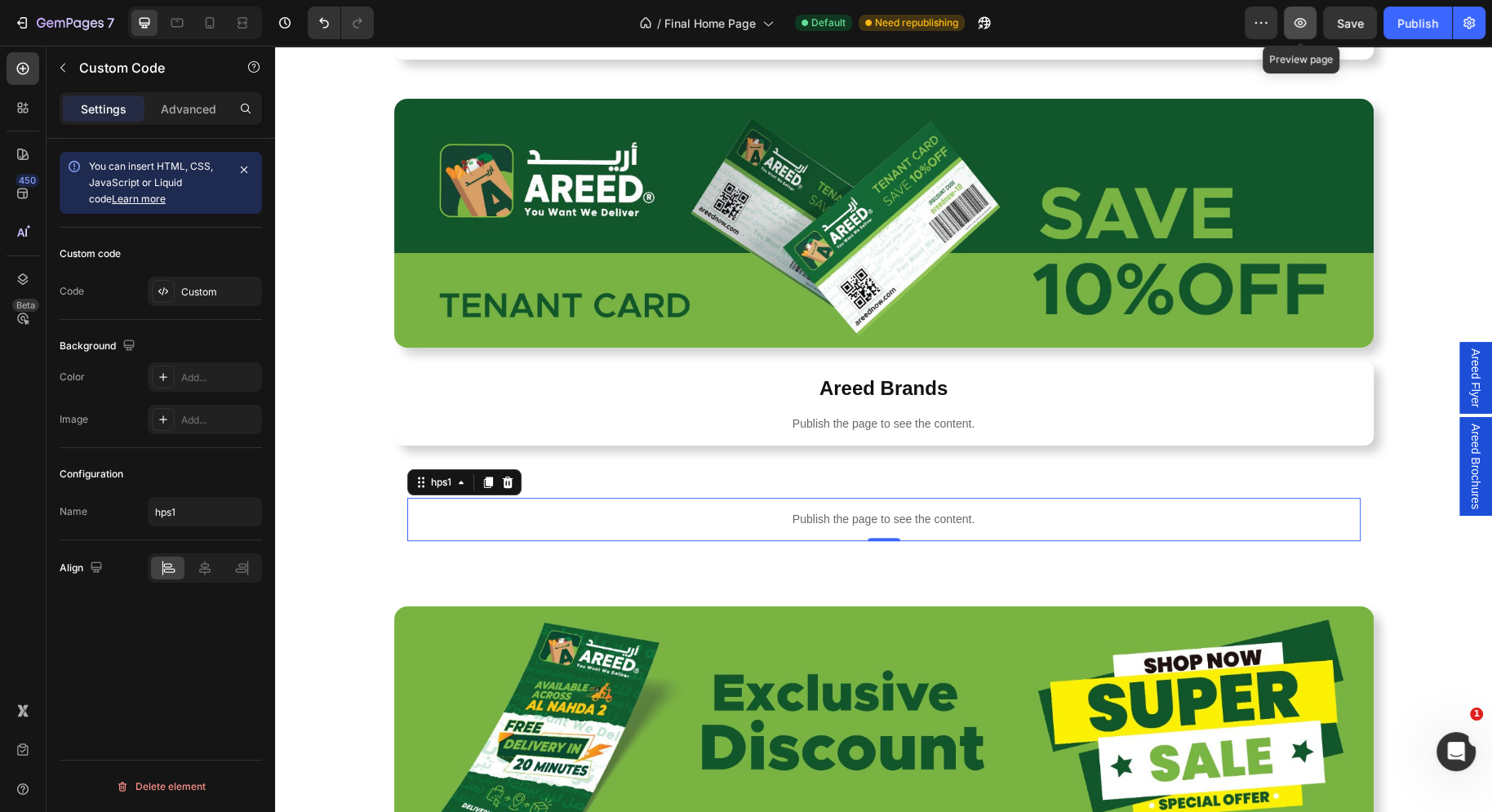
click at [1293, 24] on icon "button" at bounding box center [1300, 22] width 16 height 16
click at [196, 288] on div "Custom" at bounding box center [219, 291] width 77 height 14
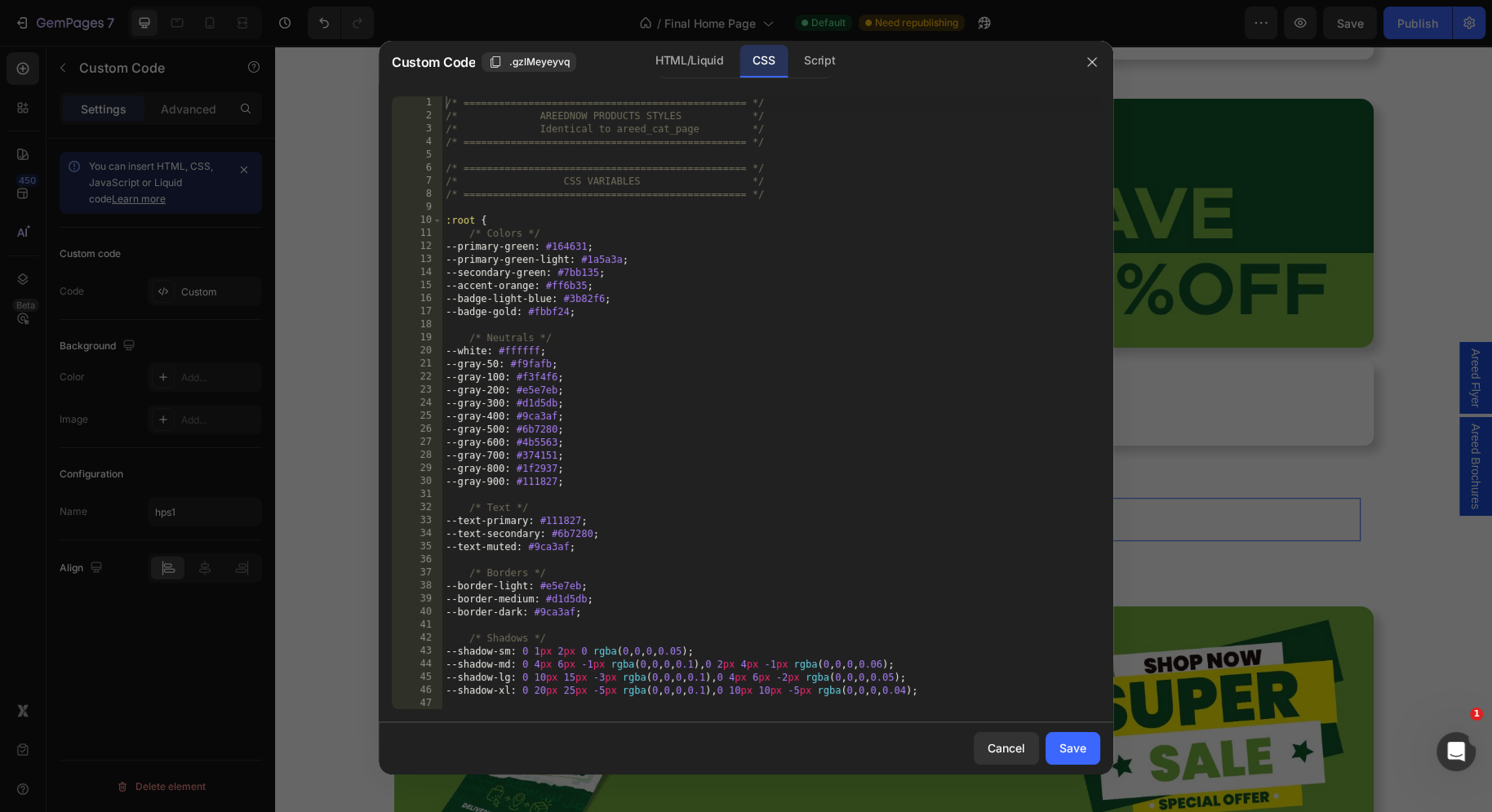
click at [925, 388] on div "/* ================================================ */ /* AREEDNOW PRODUCTS STY…" at bounding box center [771, 417] width 658 height 640
type textarea "background: rgba(255, 255, 255, 0.4) !important; }"
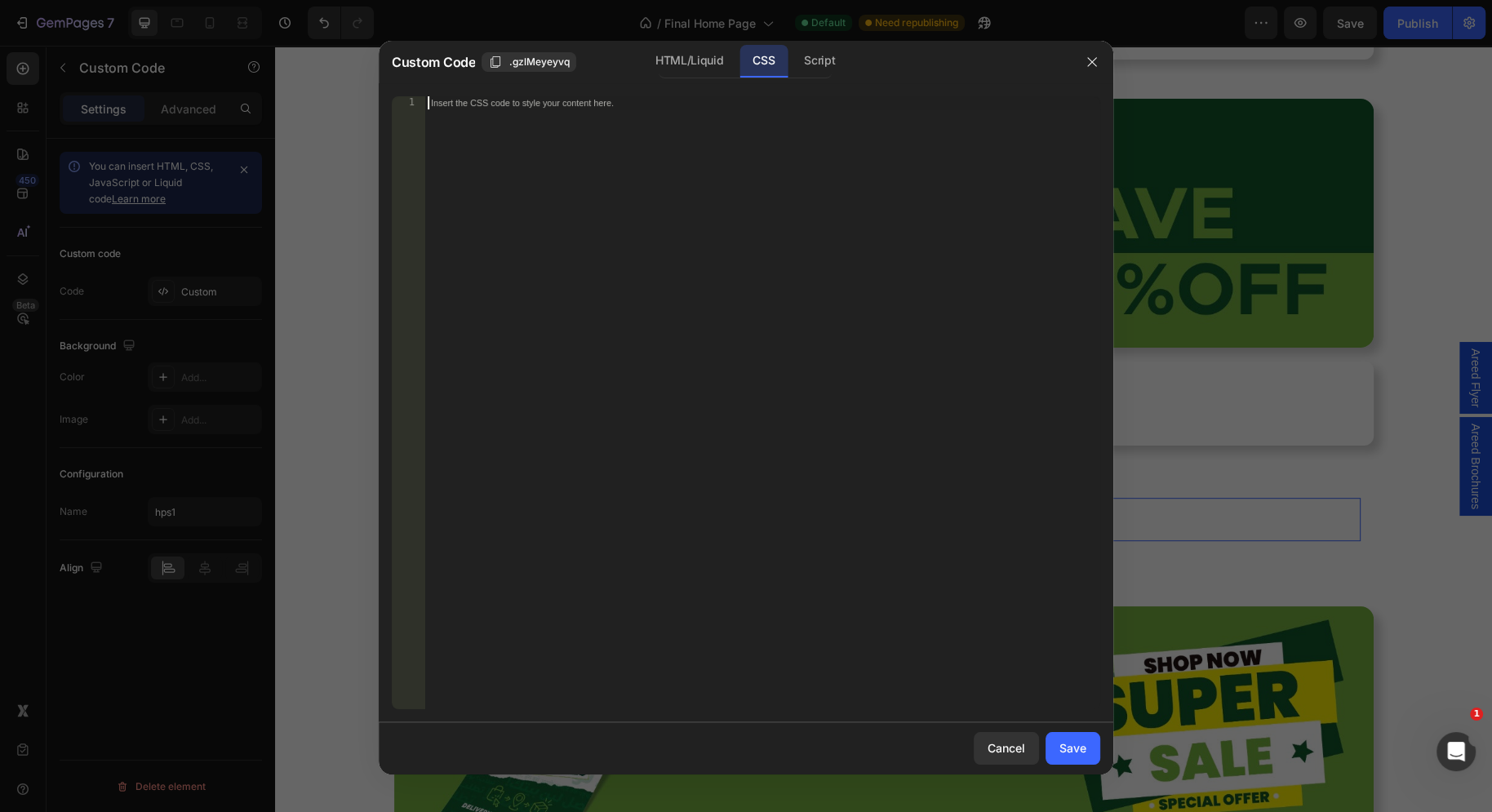
paste textarea "}"
type textarea "}"
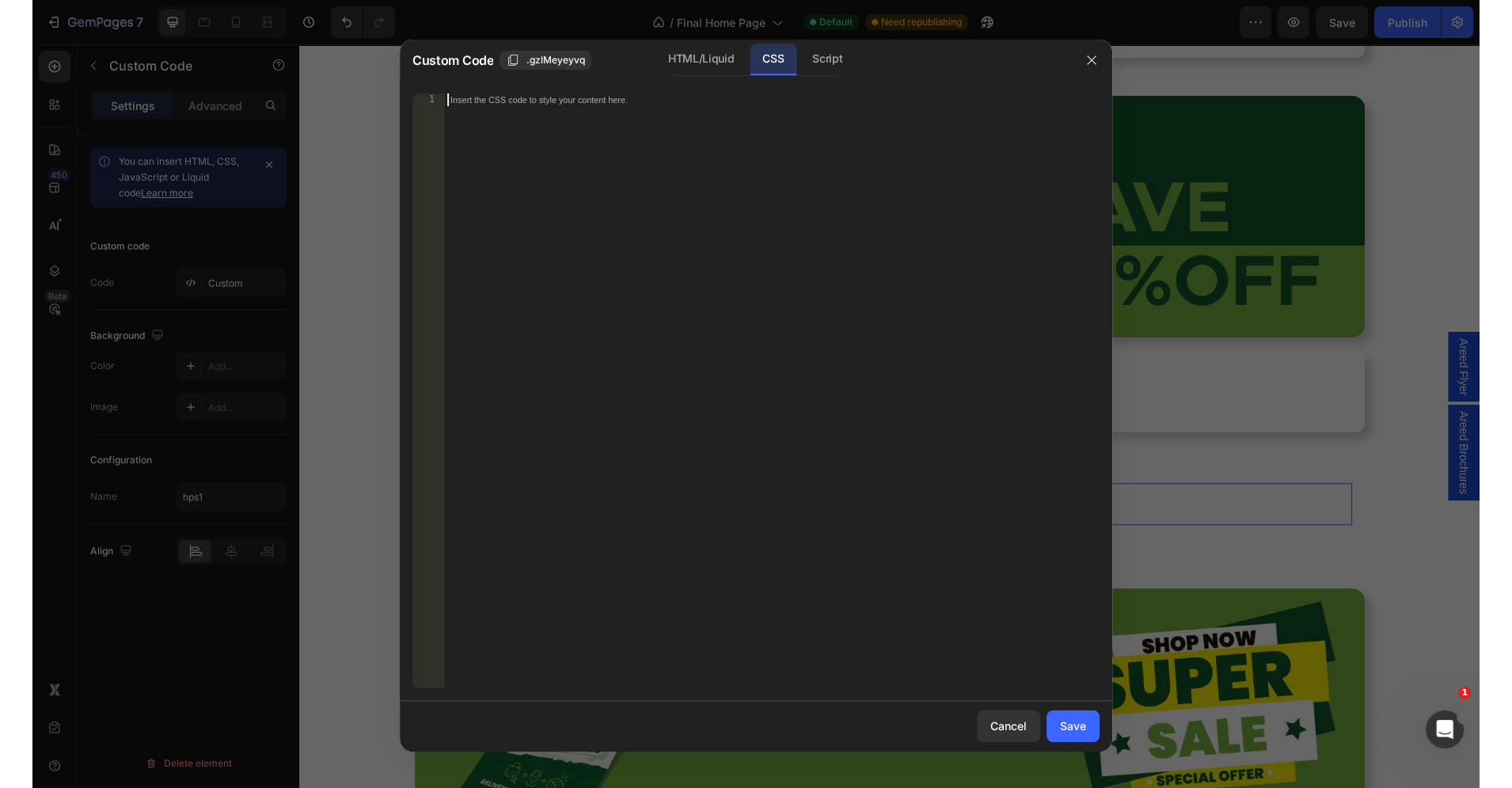
scroll to position [14419, 0]
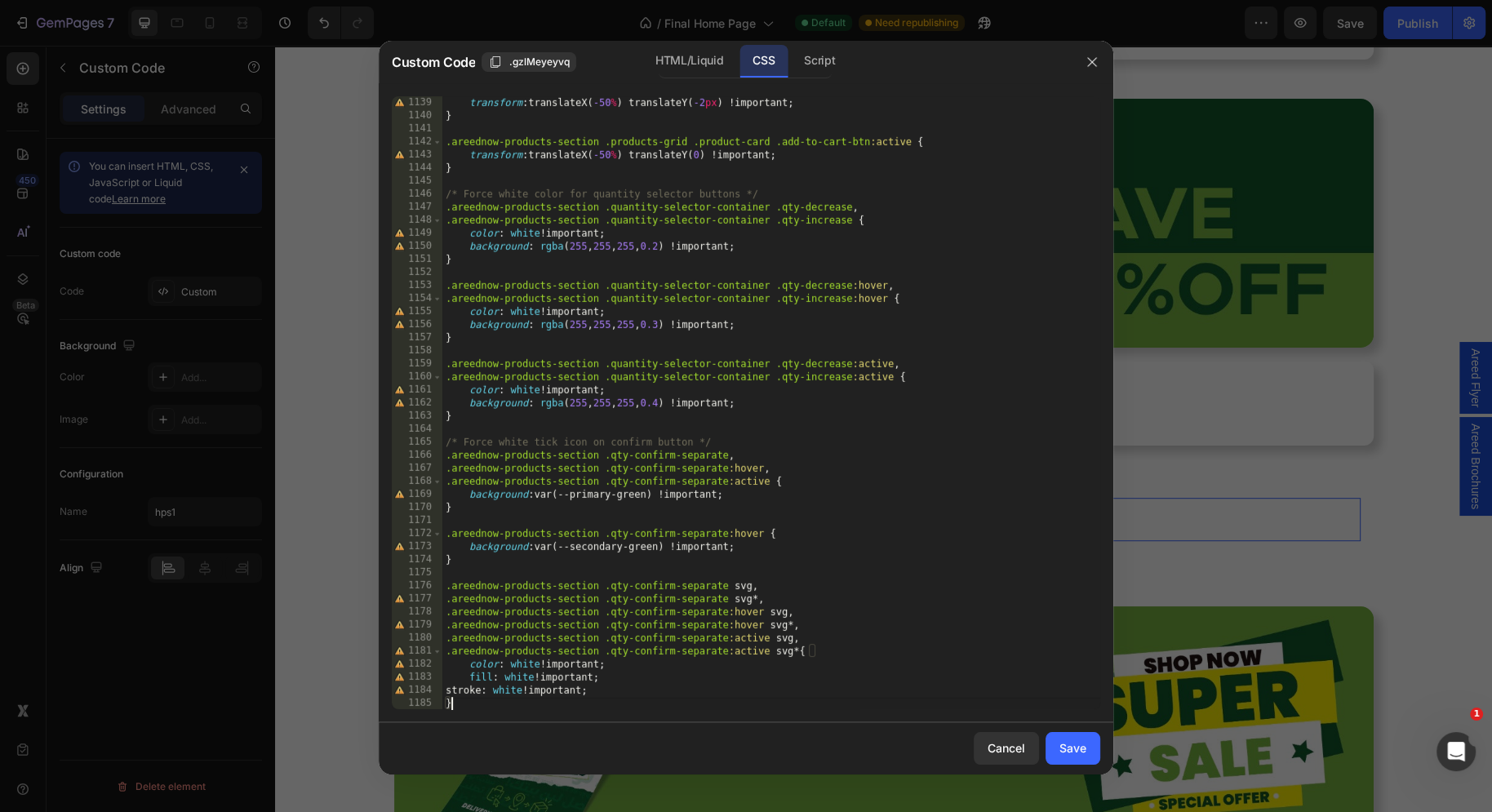
click at [1083, 743] on div "Save" at bounding box center [1073, 748] width 27 height 17
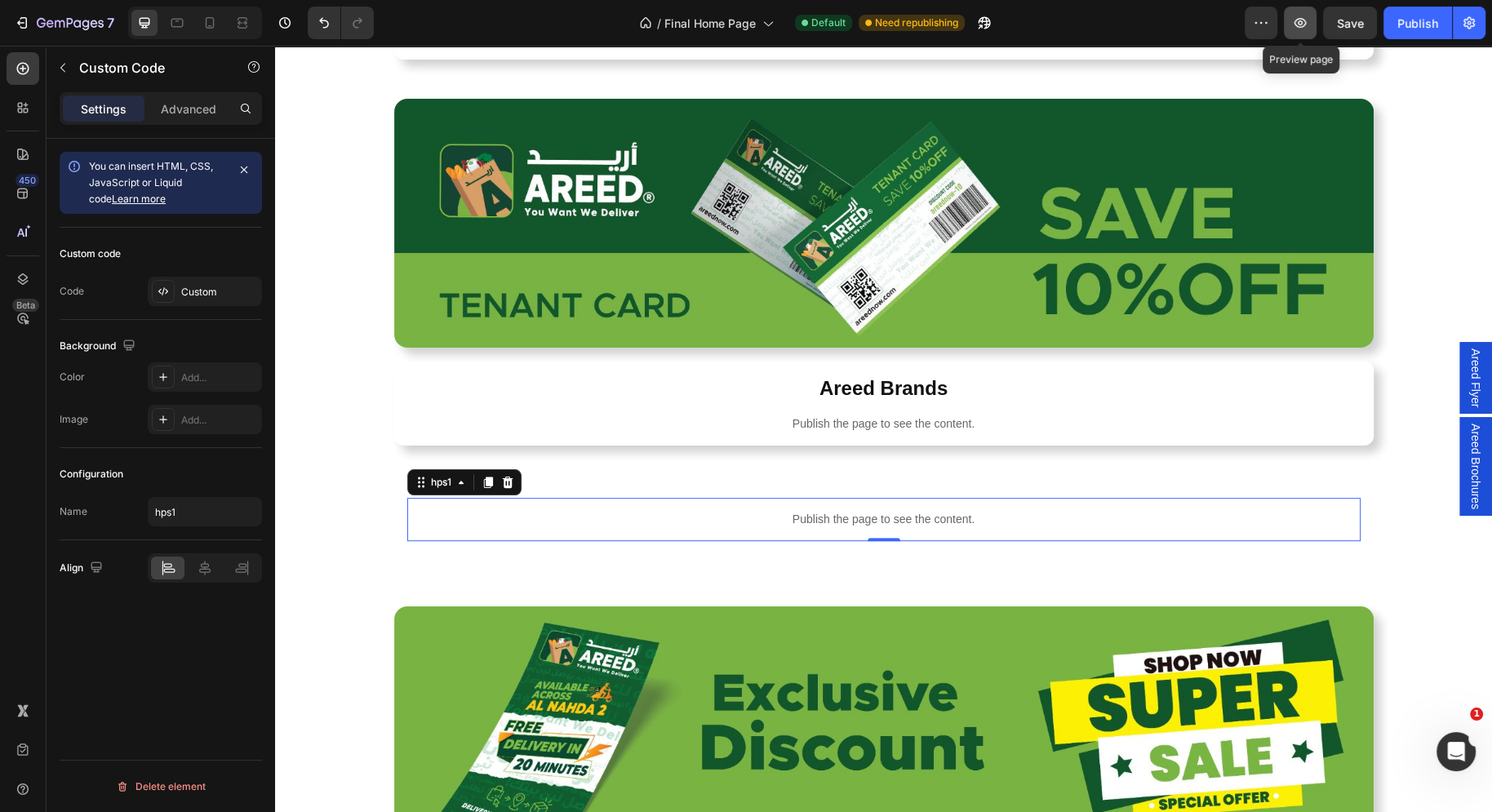
click at [1300, 10] on button "button" at bounding box center [1300, 23] width 33 height 33
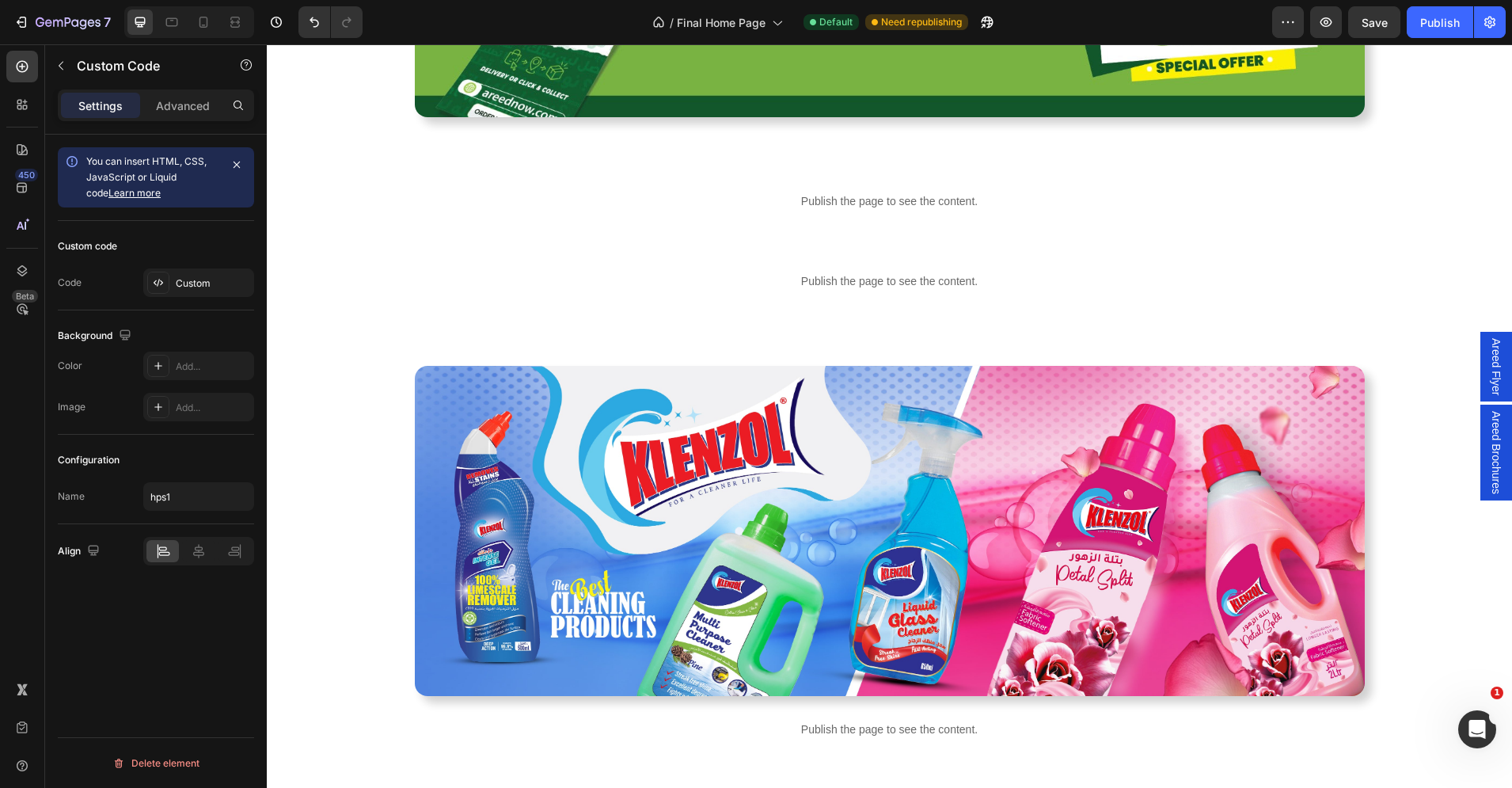
scroll to position [1588, 0]
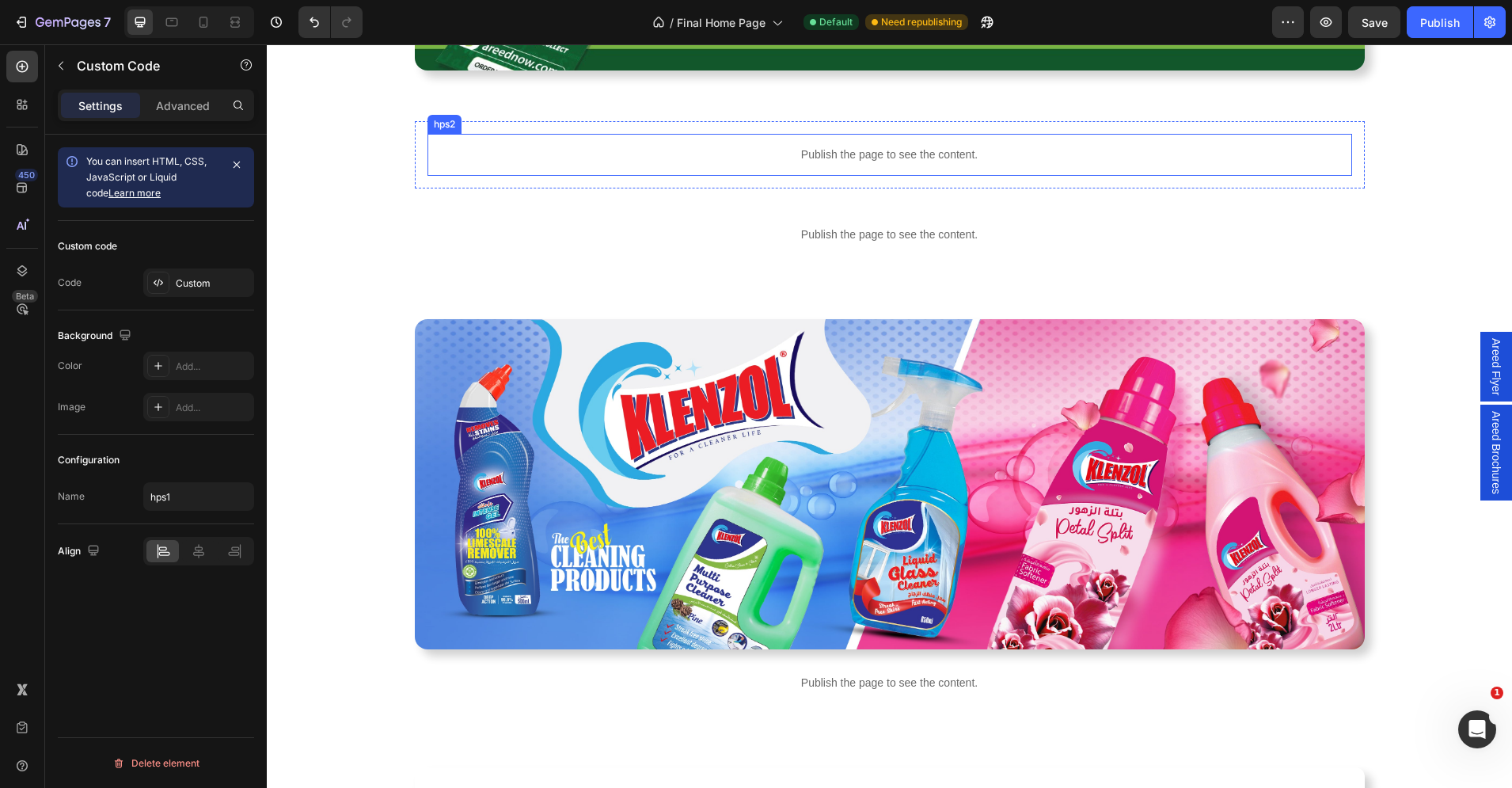
click at [614, 142] on div "Publish the page to see the content." at bounding box center [889, 154] width 924 height 42
click at [184, 276] on div "Custom" at bounding box center [213, 282] width 74 height 14
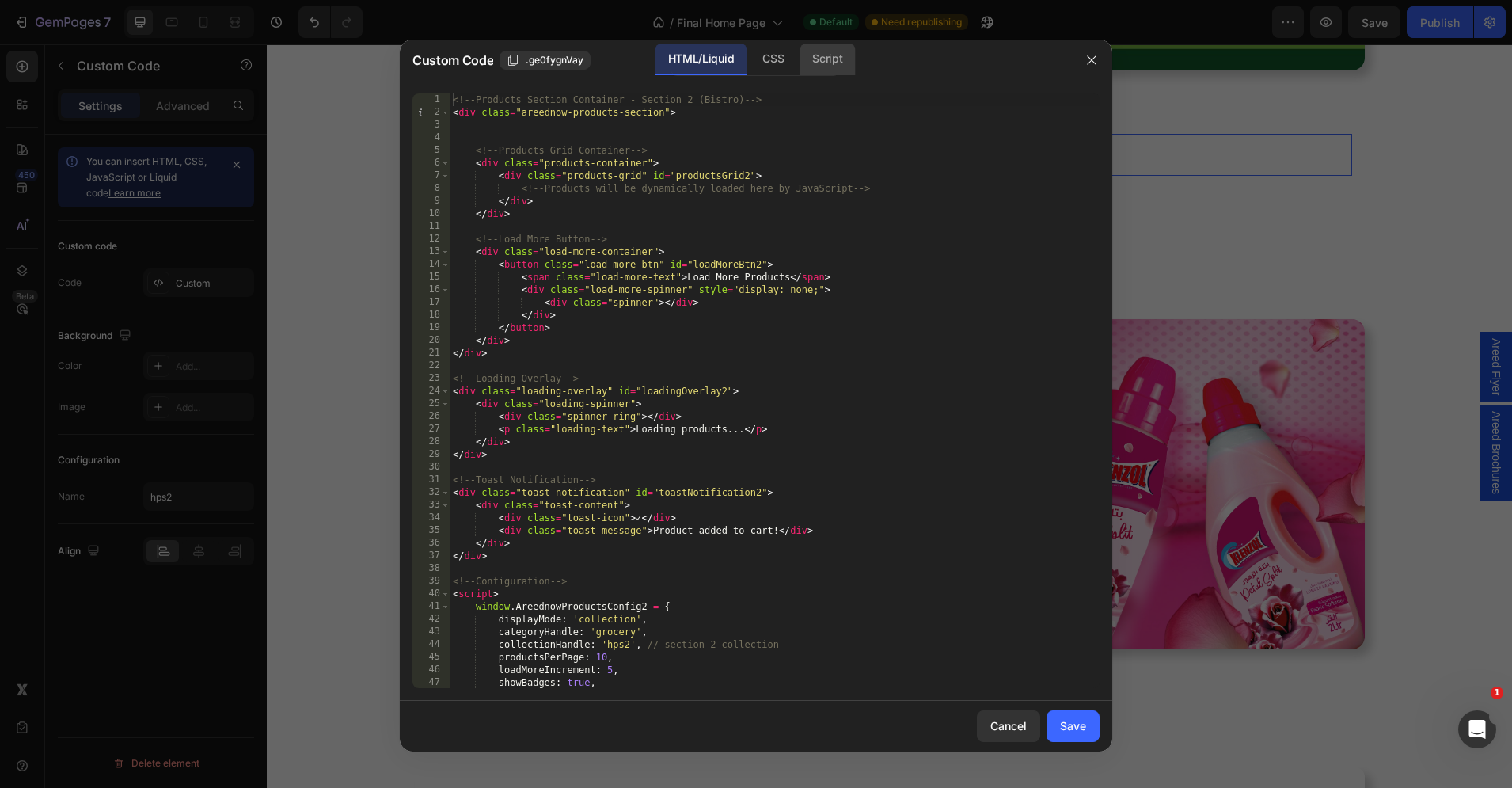
click at [810, 48] on div "Script" at bounding box center [828, 59] width 56 height 32
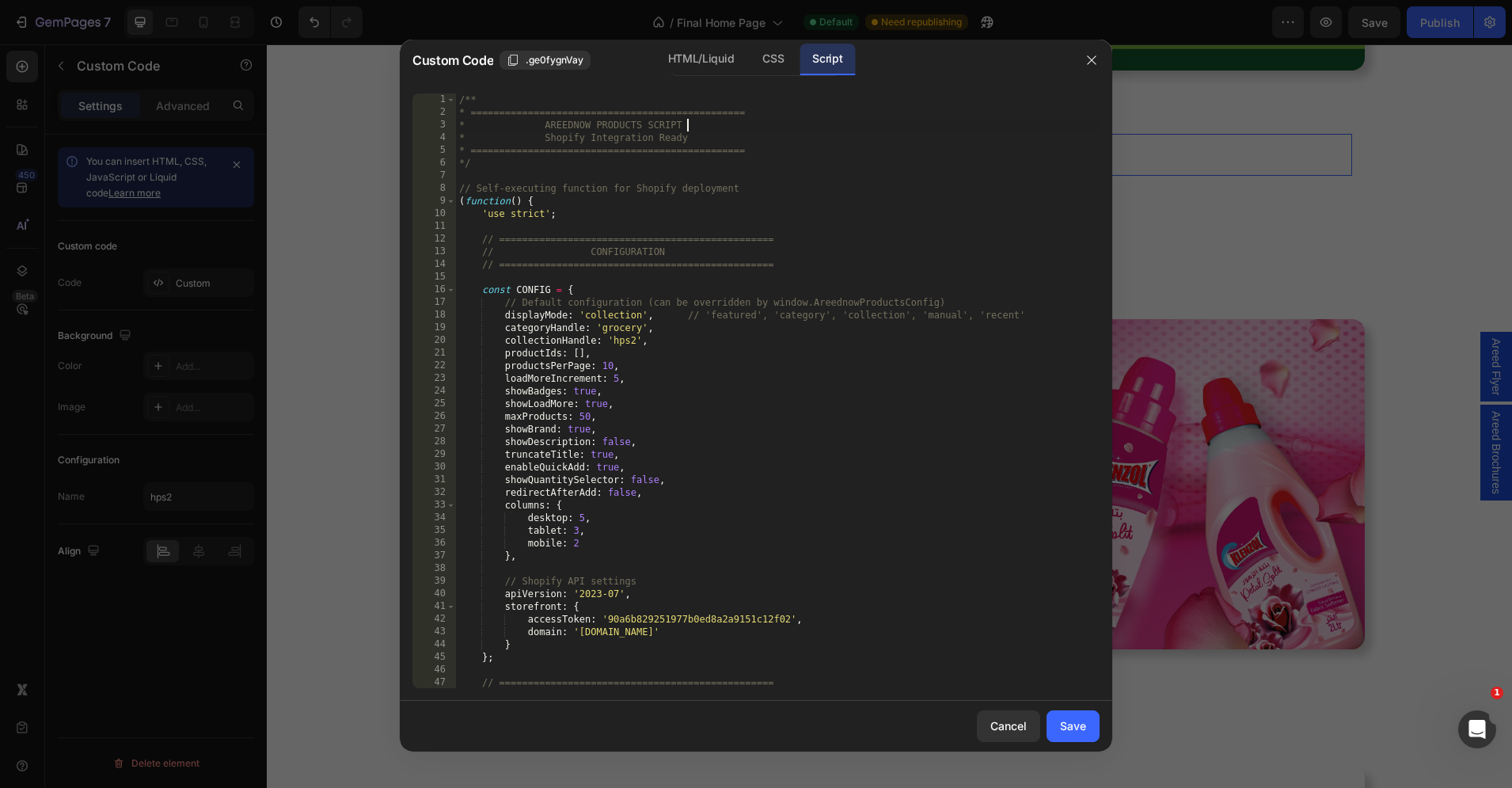
click at [716, 125] on div "/** * ================================================ * AREEDNOW PRODUCTS SCRI…" at bounding box center [777, 404] width 644 height 621
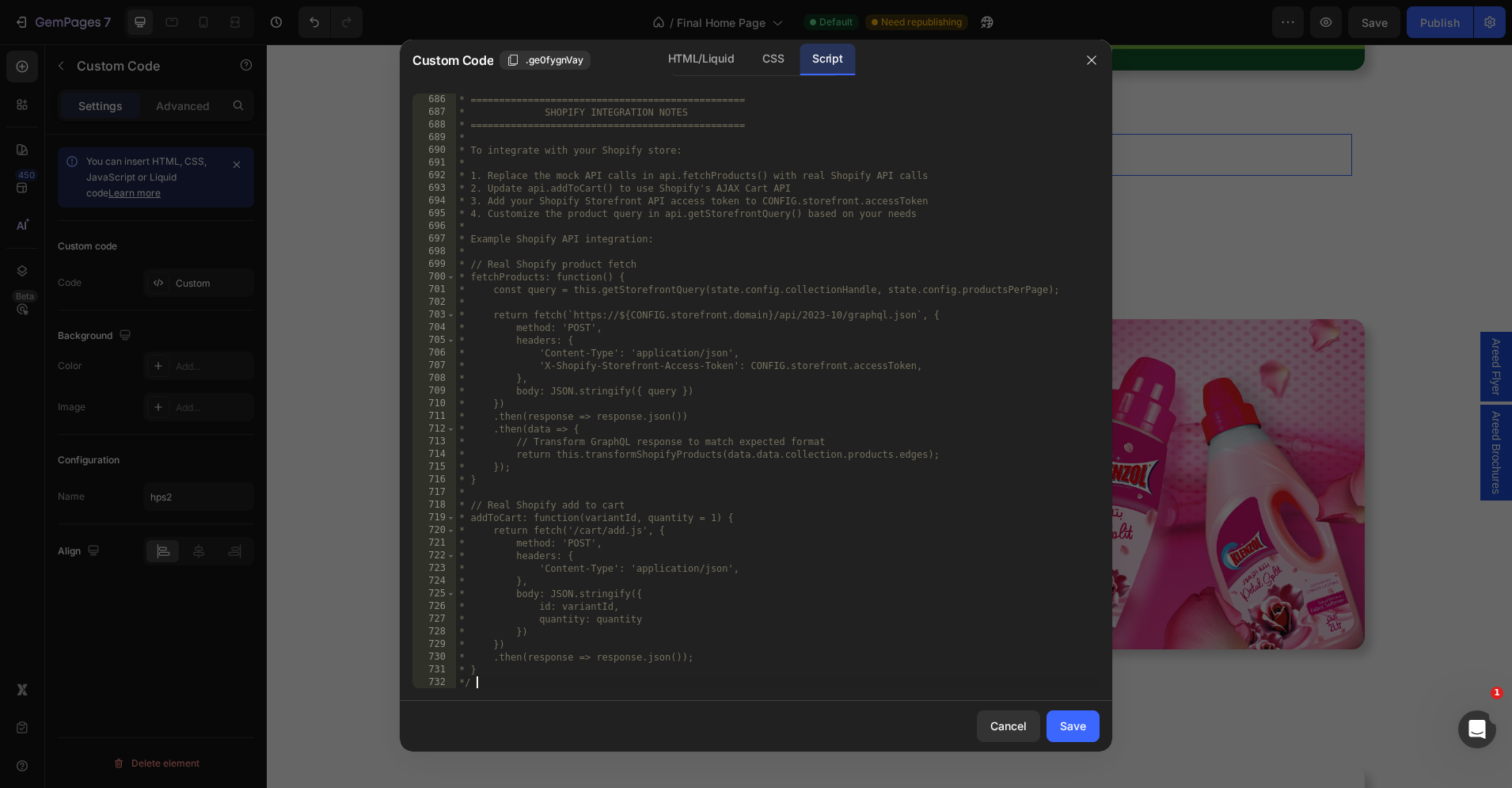
scroll to position [8793, 0]
type textarea "/** * ================================================"
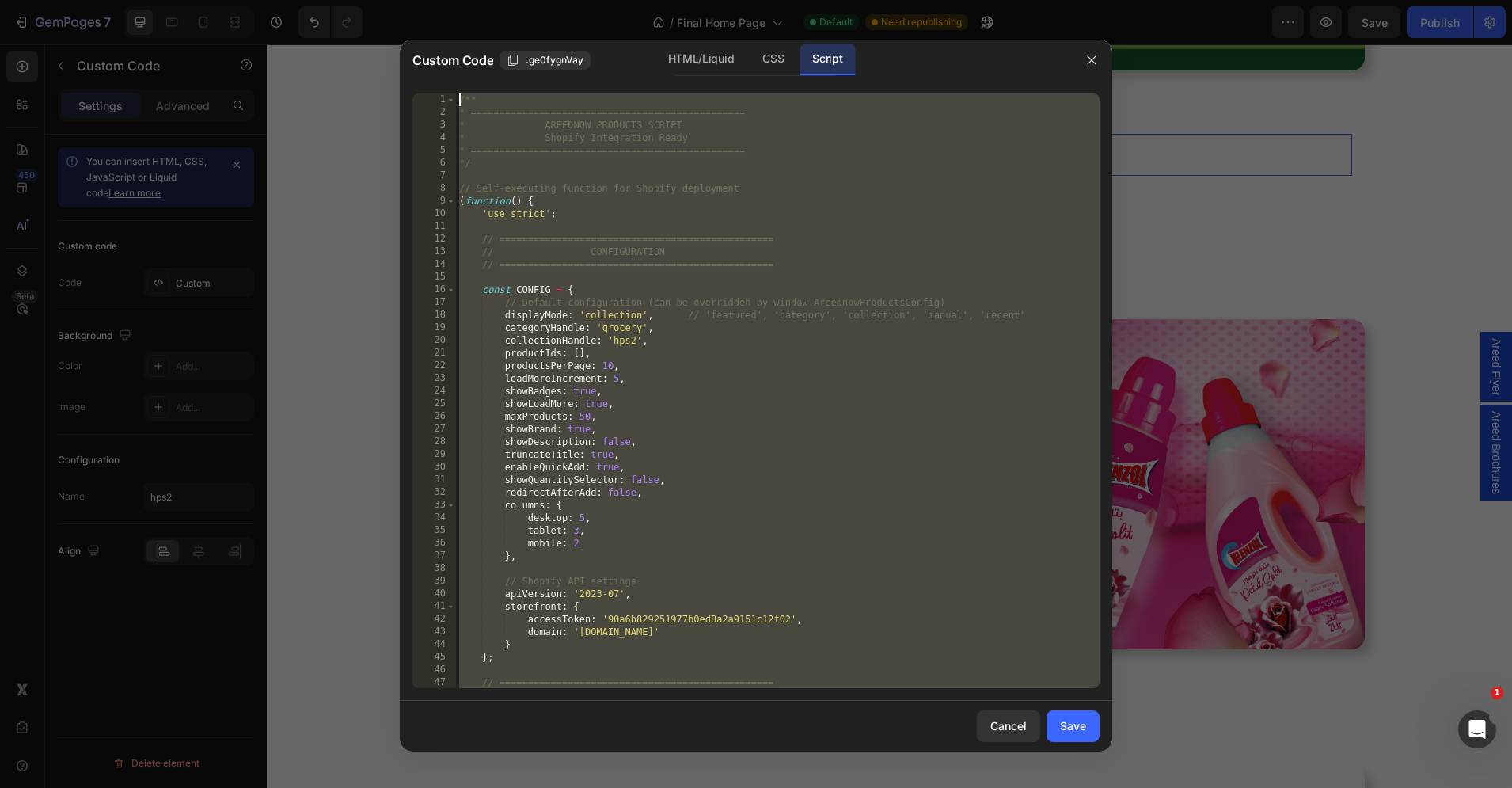
scroll to position [0, 0]
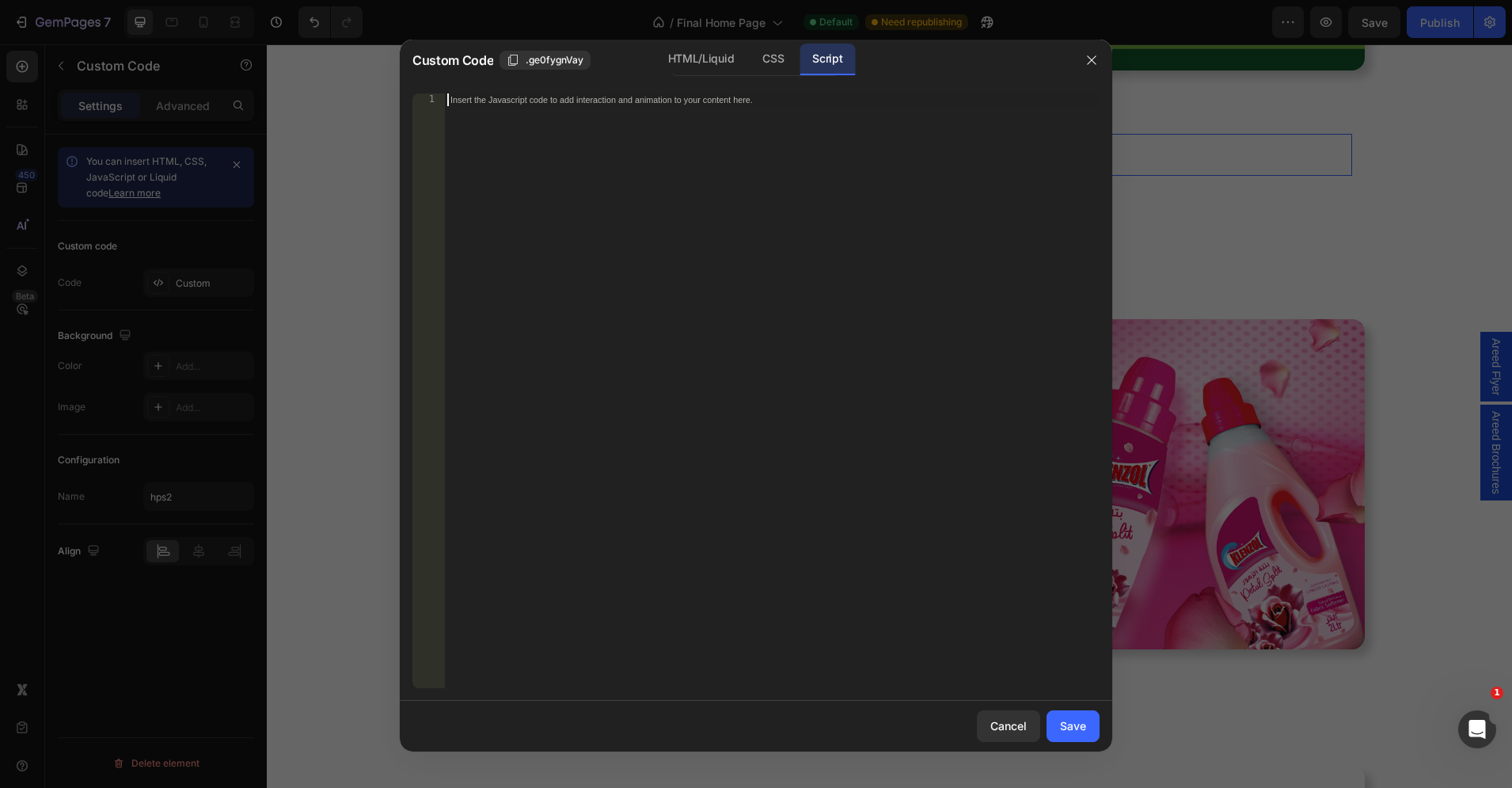
paste textarea "*/"
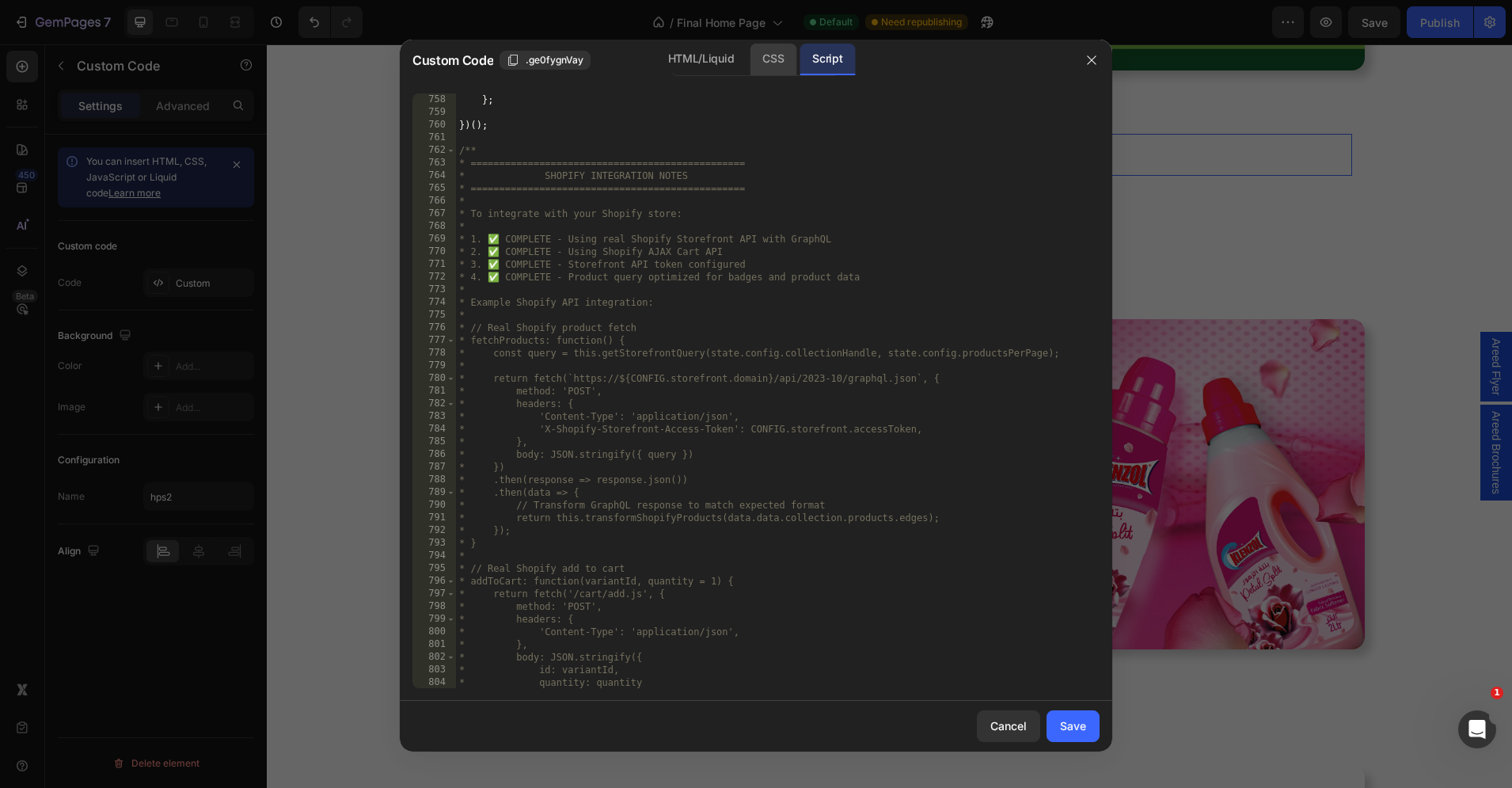
click at [783, 72] on div "CSS" at bounding box center [773, 59] width 46 height 32
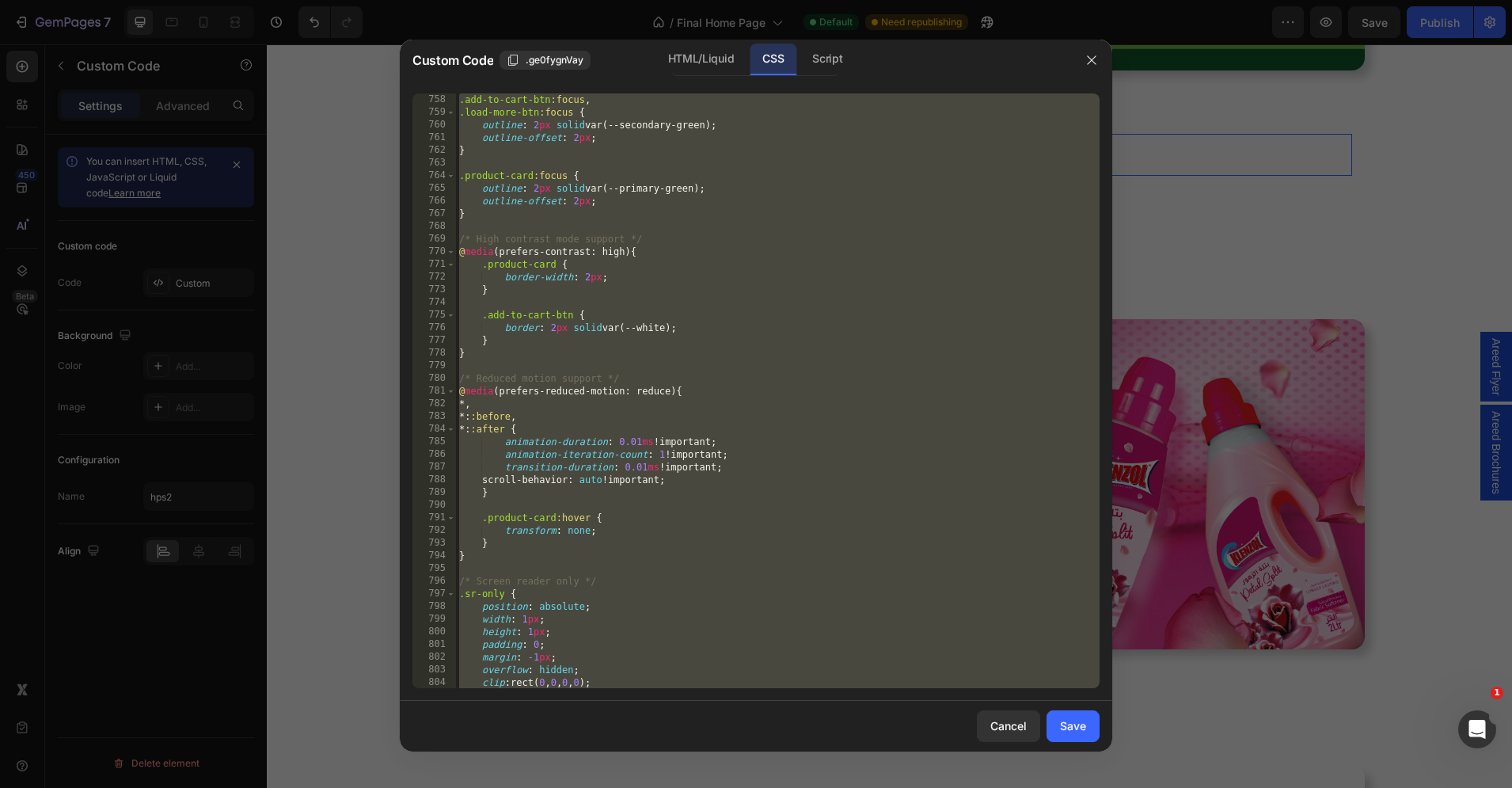
click at [652, 266] on div ".add-to-cart-btn :focus , .load-more-btn :focus { outline : 2 px solid var(--se…" at bounding box center [777, 404] width 644 height 621
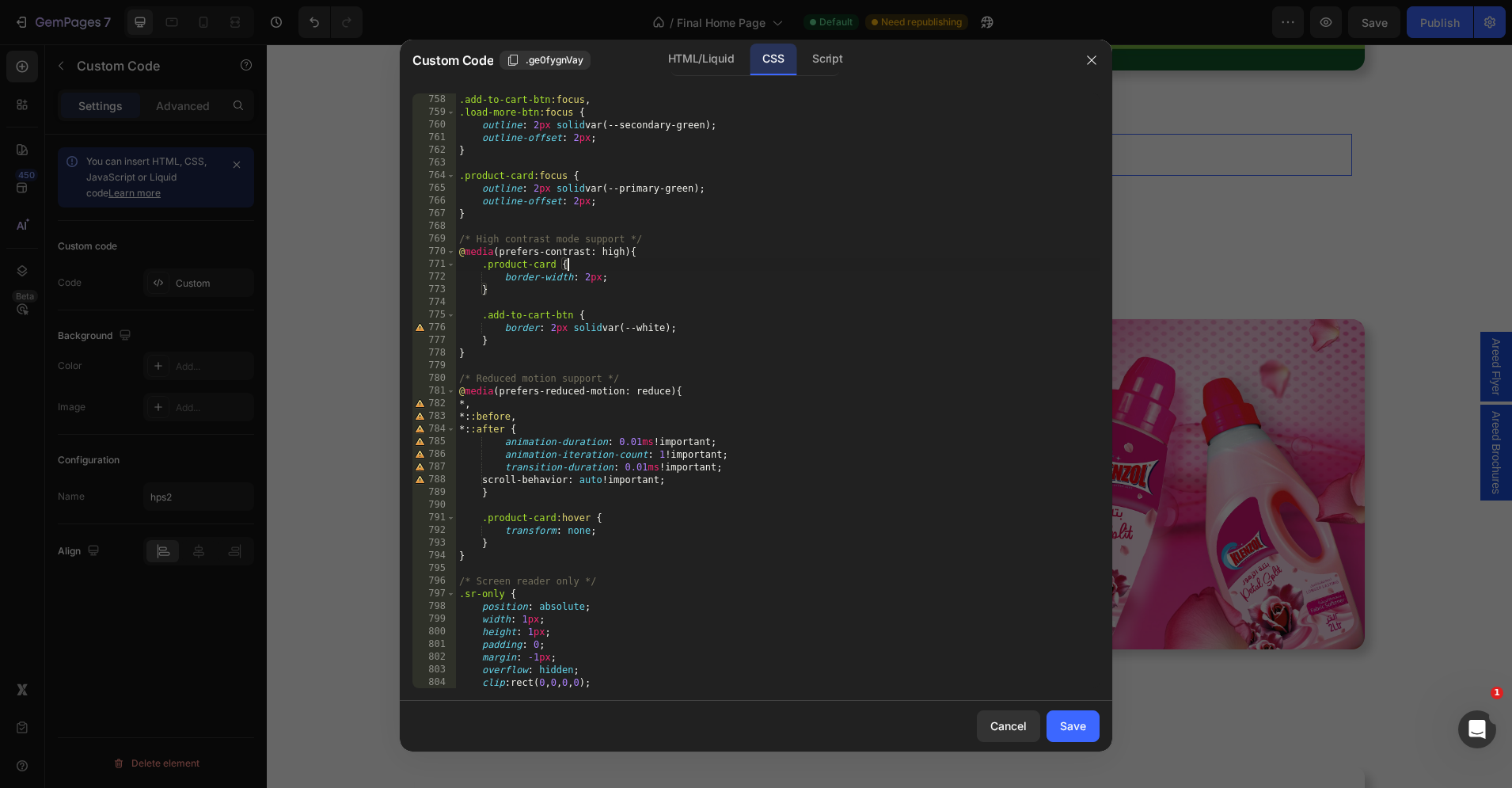
scroll to position [0, 0]
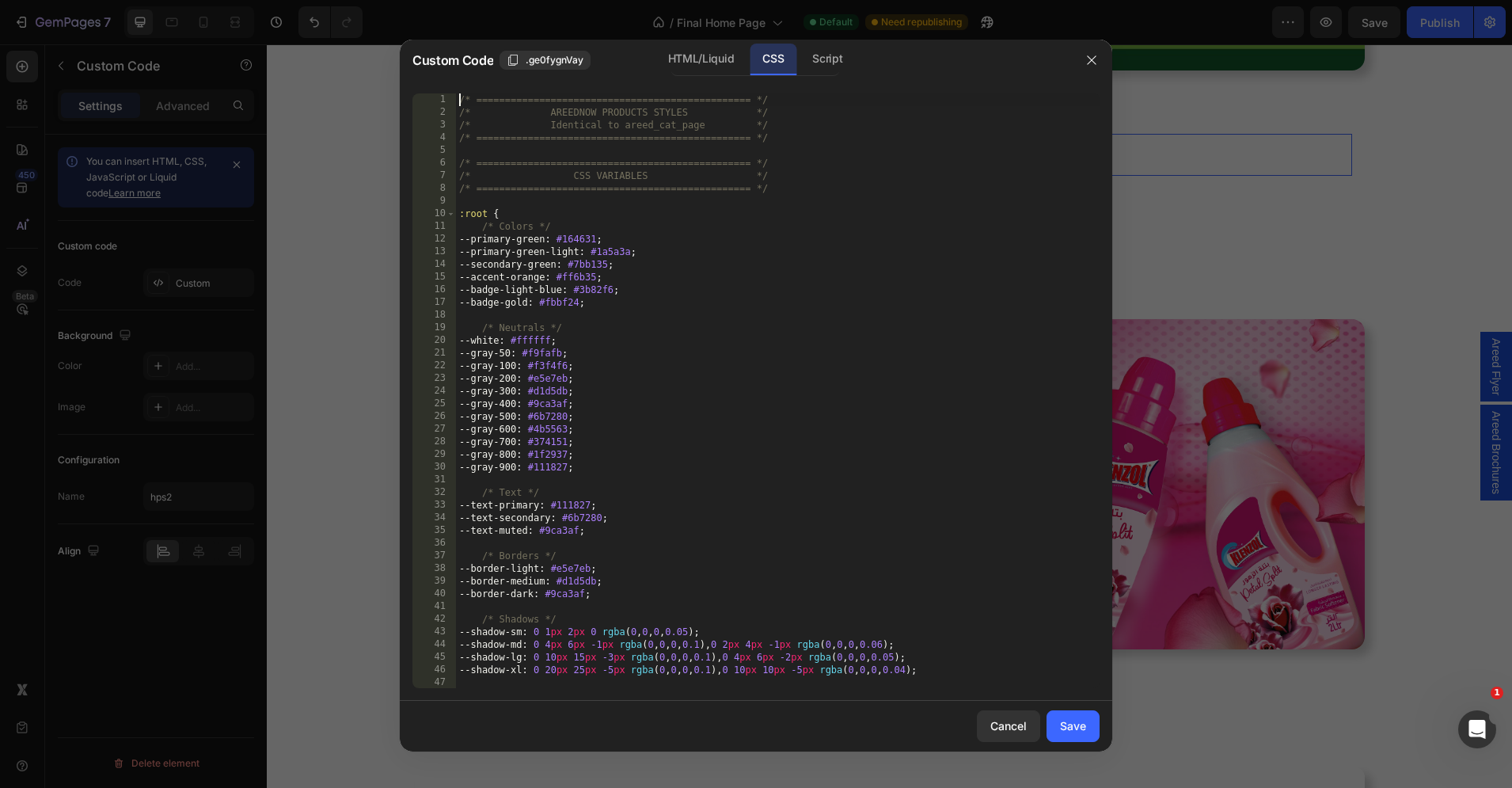
type textarea "} }"
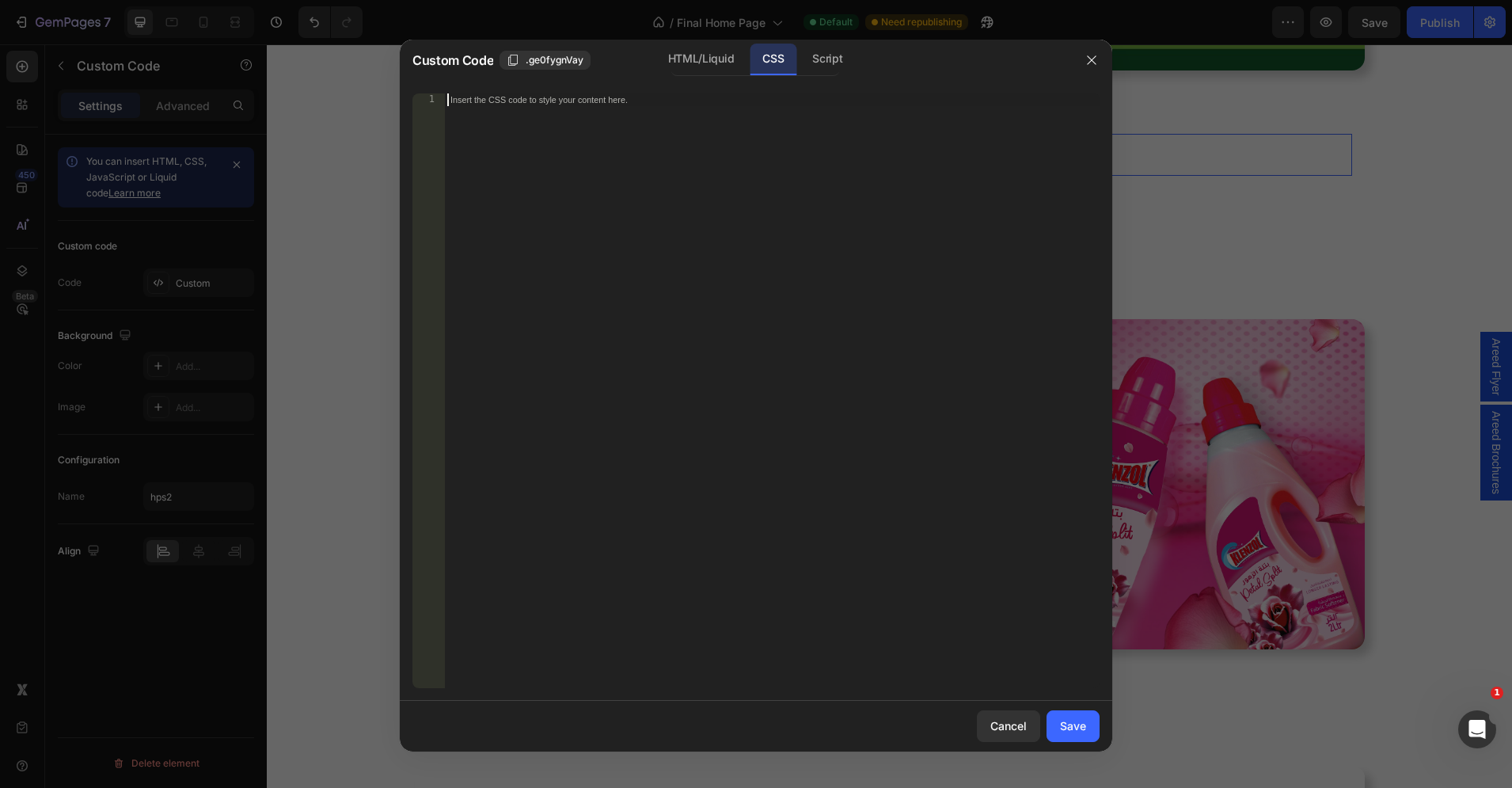
paste textarea "}"
type textarea "}"
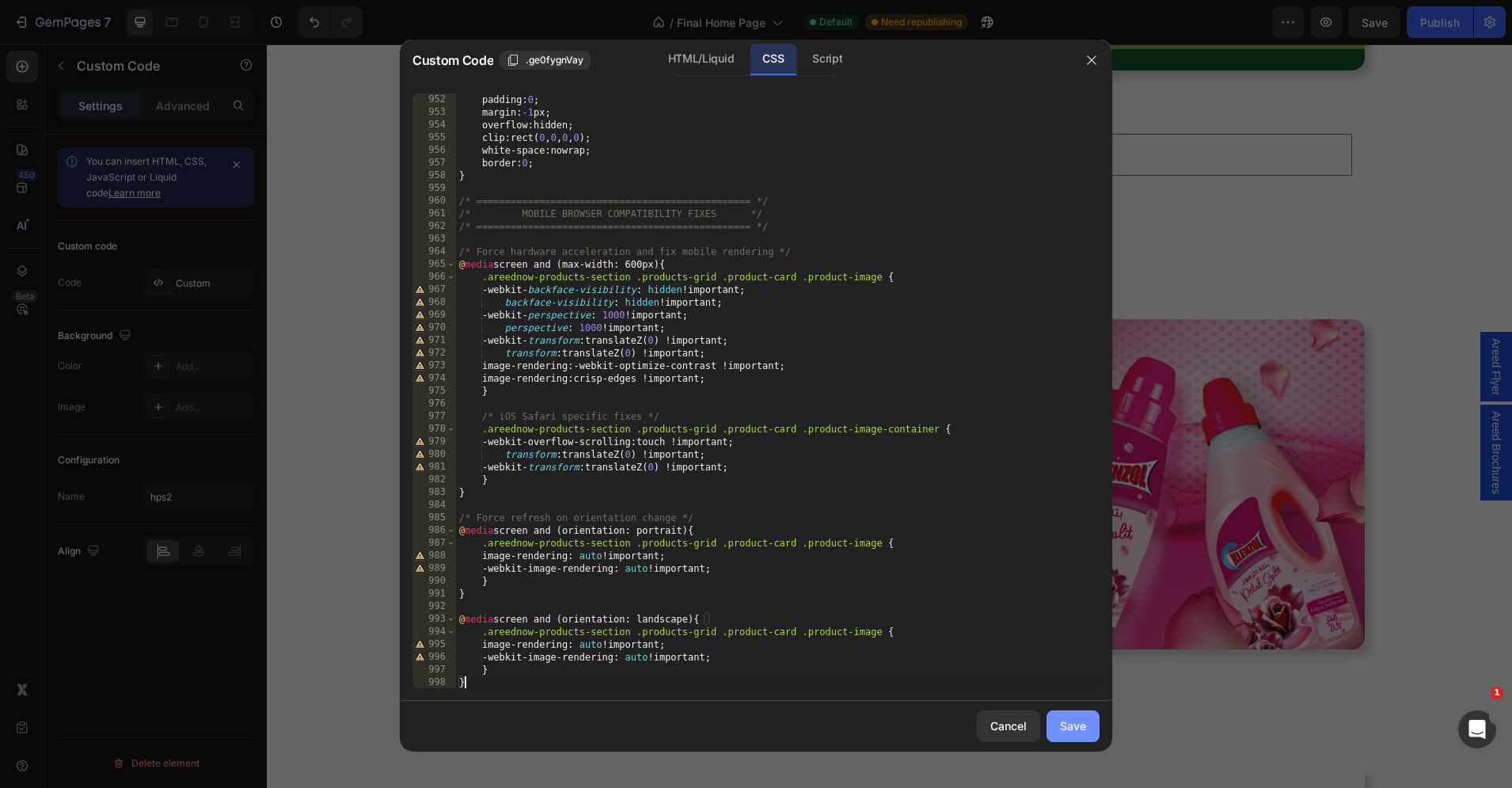
click at [1068, 721] on div "Save" at bounding box center [1073, 726] width 26 height 17
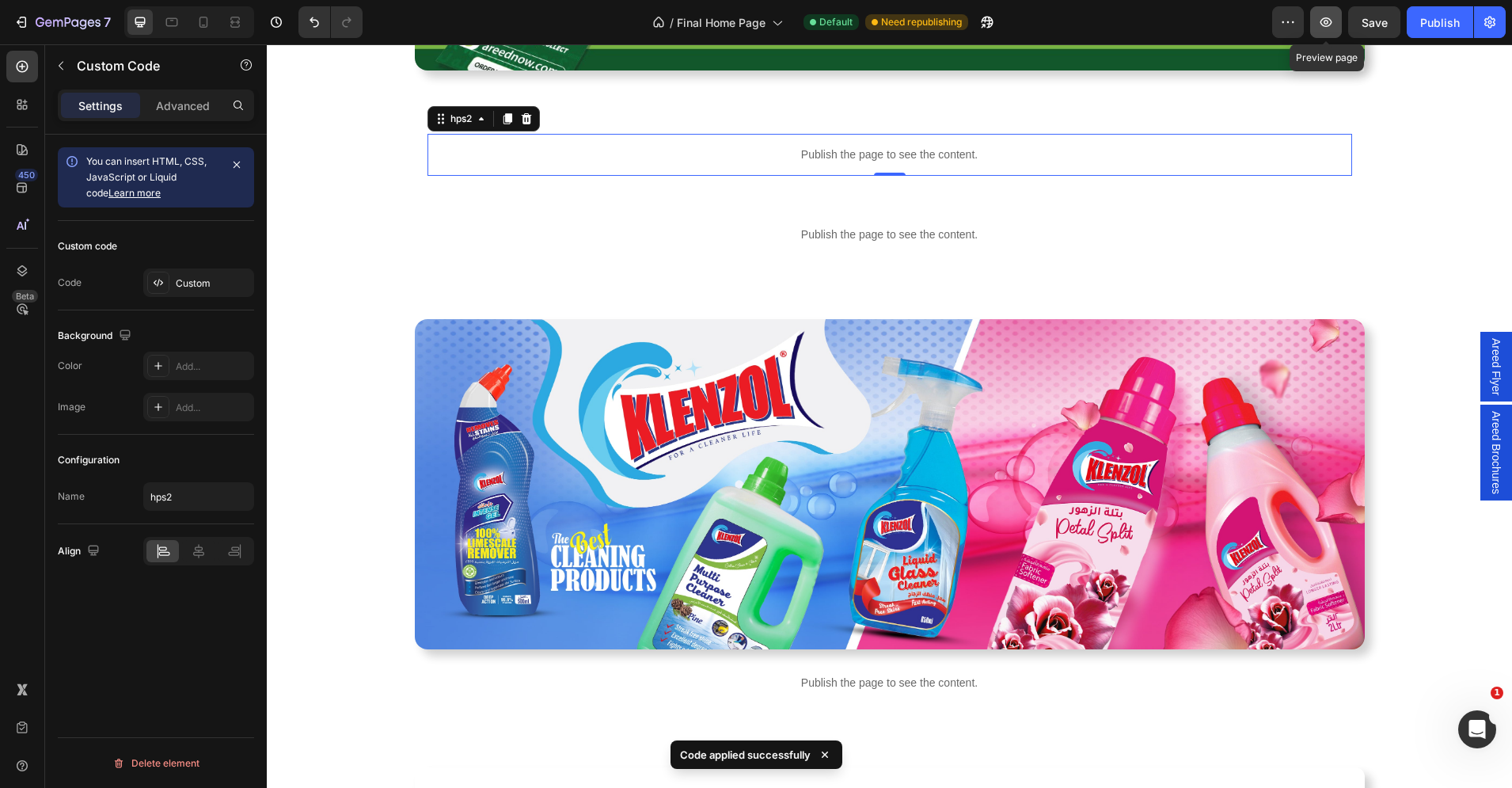
click at [1319, 16] on icon "button" at bounding box center [1325, 21] width 16 height 16
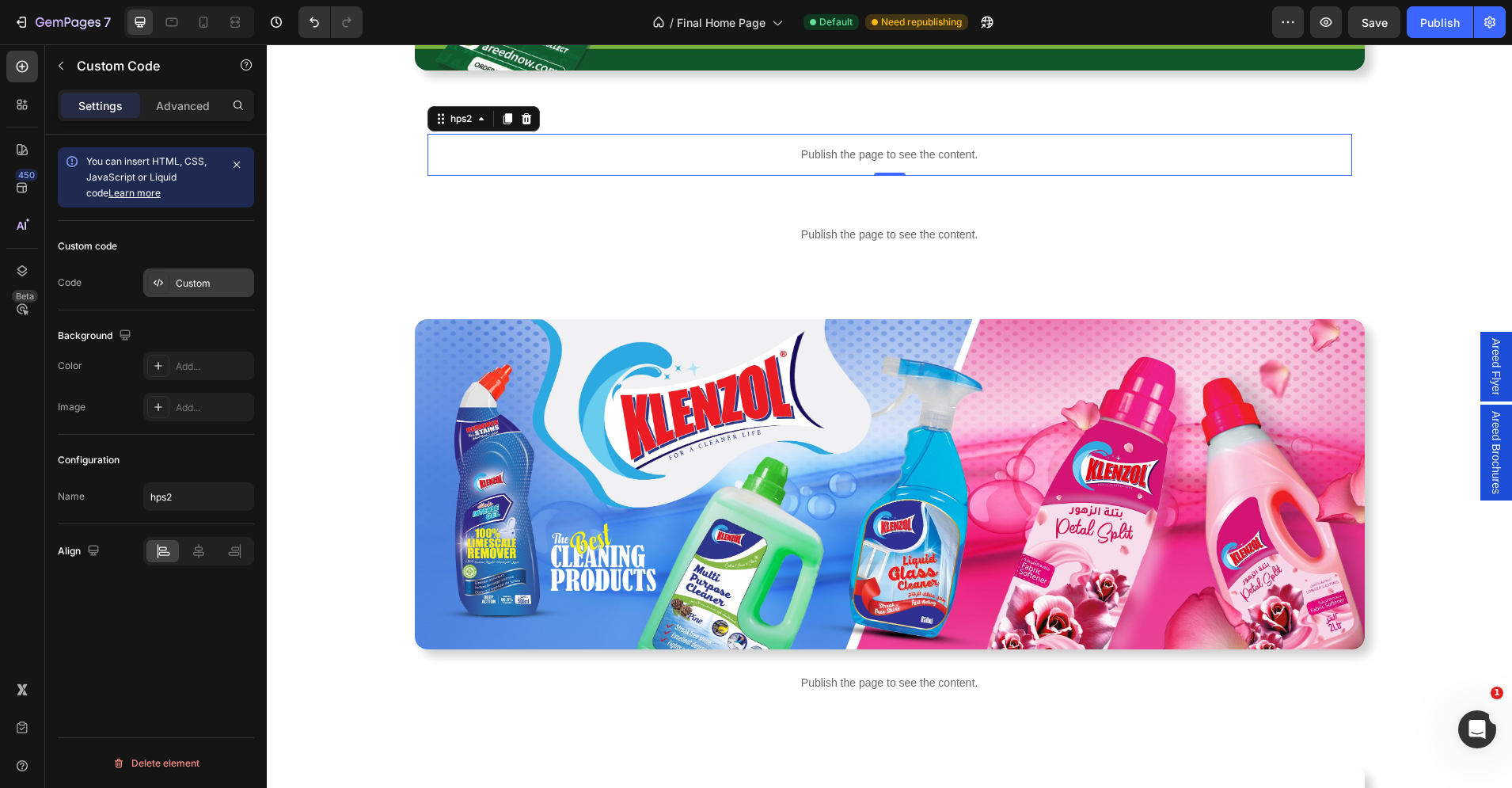
click at [176, 278] on div "Custom" at bounding box center [213, 282] width 74 height 14
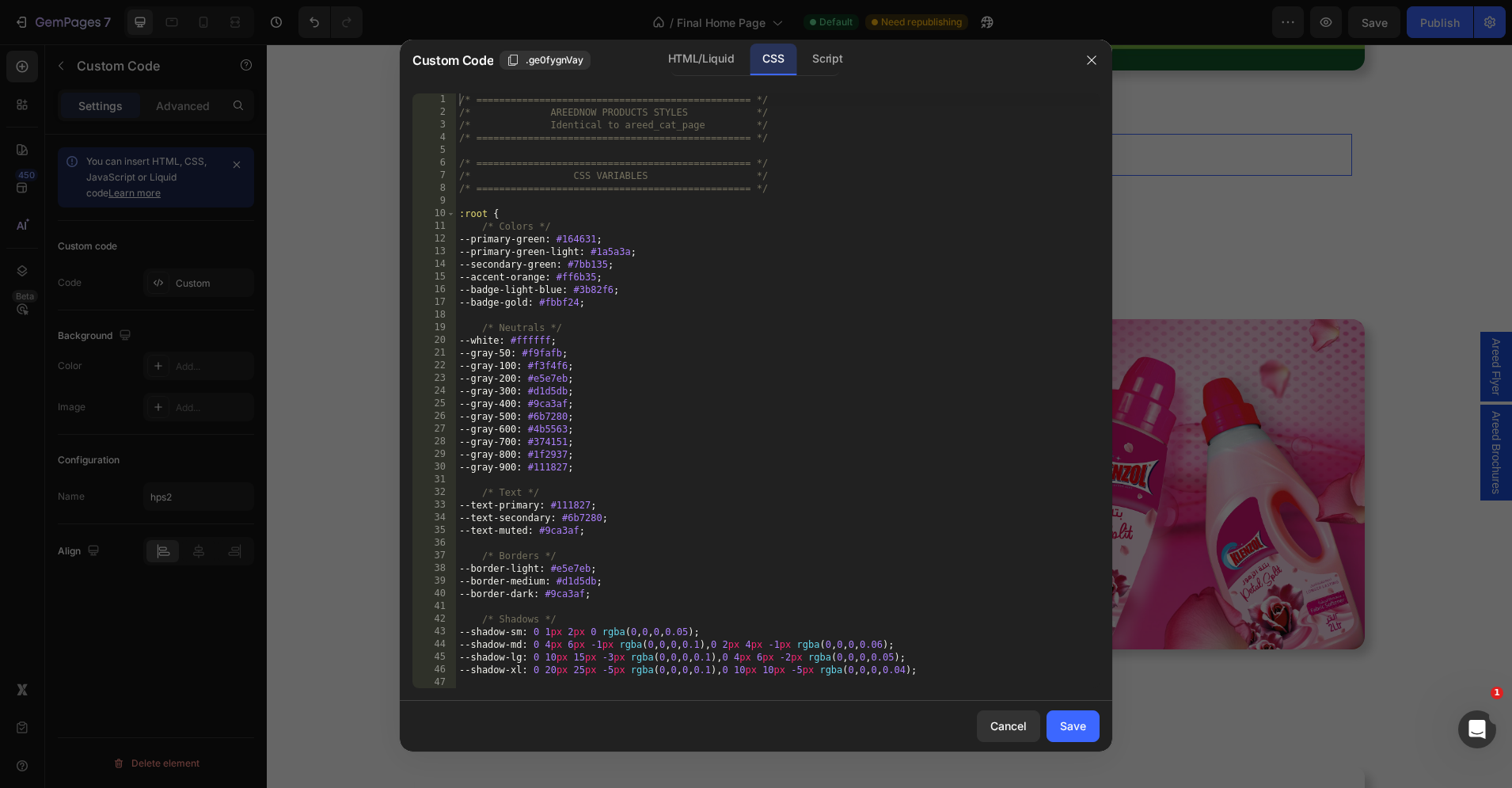
click at [593, 304] on div "/* ================================================ */ /* AREEDNOW PRODUCTS STY…" at bounding box center [777, 404] width 644 height 621
click at [826, 60] on div "Script" at bounding box center [828, 59] width 56 height 32
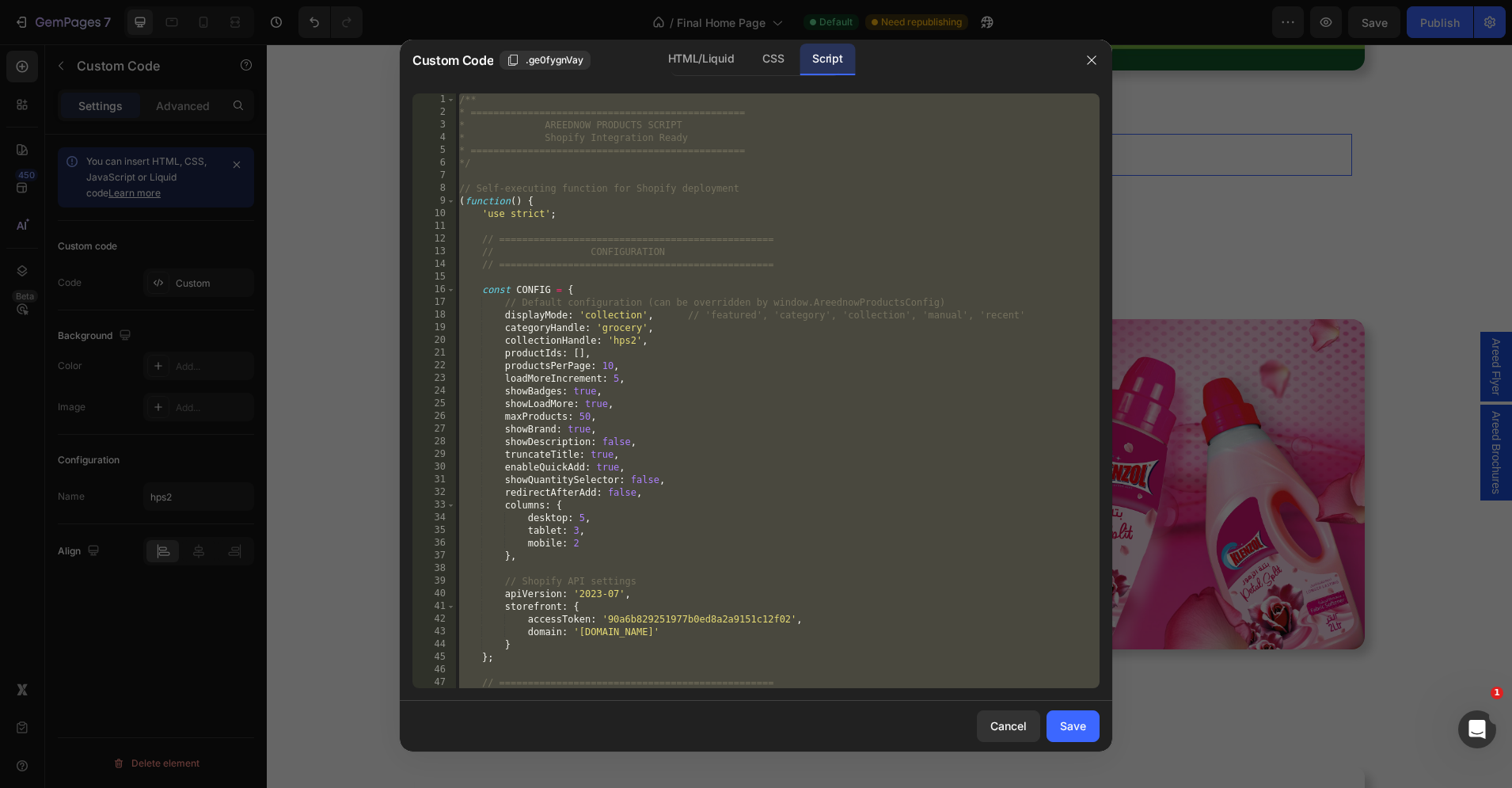
type textarea "* } */"
click at [586, 222] on div "/** * ================================================ * AREEDNOW PRODUCTS SCRI…" at bounding box center [777, 404] width 644 height 621
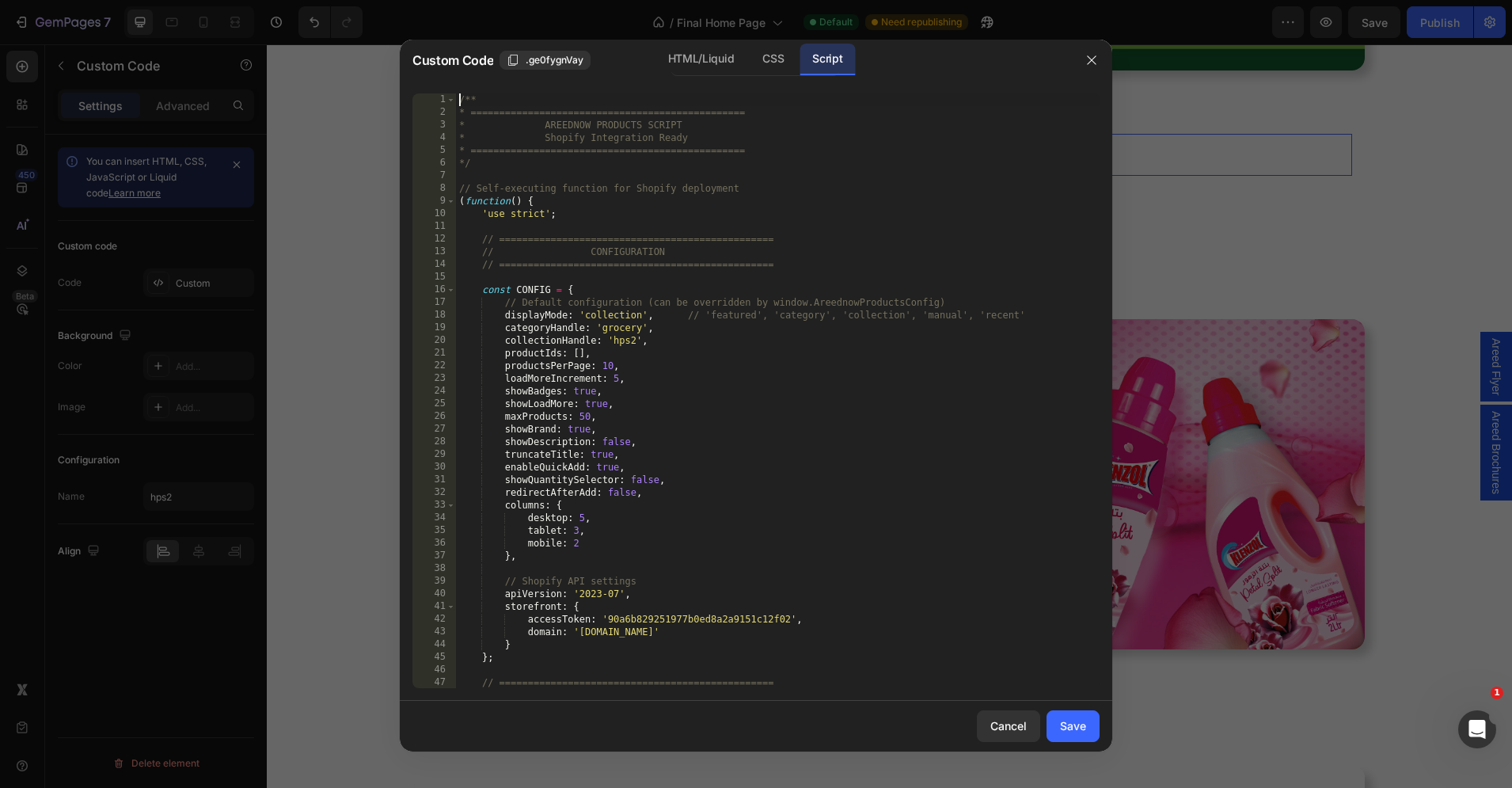
type textarea "* } */"
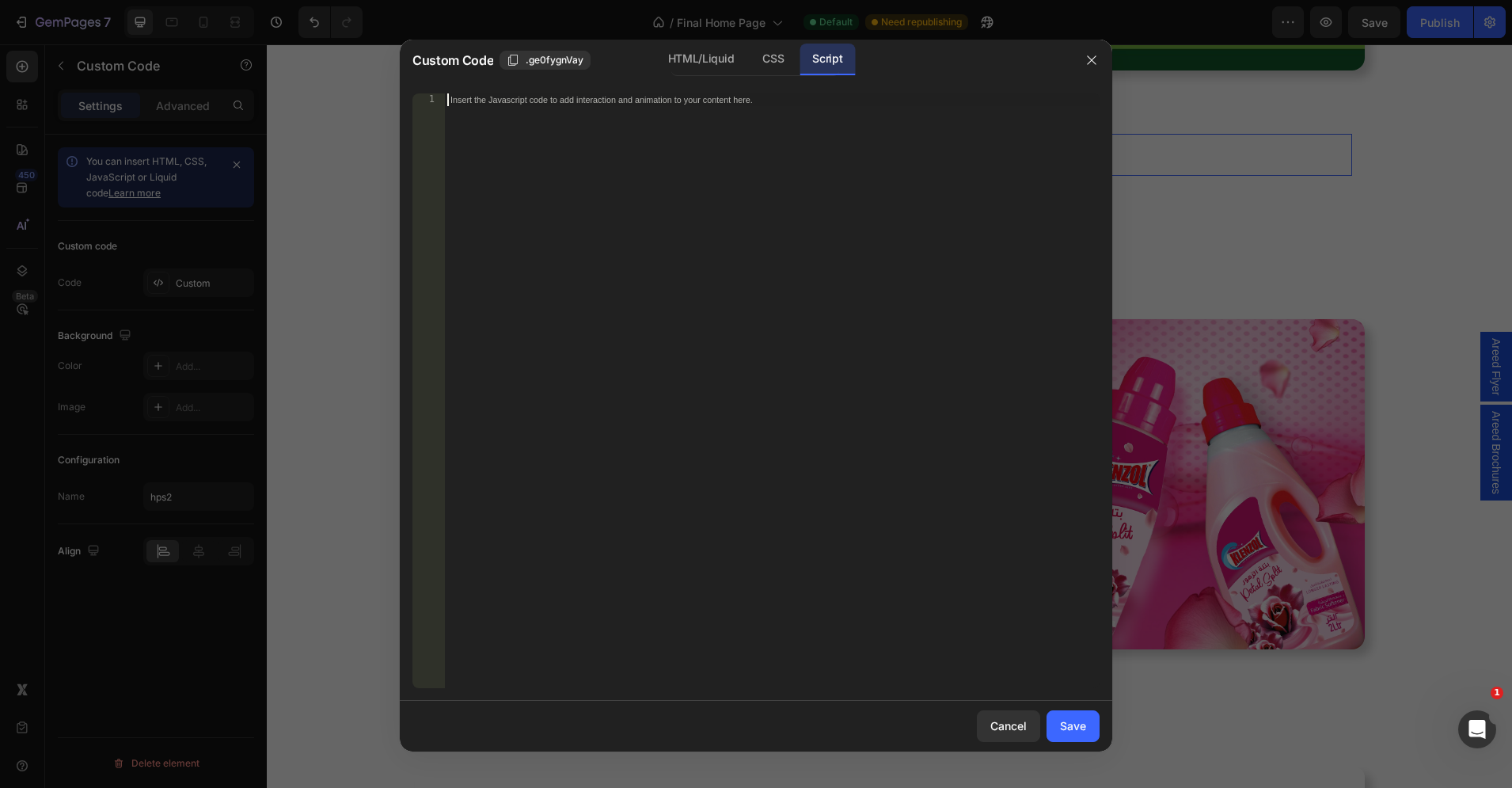
paste textarea "*/"
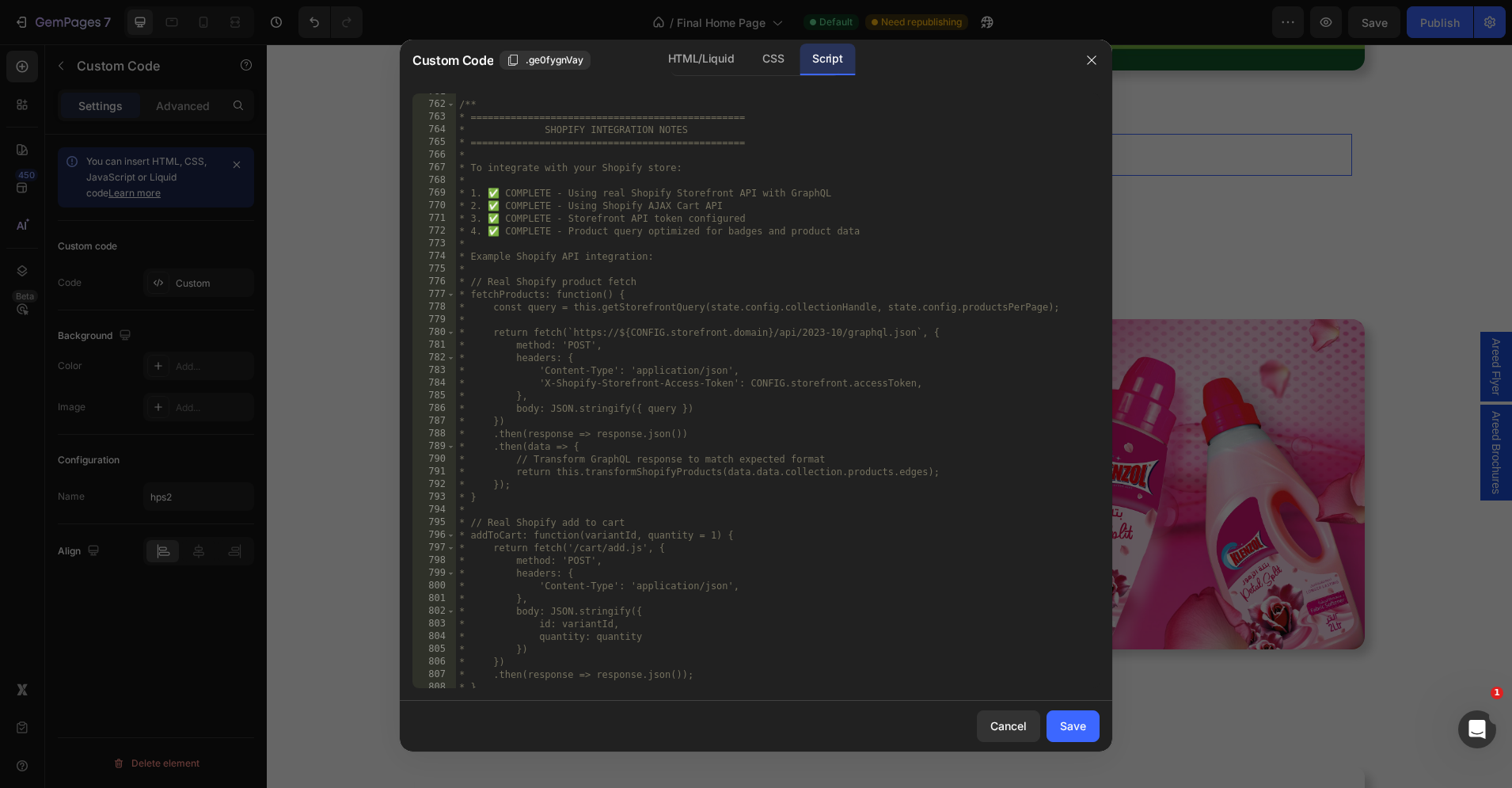
scroll to position [9870, 0]
click at [765, 57] on div "CSS" at bounding box center [773, 59] width 46 height 32
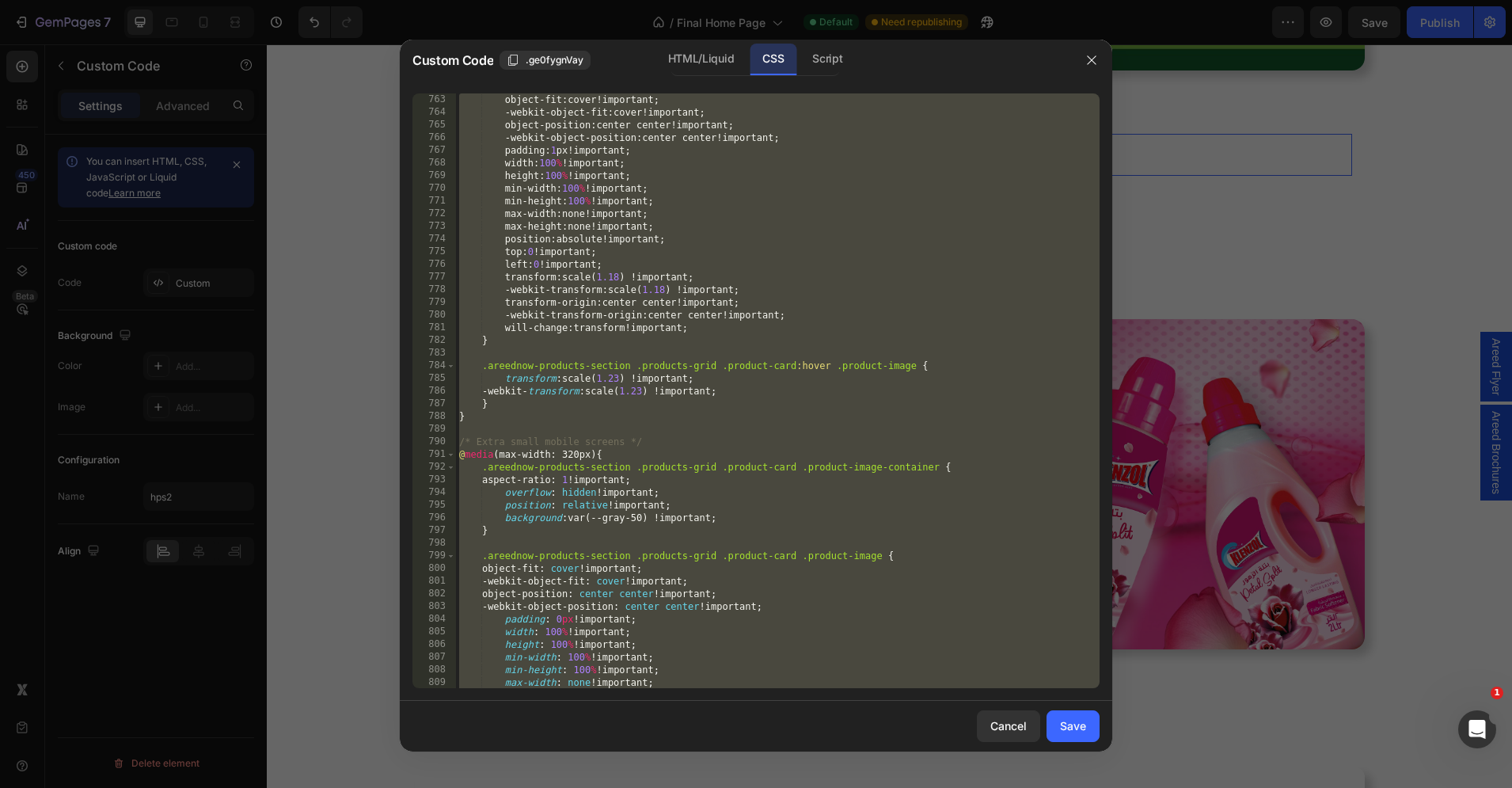
scroll to position [9656, 0]
click at [678, 227] on div "object-fit : cover ! important ; -webkit-object-fit : cover ! important ; objec…" at bounding box center [777, 404] width 644 height 621
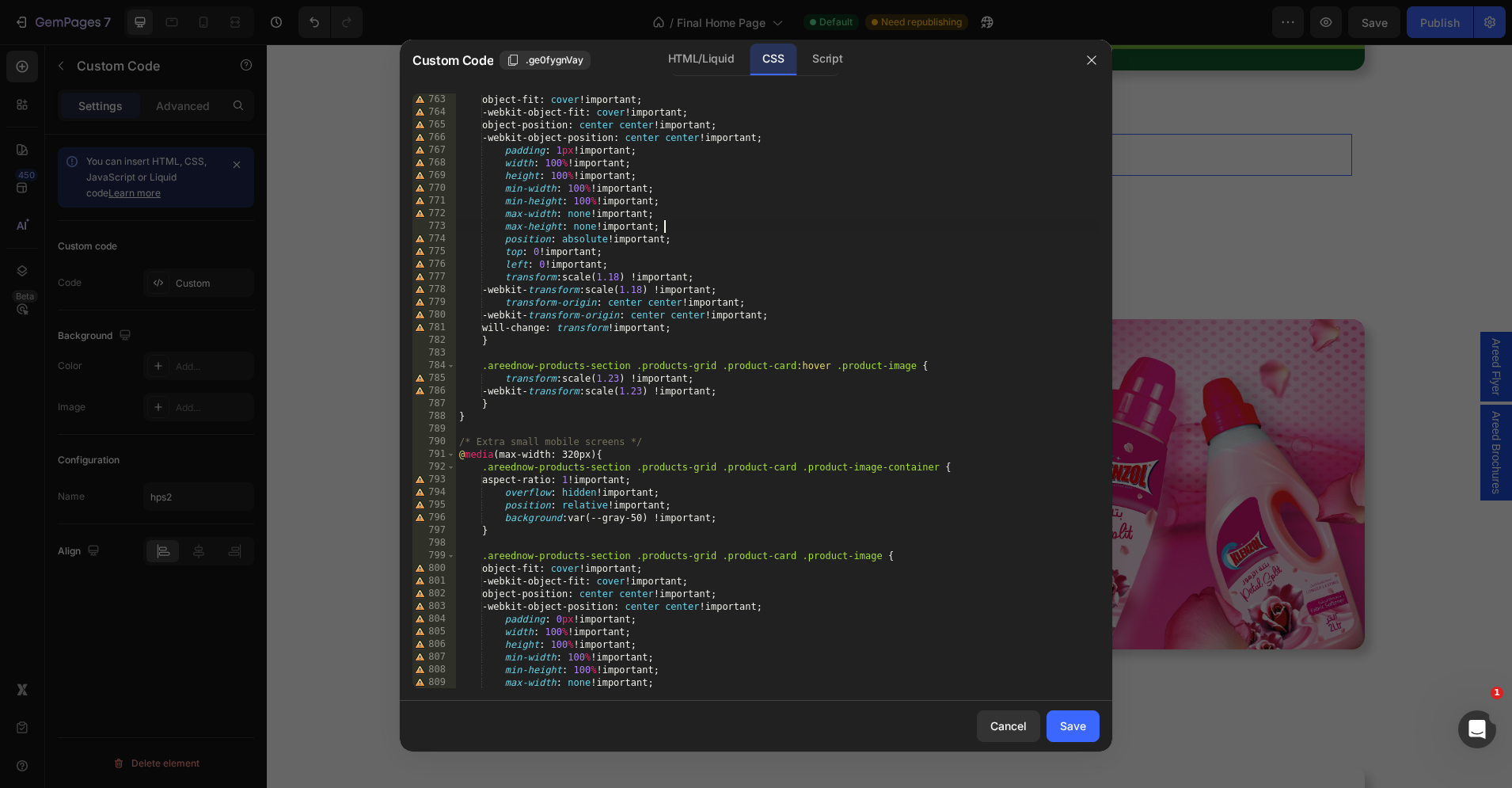
scroll to position [0, 0]
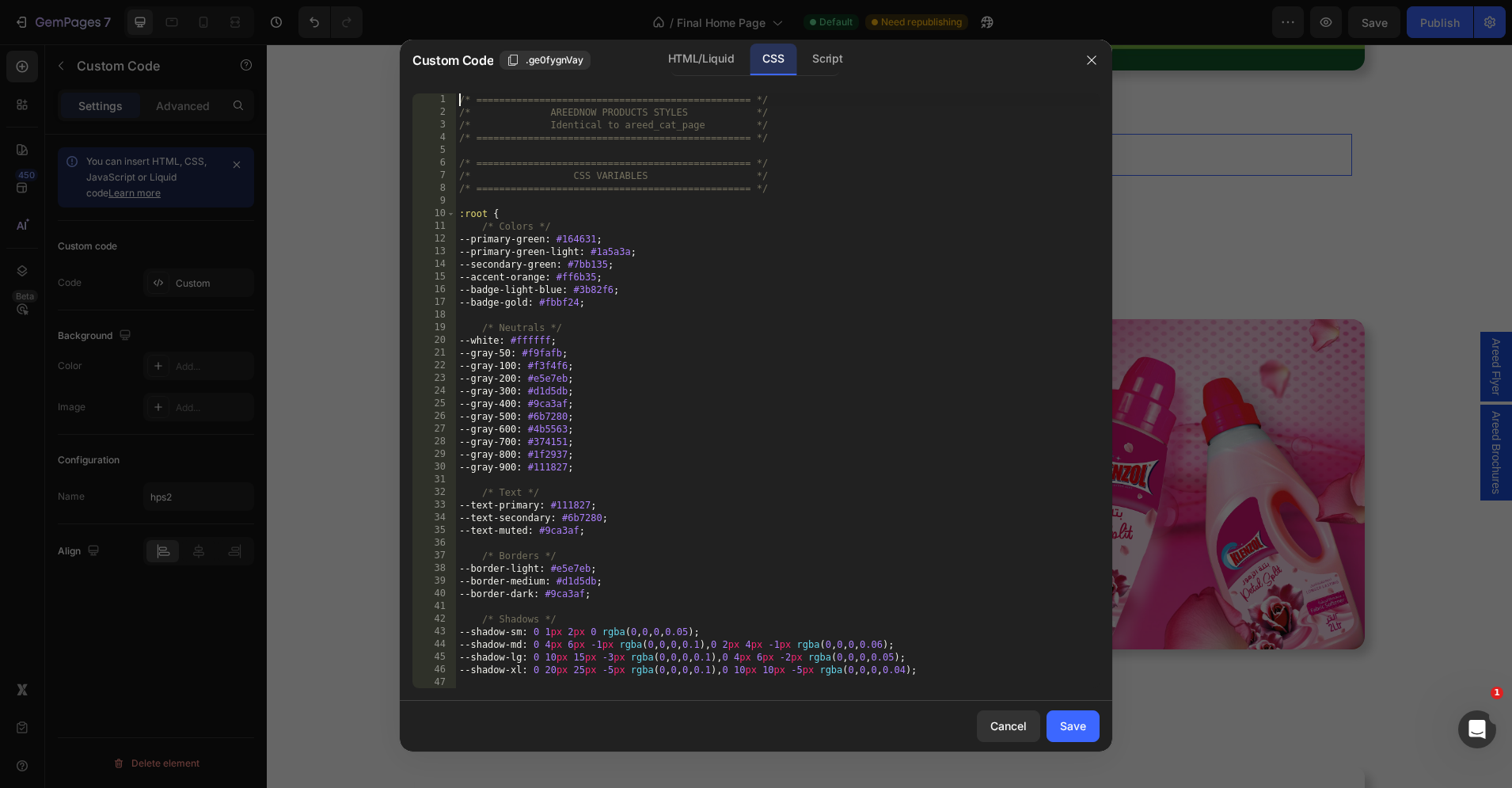
type textarea "} }"
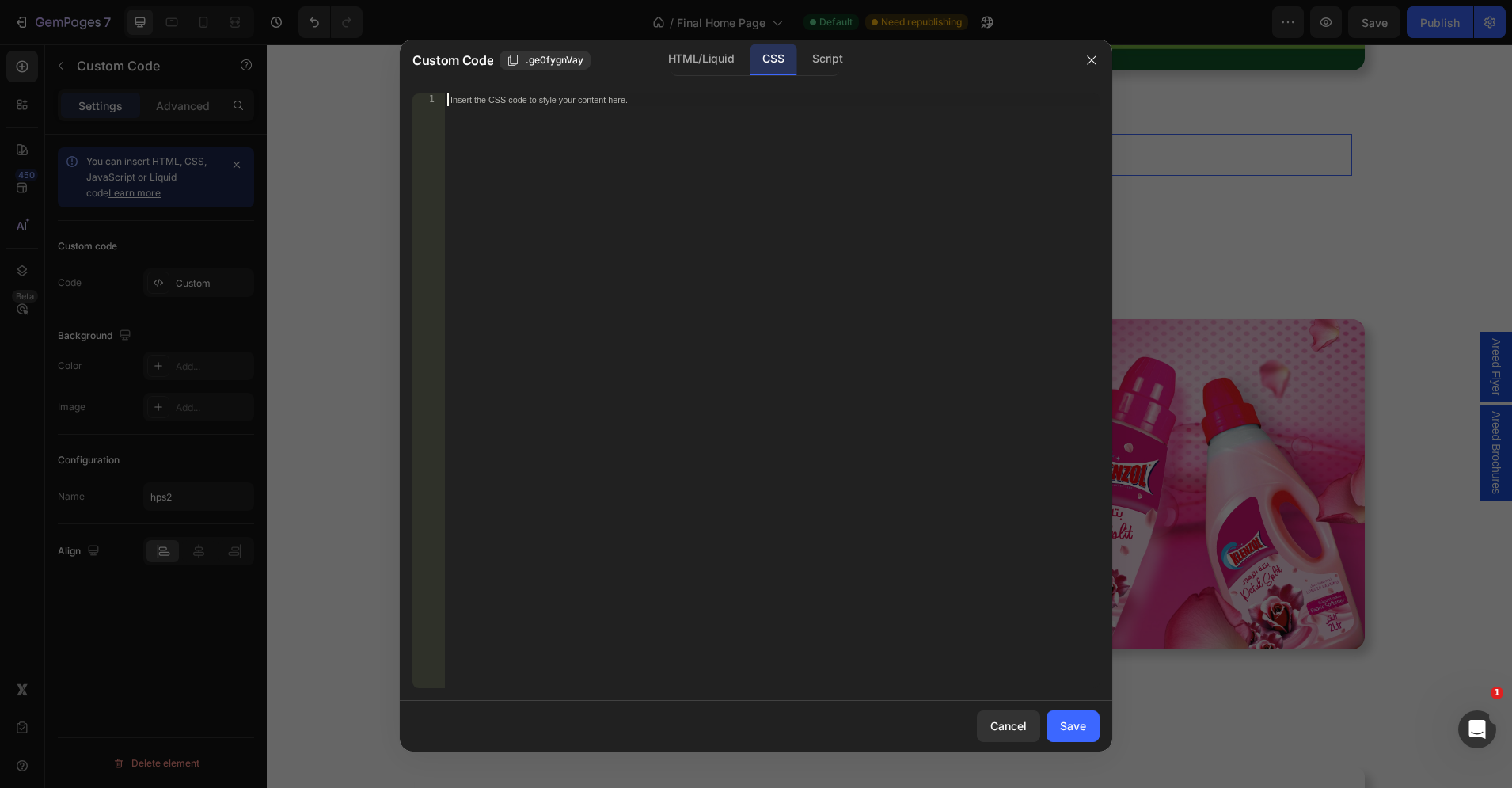
paste textarea "}"
type textarea "}"
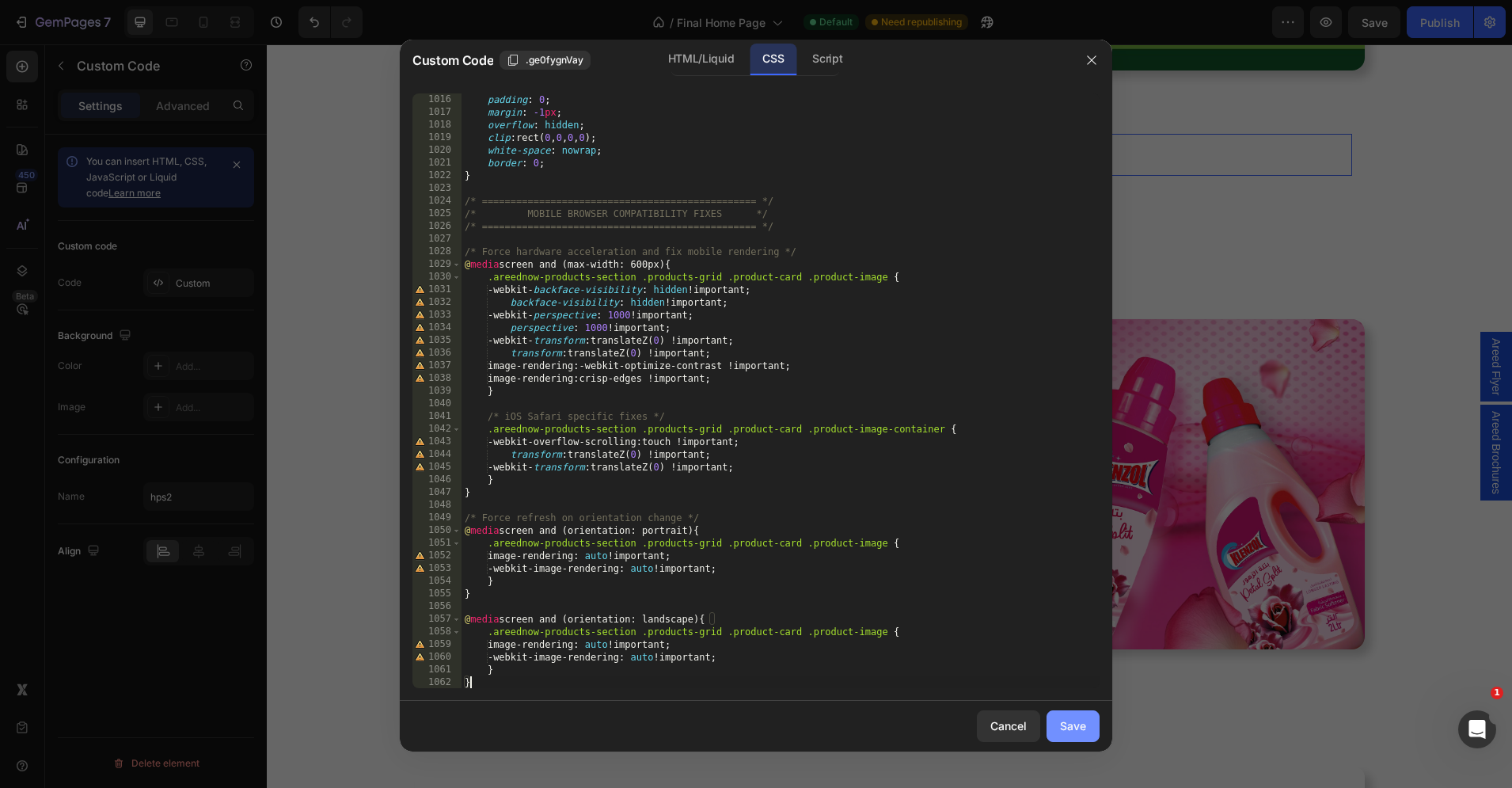
click at [1070, 714] on button "Save" at bounding box center [1073, 726] width 53 height 32
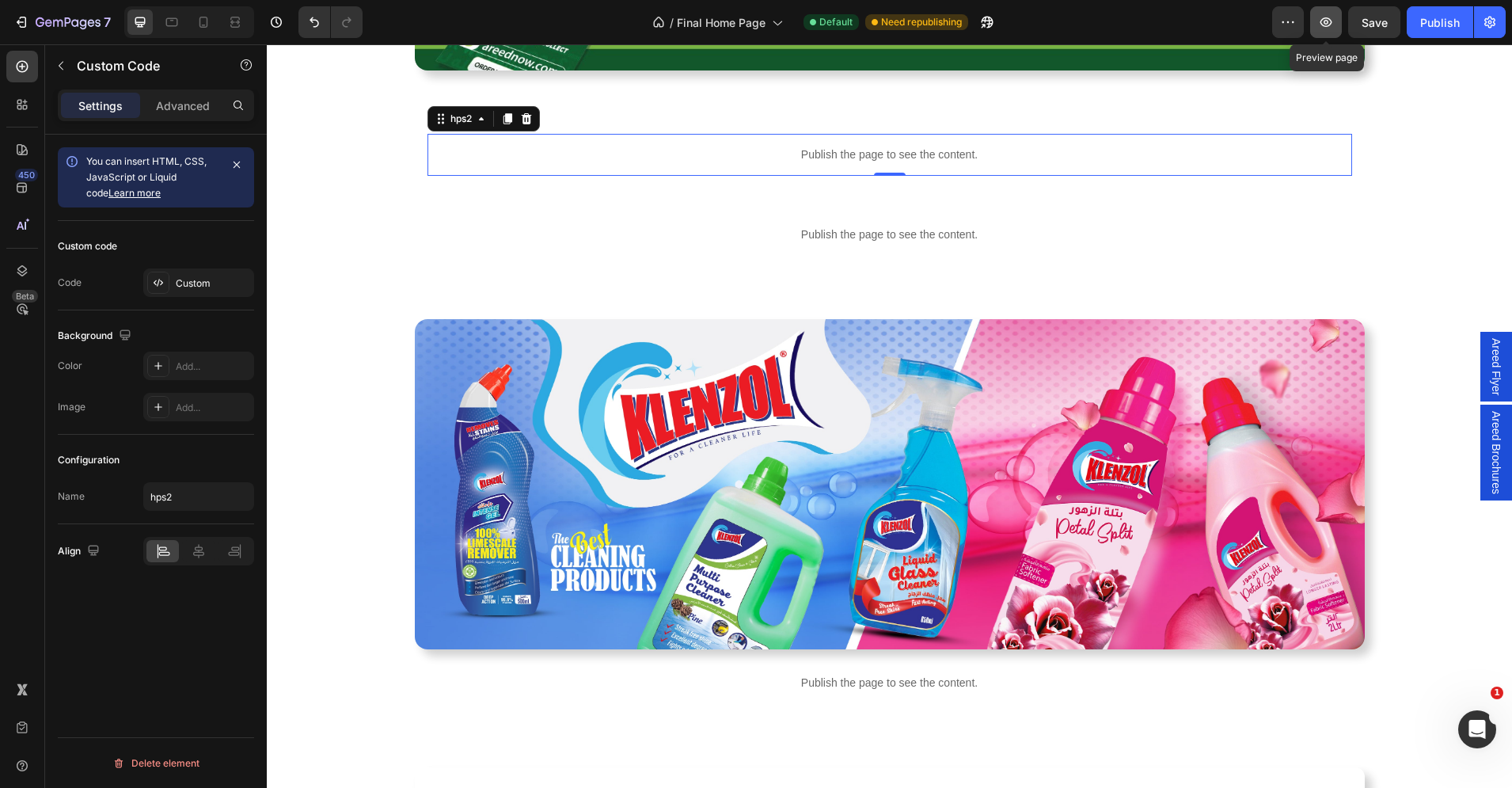
click at [1327, 29] on icon "button" at bounding box center [1325, 21] width 16 height 16
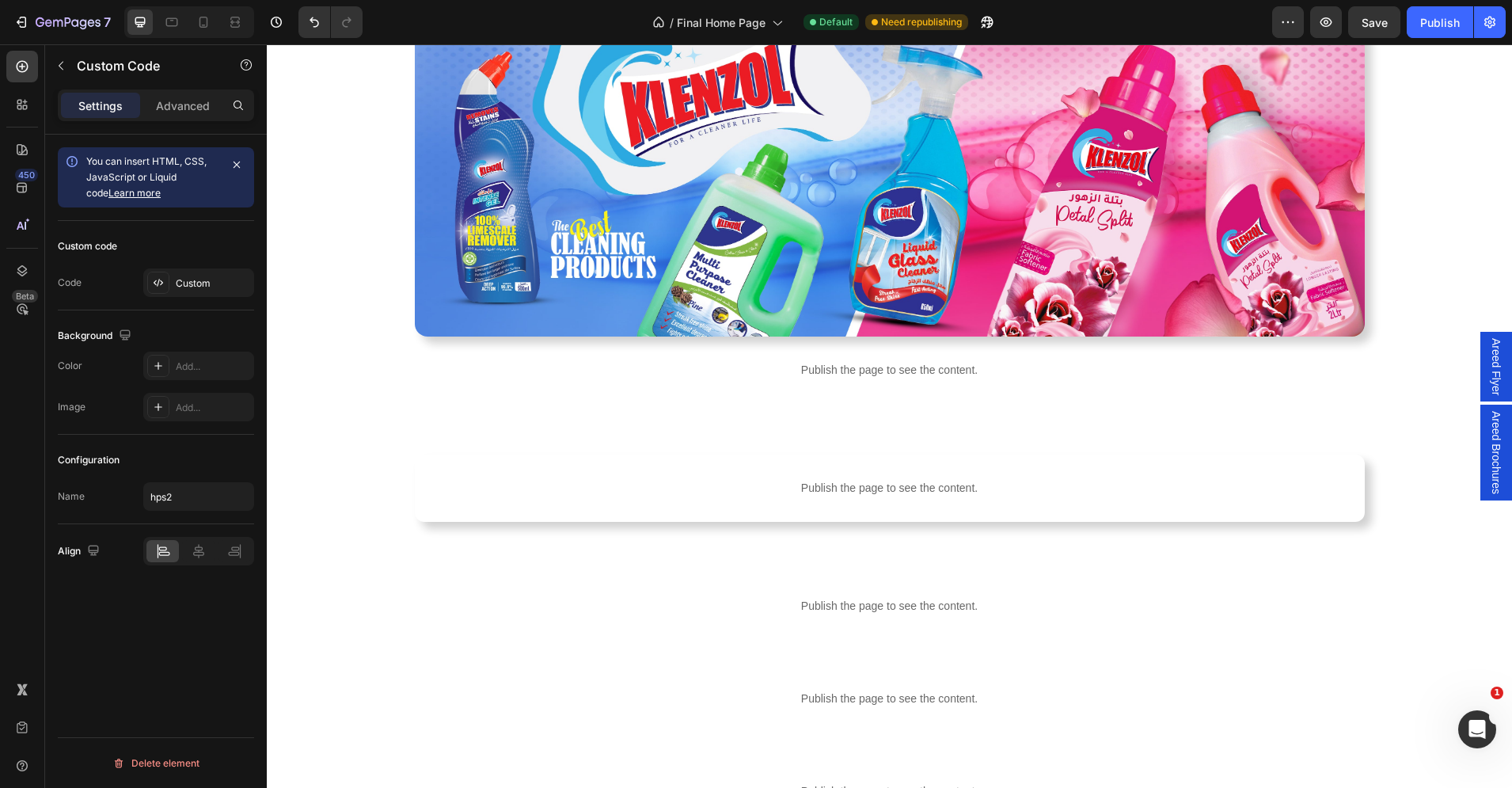
scroll to position [1912, 0]
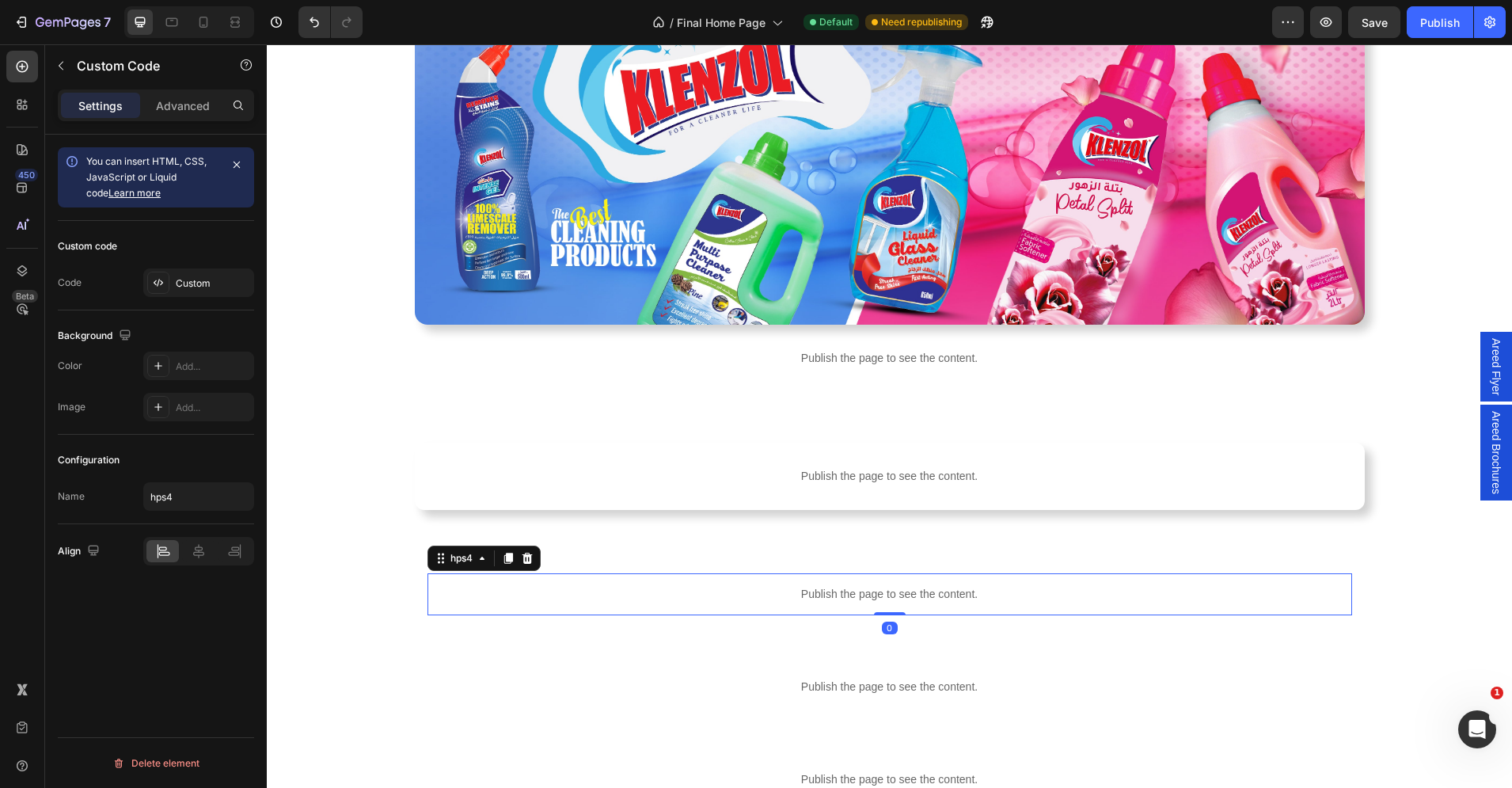
click at [689, 589] on p "Publish the page to see the content." at bounding box center [889, 595] width 924 height 17
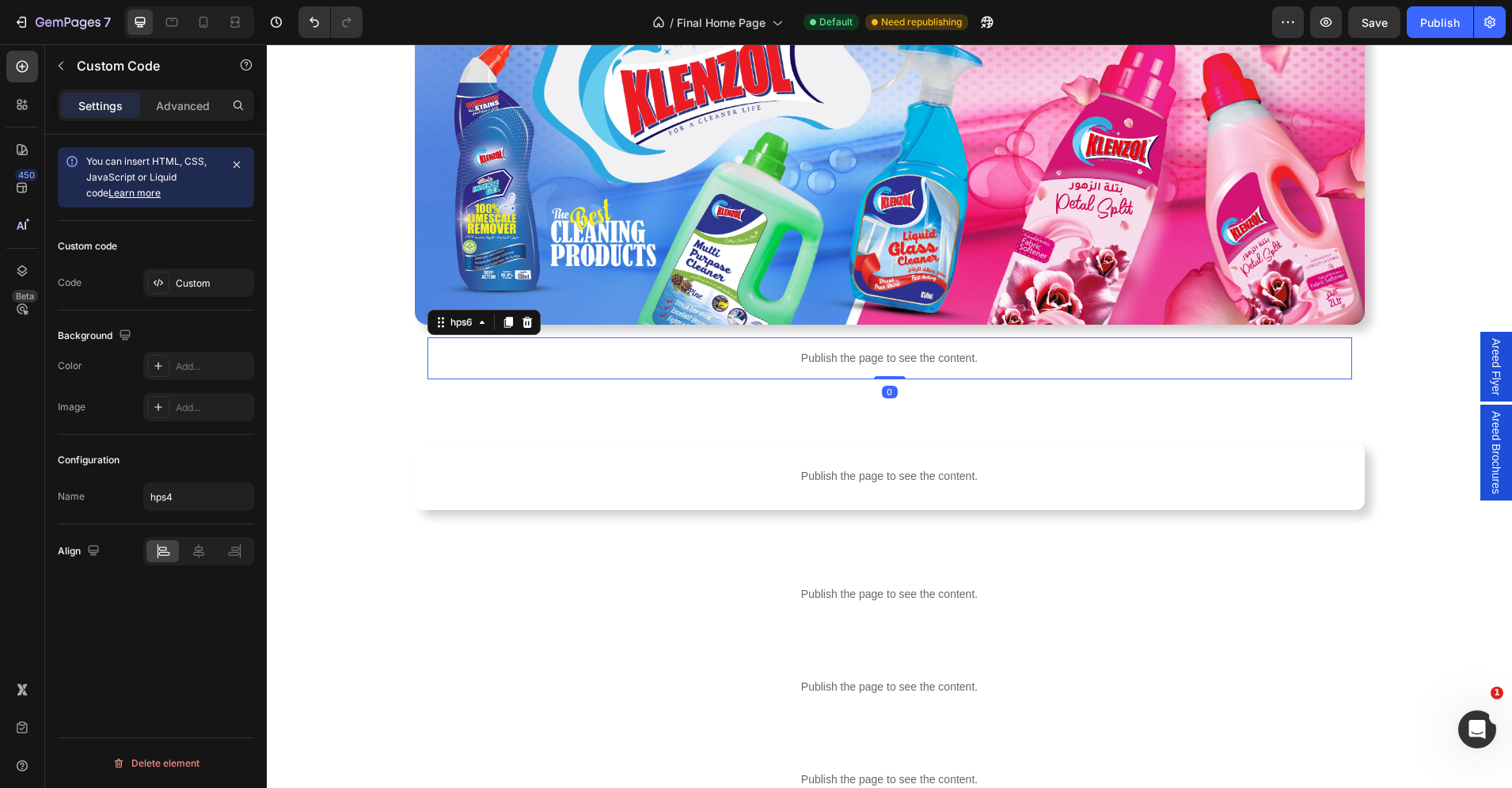
click at [608, 361] on p "Publish the page to see the content." at bounding box center [889, 359] width 924 height 17
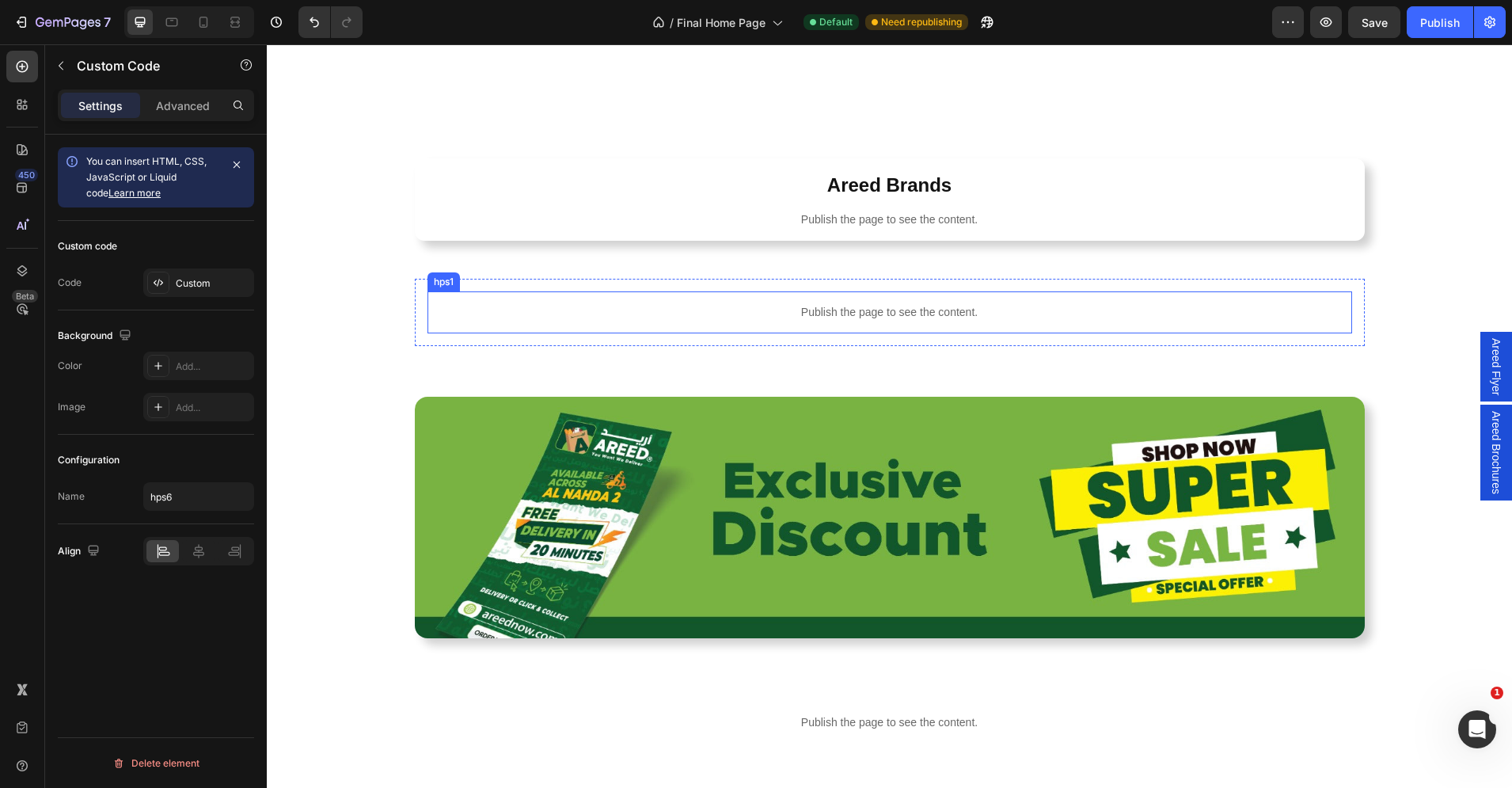
scroll to position [1293, 0]
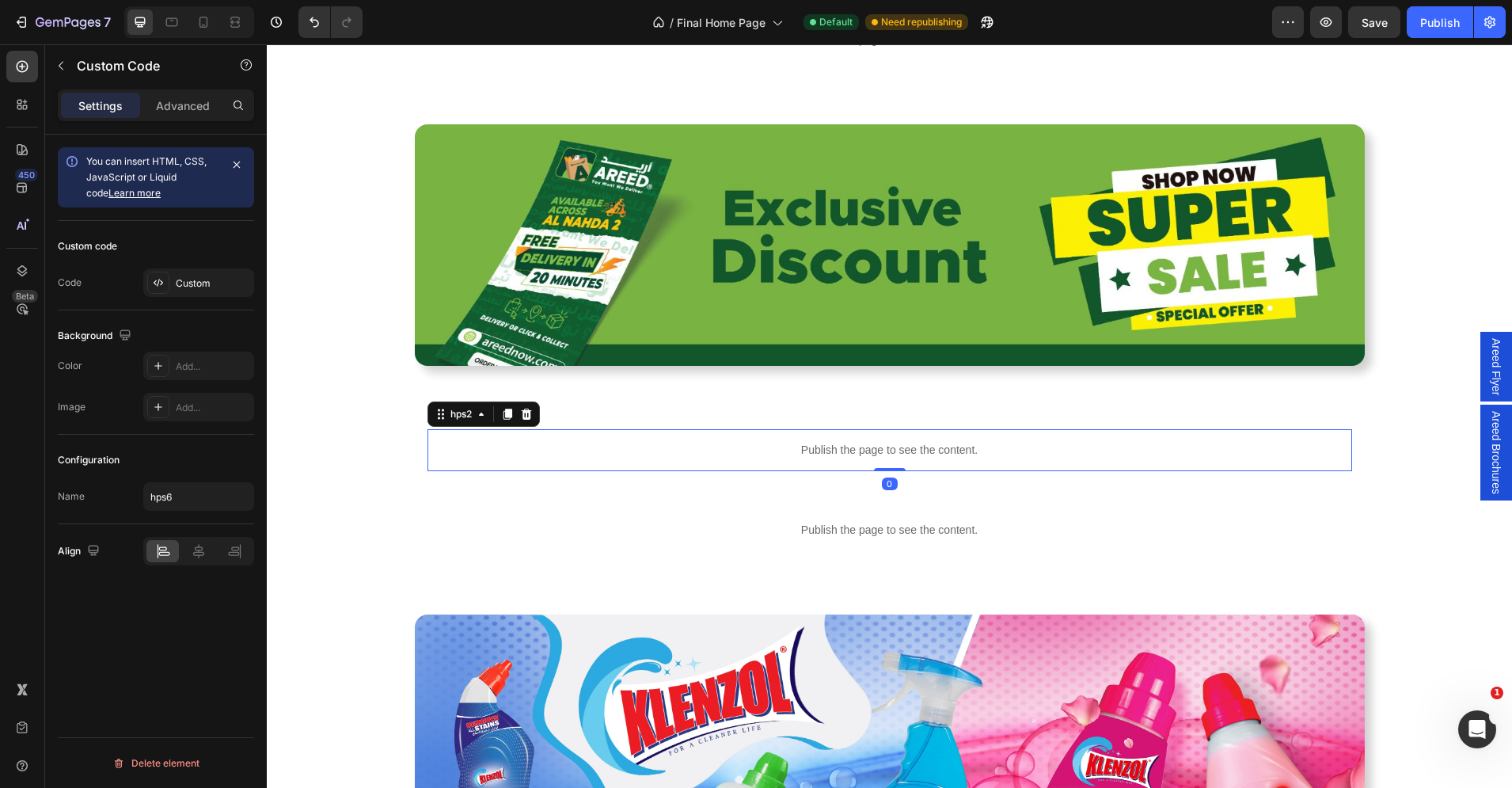
click at [702, 456] on p "Publish the page to see the content." at bounding box center [889, 451] width 924 height 17
click at [169, 282] on div "Custom" at bounding box center [198, 282] width 111 height 29
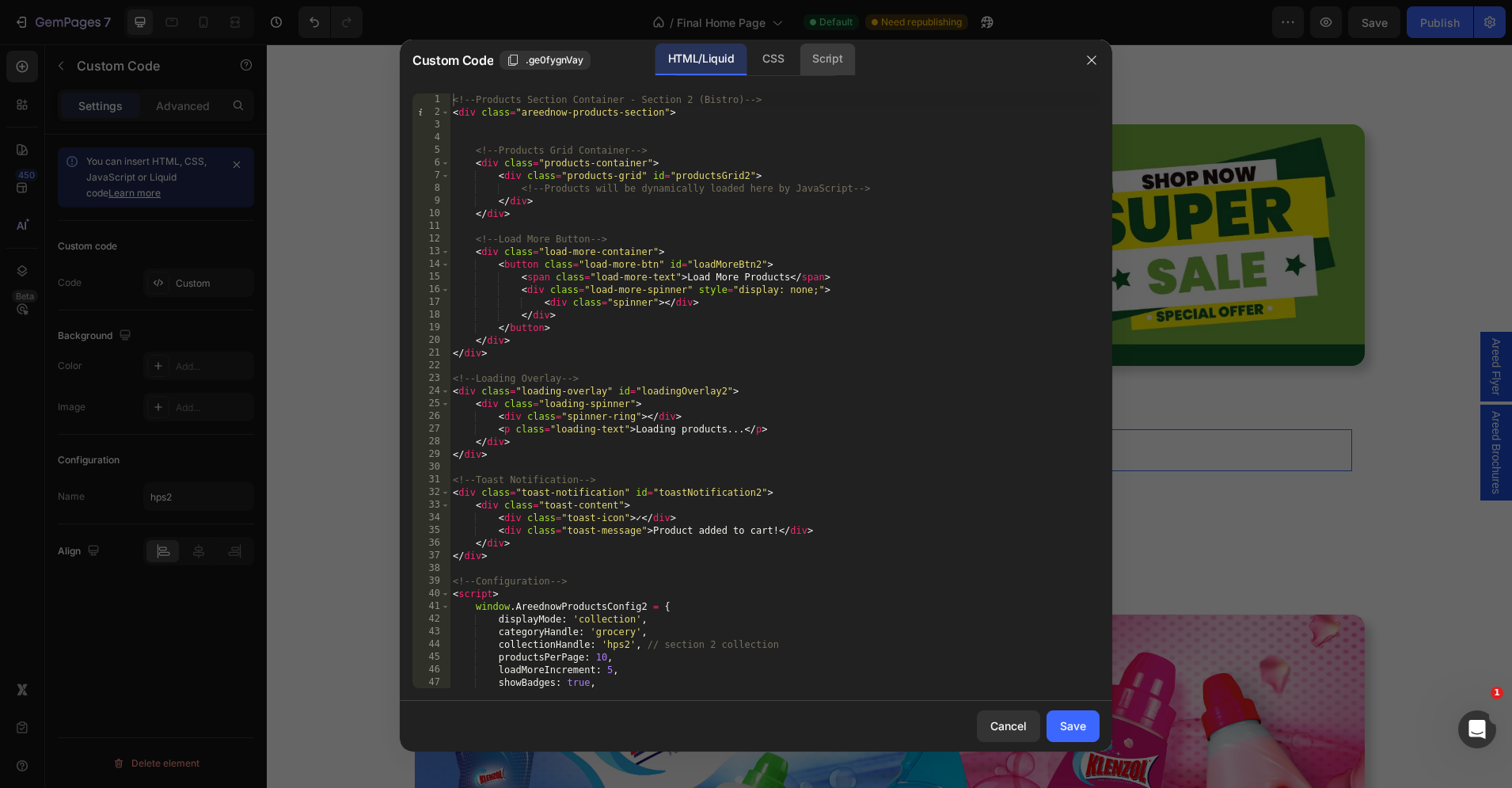
click at [806, 67] on div "Script" at bounding box center [828, 59] width 56 height 32
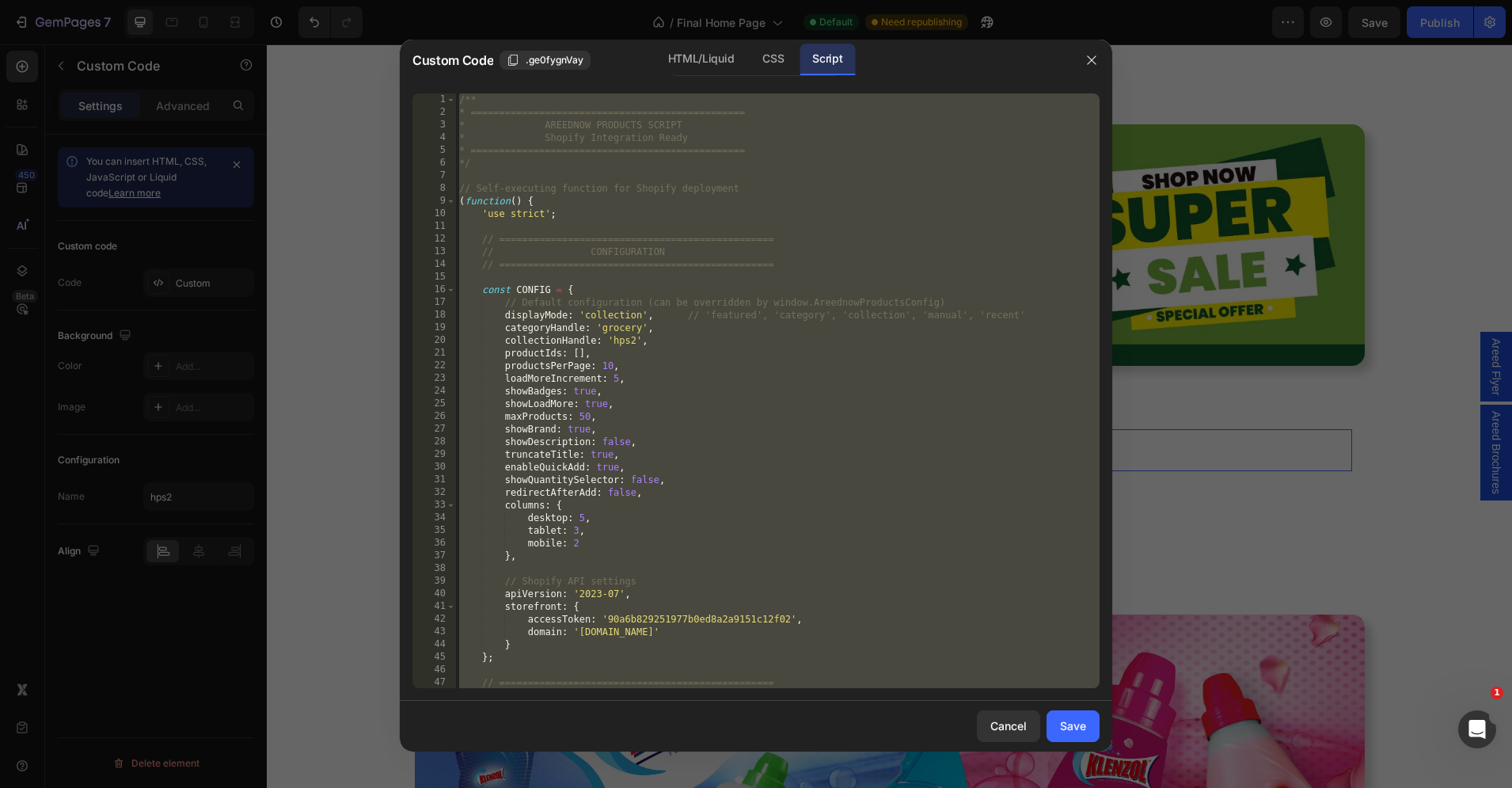
type textarea "* } */"
click at [704, 180] on div "/** * ================================================ * AREEDNOW PRODUCTS SCRI…" at bounding box center [777, 404] width 644 height 621
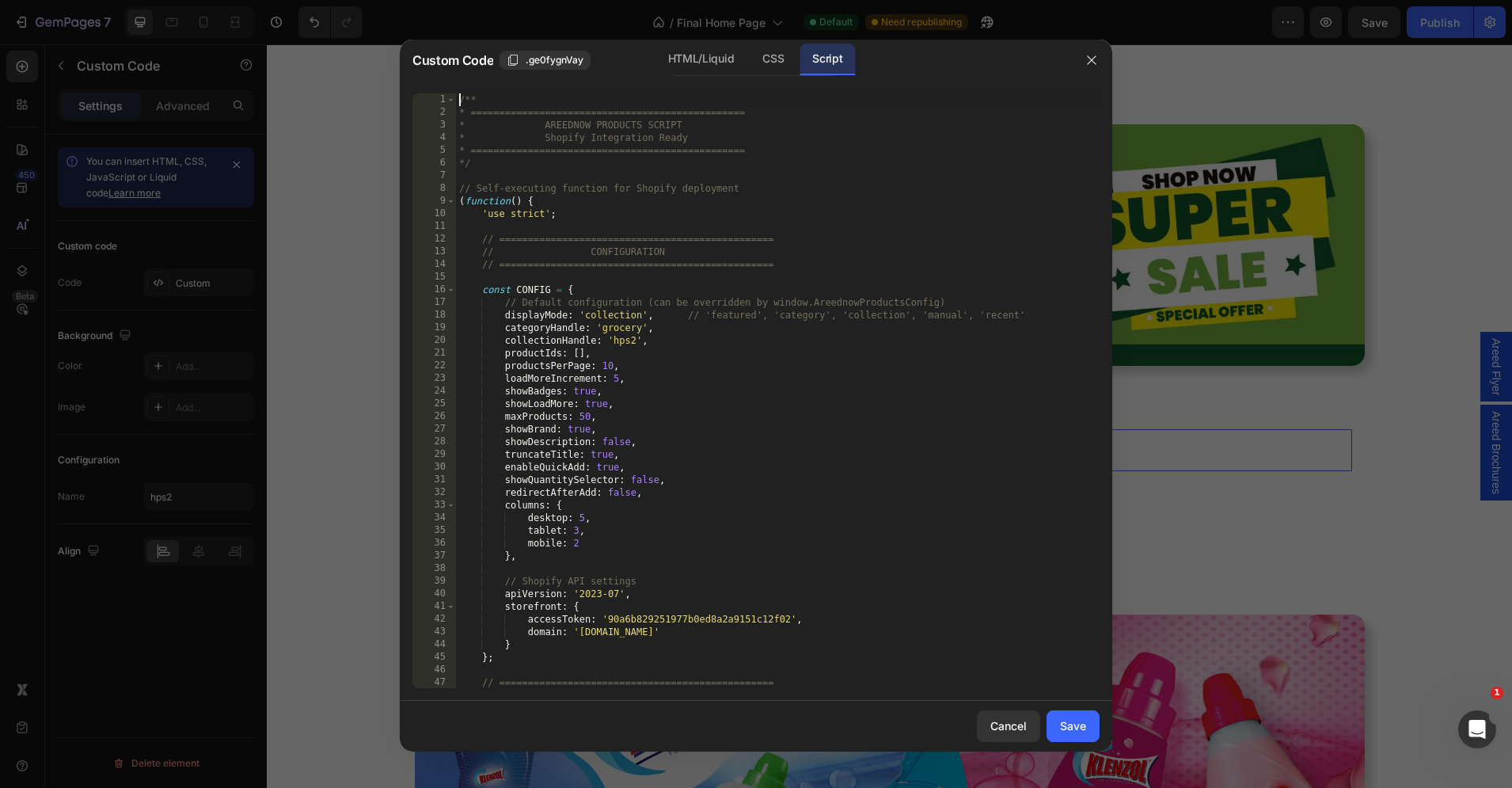
type textarea "* } */"
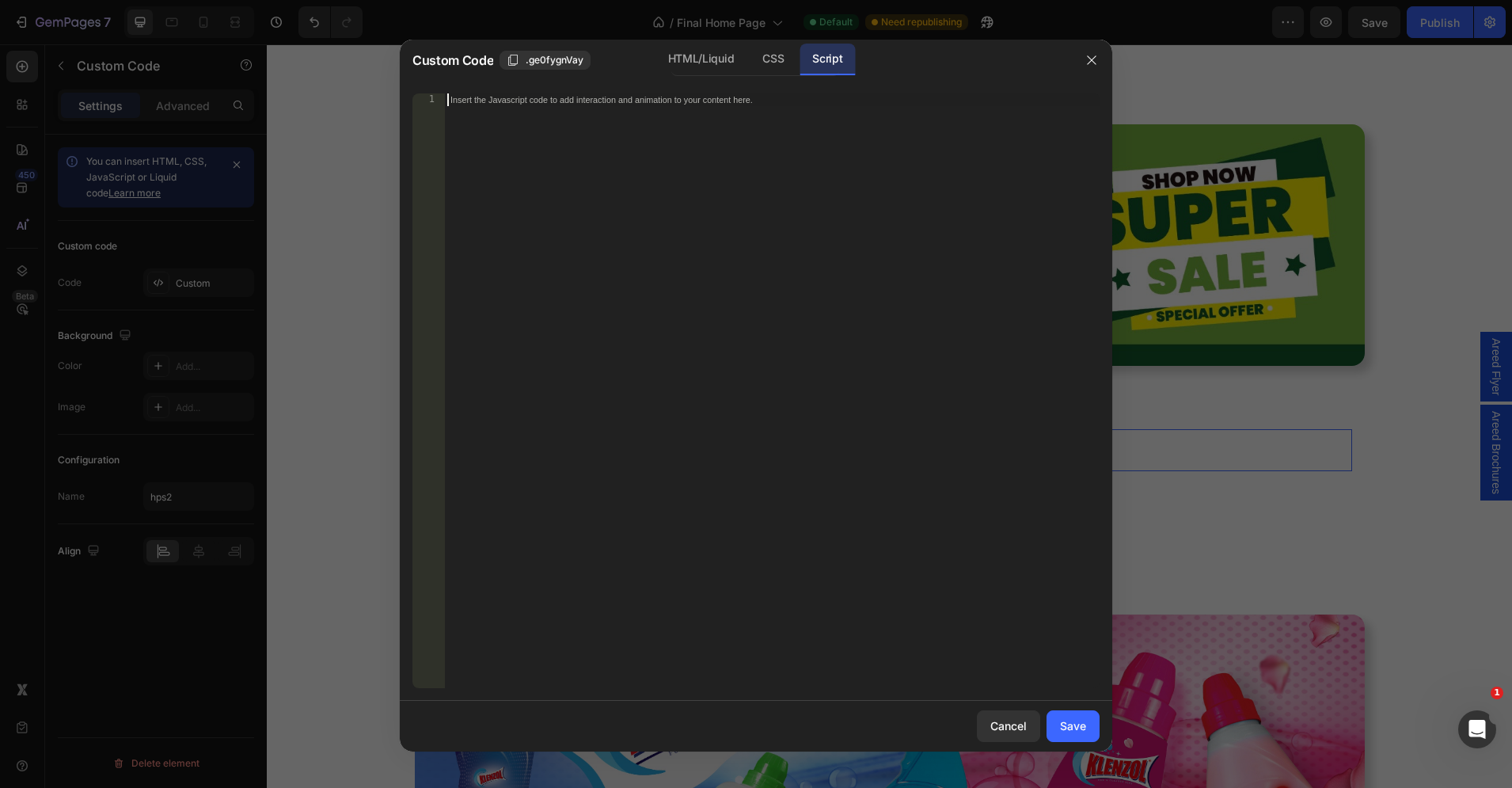
paste textarea "*/"
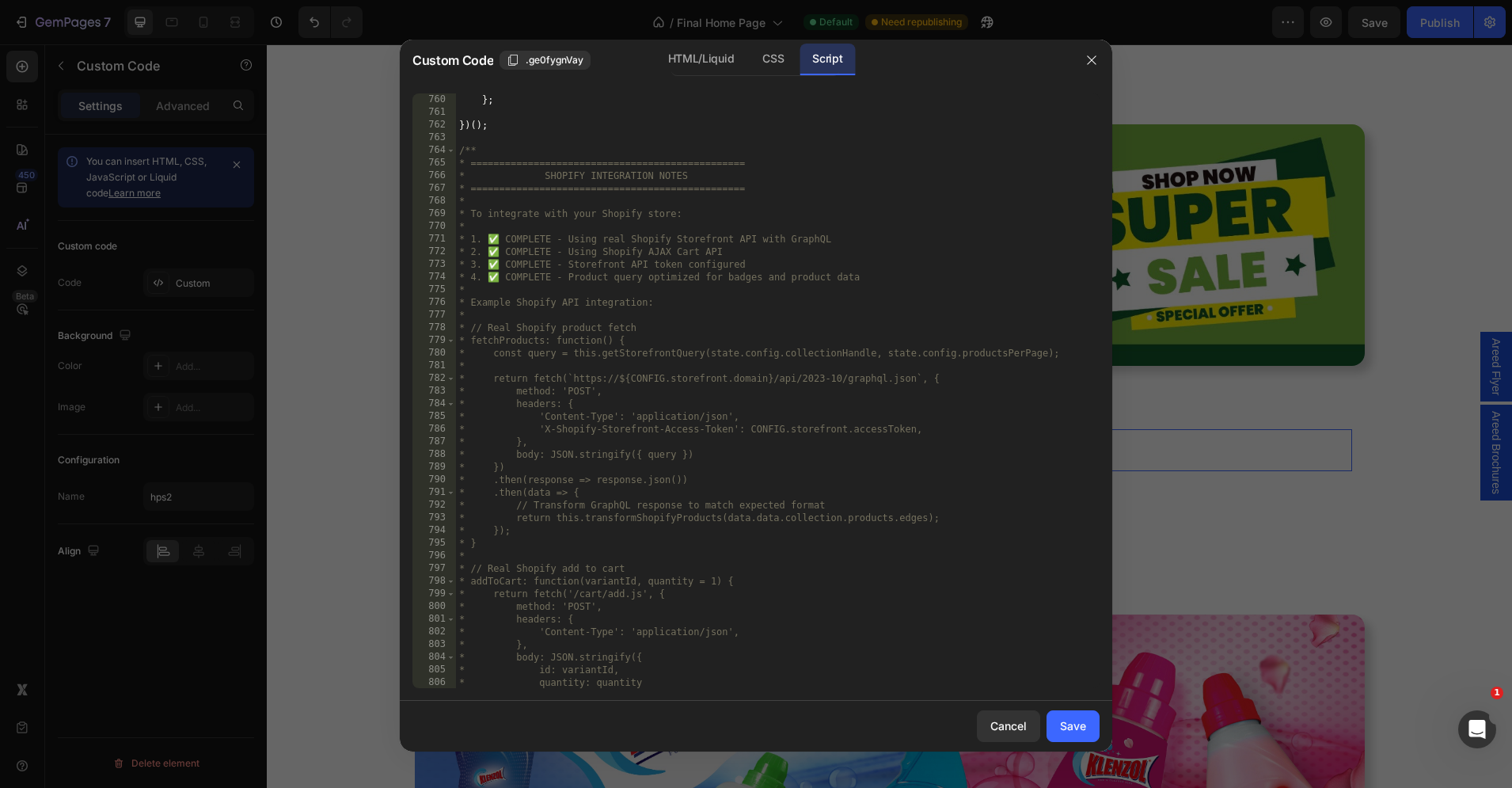
scroll to position [9896, 0]
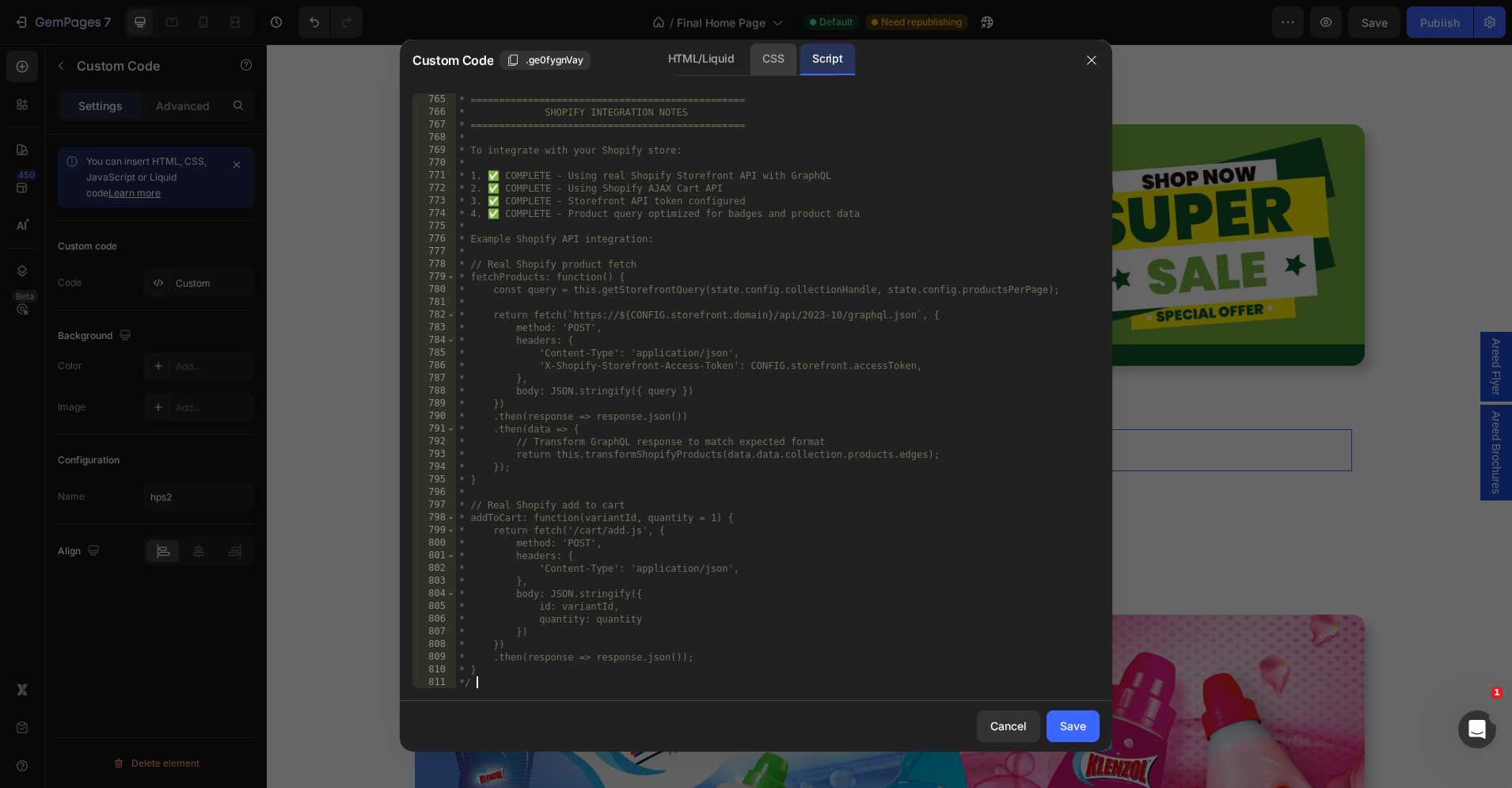
click at [773, 64] on div "CSS" at bounding box center [773, 59] width 46 height 32
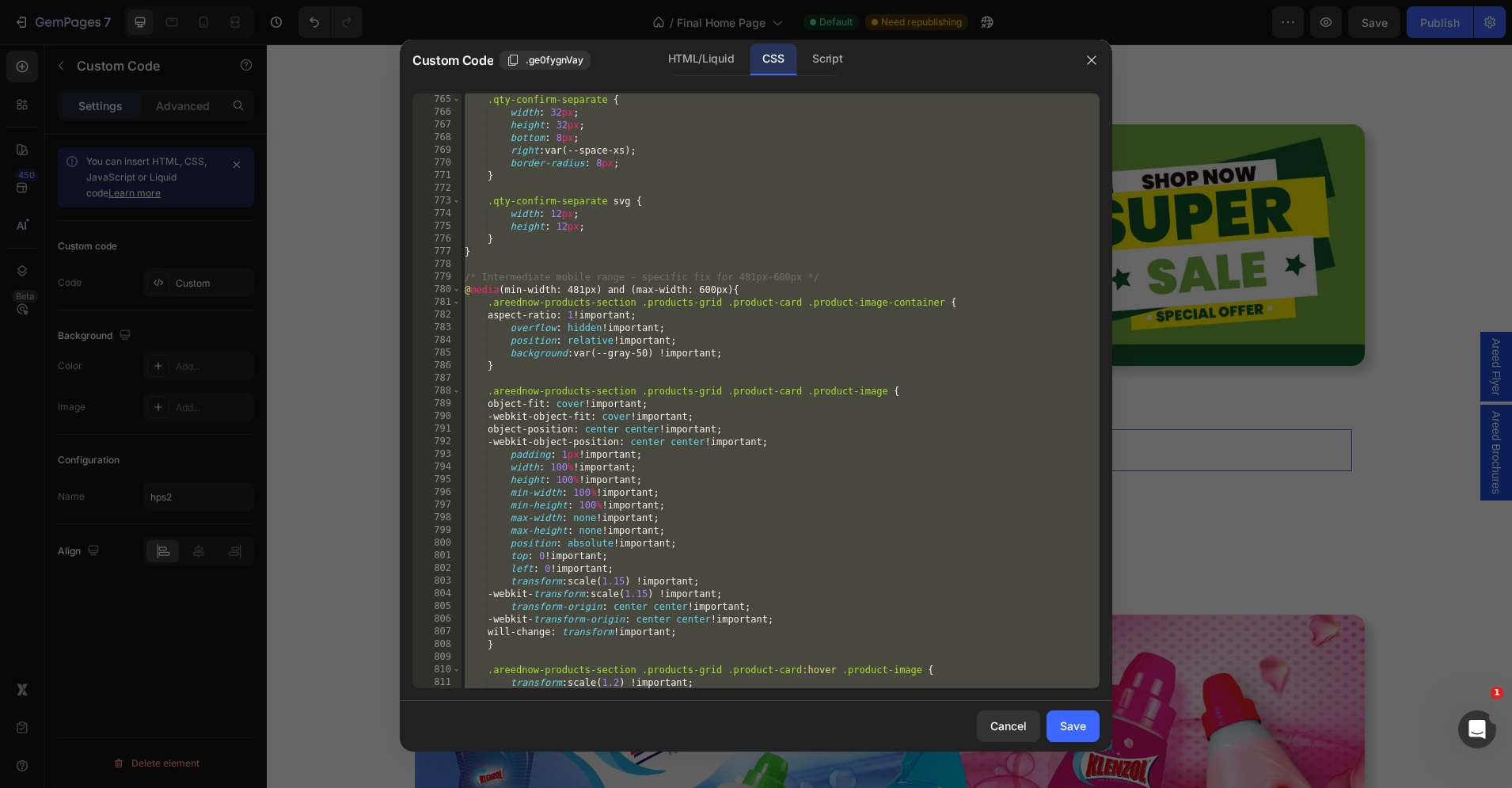
scroll to position [9680, 0]
drag, startPoint x: 521, startPoint y: 203, endPoint x: 534, endPoint y: 203, distance: 13.0
click at [521, 203] on div ".qty-confirm-separate { width : 32 px ; height : 32 px ; bottom : 8 px ; right …" at bounding box center [780, 404] width 638 height 621
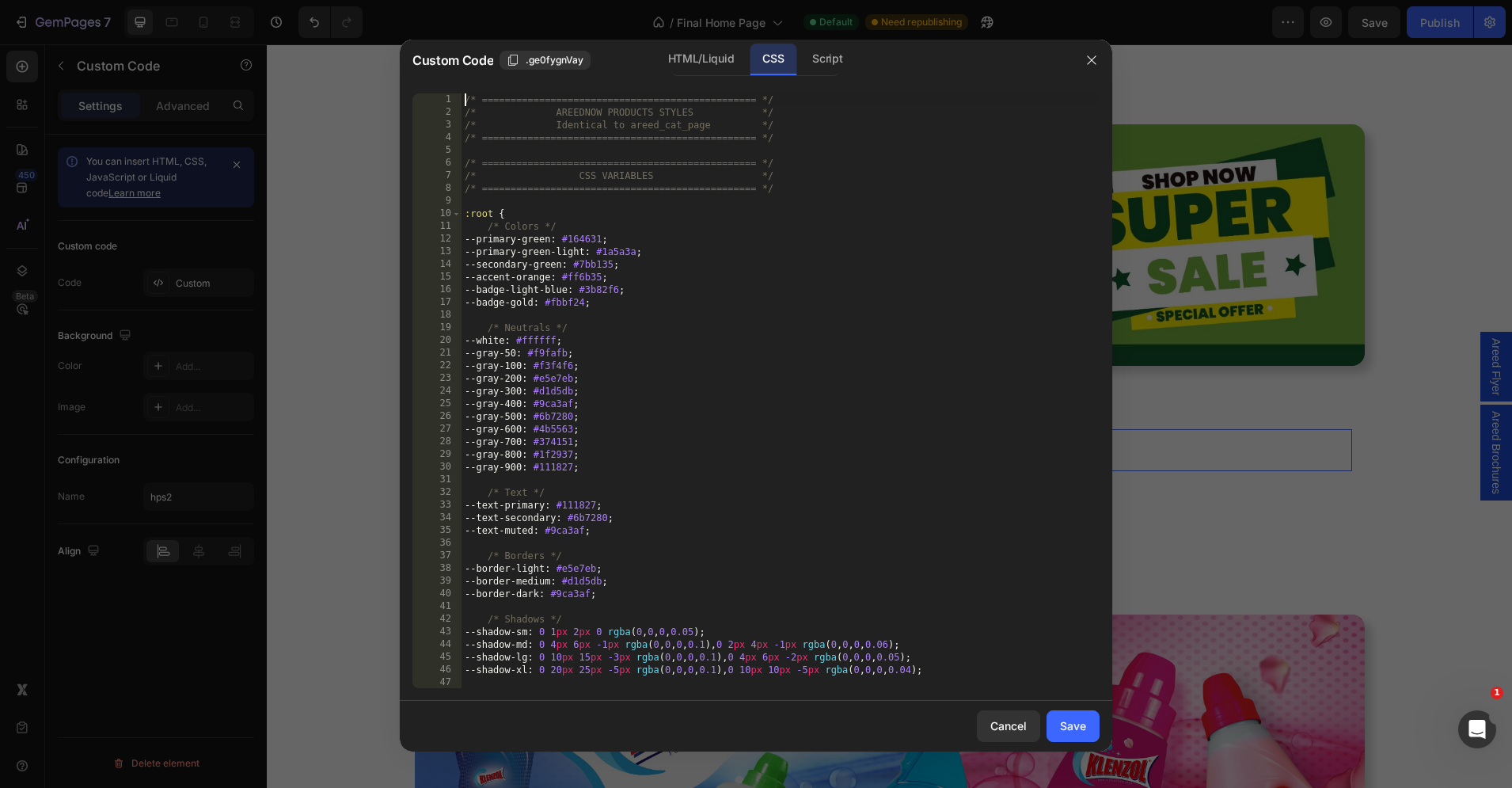
scroll to position [0, 0]
type textarea "} }"
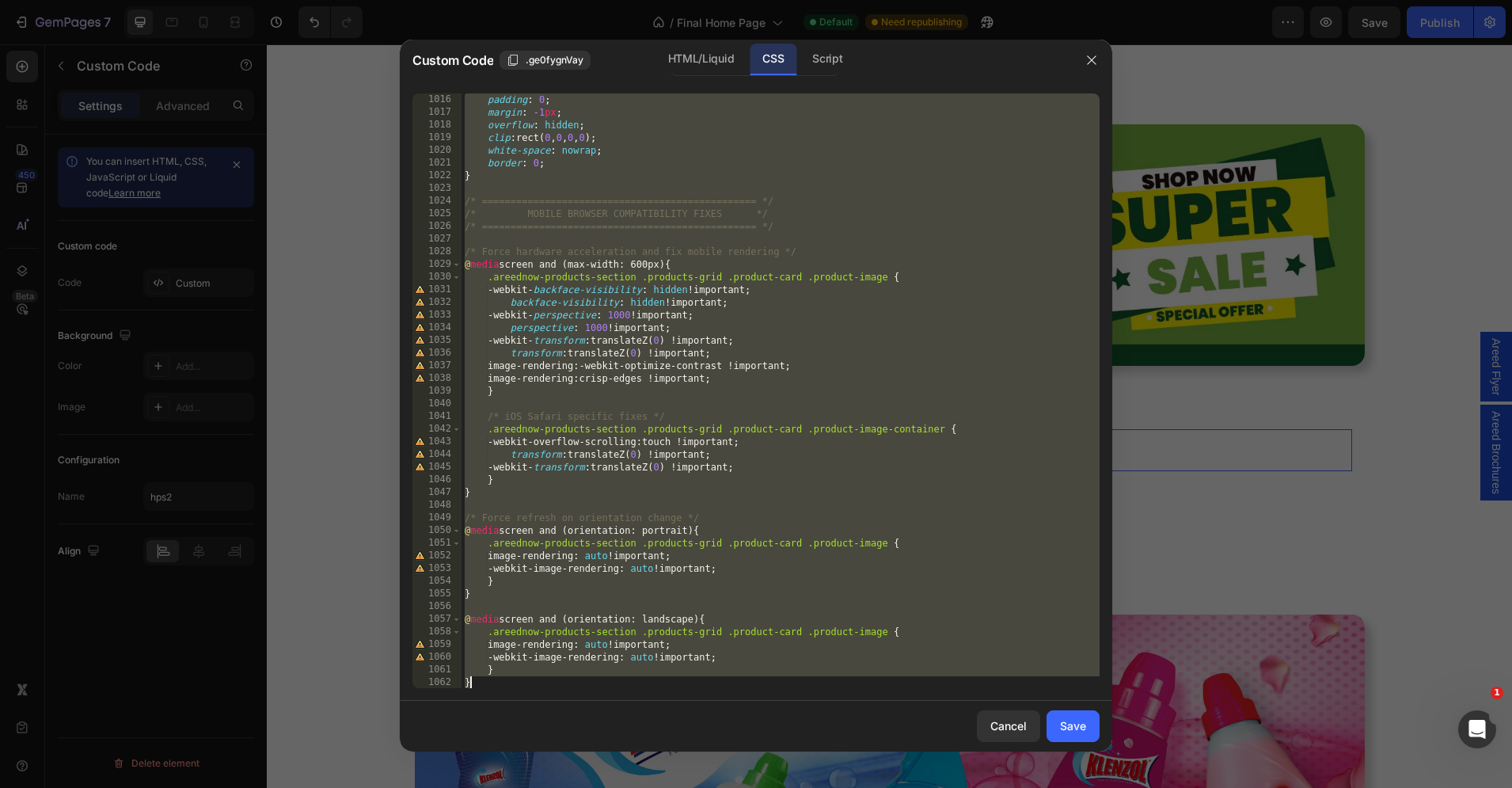
scroll to position [12862, 0]
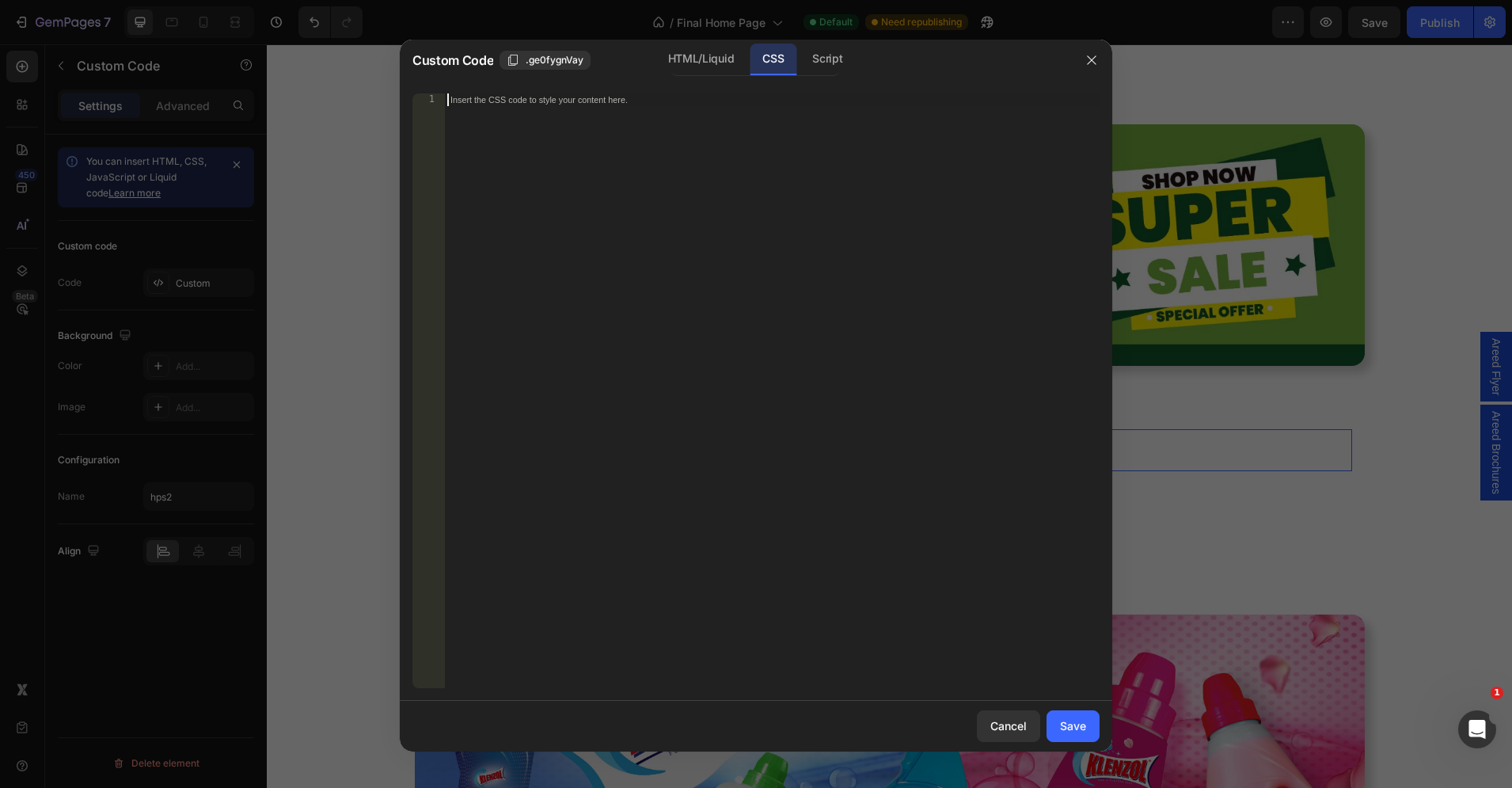
paste textarea "}"
type textarea "}"
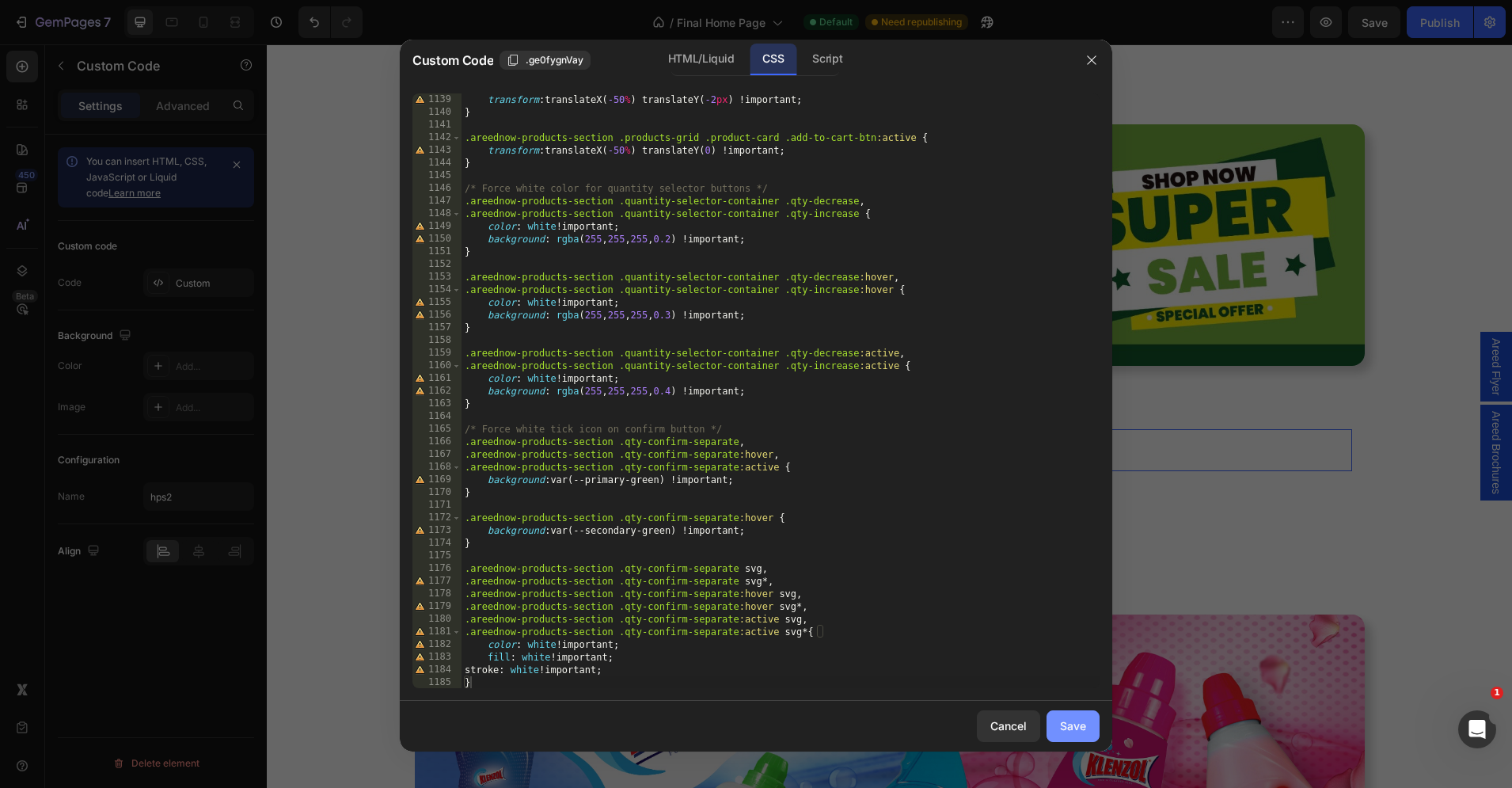
click at [1065, 728] on div "Save" at bounding box center [1073, 726] width 26 height 17
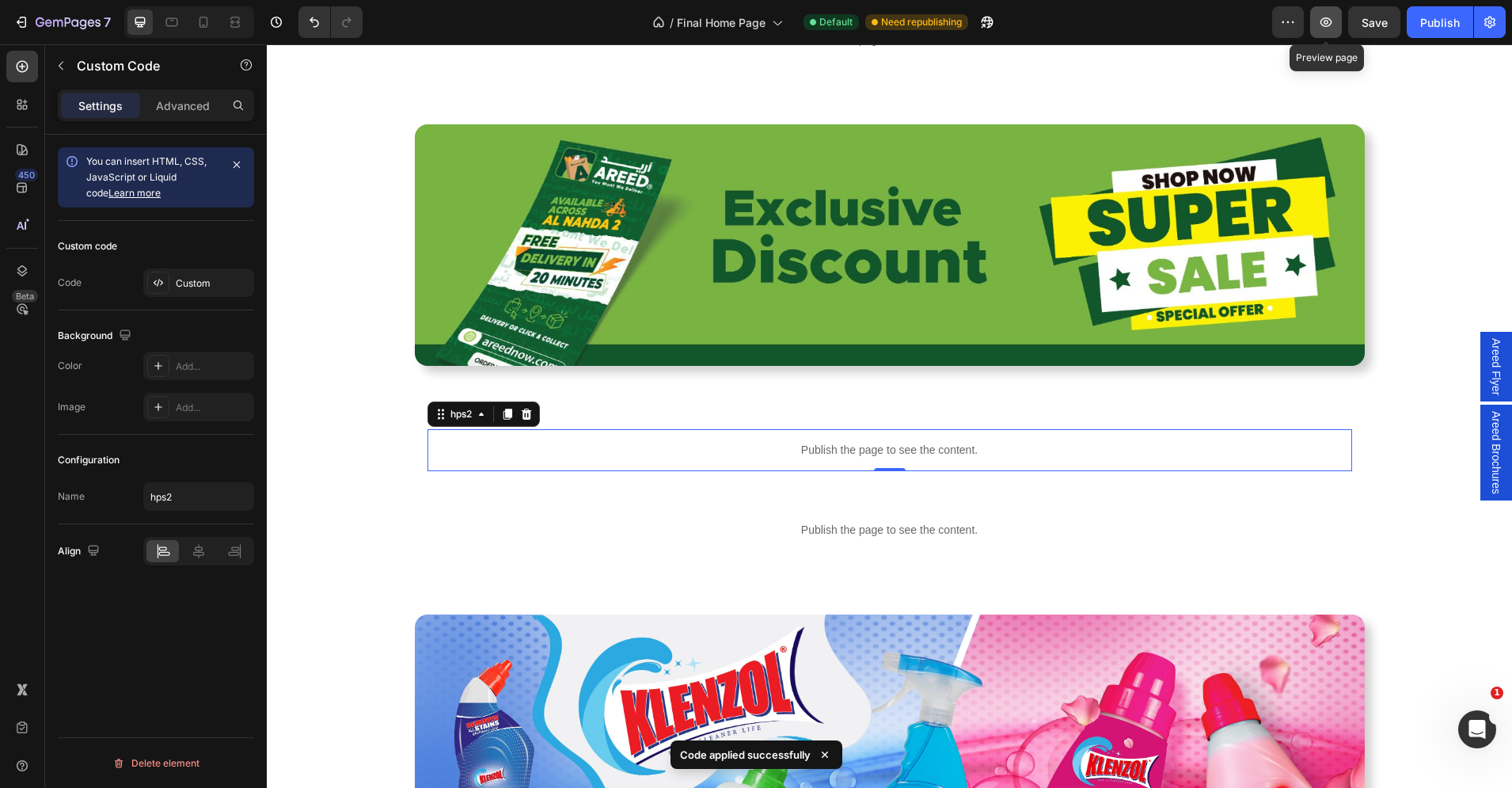
click at [1324, 20] on icon "button" at bounding box center [1325, 21] width 16 height 16
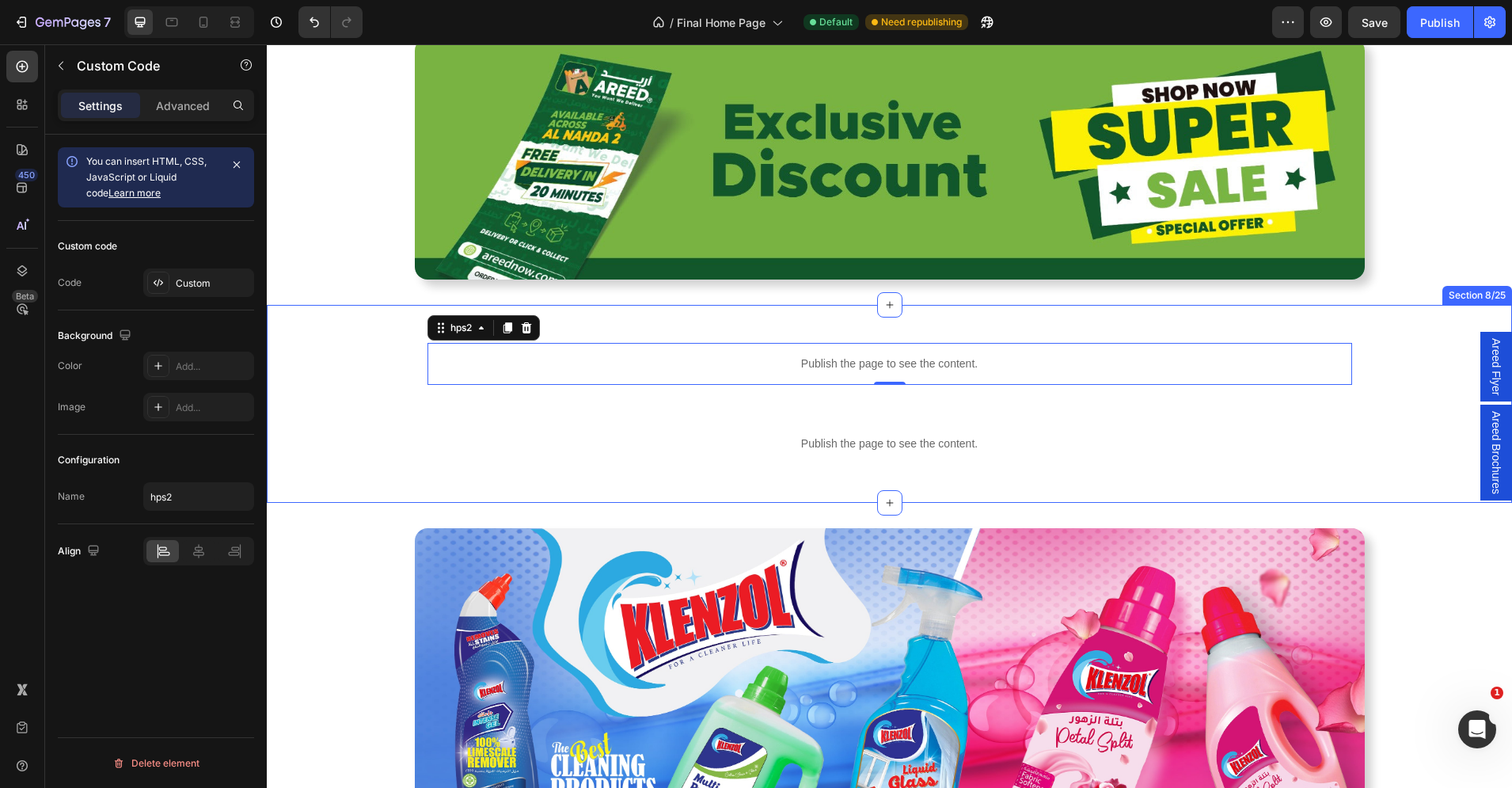
scroll to position [1395, 0]
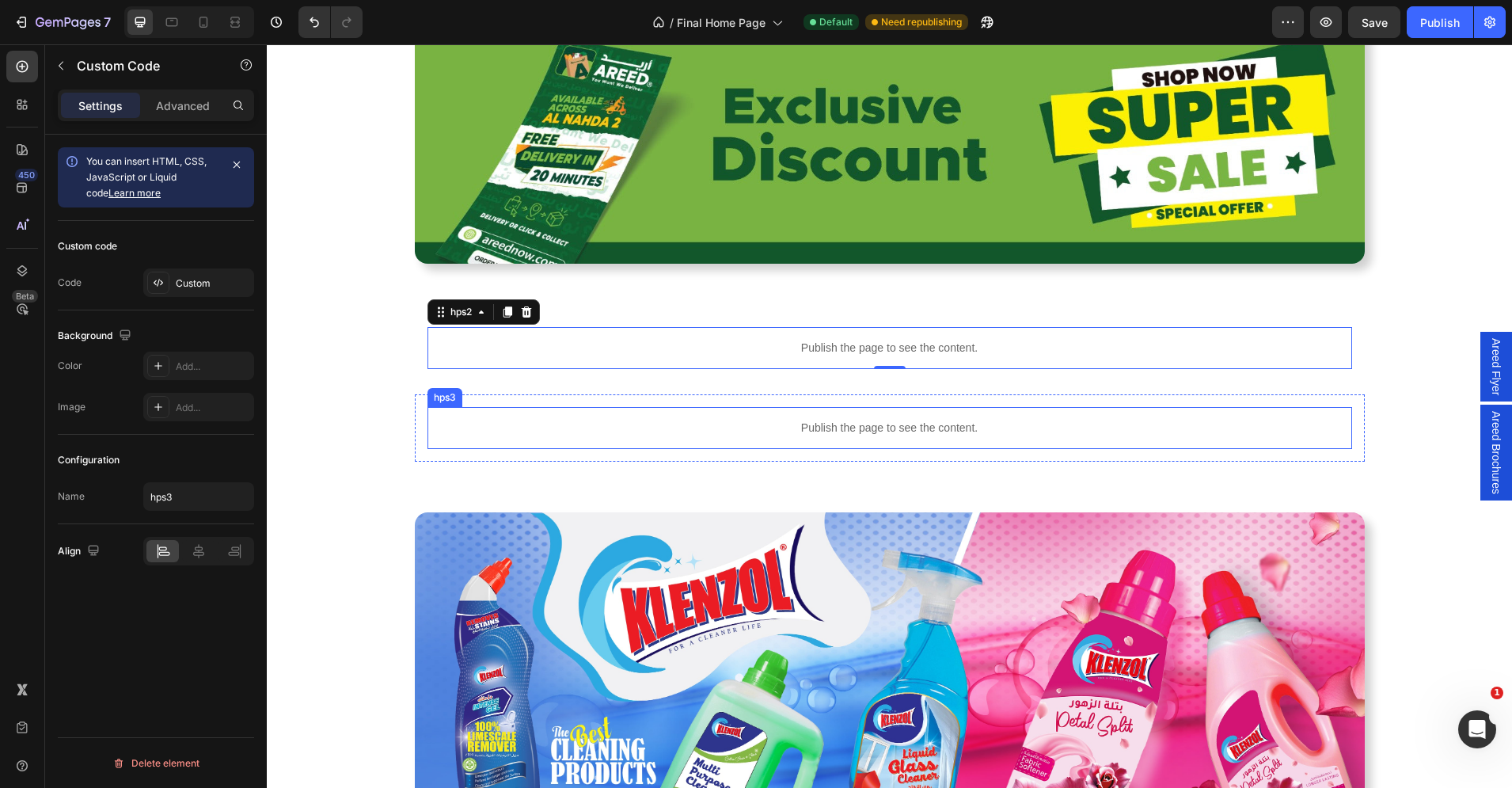
click at [593, 418] on div "Publish the page to see the content." at bounding box center [889, 427] width 924 height 42
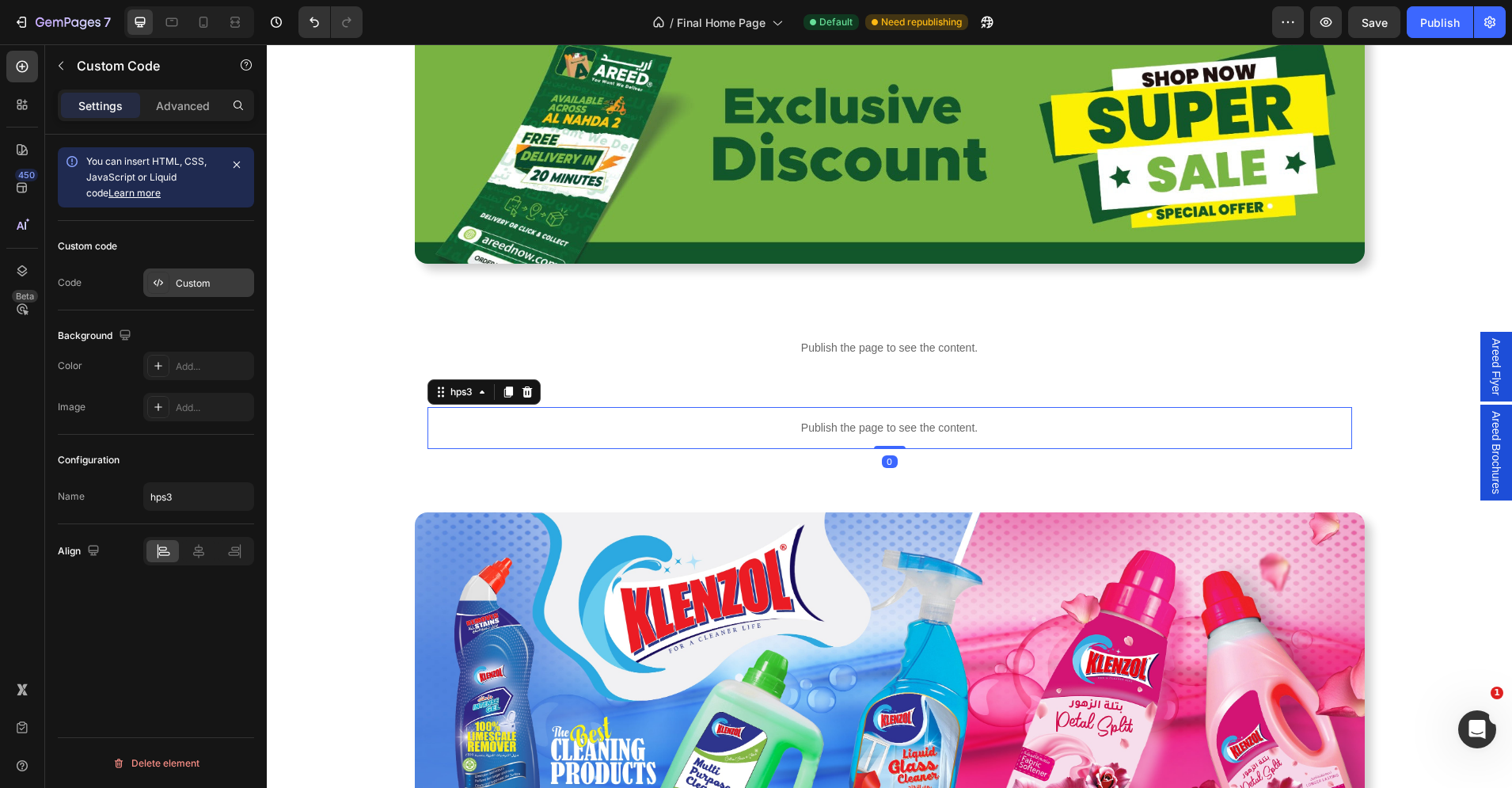
click at [189, 286] on div "Custom" at bounding box center [213, 282] width 74 height 14
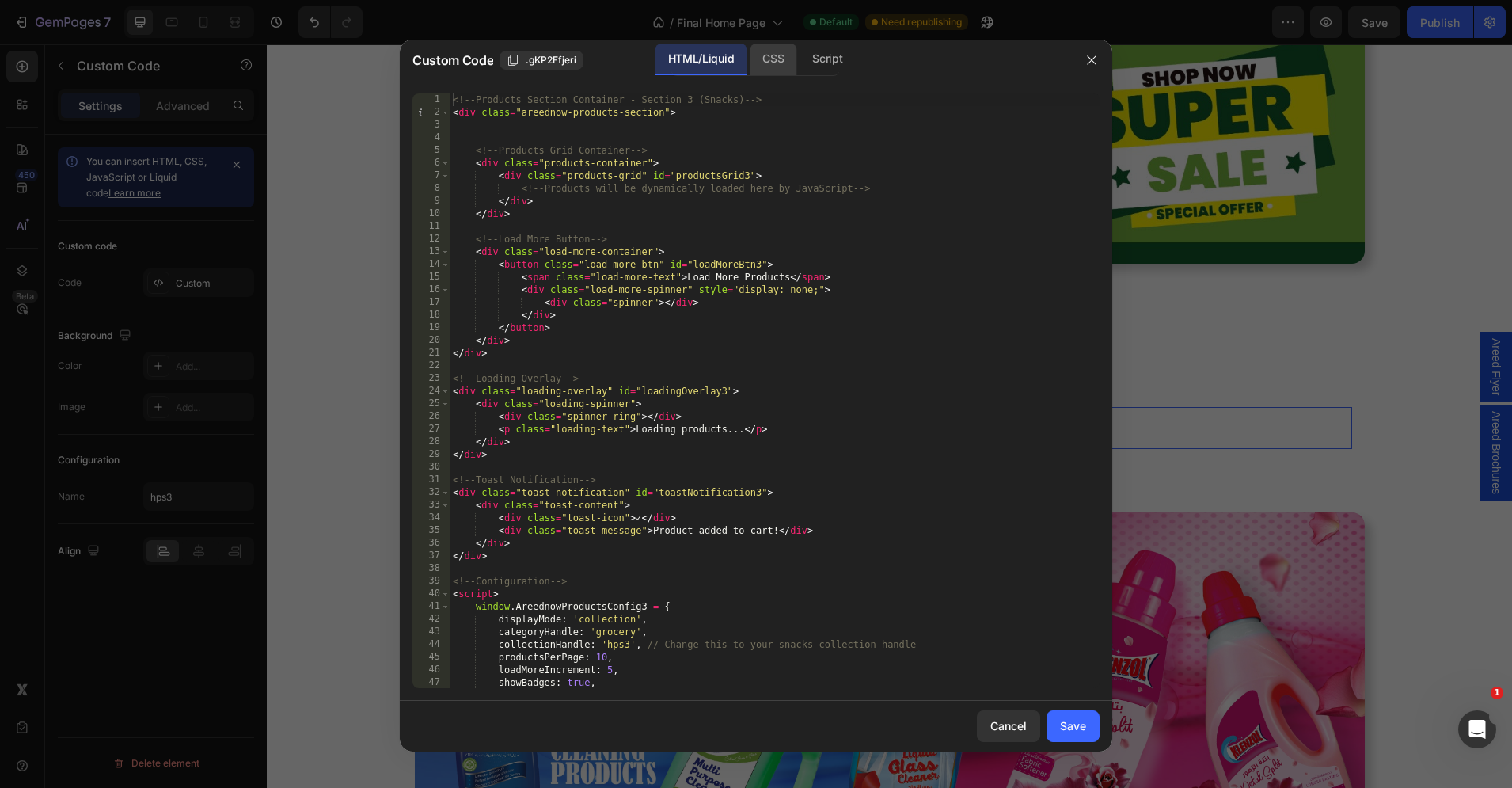
click at [800, 59] on div "CSS" at bounding box center [828, 59] width 56 height 32
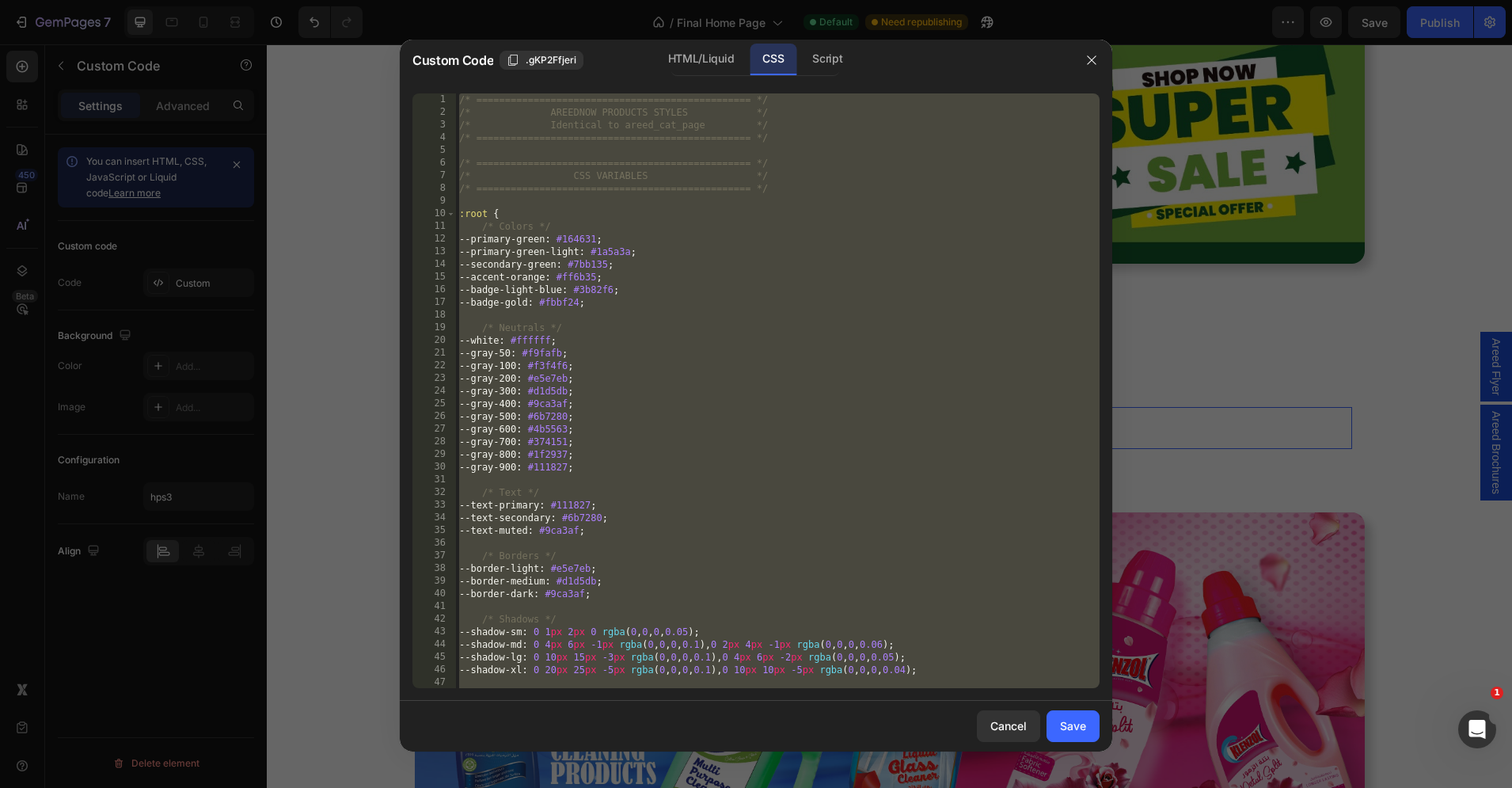
type textarea "} }"
click at [593, 201] on div "/* ================================================ */ /* AREEDNOW PRODUCTS STY…" at bounding box center [777, 404] width 644 height 621
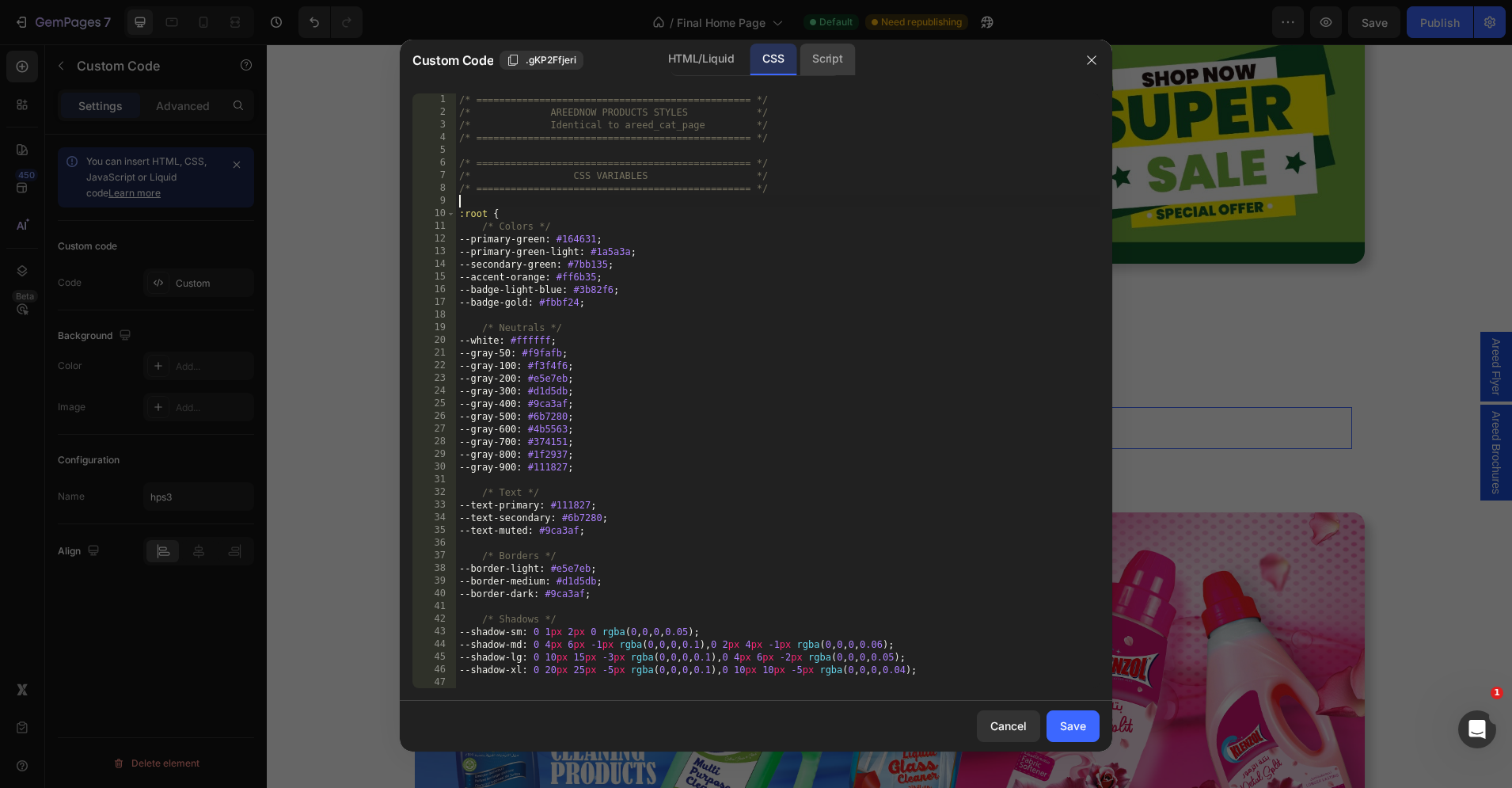
click at [846, 56] on div "Script" at bounding box center [828, 59] width 56 height 32
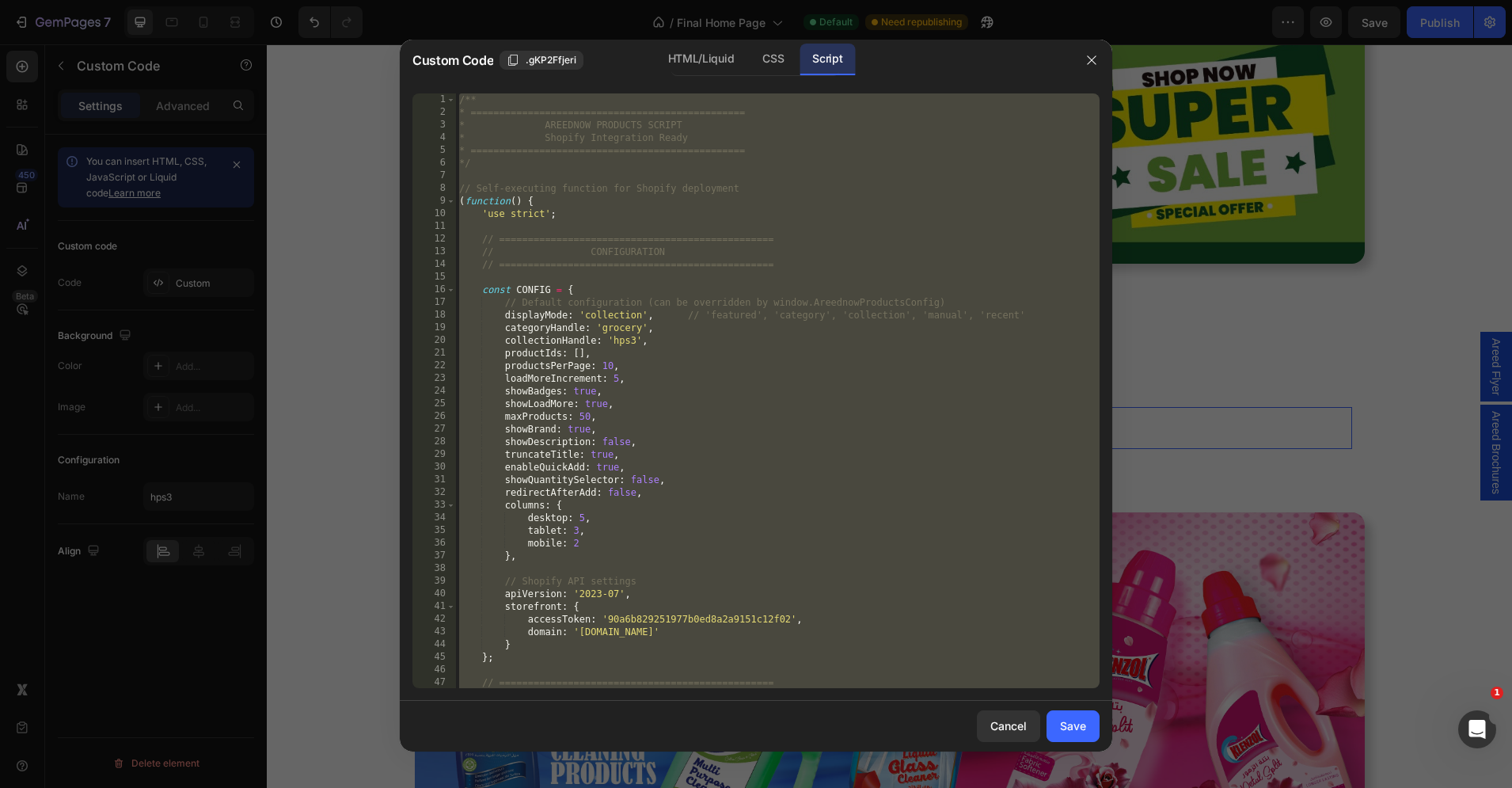
click at [724, 137] on div "/** * ================================================ * AREEDNOW PRODUCTS SCRI…" at bounding box center [777, 404] width 644 height 621
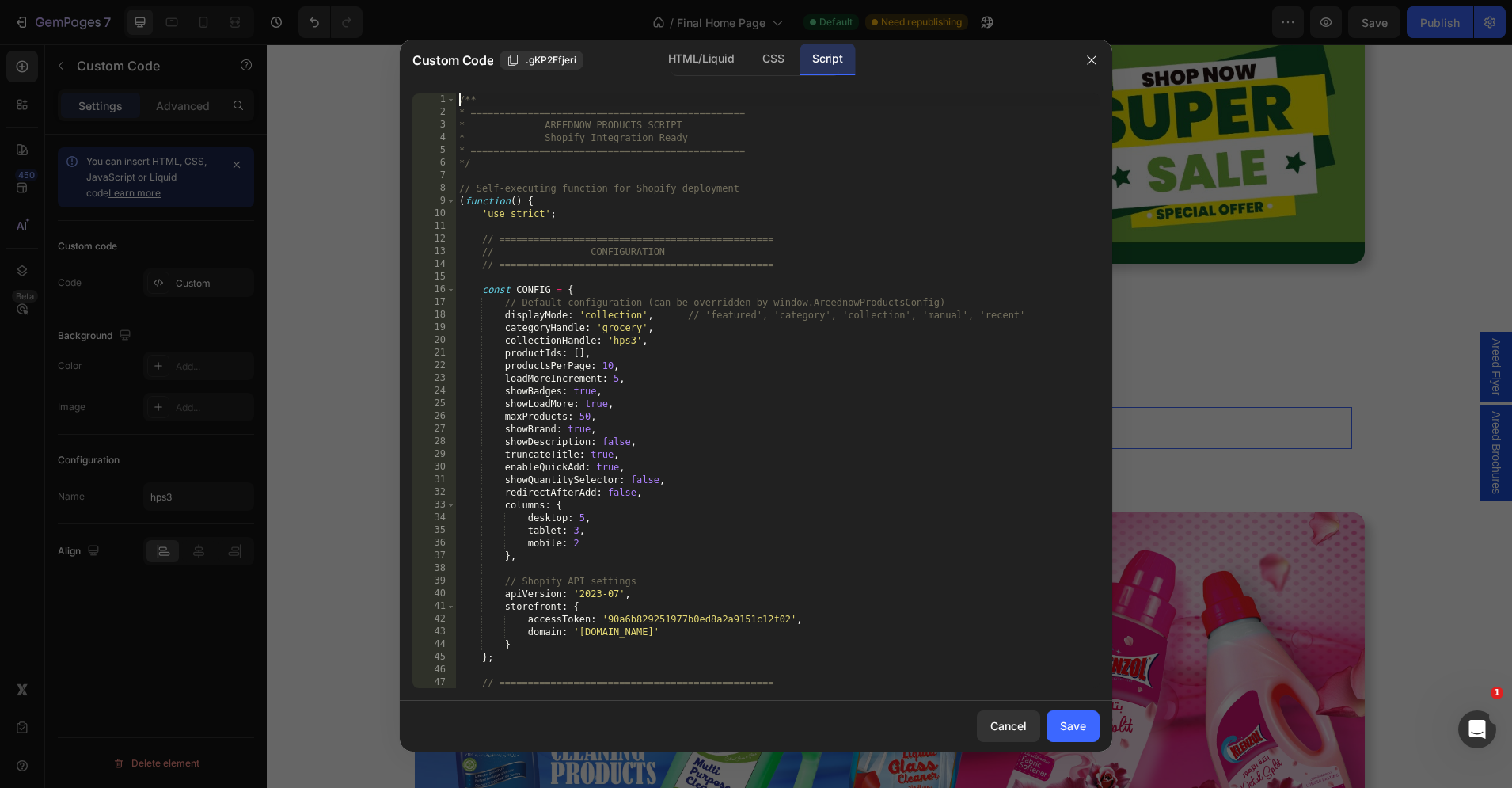
type textarea "* } */"
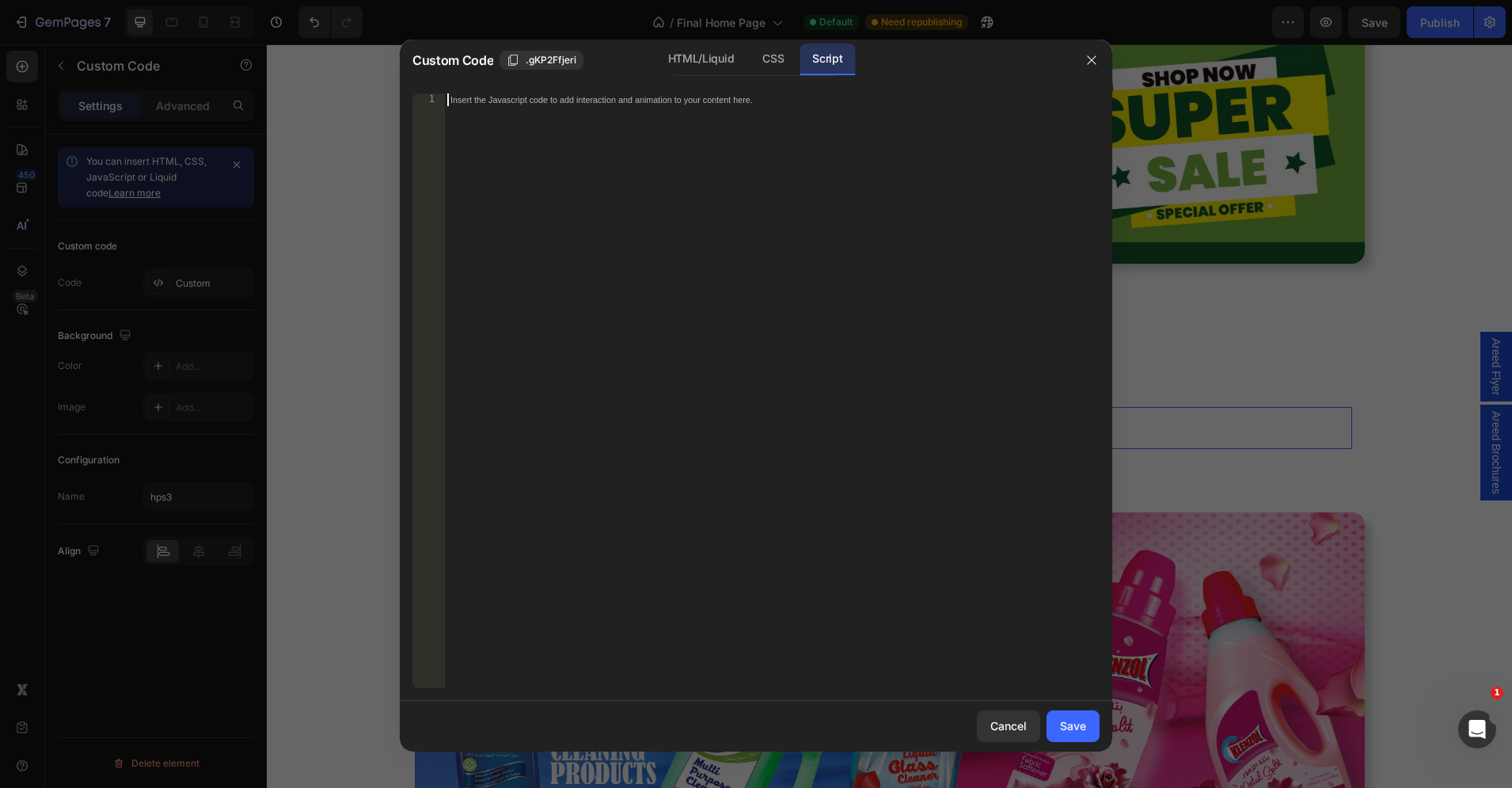
paste textarea "*/"
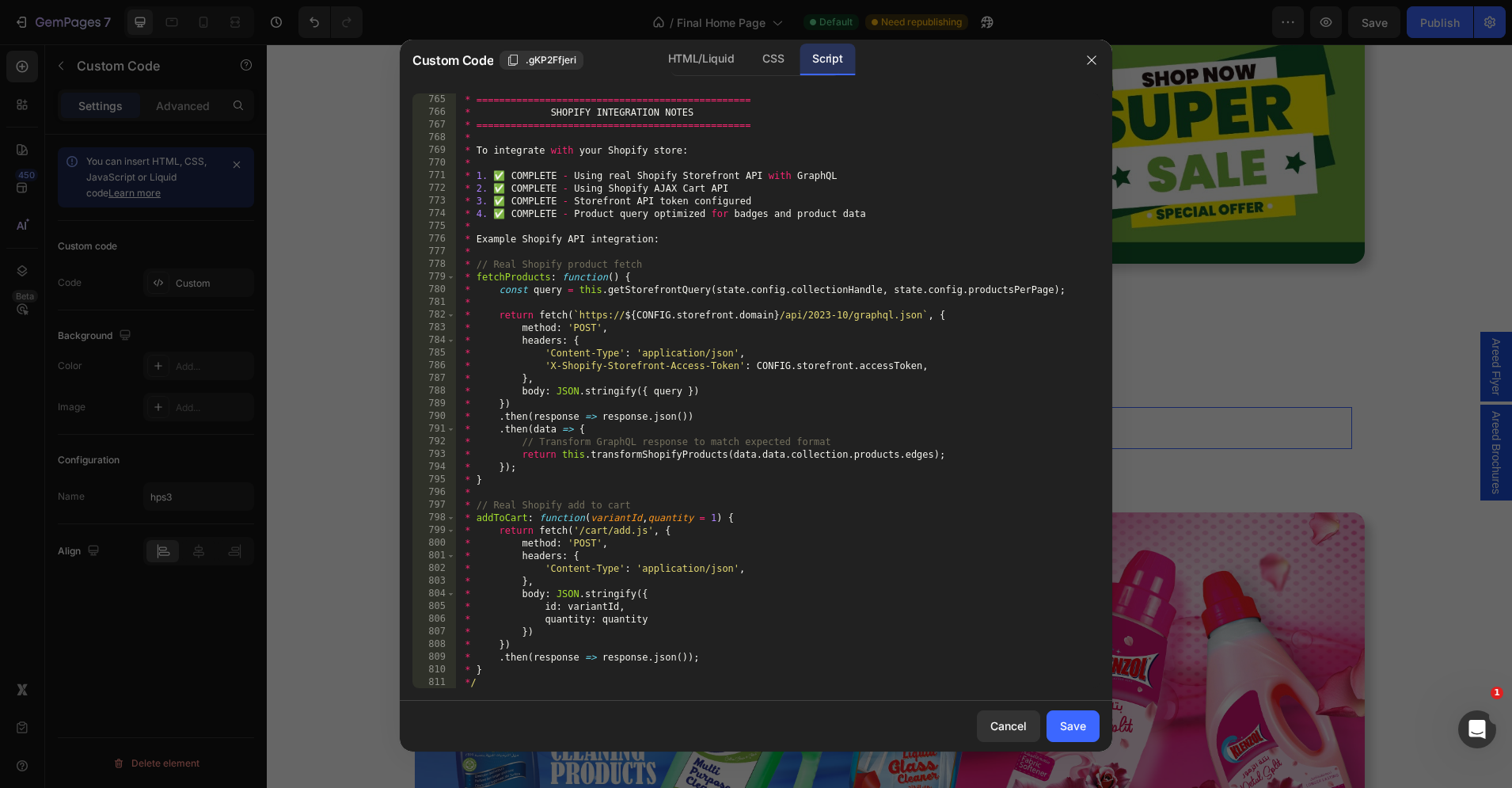
scroll to position [9833, 0]
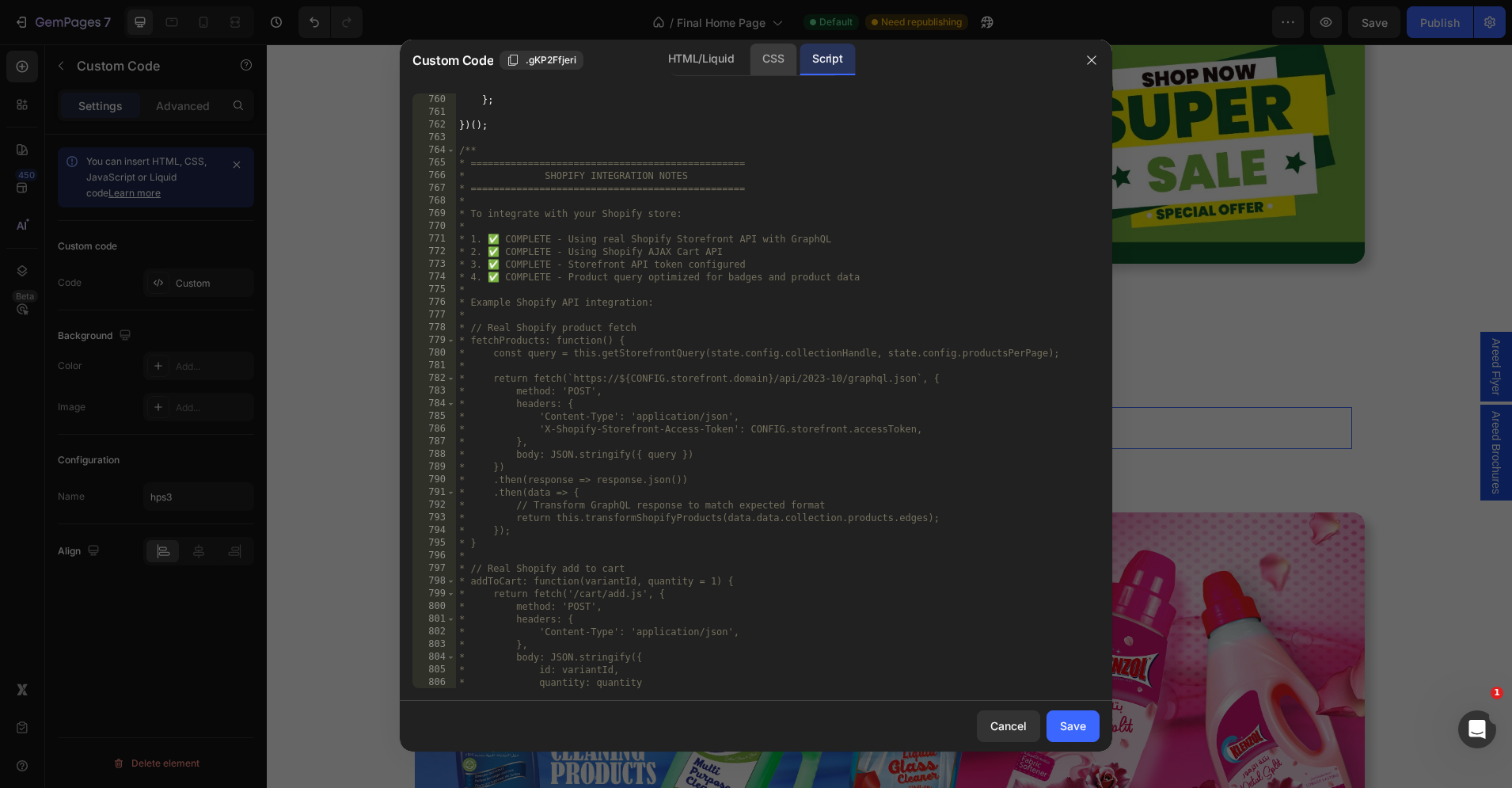
click at [776, 57] on div "CSS" at bounding box center [773, 59] width 46 height 32
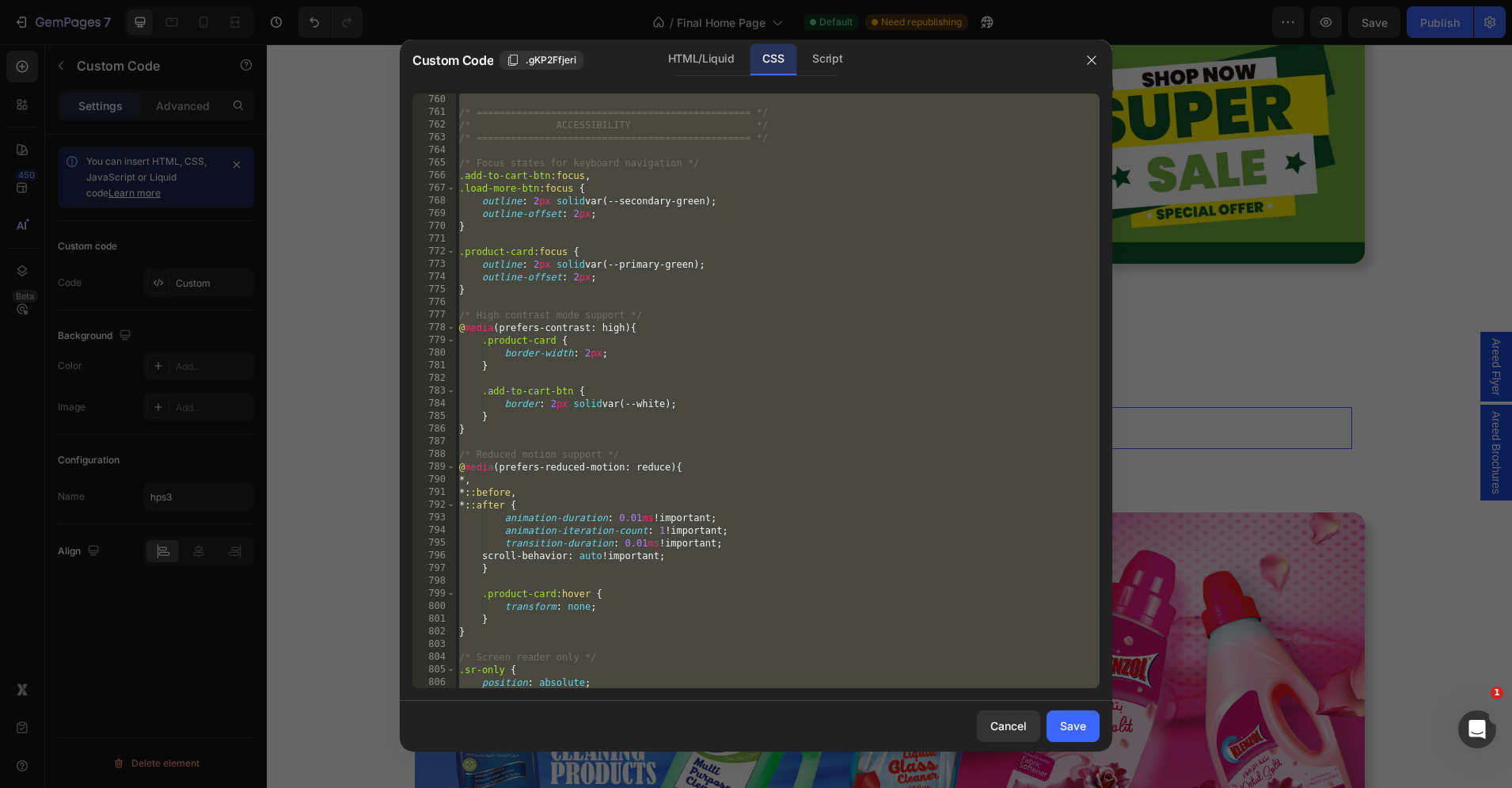
scroll to position [9617, 0]
click at [667, 210] on div "/* ================================================ */ /* ACCESSIBILITY */ /* =…" at bounding box center [777, 404] width 644 height 621
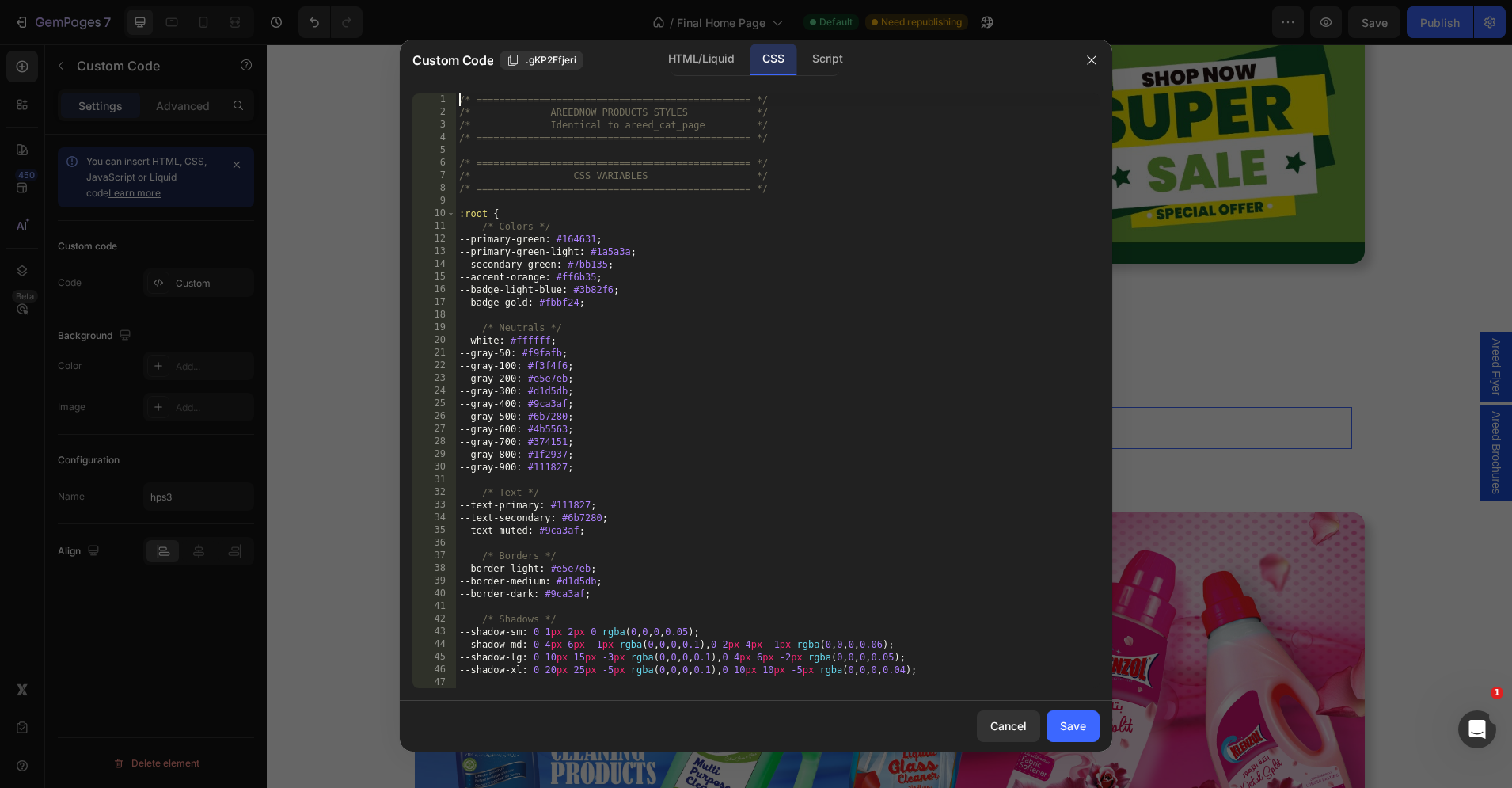
scroll to position [0, 0]
type textarea "} }"
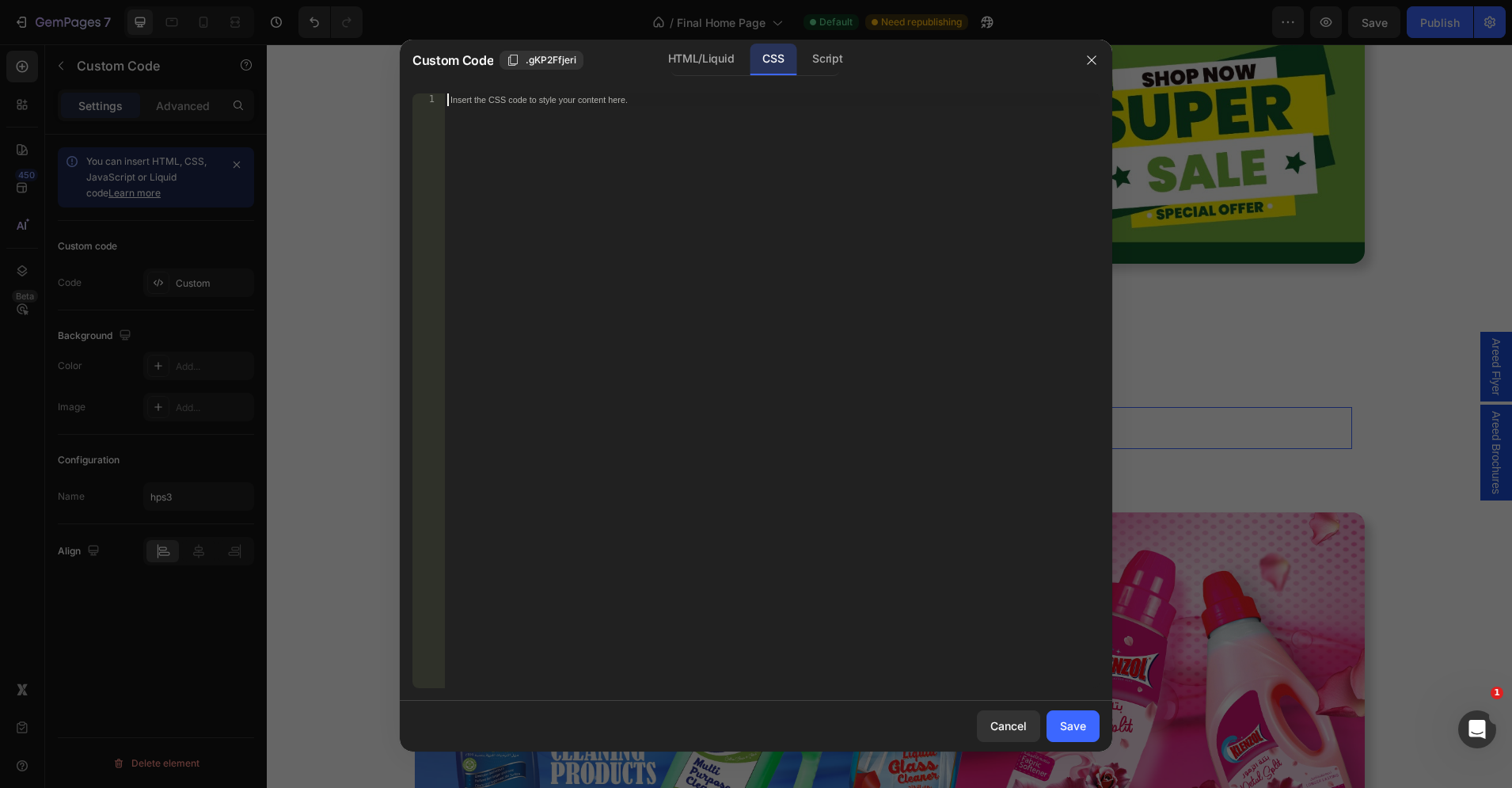
paste textarea "}"
type textarea "}"
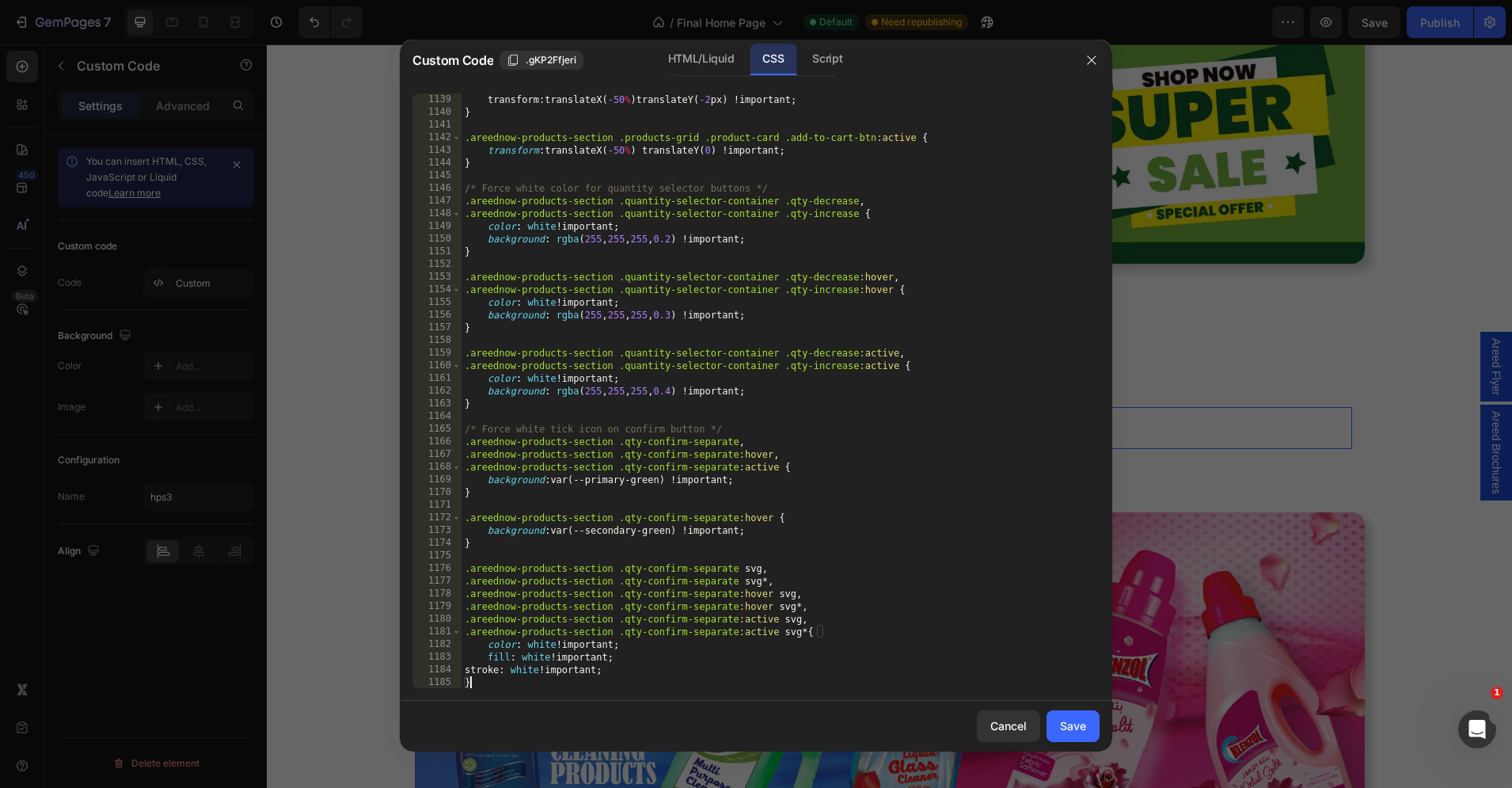
scroll to position [14419, 0]
click at [1068, 731] on div "Save" at bounding box center [1073, 726] width 26 height 17
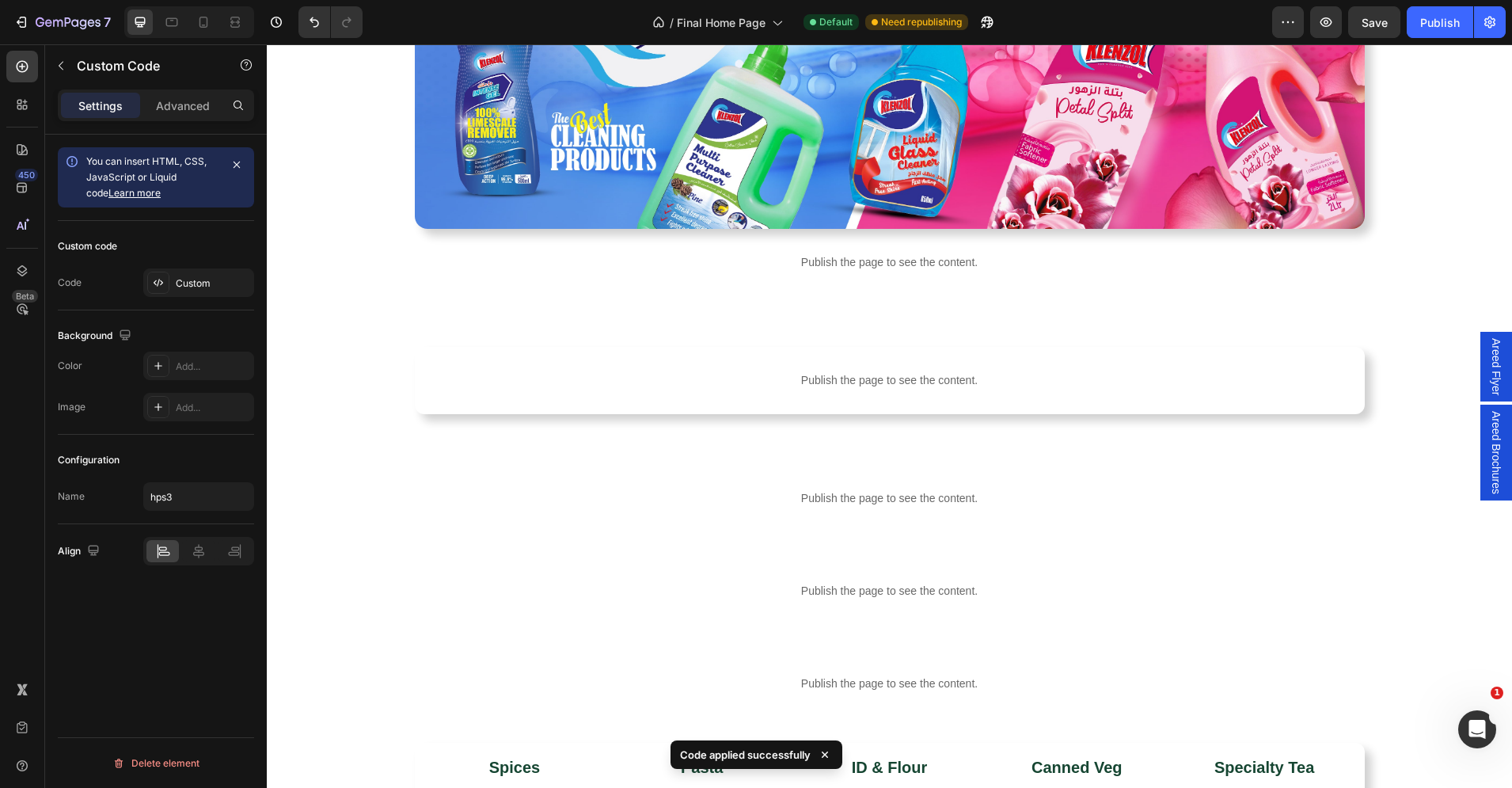
scroll to position [2029, 0]
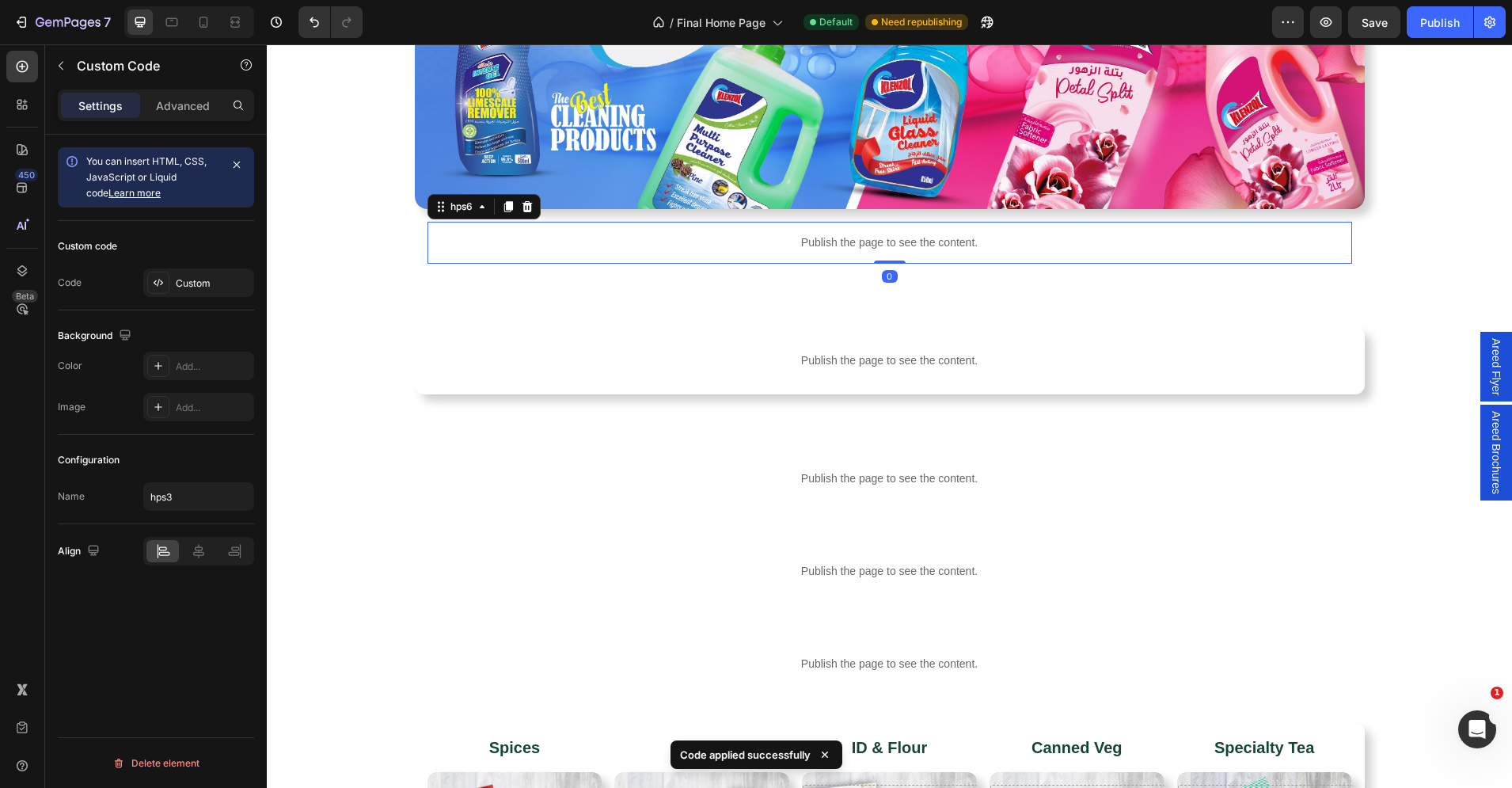
click at [854, 243] on p "Publish the page to see the content." at bounding box center [889, 243] width 924 height 17
click at [153, 276] on icon at bounding box center [159, 282] width 13 height 13
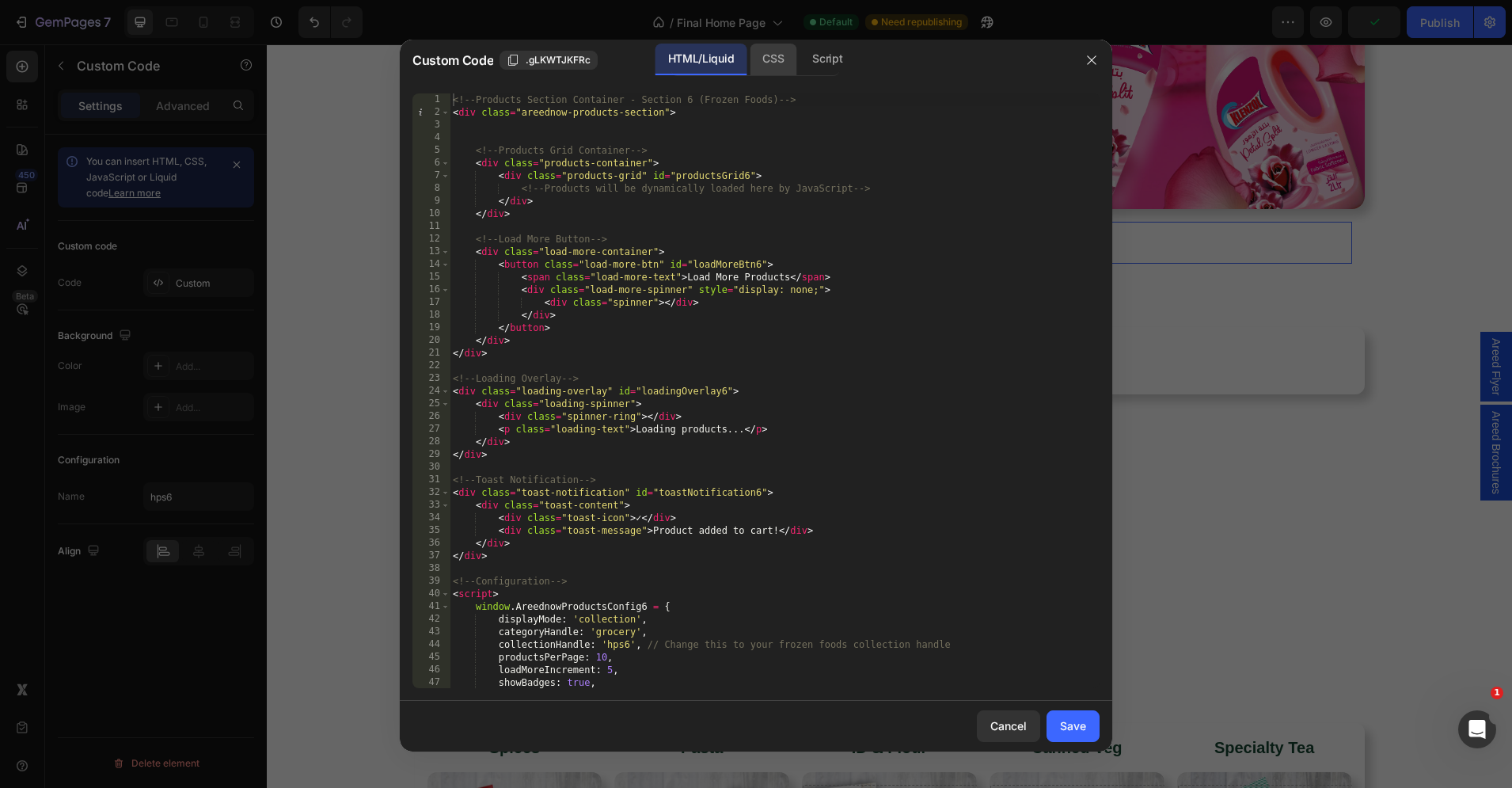
click at [800, 69] on div "CSS" at bounding box center [828, 59] width 56 height 32
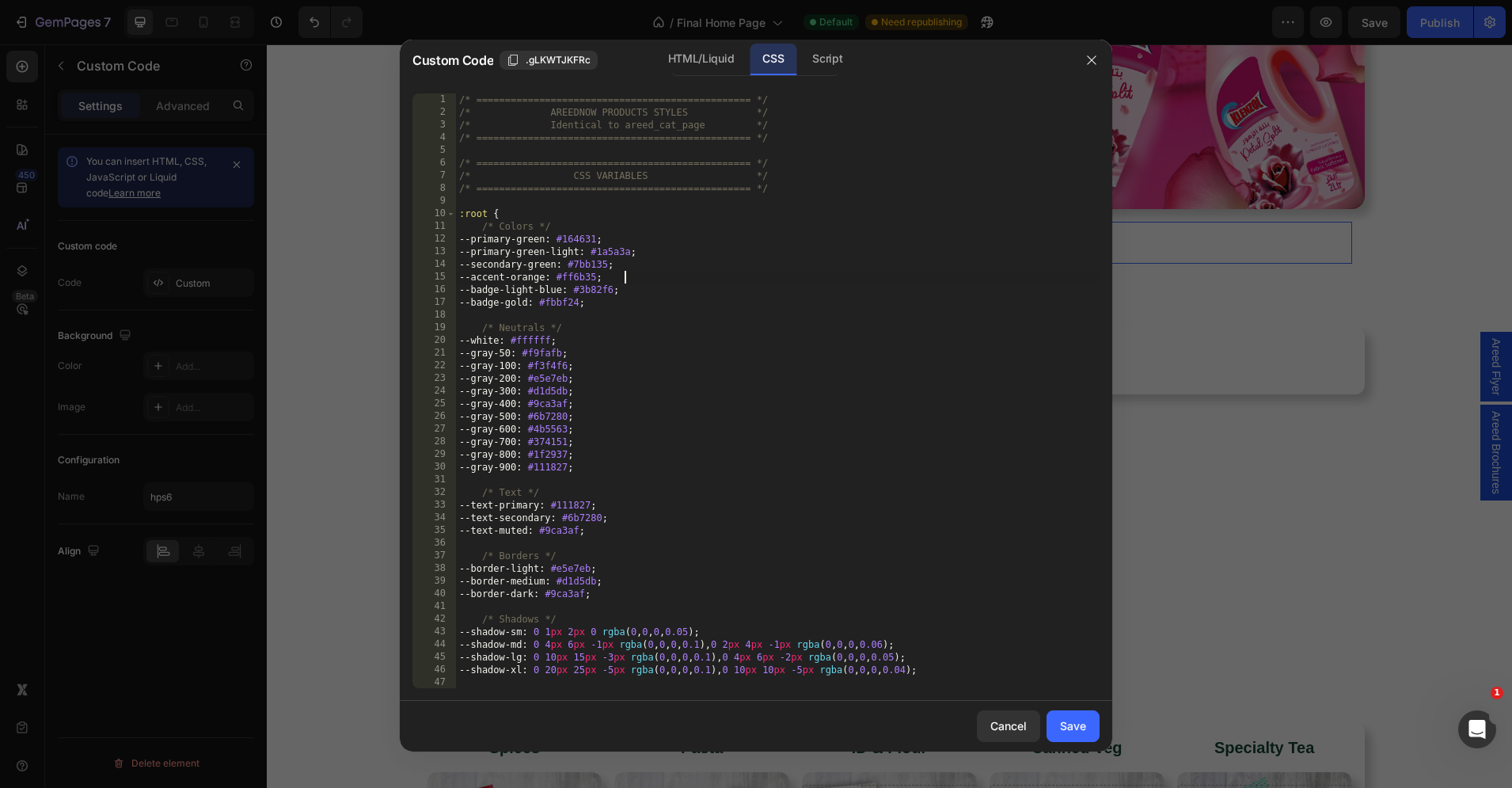
click at [678, 277] on div "/* ================================================ */ /* AREEDNOW PRODUCTS STY…" at bounding box center [777, 404] width 644 height 621
type textarea "} }"
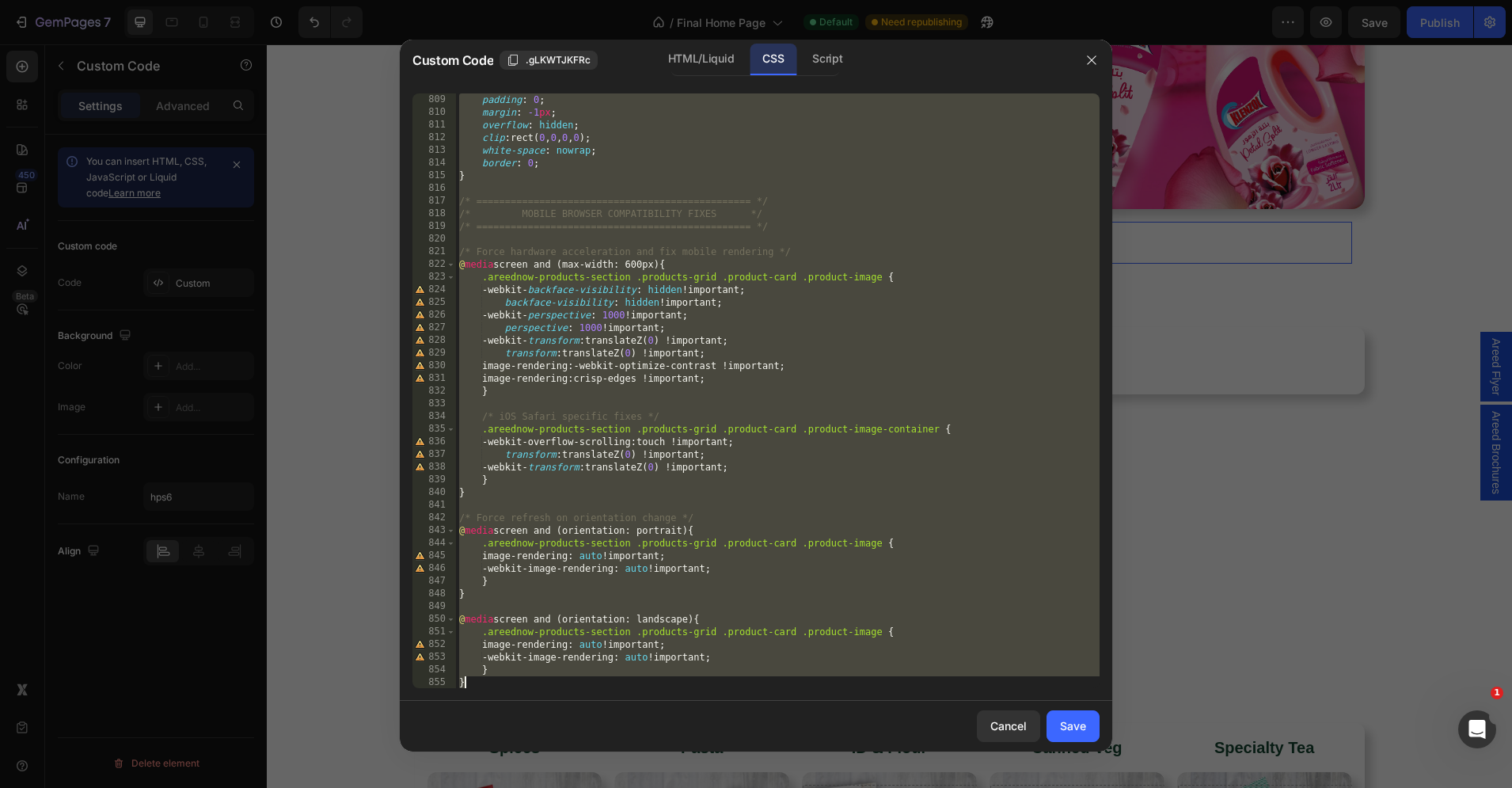
scroll to position [10237, 0]
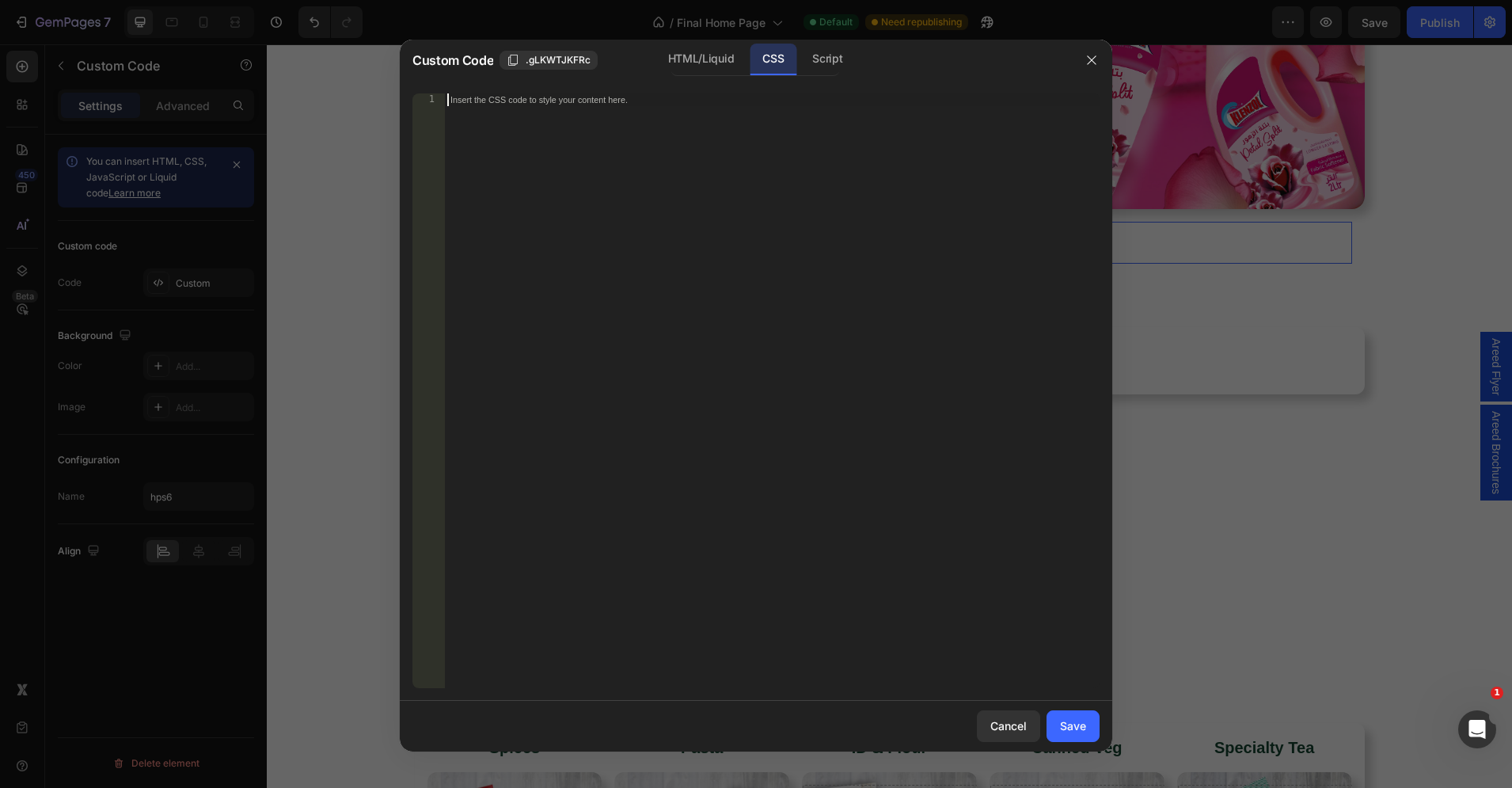
paste textarea "}"
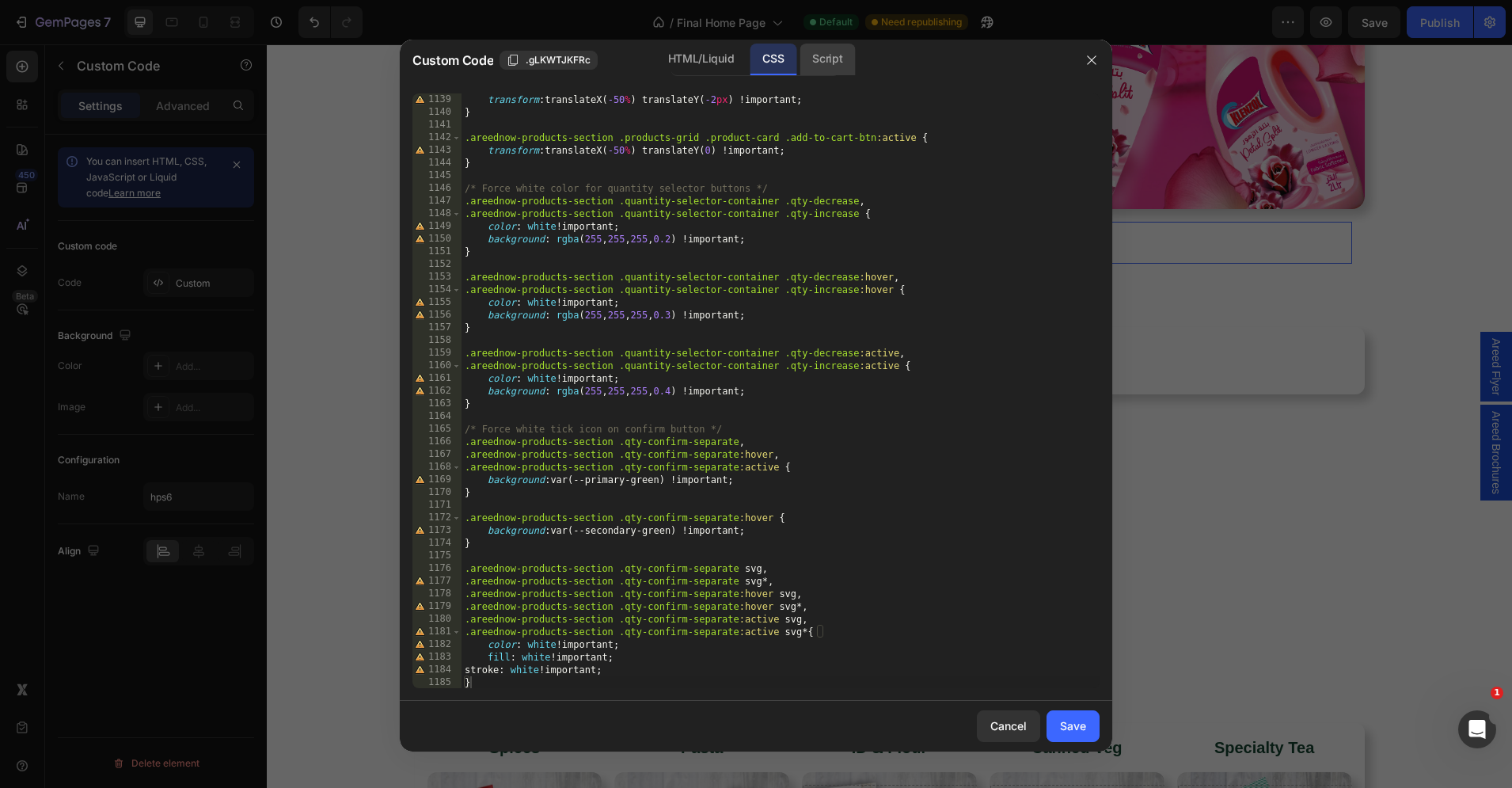
click at [840, 56] on div "Script" at bounding box center [828, 59] width 56 height 32
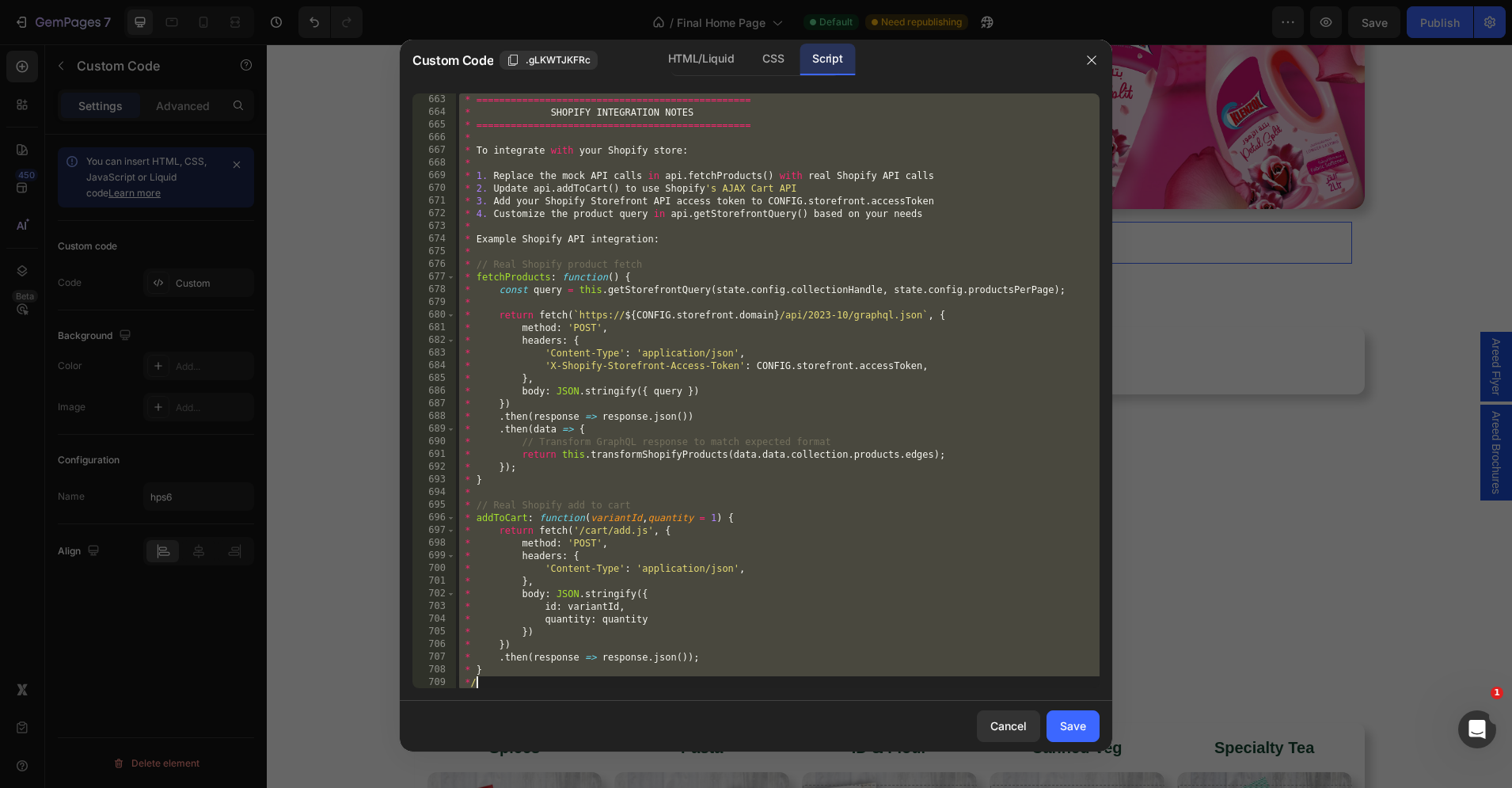
click at [743, 221] on div "* ================================================ * SHOPIFY INTEGRATION NOTES …" at bounding box center [777, 404] width 644 height 621
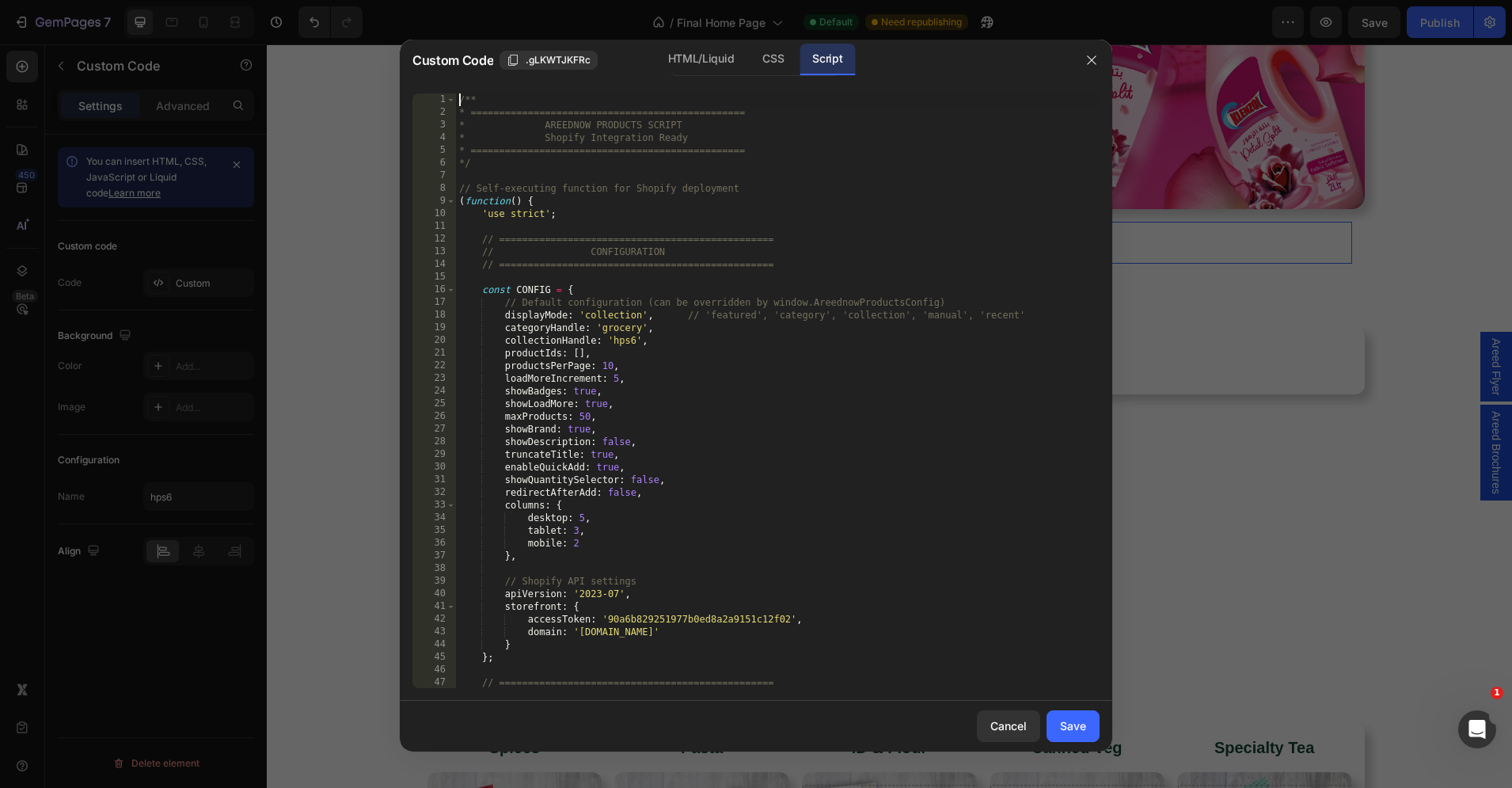
scroll to position [0, 0]
type textarea "* } */"
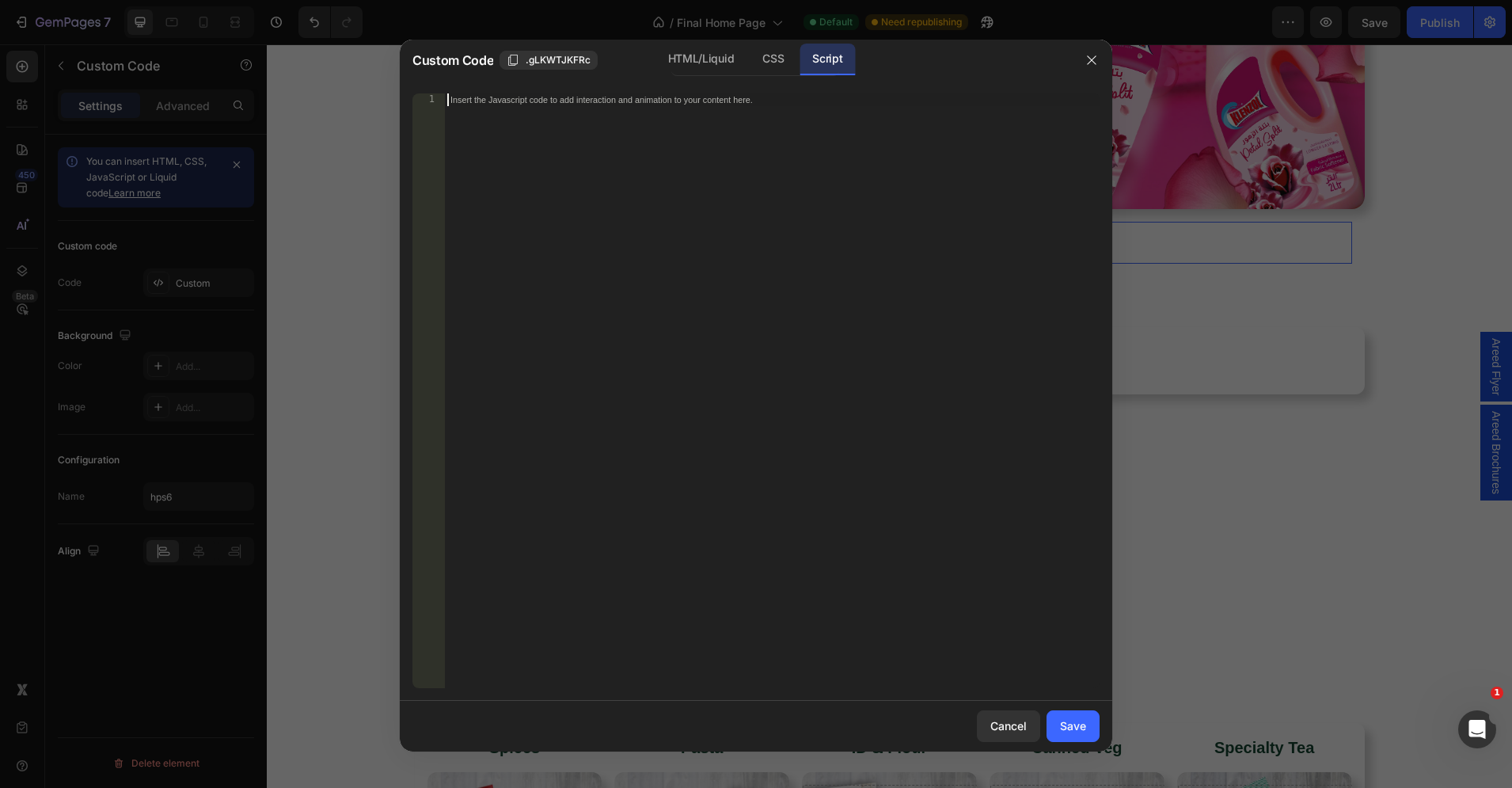
paste textarea "*/"
type textarea "*/"
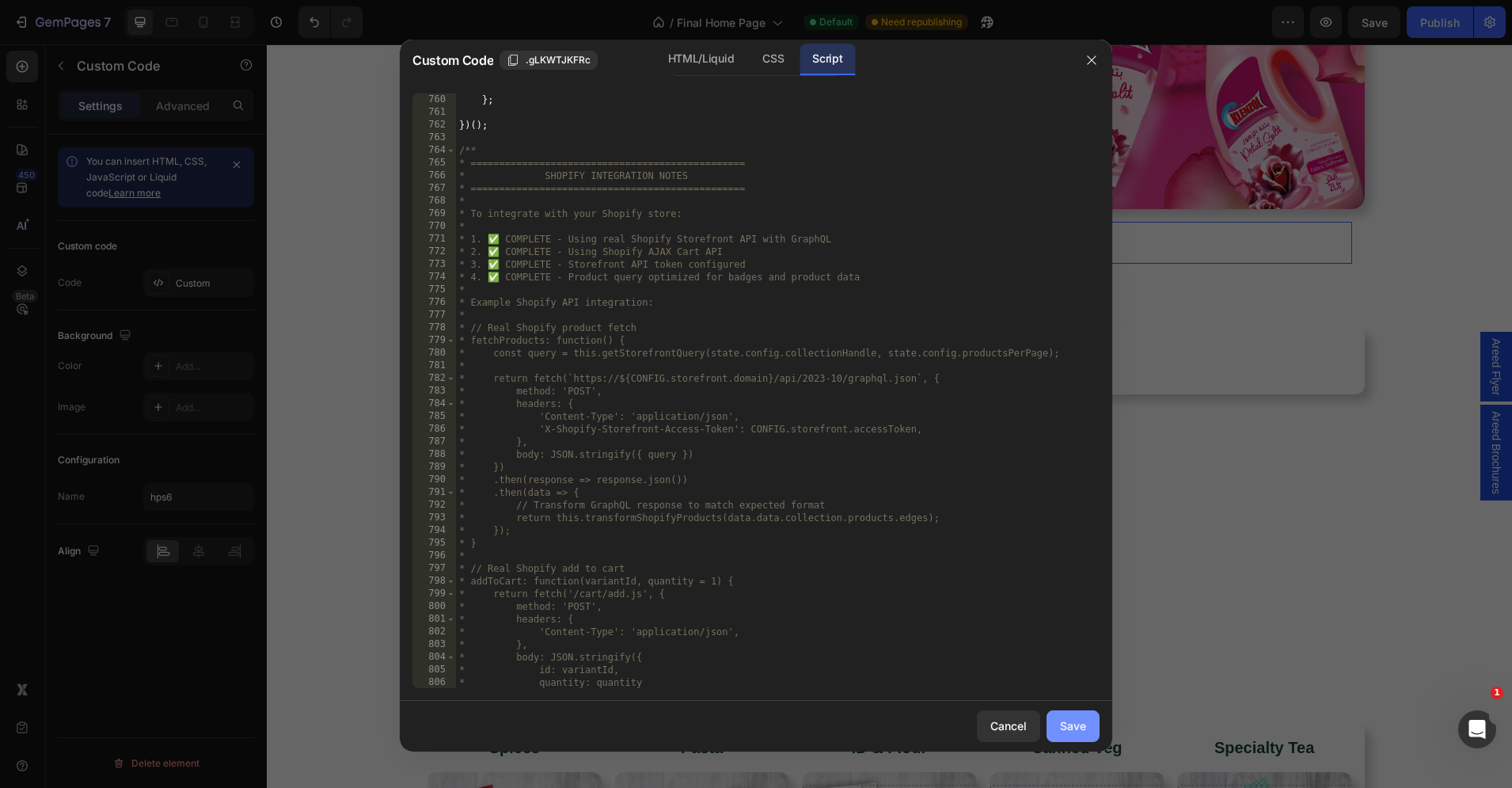
click at [1079, 731] on div "Save" at bounding box center [1073, 726] width 26 height 17
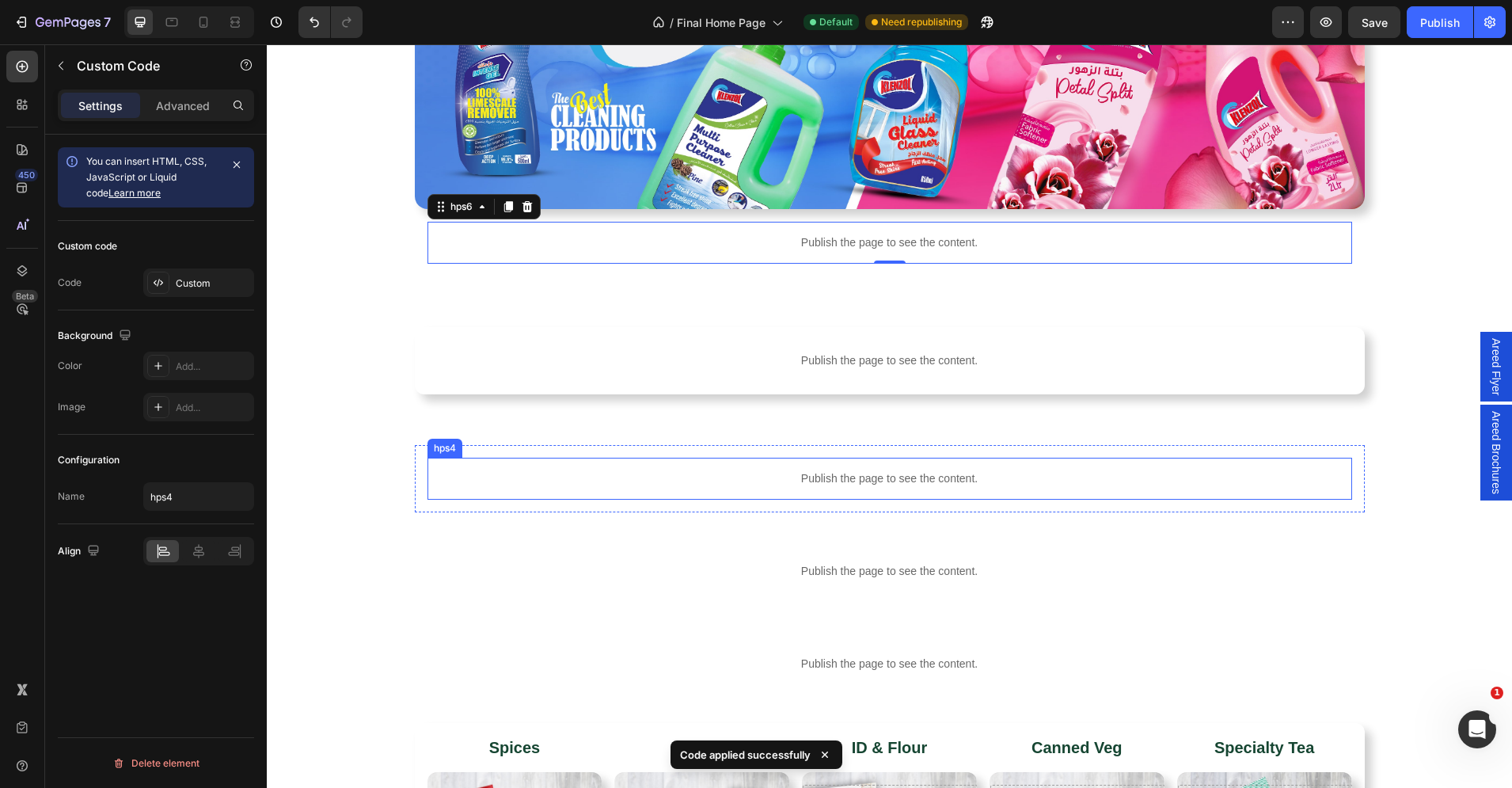
click at [866, 469] on div "Publish the page to see the content." at bounding box center [889, 479] width 924 height 42
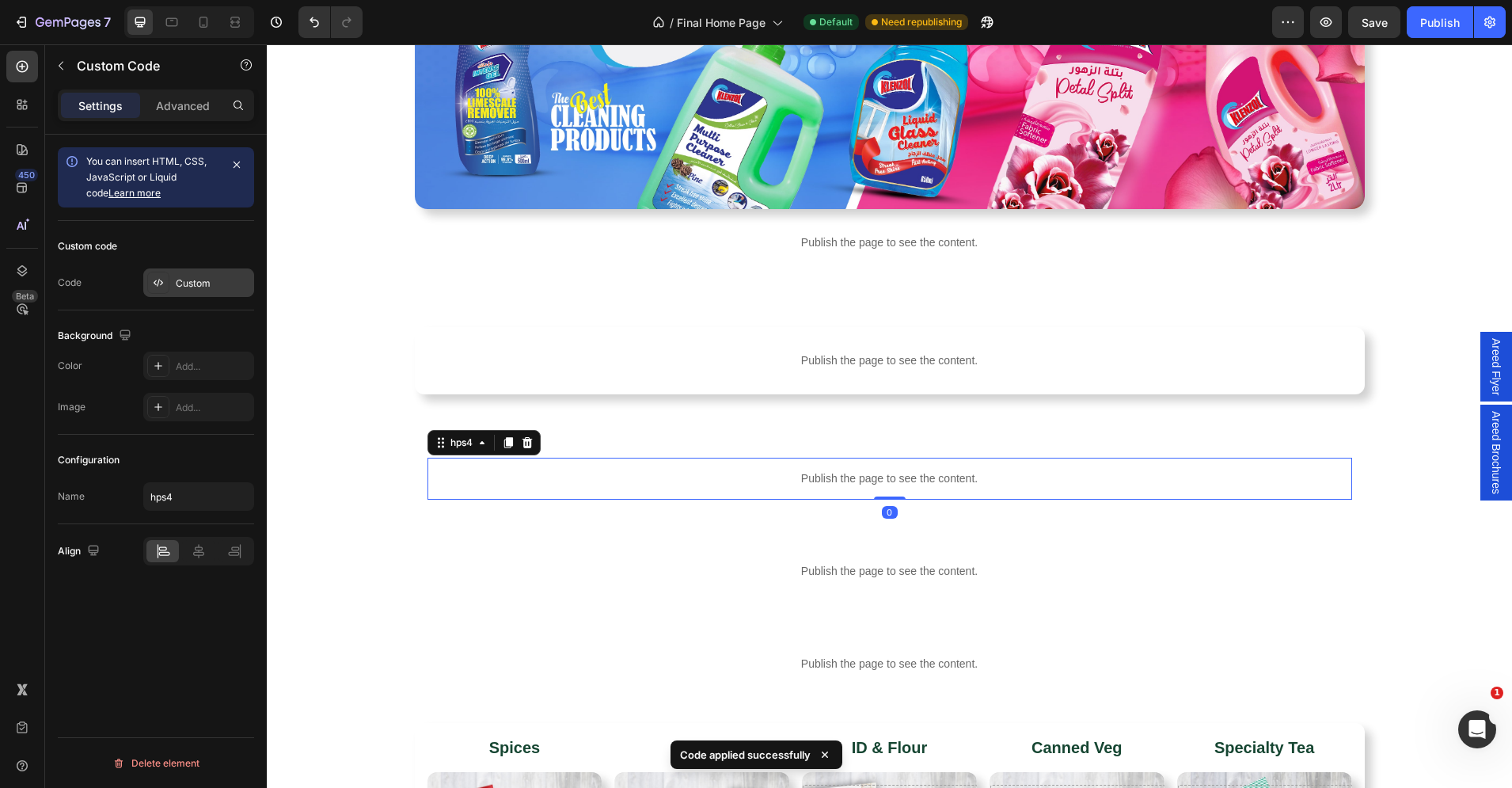
click at [200, 284] on div "Custom" at bounding box center [213, 282] width 74 height 14
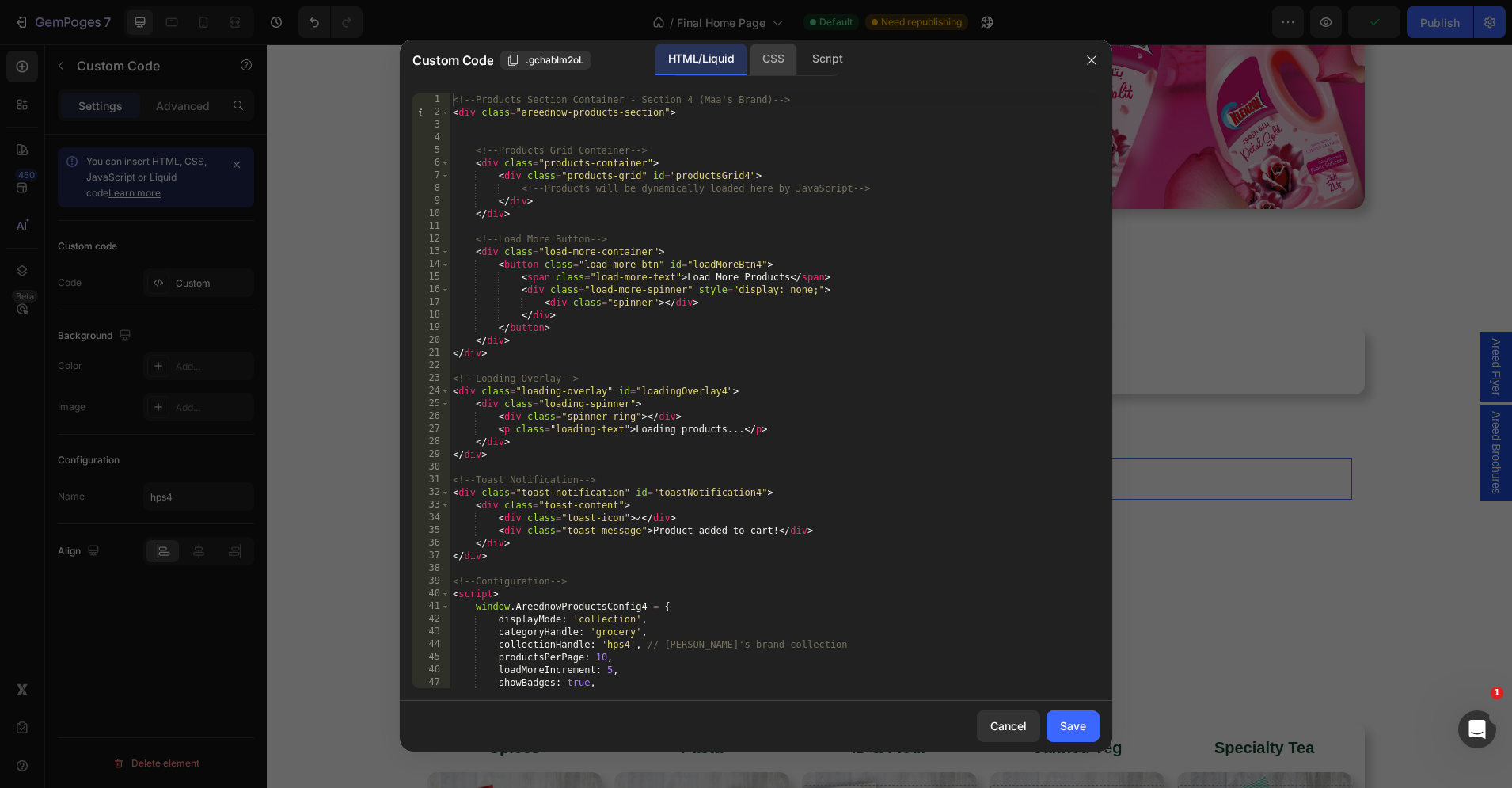
click at [800, 51] on div "CSS" at bounding box center [828, 59] width 56 height 32
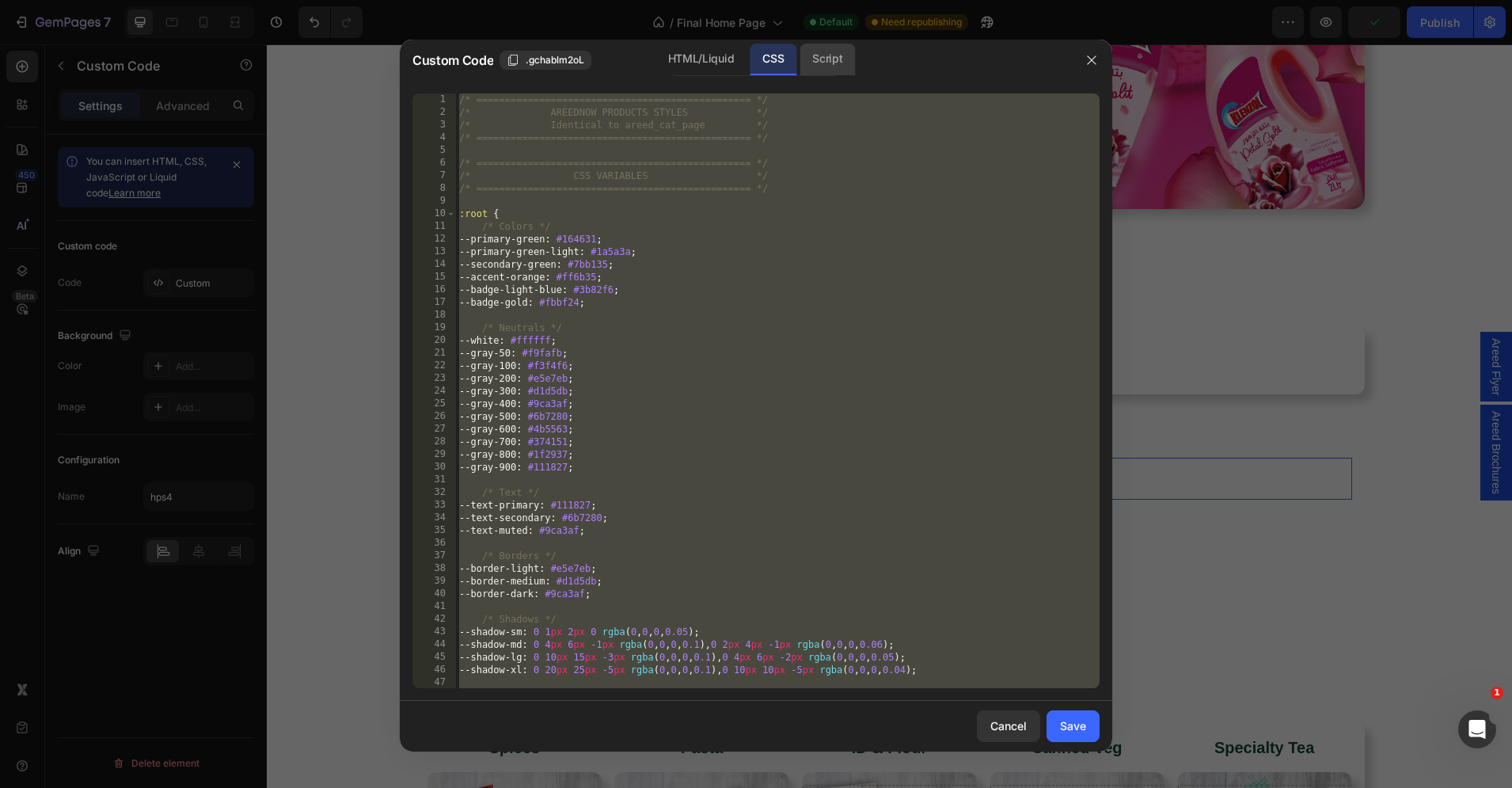
click at [849, 55] on div "Script" at bounding box center [828, 59] width 56 height 32
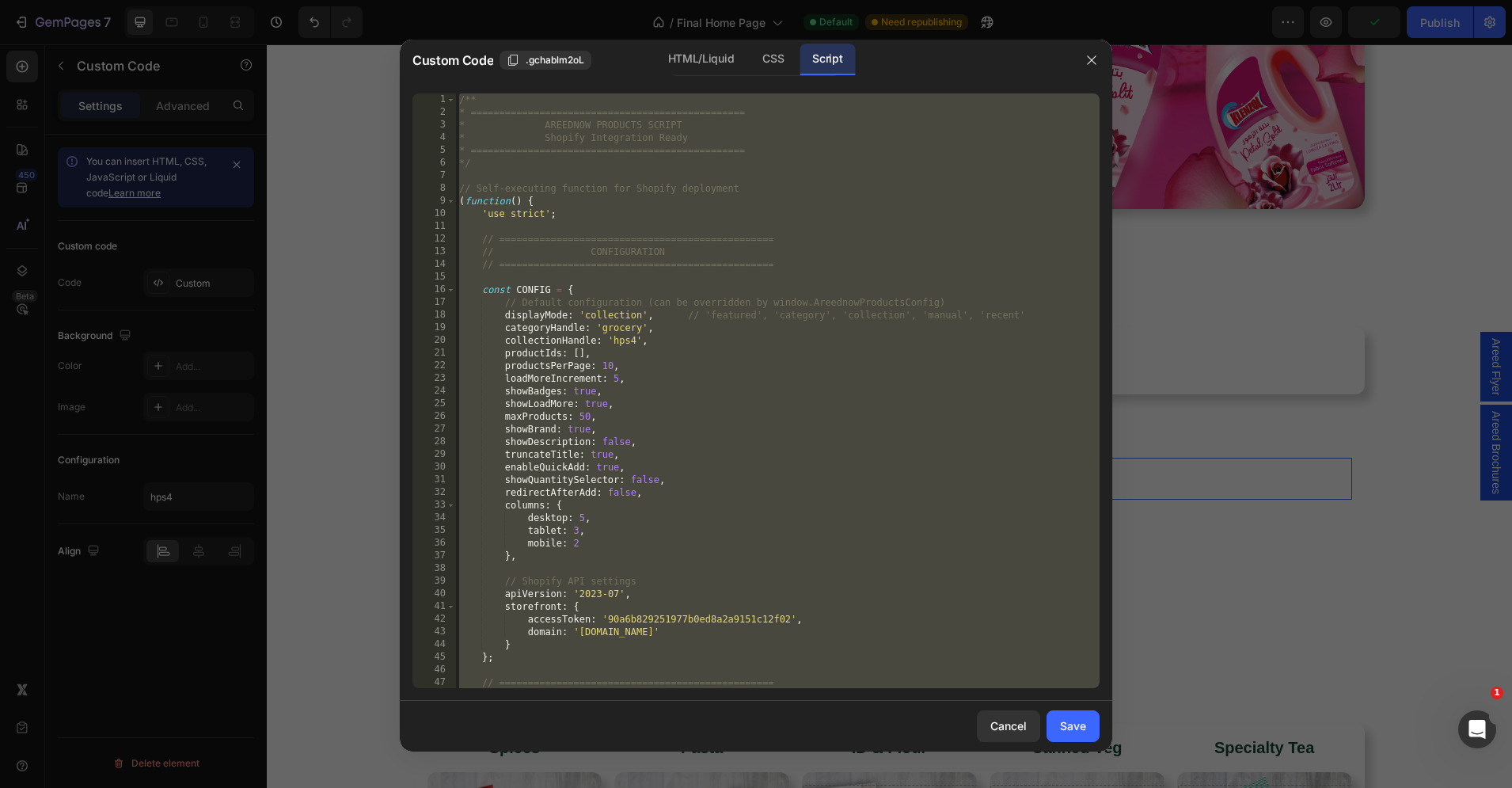
type textarea "* } */"
click at [762, 177] on div "/** * ================================================ * AREEDNOW PRODUCTS SCRI…" at bounding box center [777, 404] width 644 height 621
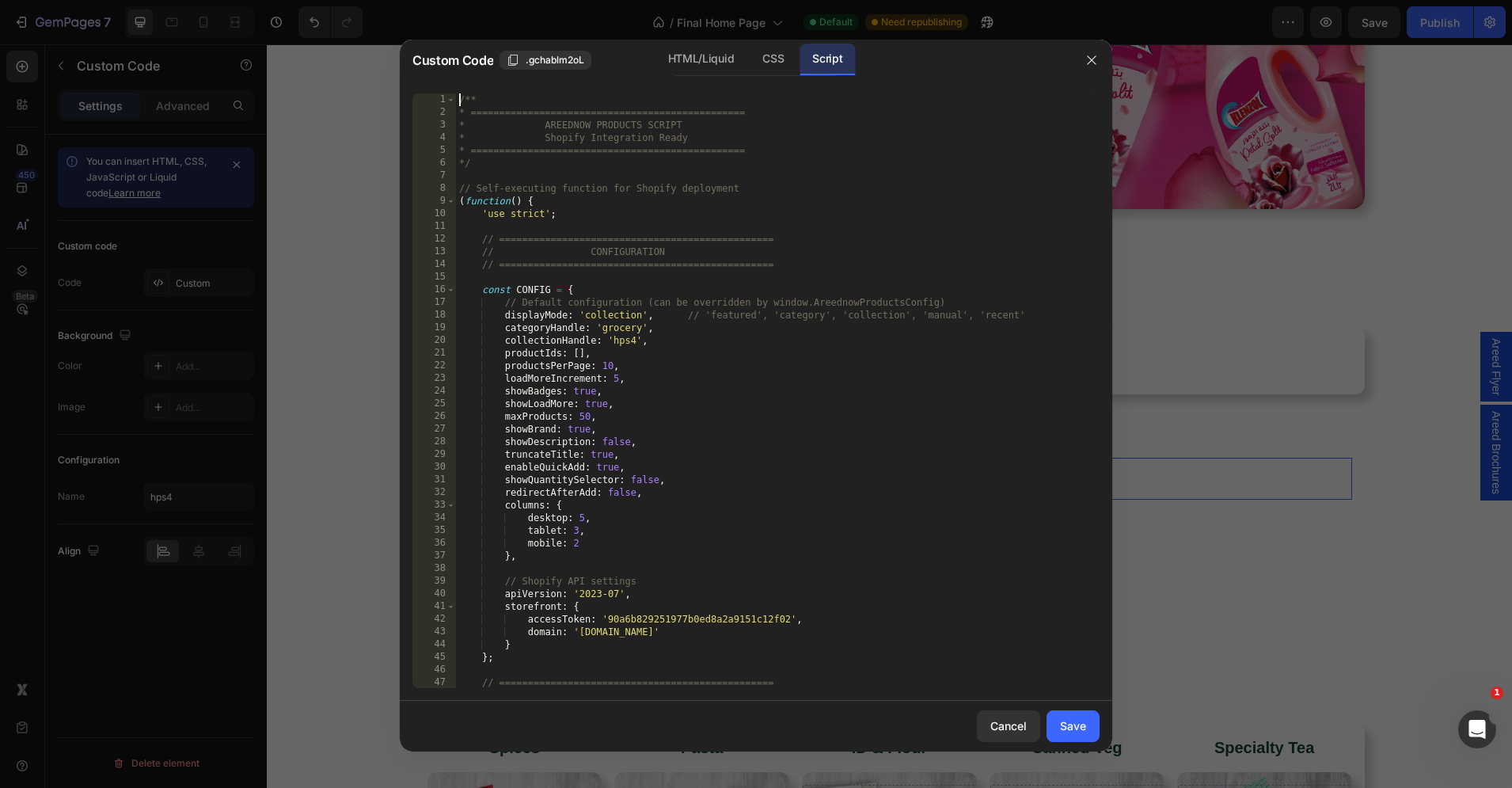
type textarea "* } */"
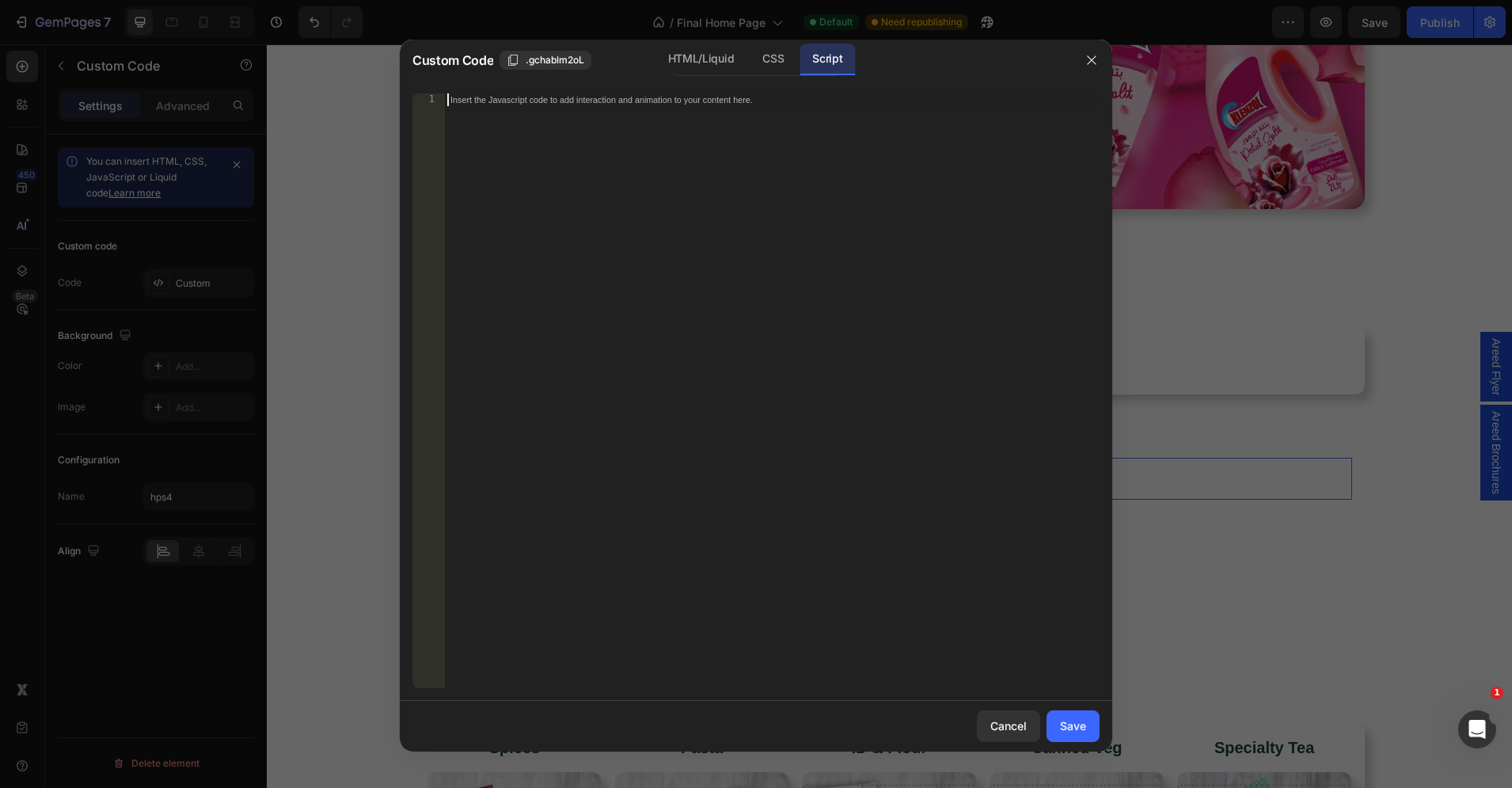
paste textarea "*/"
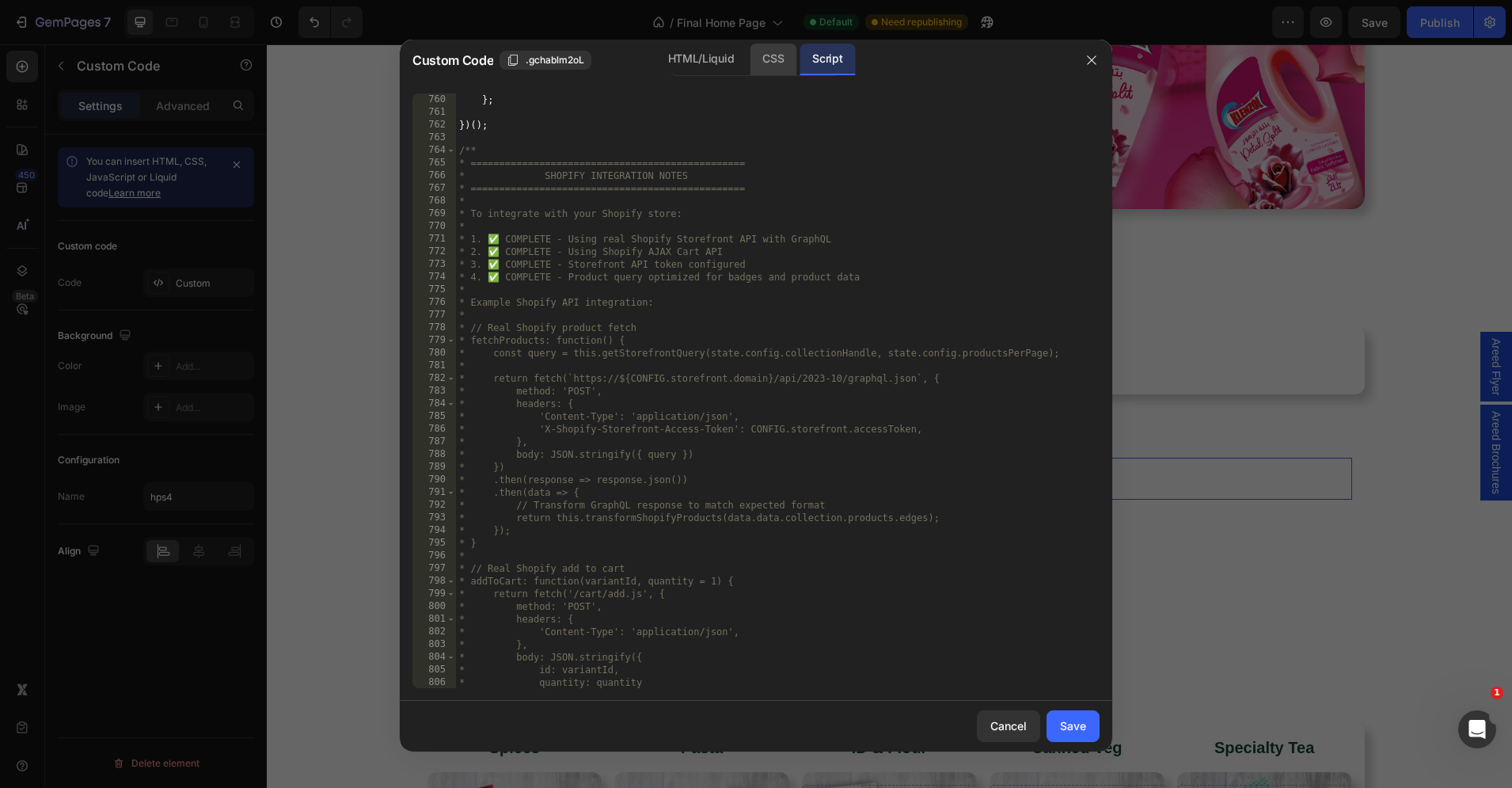
click at [775, 56] on div "CSS" at bounding box center [773, 59] width 46 height 32
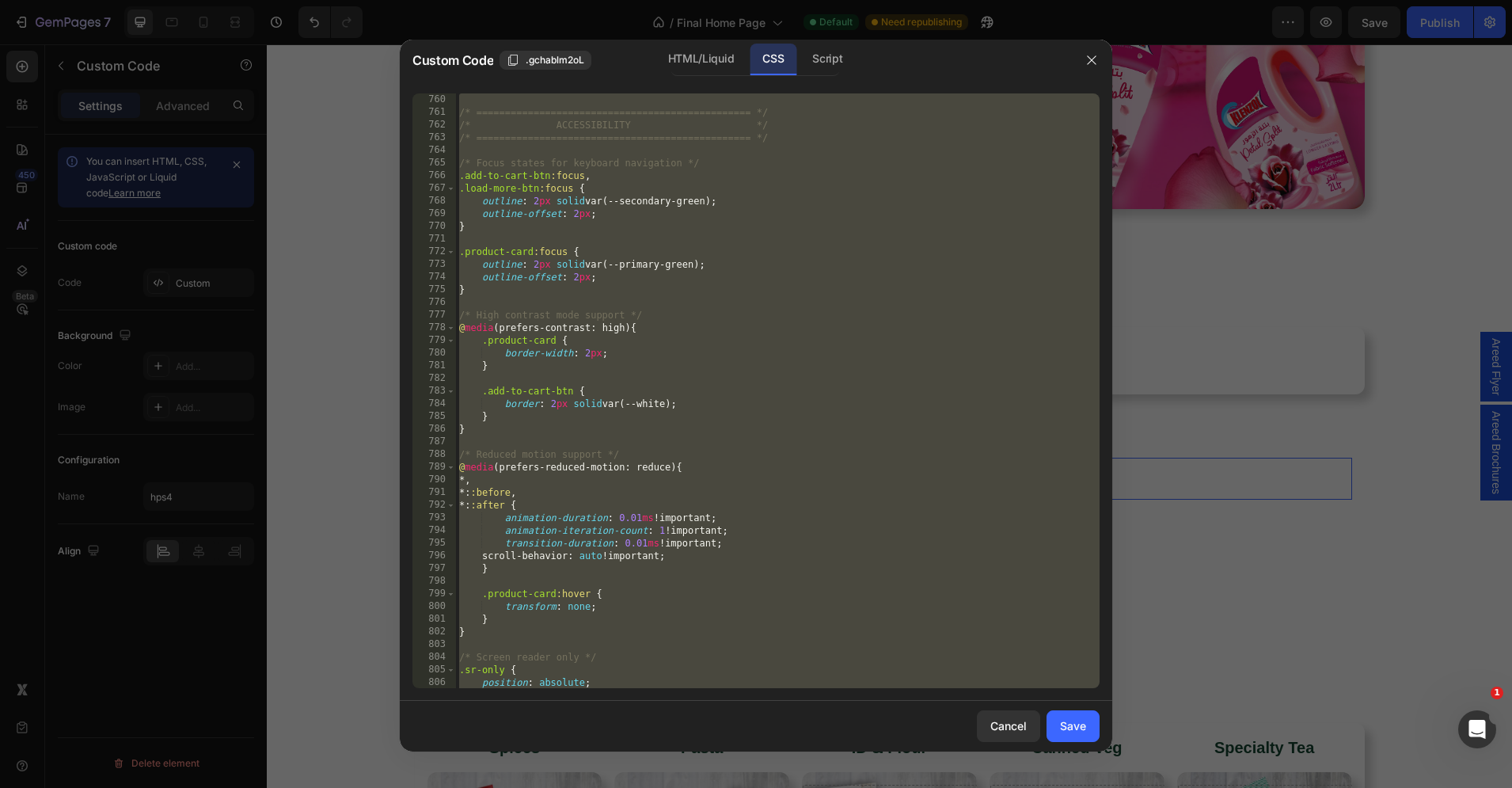
type textarea "} }"
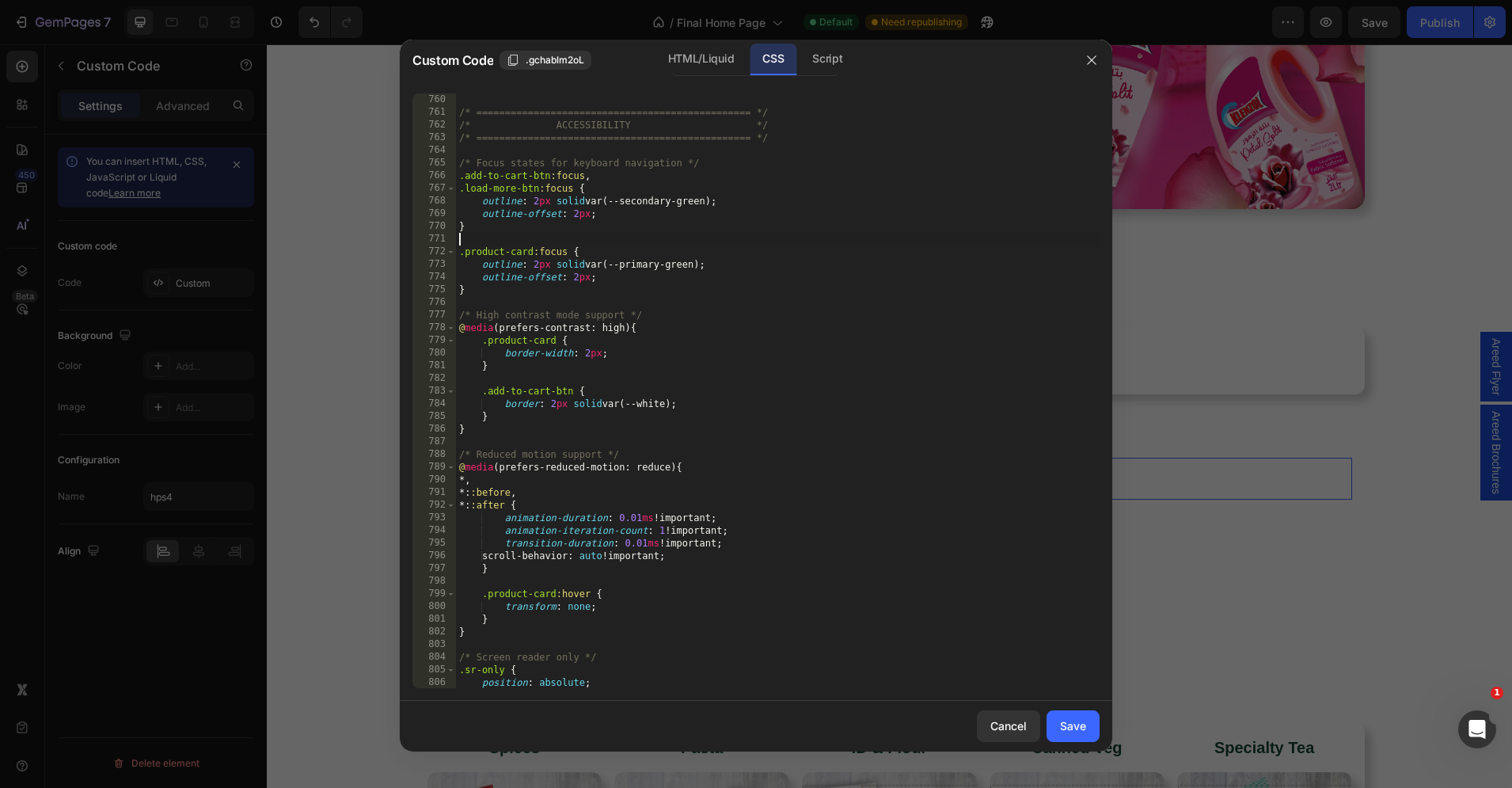
click at [698, 242] on div "/* ================================================ */ /* ACCESSIBILITY */ /* =…" at bounding box center [777, 404] width 644 height 621
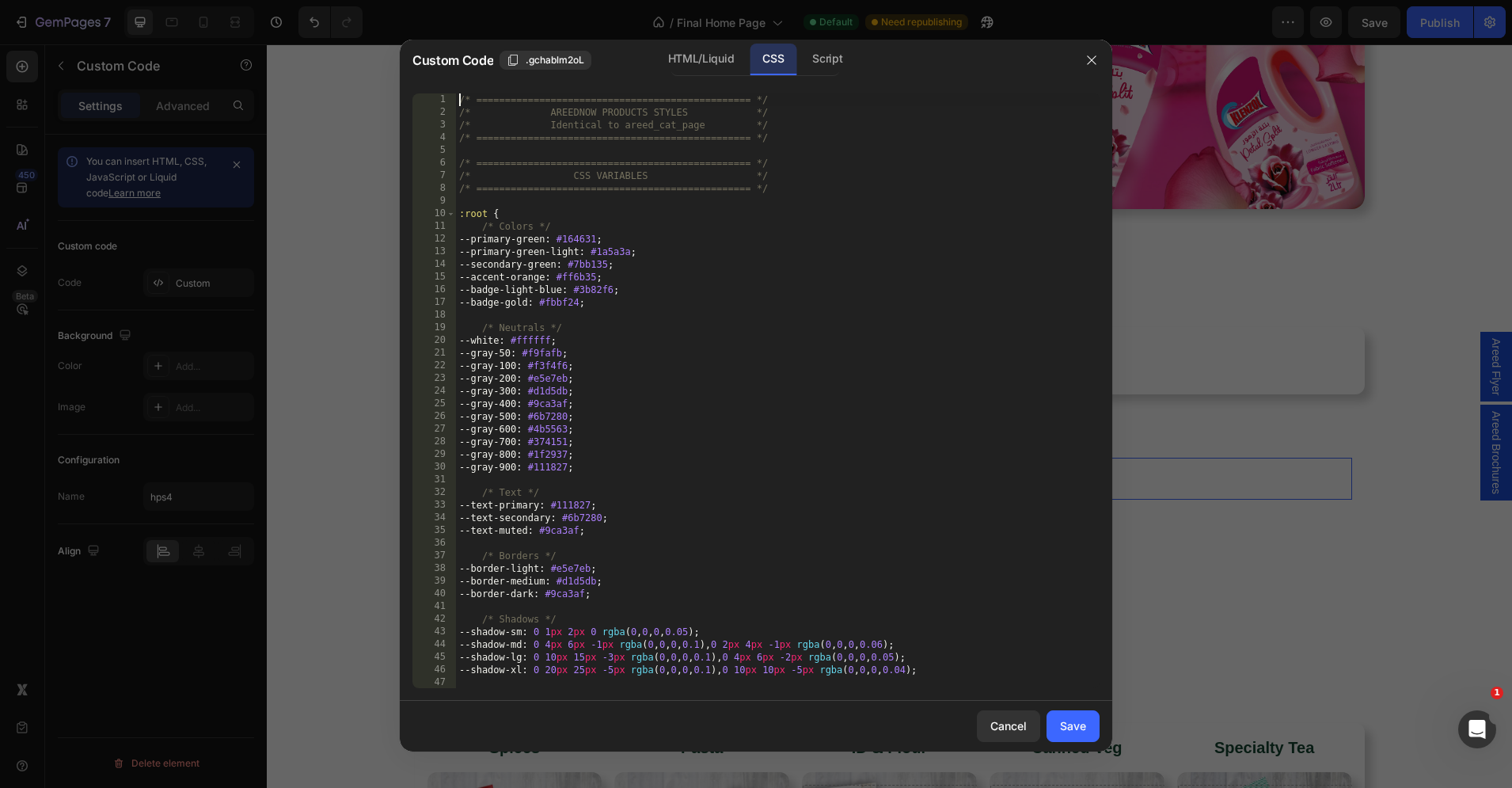
type textarea "} }"
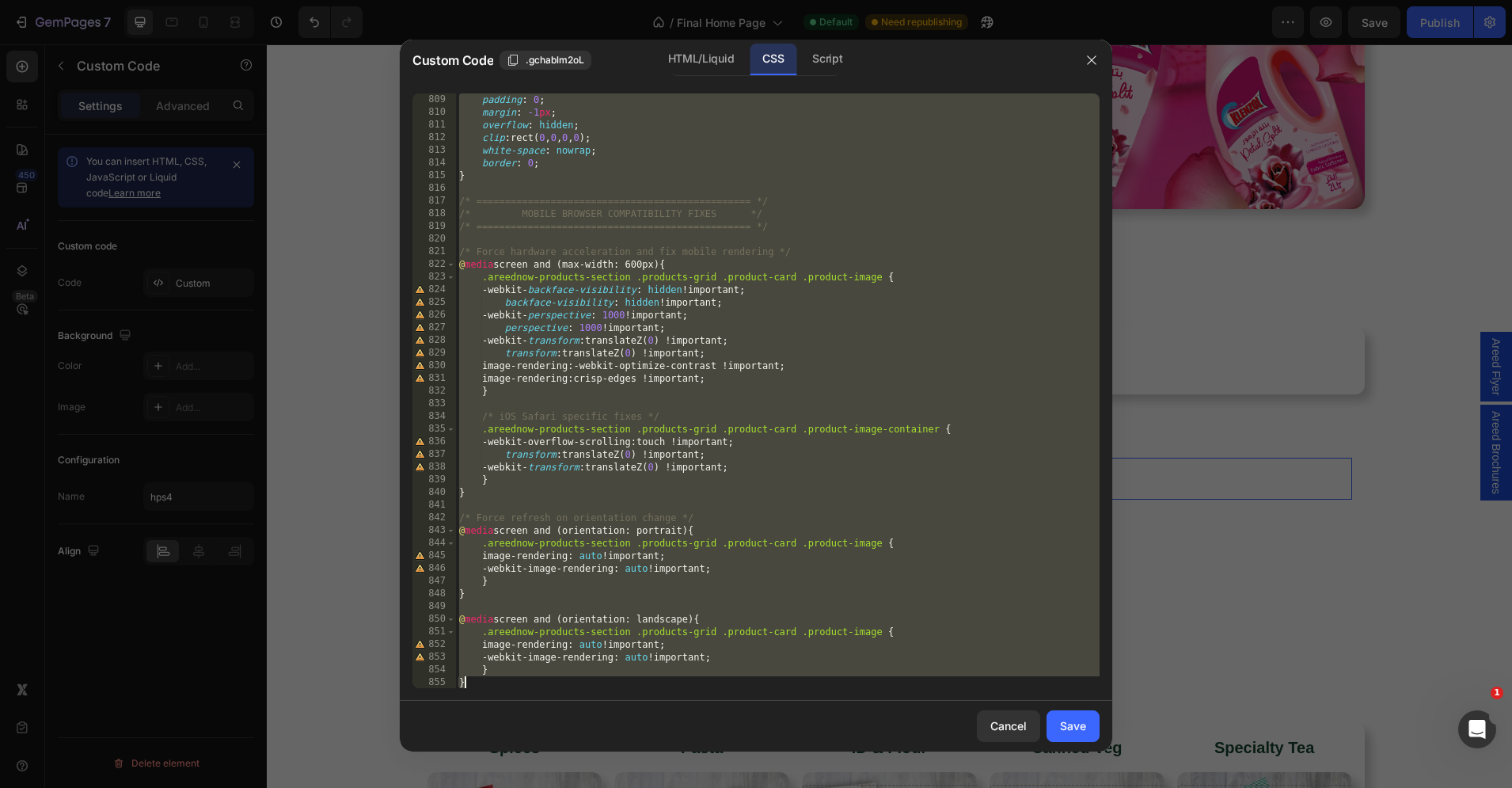
scroll to position [10237, 0]
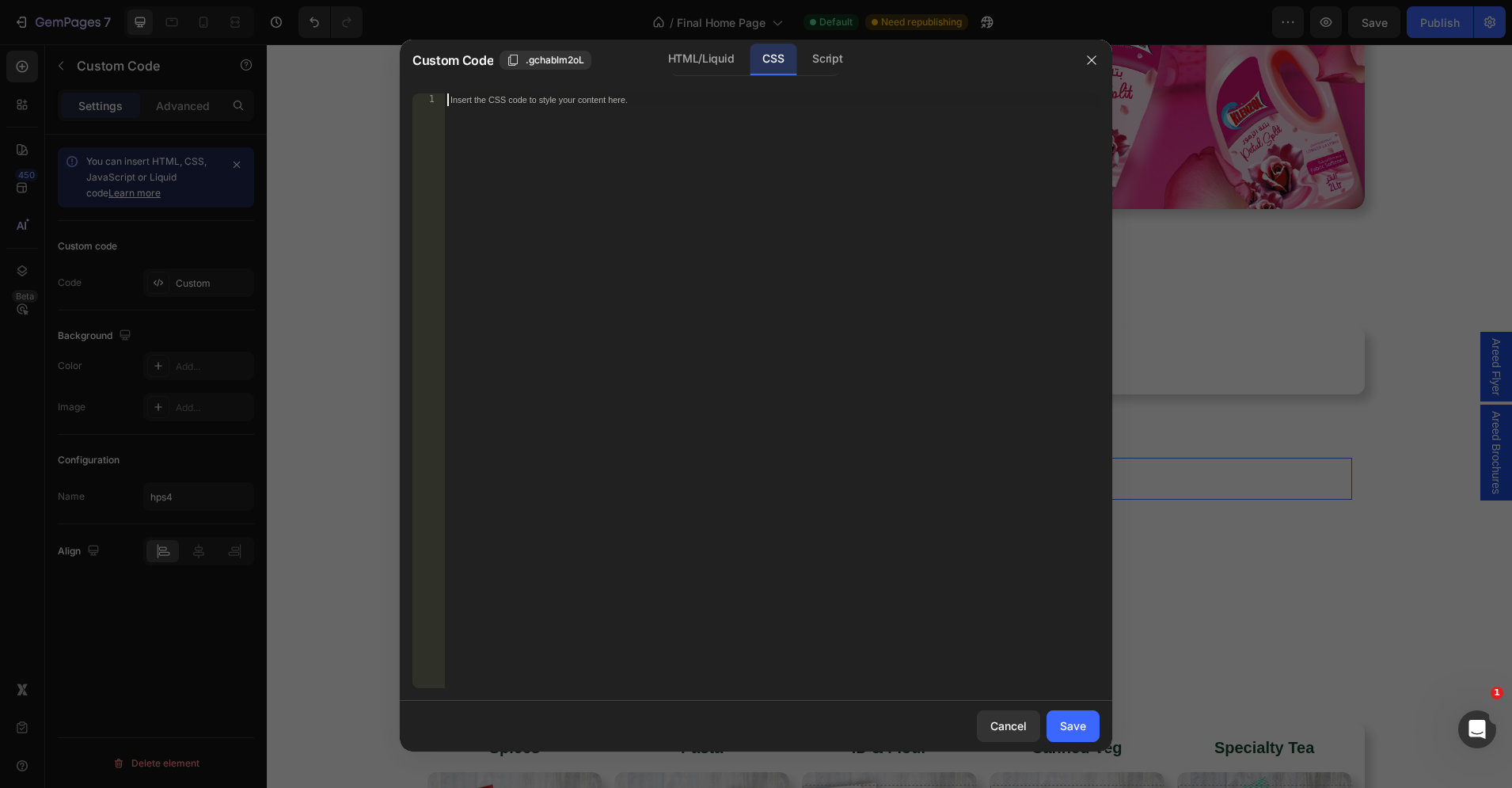
paste textarea "}"
type textarea "}"
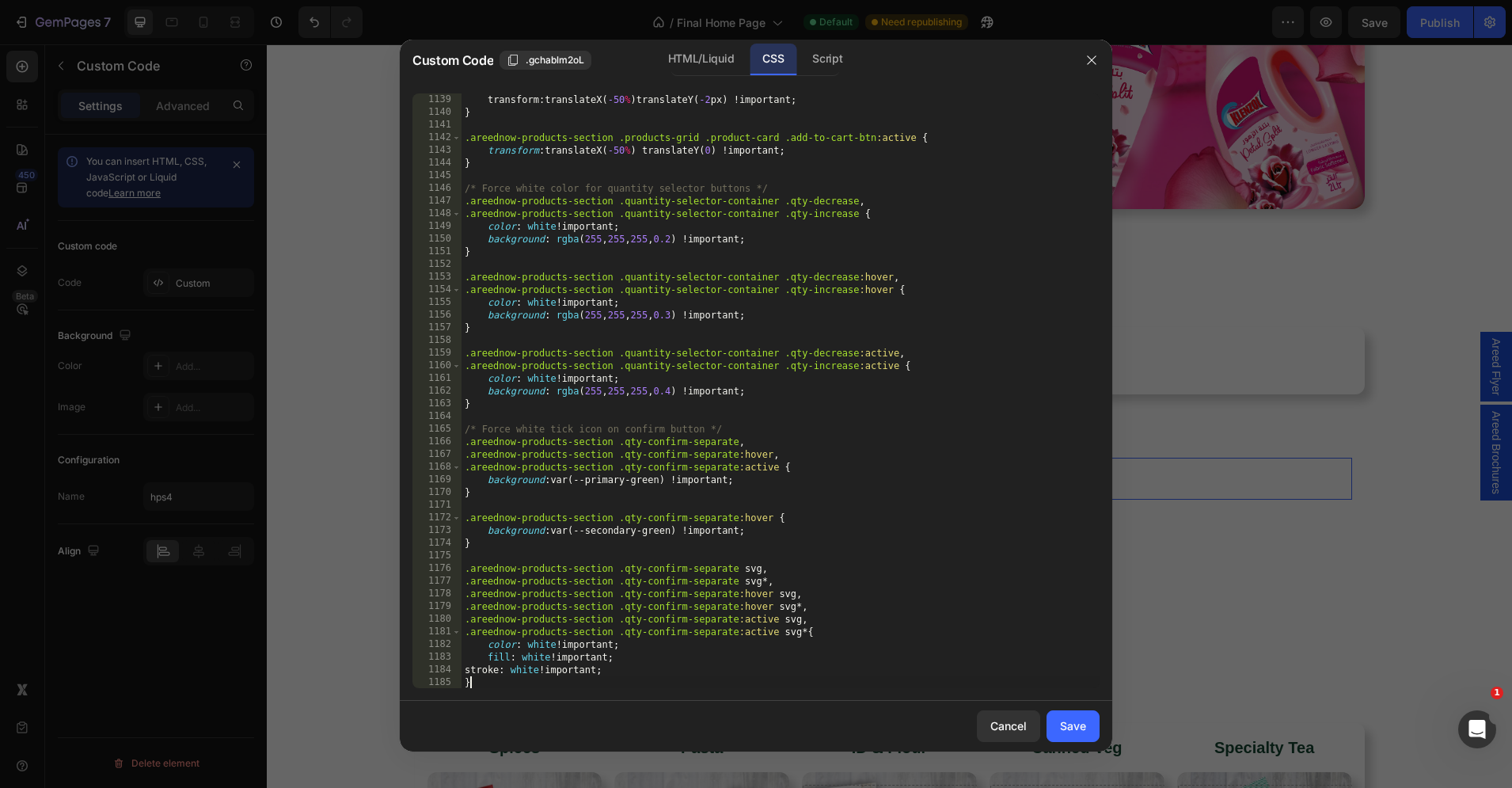
scroll to position [14419, 0]
click at [1058, 733] on button "Save" at bounding box center [1073, 726] width 53 height 32
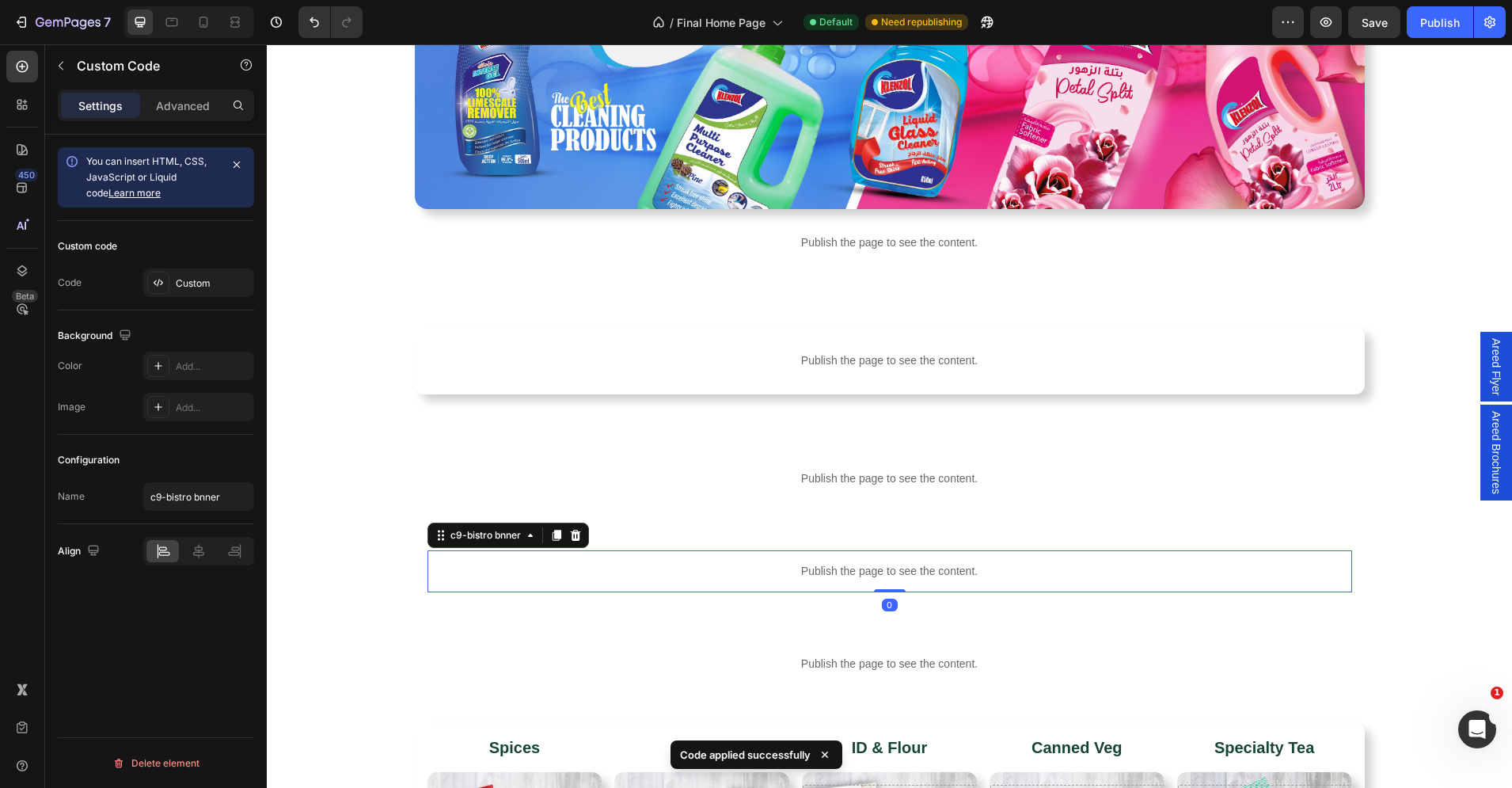
click at [866, 571] on p "Publish the page to see the content." at bounding box center [889, 571] width 924 height 17
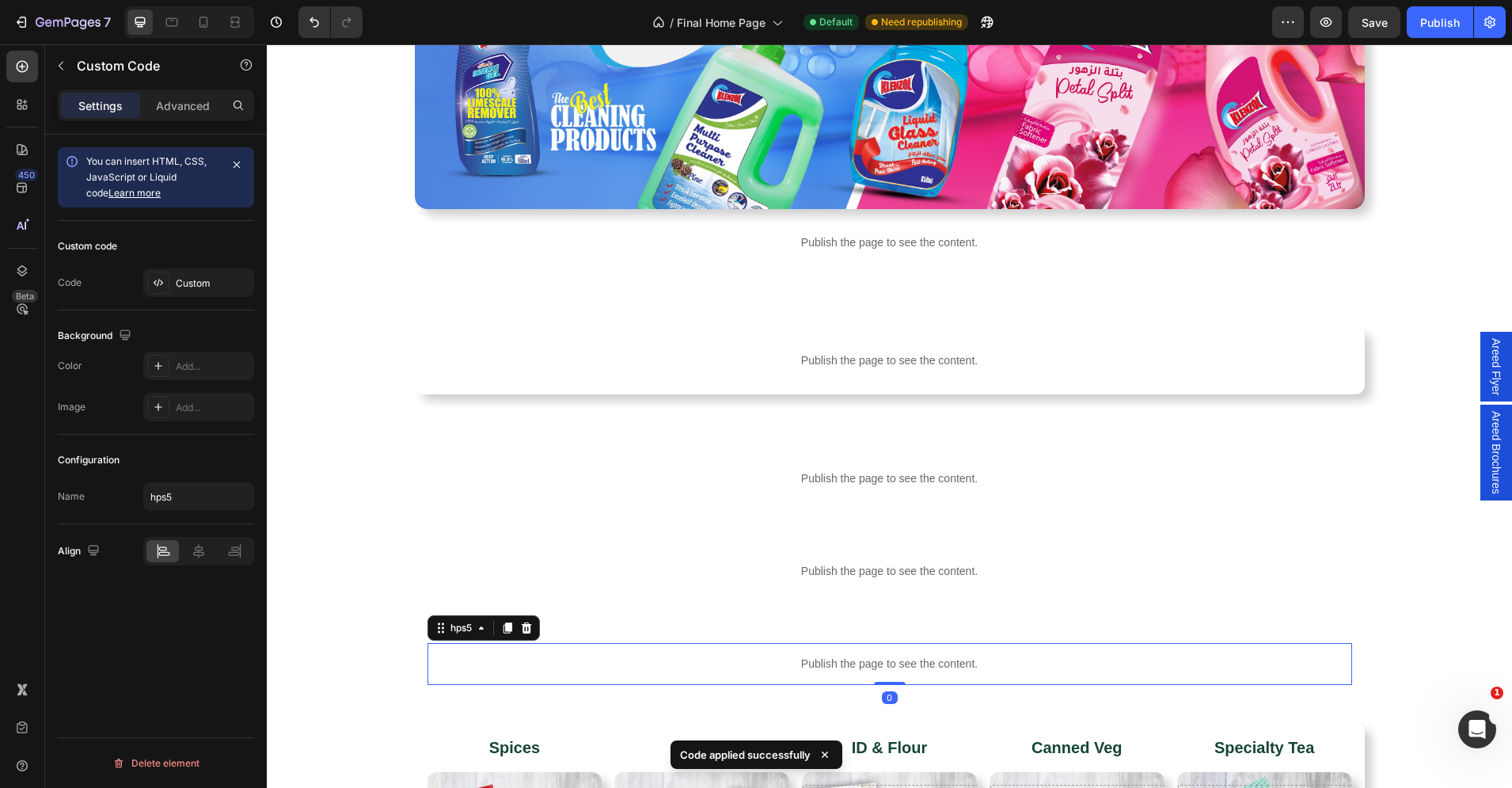
click at [799, 656] on p "Publish the page to see the content." at bounding box center [889, 664] width 924 height 17
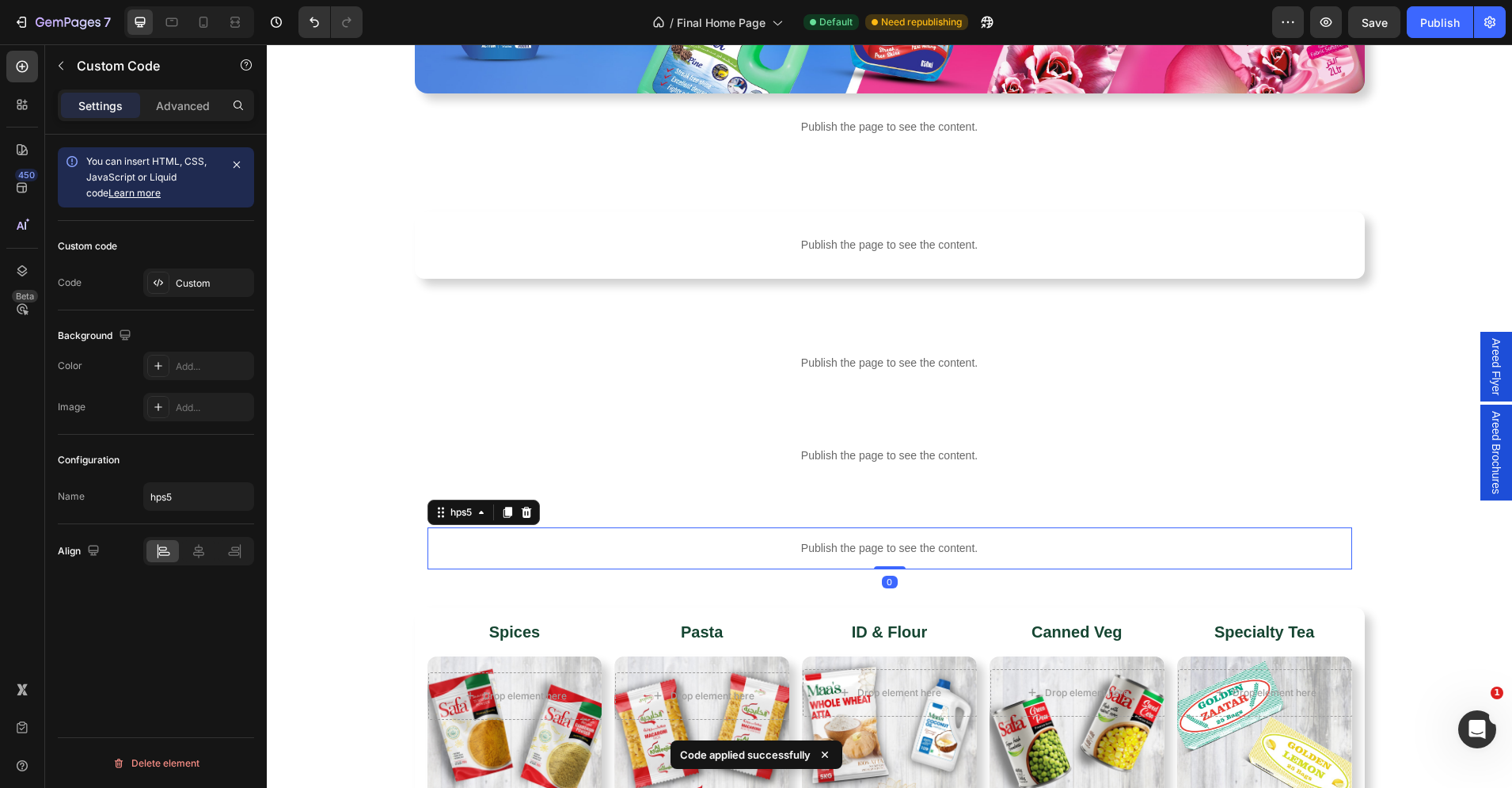
scroll to position [2239, 0]
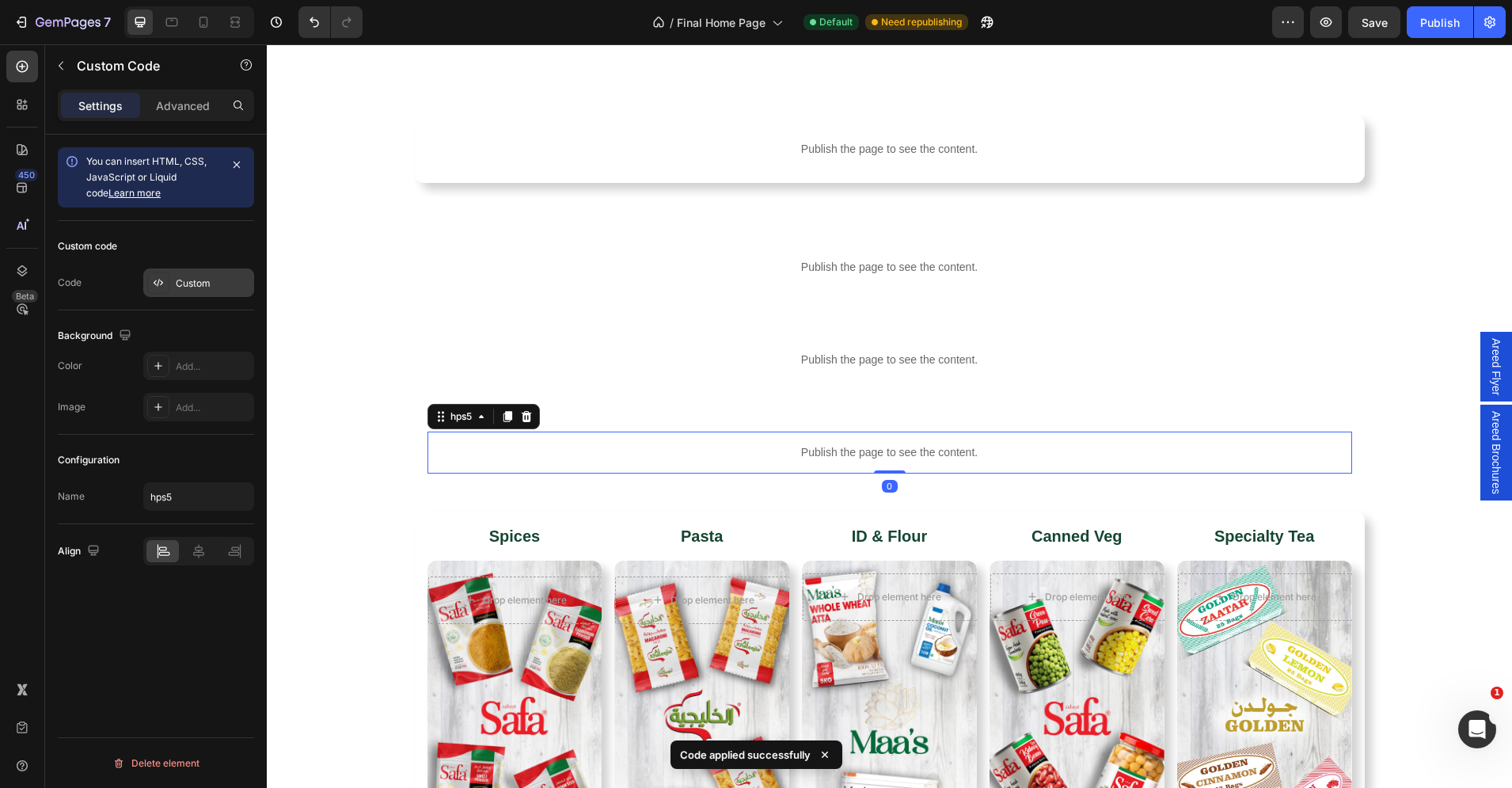
click at [172, 277] on div "Custom" at bounding box center [198, 282] width 111 height 29
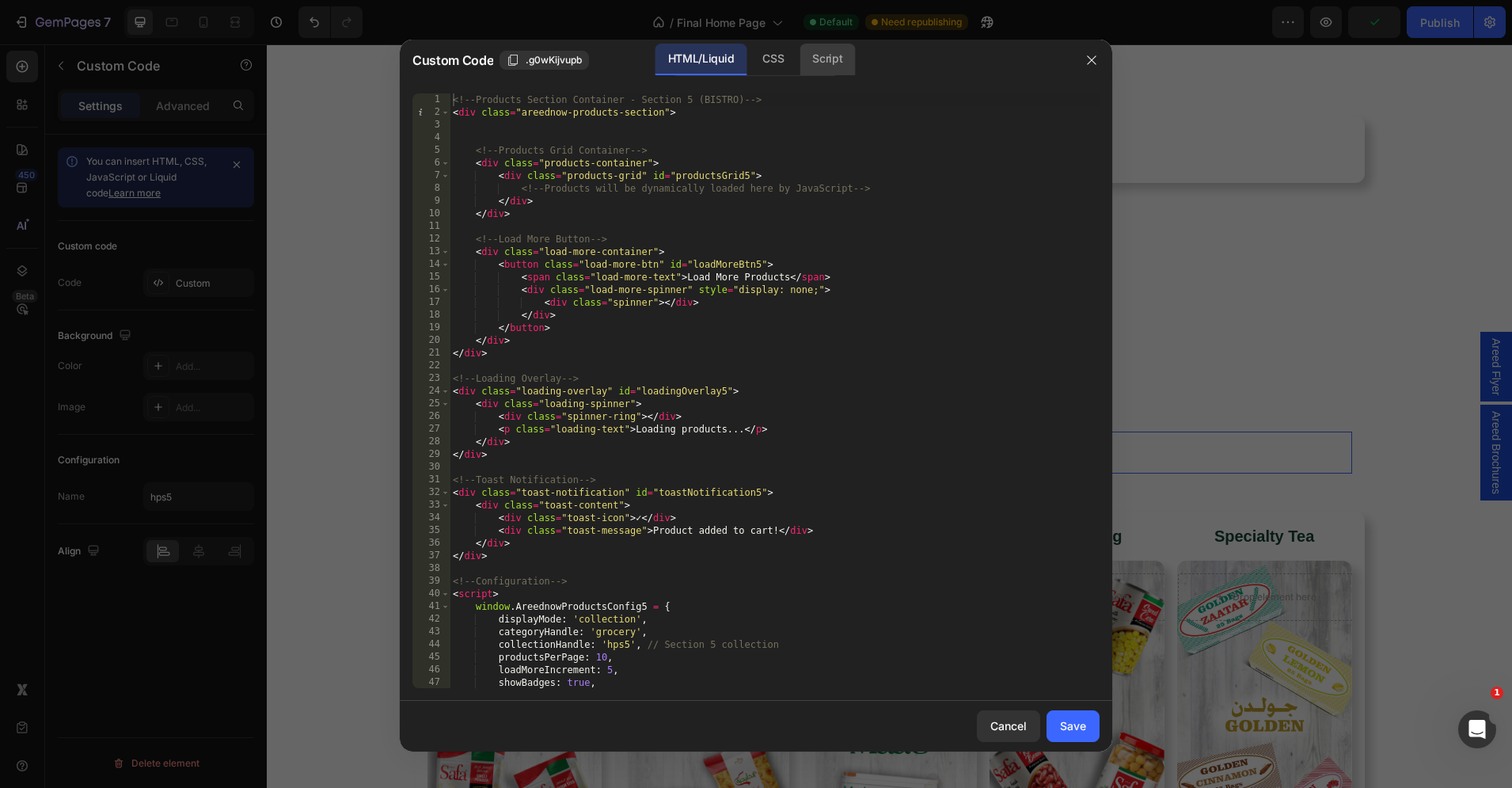
click at [826, 59] on div "Script" at bounding box center [828, 59] width 56 height 32
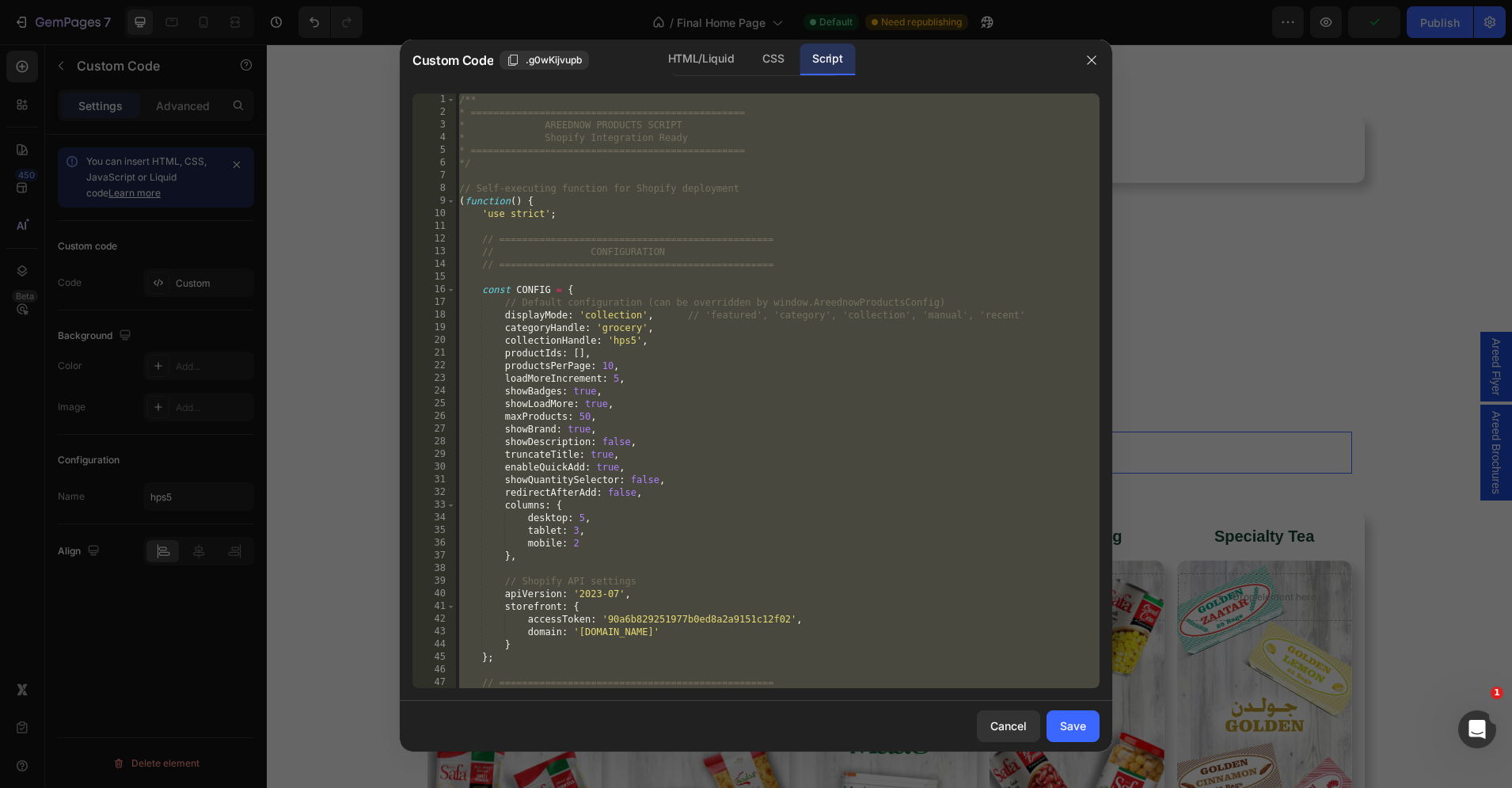
click at [684, 186] on div "/** * ================================================ * AREEDNOW PRODUCTS SCRI…" at bounding box center [777, 404] width 644 height 621
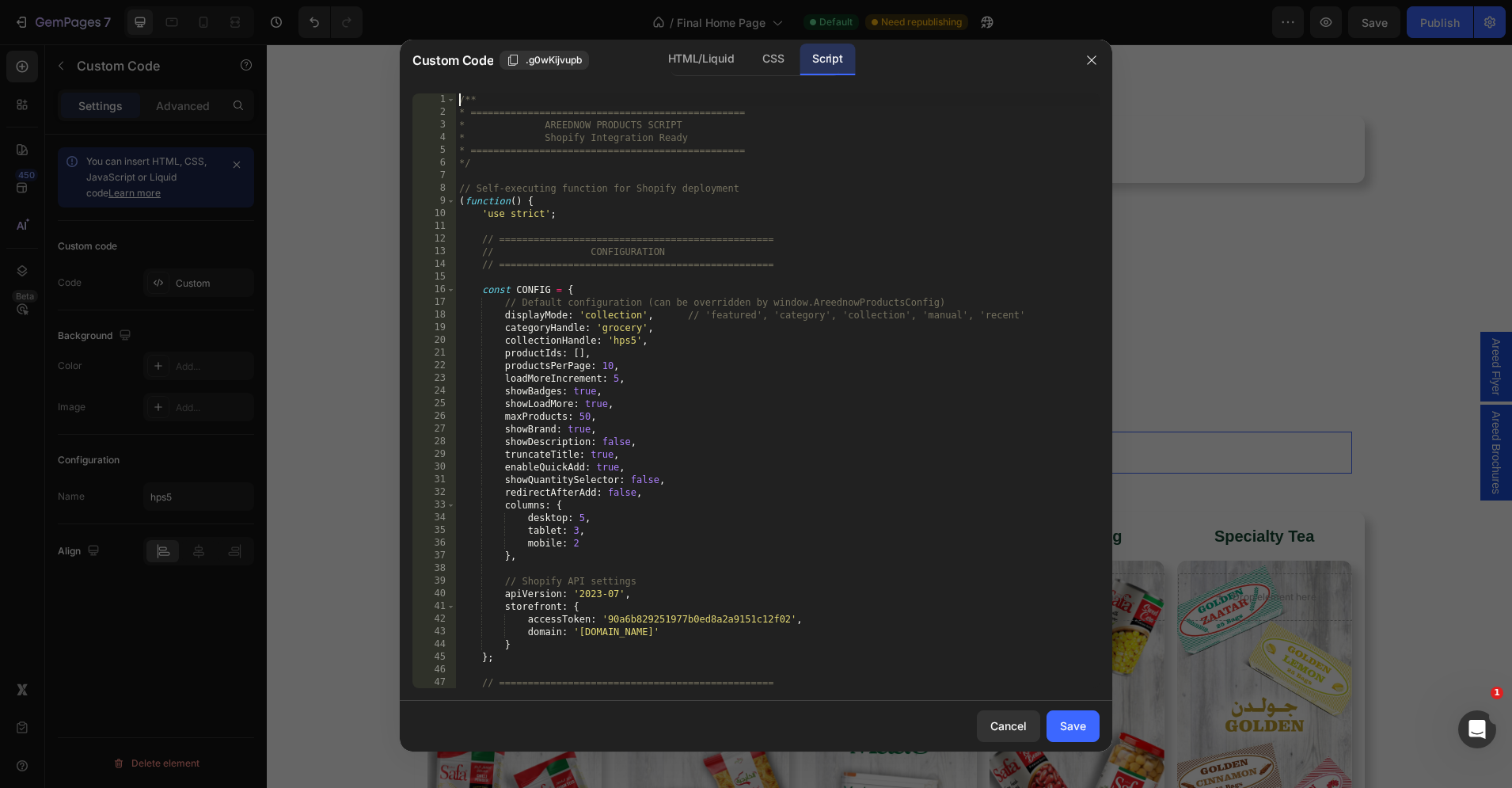
type textarea "* } */"
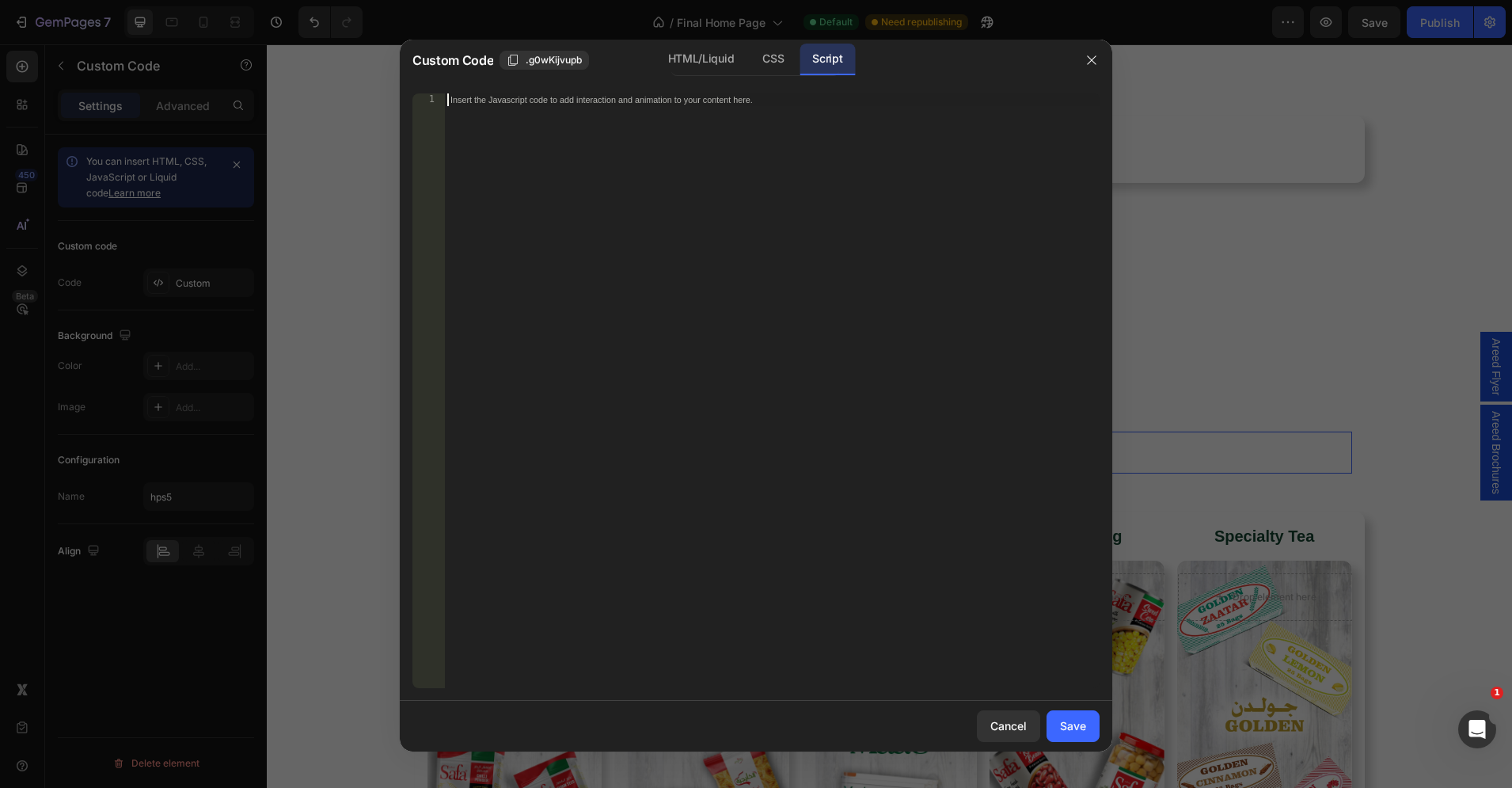
paste textarea "*/"
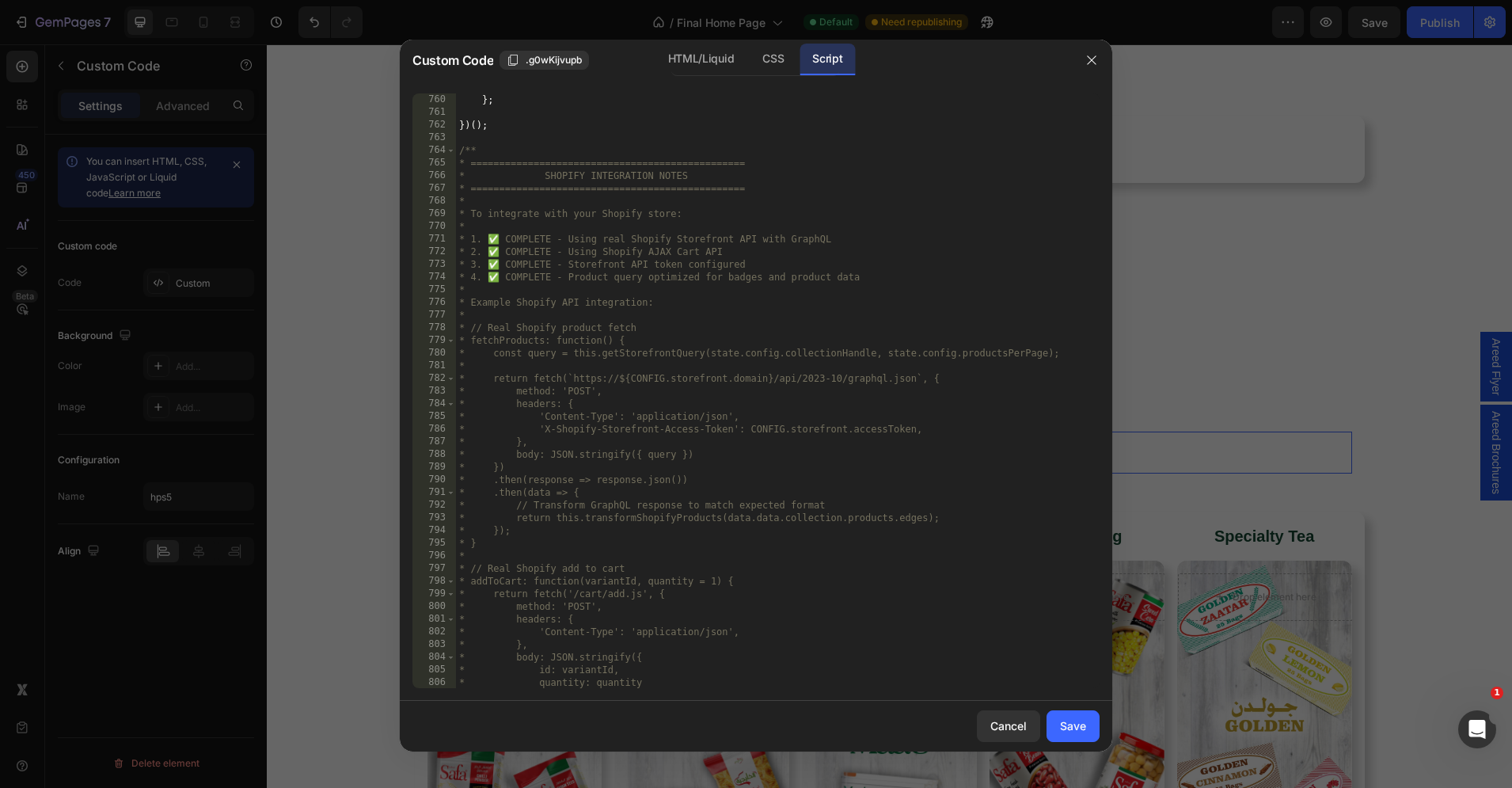
scroll to position [9833, 0]
click at [767, 55] on div "CSS" at bounding box center [773, 59] width 46 height 32
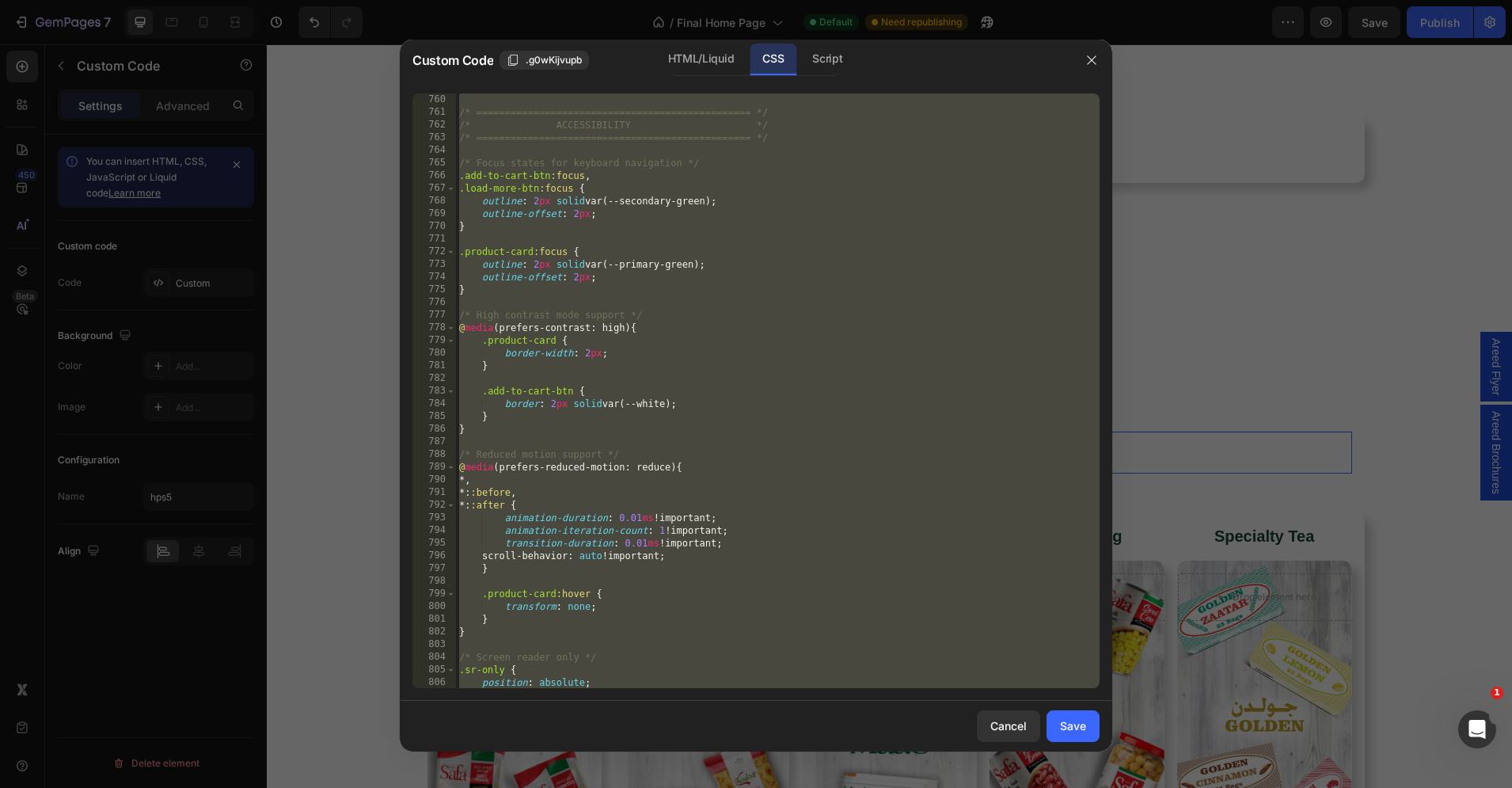
click at [696, 218] on div "/* ================================================ */ /* ACCESSIBILITY */ /* =…" at bounding box center [777, 404] width 644 height 621
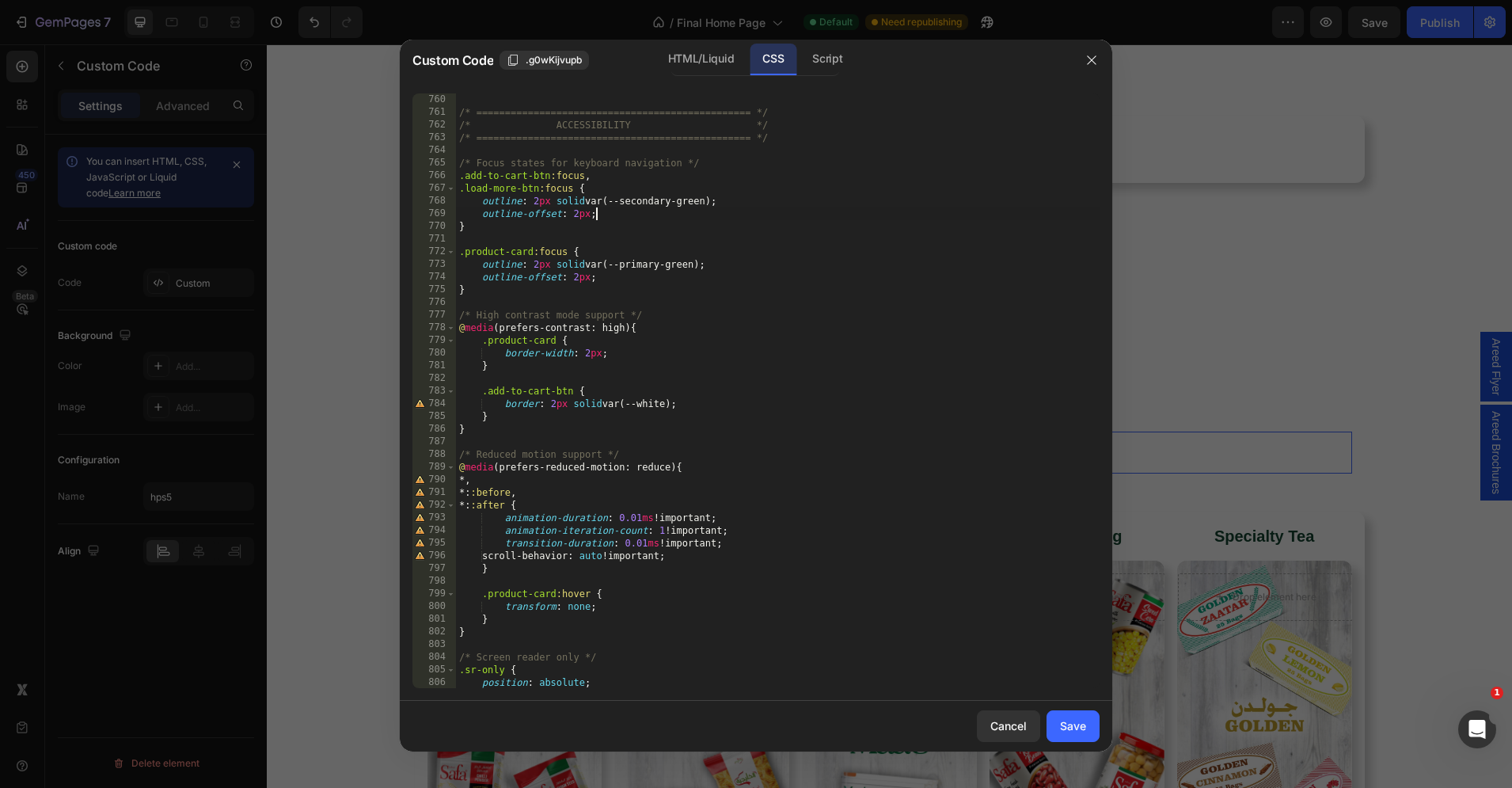
scroll to position [0, 0]
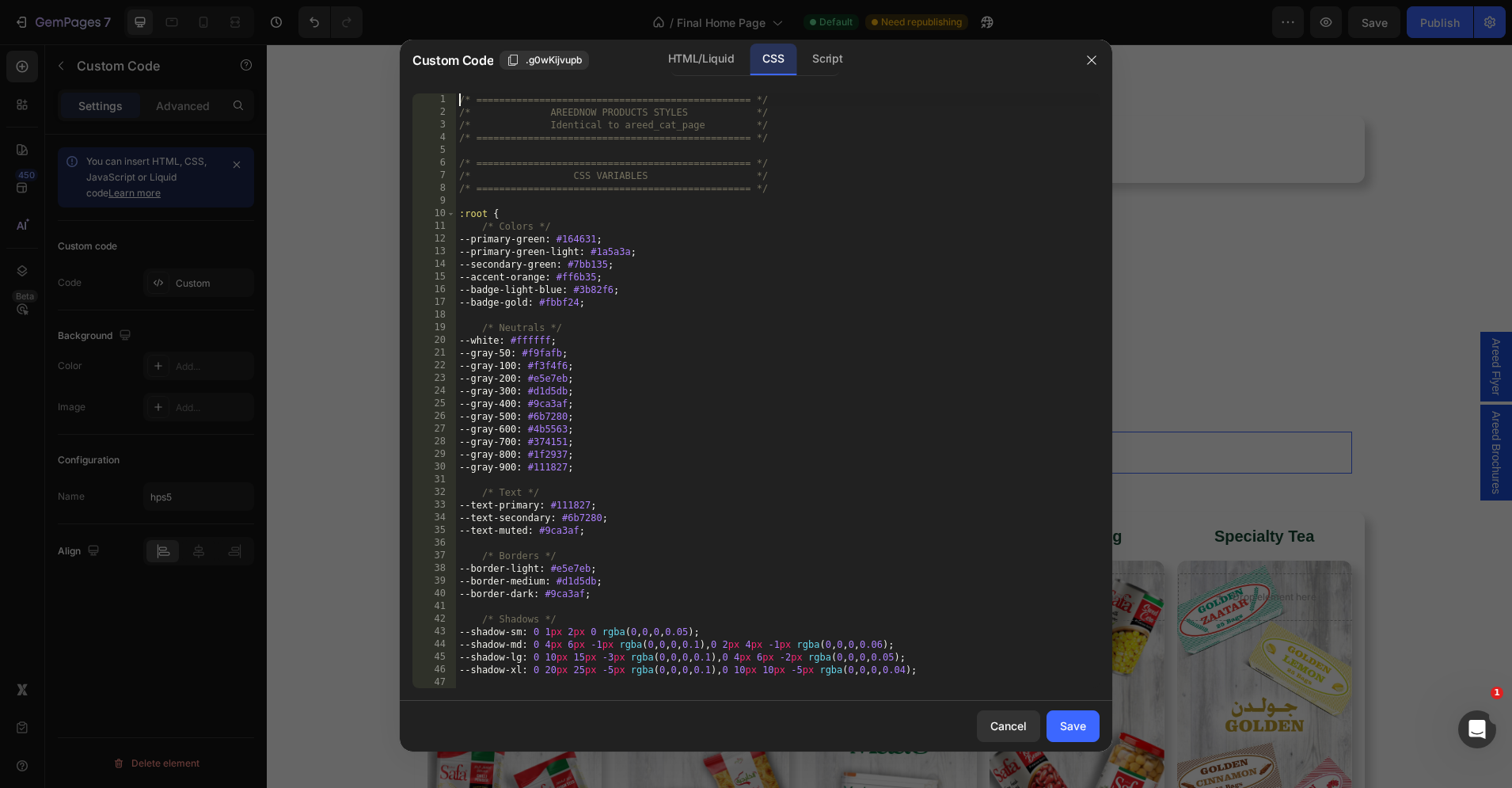
type textarea "} }"
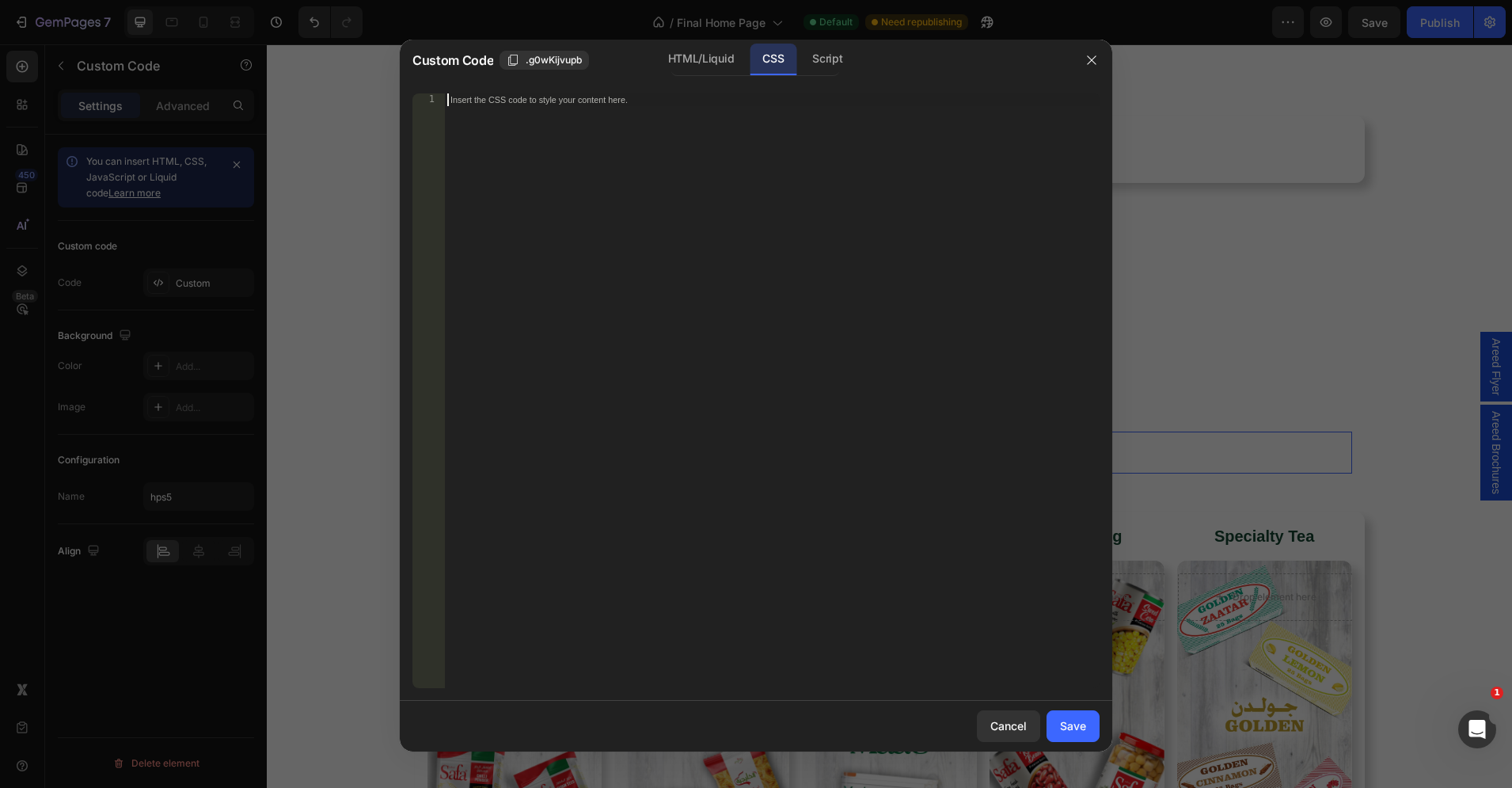
paste textarea "}"
type textarea "}"
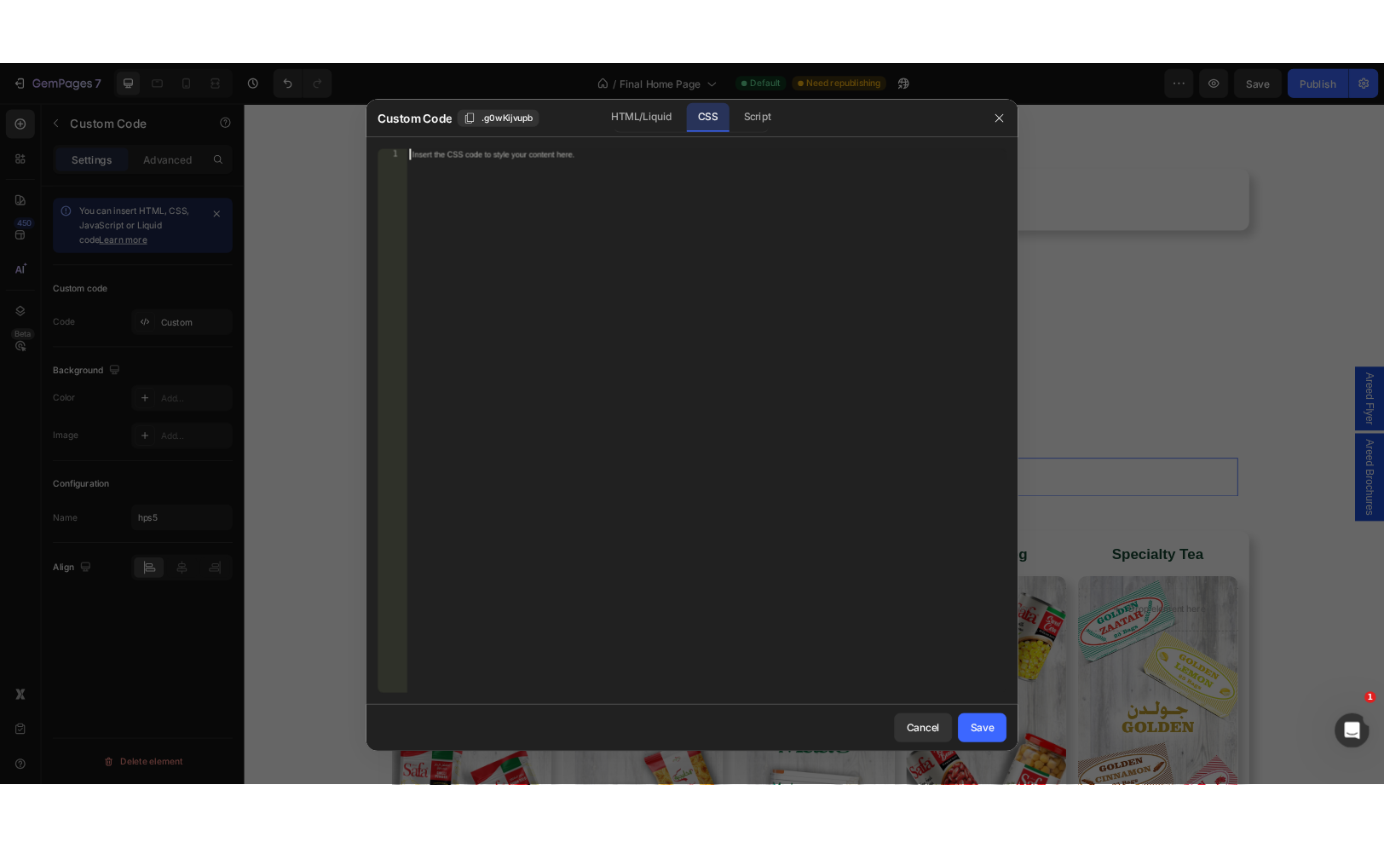
scroll to position [15517, 0]
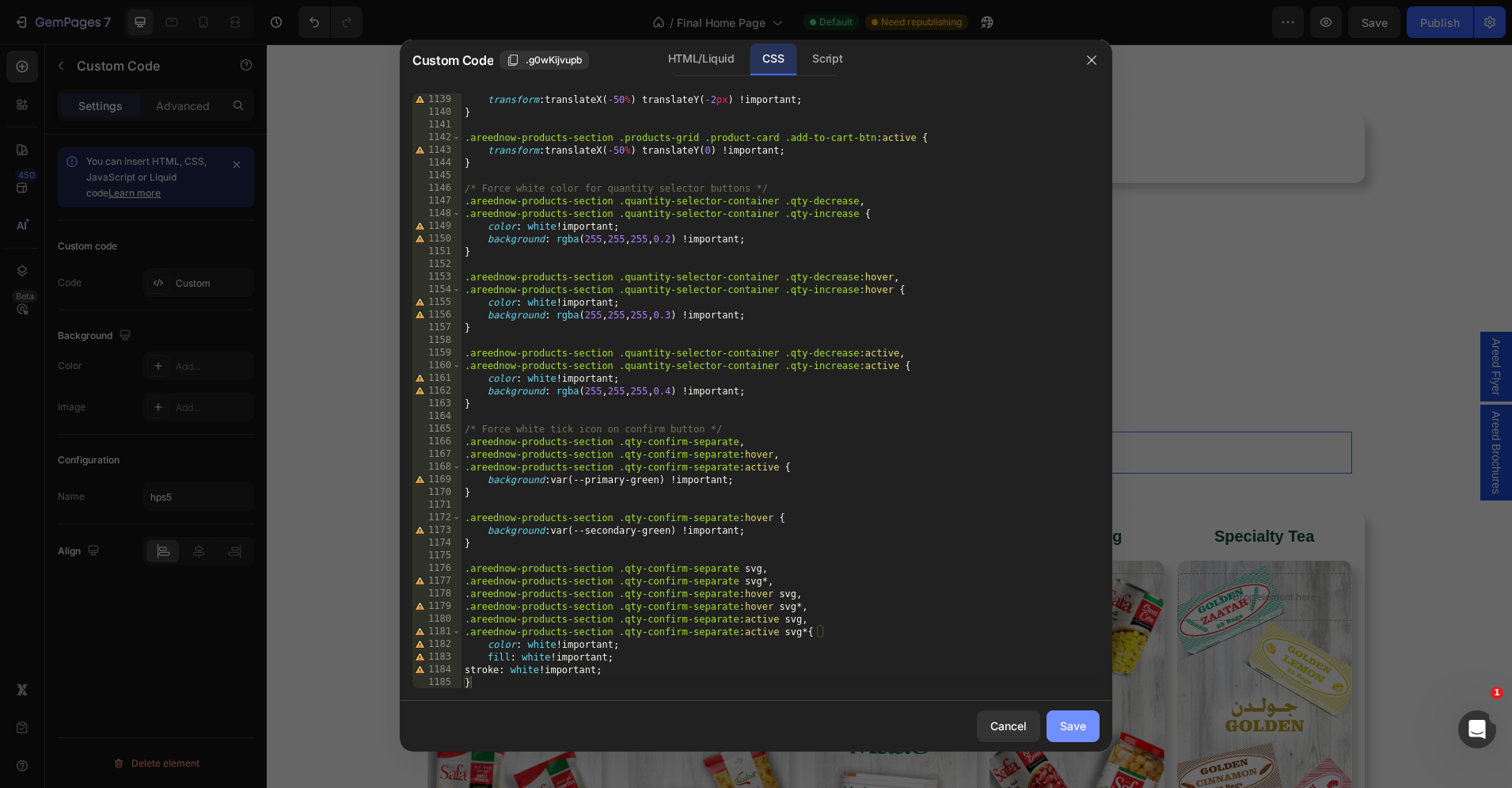
click at [1056, 722] on button "Save" at bounding box center [1073, 726] width 53 height 32
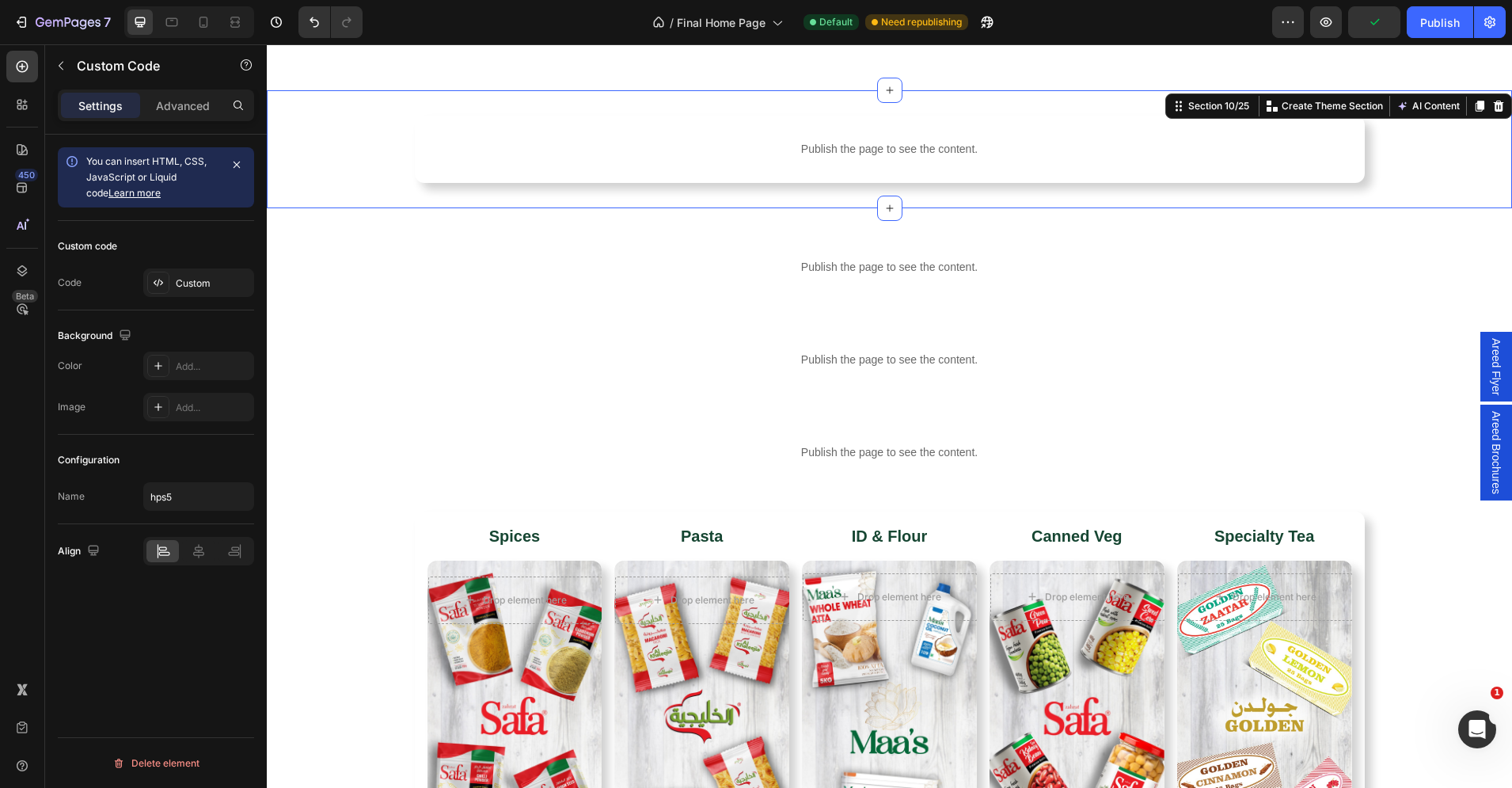
click at [1446, 172] on div "Publish the page to see the content. c8-world food Row" at bounding box center [889, 149] width 1245 height 67
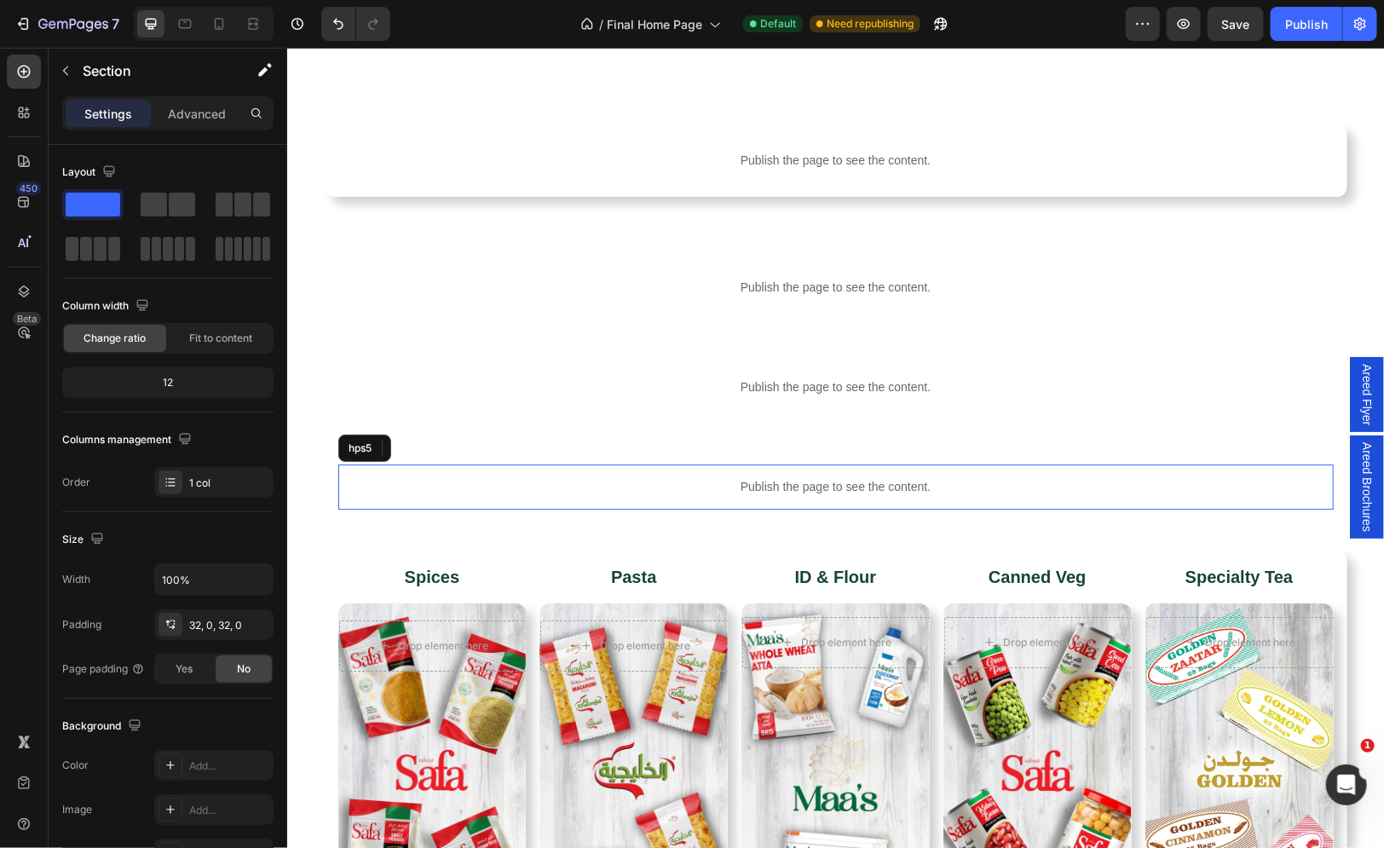
click at [568, 490] on p "Publish the page to see the content." at bounding box center [834, 486] width 995 height 18
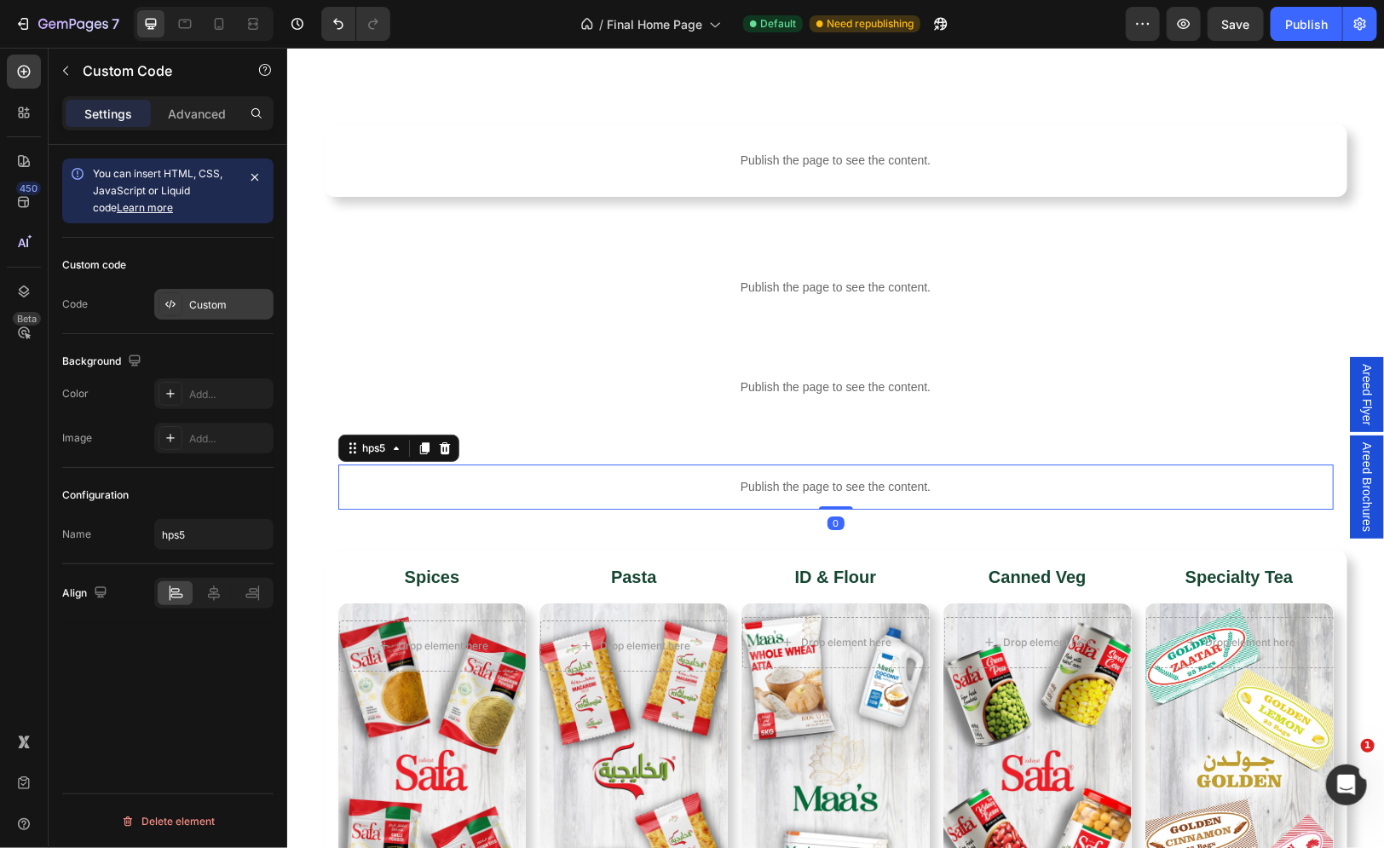
click at [173, 294] on div at bounding box center [171, 304] width 24 height 24
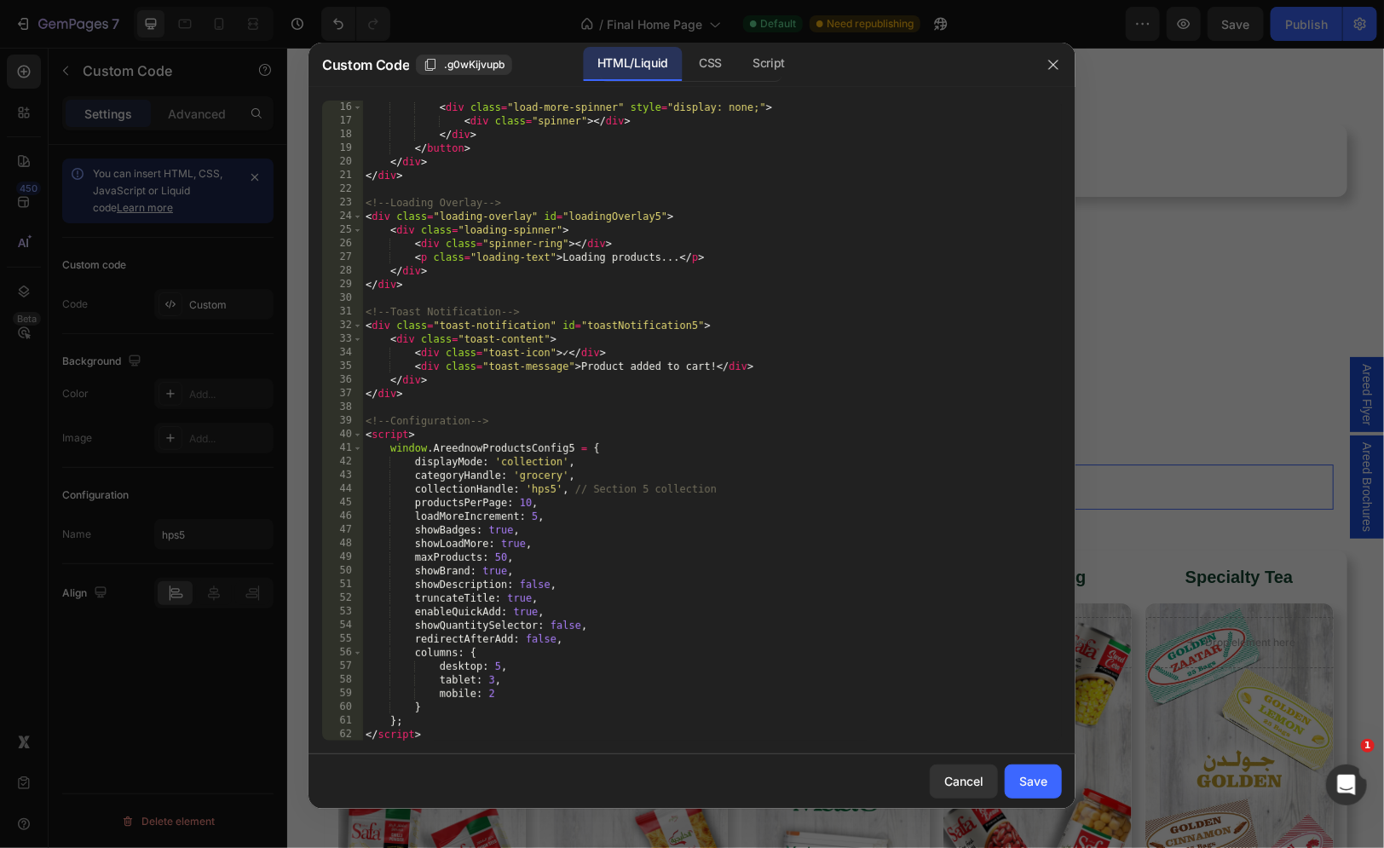
scroll to position [205, 0]
click at [739, 53] on div "CSS" at bounding box center [769, 64] width 60 height 34
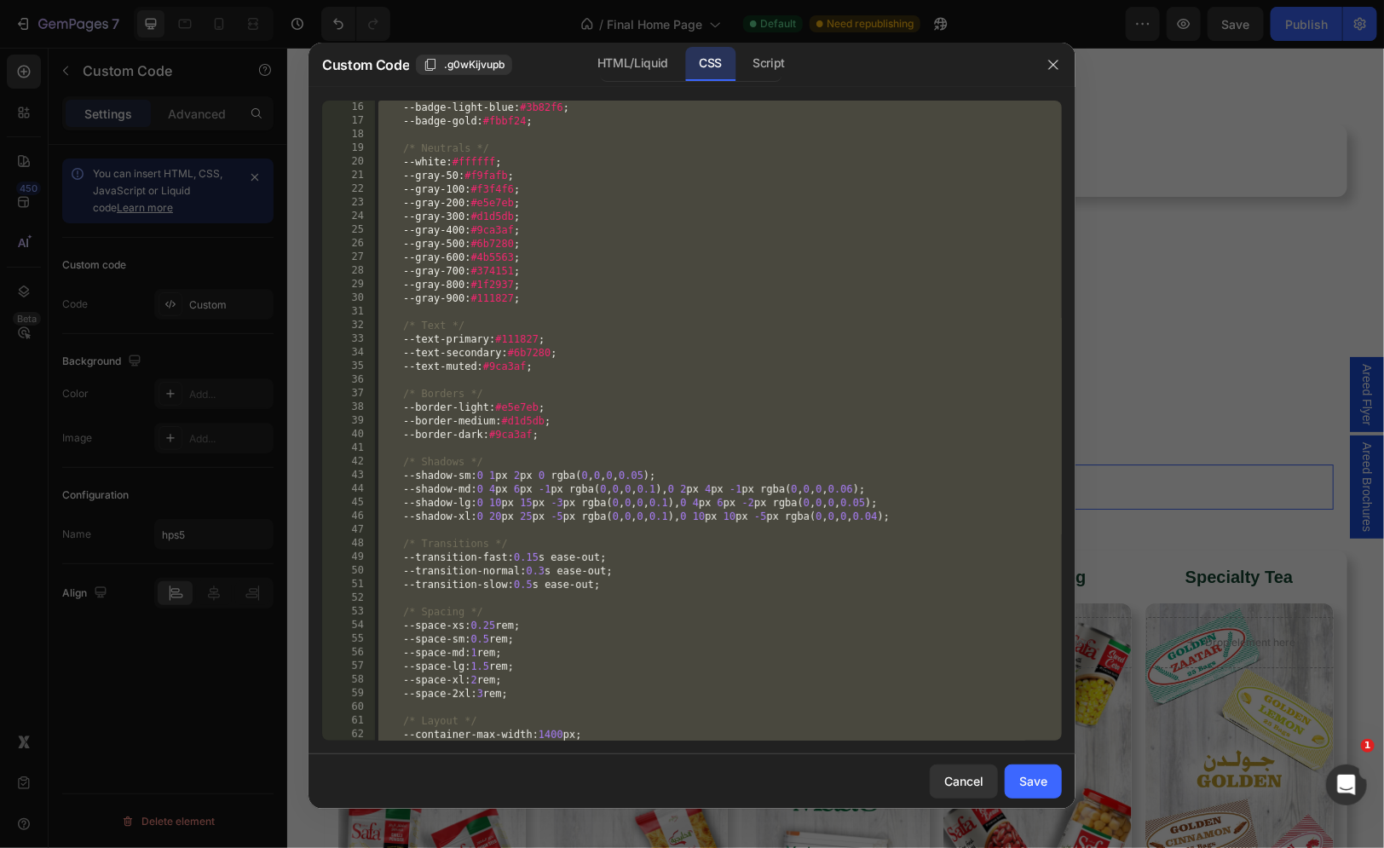
click at [672, 269] on div "--badge-light-blue : #3b82f6 ; --badge-gold : #fbbf24 ; /* Neutrals */ --white …" at bounding box center [718, 435] width 687 height 668
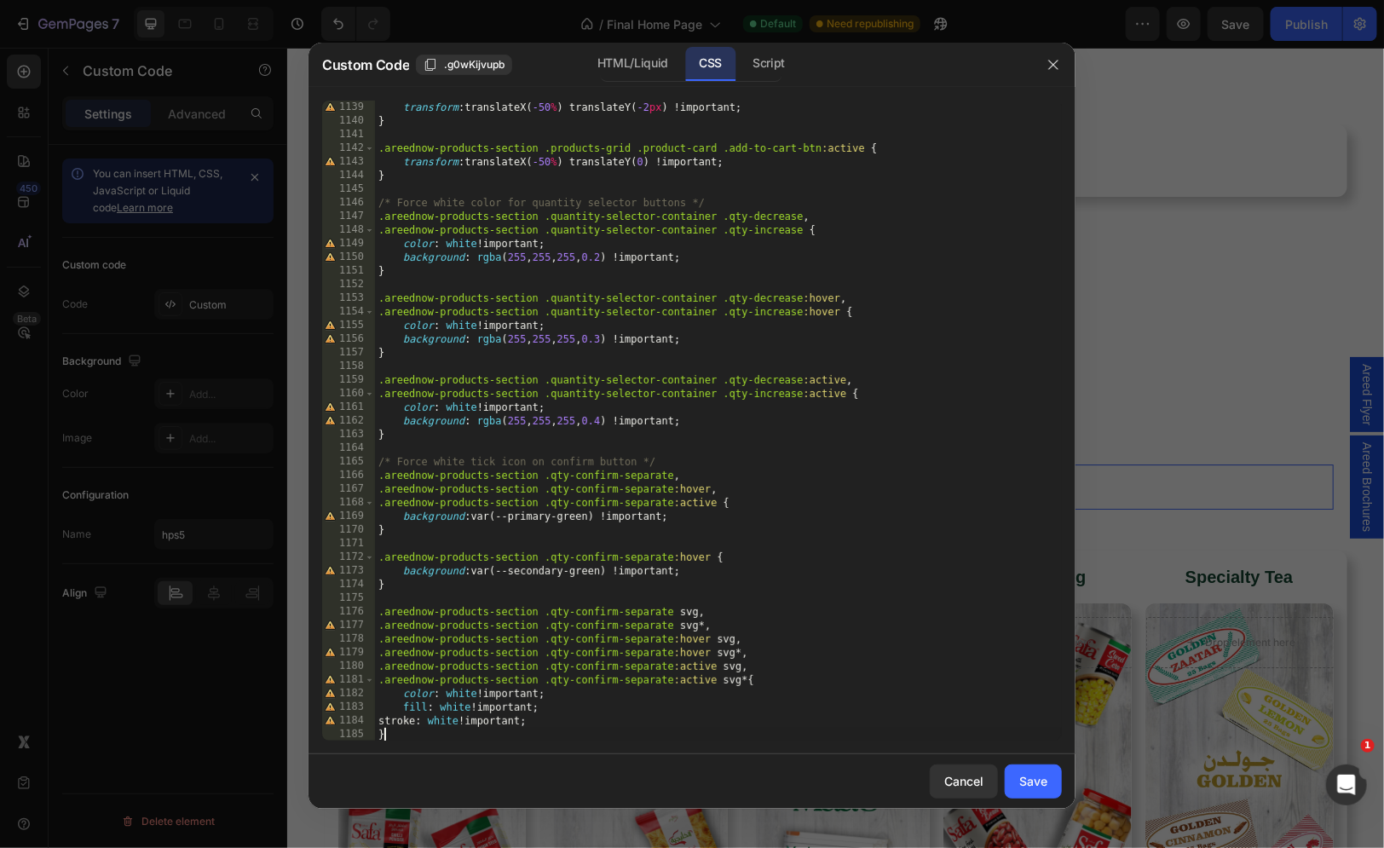
scroll to position [15517, 0]
click at [797, 65] on div "Script" at bounding box center [769, 64] width 60 height 34
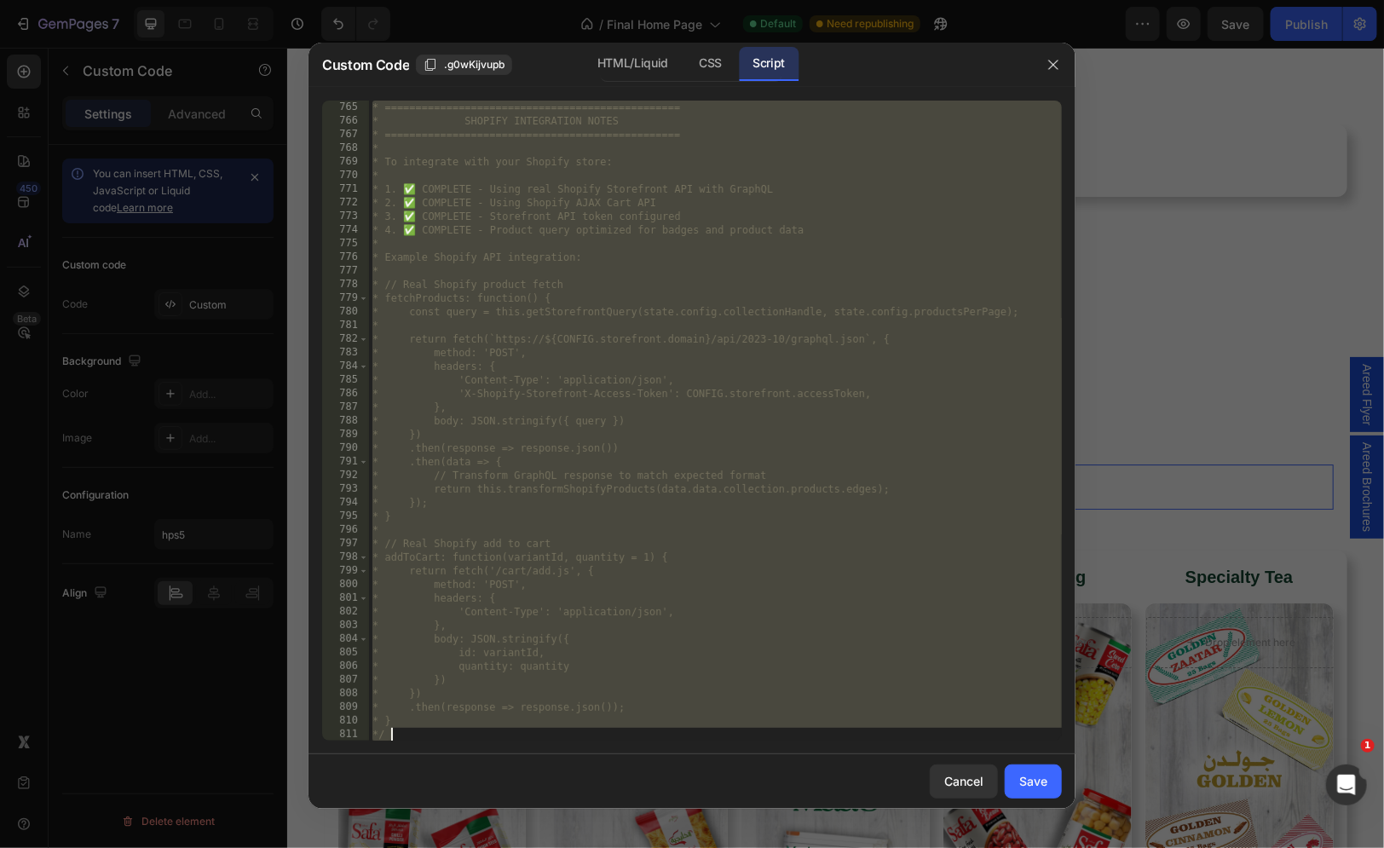
click at [733, 291] on div "* ================================================ * SHOPIFY INTEGRATION NOTES …" at bounding box center [715, 435] width 693 height 668
type textarea "* fetchProducts: function() {"
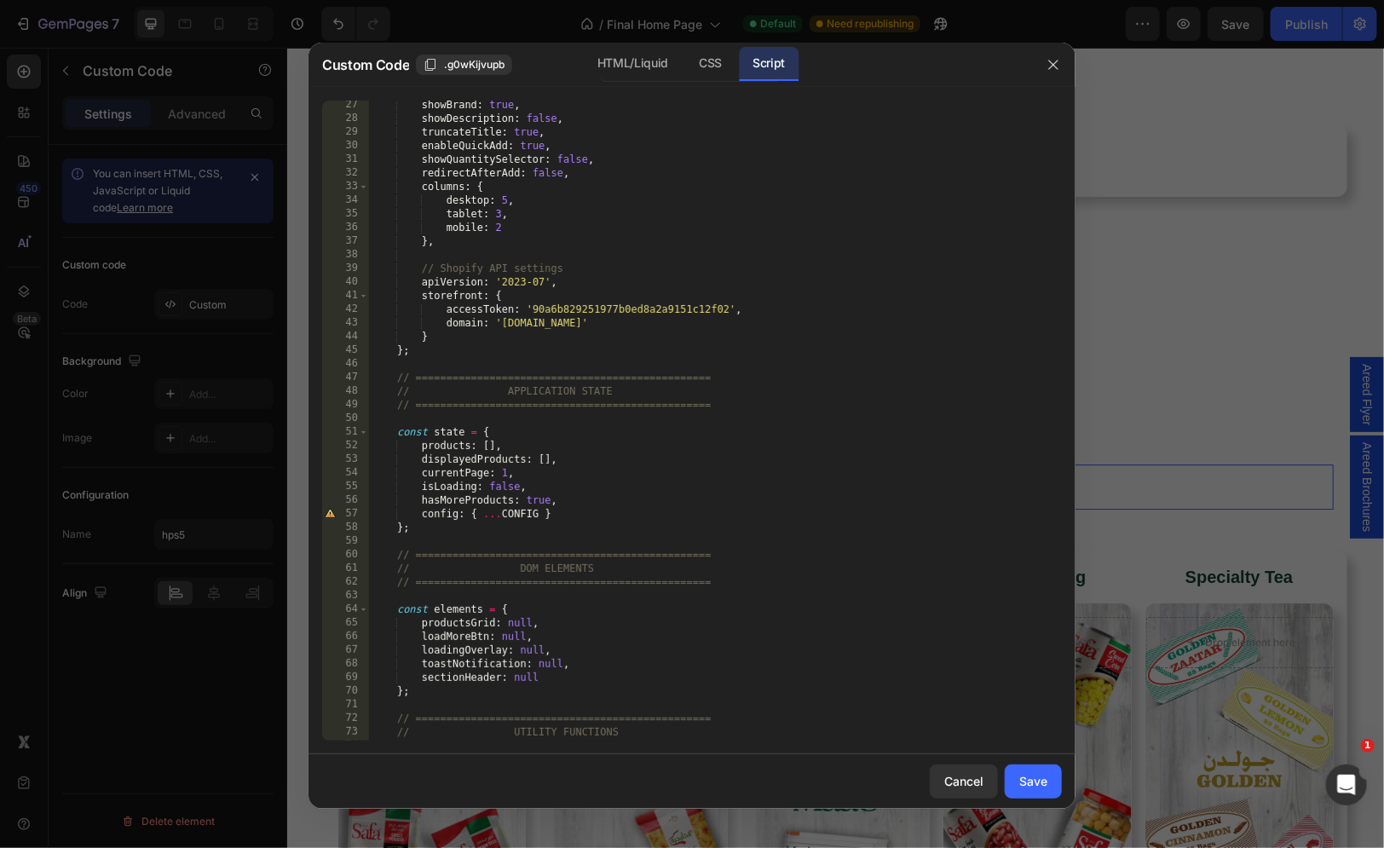
scroll to position [0, 0]
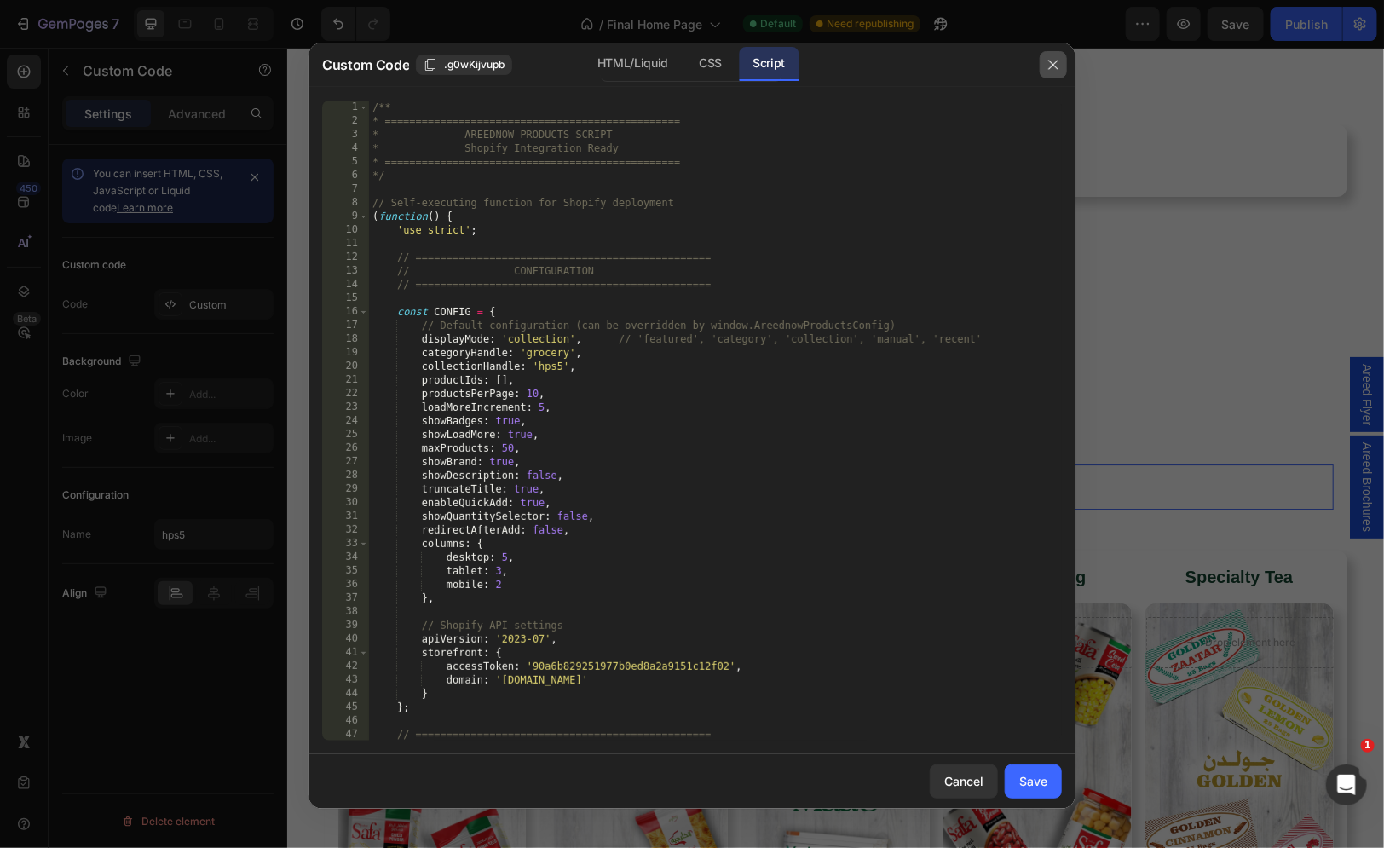
click at [1051, 70] on icon "button" at bounding box center [1054, 65] width 14 height 14
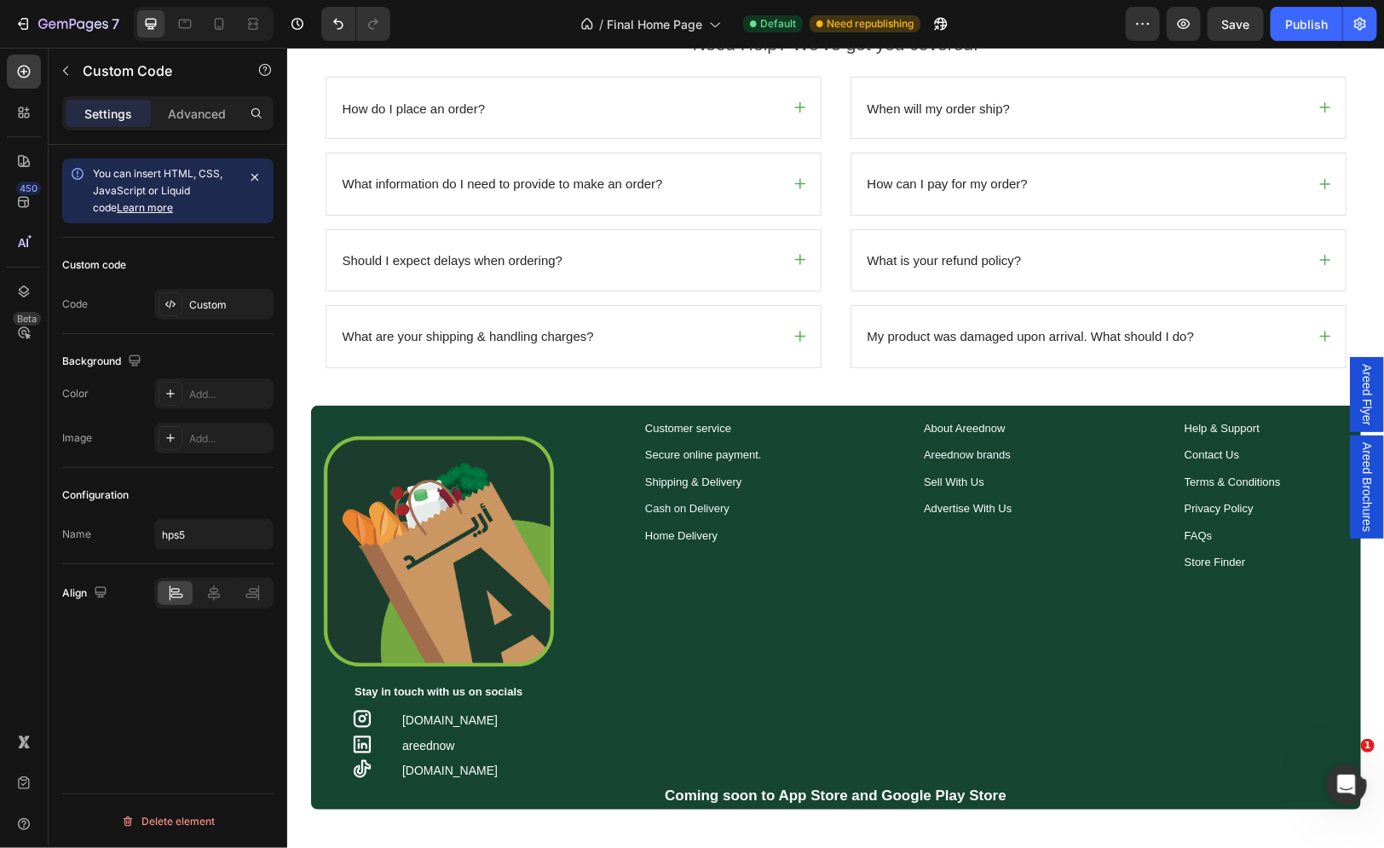
scroll to position [4611, 0]
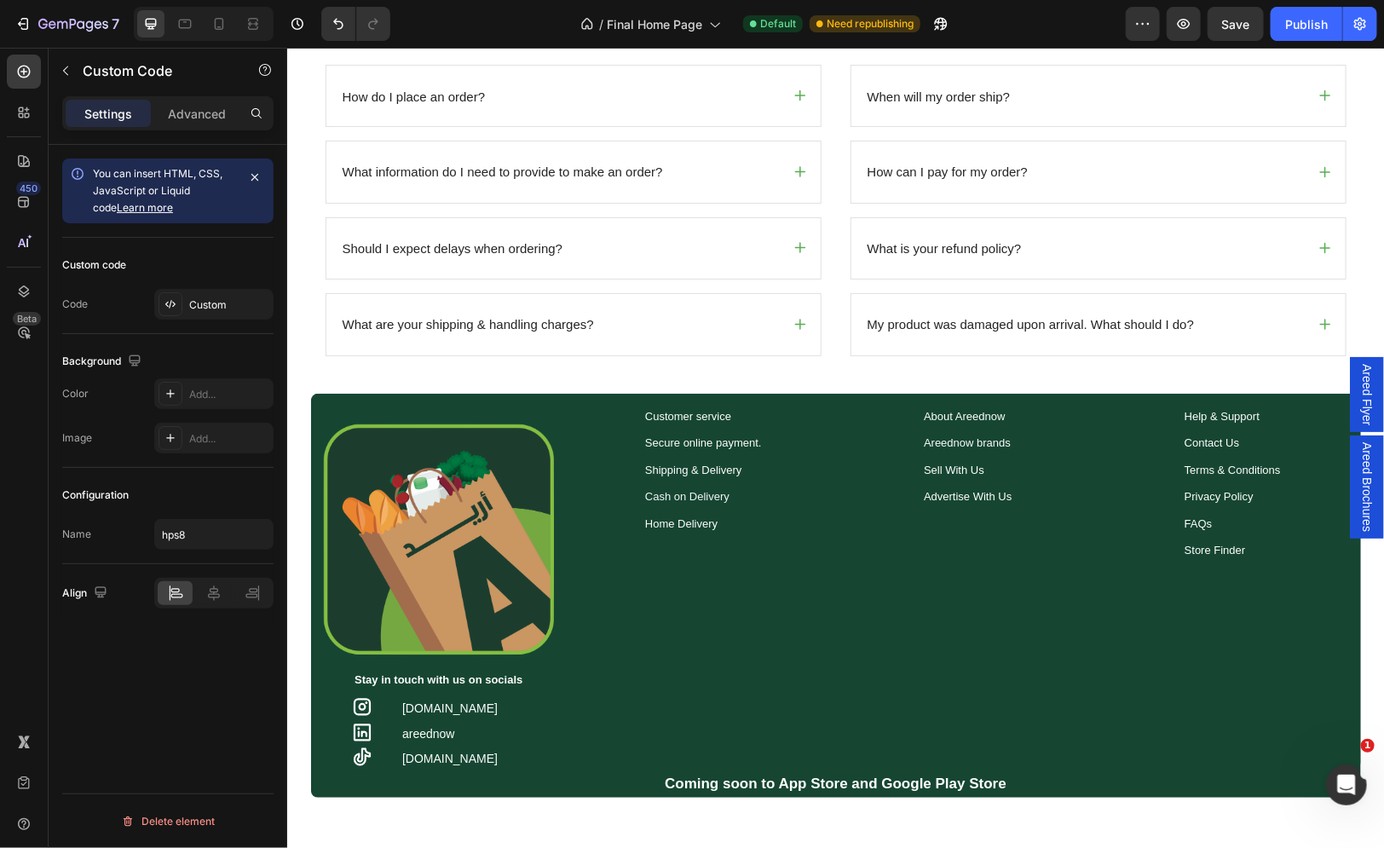
click at [211, 298] on div "Custom" at bounding box center [229, 304] width 80 height 15
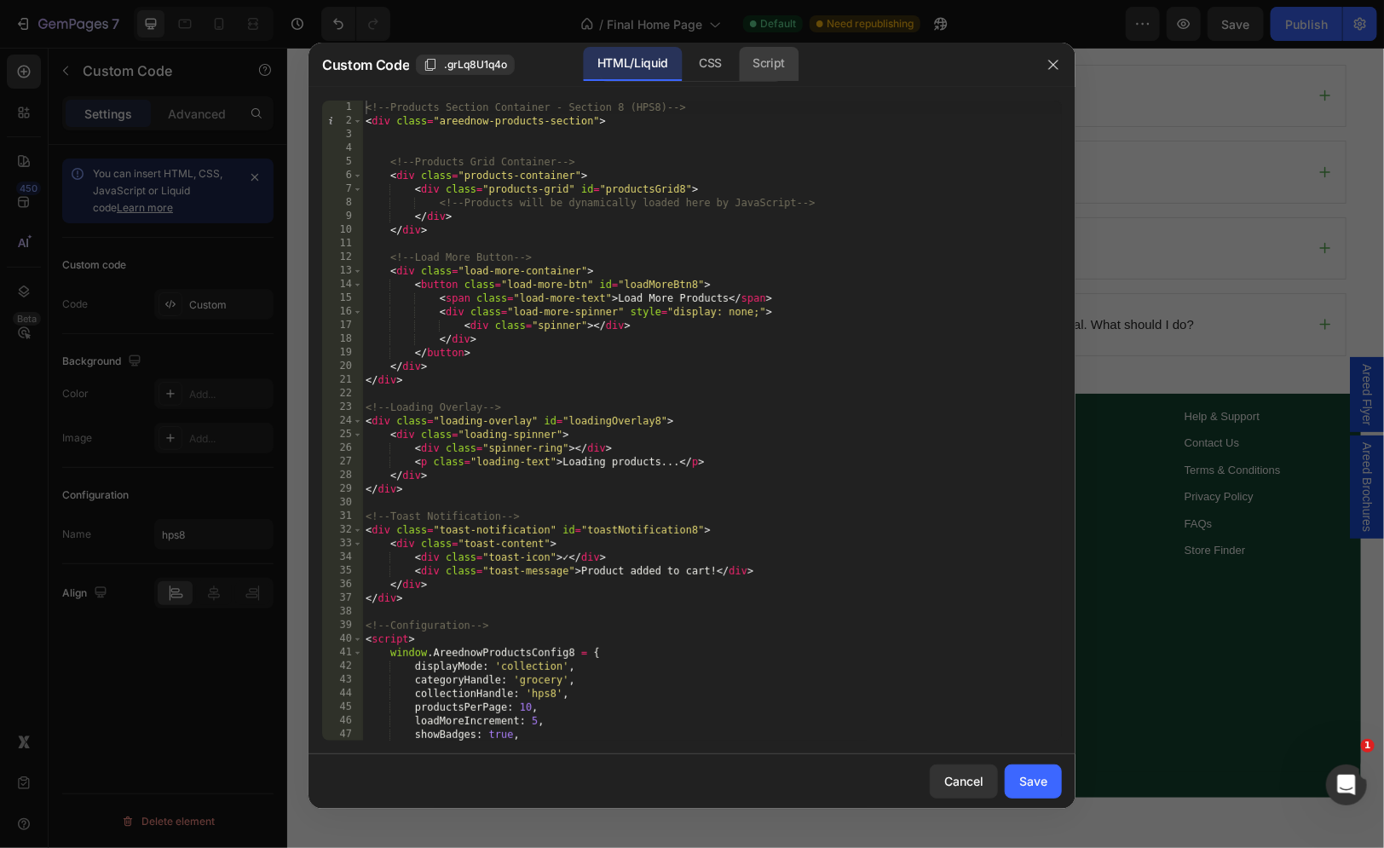
click at [769, 61] on div "Script" at bounding box center [769, 64] width 60 height 34
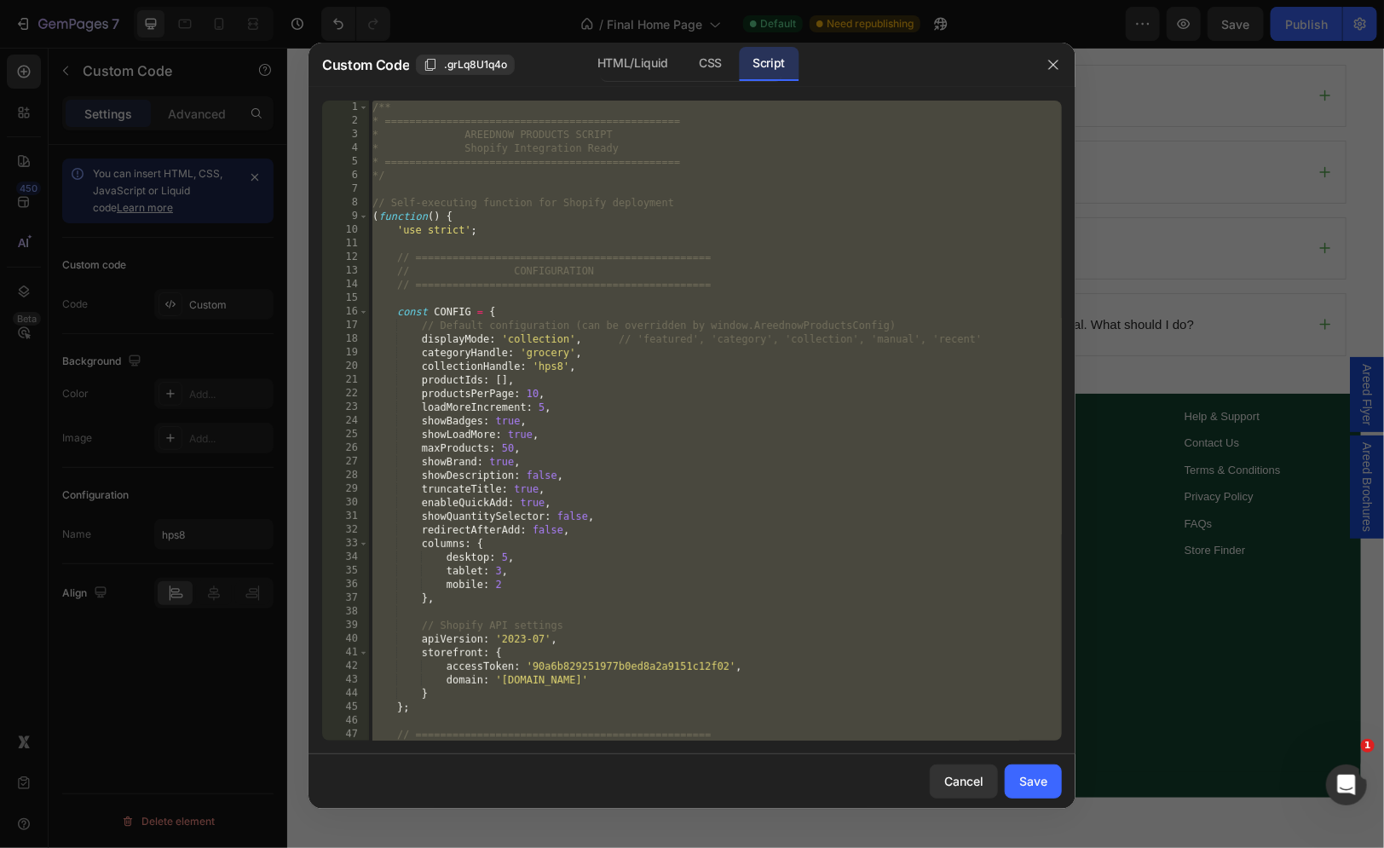
click at [653, 167] on div "/** * ================================================ * AREEDNOW PRODUCTS SCRI…" at bounding box center [715, 435] width 693 height 668
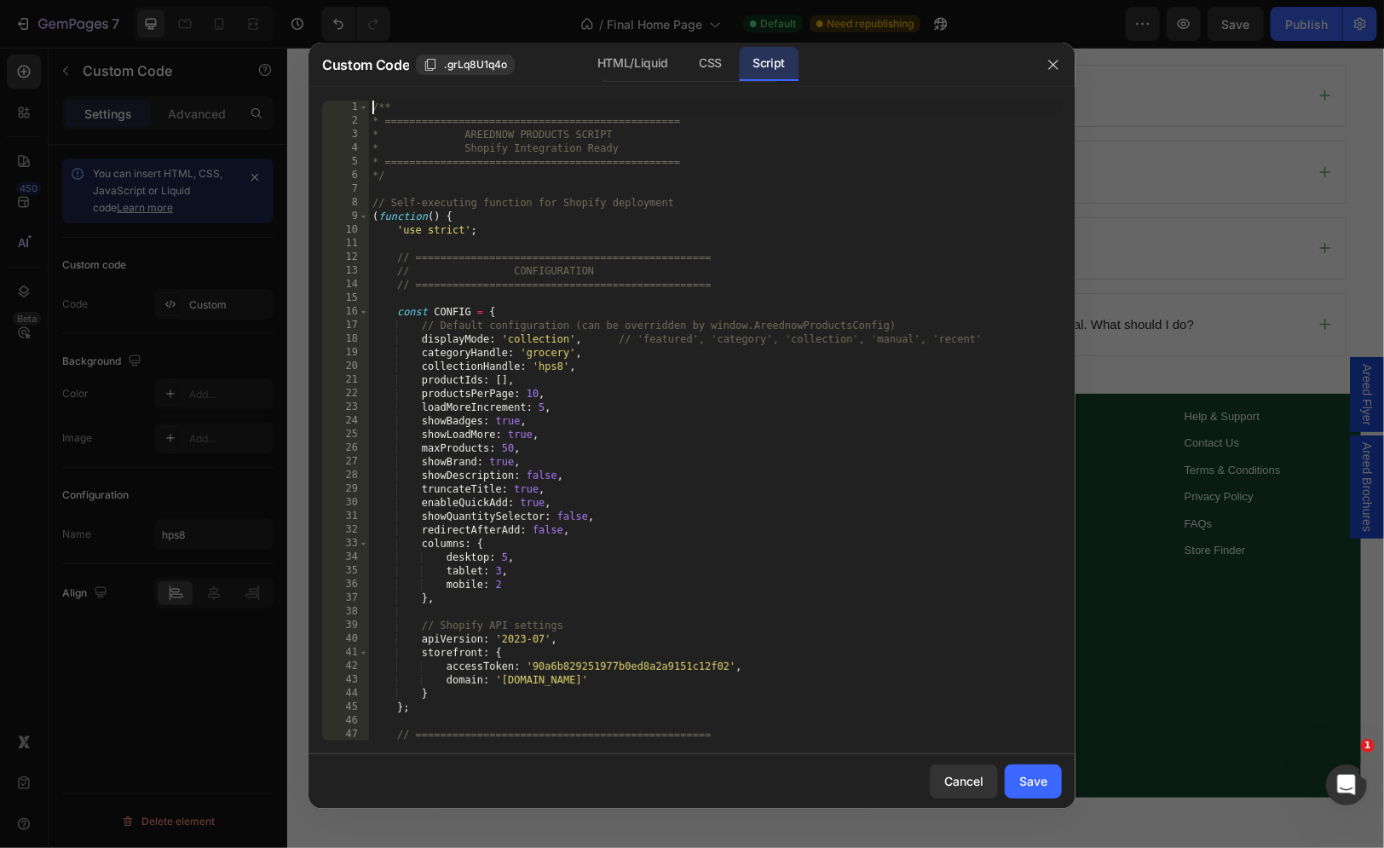
type textarea "* This is Section 8 configured for collection handle 'hps8' */"
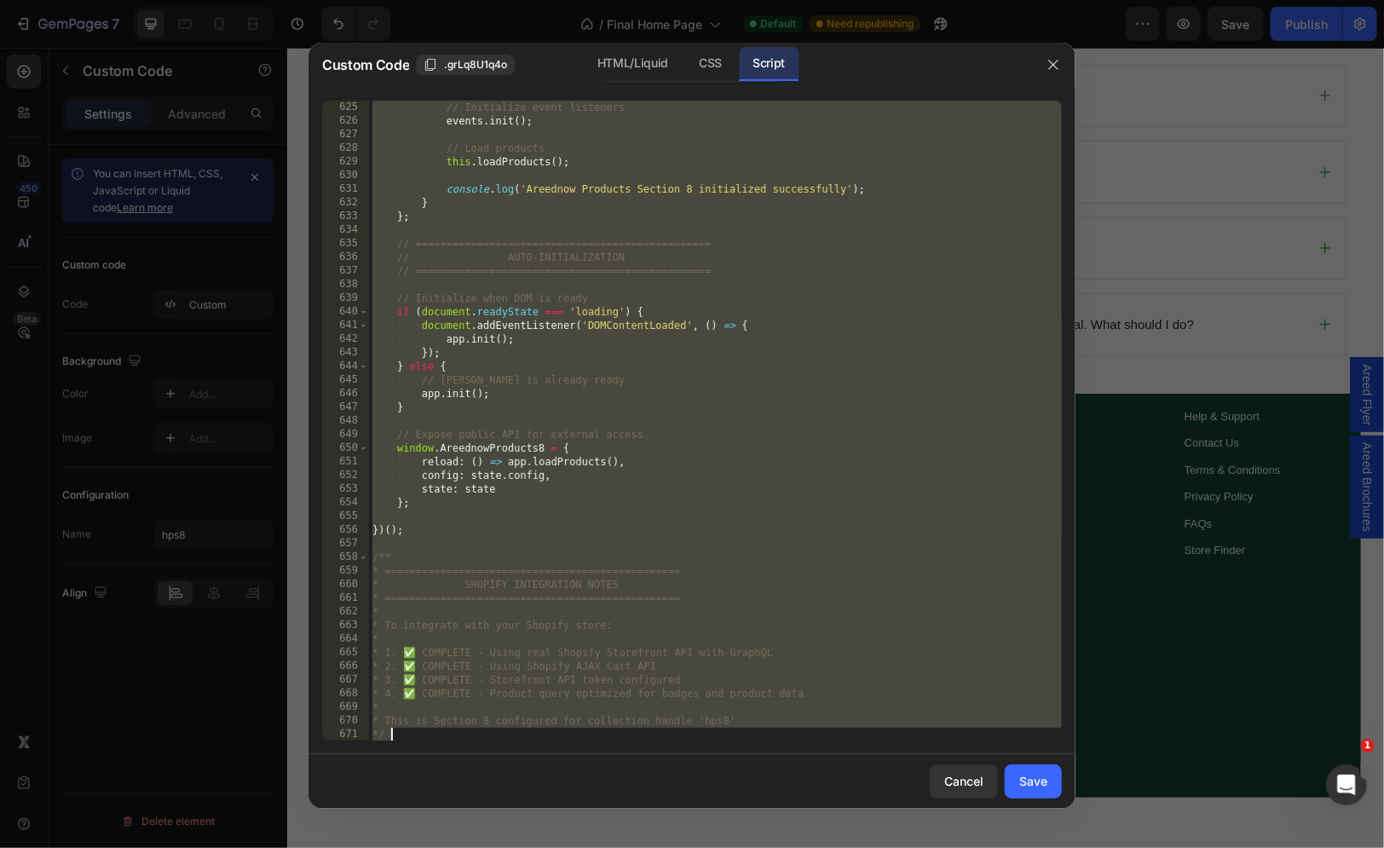
scroll to position [8631, 0]
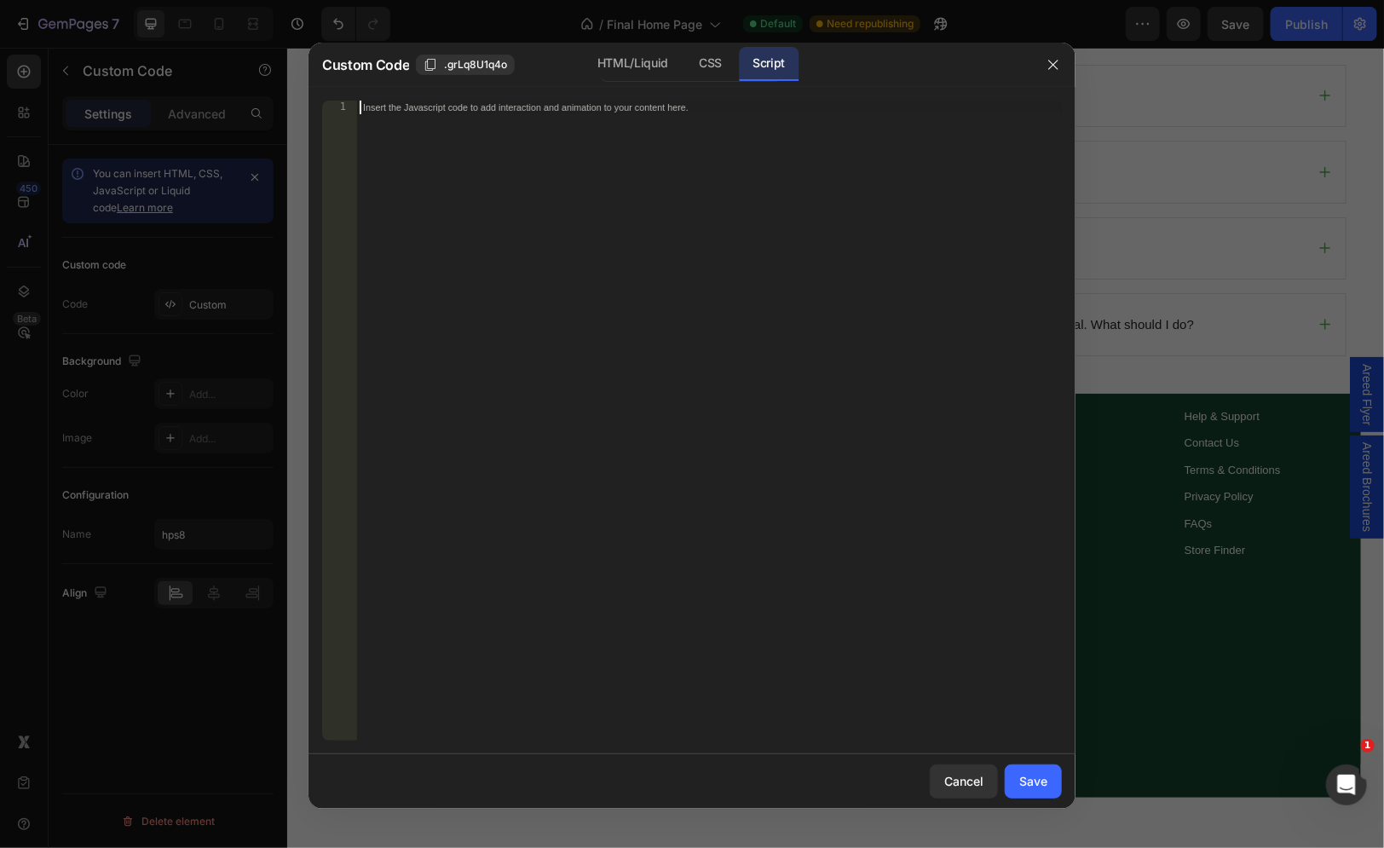
paste textarea "*/"
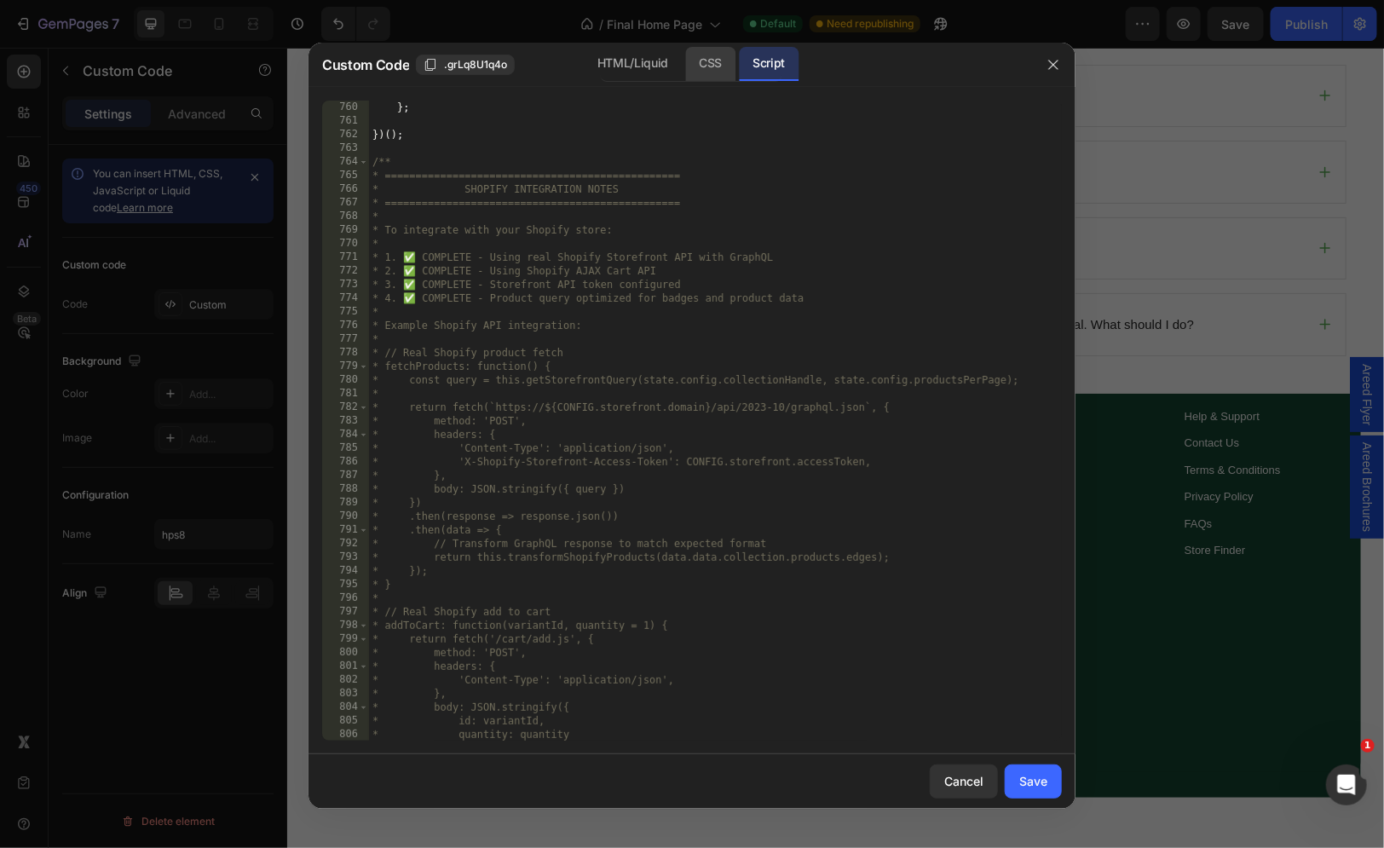
click at [717, 53] on div "CSS" at bounding box center [710, 64] width 50 height 34
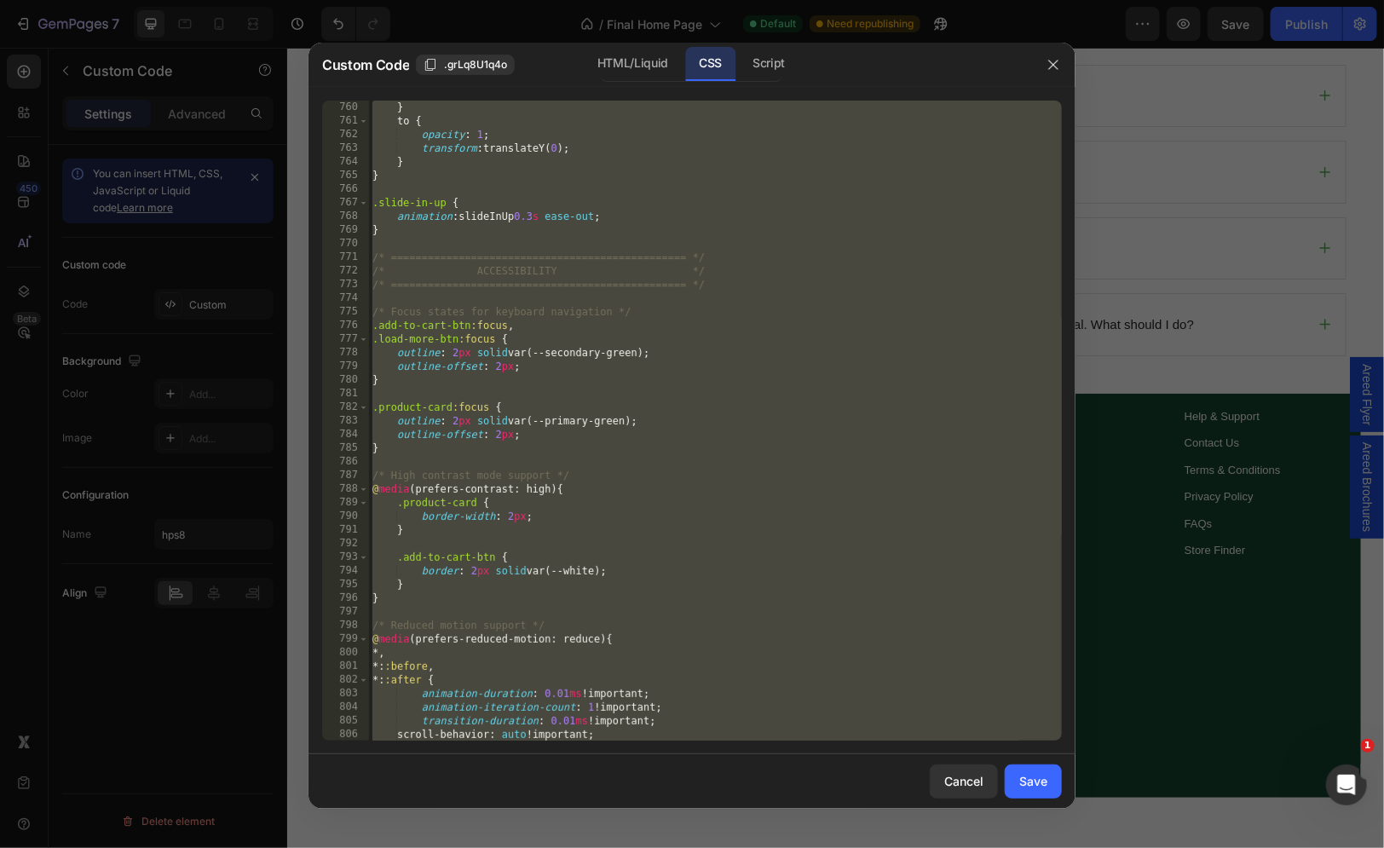
scroll to position [10349, 0]
click at [733, 230] on div "} to { opacity : 1 ; transform : translateY( 0 ) ; } } .slide-in-up { animation…" at bounding box center [715, 435] width 693 height 668
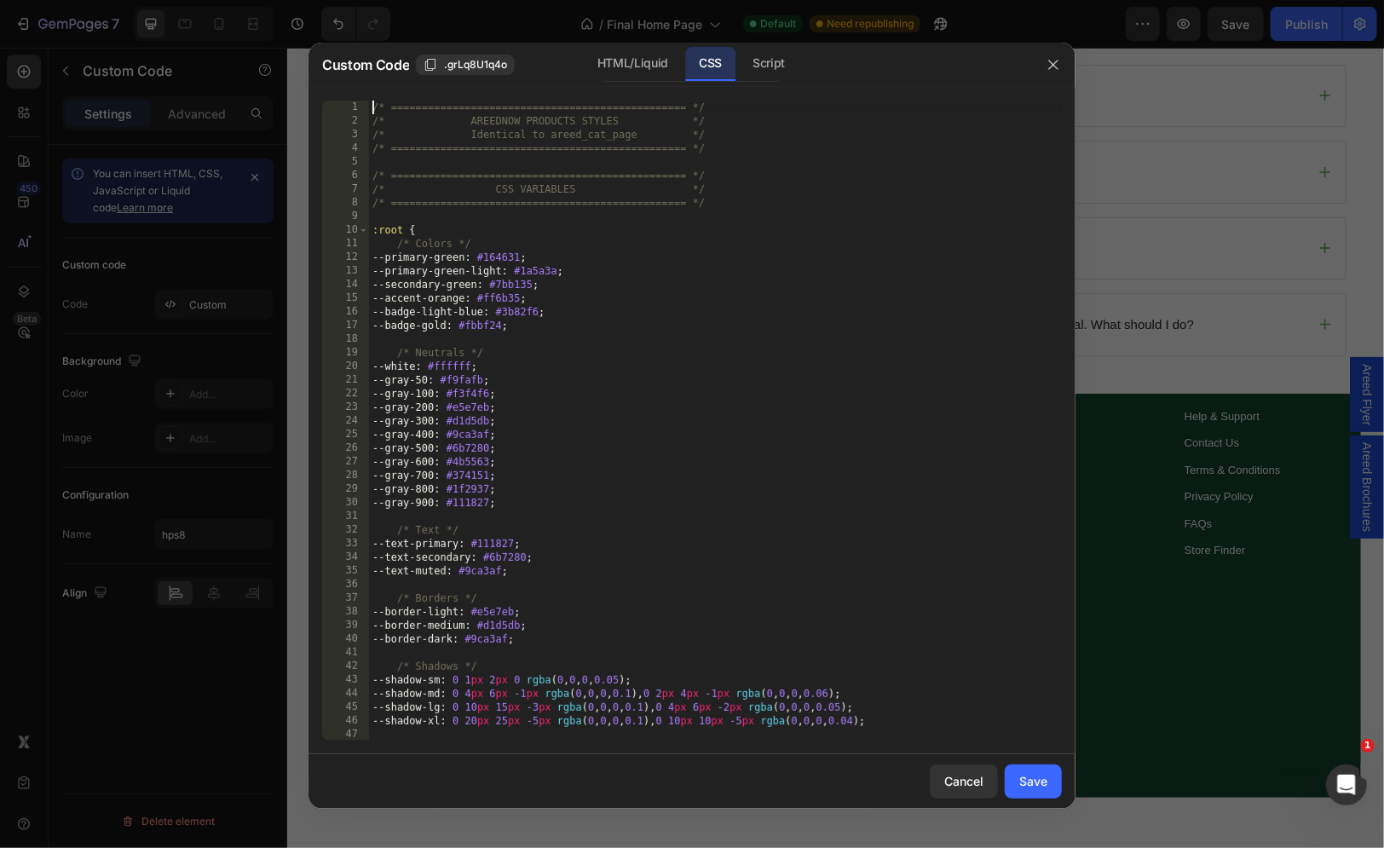
scroll to position [0, 0]
type textarea "} }"
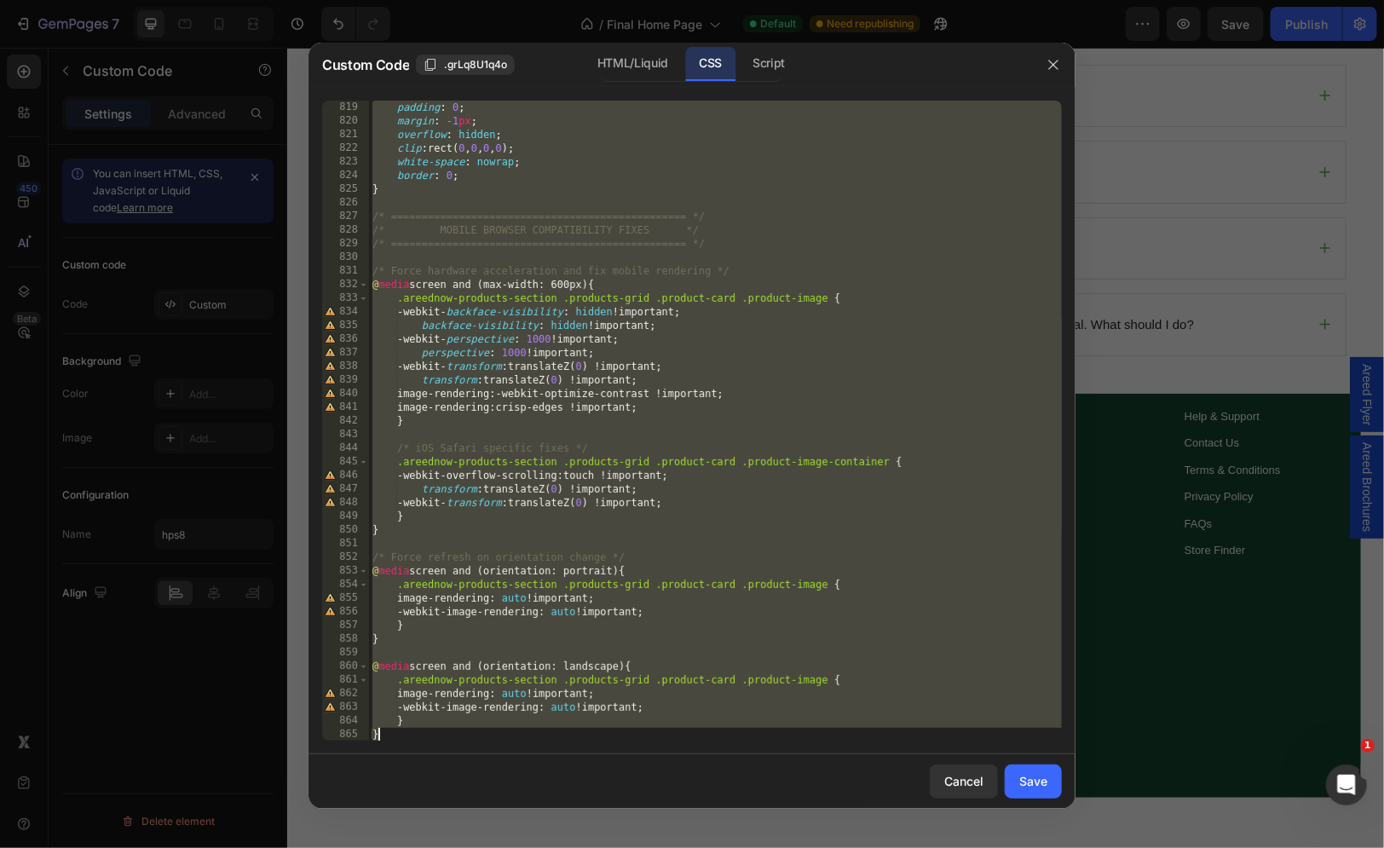
scroll to position [11154, 0]
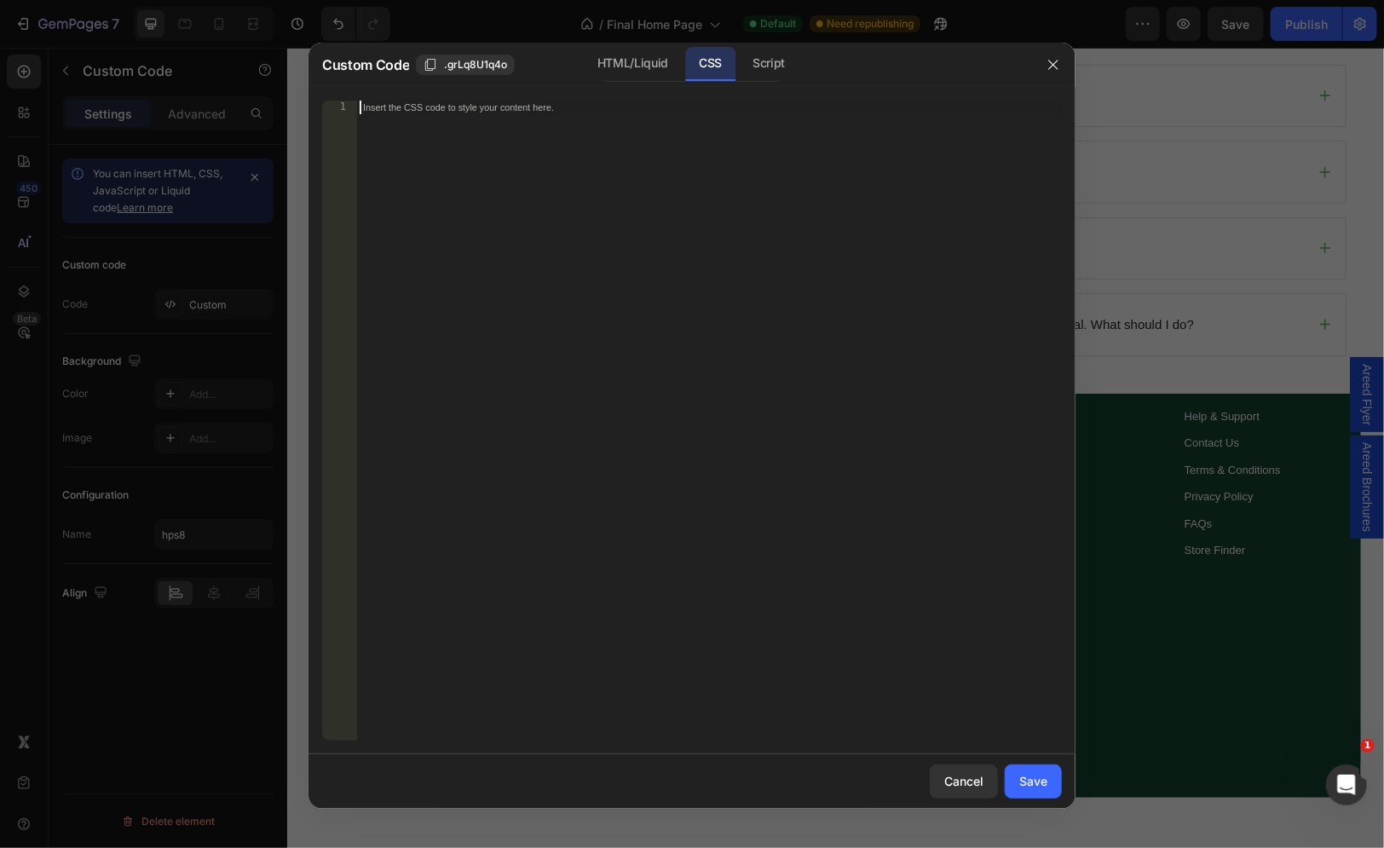
paste textarea "}"
type textarea "}"
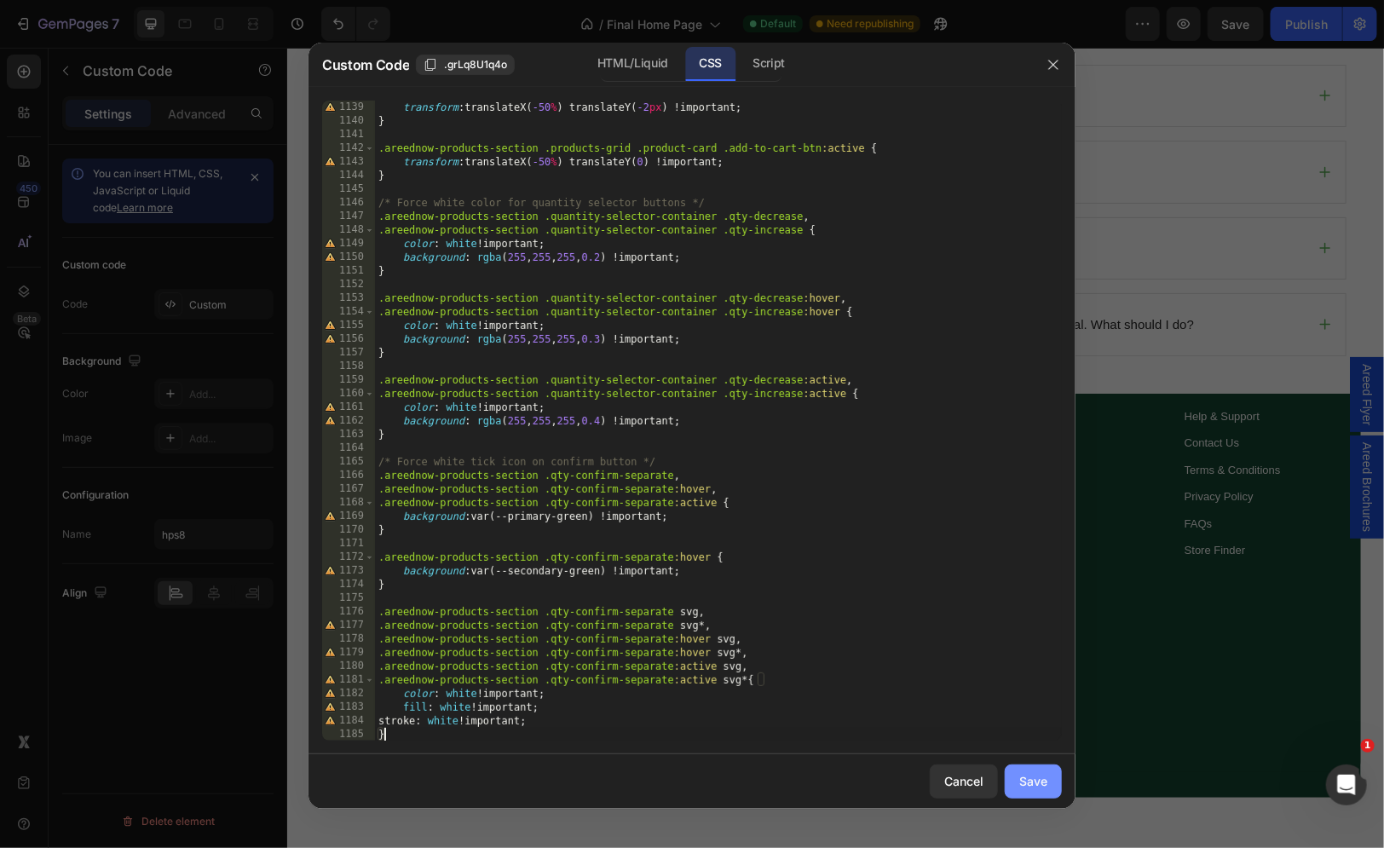
click at [1042, 770] on button "Save" at bounding box center [1033, 781] width 57 height 34
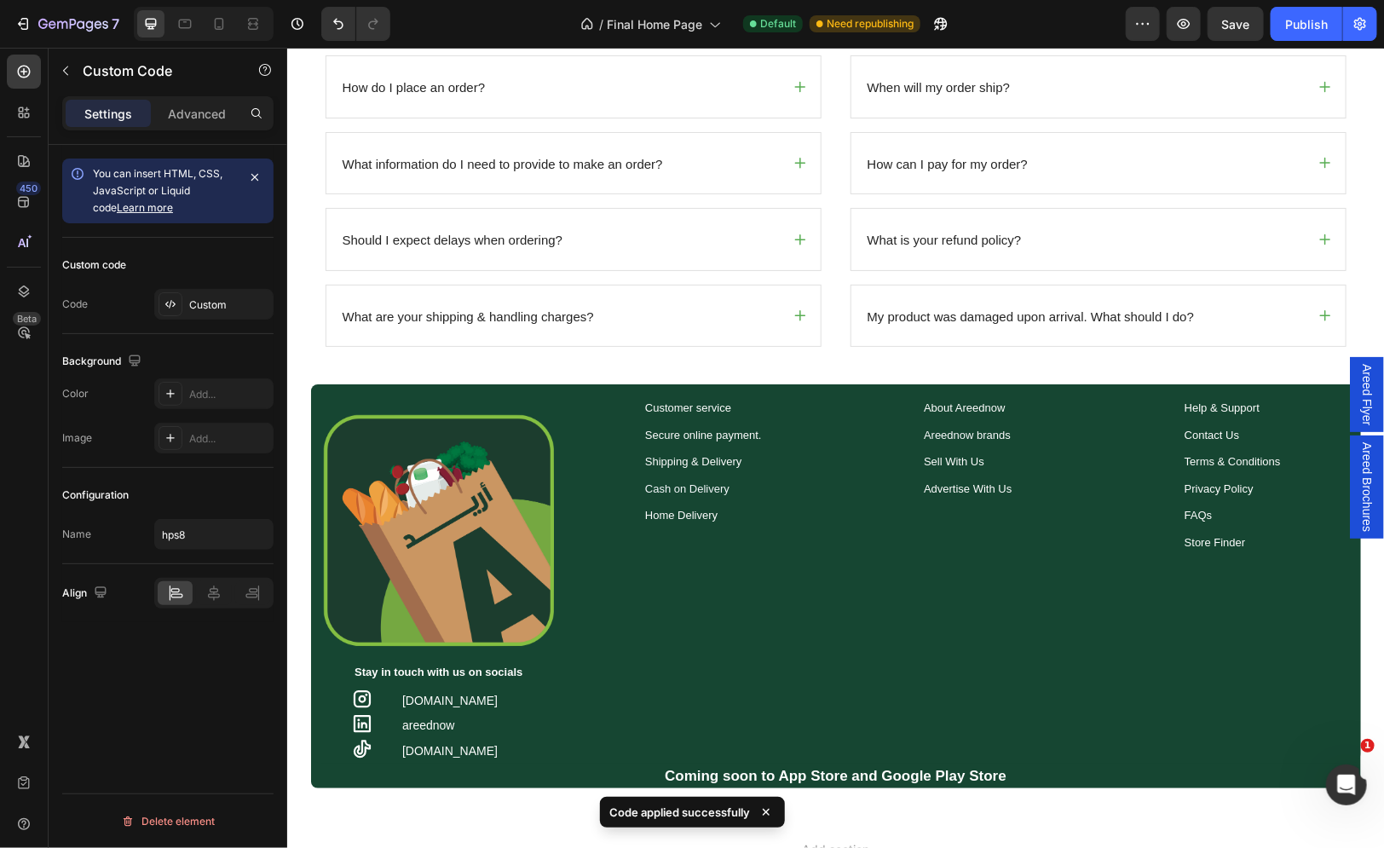
scroll to position [5076, 0]
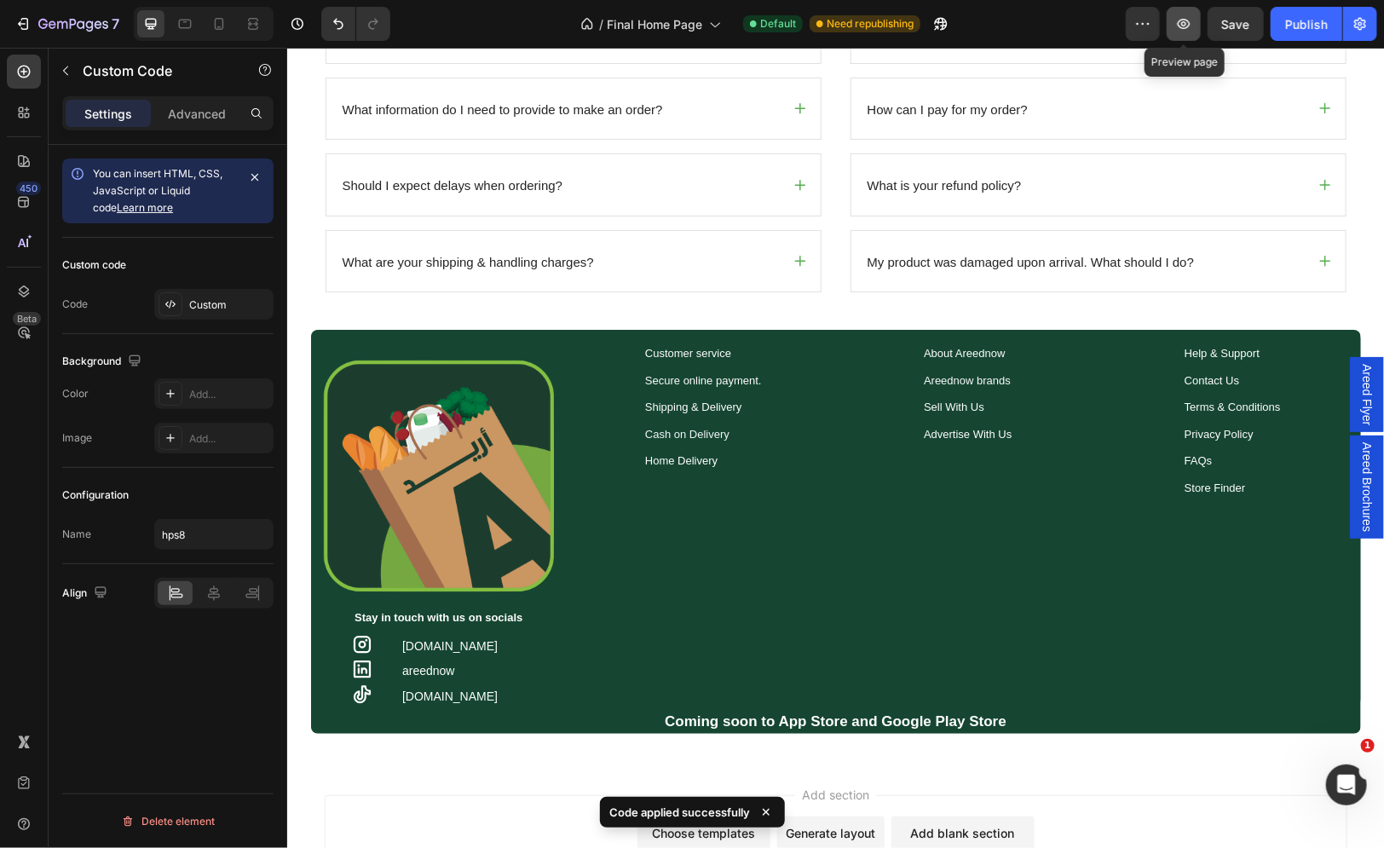
click at [1187, 22] on icon "button" at bounding box center [1184, 24] width 13 height 10
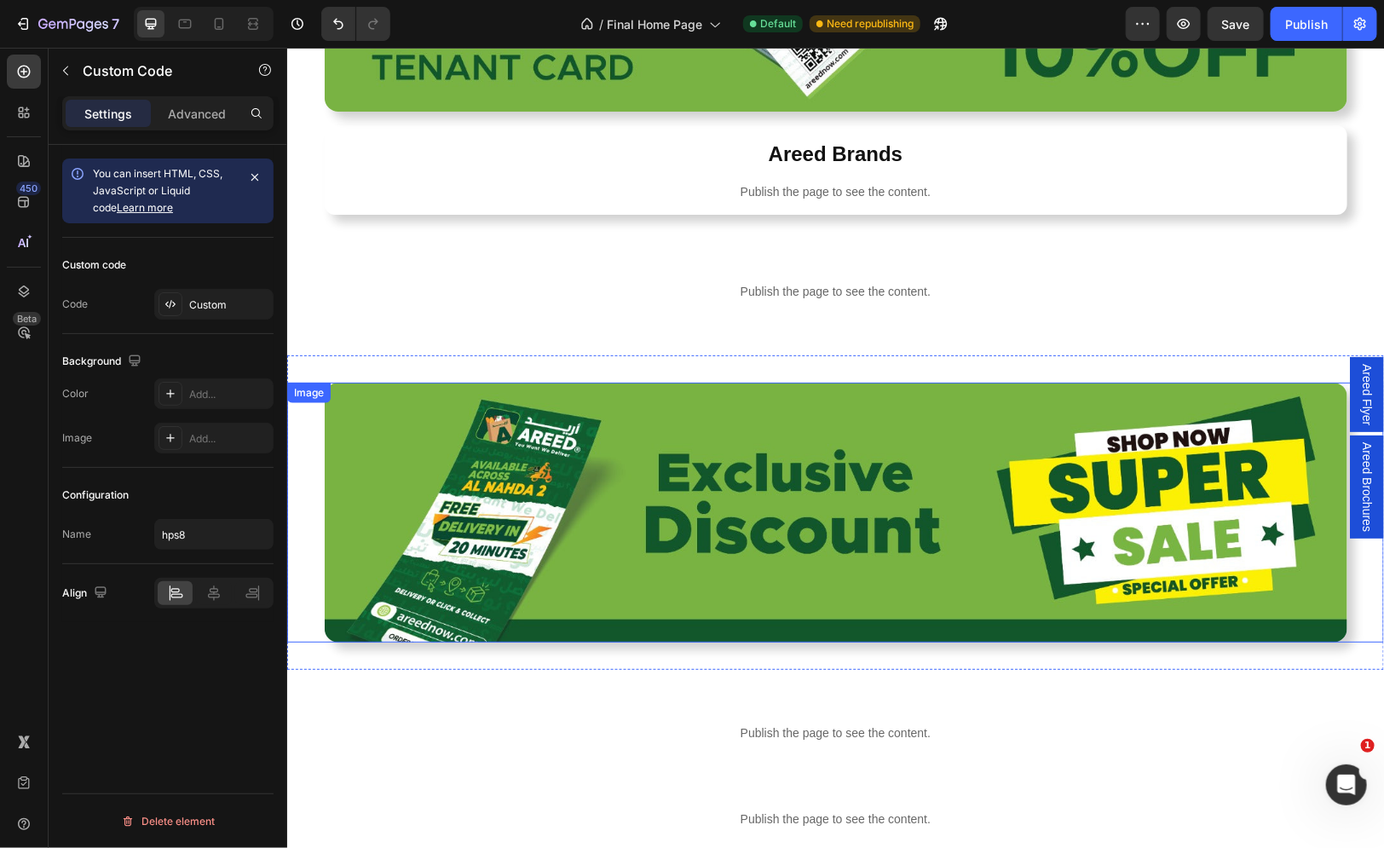
scroll to position [688, 0]
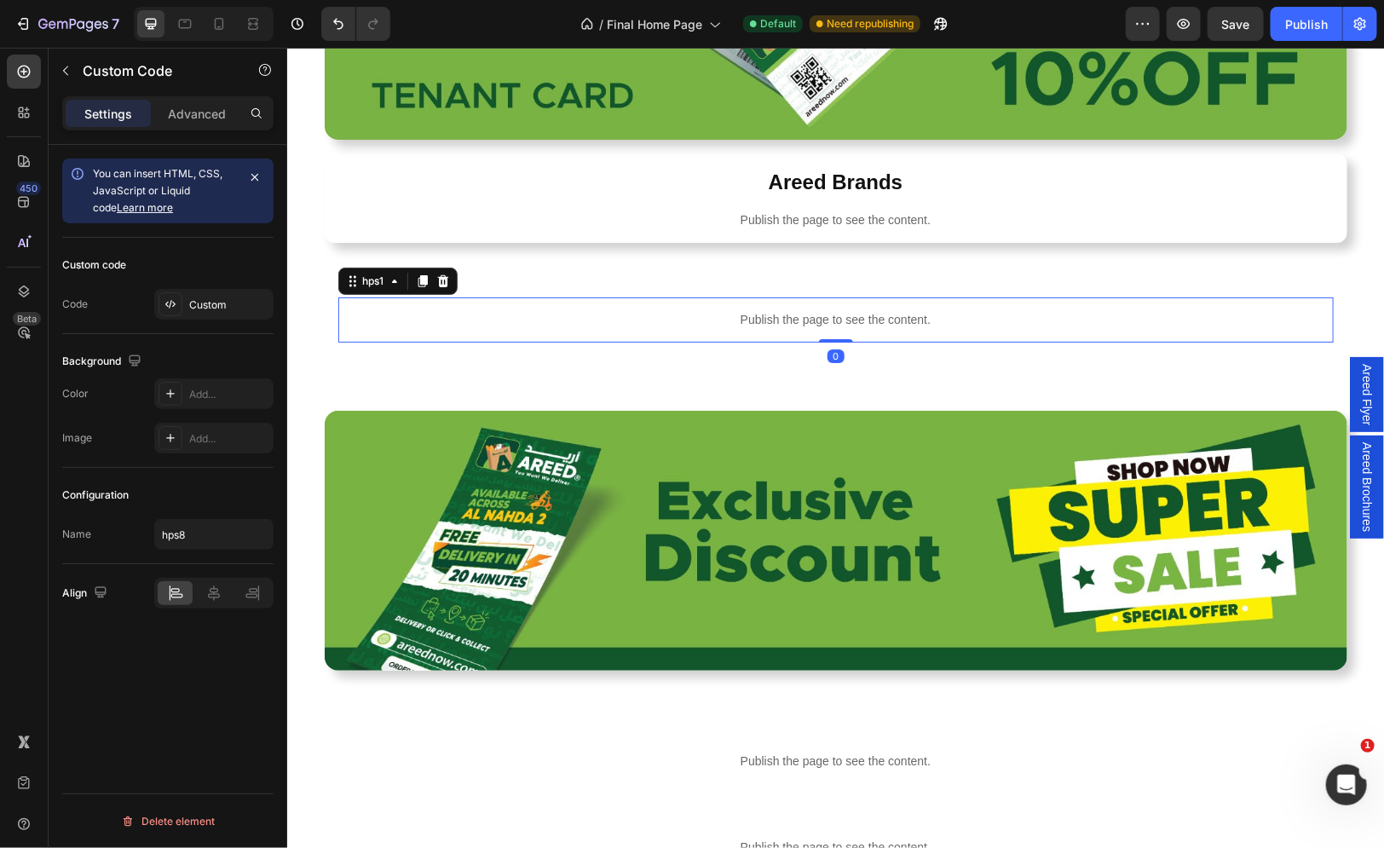
click at [592, 320] on p "Publish the page to see the content." at bounding box center [834, 319] width 995 height 18
click at [201, 313] on div "Custom" at bounding box center [213, 304] width 119 height 31
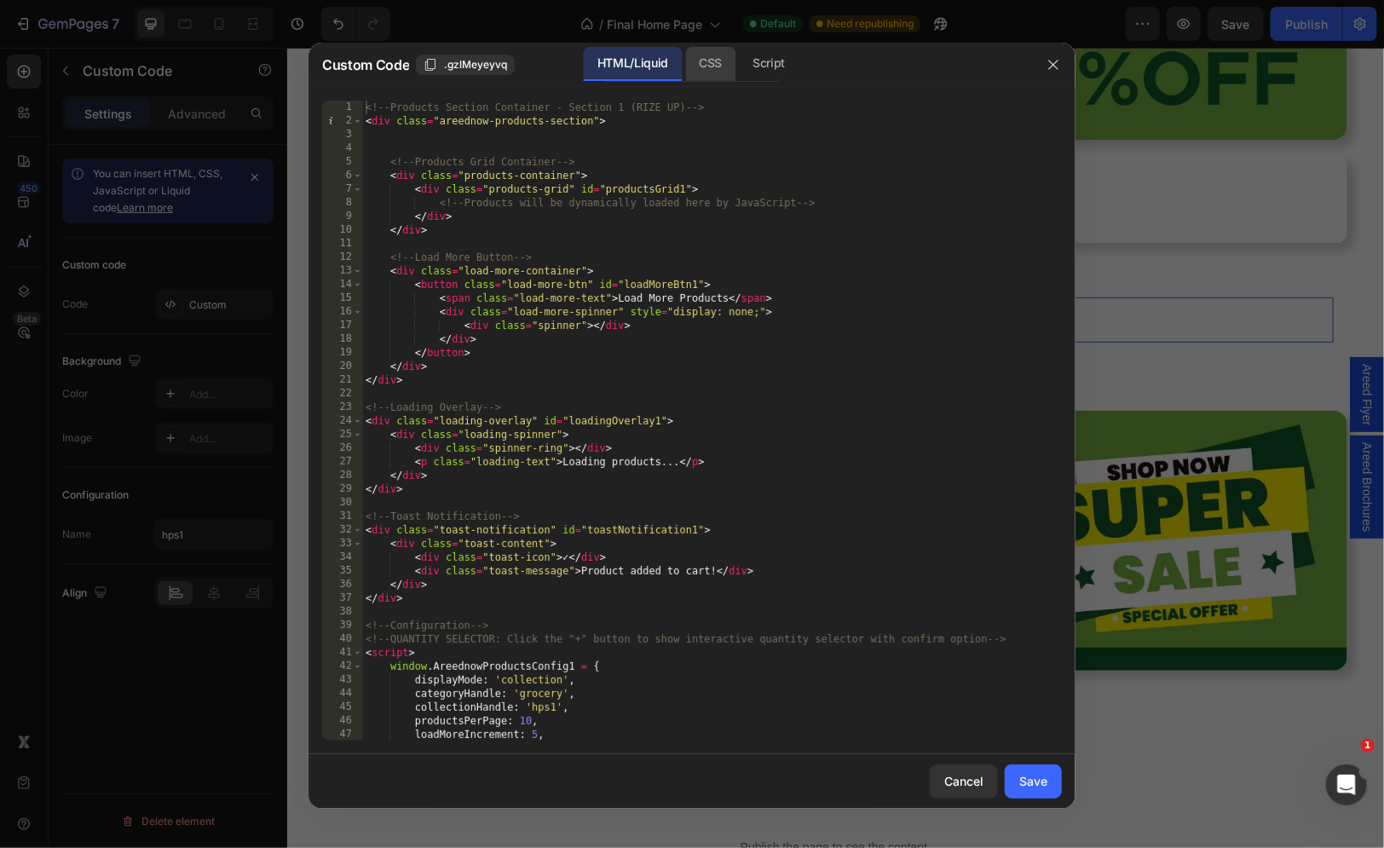
click at [739, 79] on div "CSS" at bounding box center [769, 64] width 60 height 34
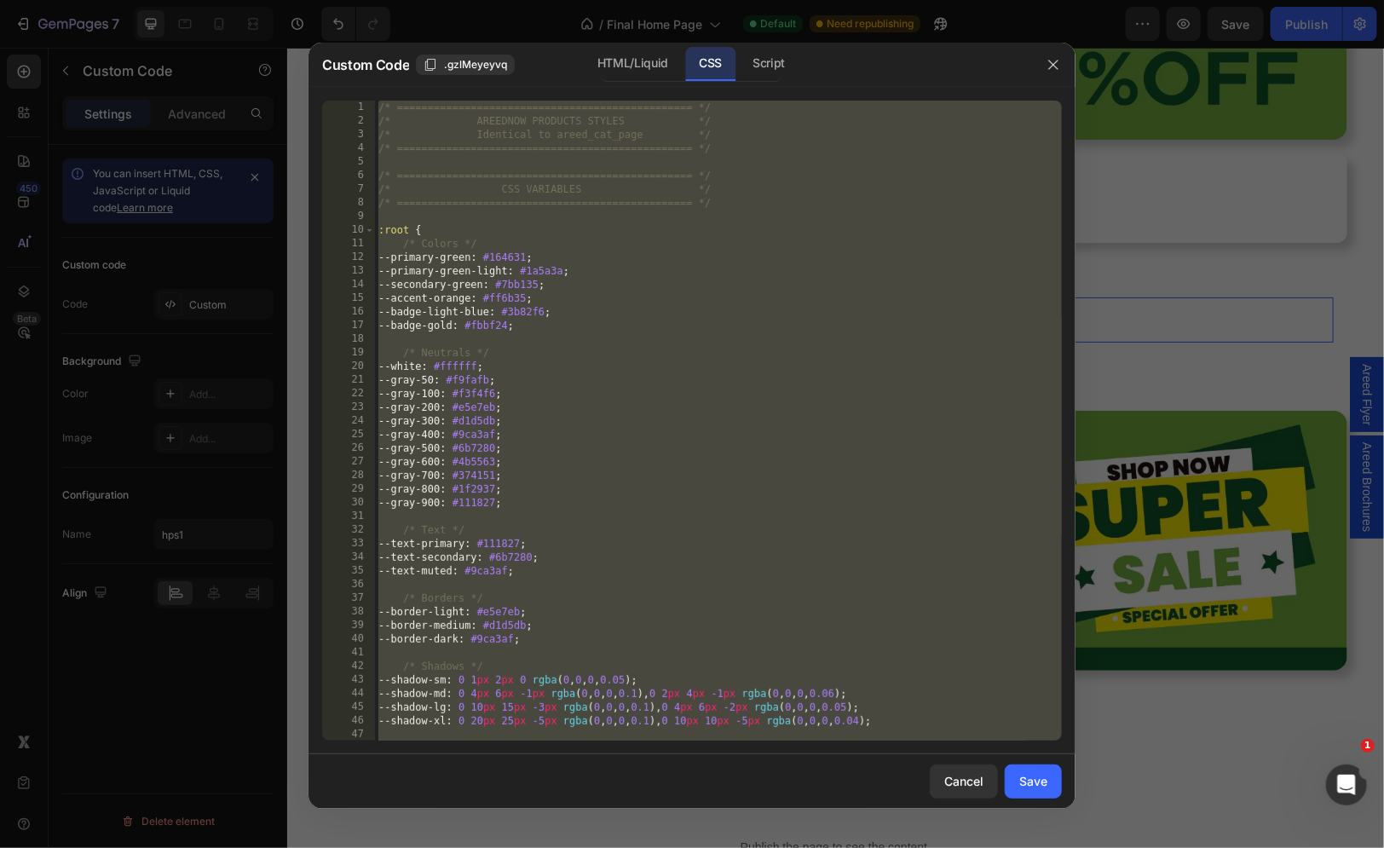
type textarea "stroke: white !important; }"
click at [612, 222] on div "/* ================================================ */ /* AREEDNOW PRODUCTS STY…" at bounding box center [718, 435] width 687 height 668
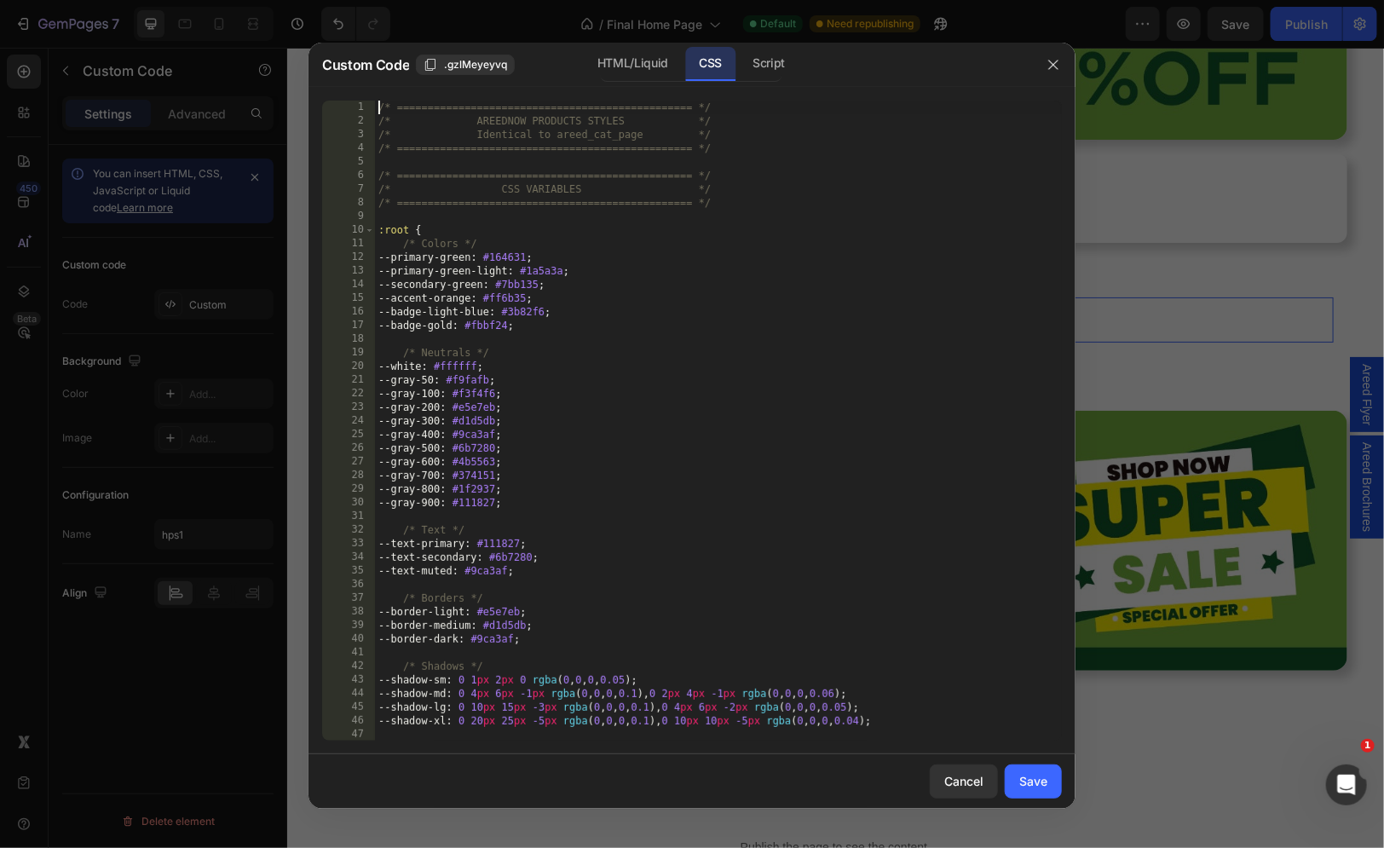
type textarea "stroke: white !important; }"
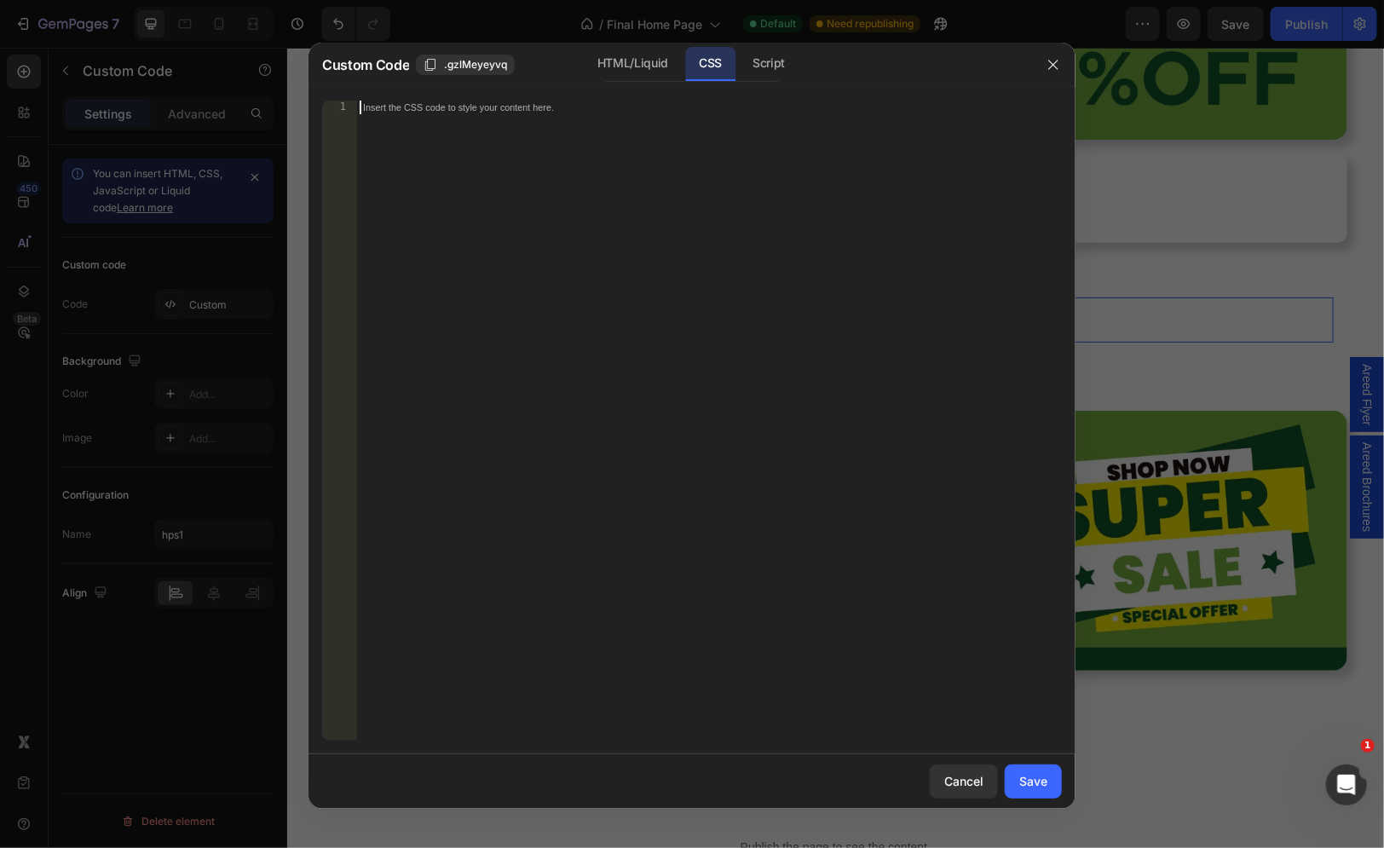
paste textarea "}"
type textarea "}"
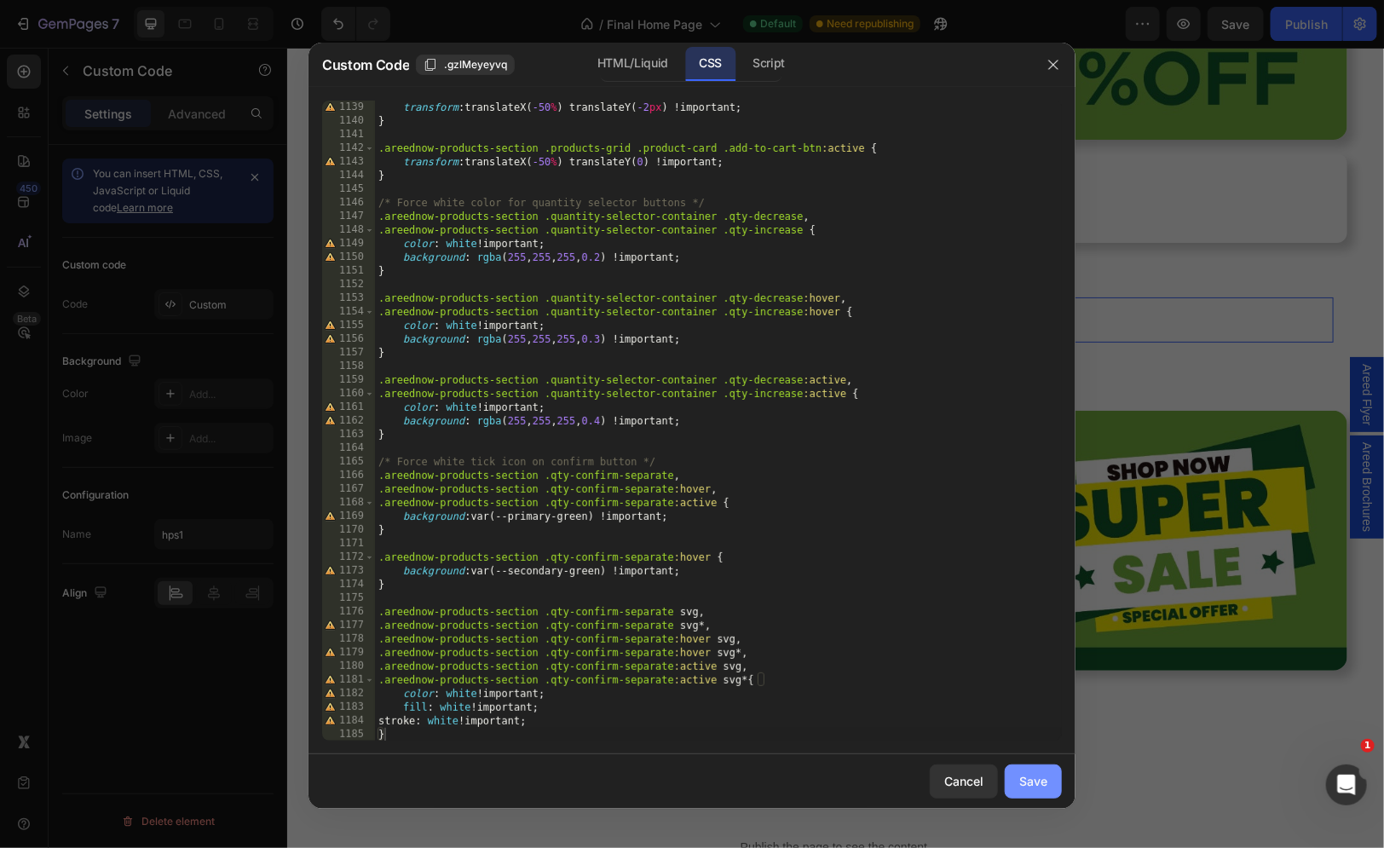
click at [1047, 773] on button "Save" at bounding box center [1033, 781] width 57 height 34
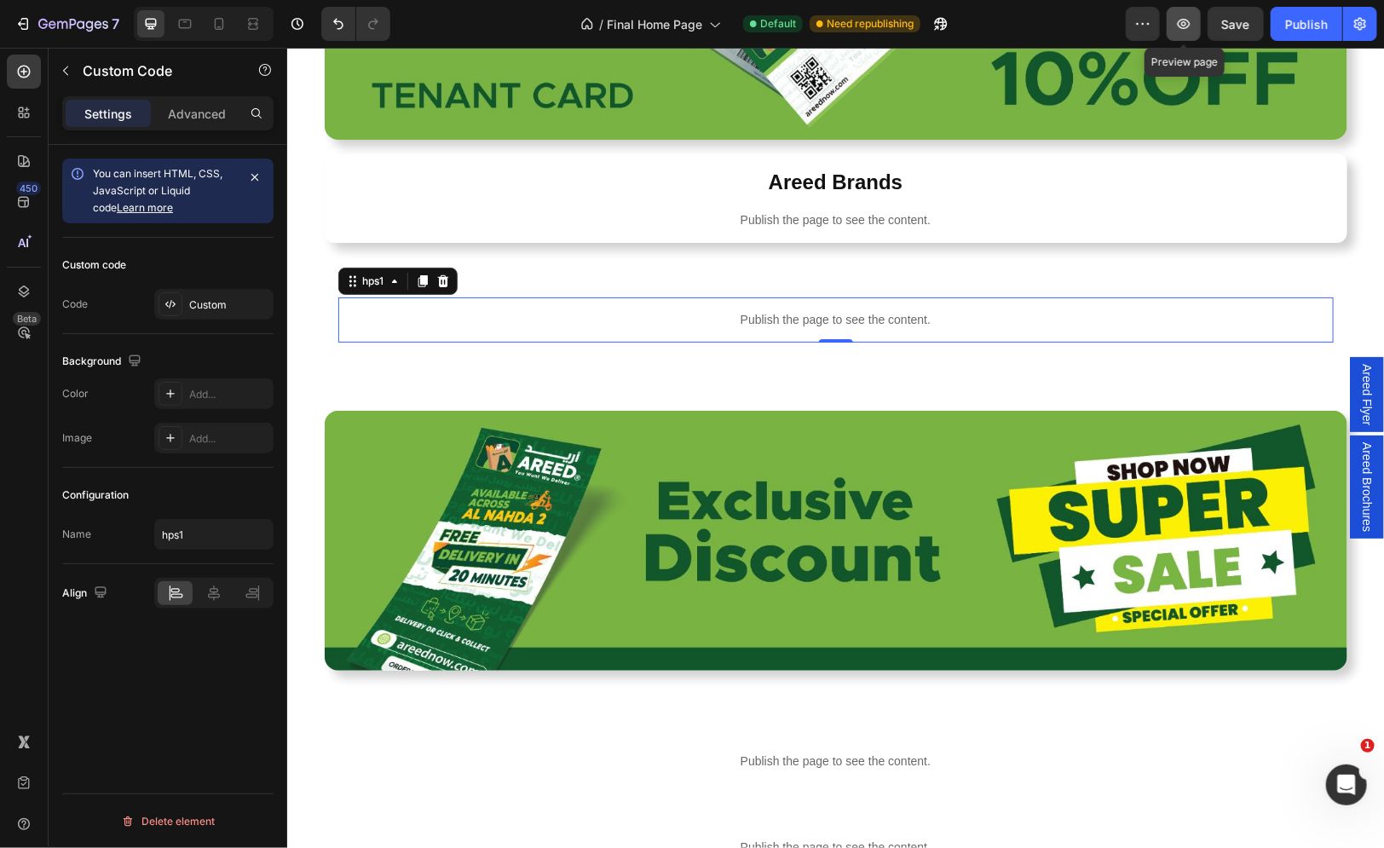
click at [1176, 25] on icon "button" at bounding box center [1183, 23] width 17 height 17
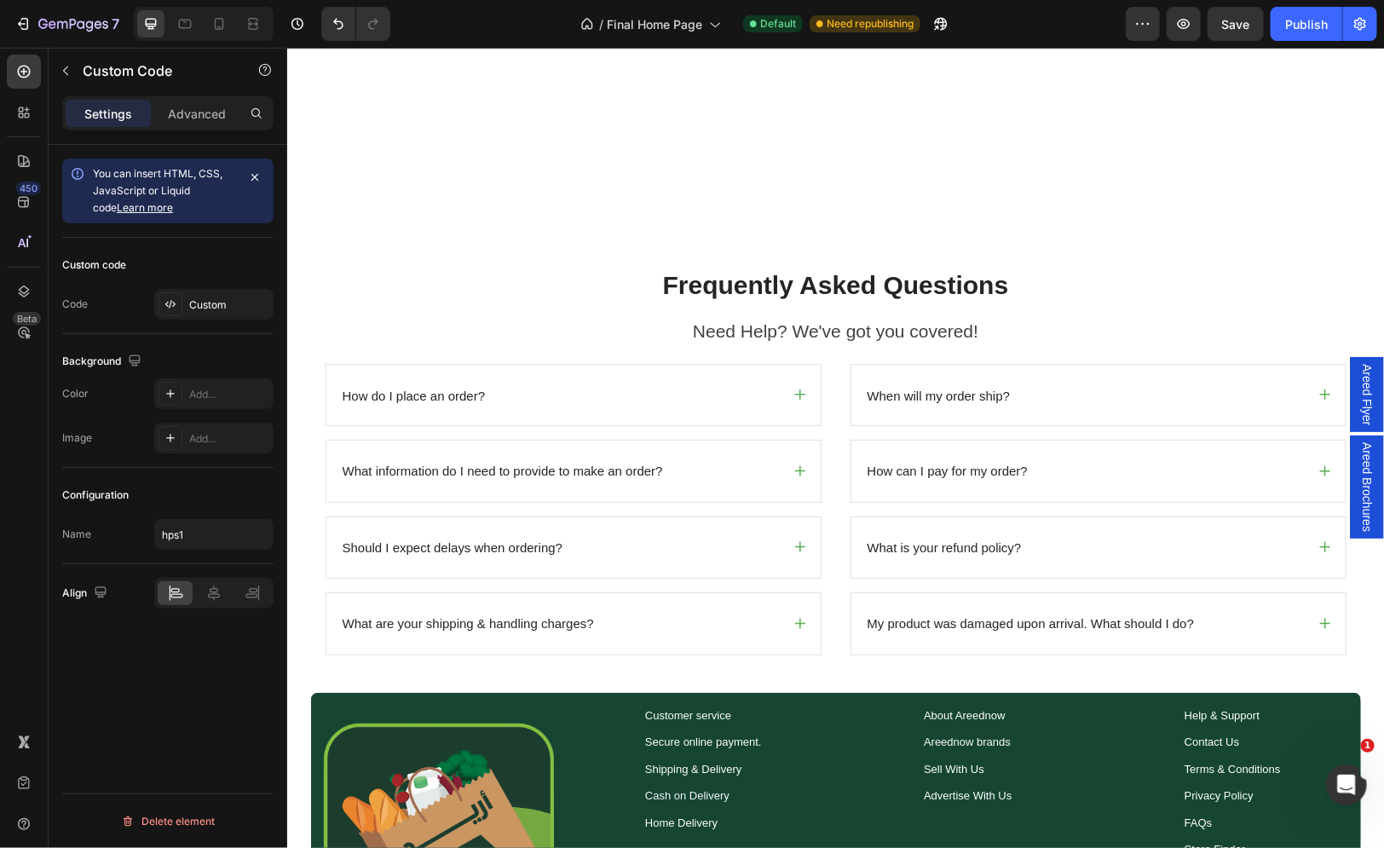
scroll to position [4092, 0]
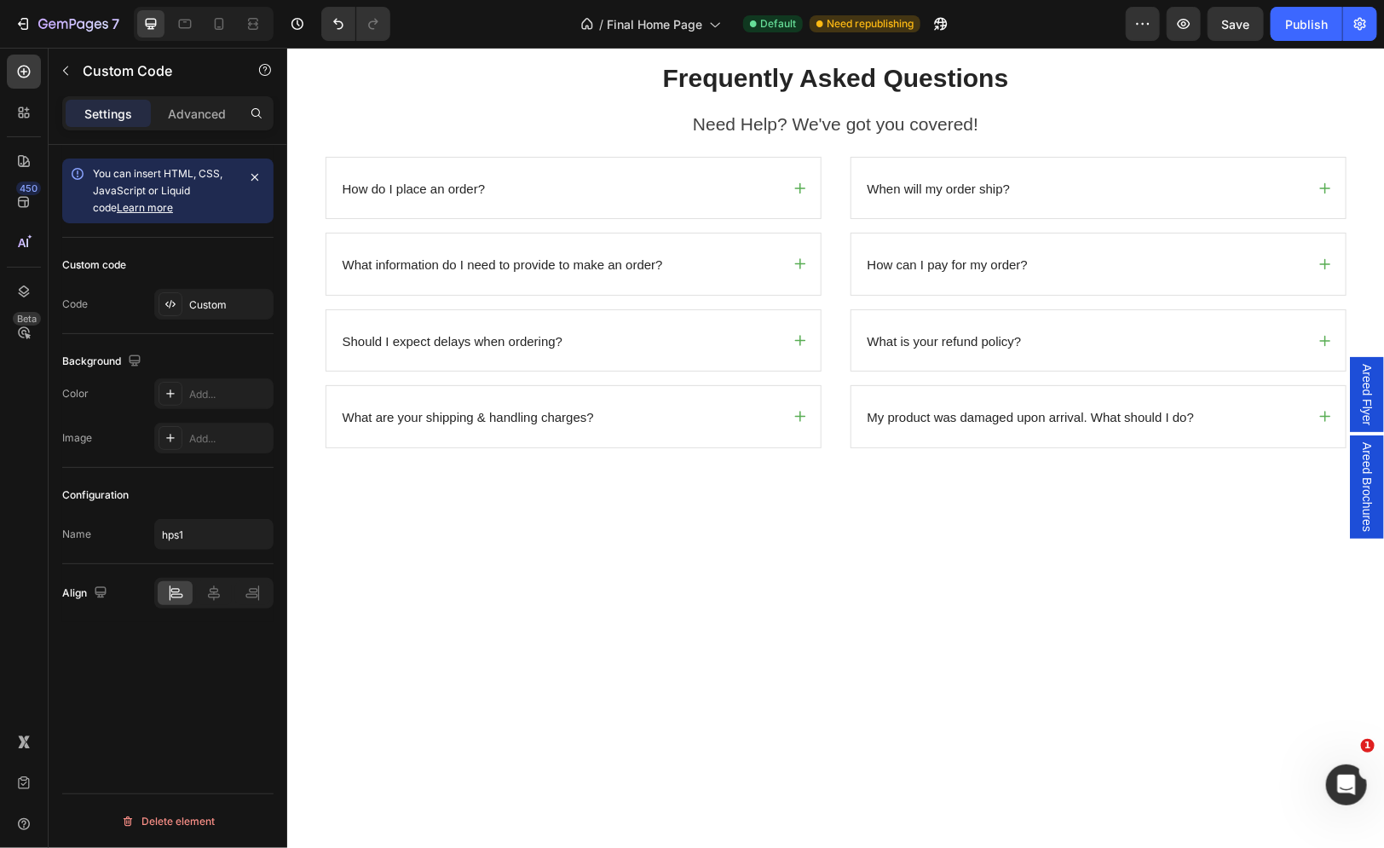
click at [173, 303] on icon at bounding box center [171, 304] width 14 height 14
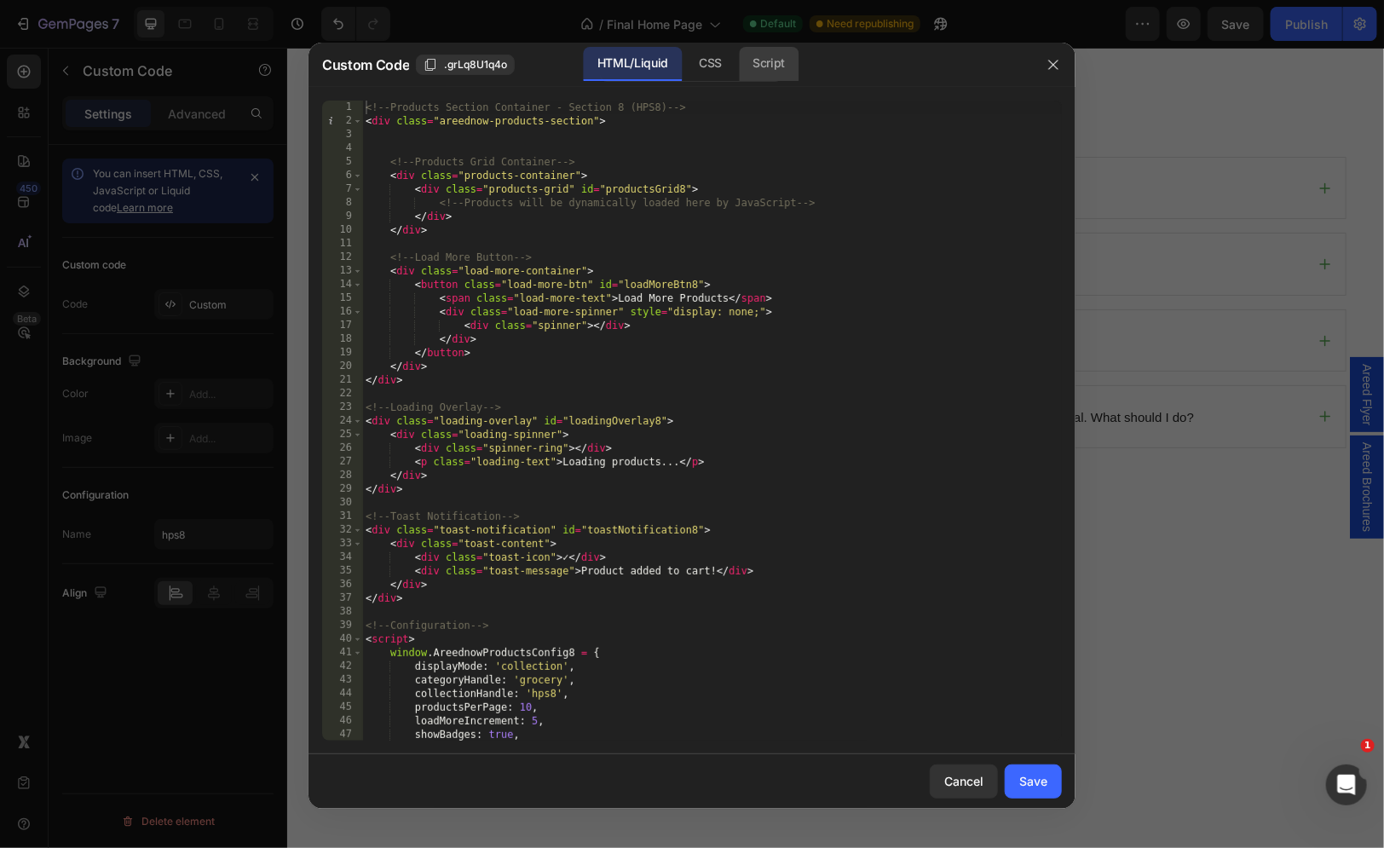
click at [760, 56] on div "Script" at bounding box center [769, 64] width 60 height 34
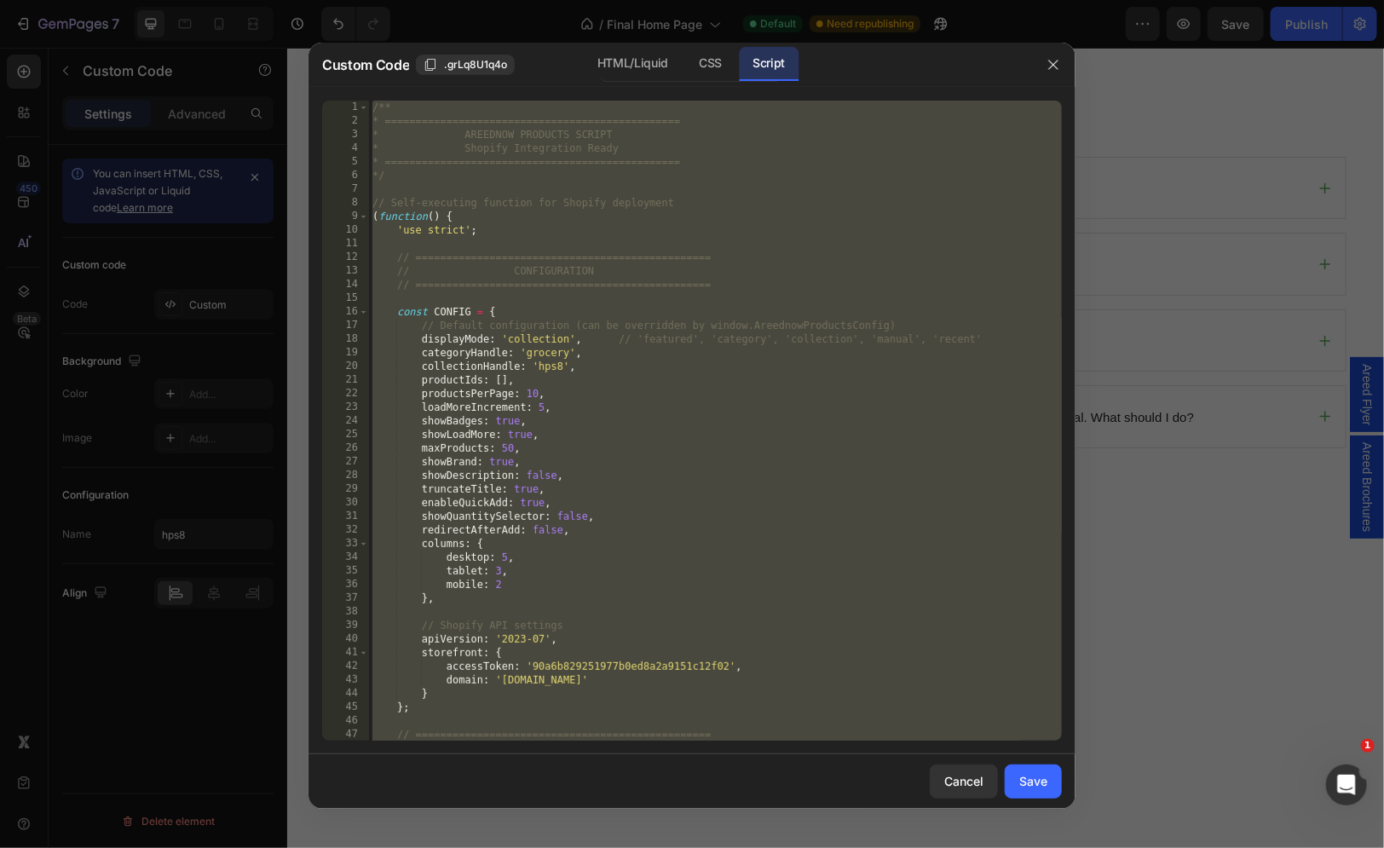
click at [690, 144] on div "/** * ================================================ * AREEDNOW PRODUCTS SCRI…" at bounding box center [715, 435] width 693 height 668
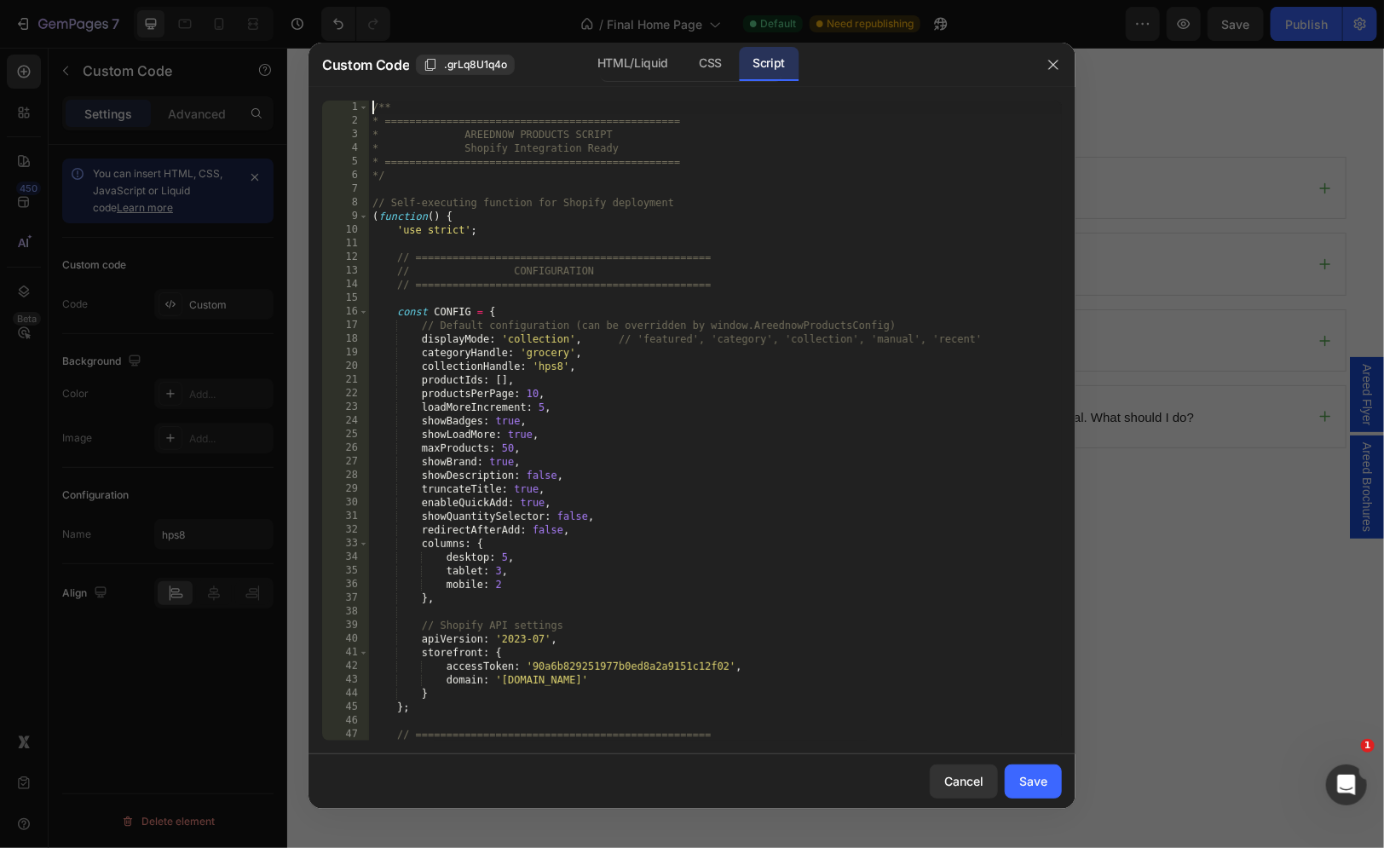
scroll to position [10650, 0]
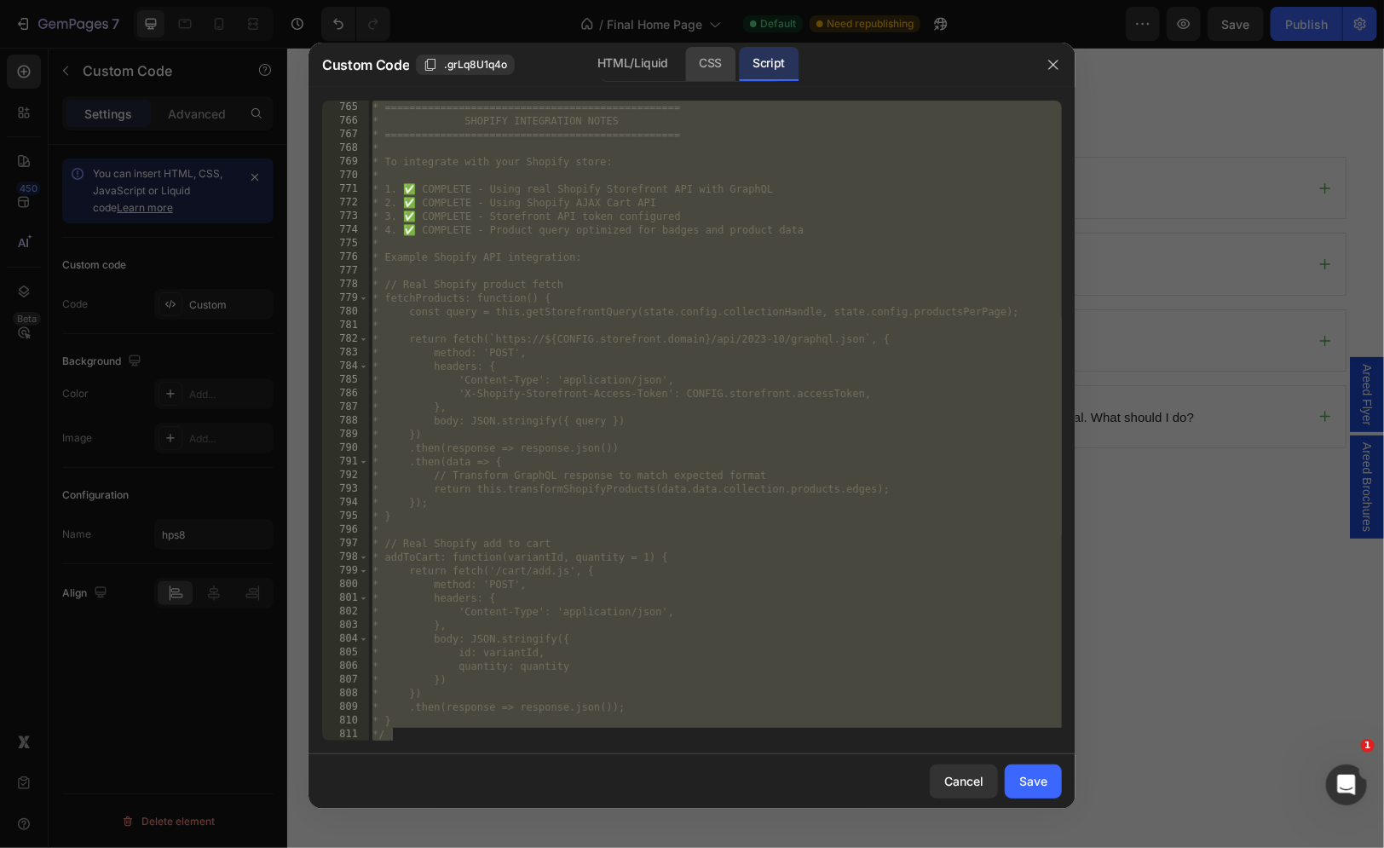
click at [705, 55] on div "CSS" at bounding box center [710, 64] width 50 height 34
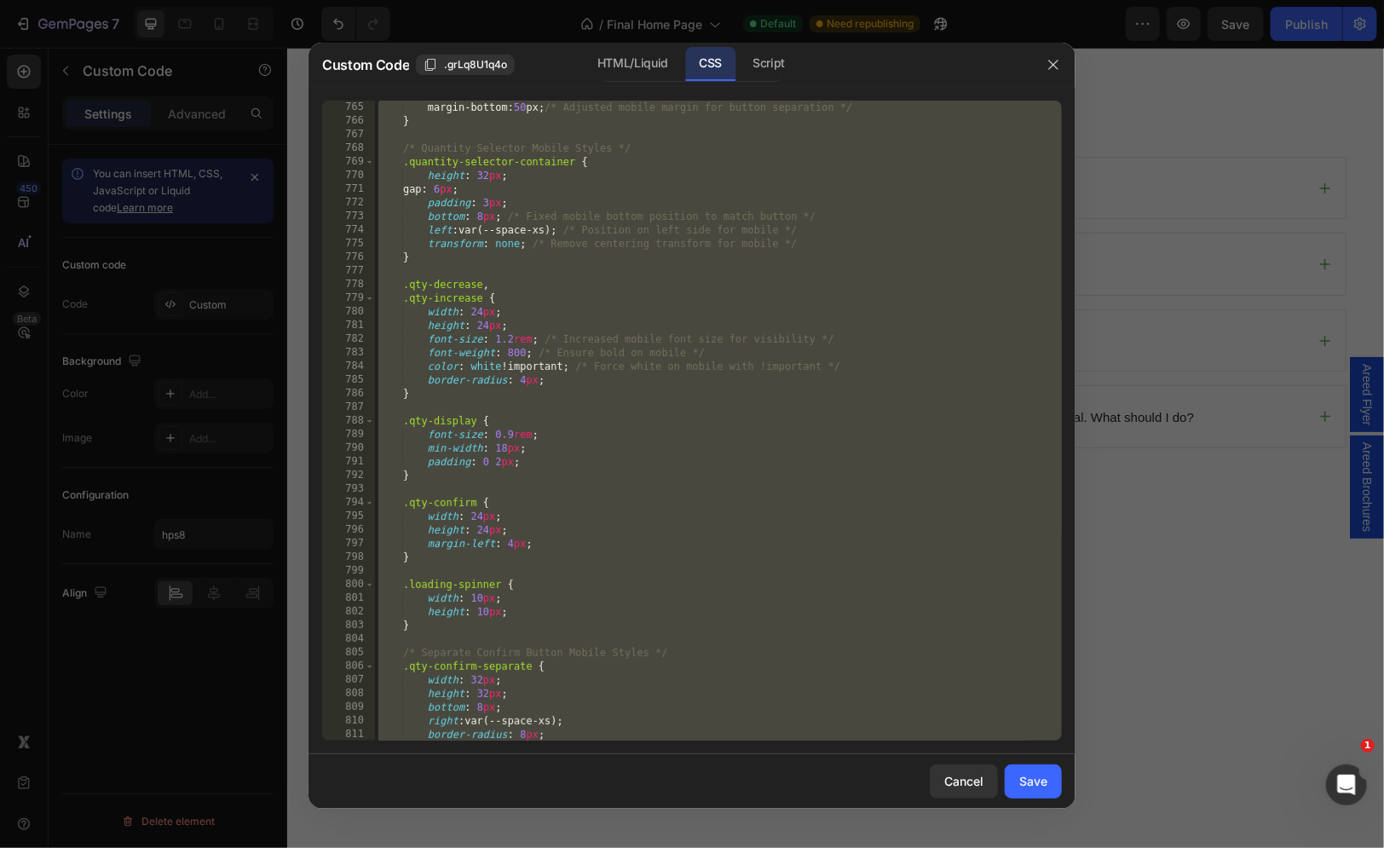
type textarea "stroke: white !important; }"
click at [649, 264] on div "margin-bottom : 50 px ; /* Adjusted mobile margin for button separation */ } /*…" at bounding box center [718, 435] width 687 height 668
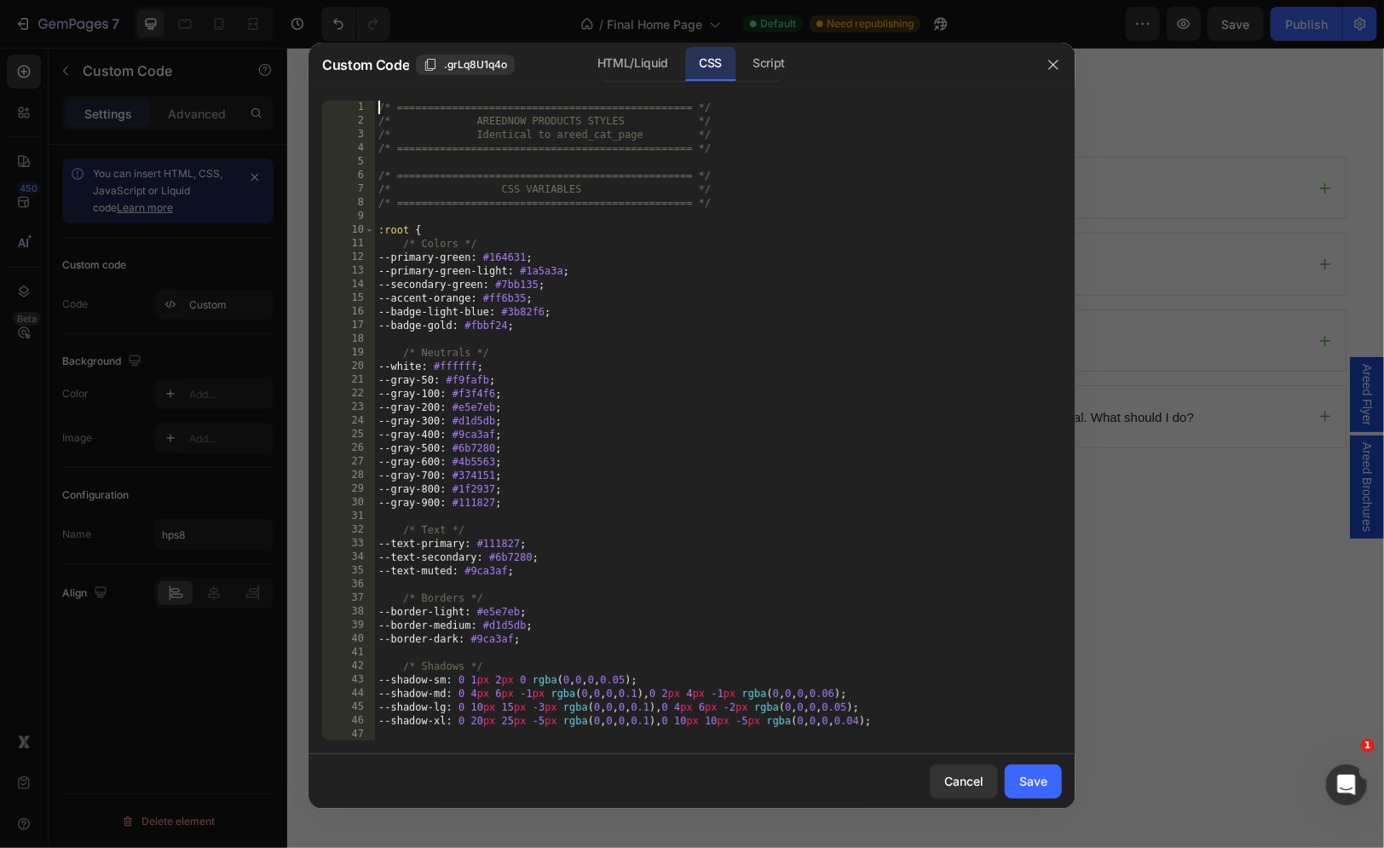
scroll to position [0, 0]
type textarea "stroke: white !important; }"
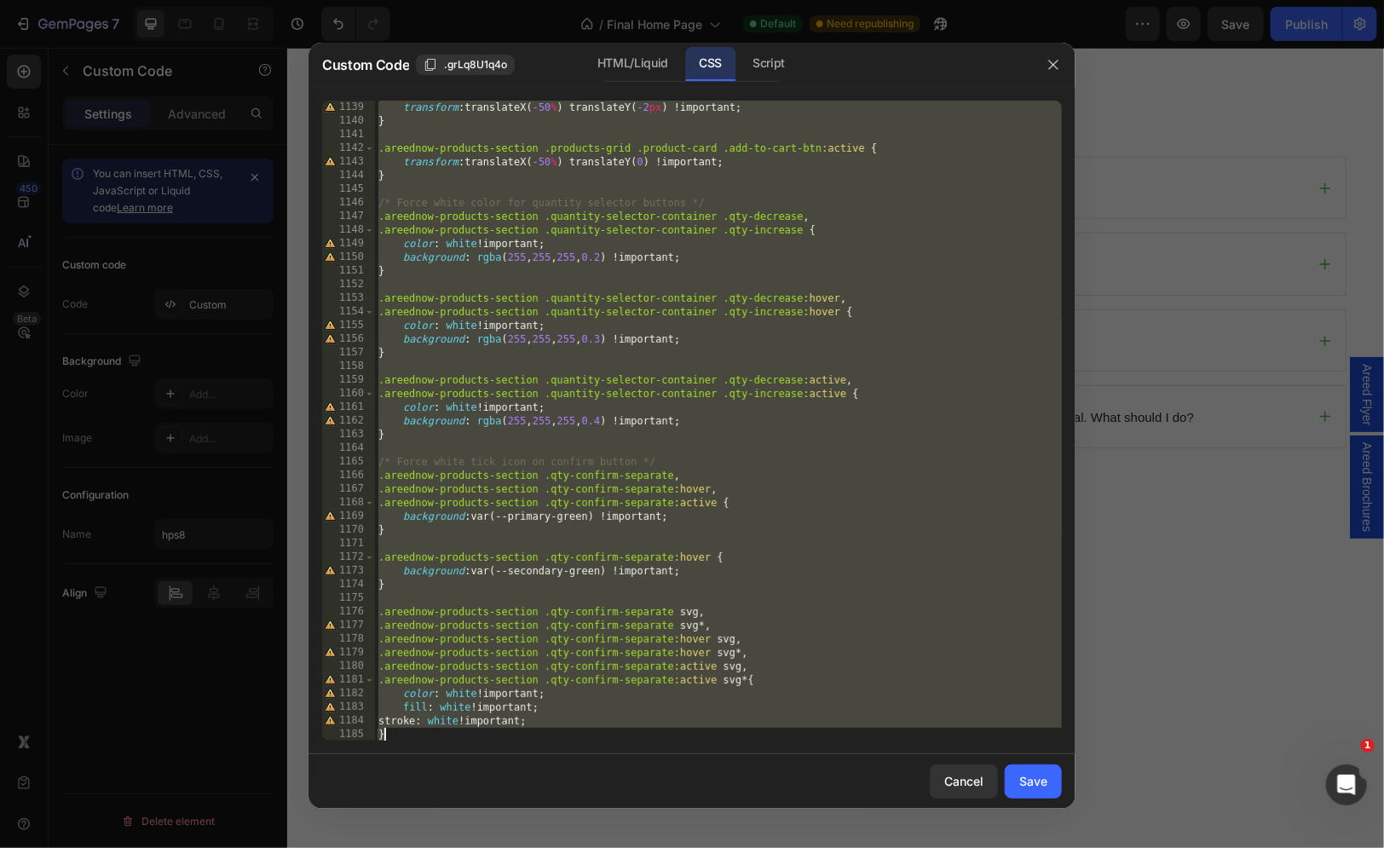
paste textarea "}"
type textarea "}"
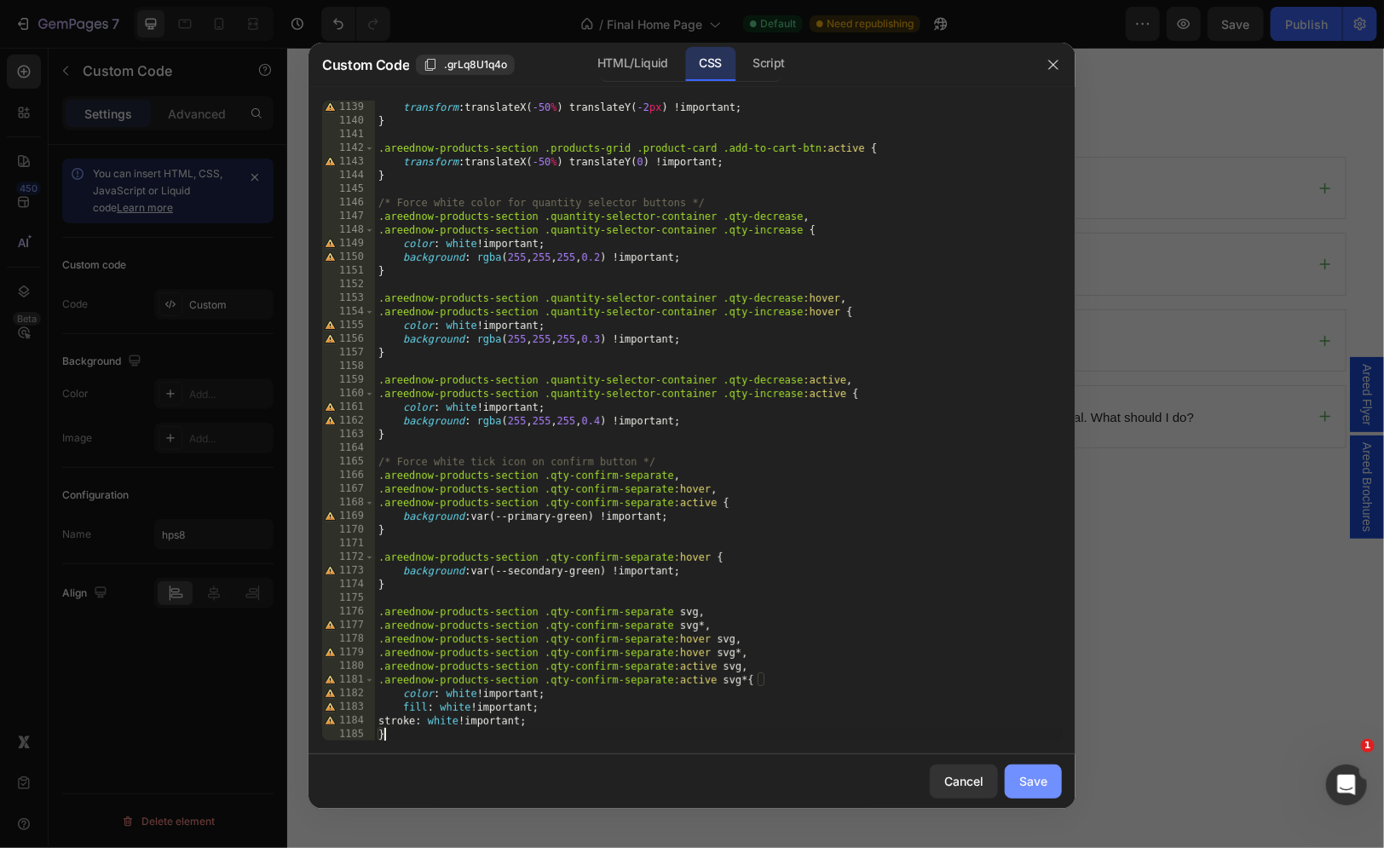
click at [1037, 778] on div "Save" at bounding box center [1033, 781] width 28 height 18
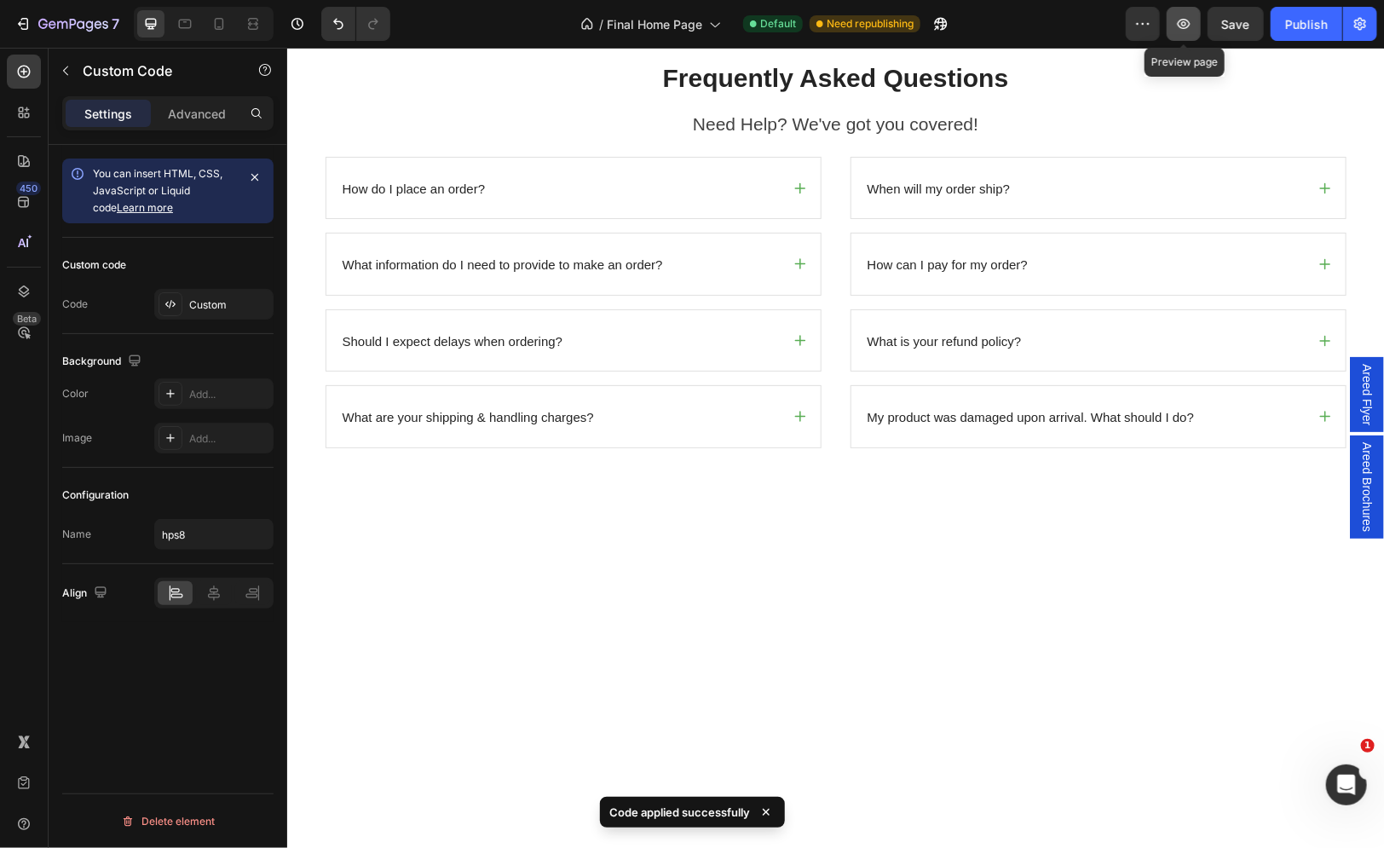
click at [1172, 25] on button "button" at bounding box center [1184, 24] width 34 height 34
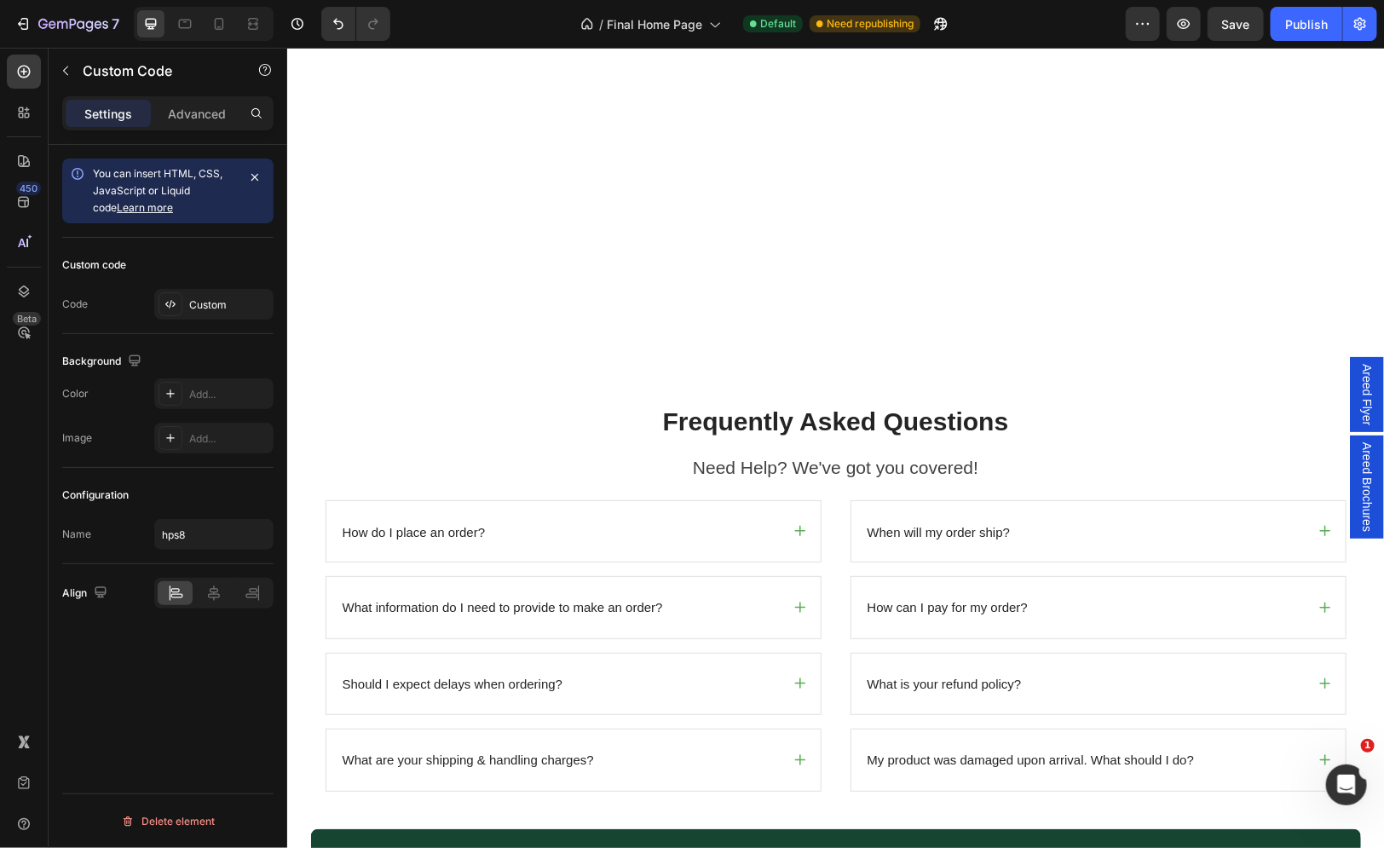
scroll to position [4058, 0]
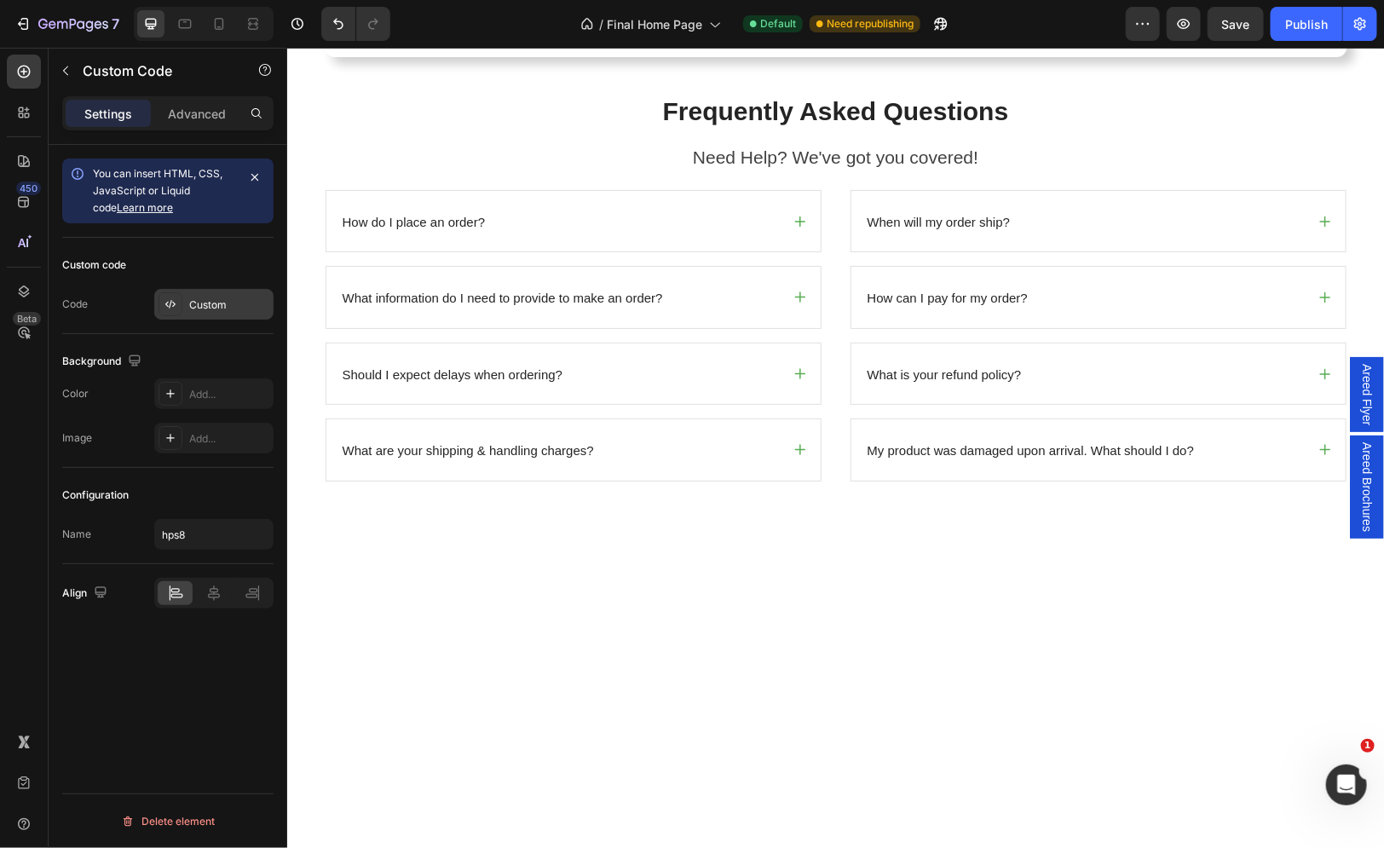
click at [216, 314] on div "Custom" at bounding box center [213, 304] width 119 height 31
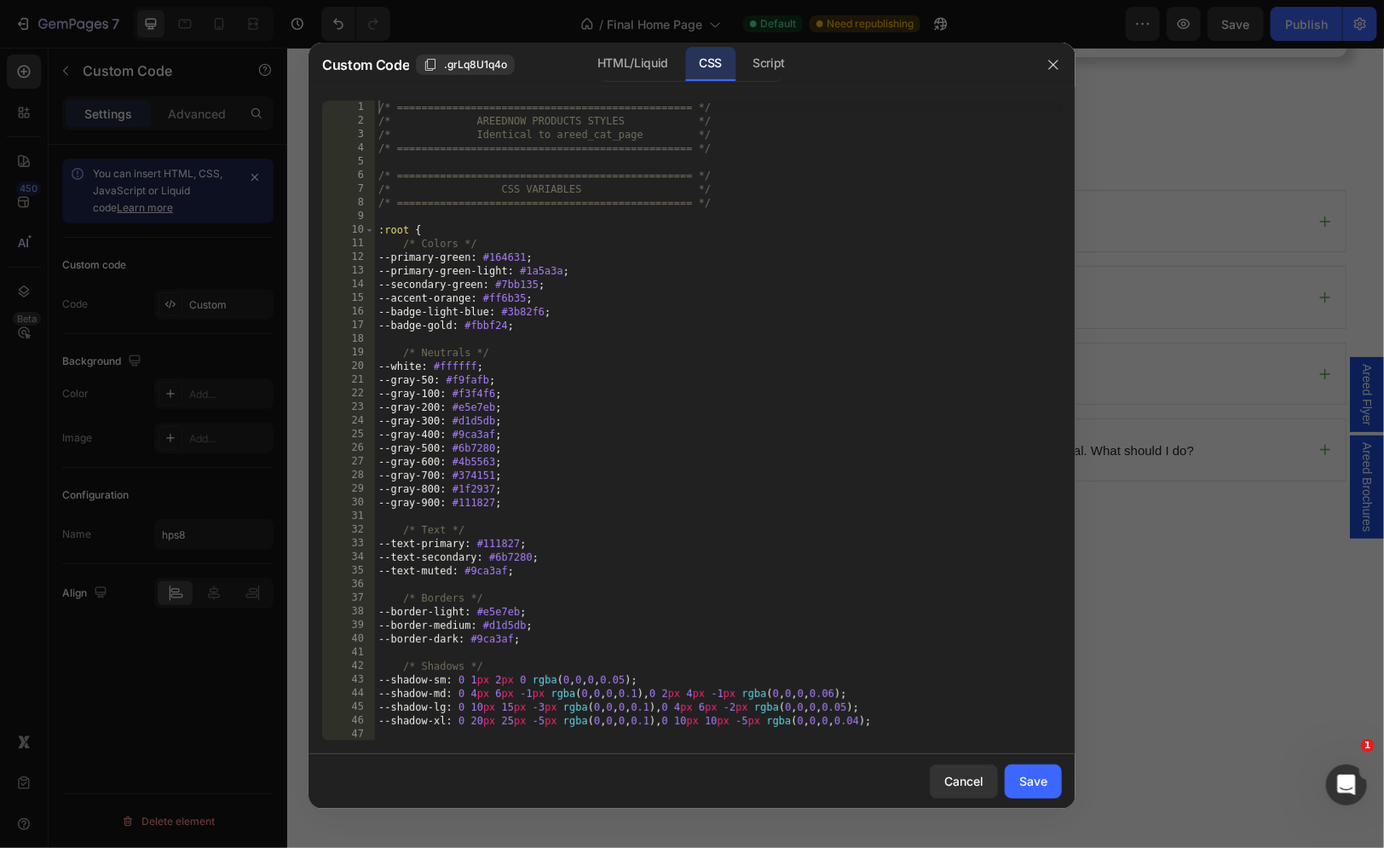
click at [715, 199] on div "/* ================================================ */ /* AREEDNOW PRODUCTS STY…" at bounding box center [718, 435] width 687 height 668
type textarea "stroke: white !important; }"
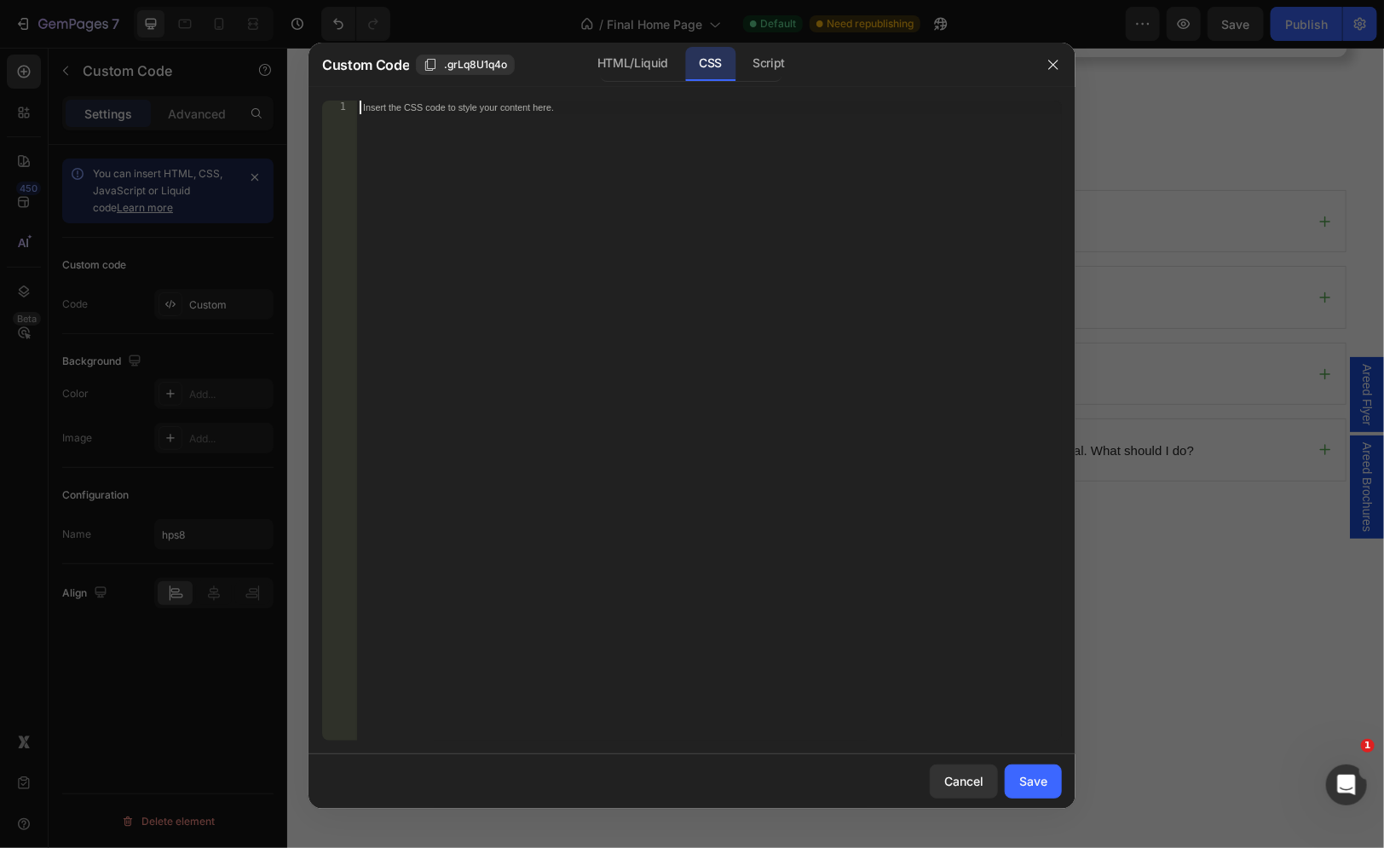
paste textarea "}"
type textarea "}"
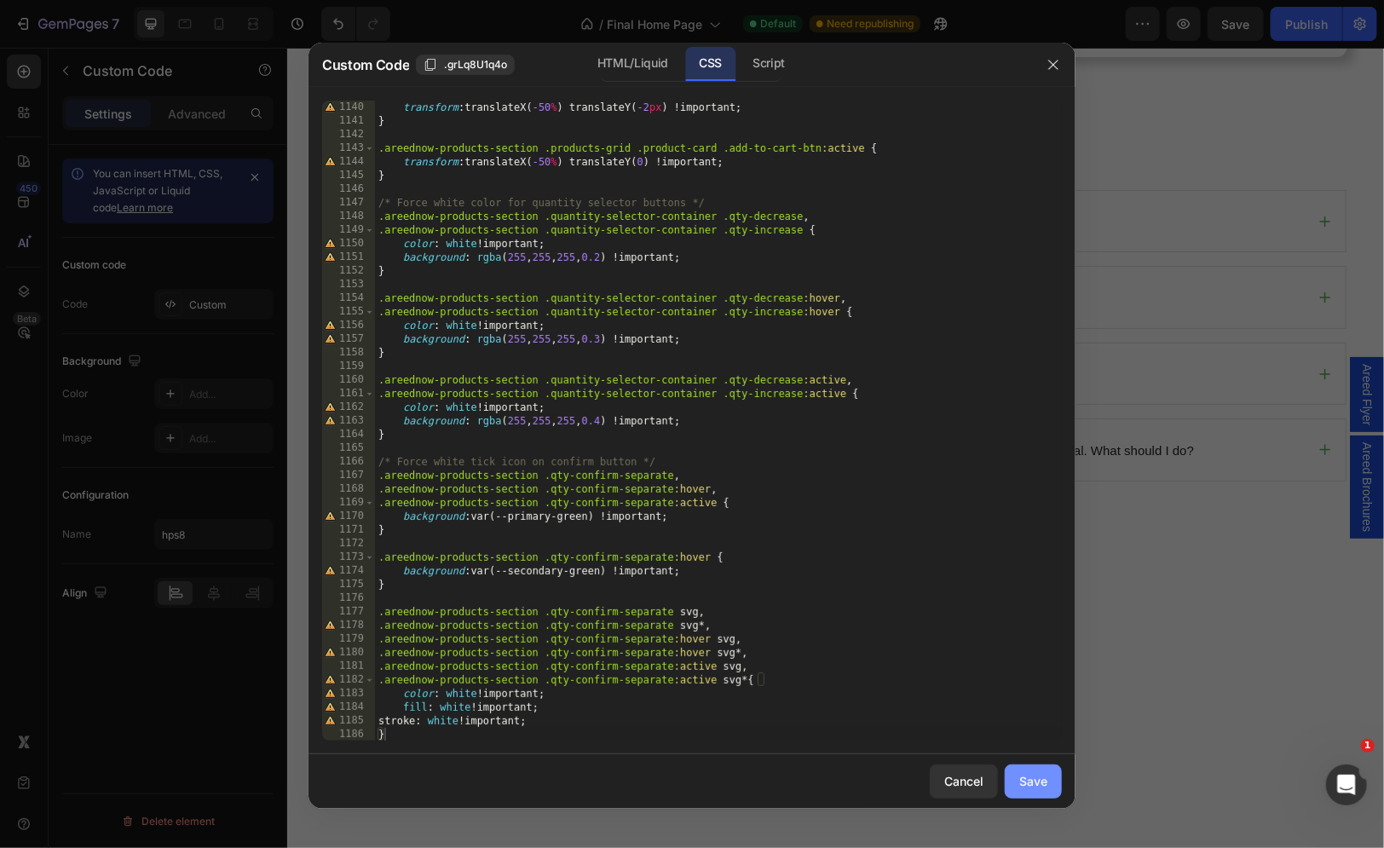
click at [1025, 776] on div "Save" at bounding box center [1033, 781] width 28 height 18
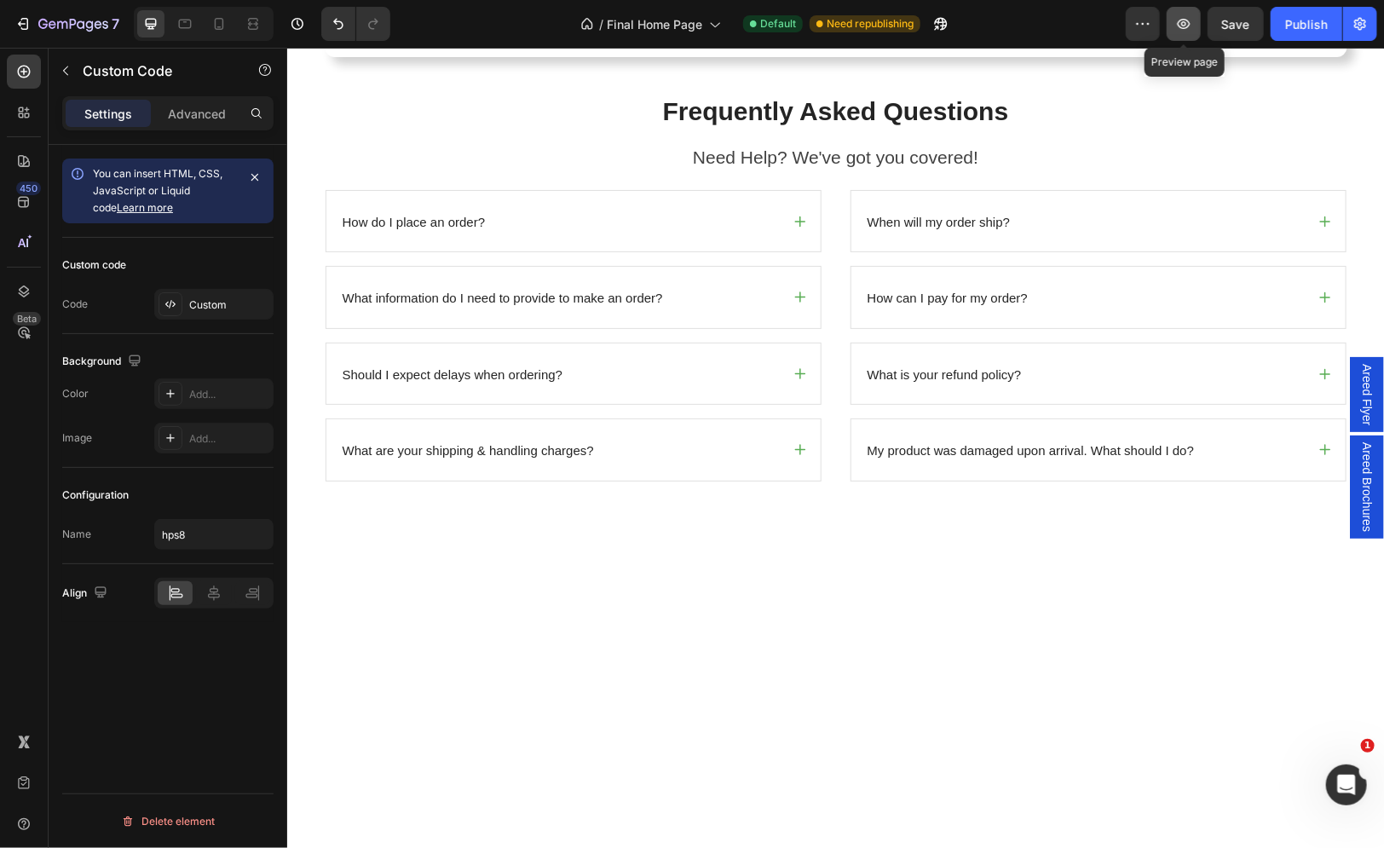
click at [1182, 22] on icon "button" at bounding box center [1183, 23] width 17 height 17
